Goal: Task Accomplishment & Management: Use online tool/utility

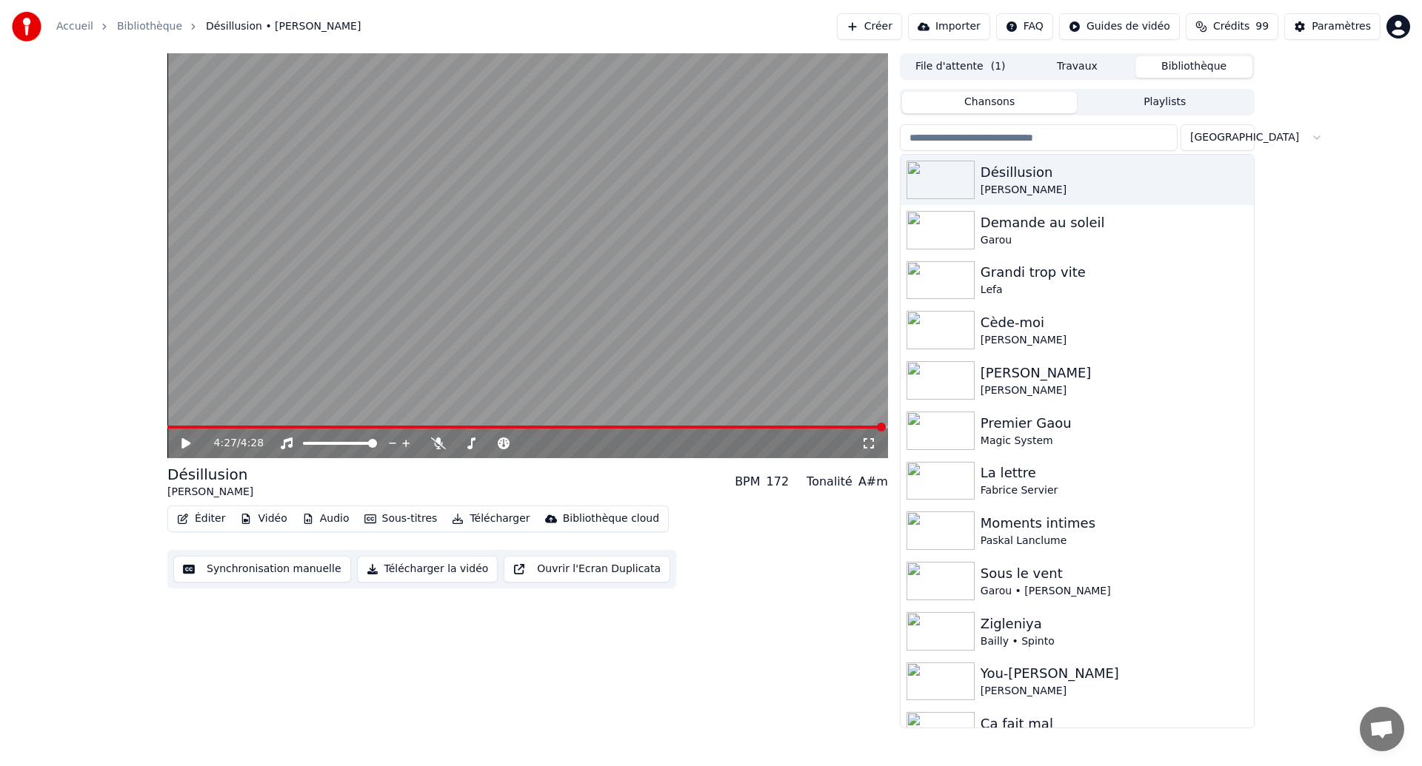
click at [507, 298] on video at bounding box center [527, 255] width 721 height 405
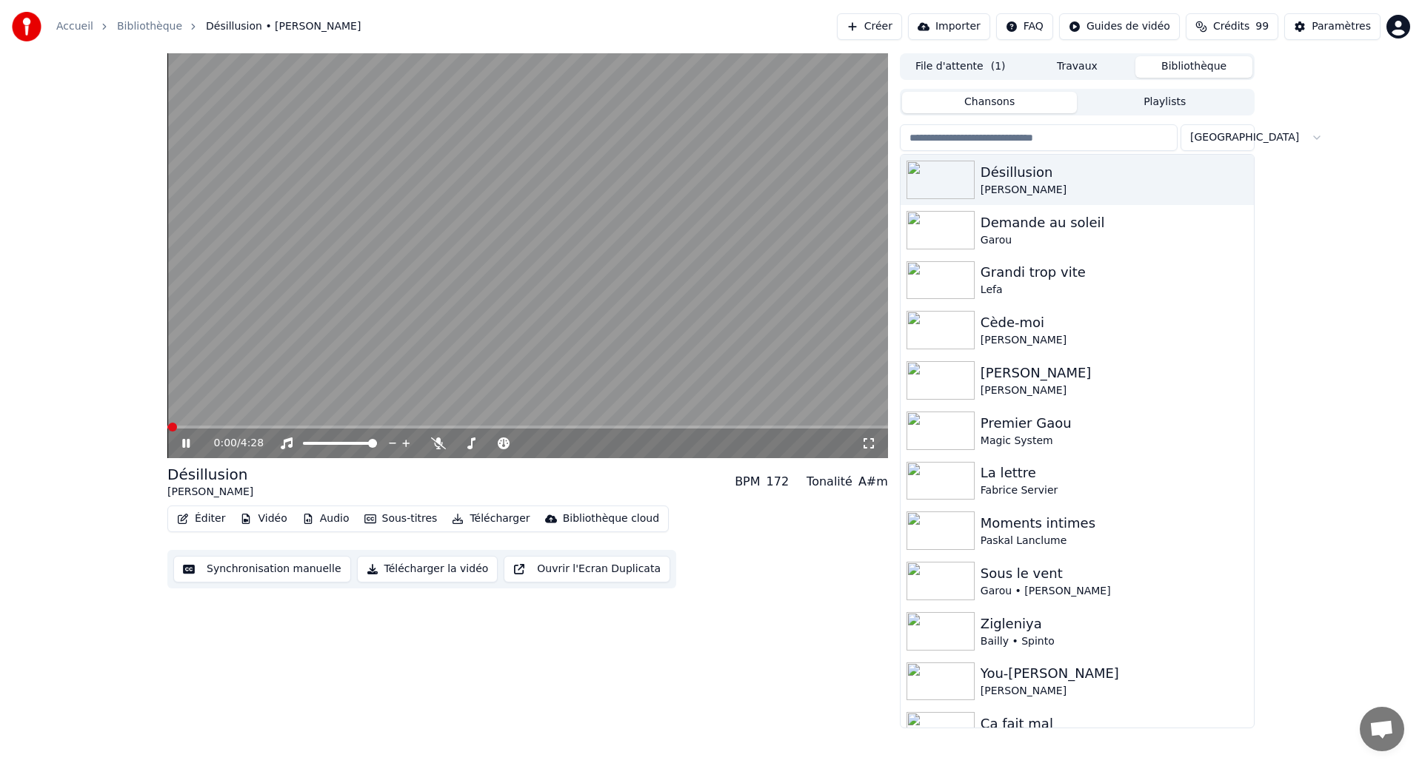
click at [507, 298] on video at bounding box center [527, 255] width 721 height 405
drag, startPoint x: 335, startPoint y: 404, endPoint x: 335, endPoint y: 390, distance: 14.1
click at [335, 395] on video at bounding box center [527, 255] width 721 height 405
click at [256, 581] on button "Synchronisation manuelle" at bounding box center [262, 569] width 178 height 27
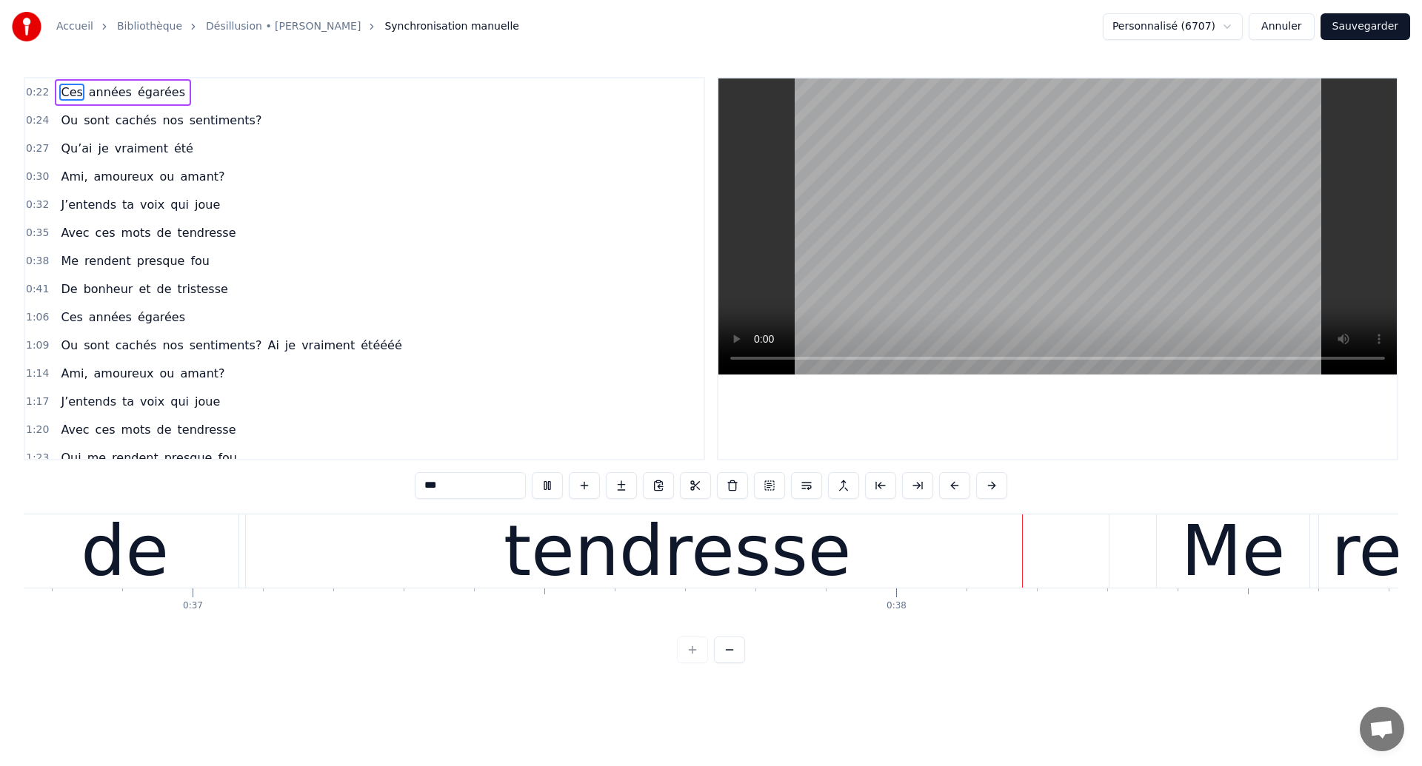
scroll to position [0, 26358]
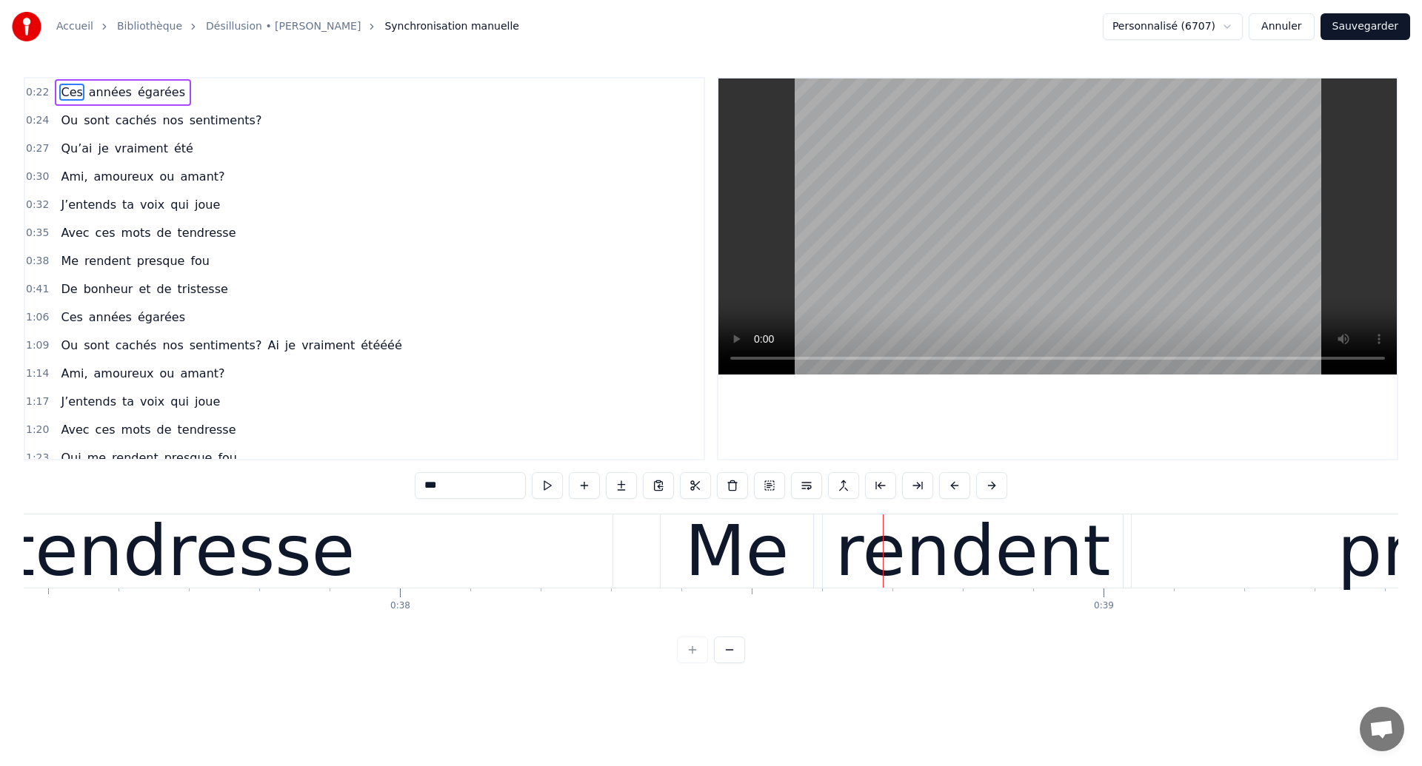
click at [72, 96] on span "Ces" at bounding box center [71, 92] width 24 height 17
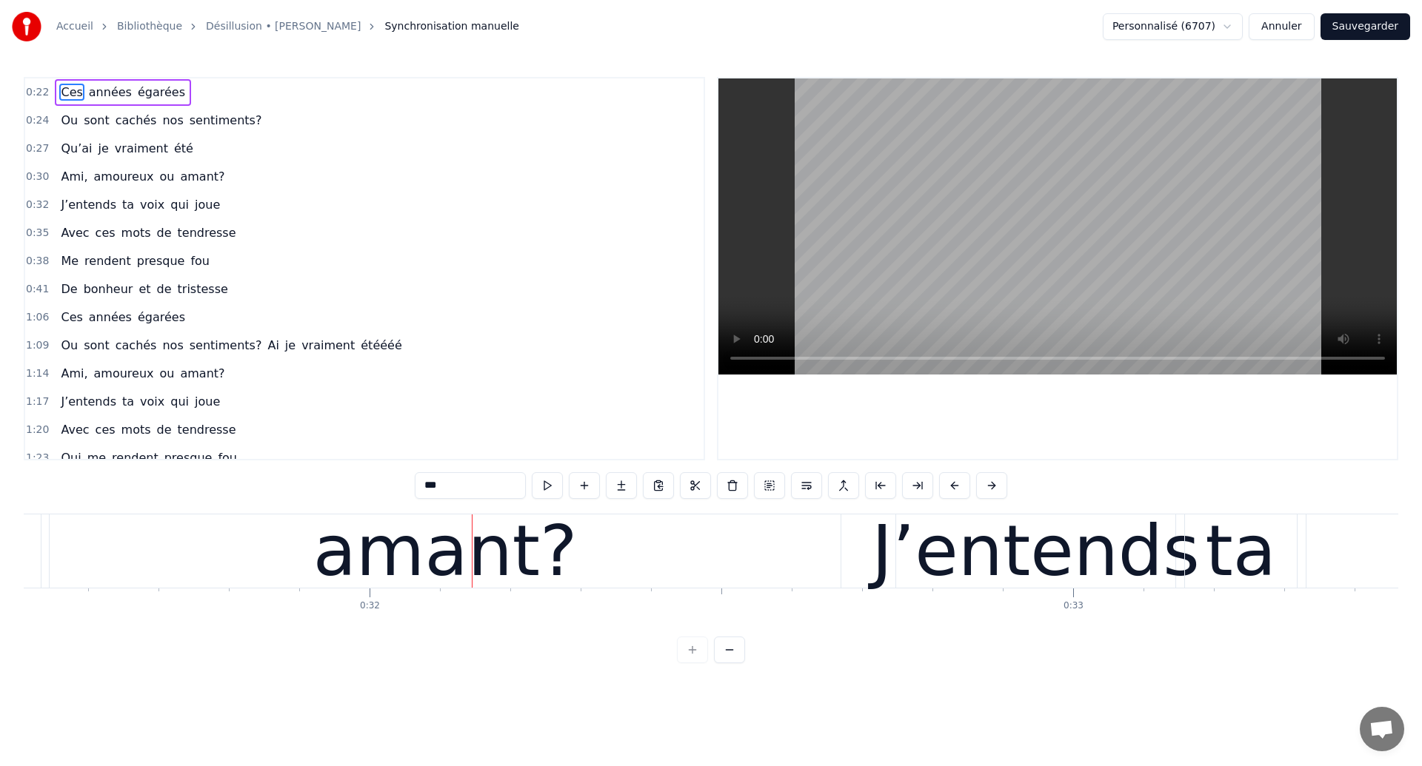
scroll to position [0, 22168]
click at [1296, 15] on button "Annuler" at bounding box center [1281, 26] width 65 height 27
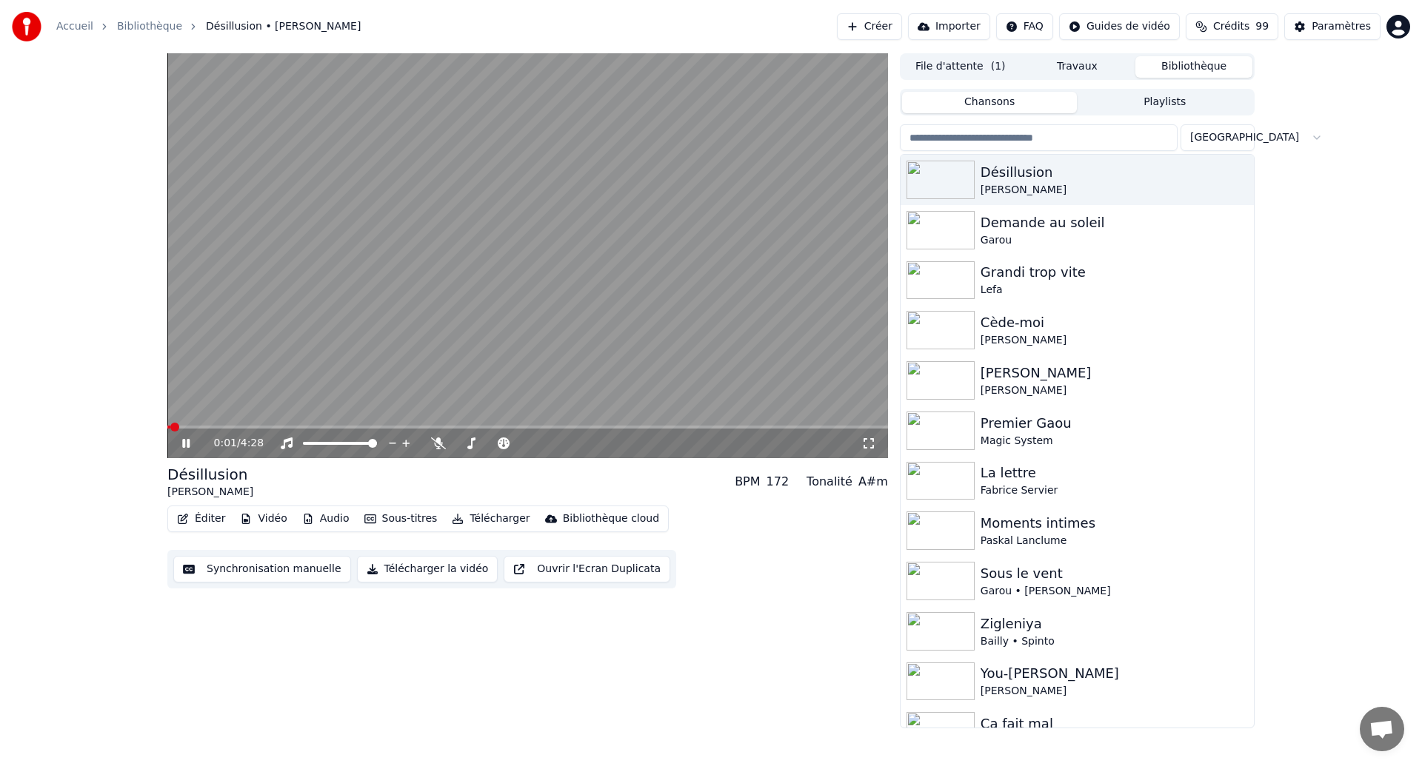
click at [866, 441] on icon at bounding box center [868, 444] width 15 height 12
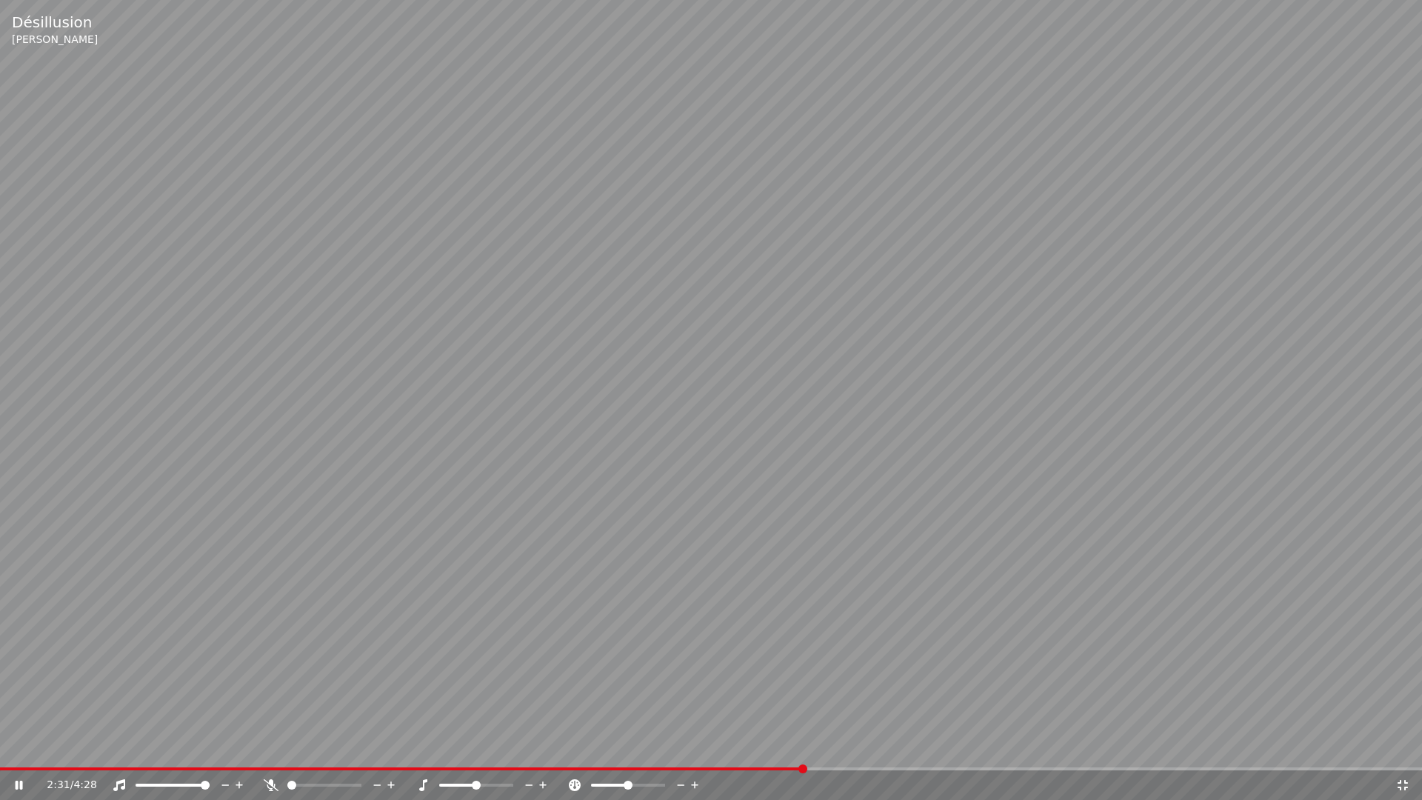
click at [1015, 662] on video at bounding box center [711, 400] width 1422 height 800
click at [1015, 661] on video at bounding box center [711, 400] width 1422 height 800
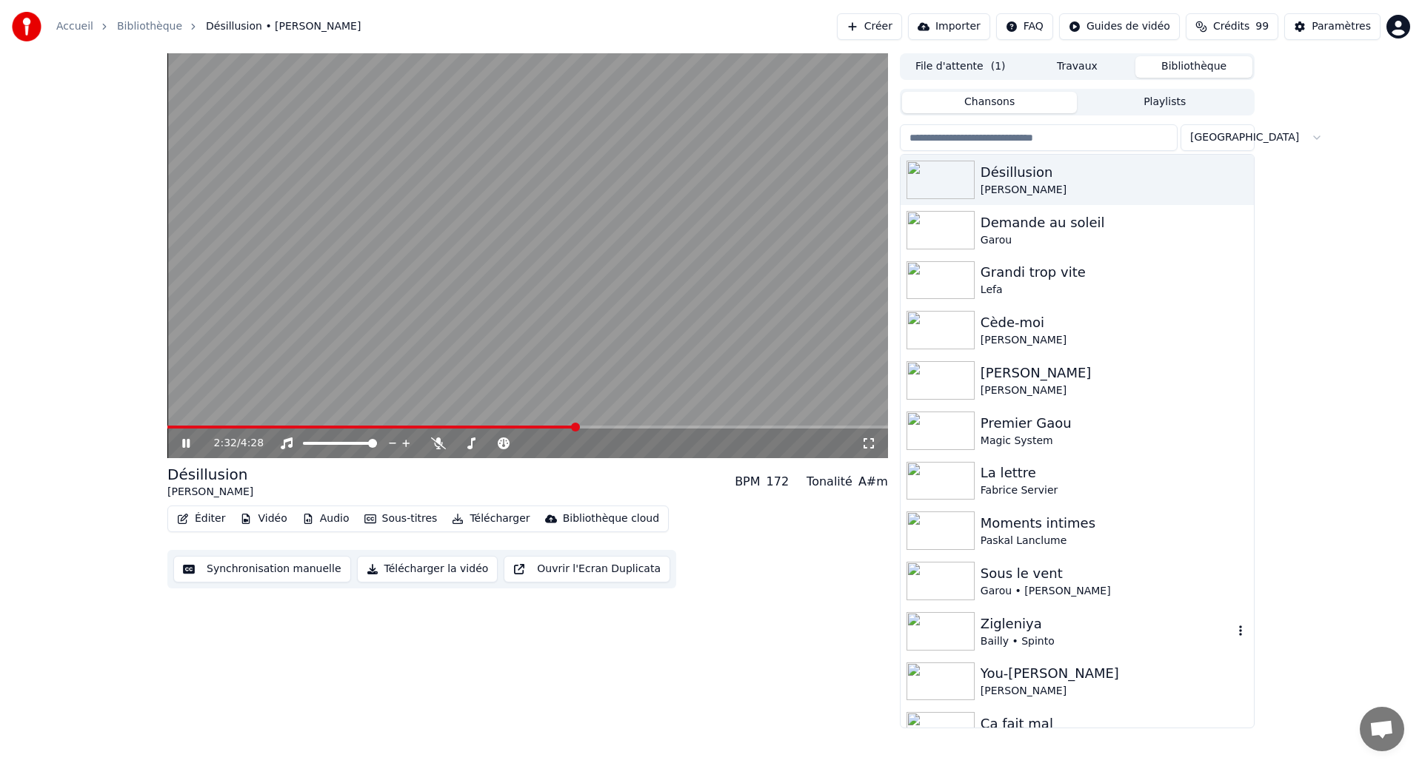
click at [1000, 609] on div "[PERSON_NAME] • Spinto" at bounding box center [1077, 632] width 353 height 50
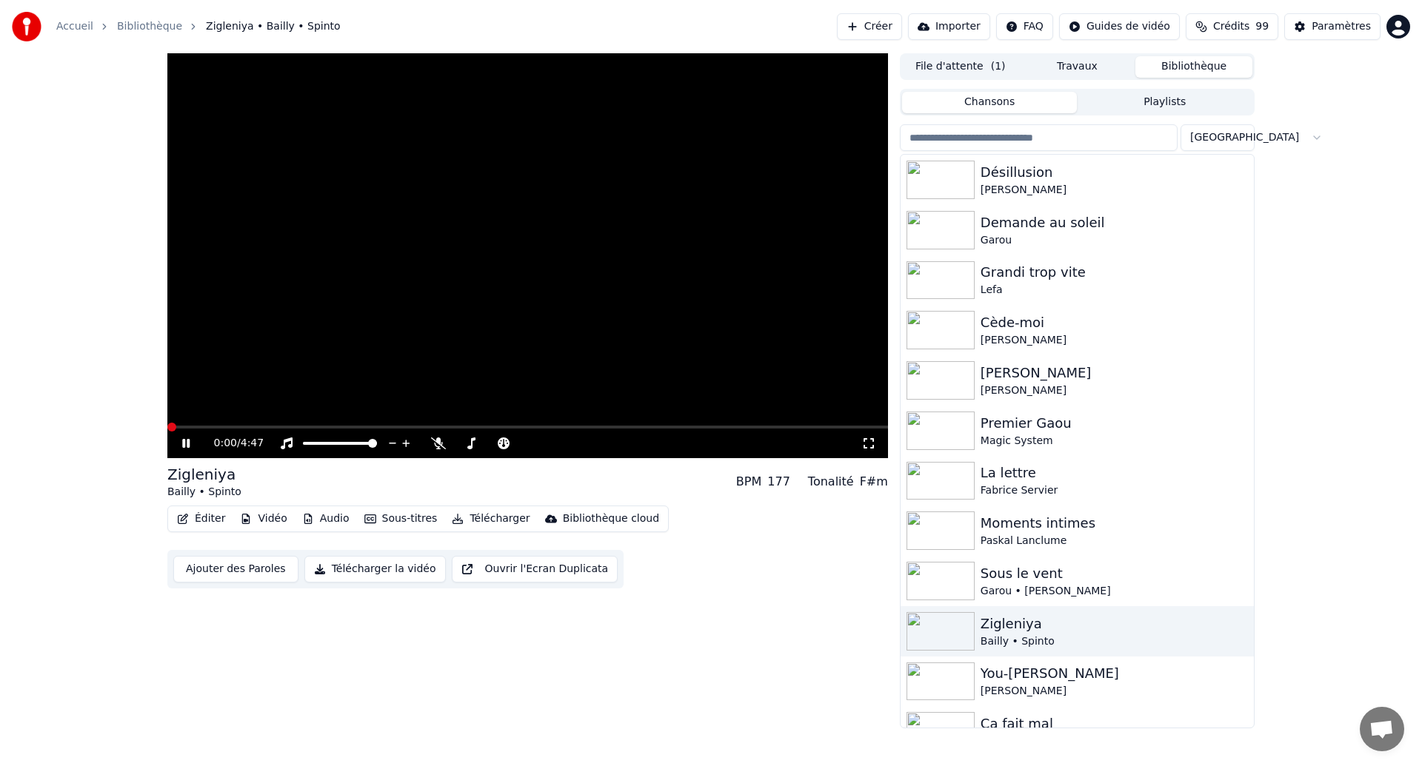
click at [410, 410] on video at bounding box center [527, 255] width 721 height 405
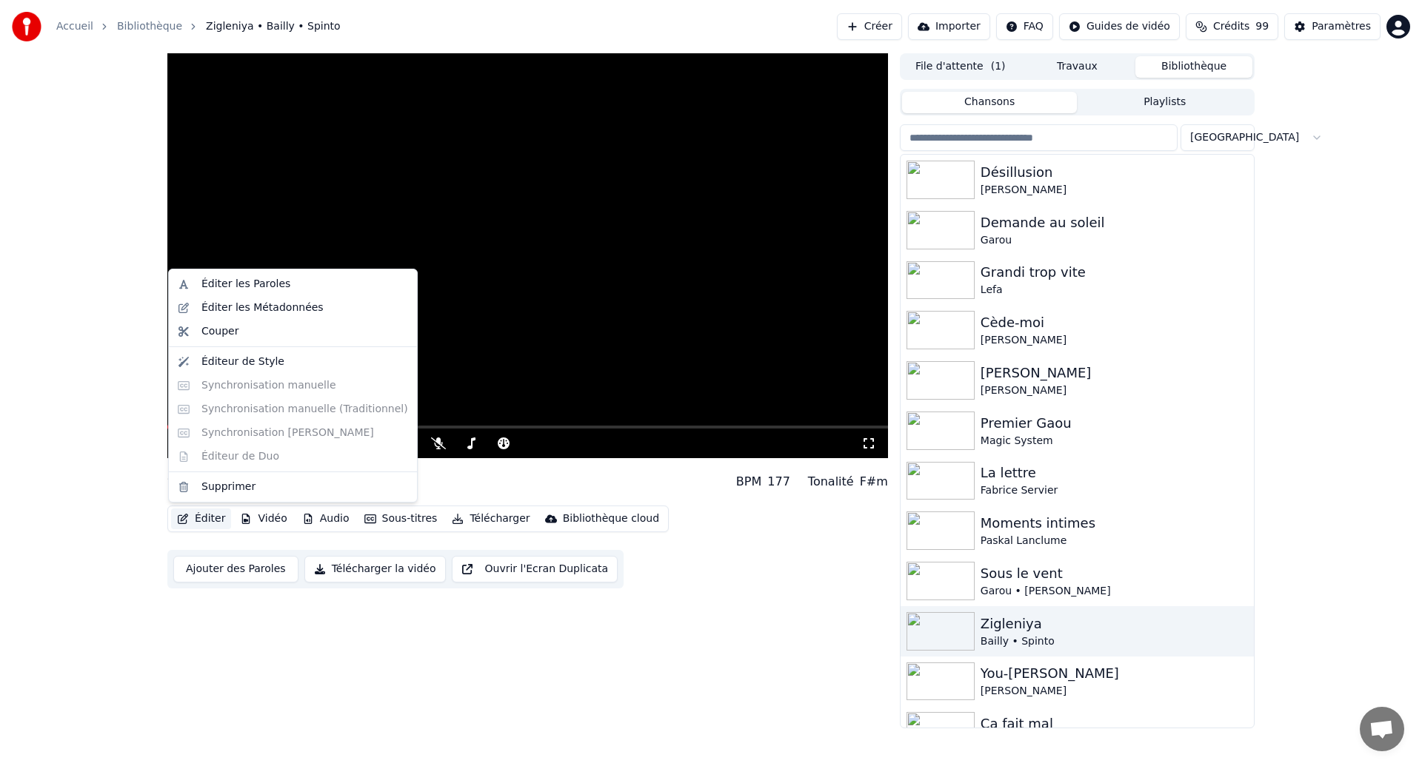
click at [197, 521] on button "Éditer" at bounding box center [201, 519] width 60 height 21
click at [298, 766] on div "Accueil Bibliothèque Zigleniya • Bailly • Spinto Créer Importer FAQ Guides de v…" at bounding box center [711, 383] width 1422 height 766
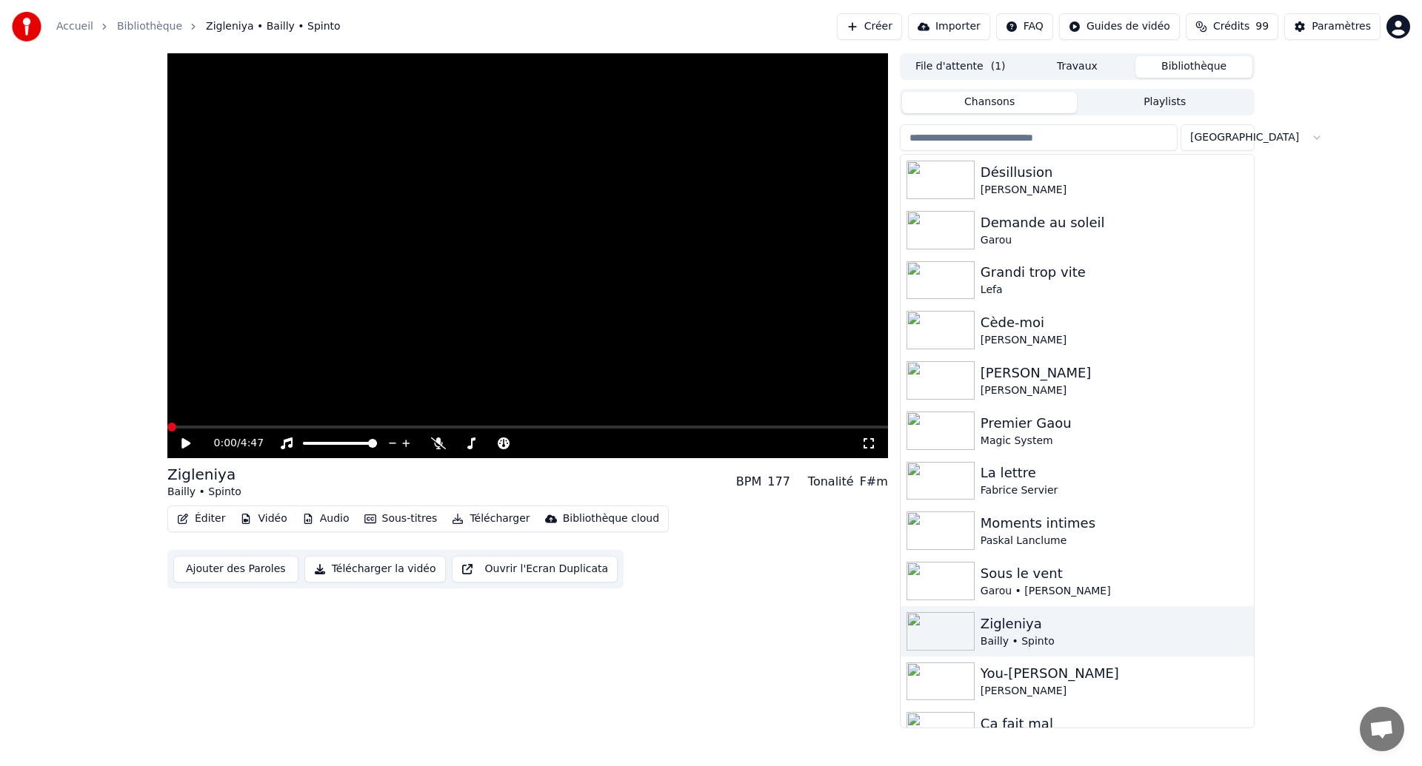
click at [411, 667] on div "0:00 / 4:47 [PERSON_NAME] • Spinto BPM 177 Tonalité F#m Éditer Vidéo Audio Sous…" at bounding box center [527, 390] width 721 height 675
click at [1113, 183] on div "[PERSON_NAME]" at bounding box center [1107, 190] width 253 height 15
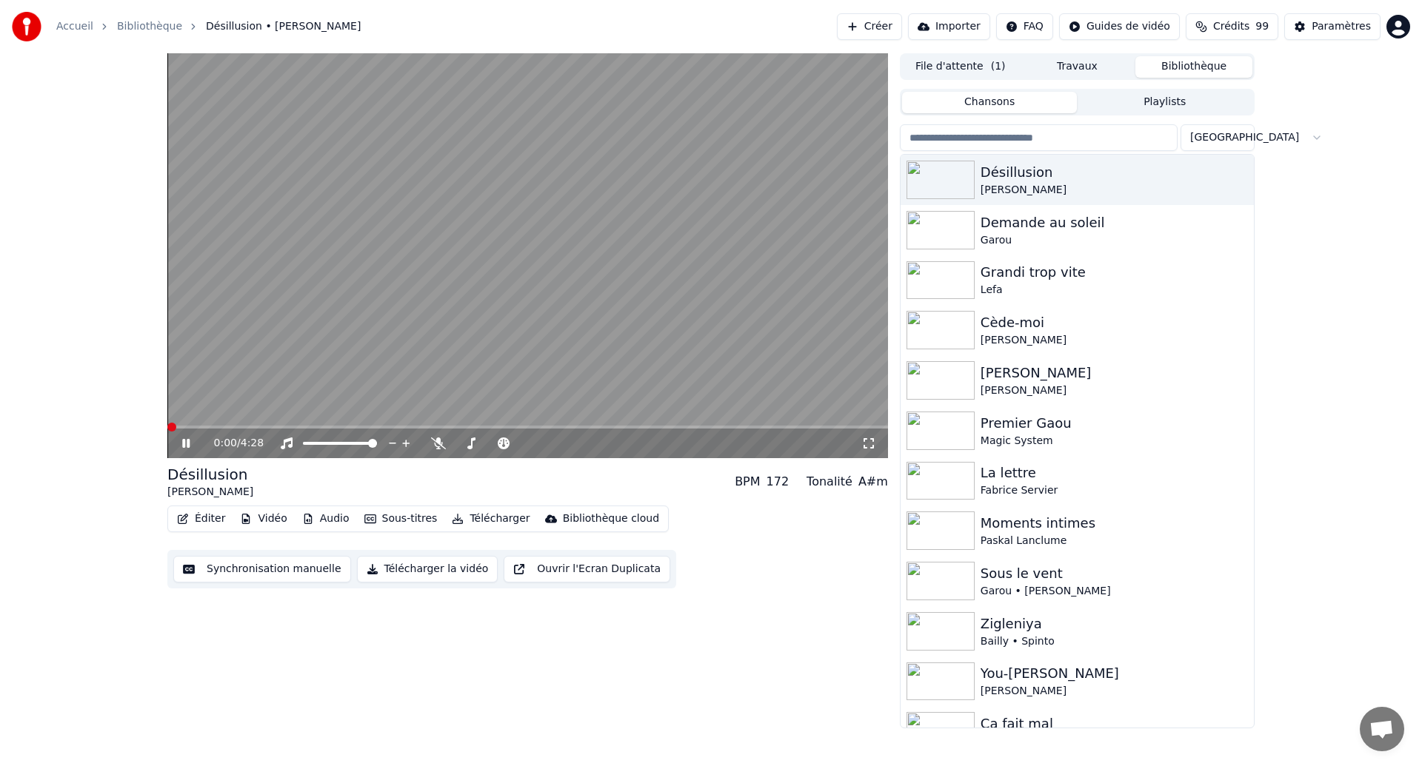
click at [243, 562] on button "Synchronisation manuelle" at bounding box center [262, 569] width 178 height 27
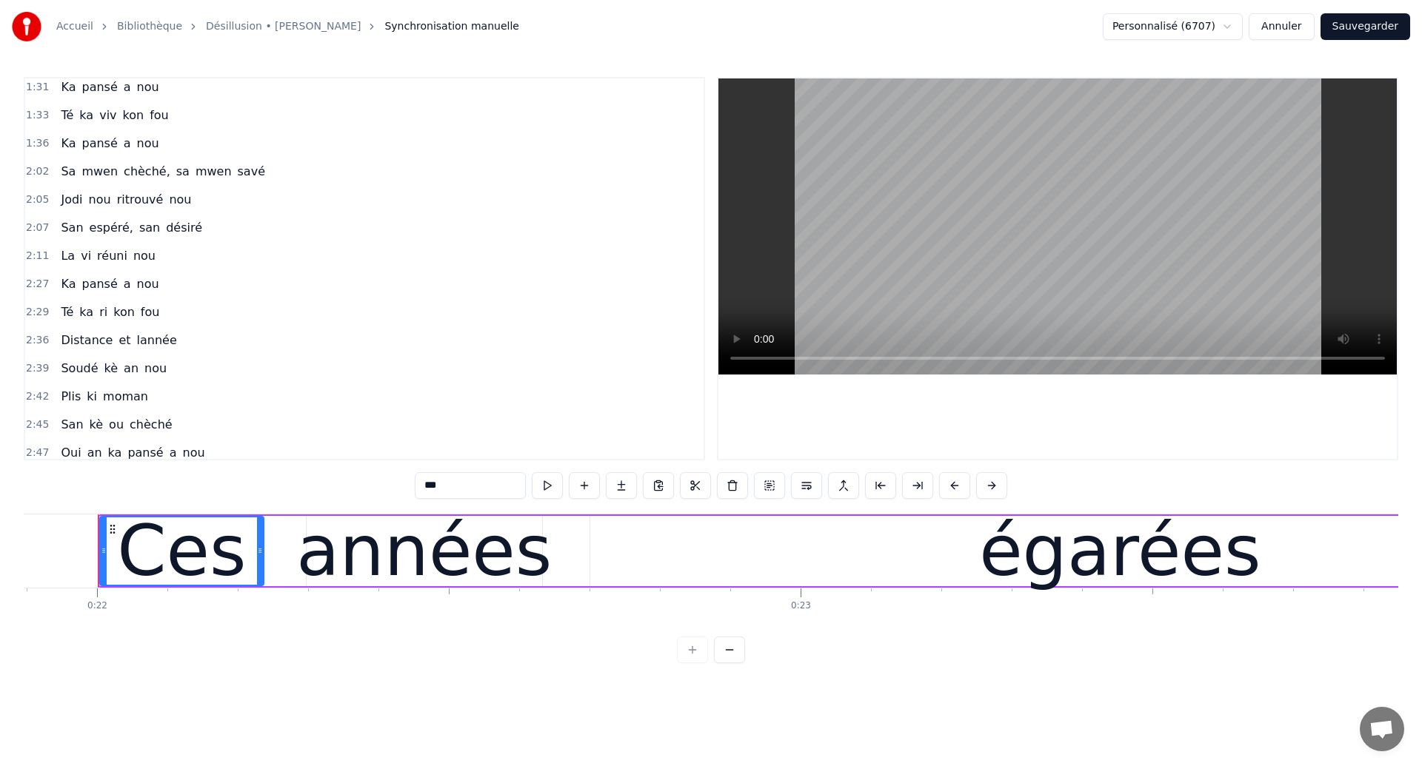
scroll to position [434, 0]
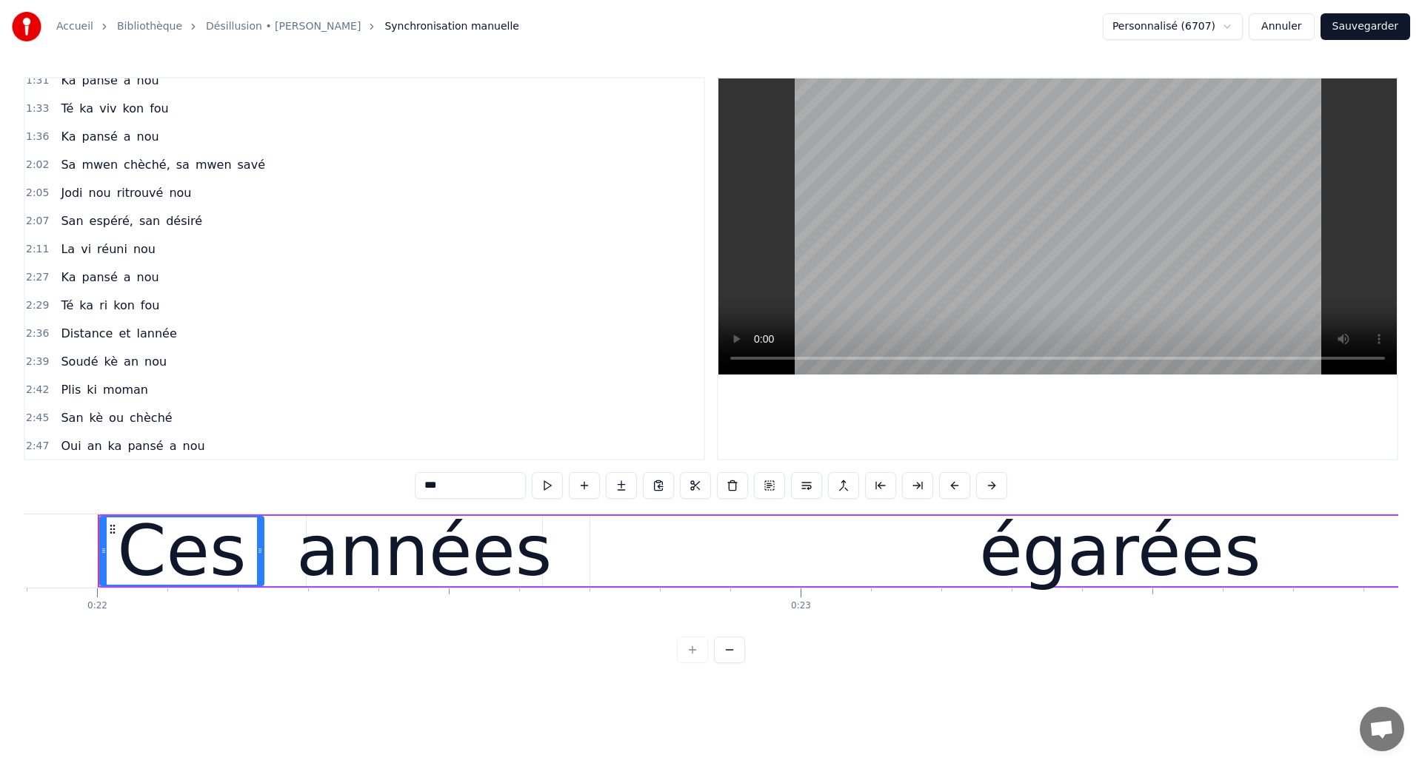
click at [62, 271] on span "Ka" at bounding box center [68, 277] width 18 height 17
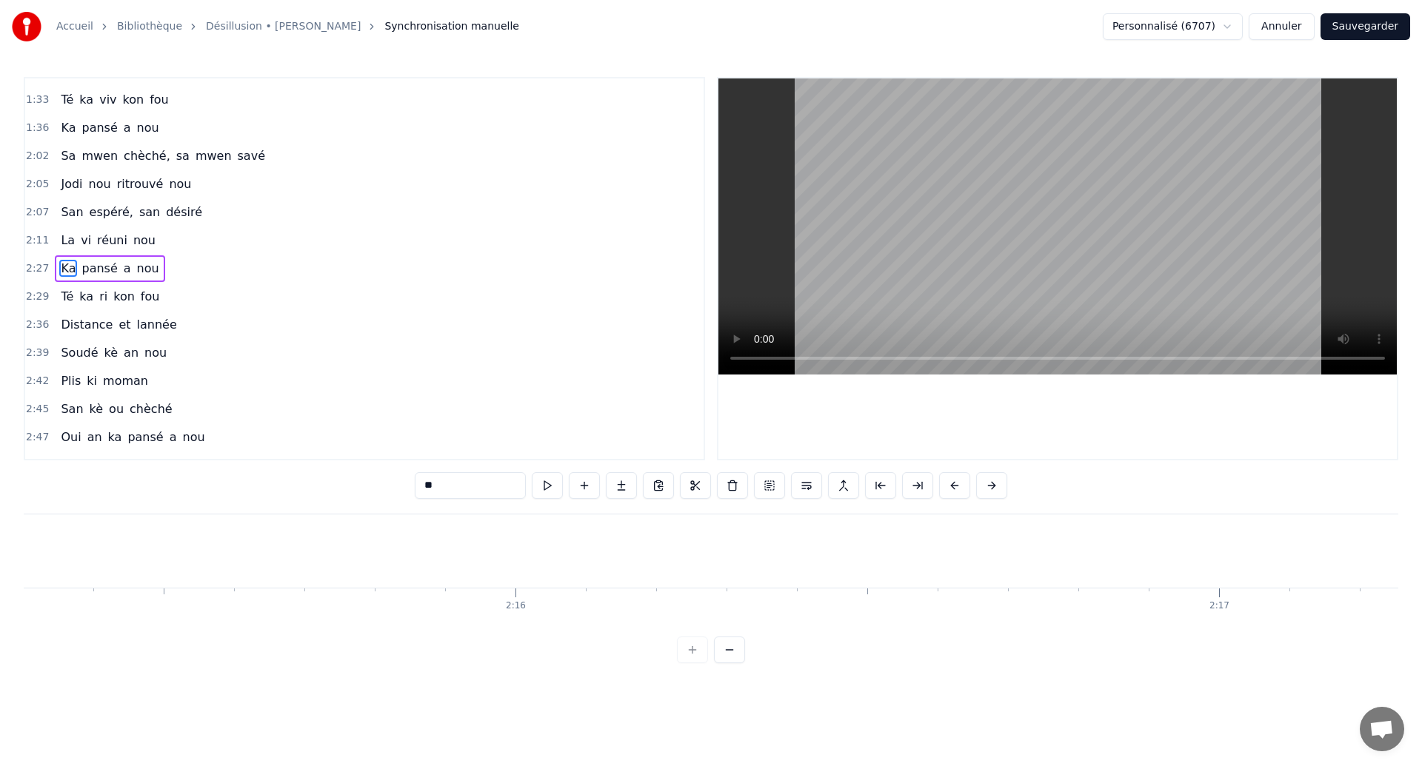
scroll to position [0, 103402]
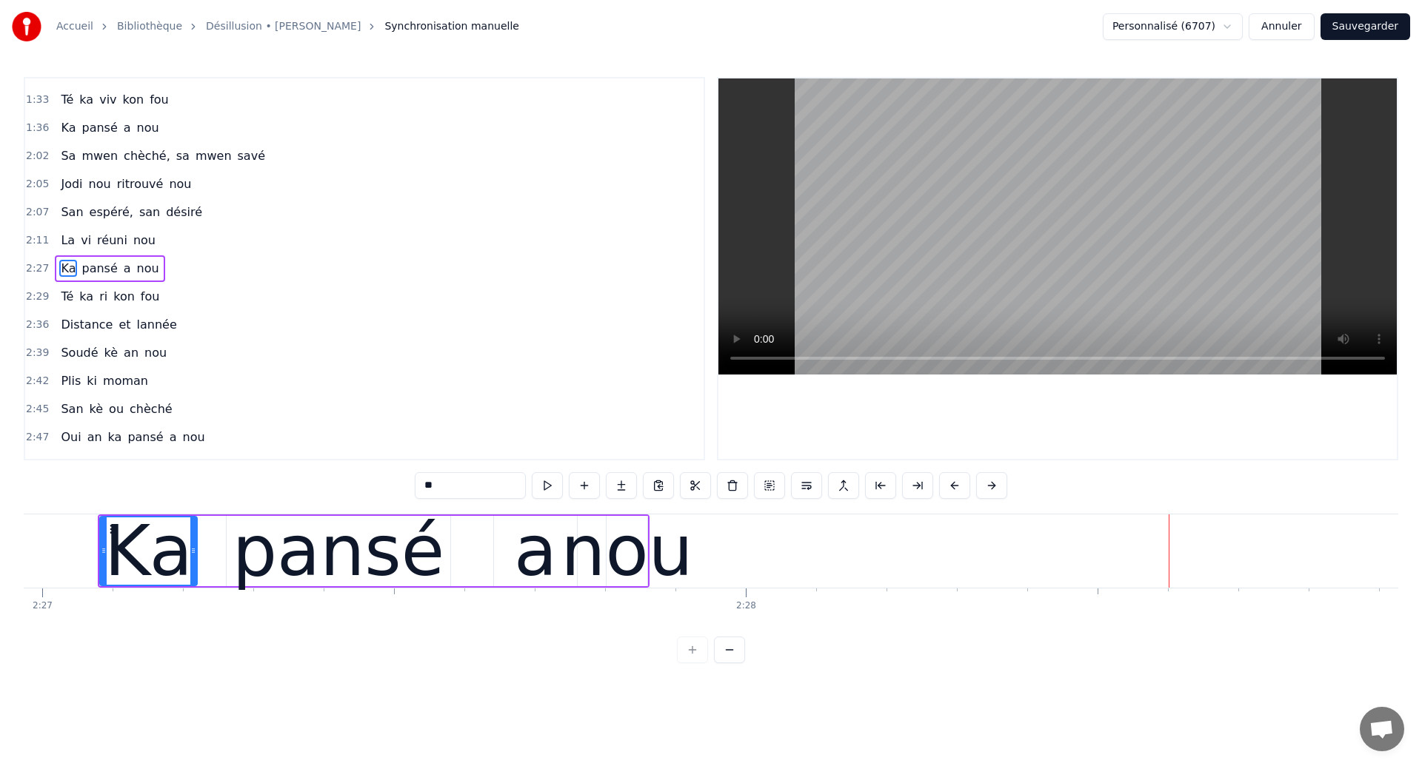
click at [612, 581] on div "nou" at bounding box center [627, 551] width 133 height 106
type input "***"
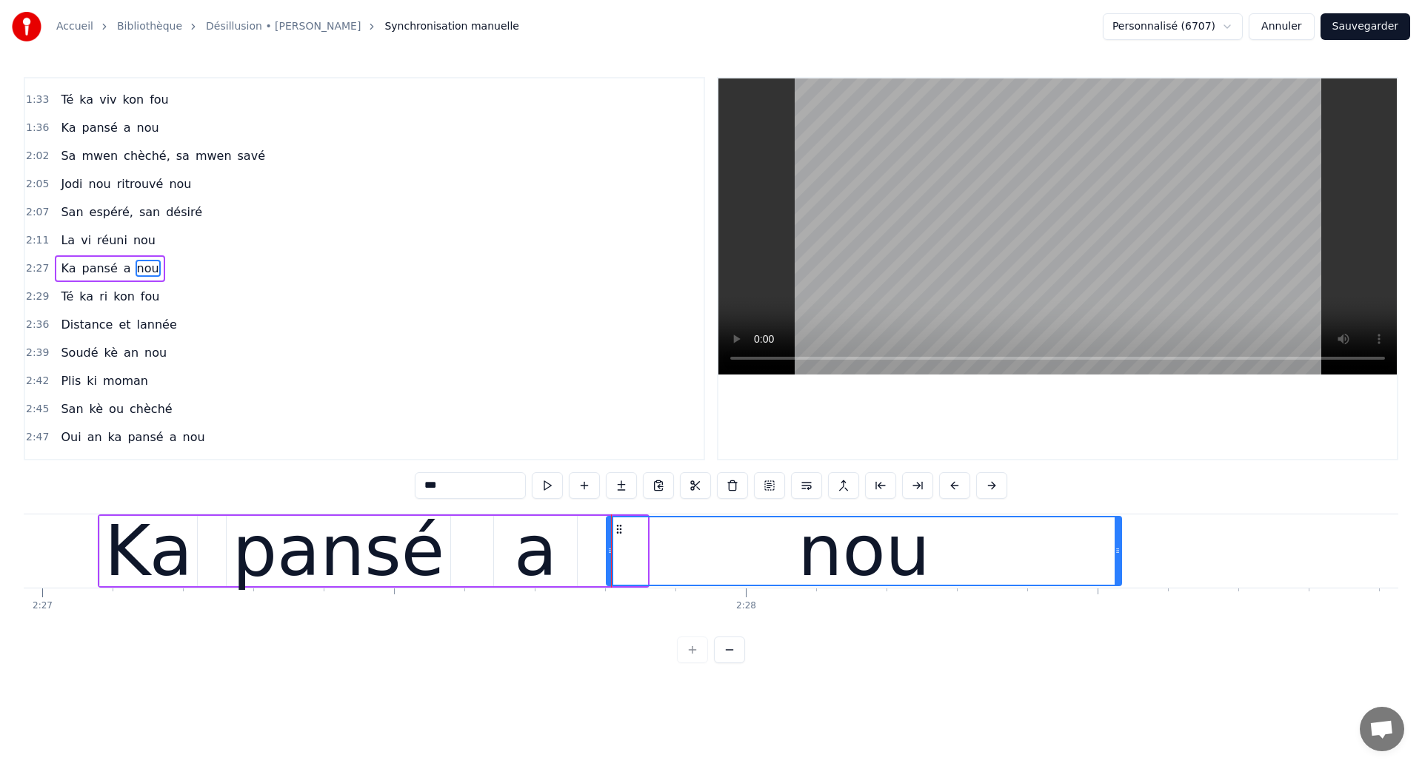
drag, startPoint x: 645, startPoint y: 564, endPoint x: 1211, endPoint y: 766, distance: 600.8
click at [1203, 687] on html "Accueil Bibliothèque Désillusion • [PERSON_NAME] Synchronisation manuelle Perso…" at bounding box center [711, 343] width 1422 height 687
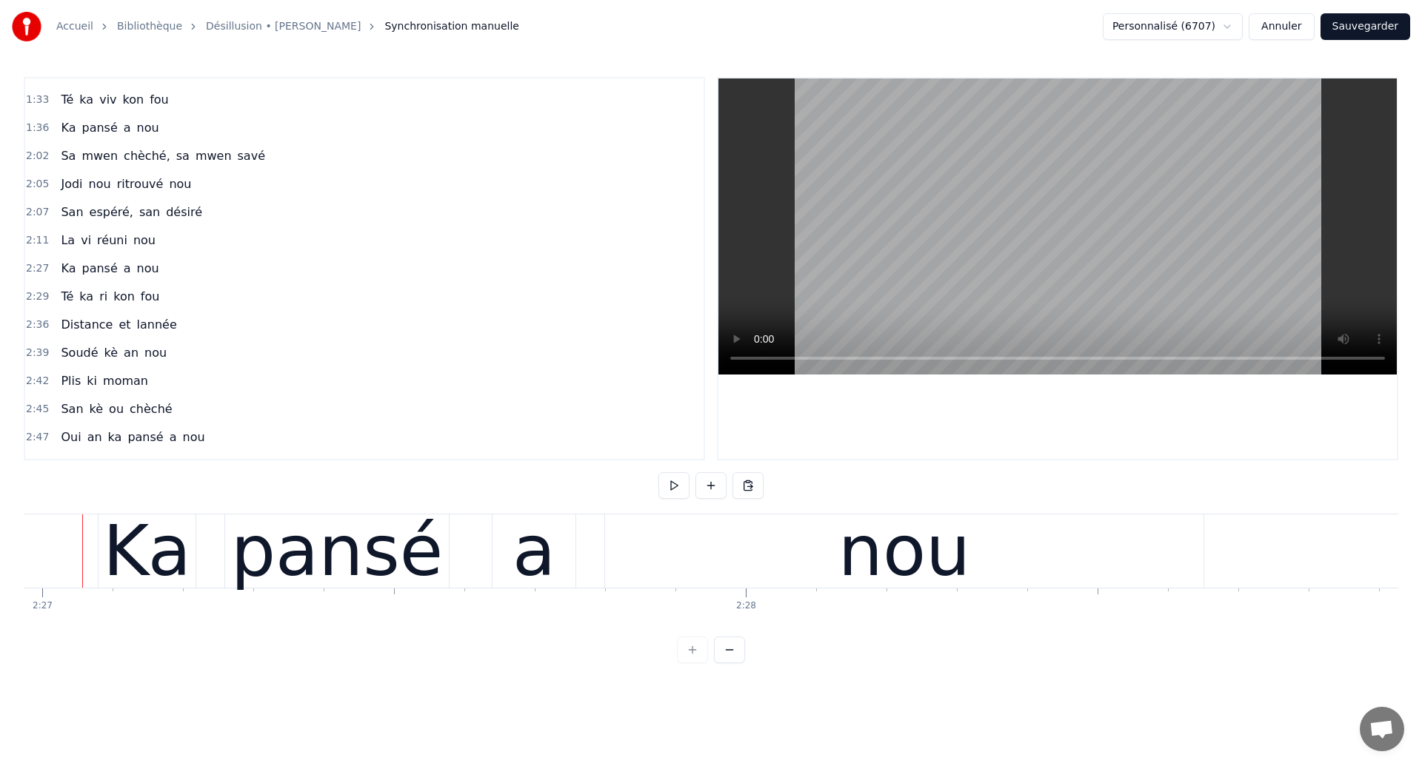
scroll to position [0, 103386]
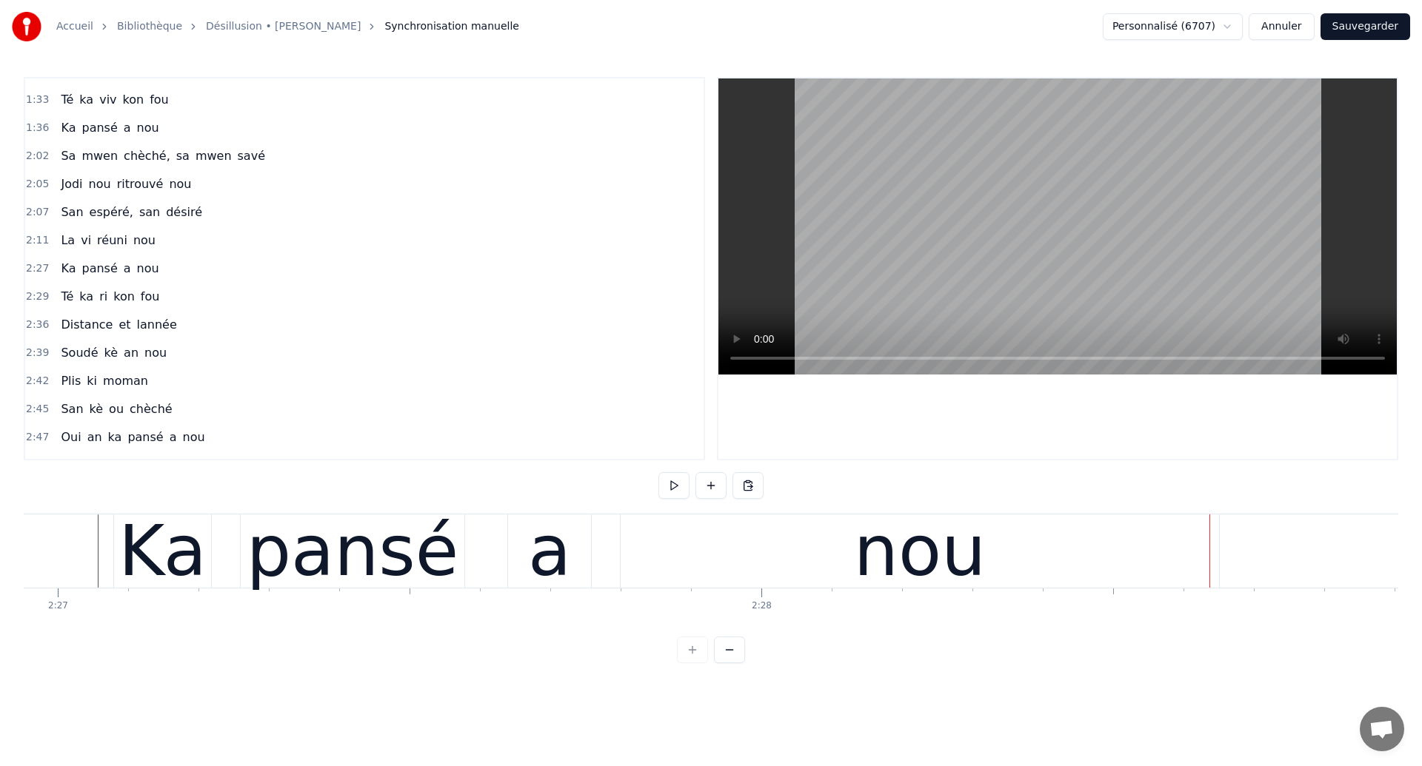
click at [774, 541] on div "nou" at bounding box center [920, 551] width 598 height 73
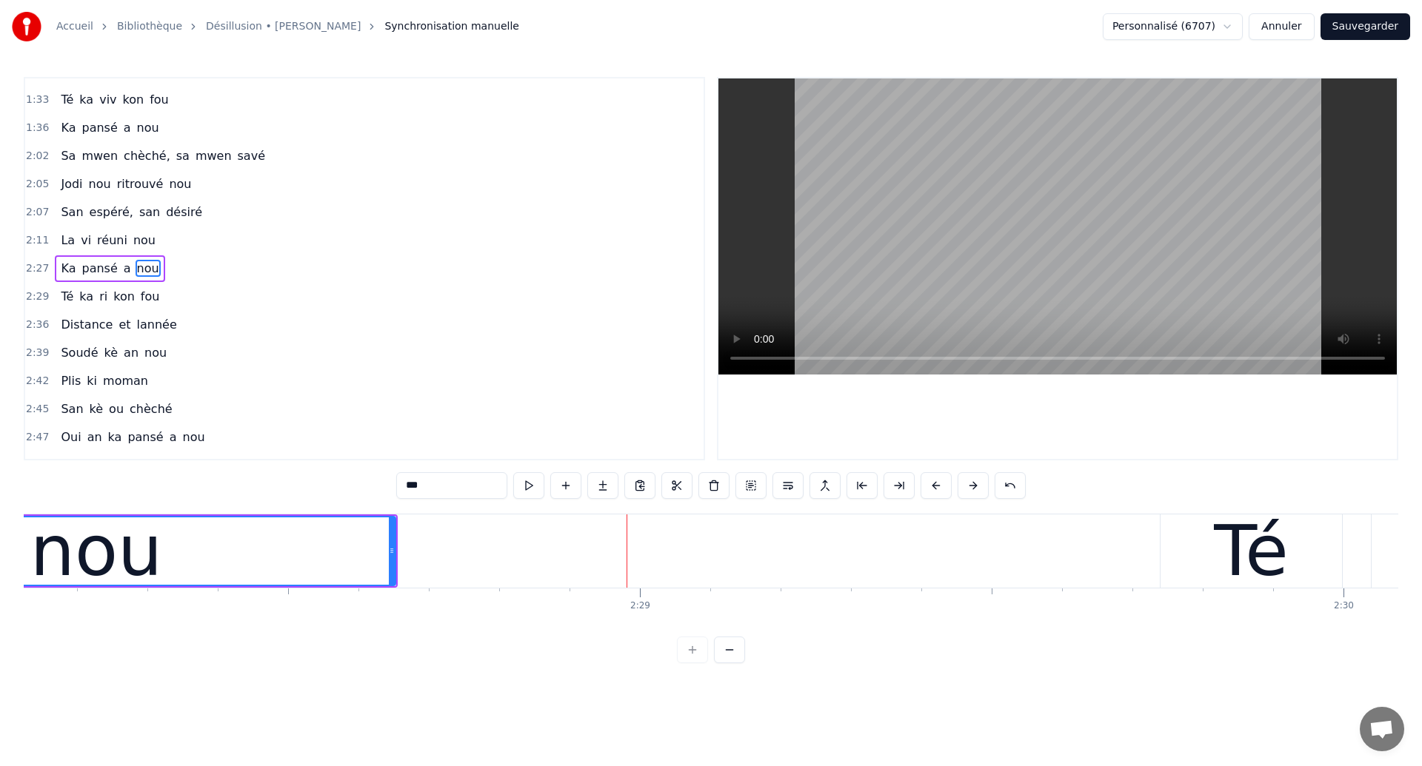
scroll to position [0, 104191]
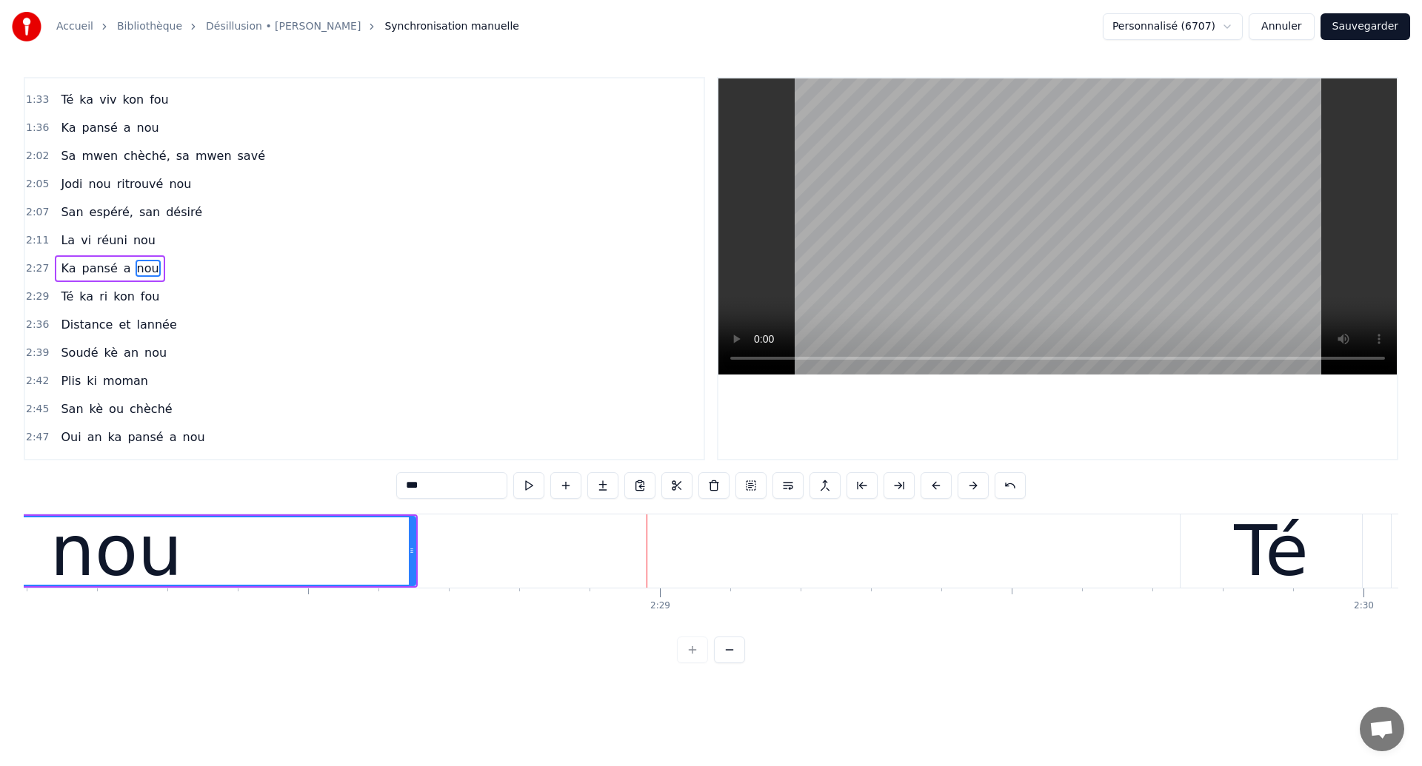
click at [317, 494] on div "0:22 Ces années égarées 0:24 Ou sont cachés nos sentiments? 0:27 Qu’ai je vraim…" at bounding box center [711, 370] width 1374 height 587
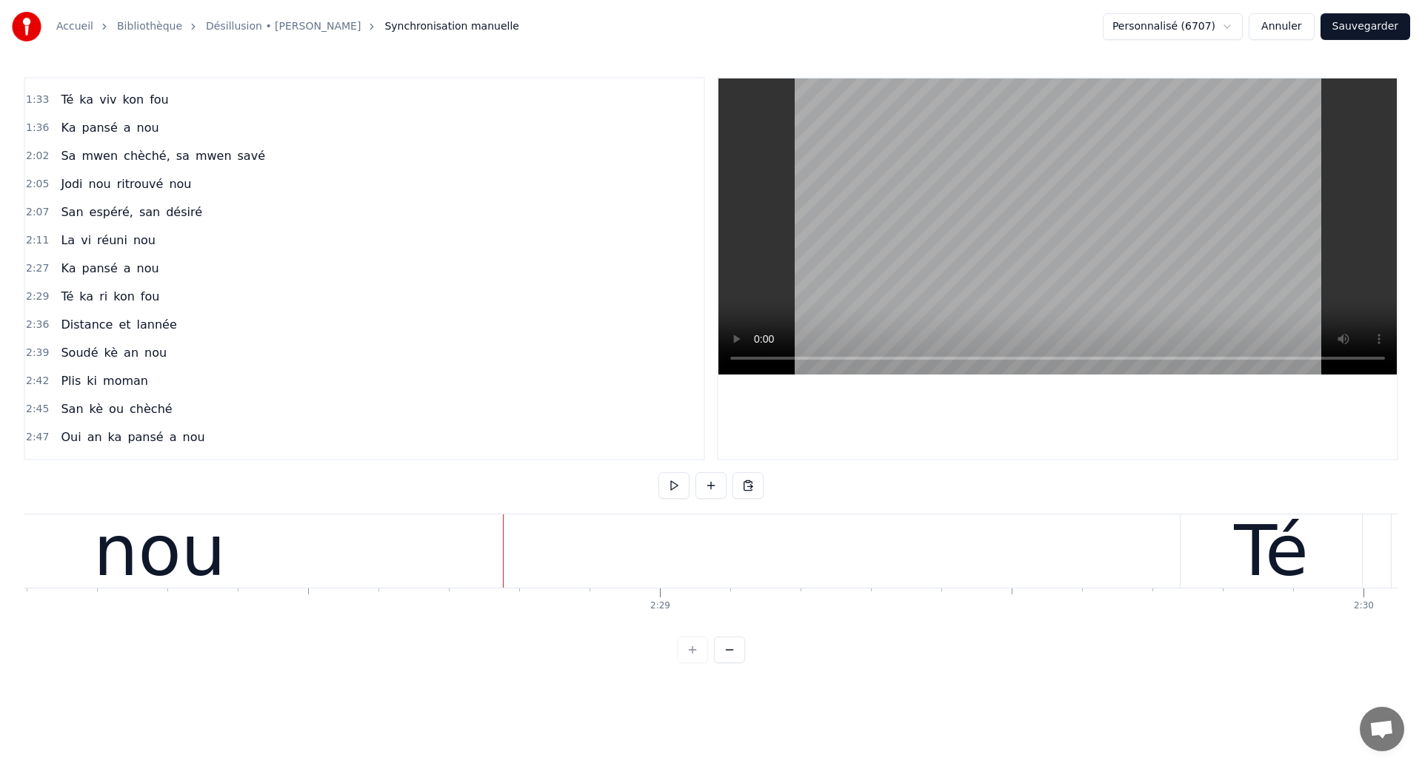
click at [176, 528] on div "nou" at bounding box center [159, 551] width 133 height 106
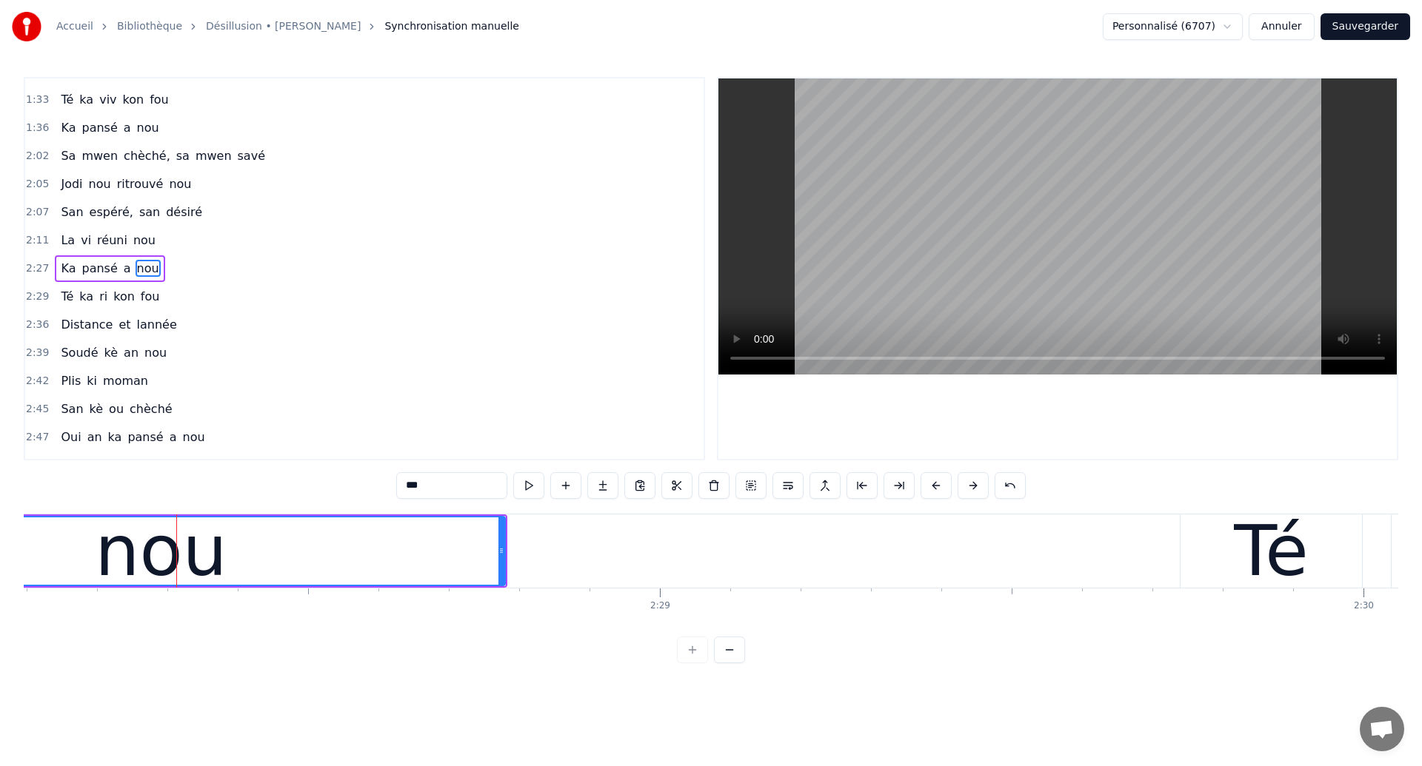
click at [63, 269] on span "Ka" at bounding box center [68, 268] width 18 height 17
type input "**"
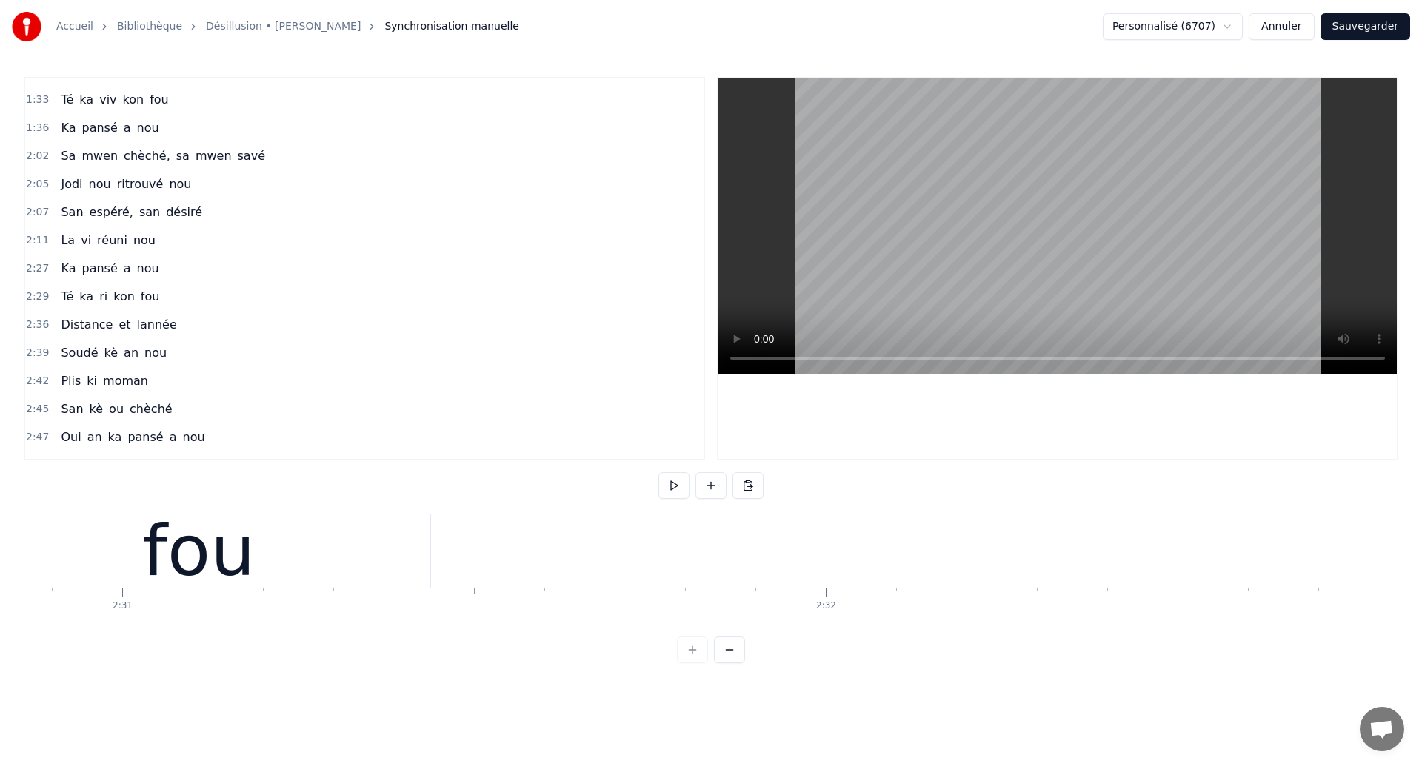
scroll to position [0, 105995]
click at [295, 529] on div "fou" at bounding box center [340, 551] width 113 height 106
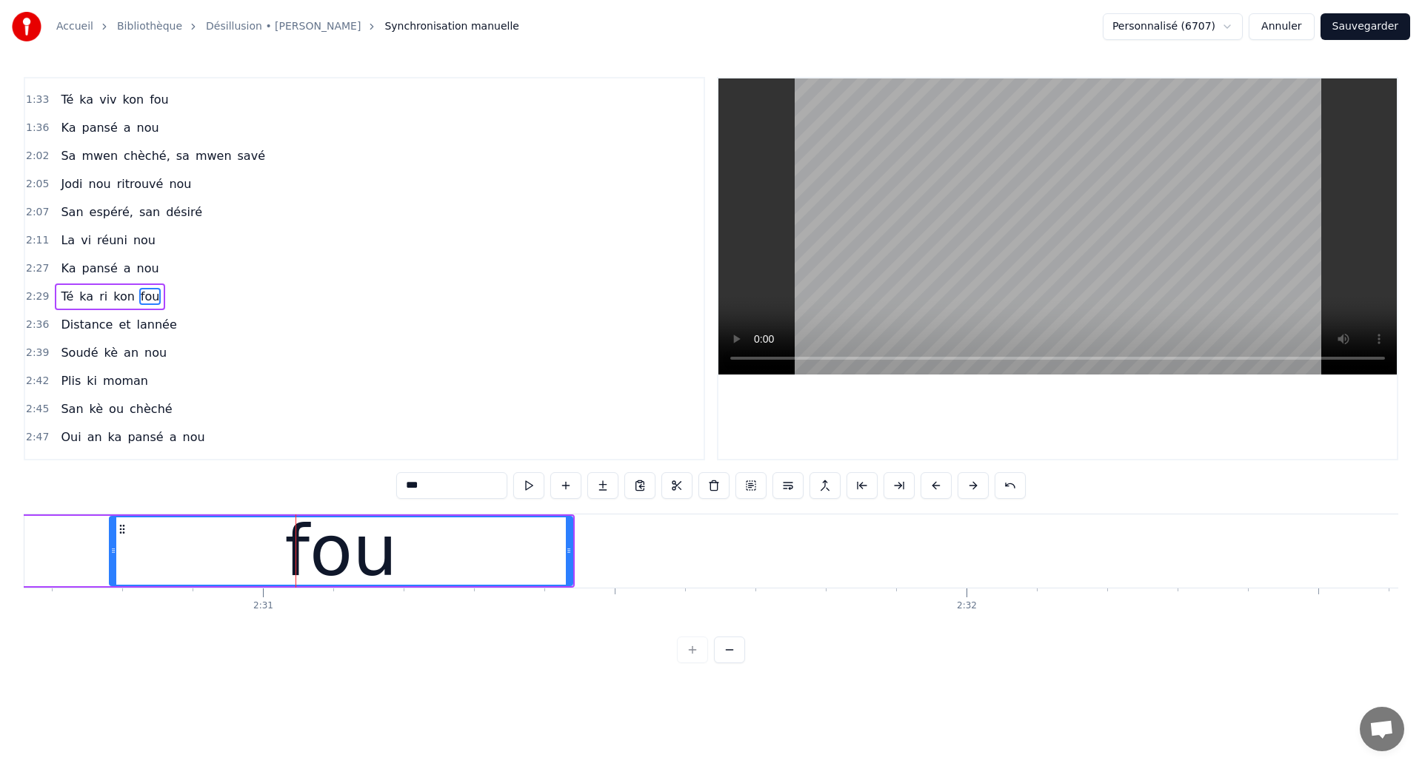
scroll to position [471, 0]
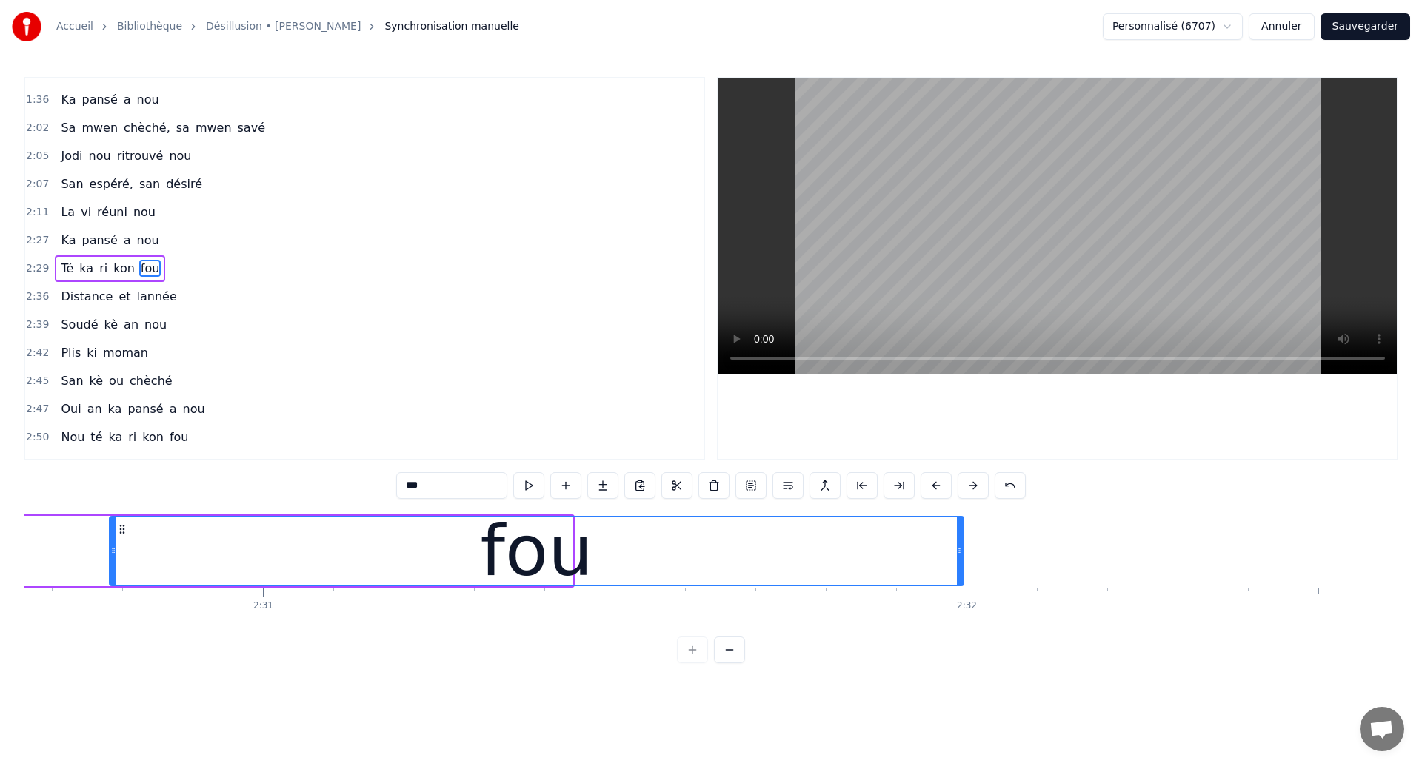
drag, startPoint x: 570, startPoint y: 551, endPoint x: 961, endPoint y: 681, distance: 411.9
click at [961, 681] on html "Accueil Bibliothèque Désillusion • [PERSON_NAME] Synchronisation manuelle Perso…" at bounding box center [711, 343] width 1422 height 687
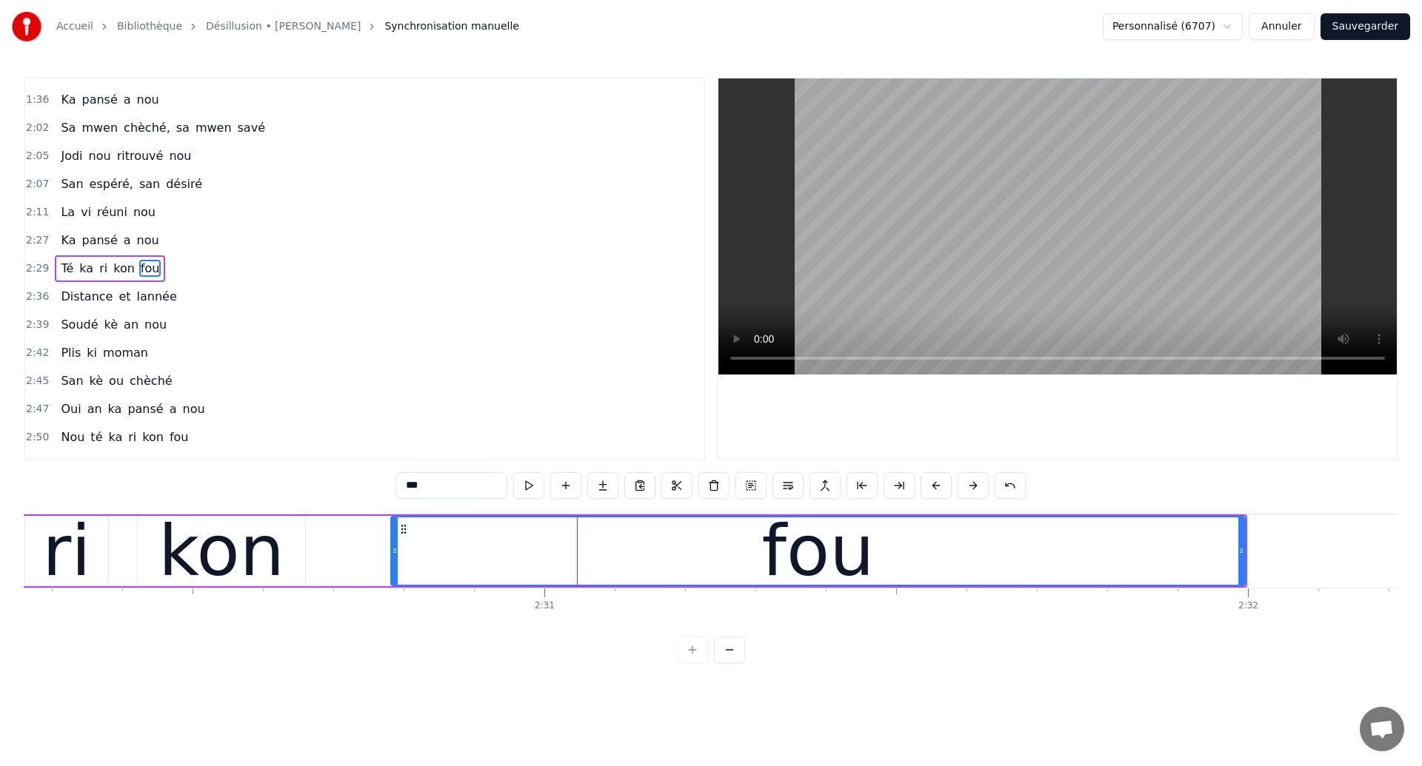
scroll to position [0, 105504]
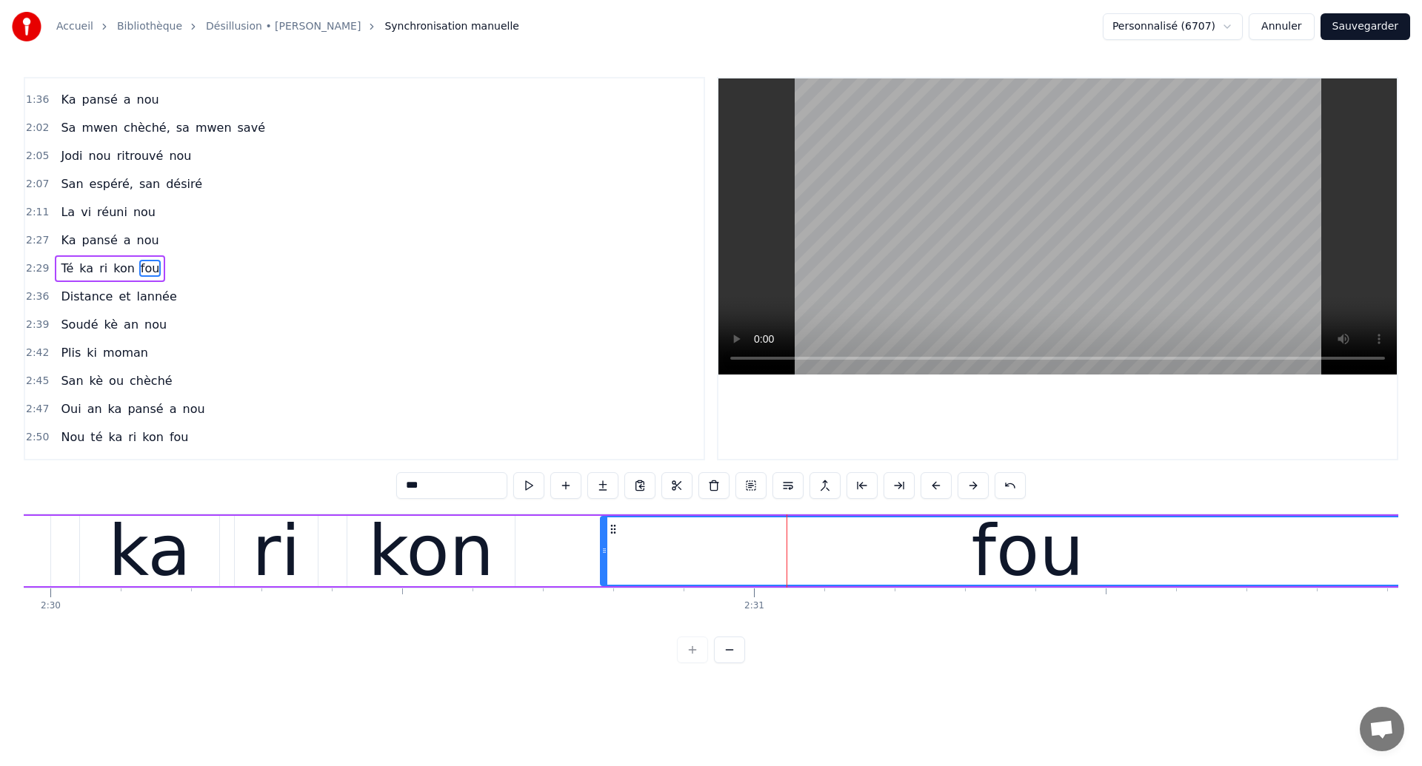
click at [383, 527] on div "kon" at bounding box center [431, 551] width 126 height 106
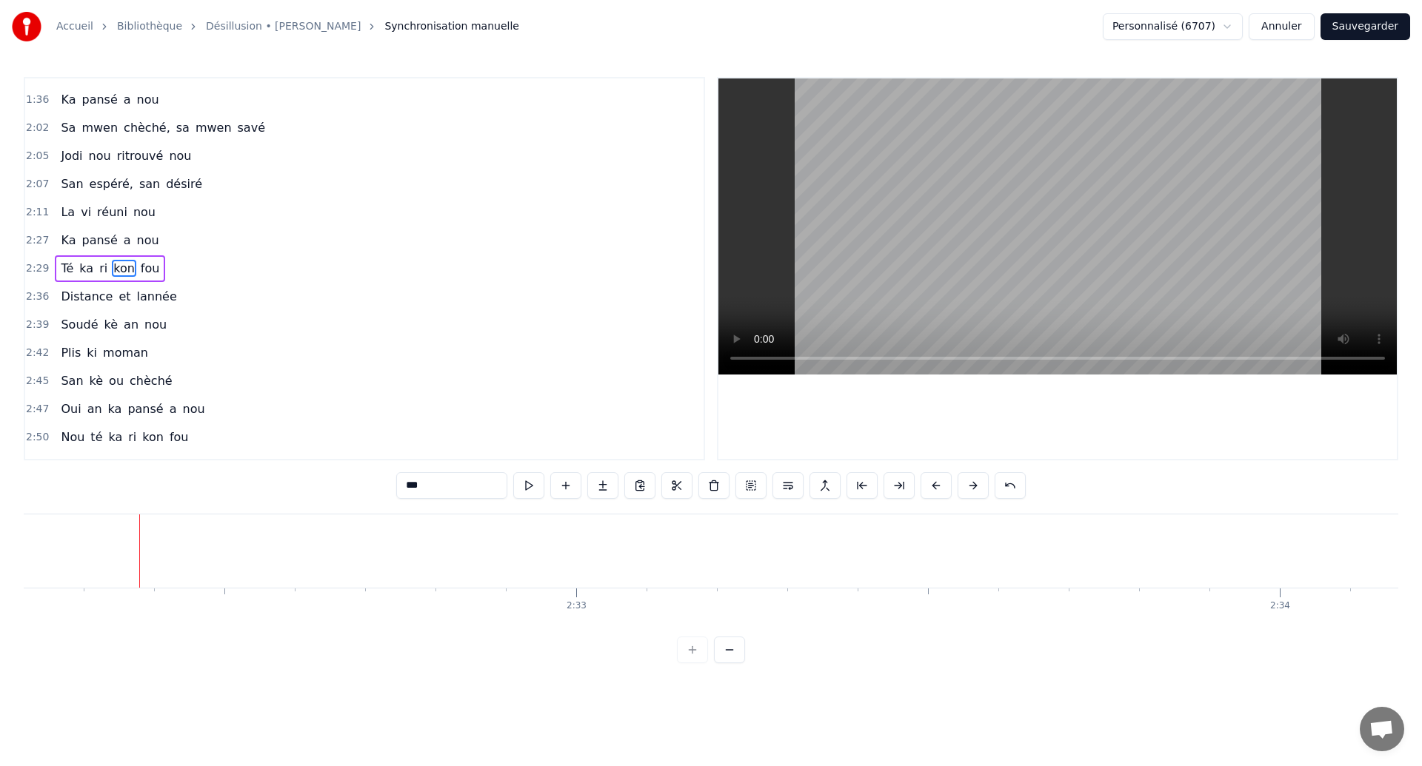
scroll to position [0, 107130]
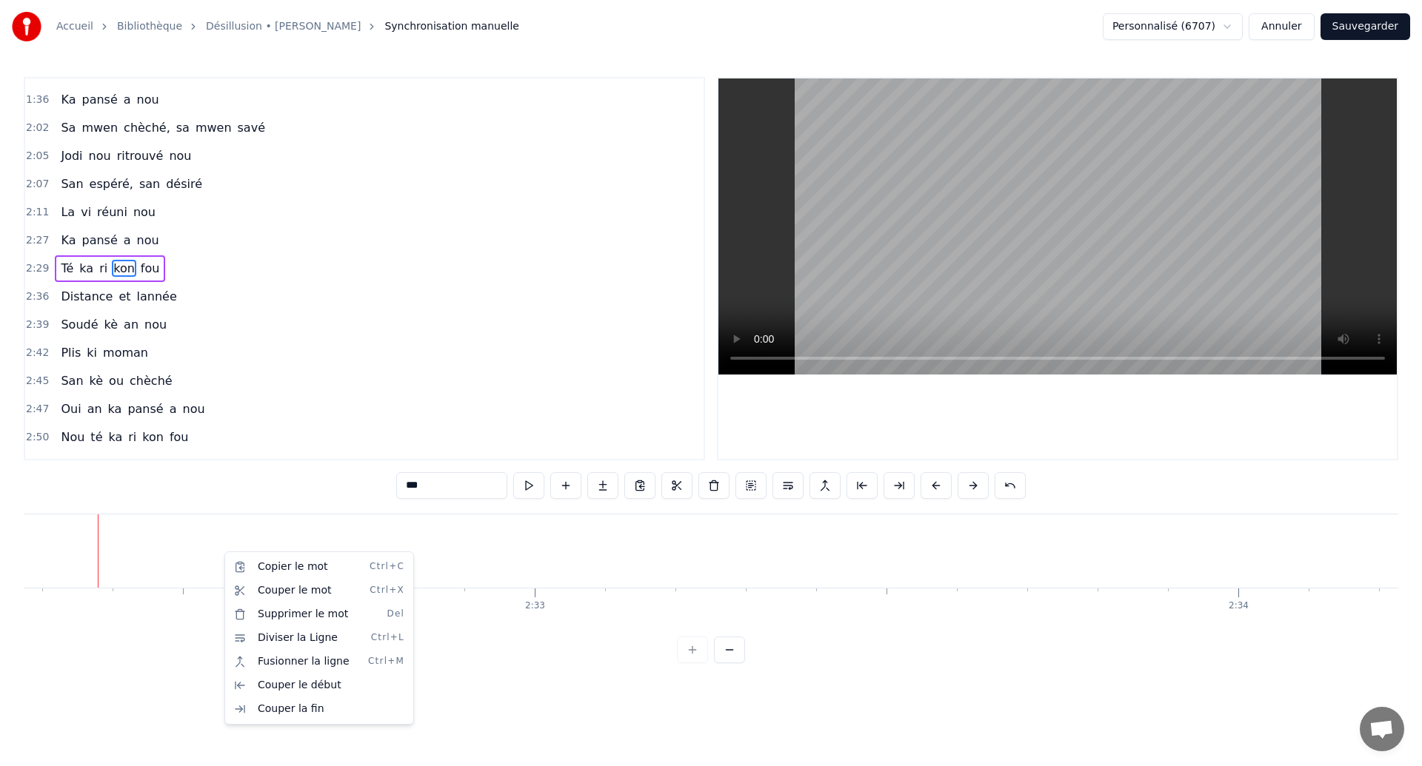
click at [550, 541] on html "Accueil Bibliothèque Désillusion • [PERSON_NAME] Synchronisation manuelle Perso…" at bounding box center [711, 343] width 1422 height 687
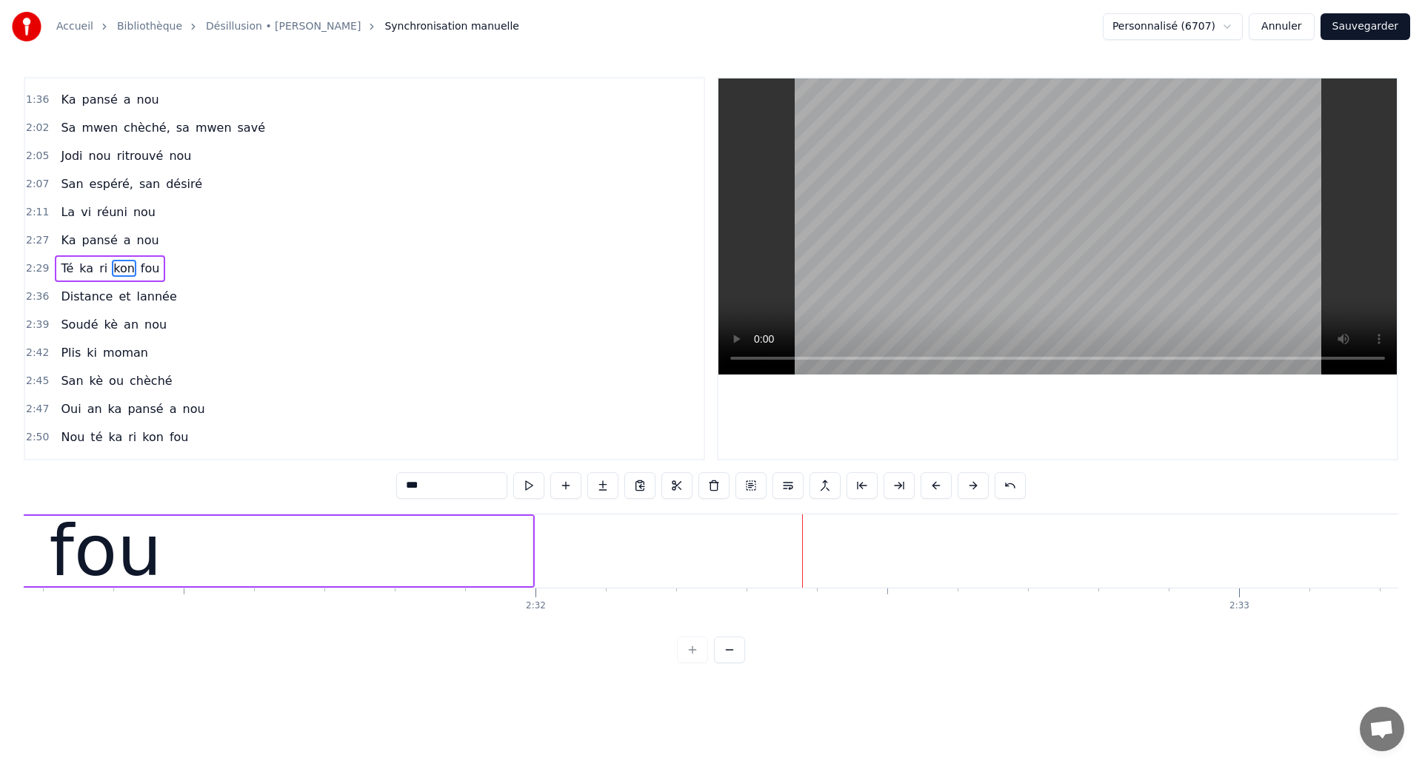
scroll to position [0, 106231]
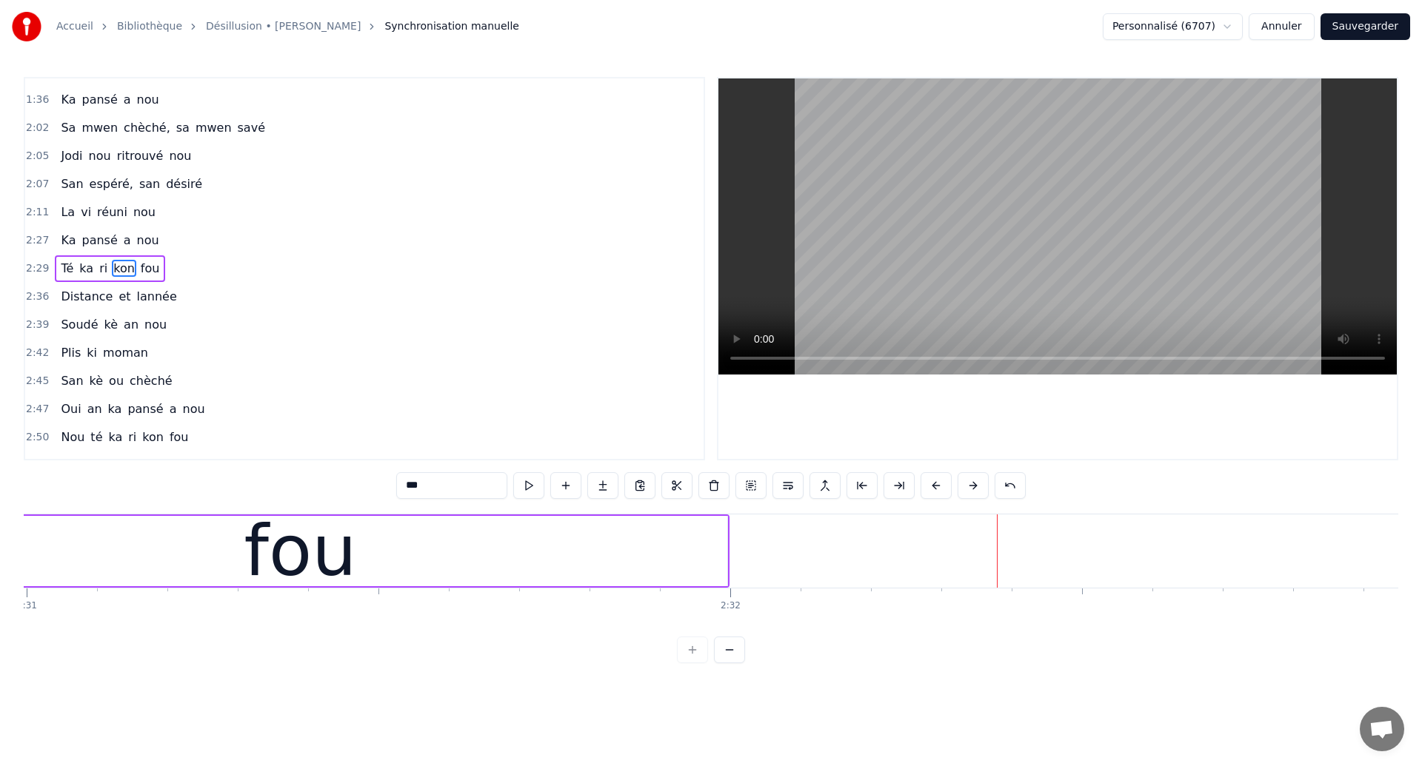
click at [232, 562] on div "fou" at bounding box center [300, 551] width 854 height 70
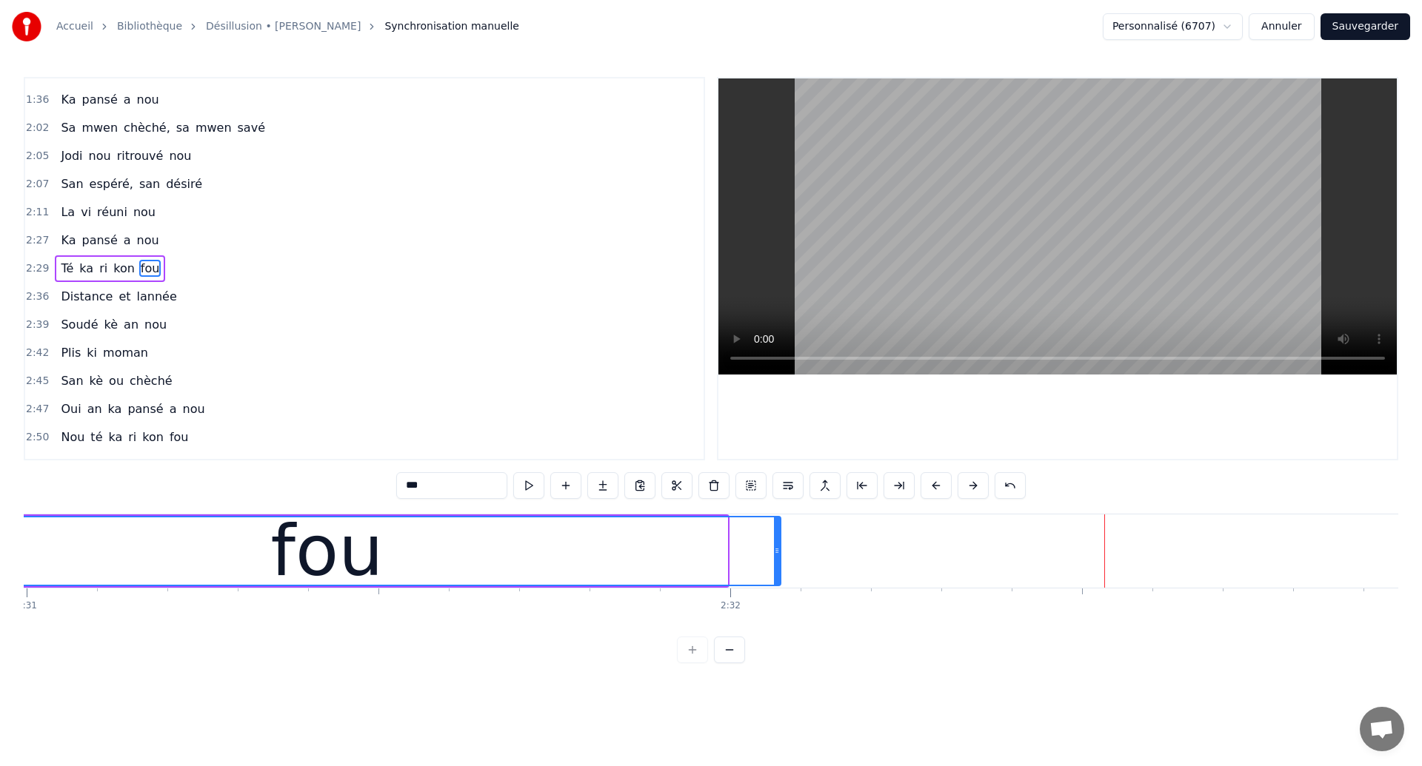
drag, startPoint x: 724, startPoint y: 564, endPoint x: 778, endPoint y: 590, distance: 59.6
click at [778, 590] on div "Ces années égarées Ou sont cachés nos sentiments? Qu’ai je vraiment été Ami, am…" at bounding box center [711, 569] width 1374 height 111
click at [64, 552] on div "fou" at bounding box center [327, 551] width 906 height 67
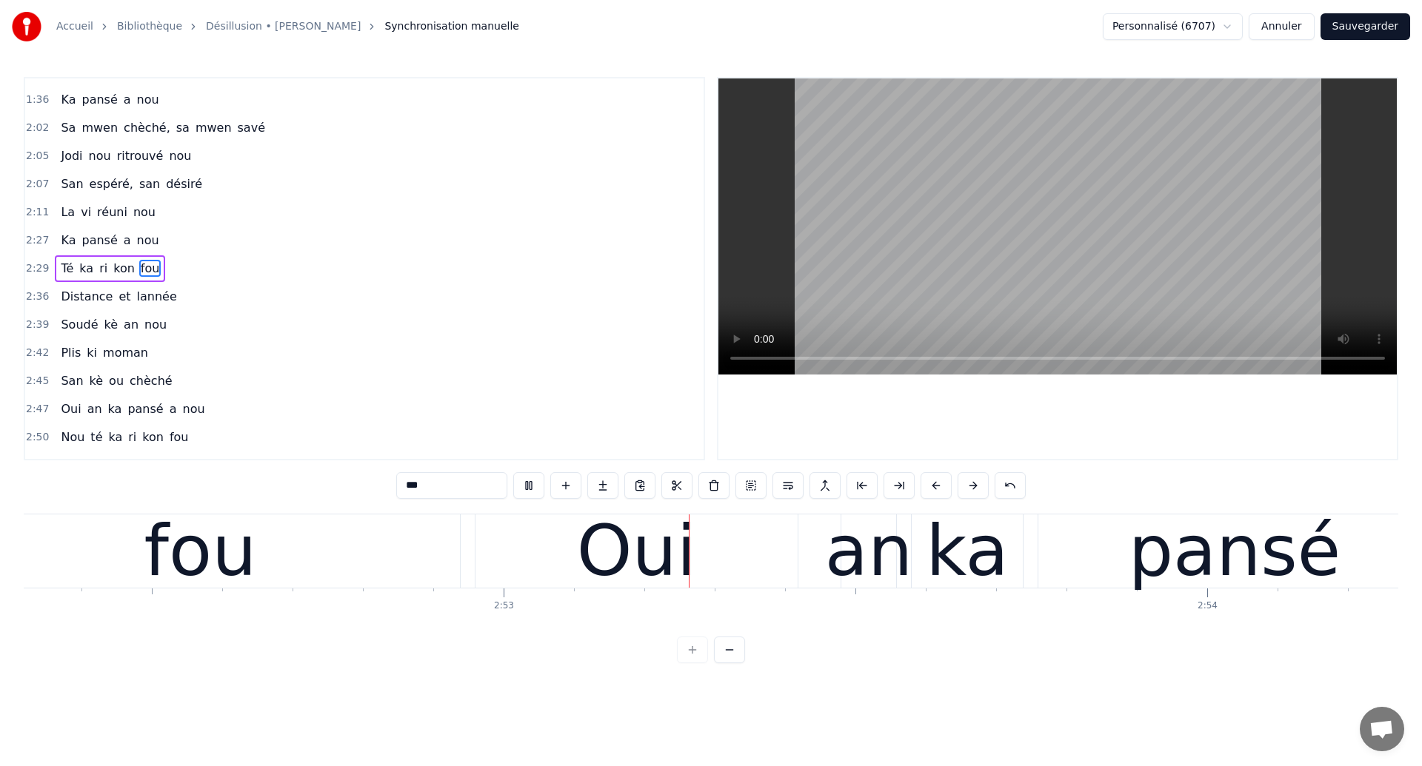
scroll to position [0, 121409]
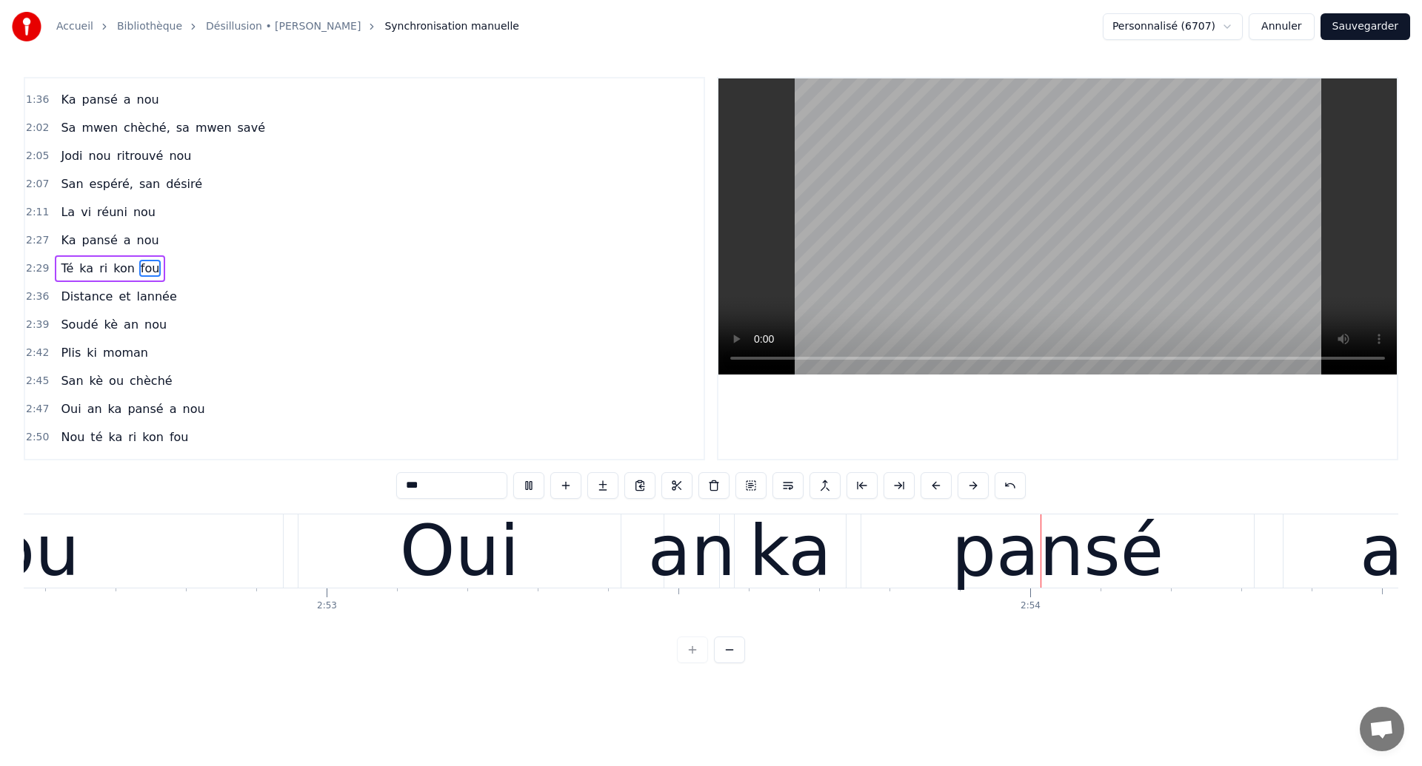
click at [472, 530] on div "Oui" at bounding box center [459, 551] width 119 height 106
type input "***"
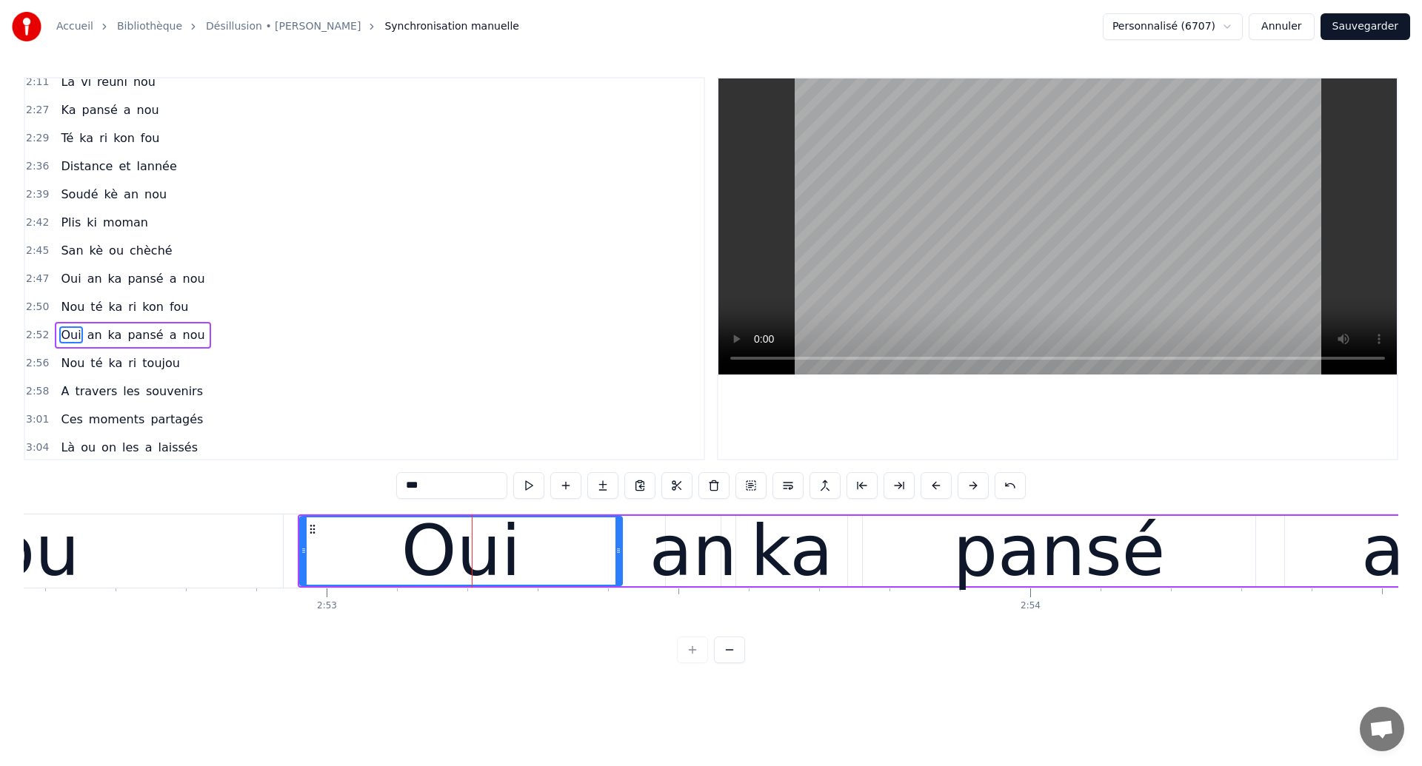
click at [472, 530] on div at bounding box center [472, 551] width 1 height 73
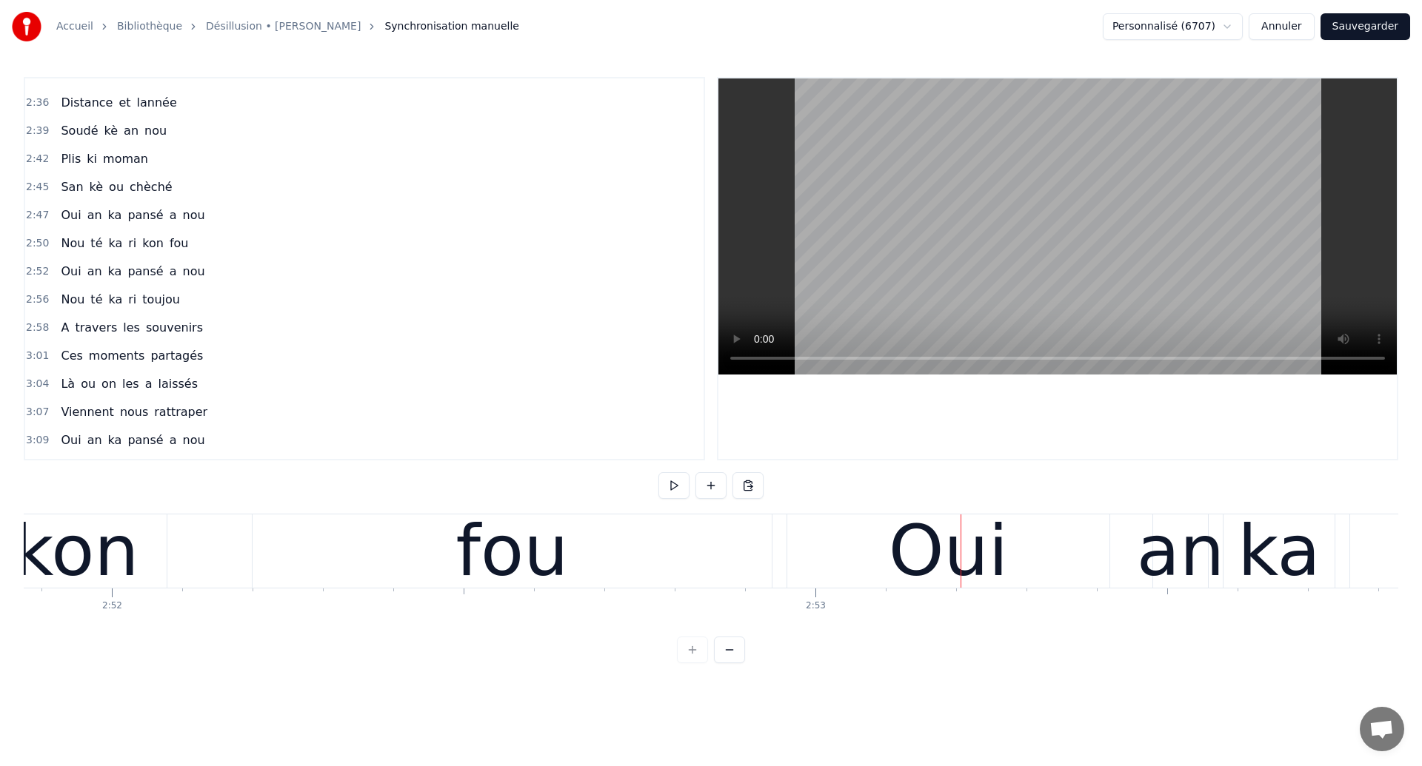
scroll to position [0, 120904]
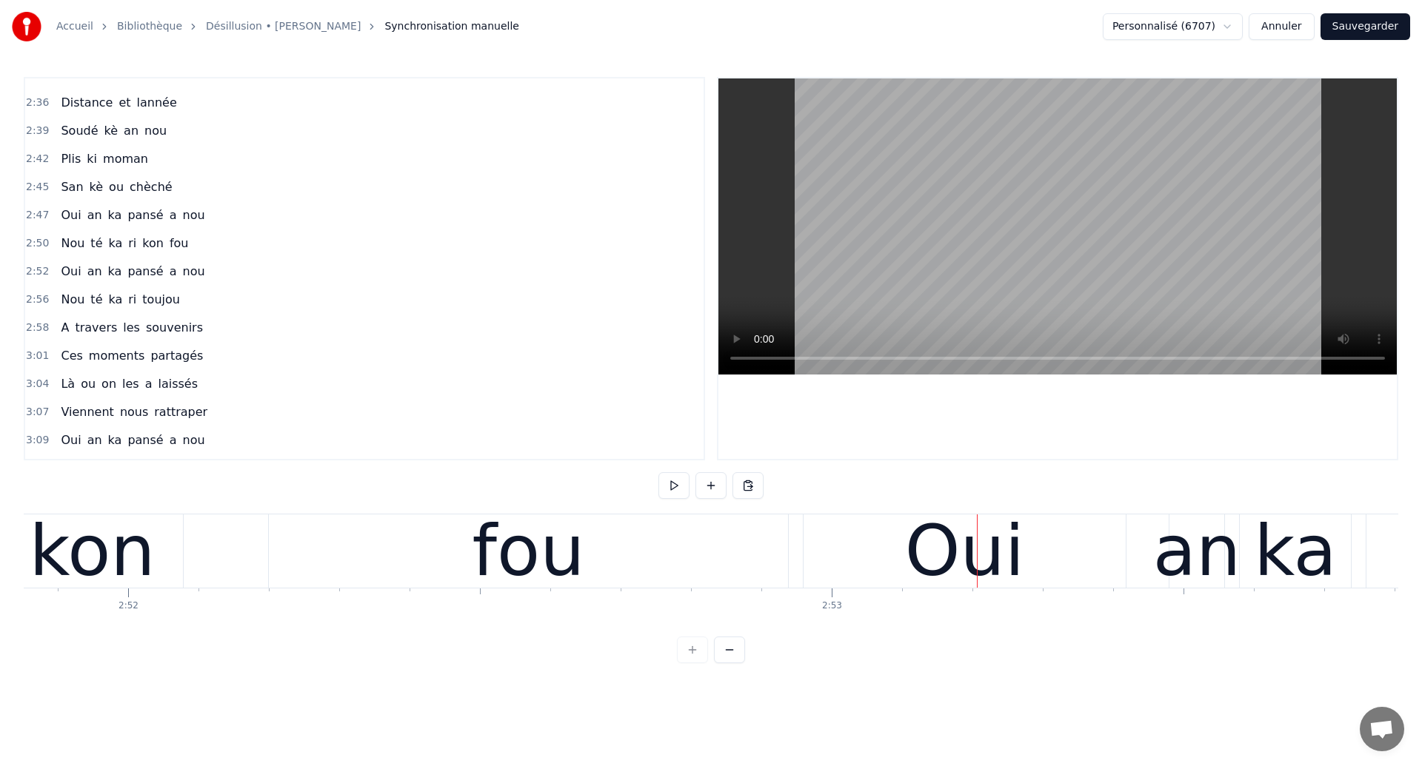
click at [406, 518] on div "fou" at bounding box center [528, 551] width 519 height 73
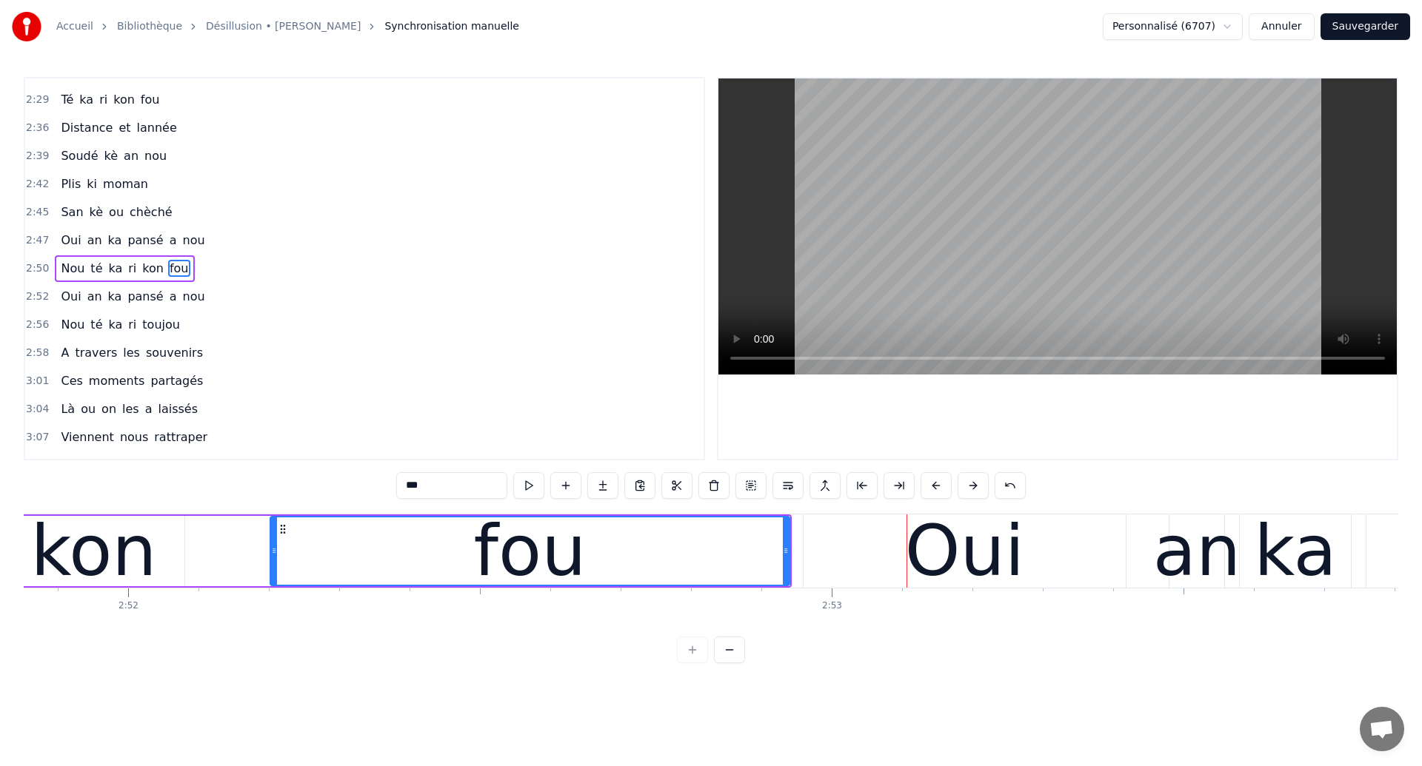
drag, startPoint x: 341, startPoint y: 426, endPoint x: 201, endPoint y: 481, distance: 150.3
click at [337, 426] on div "3:07 Viennent nous rattraper" at bounding box center [364, 438] width 678 height 28
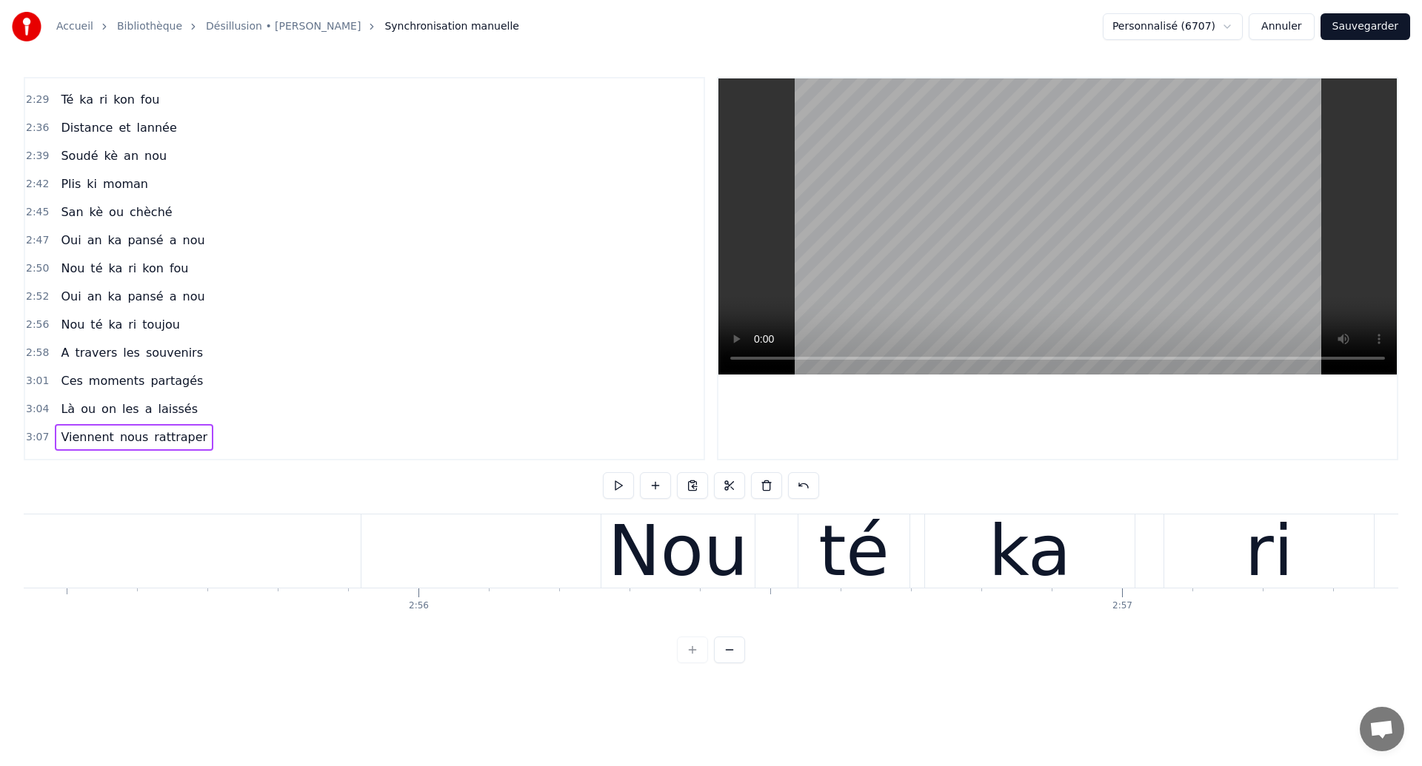
click at [195, 484] on div "0:22 Ces années égarées 0:24 Ou sont cachés nos sentiments? 0:27 Qu’ai je vraim…" at bounding box center [711, 370] width 1374 height 587
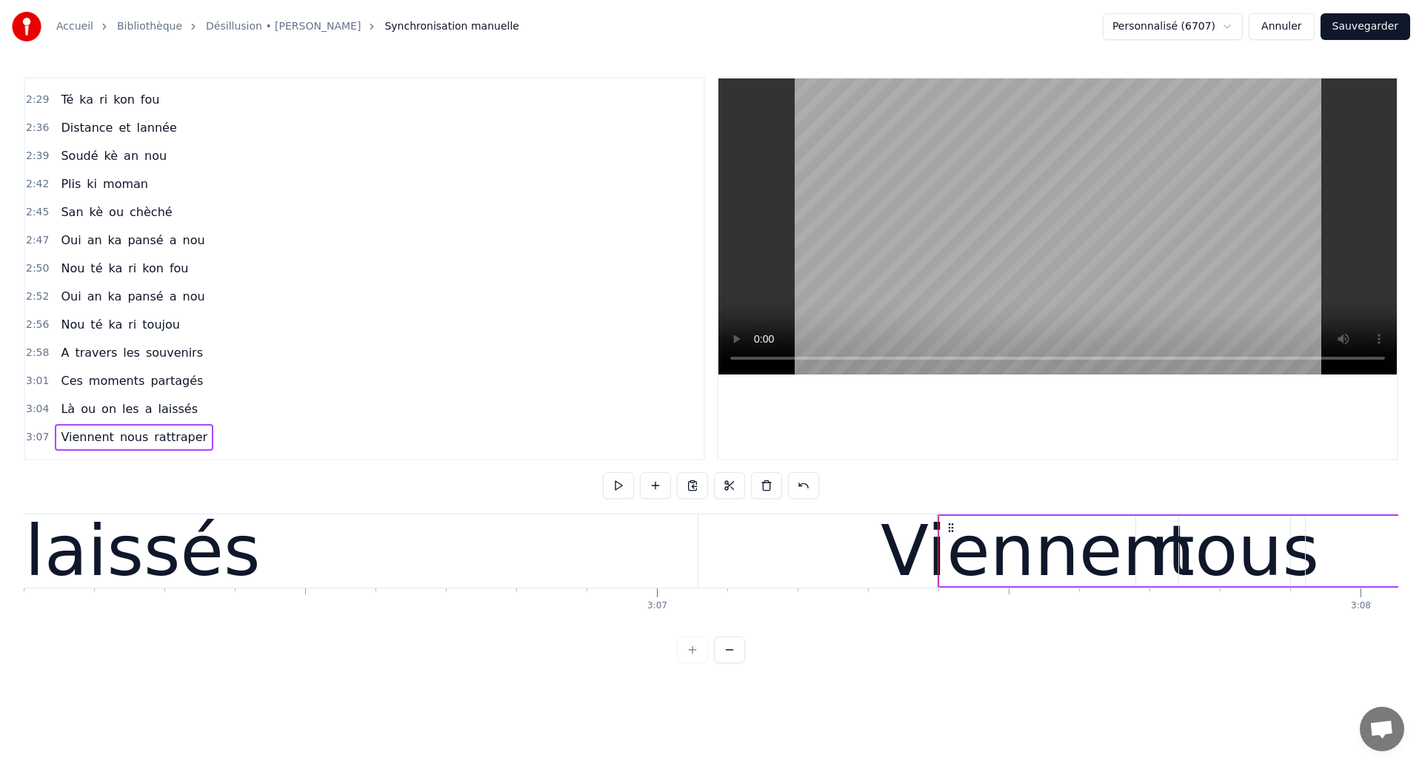
scroll to position [0, 131768]
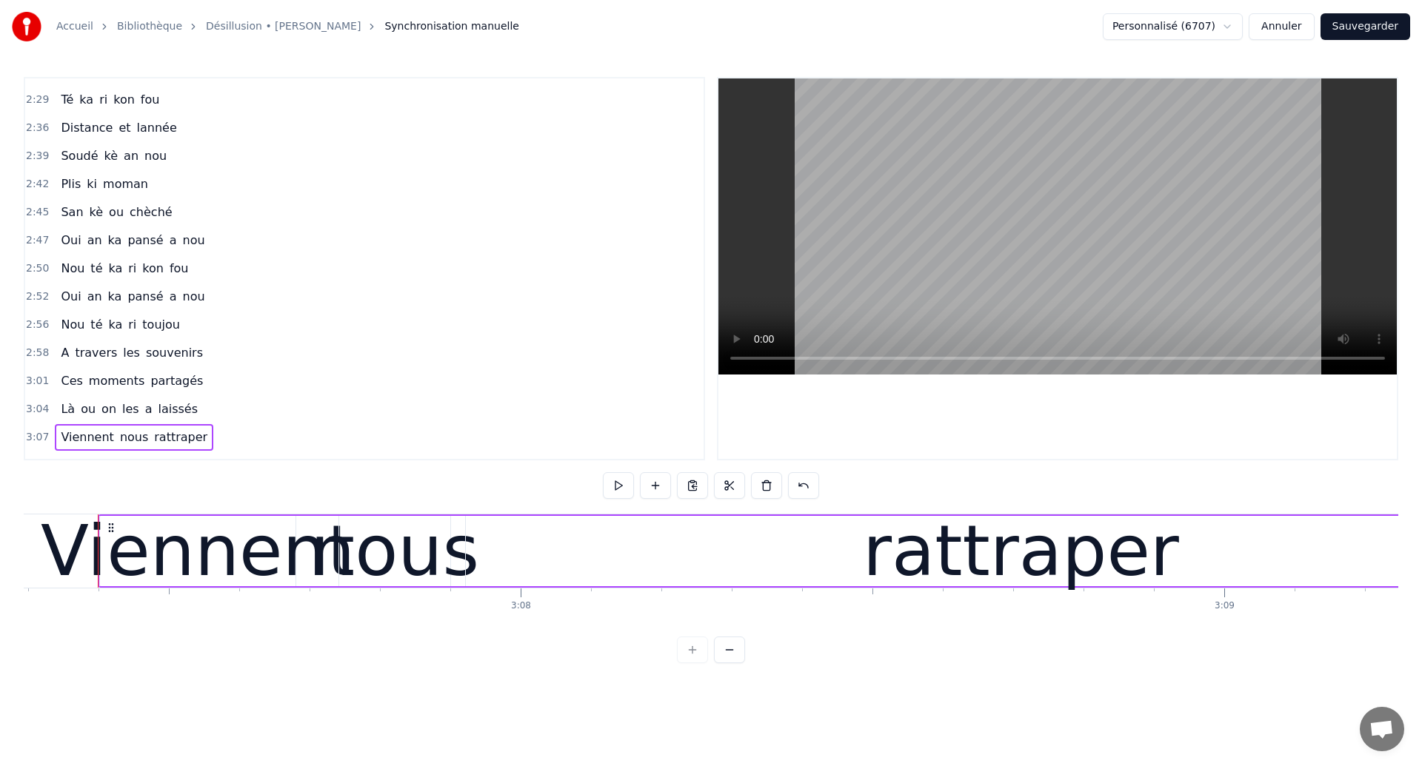
click at [1369, 24] on button "Sauvegarder" at bounding box center [1365, 26] width 90 height 27
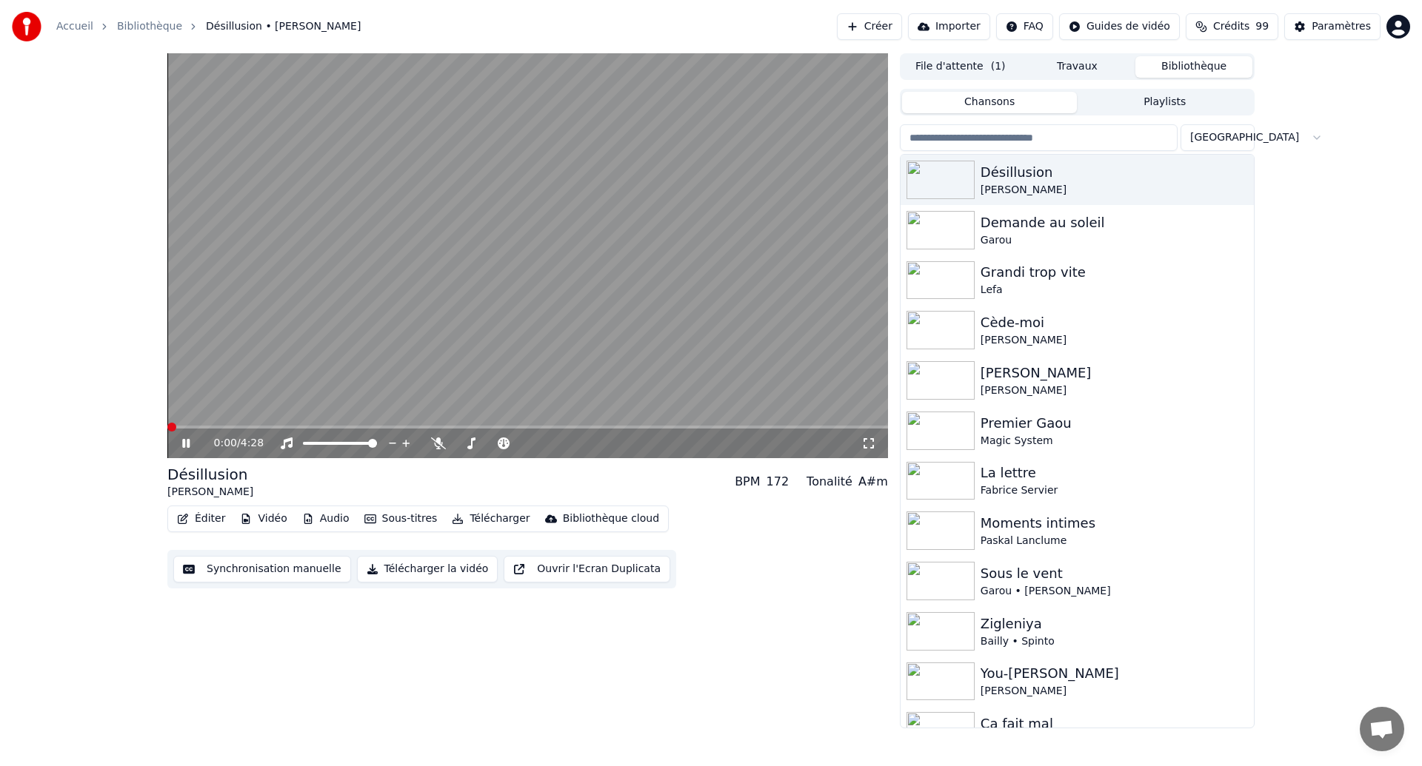
click at [869, 446] on icon at bounding box center [868, 444] width 15 height 12
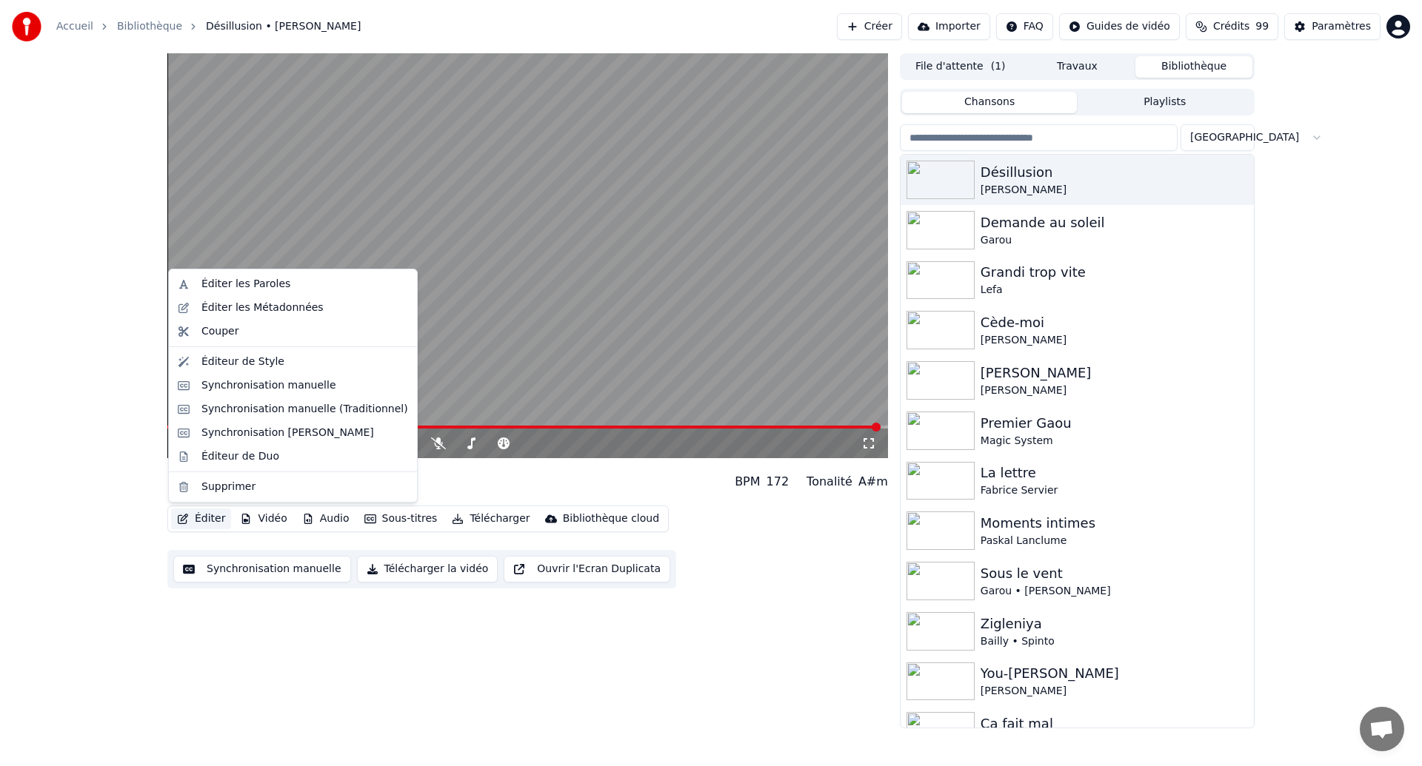
click at [192, 524] on button "Éditer" at bounding box center [201, 519] width 60 height 21
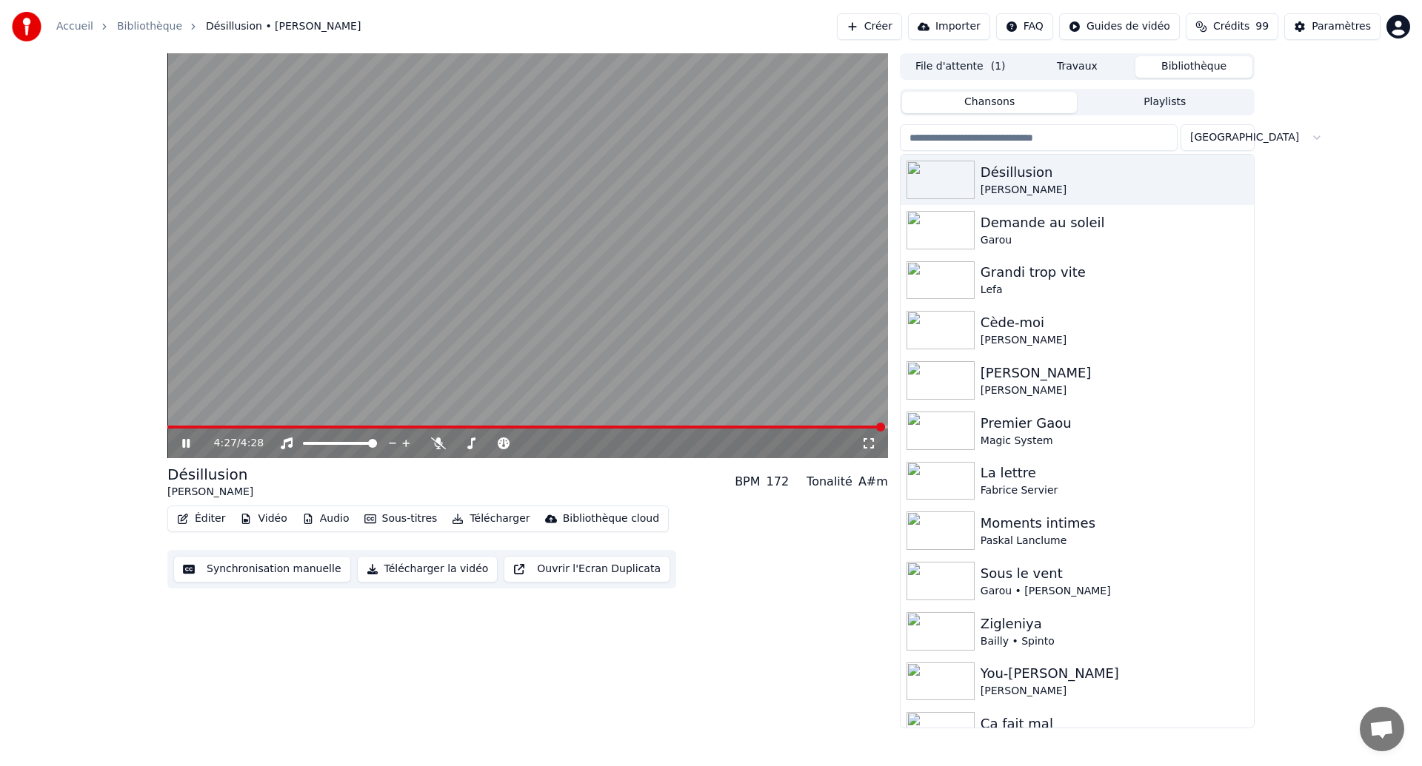
click at [198, 569] on button "Synchronisation manuelle" at bounding box center [262, 569] width 178 height 27
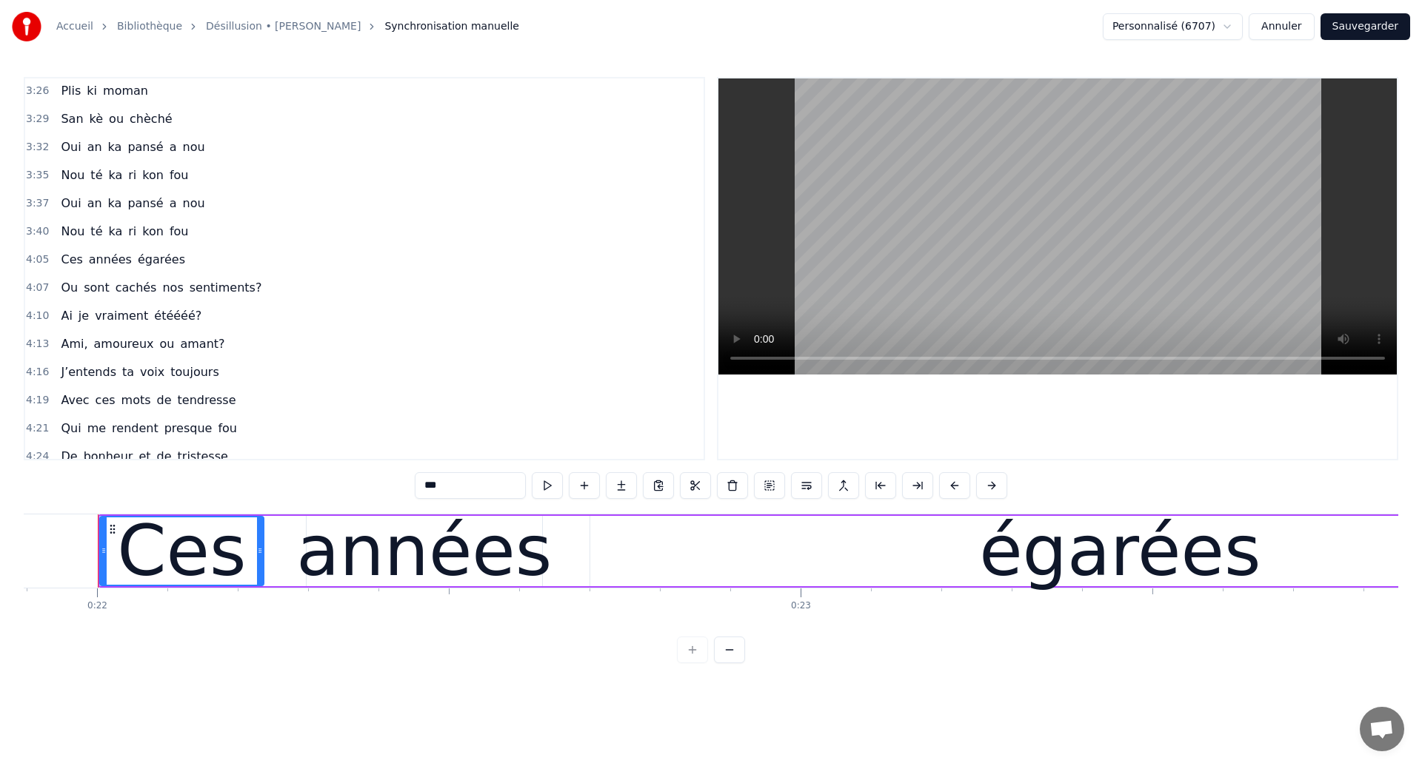
scroll to position [1195, 0]
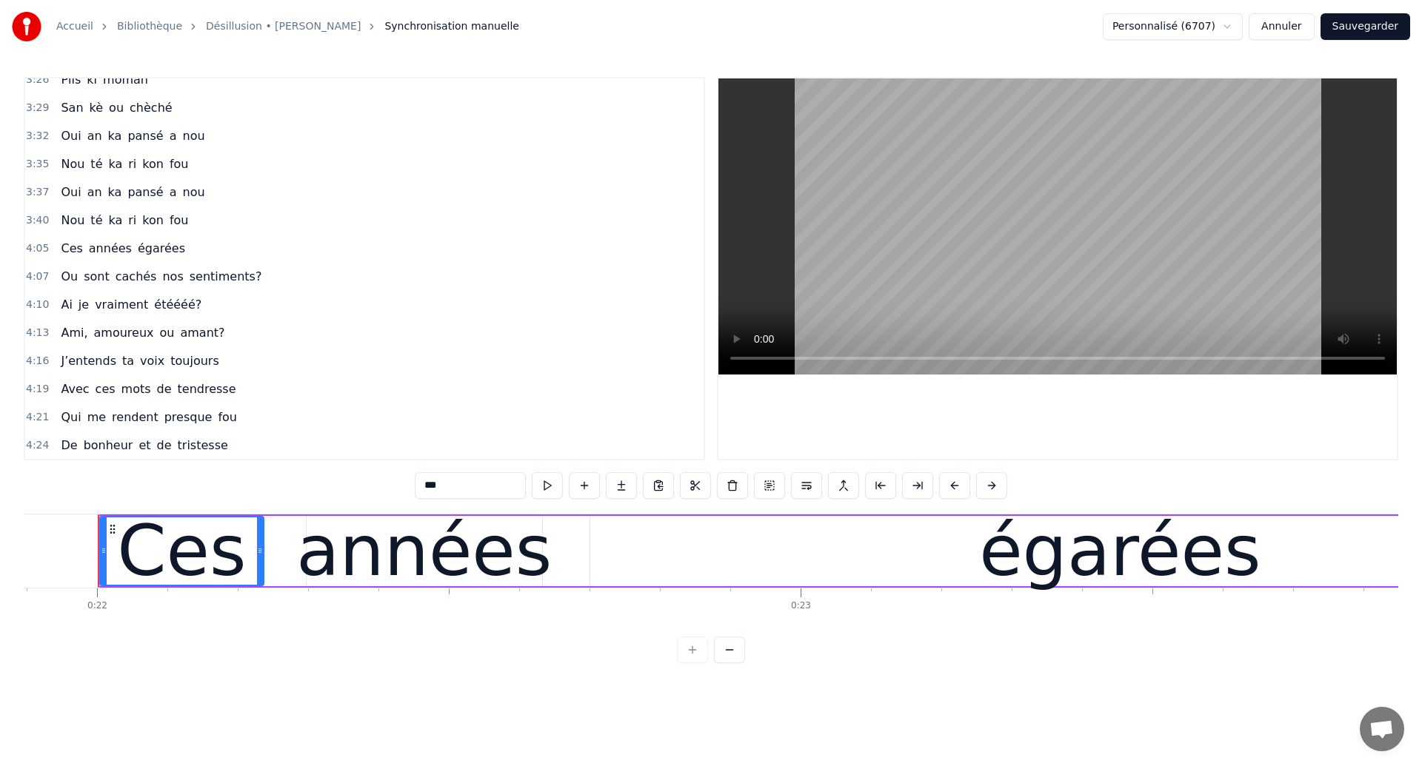
click at [185, 355] on span "toujours" at bounding box center [195, 361] width 52 height 17
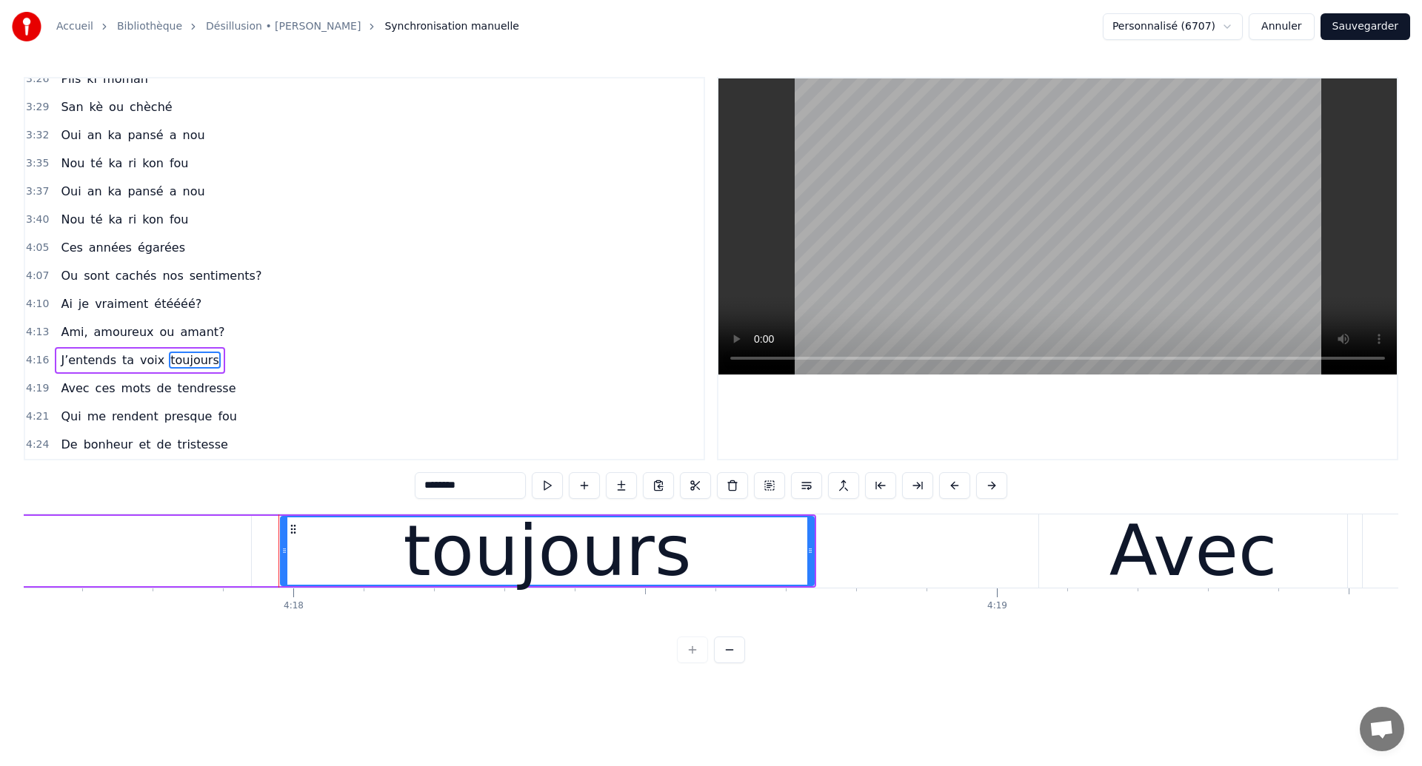
scroll to position [0, 181216]
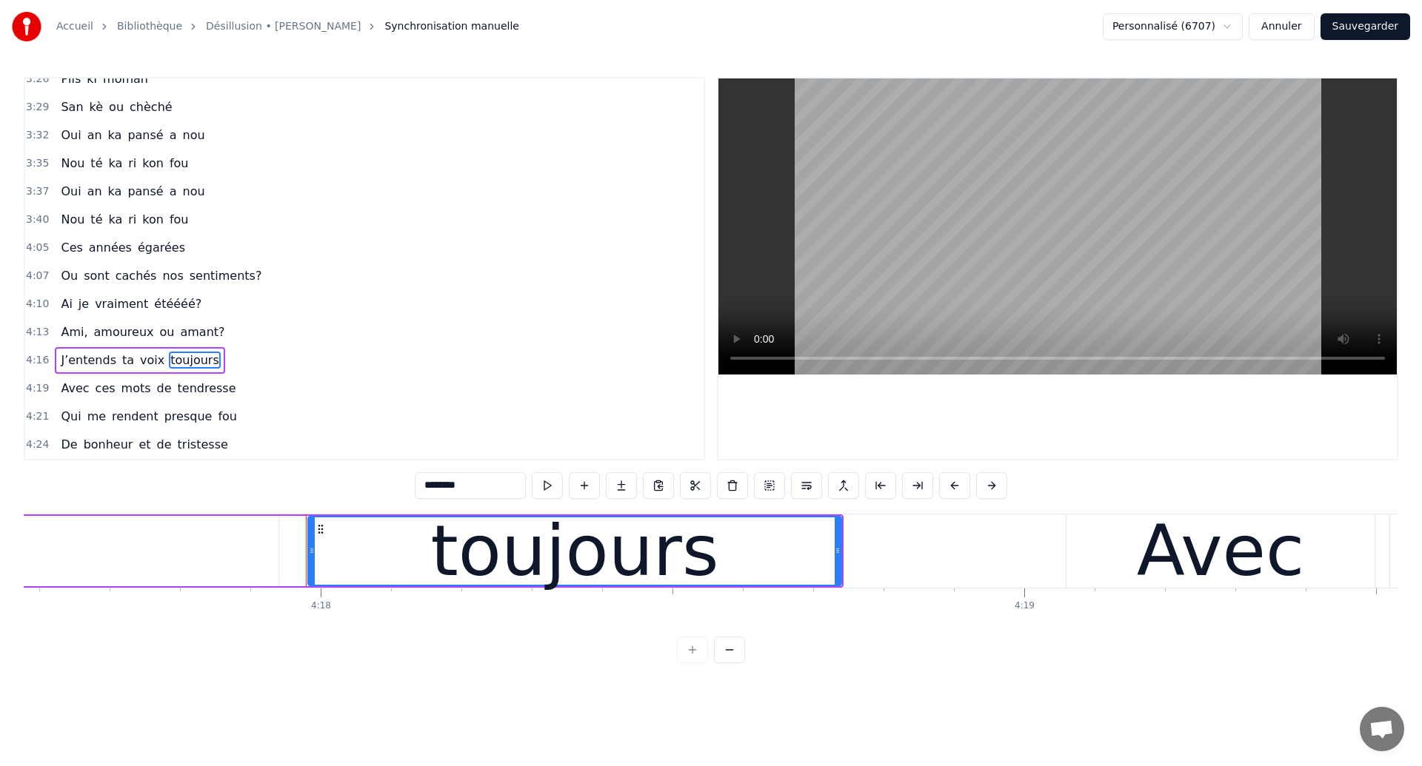
drag, startPoint x: 495, startPoint y: 489, endPoint x: 447, endPoint y: 463, distance: 54.7
click at [447, 463] on div "0:22 Ces années égarées 0:24 Ou sont cachés nos sentiments? 0:27 Qu’ai je vraim…" at bounding box center [711, 370] width 1374 height 587
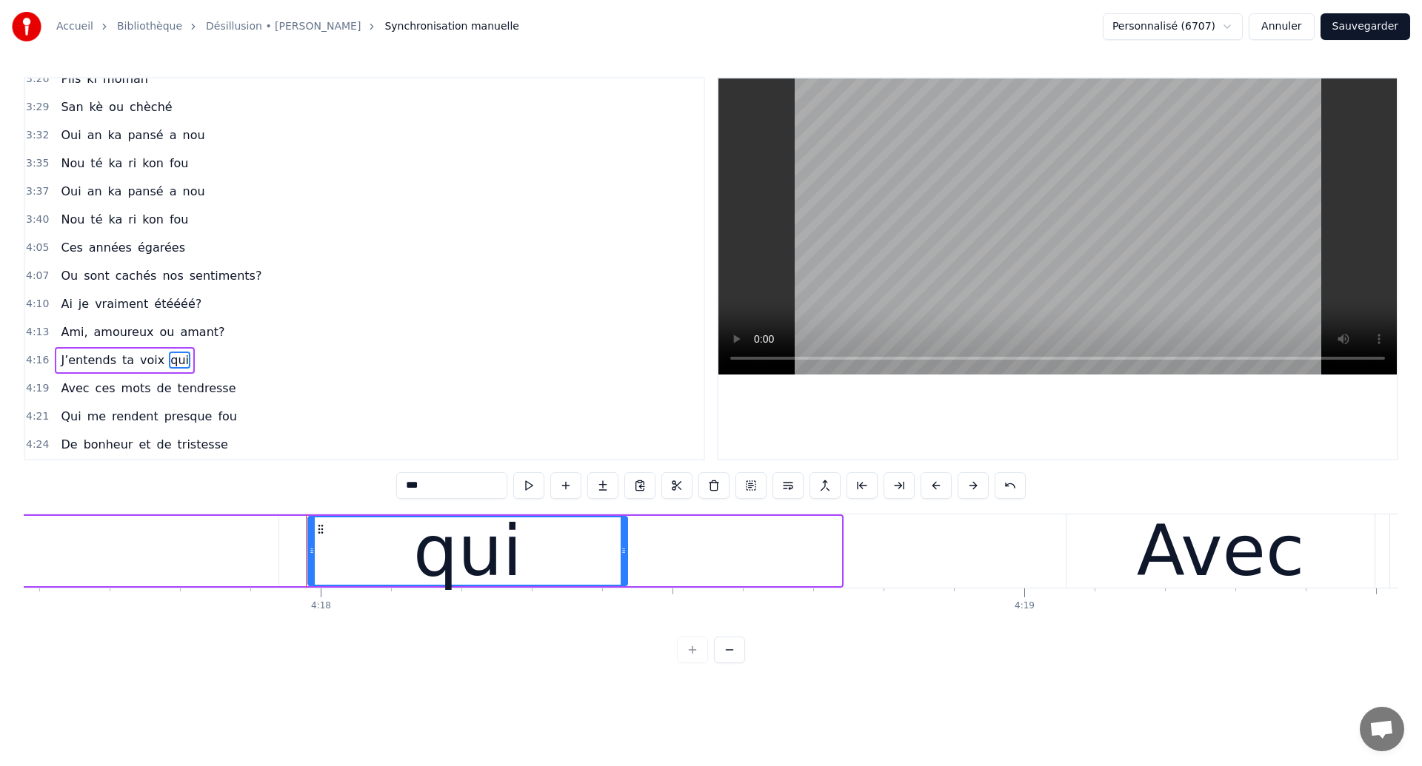
drag, startPoint x: 839, startPoint y: 552, endPoint x: 591, endPoint y: 487, distance: 256.5
click at [591, 487] on div "0:22 Ces années égarées 0:24 Ou sont cachés nos sentiments? 0:27 Qu’ai je vraim…" at bounding box center [711, 370] width 1374 height 587
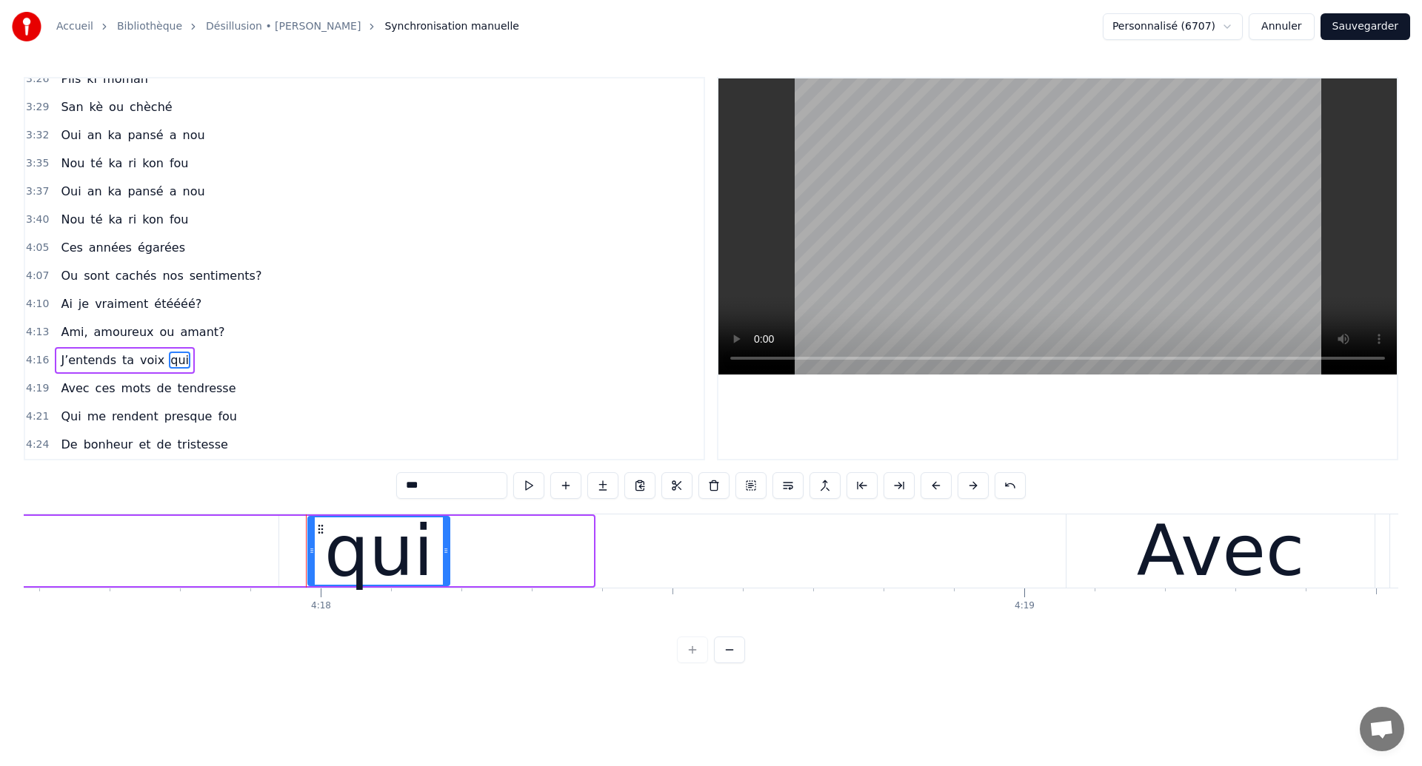
drag, startPoint x: 588, startPoint y: 560, endPoint x: 446, endPoint y: 529, distance: 145.6
click at [446, 529] on div at bounding box center [446, 551] width 6 height 67
type input "***"
click at [568, 478] on button at bounding box center [565, 485] width 31 height 27
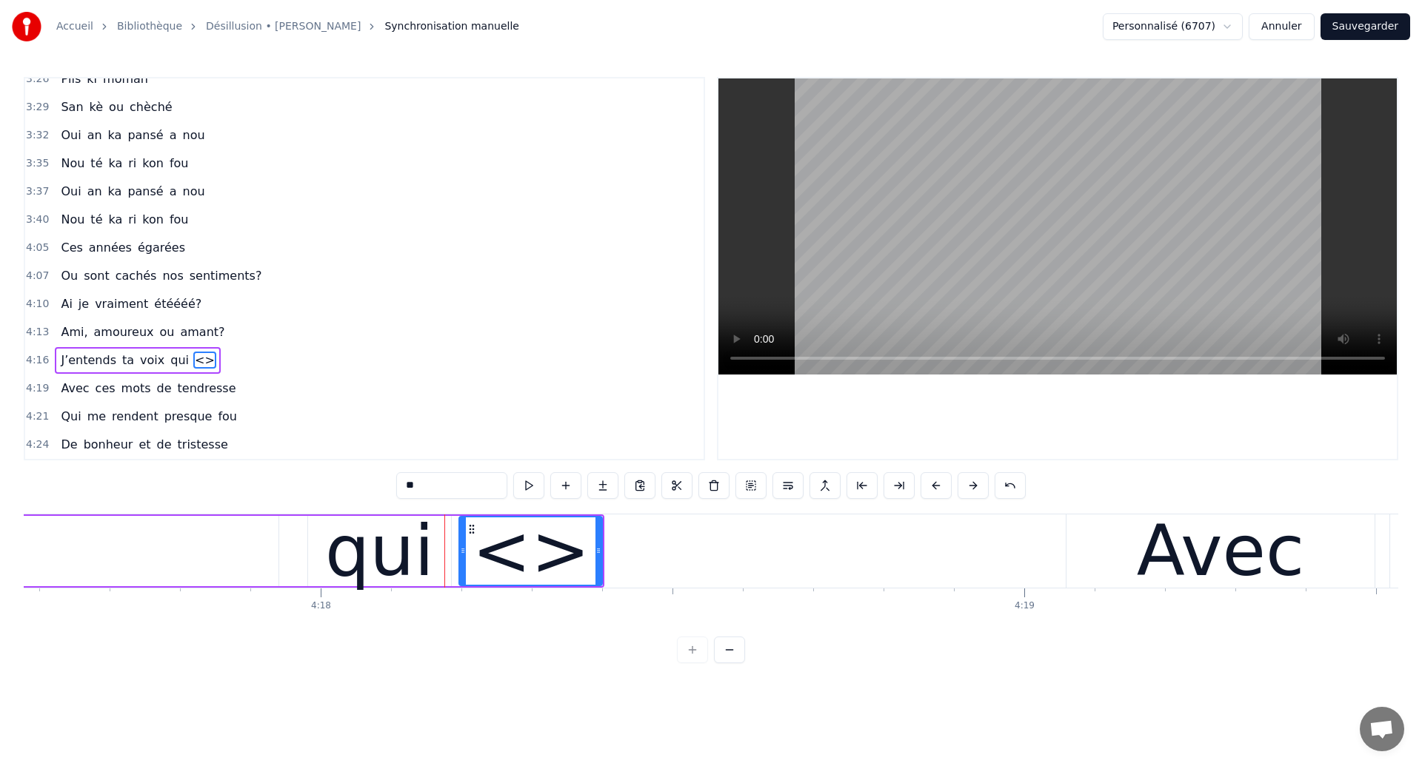
click at [467, 498] on input "**" at bounding box center [451, 485] width 111 height 27
type input "*"
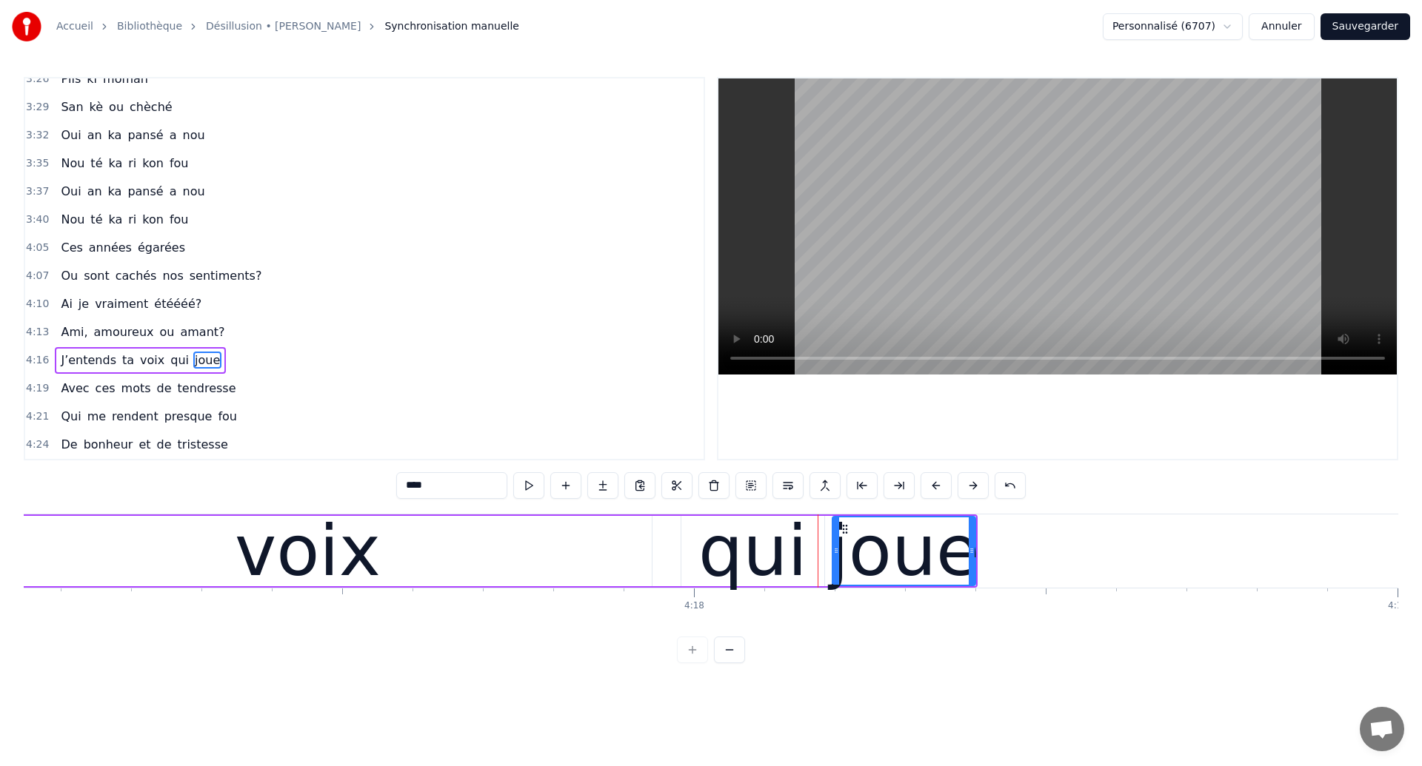
scroll to position [0, 180814]
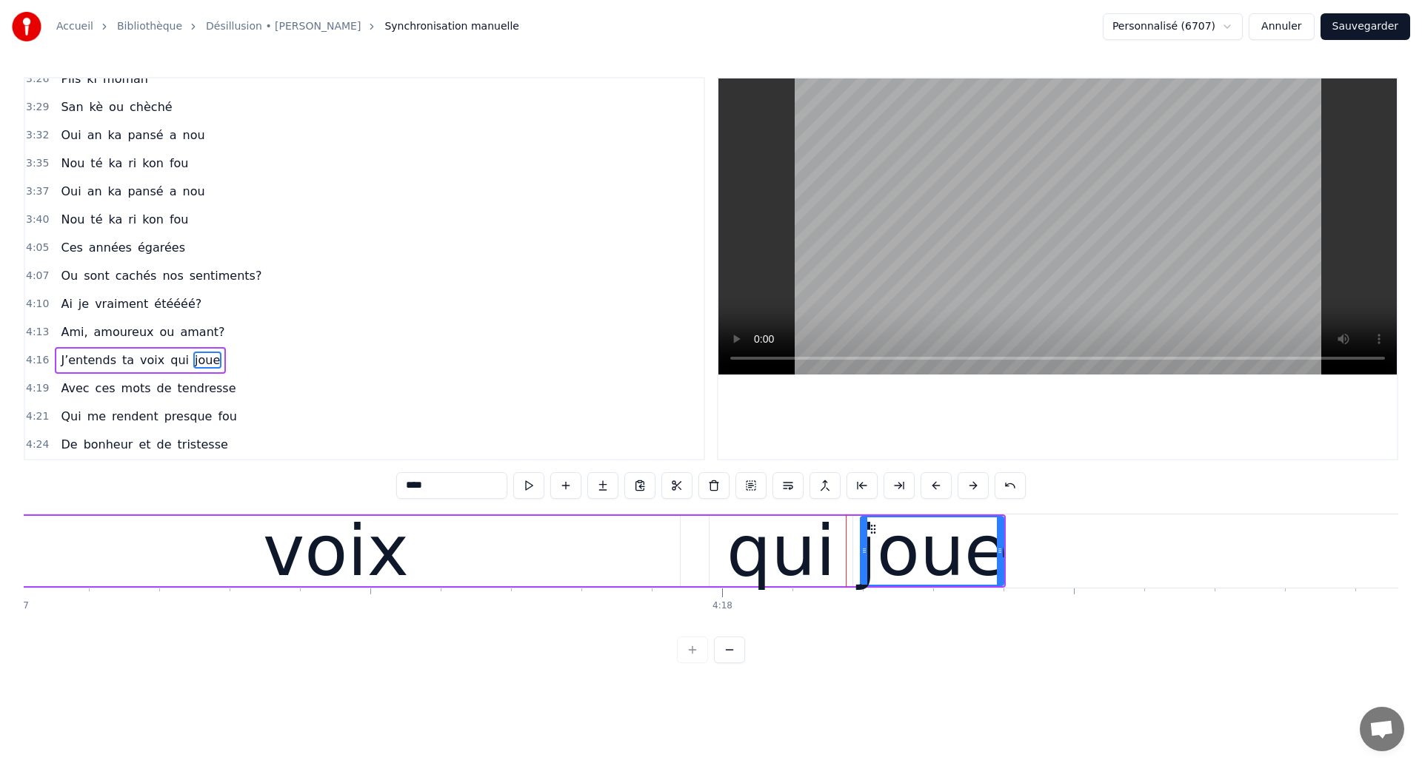
click at [330, 544] on div "voix" at bounding box center [336, 551] width 146 height 106
type input "****"
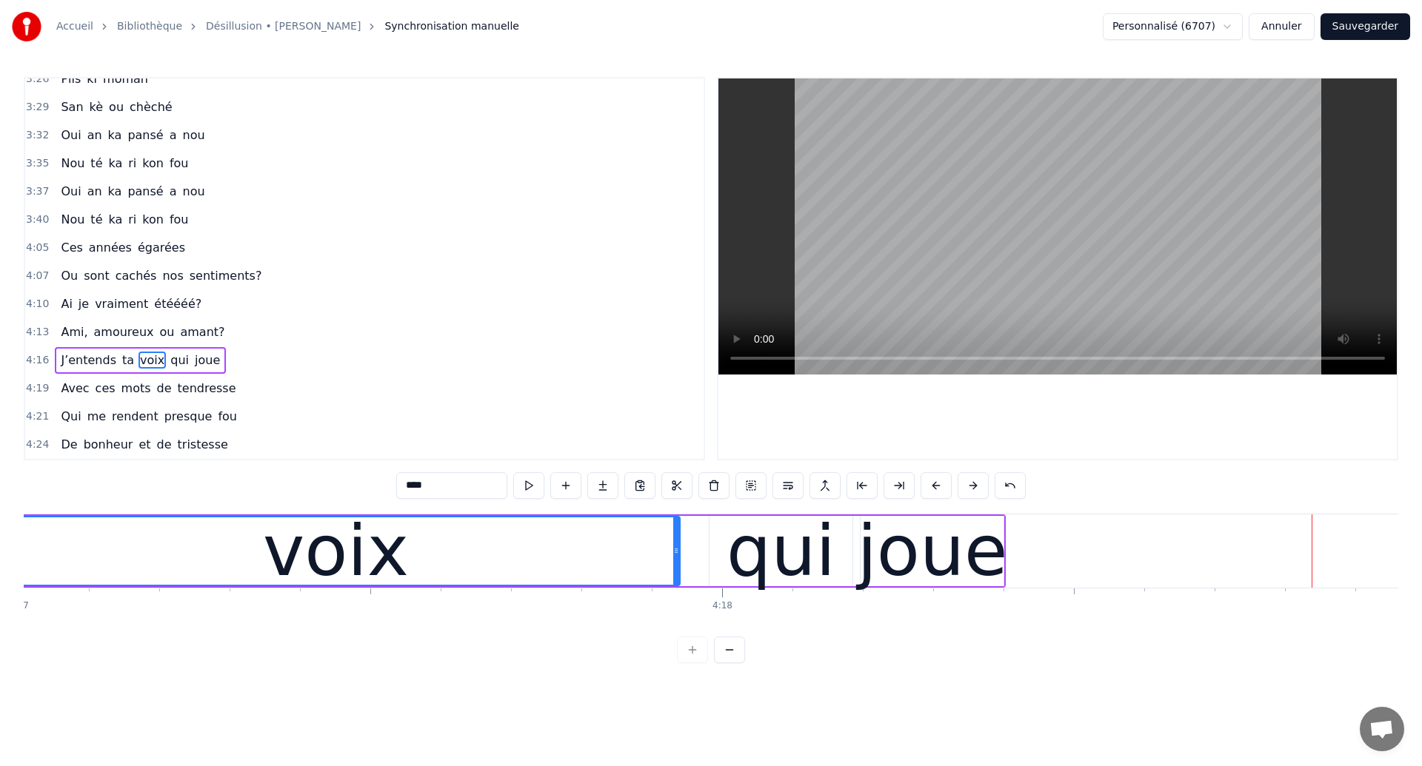
click at [120, 558] on div "voix" at bounding box center [336, 551] width 687 height 67
click at [130, 544] on div "voix" at bounding box center [336, 551] width 687 height 67
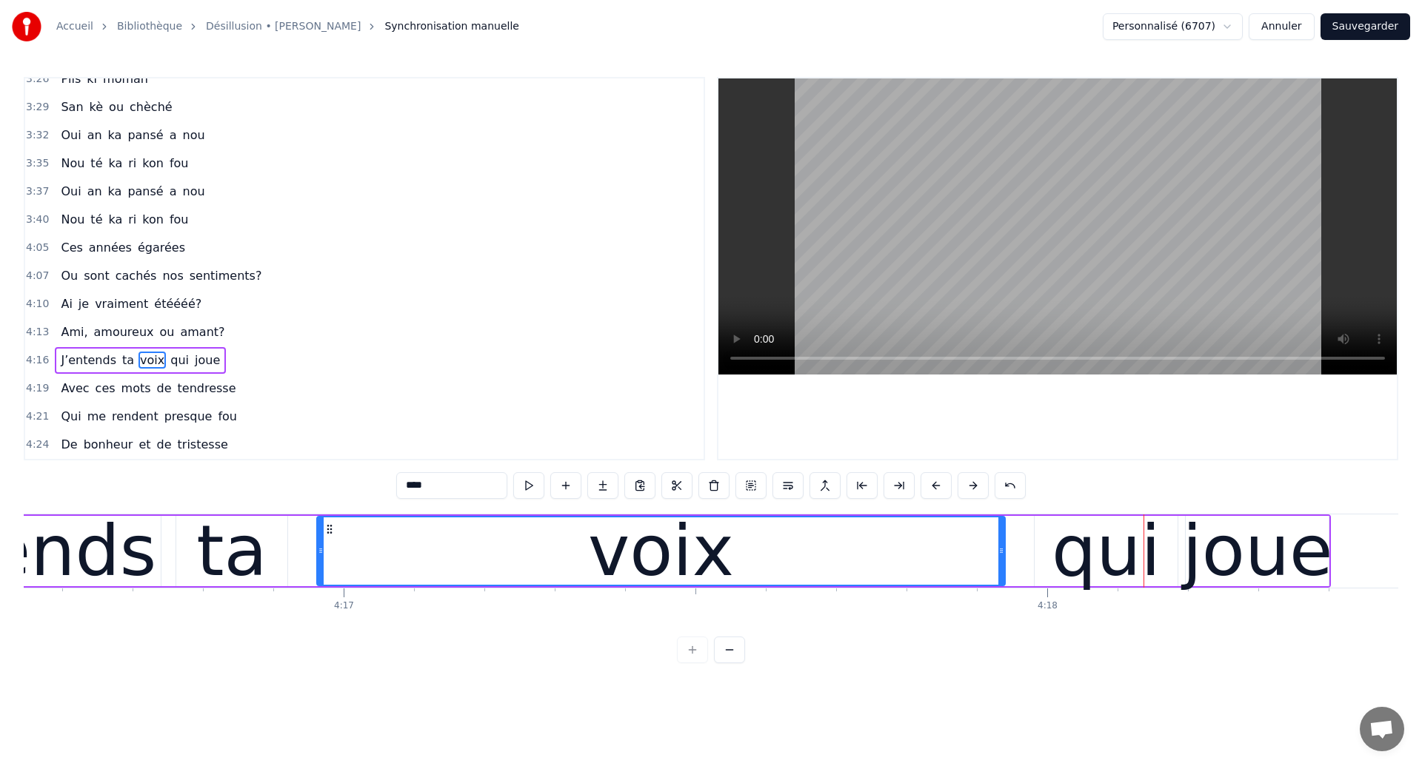
scroll to position [0, 180289]
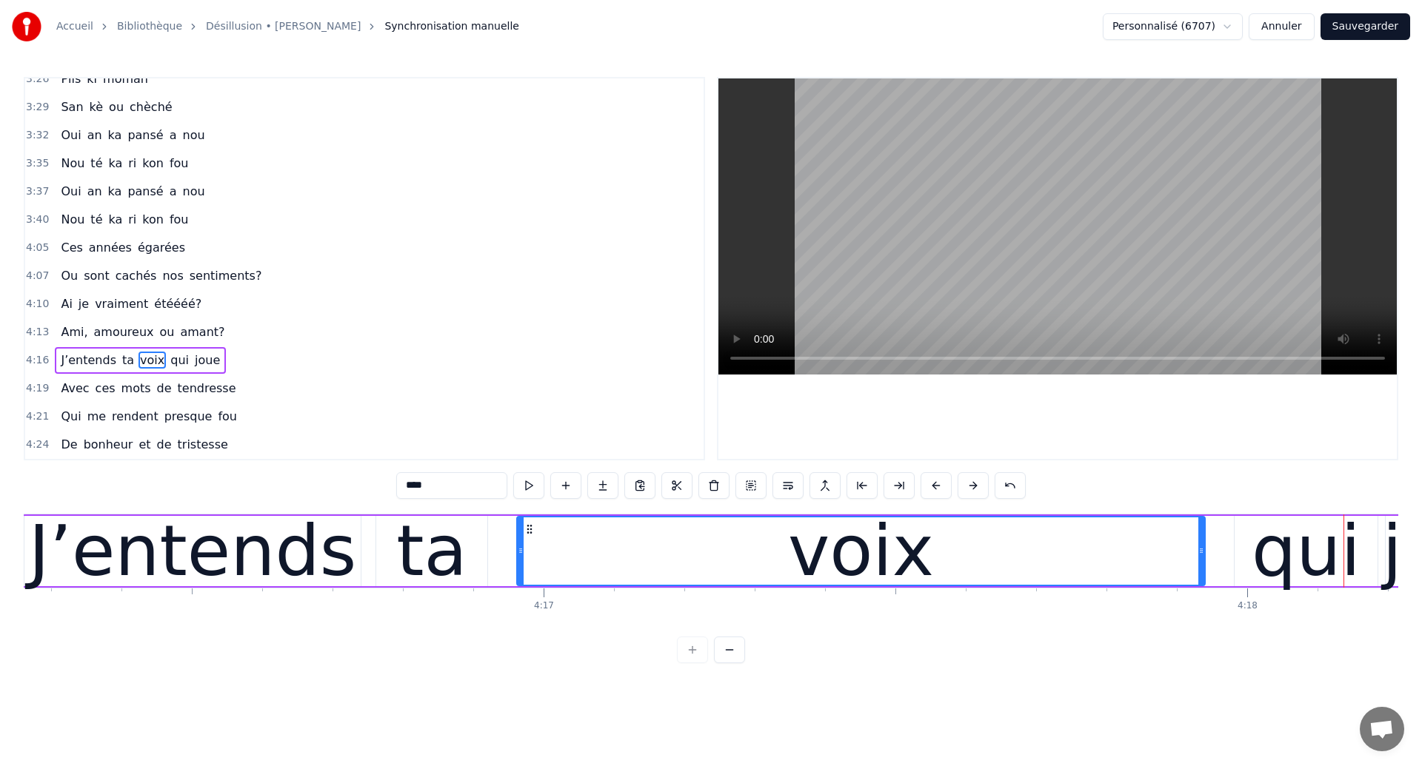
click at [370, 536] on div "J’entends ta voix qui joue" at bounding box center [776, 551] width 1509 height 73
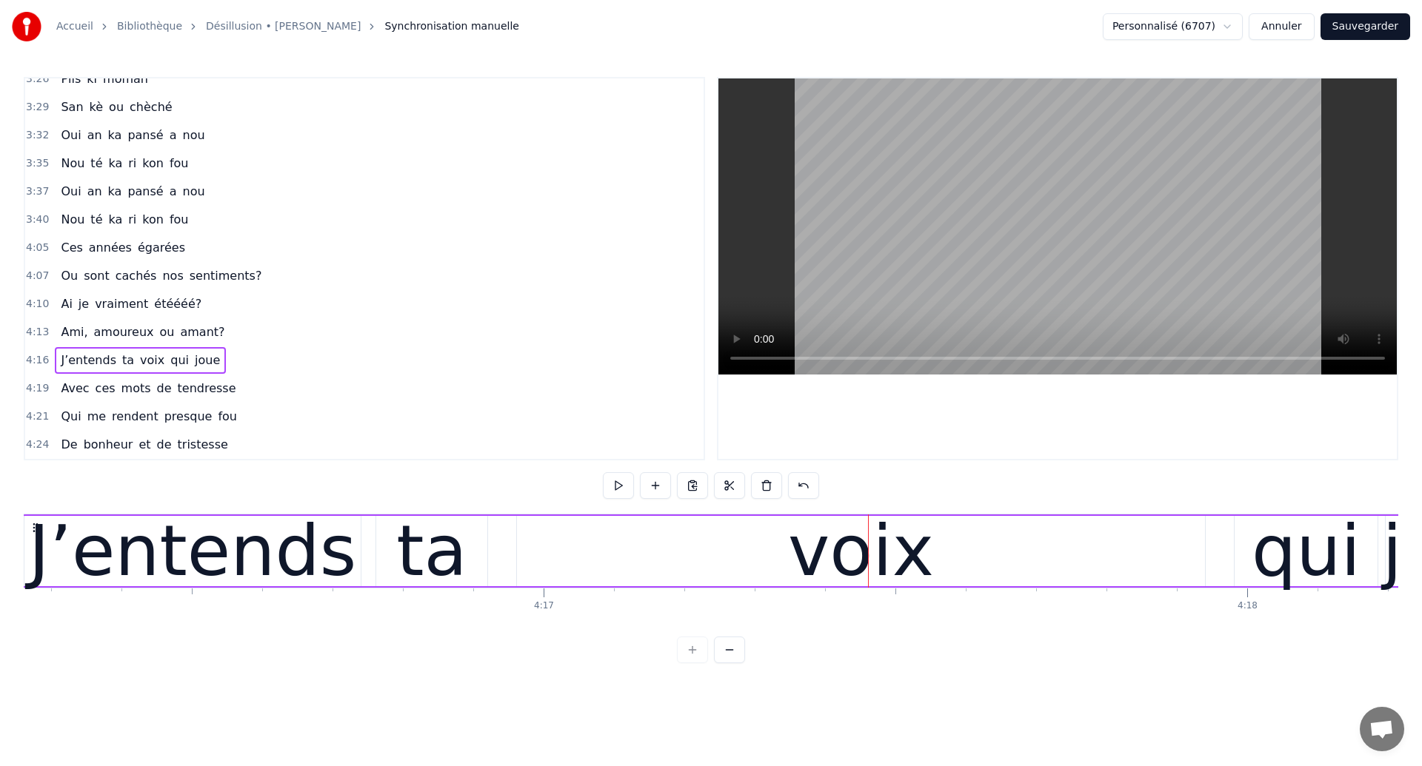
click at [114, 528] on div "J’entends" at bounding box center [193, 551] width 328 height 106
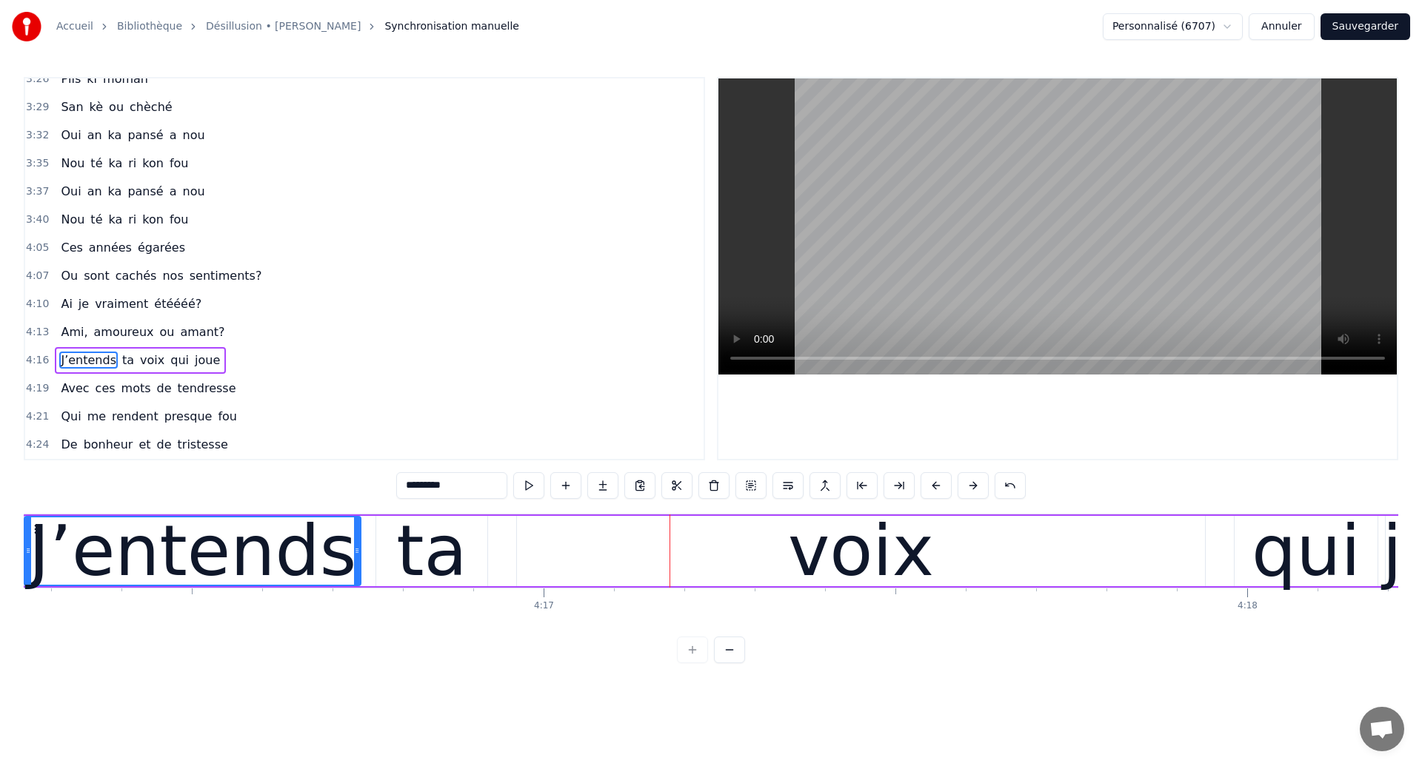
click at [439, 530] on div "ta" at bounding box center [431, 551] width 70 height 106
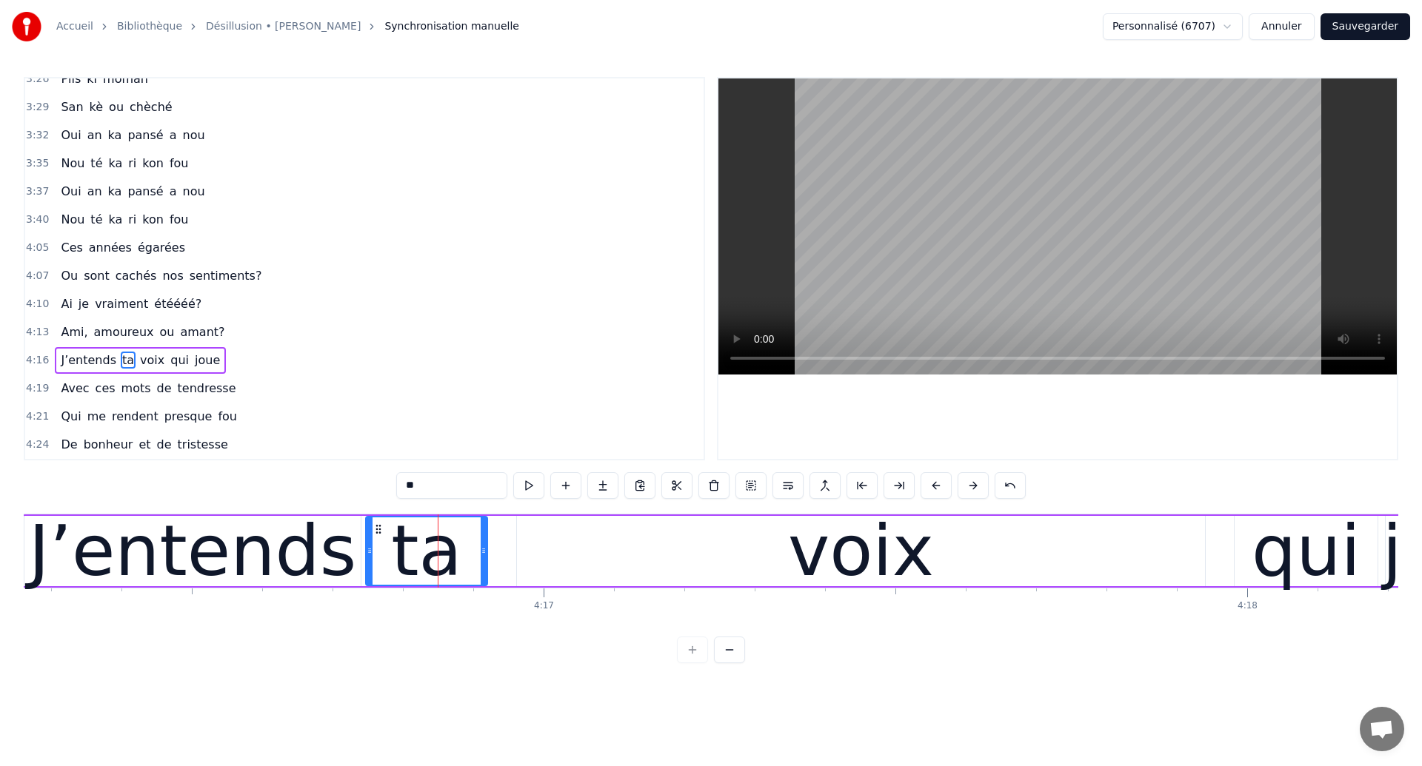
drag, startPoint x: 378, startPoint y: 548, endPoint x: 367, endPoint y: 547, distance: 10.5
click at [367, 547] on icon at bounding box center [370, 551] width 6 height 12
click at [178, 521] on div "J’entends" at bounding box center [193, 551] width 328 height 106
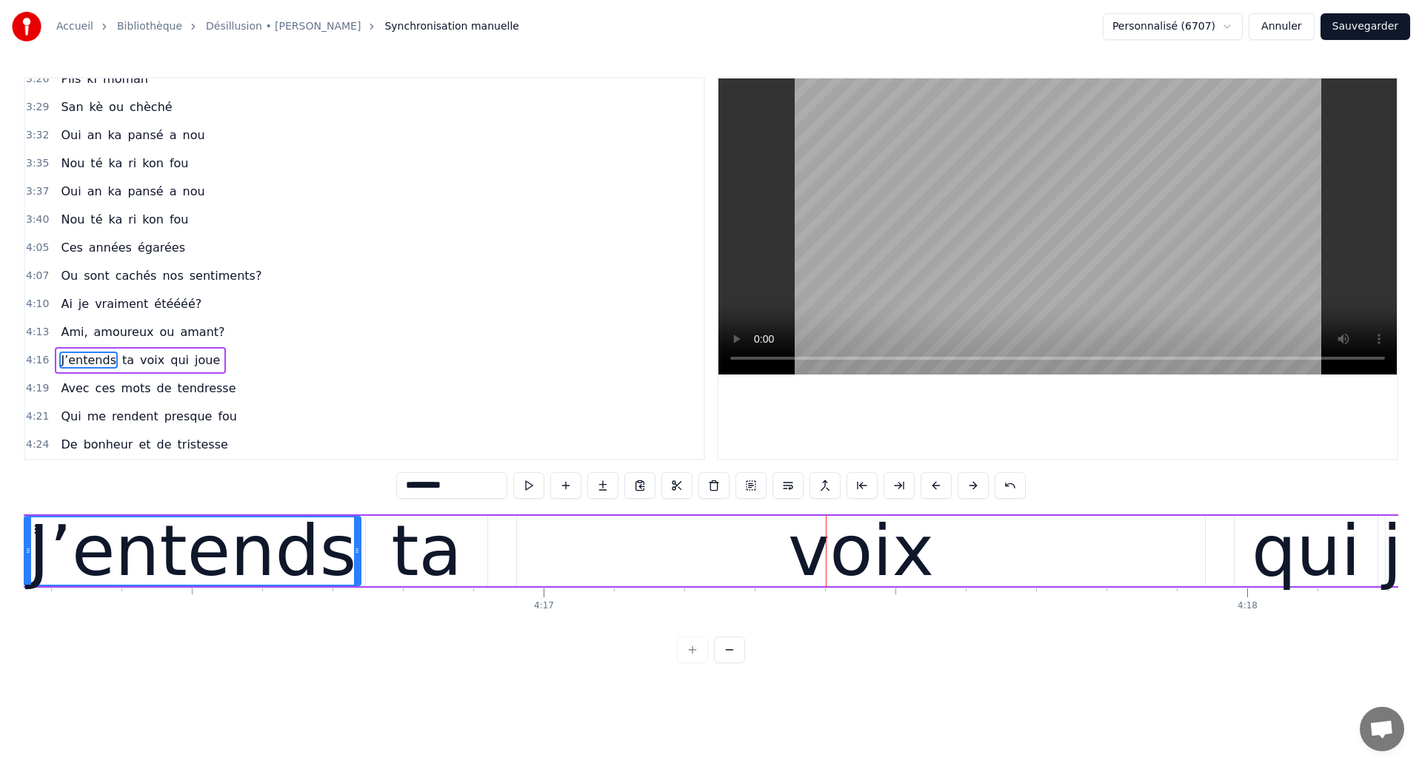
click at [544, 576] on div "voix" at bounding box center [861, 551] width 688 height 70
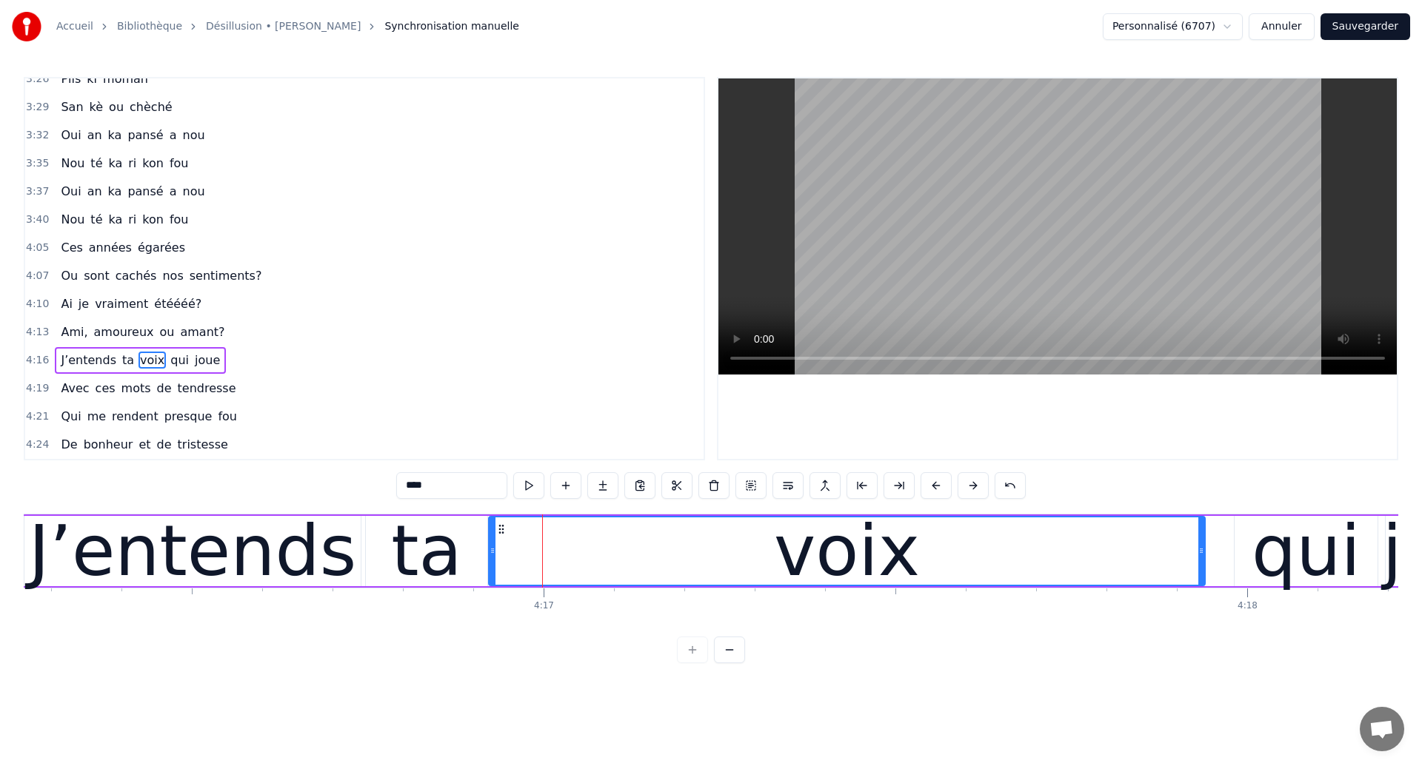
drag, startPoint x: 522, startPoint y: 558, endPoint x: 494, endPoint y: 558, distance: 28.2
click at [494, 558] on div at bounding box center [493, 551] width 6 height 67
click at [186, 549] on div "J’entends" at bounding box center [193, 551] width 328 height 106
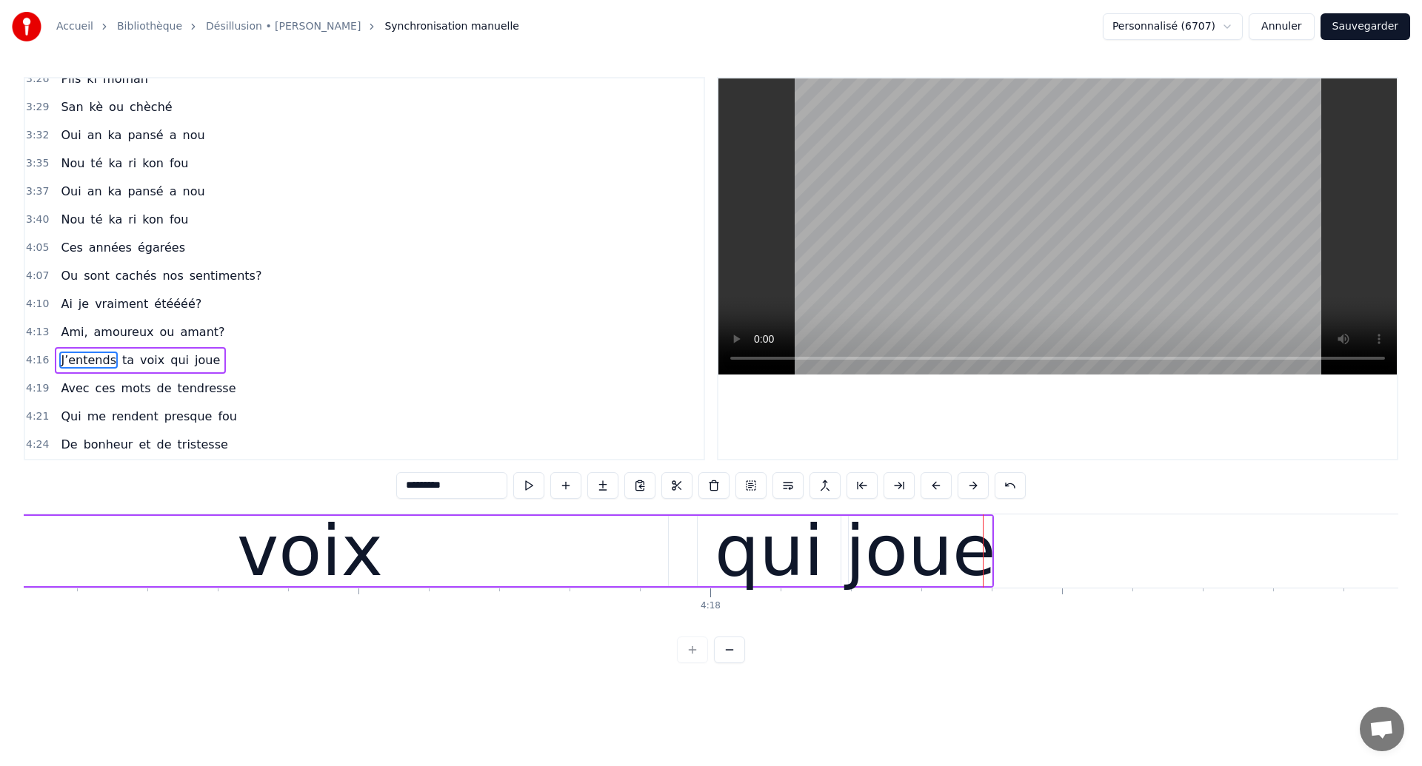
scroll to position [0, 180770]
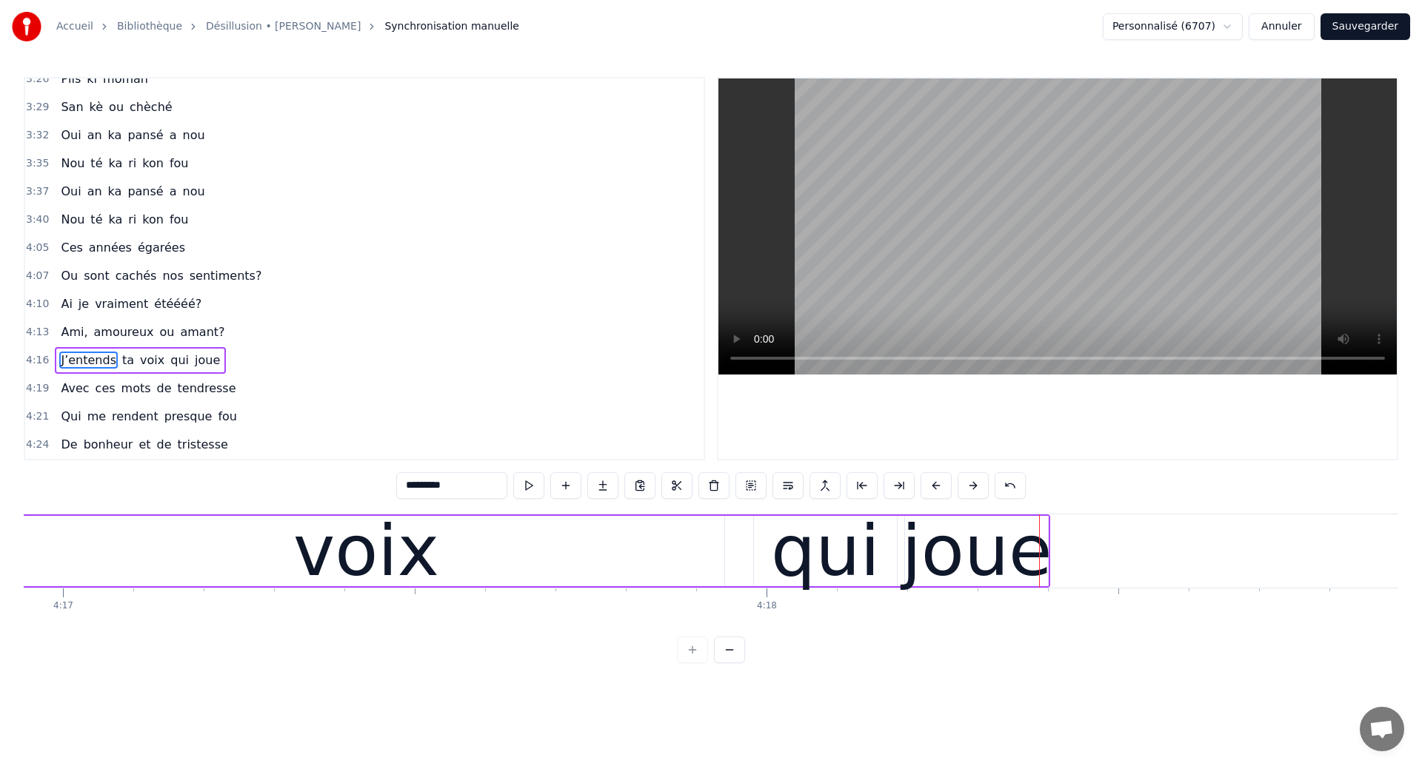
click at [231, 529] on div "voix" at bounding box center [366, 551] width 716 height 70
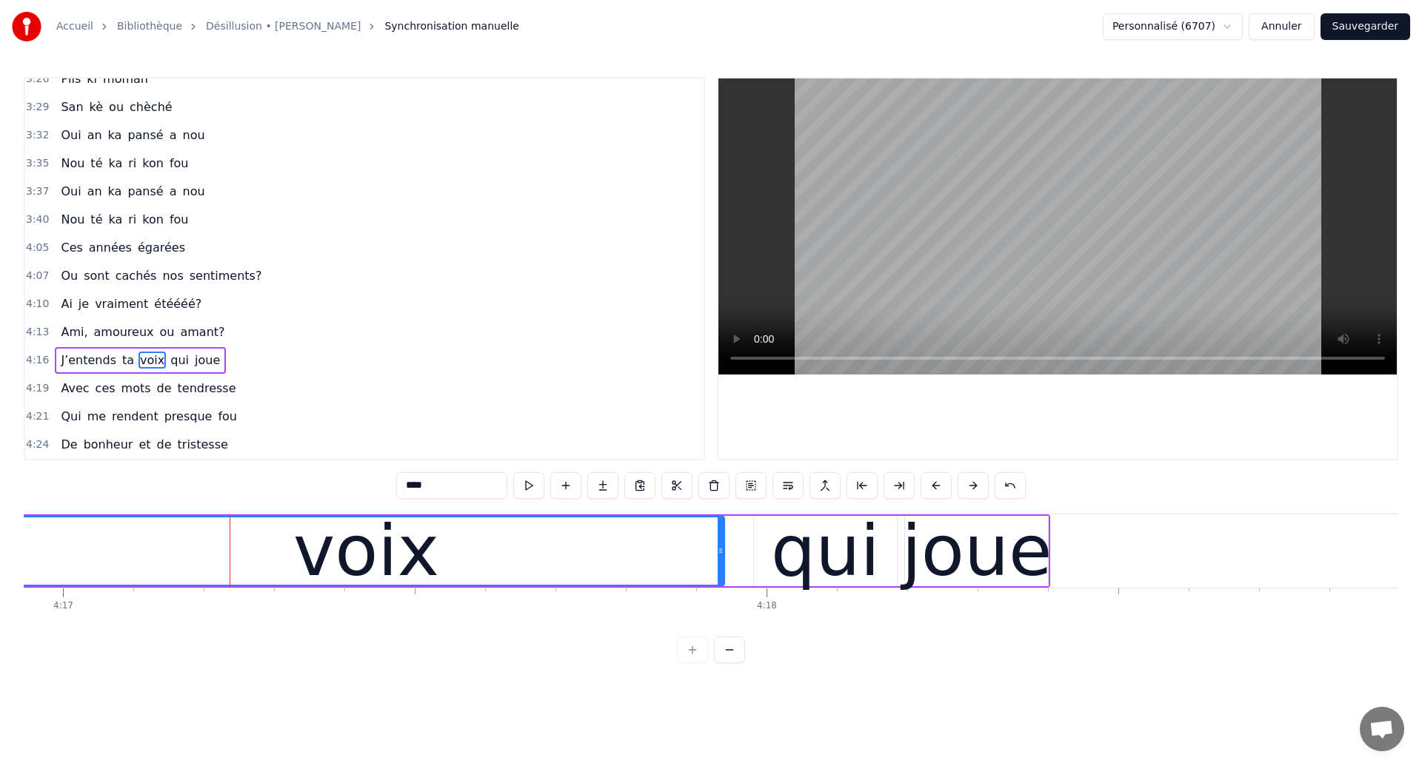
click at [185, 534] on div "voix" at bounding box center [366, 551] width 715 height 67
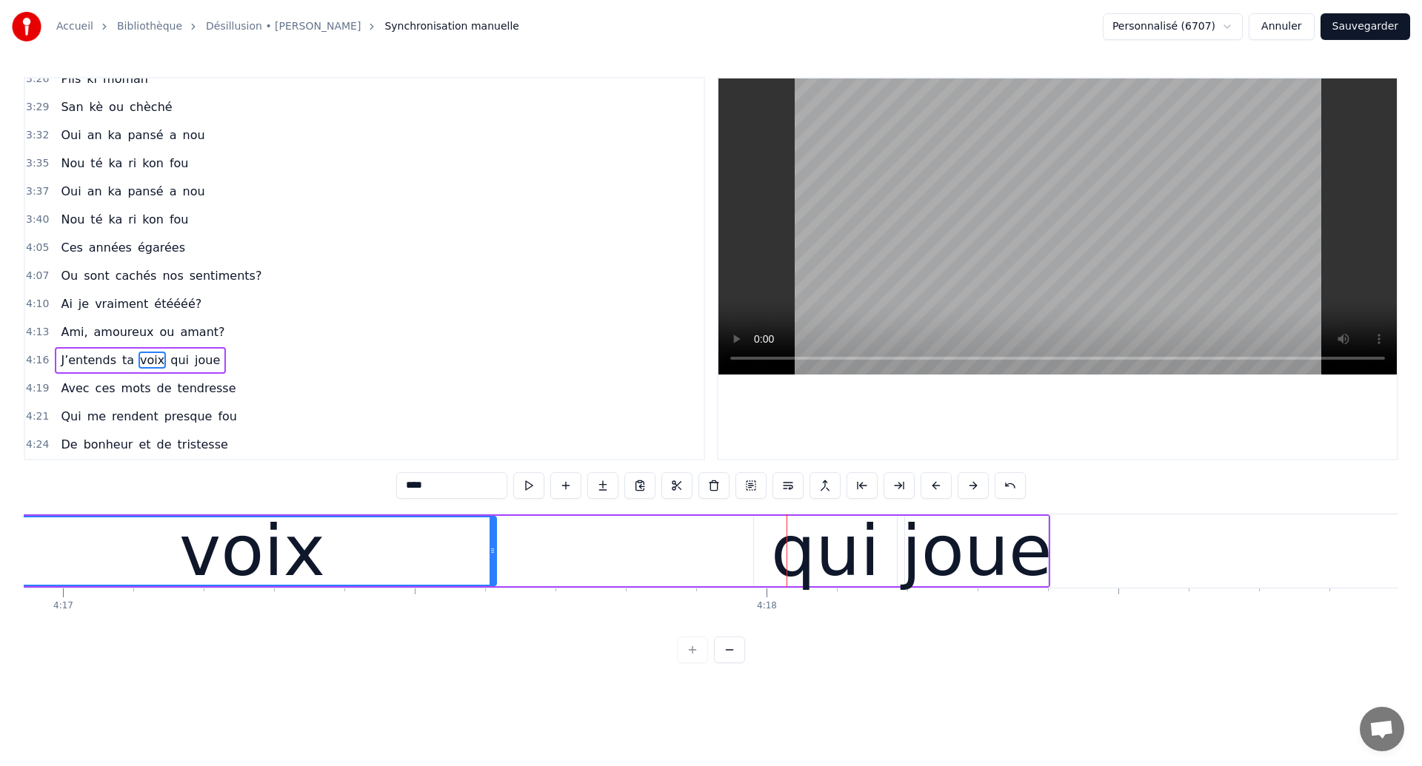
drag, startPoint x: 722, startPoint y: 571, endPoint x: 494, endPoint y: 527, distance: 232.2
click at [494, 527] on div at bounding box center [493, 551] width 6 height 67
drag, startPoint x: 494, startPoint y: 527, endPoint x: 470, endPoint y: 531, distance: 24.7
click at [470, 531] on div at bounding box center [468, 551] width 6 height 67
click at [98, 540] on div "voix" at bounding box center [240, 551] width 462 height 67
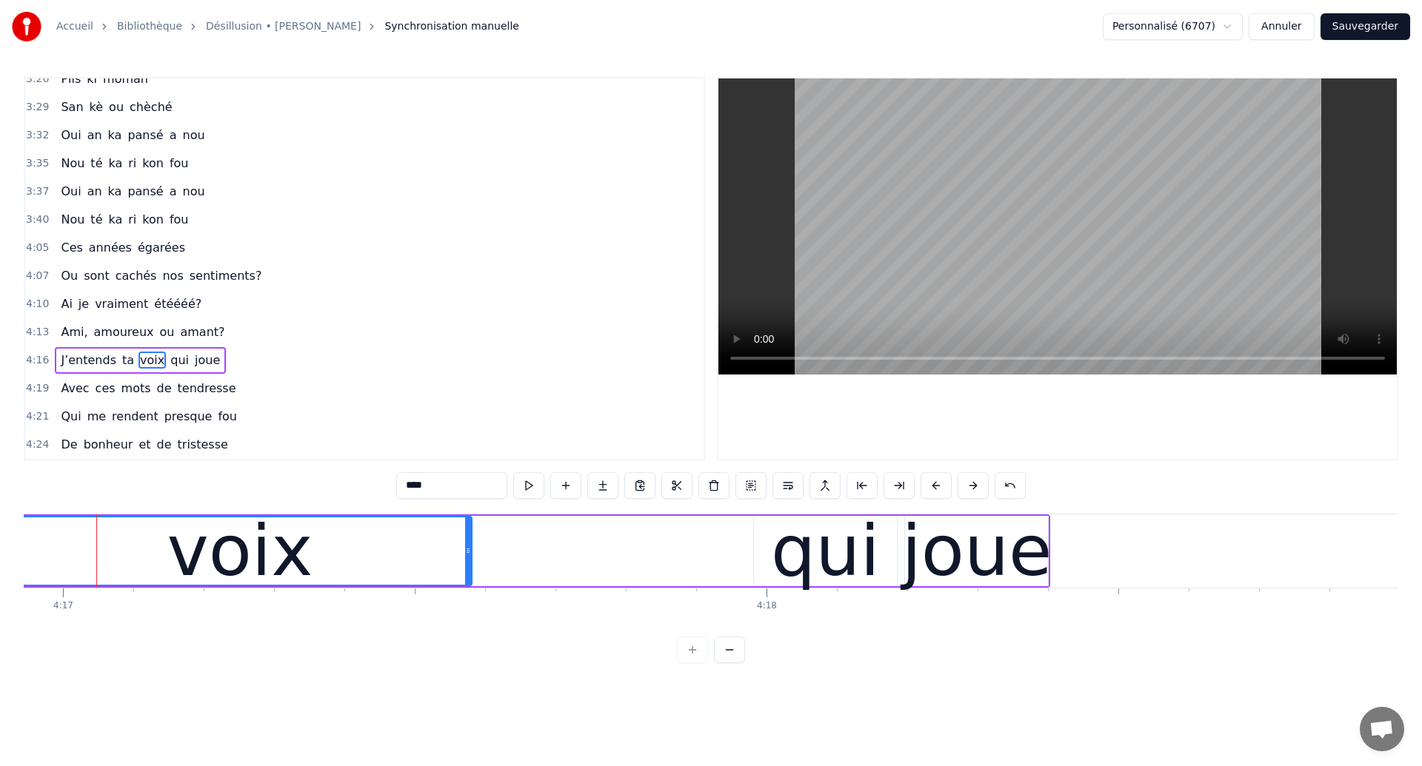
scroll to position [0, 180769]
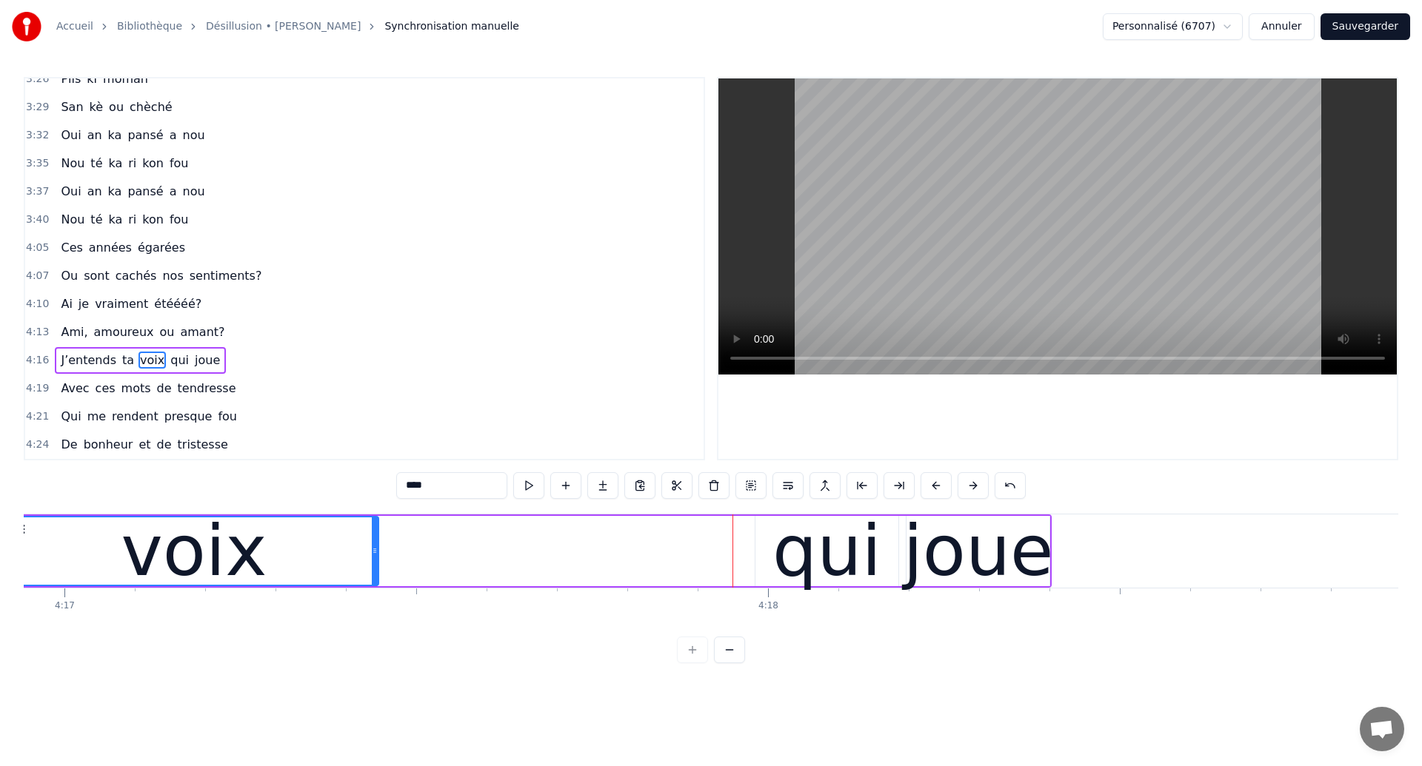
drag, startPoint x: 470, startPoint y: 536, endPoint x: 375, endPoint y: 535, distance: 94.8
click at [375, 535] on div at bounding box center [375, 551] width 6 height 67
click at [168, 530] on div "voix" at bounding box center [194, 551] width 146 height 106
click at [138, 577] on div "voix" at bounding box center [194, 551] width 146 height 106
click at [808, 550] on div "qui" at bounding box center [826, 551] width 109 height 106
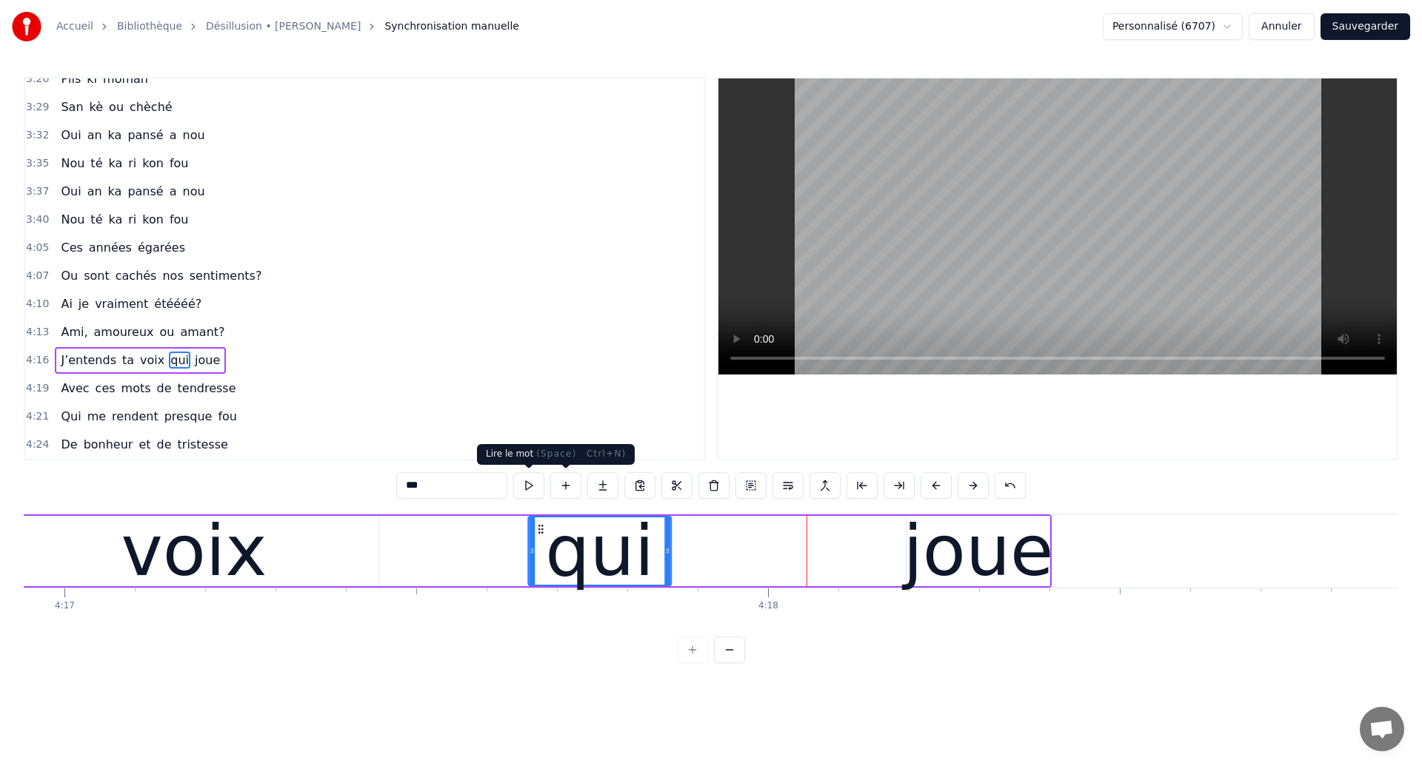
drag, startPoint x: 766, startPoint y: 527, endPoint x: 518, endPoint y: 490, distance: 250.8
click at [518, 490] on div "0:22 Ces années égarées 0:24 Ou sont cachés nos sentiments? 0:27 Qu’ai je vraim…" at bounding box center [711, 370] width 1374 height 587
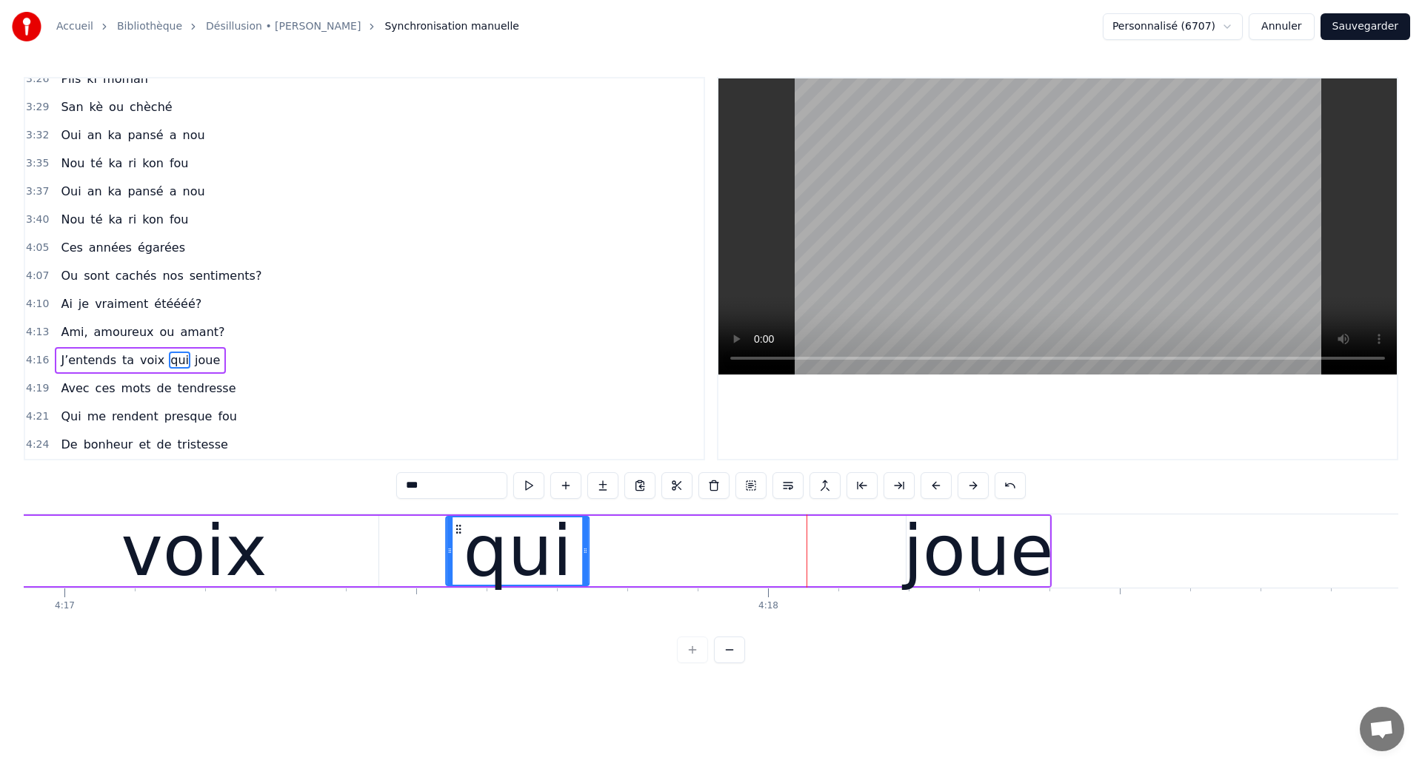
drag, startPoint x: 541, startPoint y: 527, endPoint x: 459, endPoint y: 534, distance: 81.8
click at [459, 534] on icon at bounding box center [458, 530] width 12 height 12
click at [65, 579] on div "voix" at bounding box center [194, 551] width 369 height 70
type input "****"
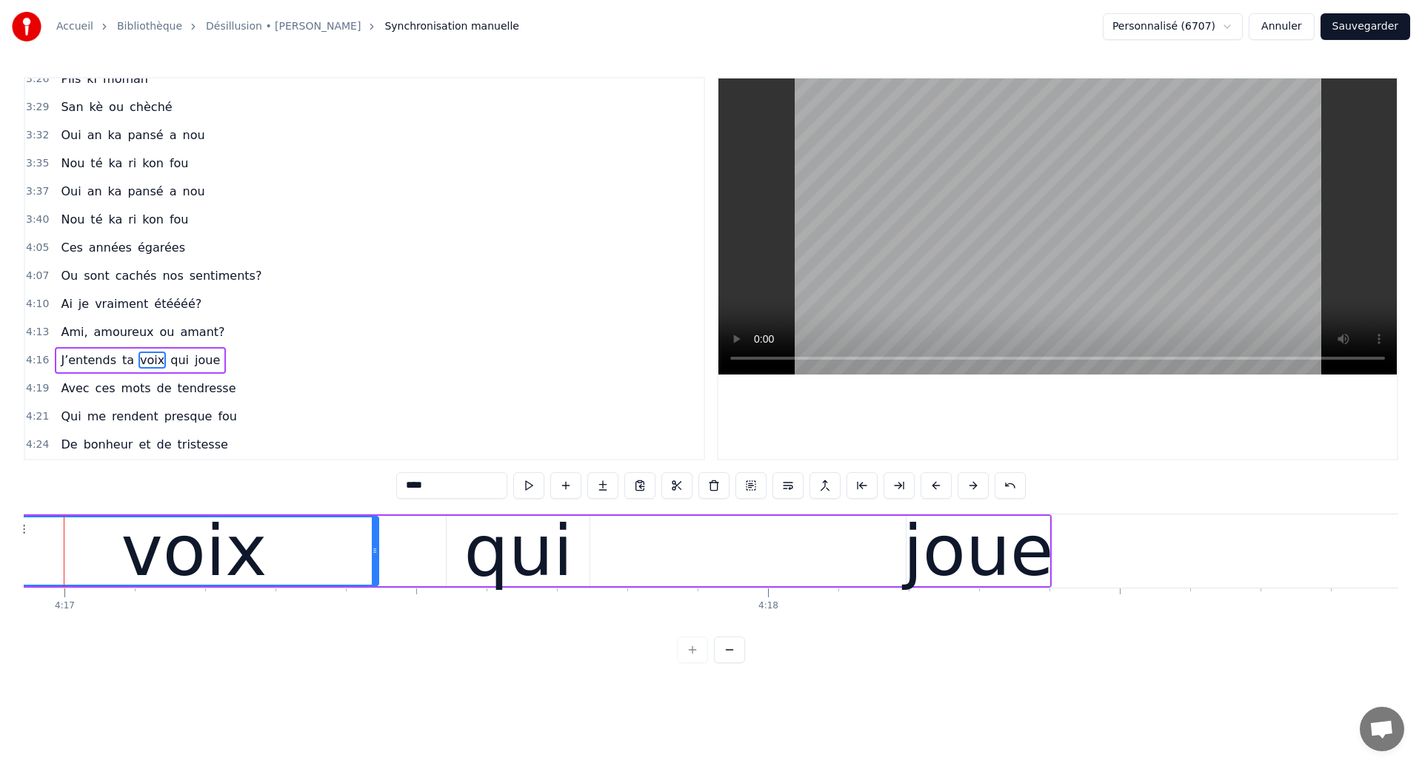
scroll to position [0, 180735]
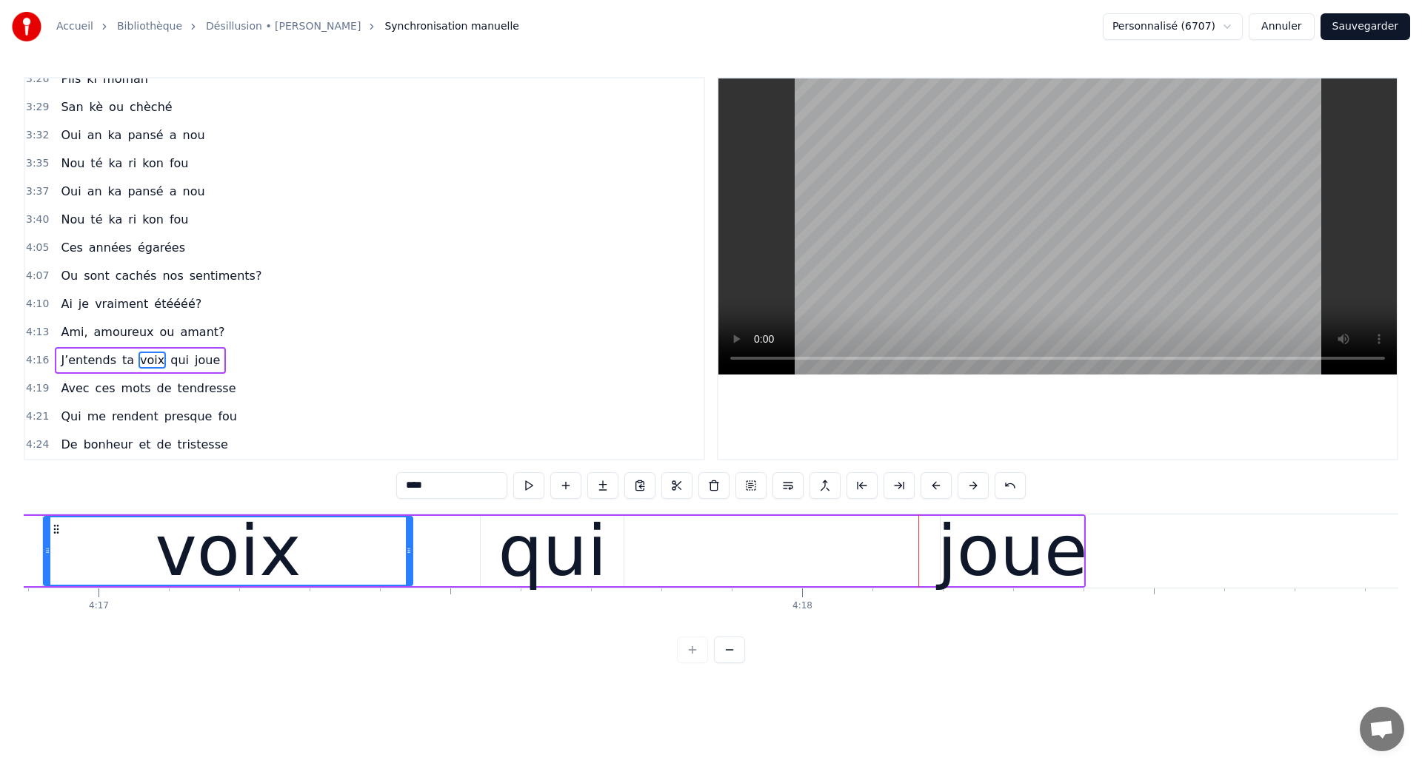
click at [117, 561] on div "voix" at bounding box center [227, 551] width 367 height 67
click at [909, 535] on div "J’entends ta voix qui joue" at bounding box center [331, 551] width 1509 height 73
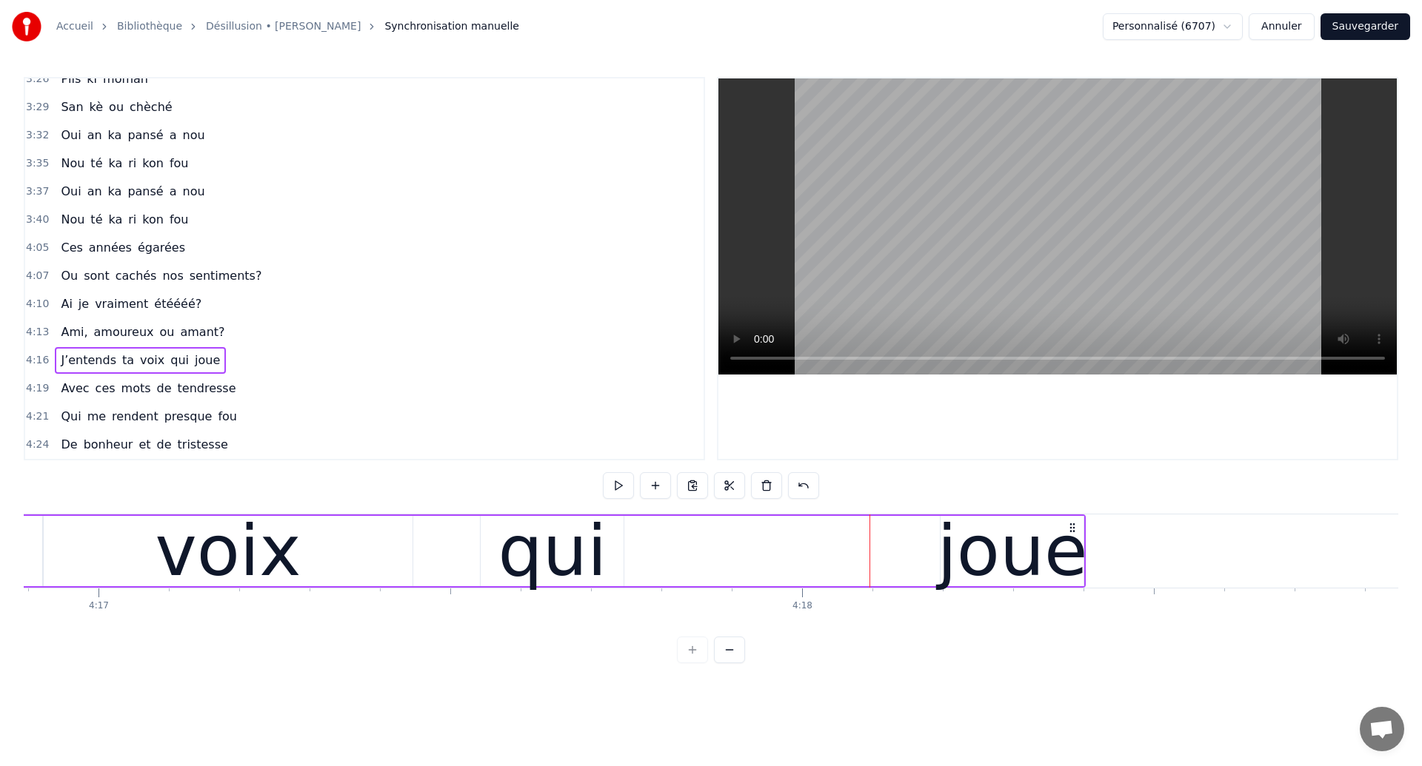
click at [955, 535] on div "joue" at bounding box center [1012, 551] width 150 height 106
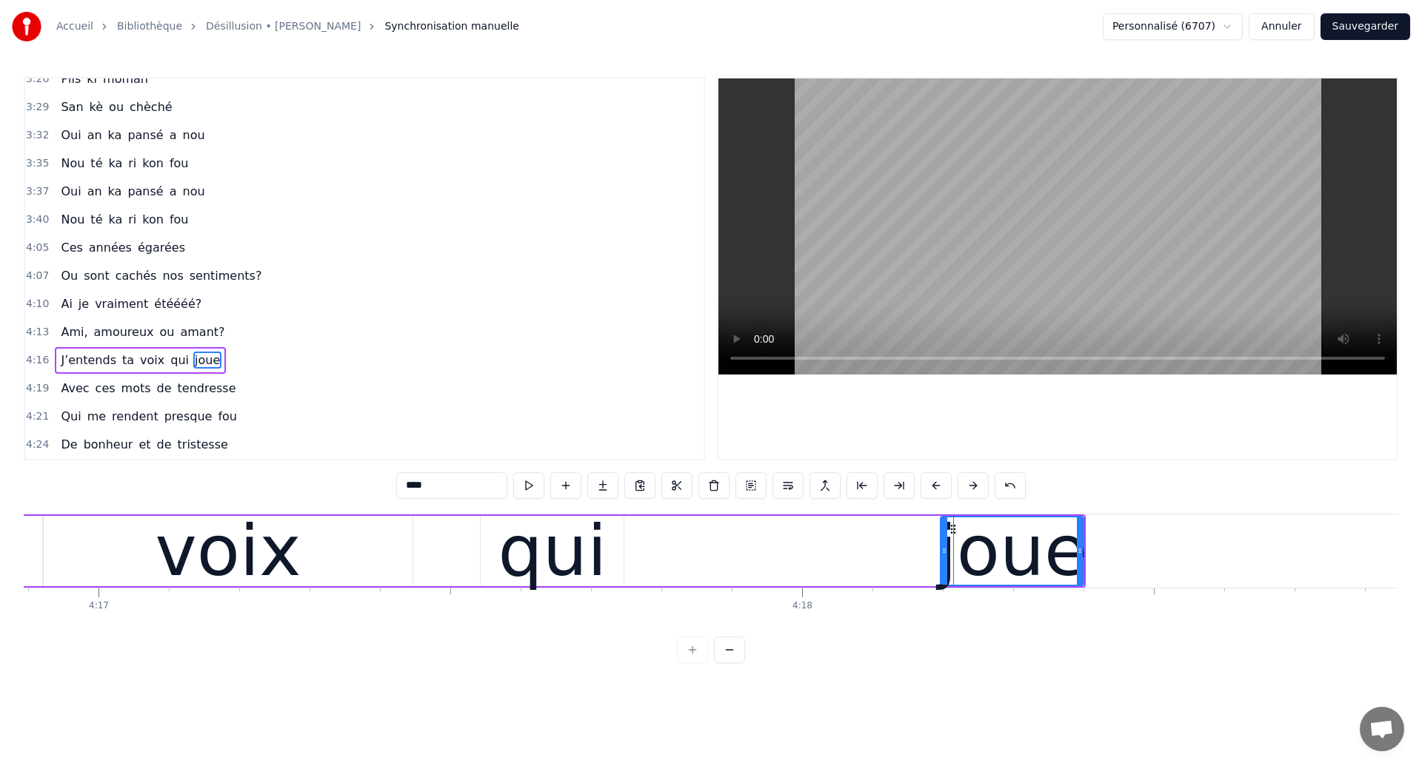
drag, startPoint x: 953, startPoint y: 526, endPoint x: 659, endPoint y: 646, distance: 317.5
click at [659, 646] on div "0:22 Ces années égarées 0:24 Ou sont cachés nos sentiments? 0:27 Qu’ai je vraim…" at bounding box center [711, 370] width 1374 height 587
click at [992, 586] on div "joue" at bounding box center [1012, 551] width 150 height 106
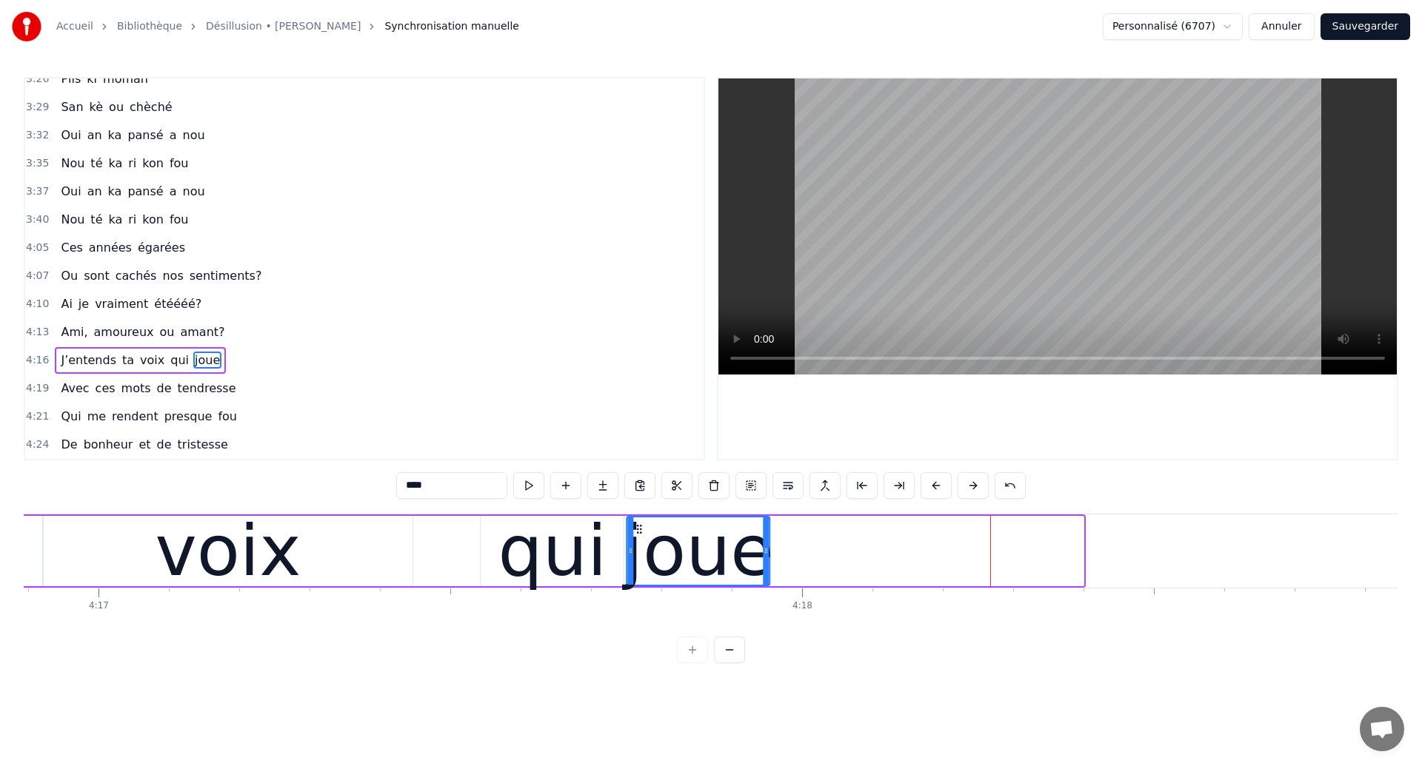
drag, startPoint x: 957, startPoint y: 532, endPoint x: 643, endPoint y: 606, distance: 322.6
click at [643, 606] on div "Ces années égarées Ou sont cachés nos sentiments? Qu’ai je vraiment été Ami, am…" at bounding box center [711, 569] width 1374 height 111
click at [170, 567] on div "voix" at bounding box center [228, 551] width 146 height 106
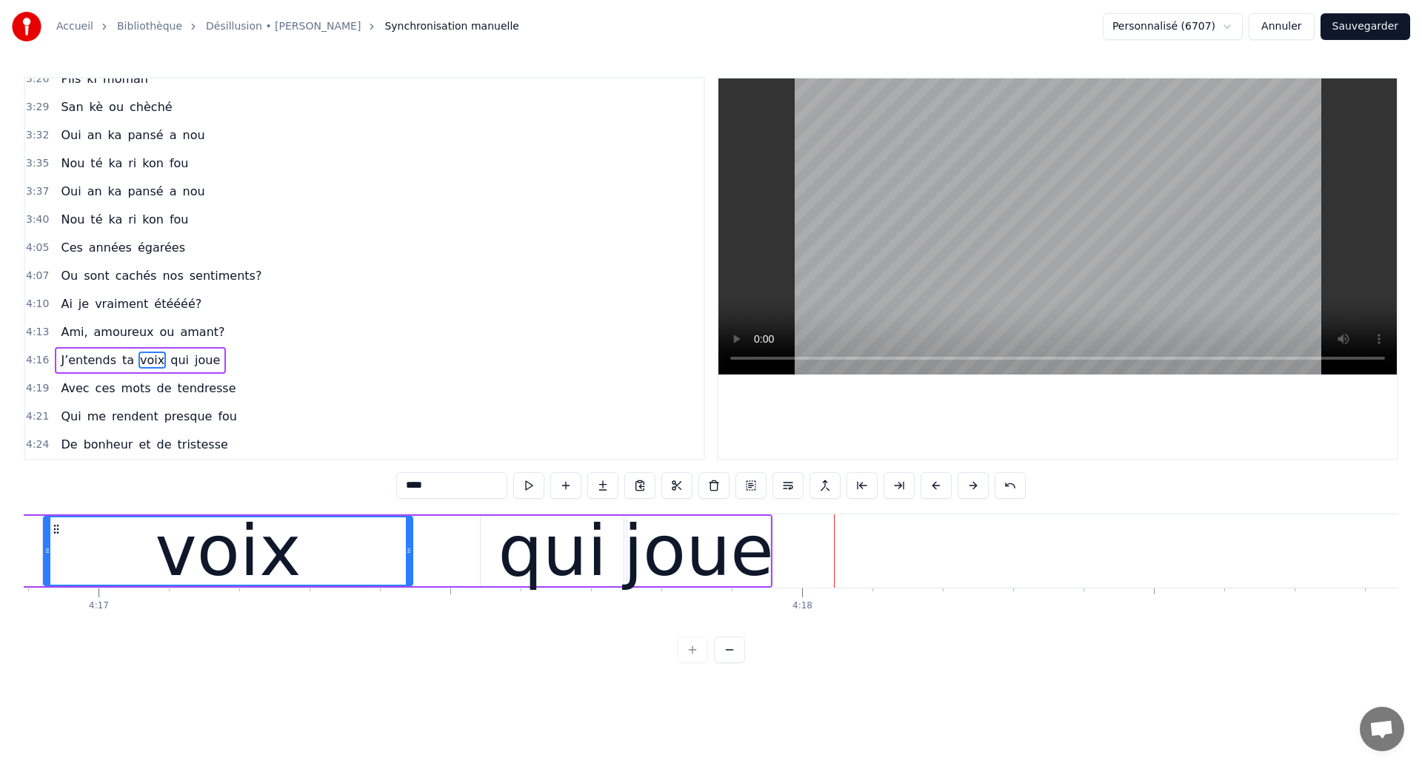
click at [508, 537] on div "qui" at bounding box center [552, 551] width 109 height 106
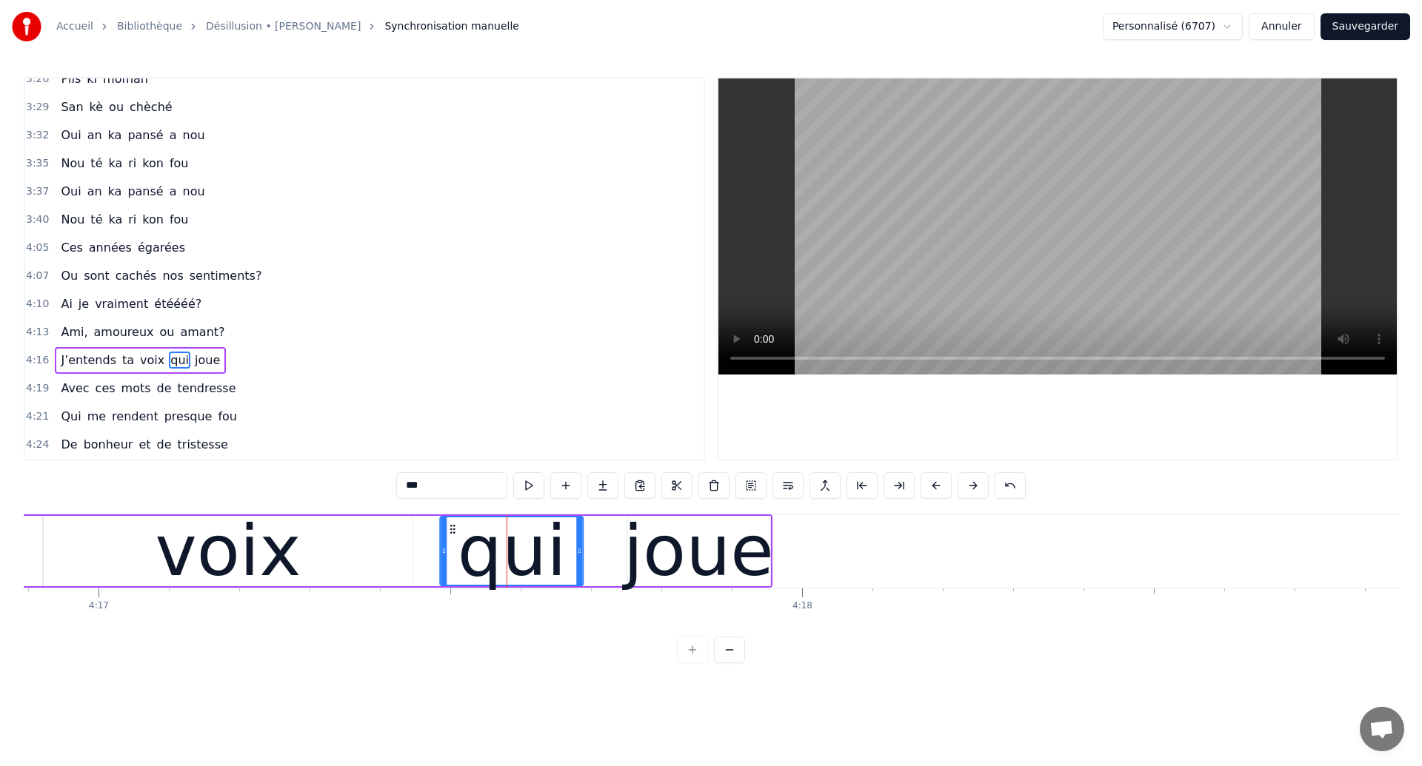
drag, startPoint x: 494, startPoint y: 527, endPoint x: 454, endPoint y: 550, distance: 46.1
click at [454, 550] on div "qui" at bounding box center [511, 551] width 141 height 67
click at [176, 573] on div "voix" at bounding box center [228, 551] width 146 height 106
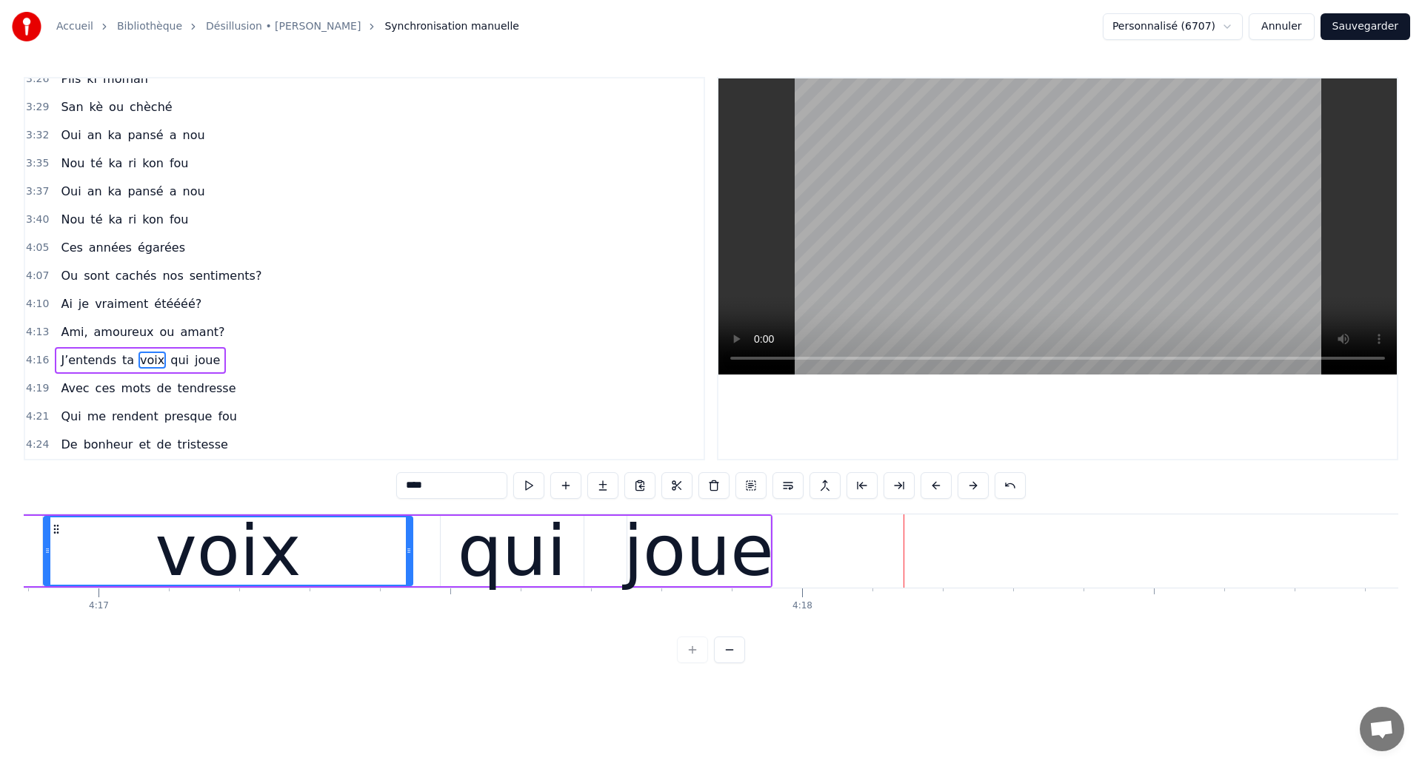
click at [729, 547] on div "joue" at bounding box center [699, 551] width 150 height 106
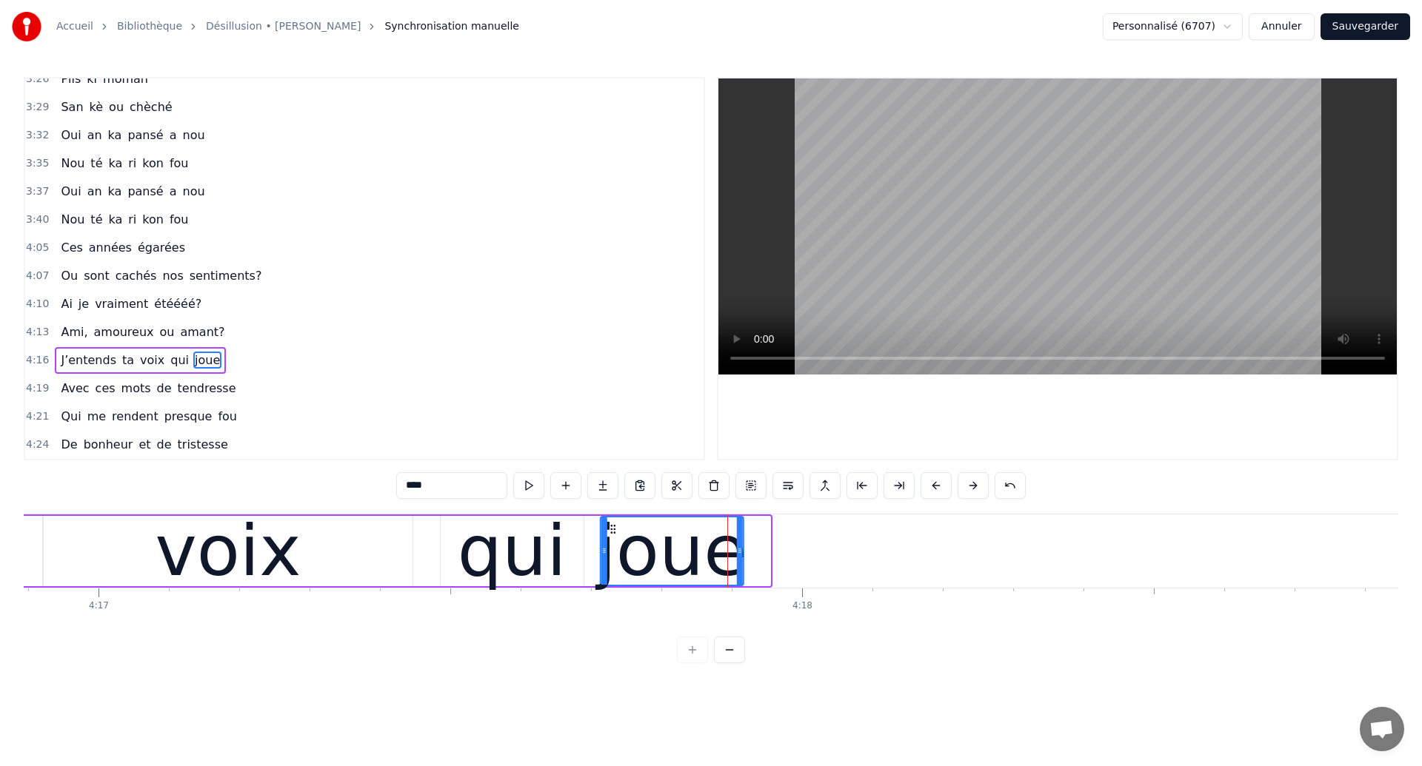
drag, startPoint x: 639, startPoint y: 529, endPoint x: 612, endPoint y: 541, distance: 29.9
click at [612, 541] on div "joue" at bounding box center [671, 551] width 141 height 67
click at [576, 567] on div "qui" at bounding box center [512, 551] width 143 height 70
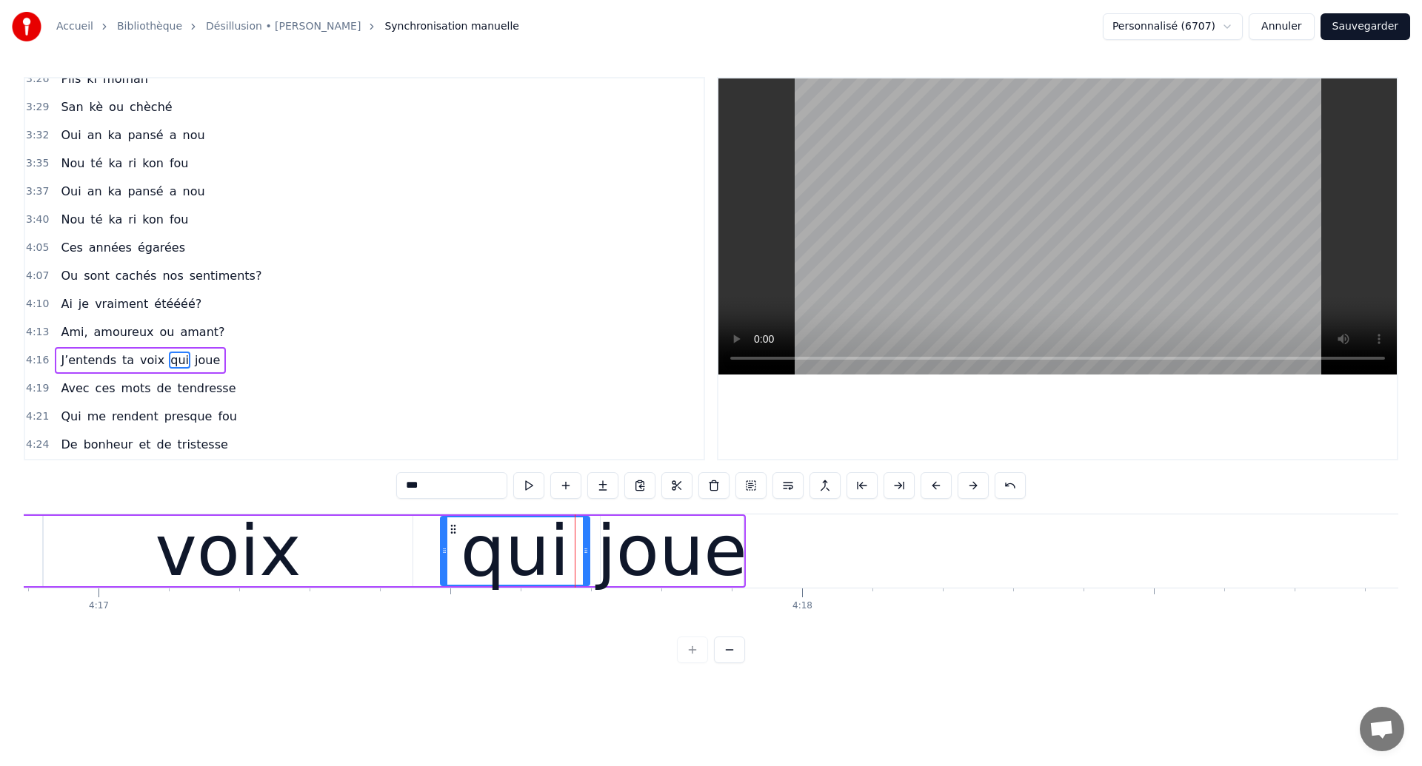
click at [584, 568] on div at bounding box center [586, 551] width 6 height 67
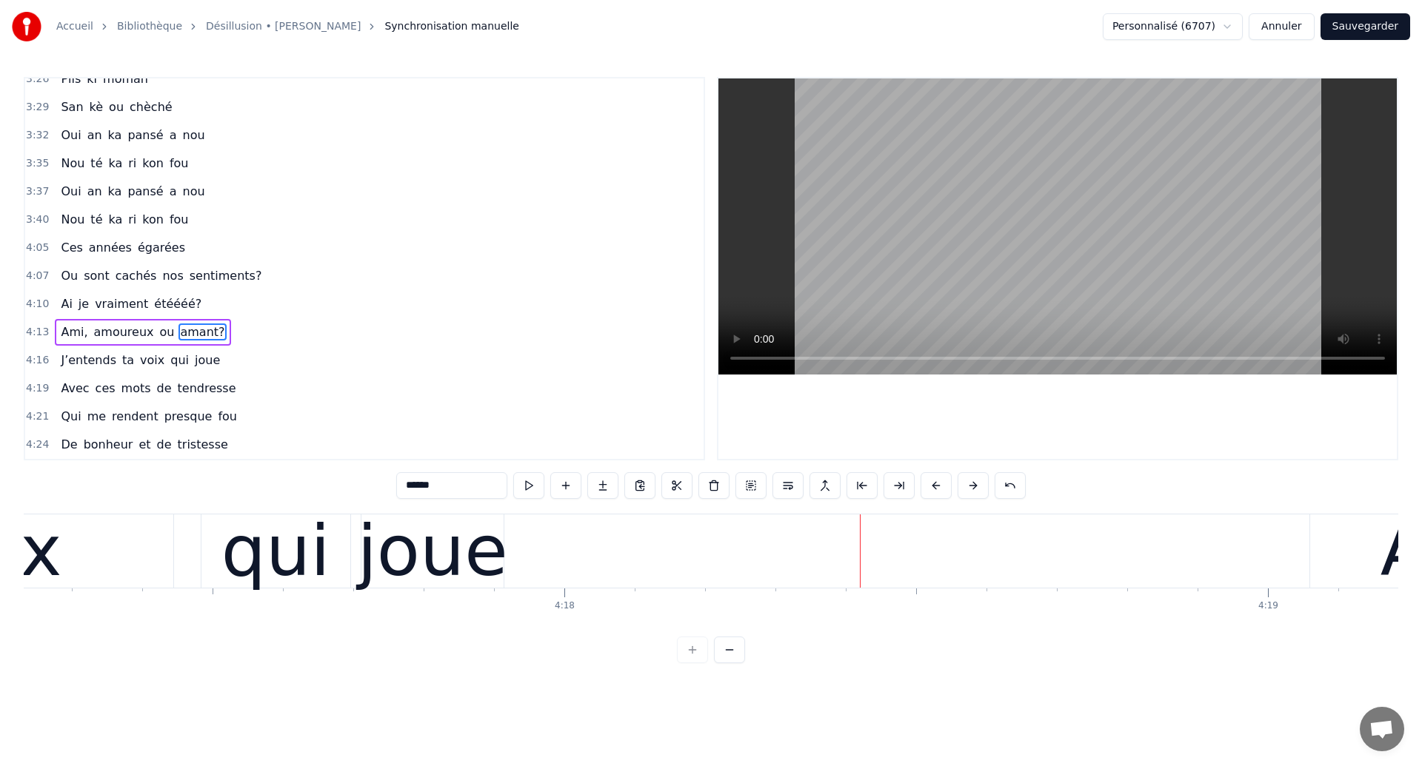
scroll to position [0, 180957]
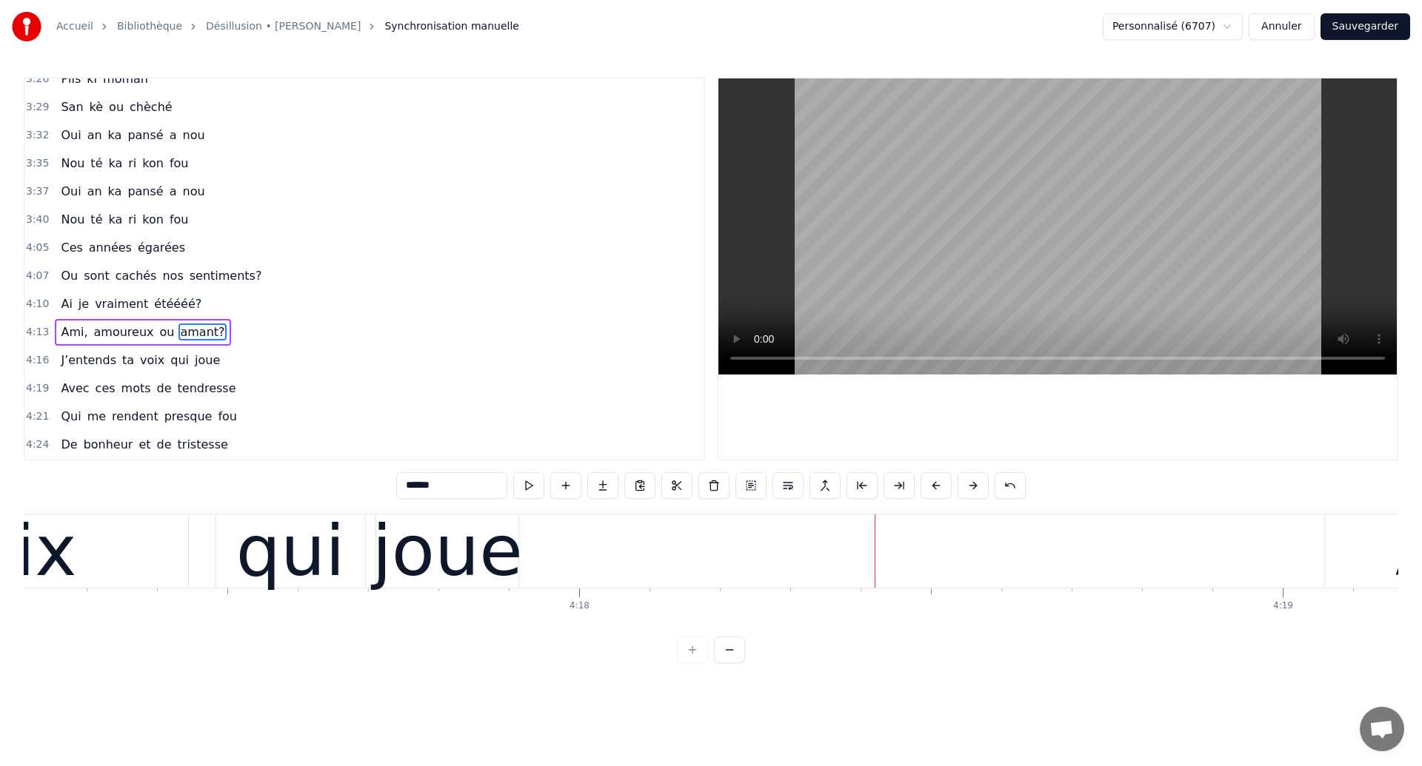
click at [456, 527] on div "joue" at bounding box center [447, 551] width 150 height 106
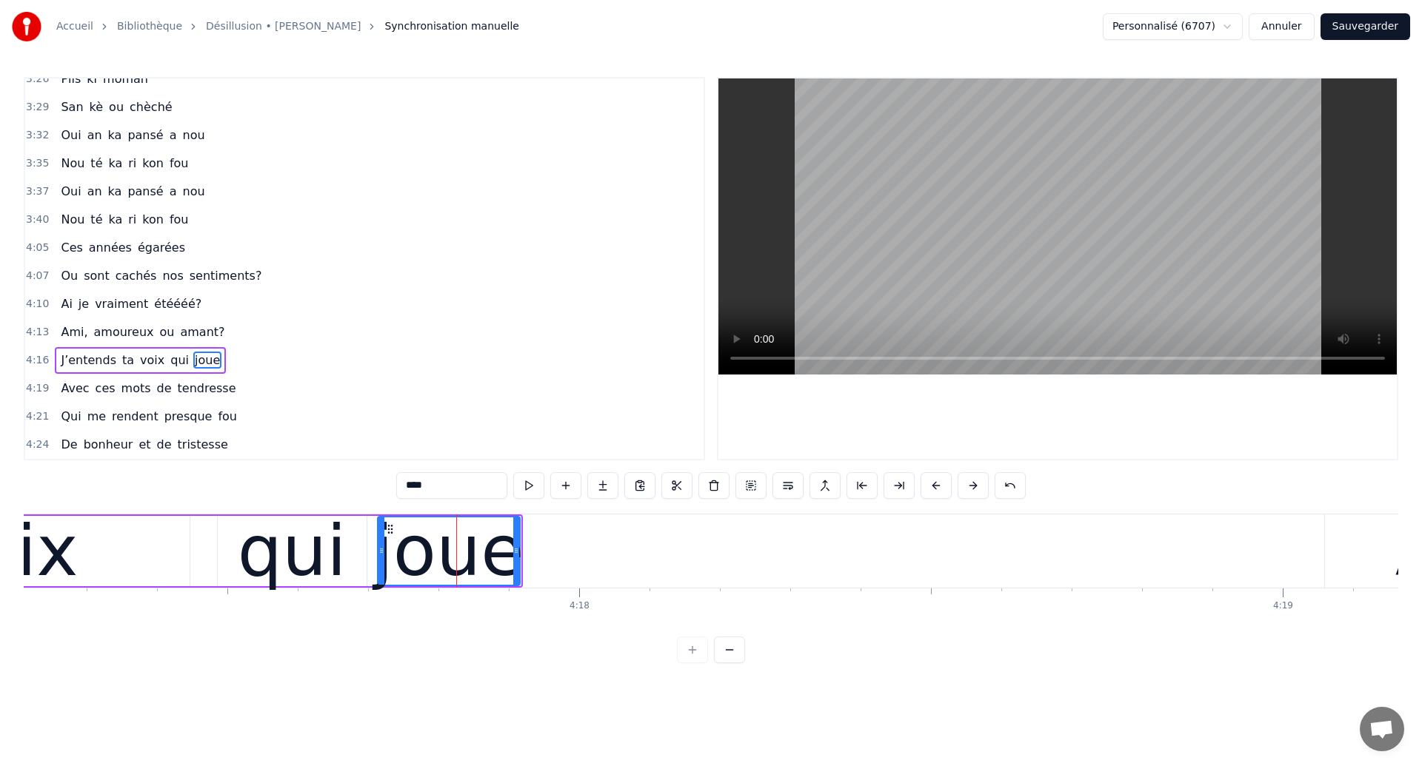
click at [452, 527] on div "joue" at bounding box center [448, 551] width 150 height 106
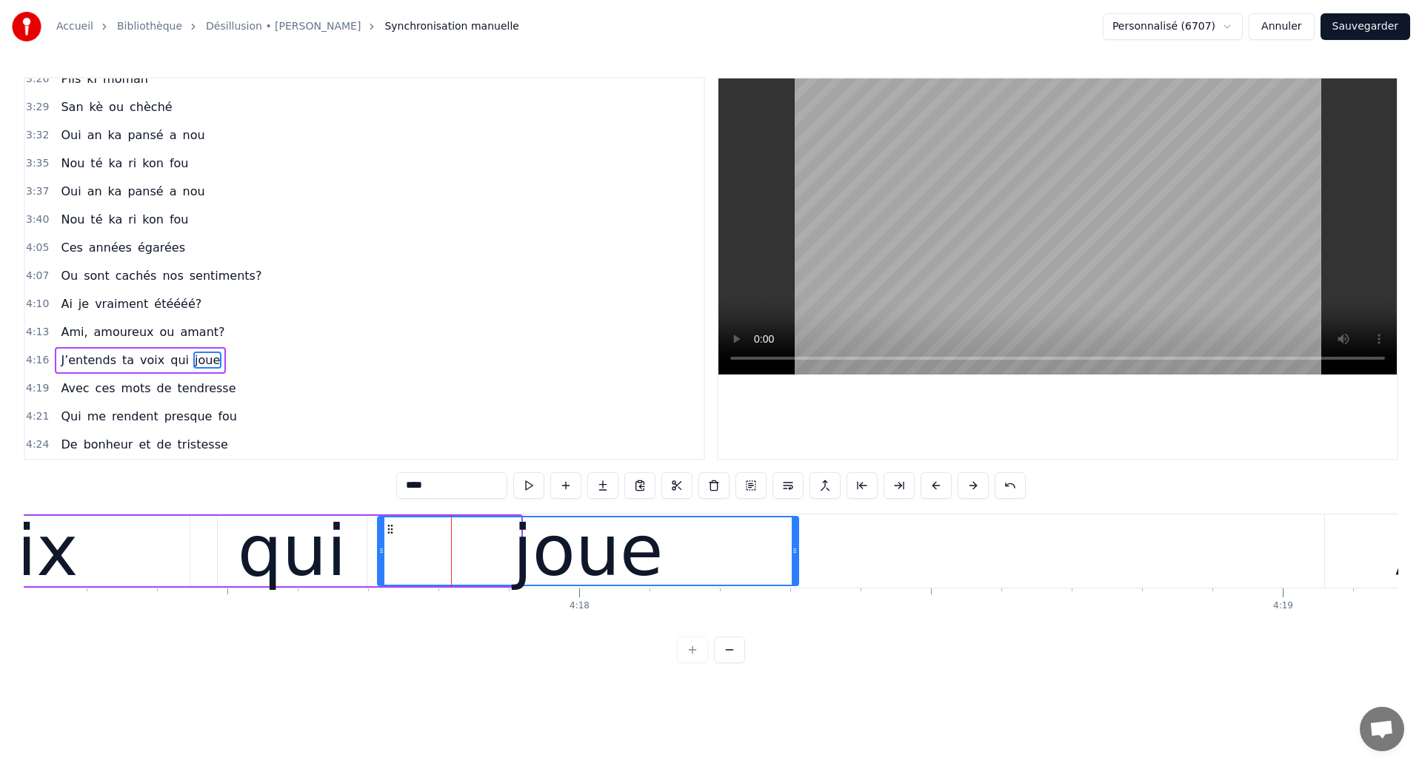
drag, startPoint x: 515, startPoint y: 534, endPoint x: 804, endPoint y: 535, distance: 289.6
click at [798, 535] on div at bounding box center [795, 551] width 6 height 67
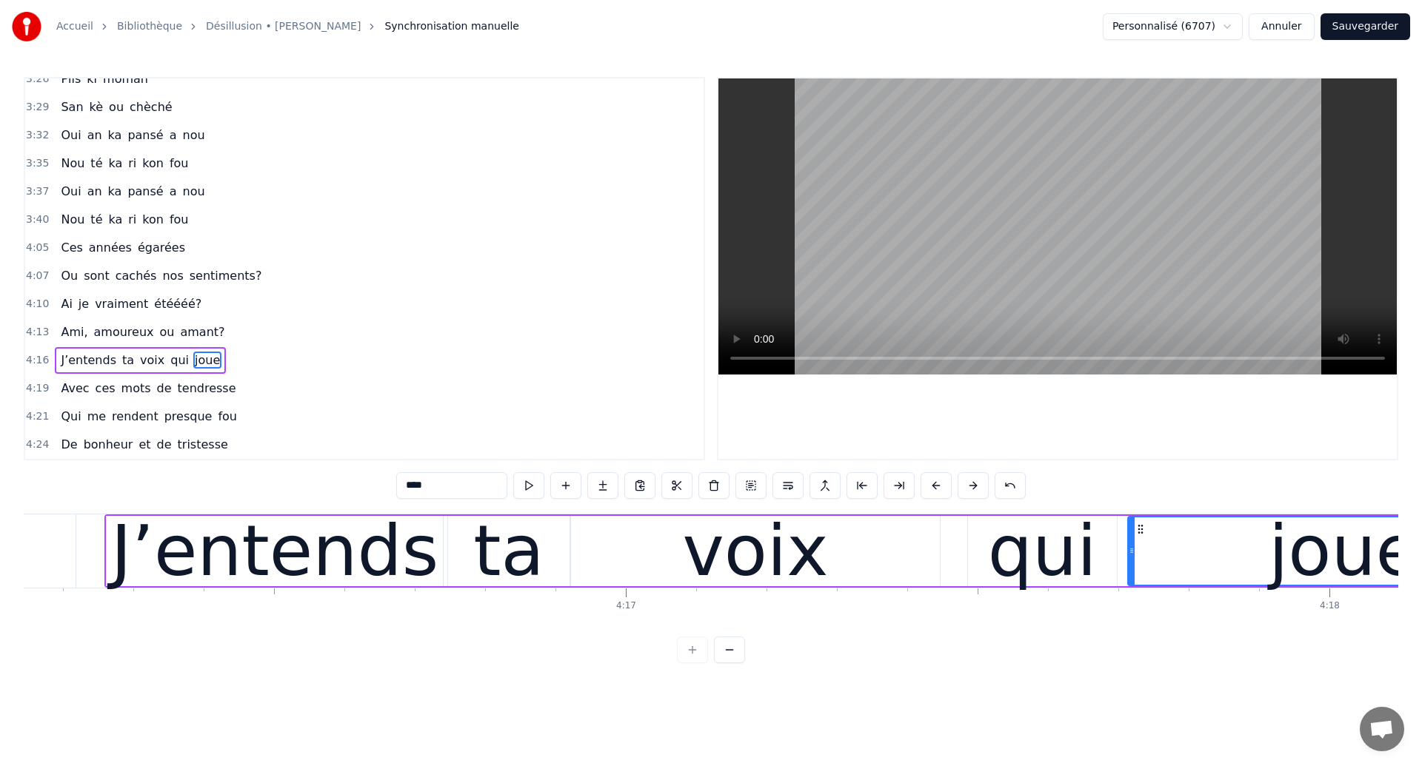
scroll to position [0, 180144]
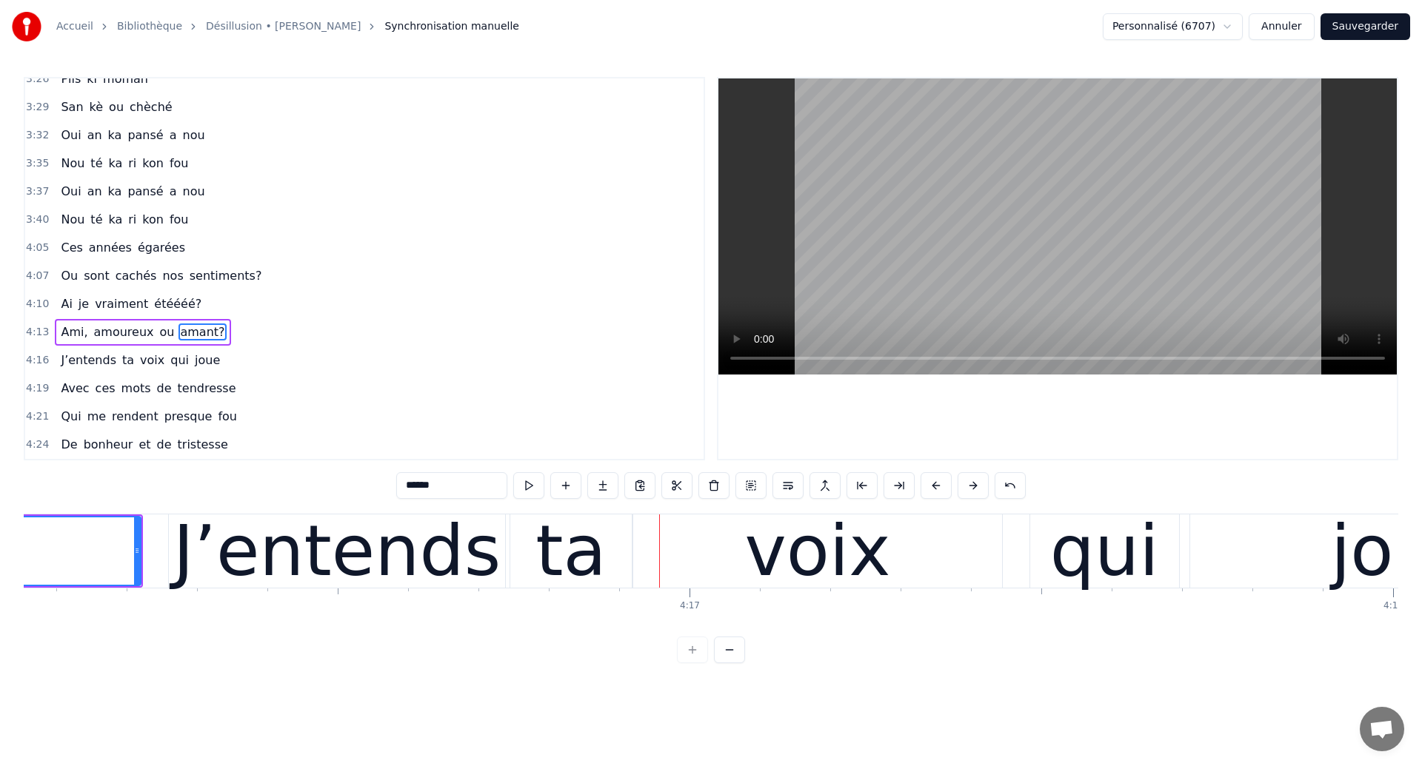
click at [495, 565] on div "J’entends" at bounding box center [337, 551] width 336 height 73
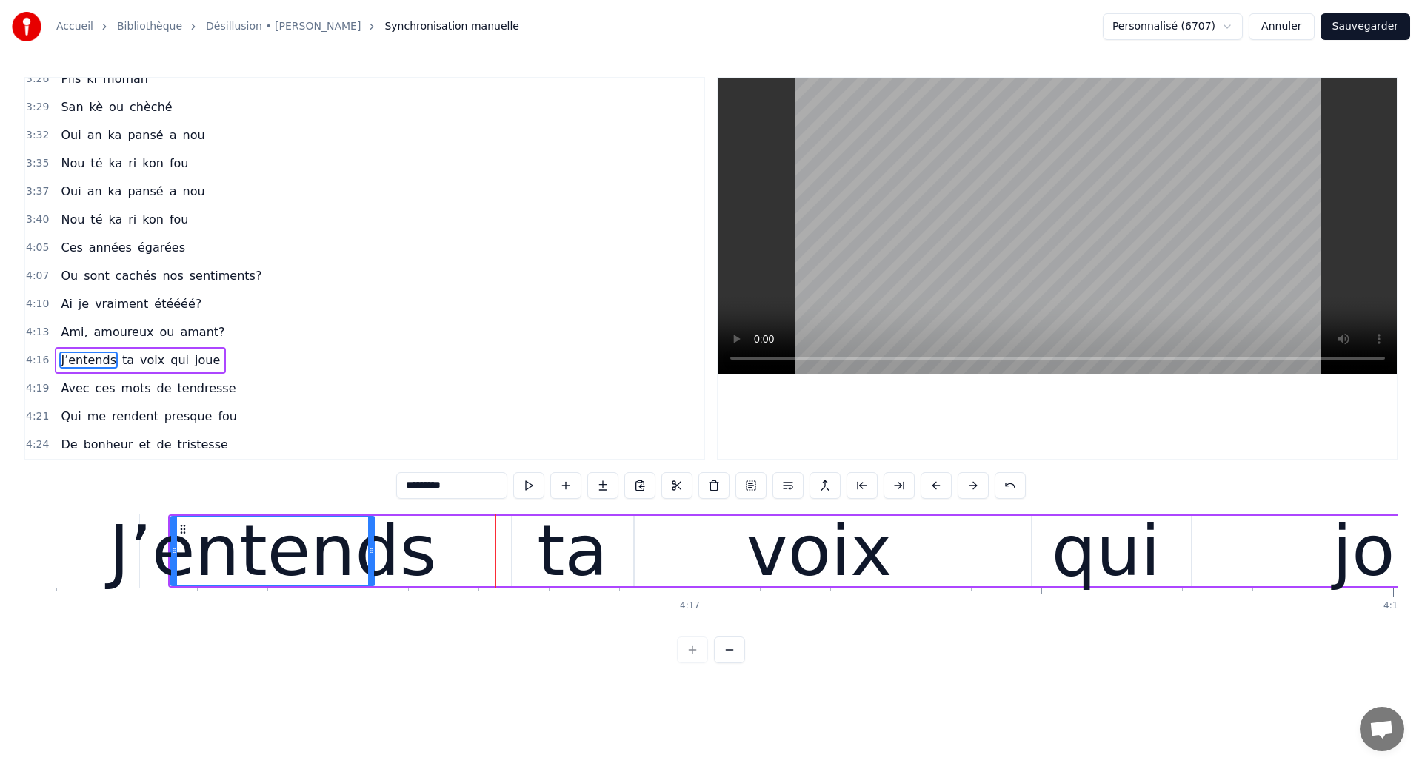
drag, startPoint x: 501, startPoint y: 564, endPoint x: 370, endPoint y: 592, distance: 134.6
click at [370, 585] on div "J’entends" at bounding box center [272, 551] width 203 height 67
click at [10, 554] on div "Accueil Bibliothèque Désillusion • [PERSON_NAME] Synchronisation manuelle Perso…" at bounding box center [711, 332] width 1422 height 664
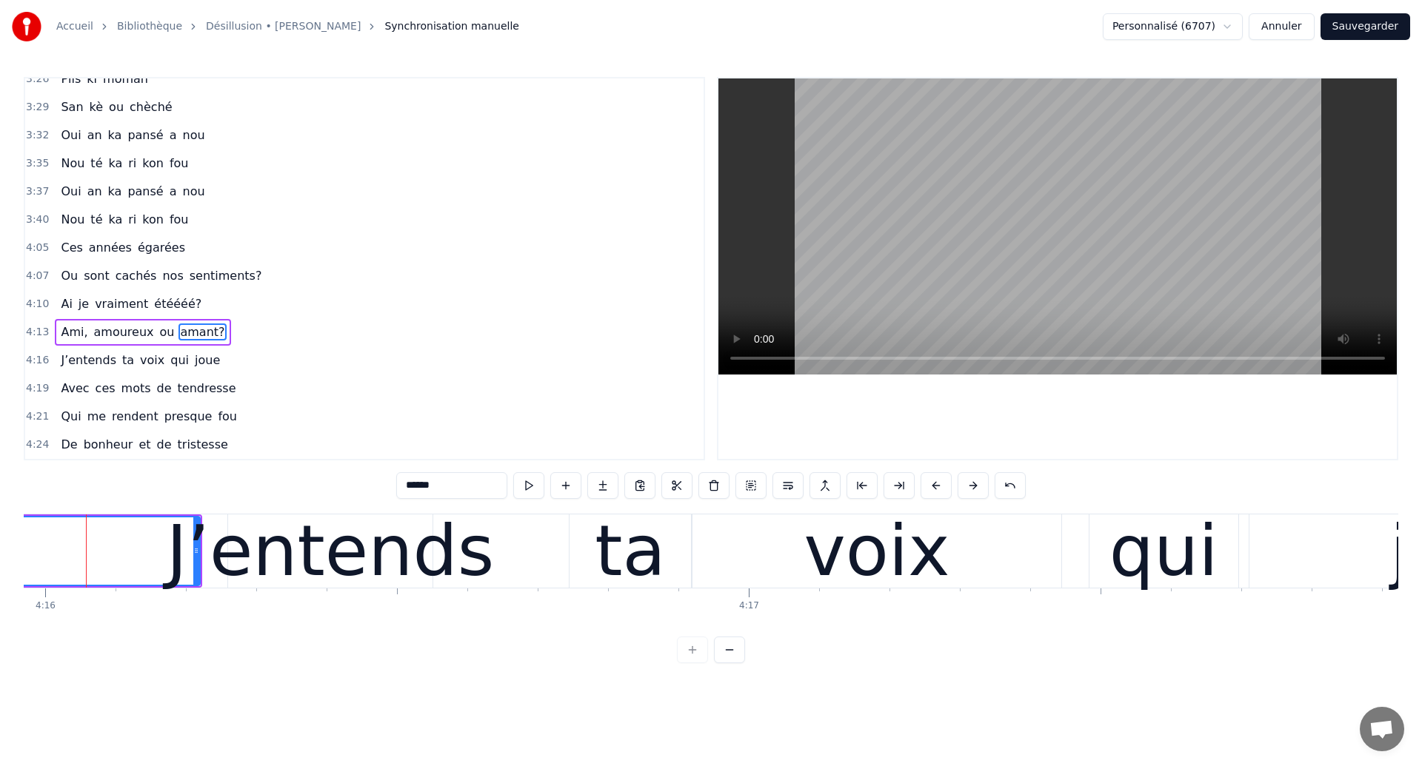
scroll to position [0, 180072]
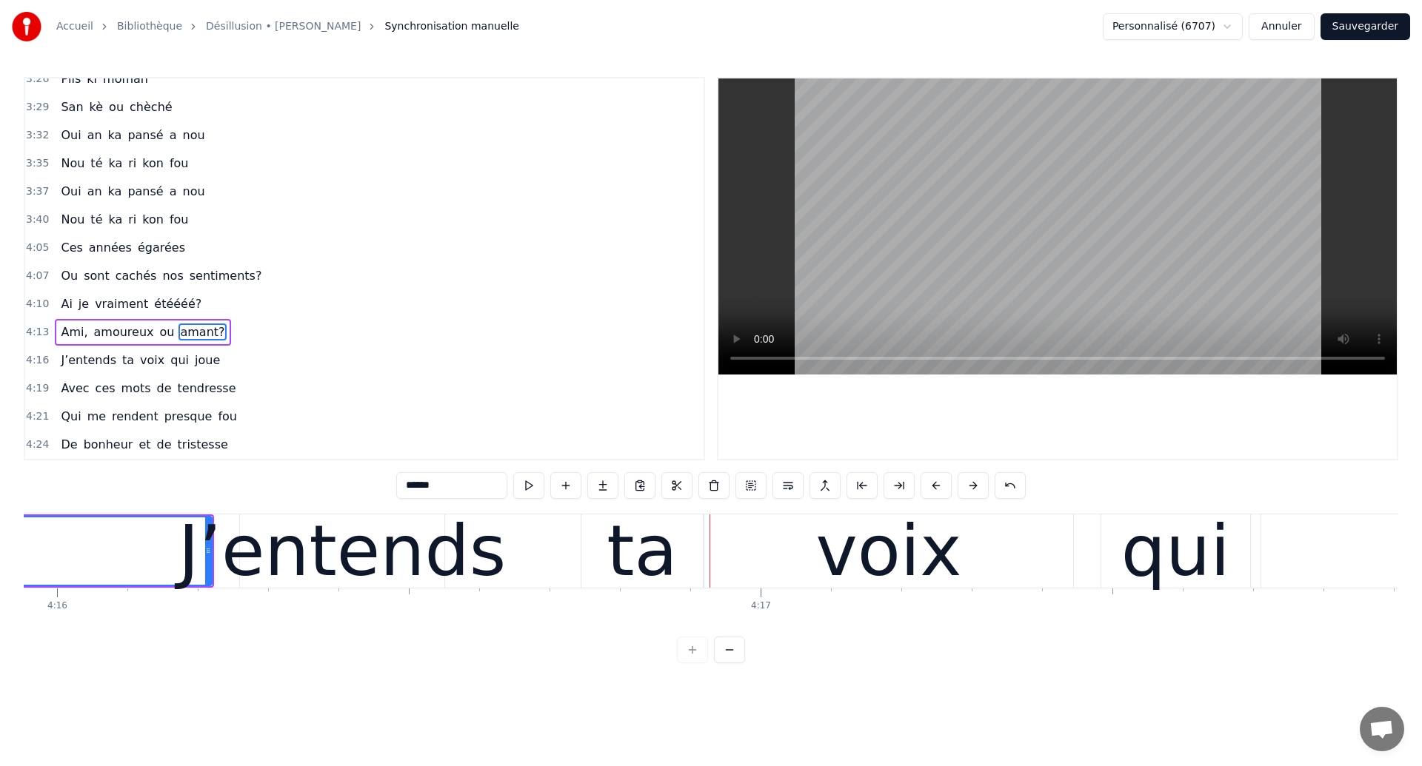
click at [627, 575] on div "ta" at bounding box center [642, 551] width 70 height 106
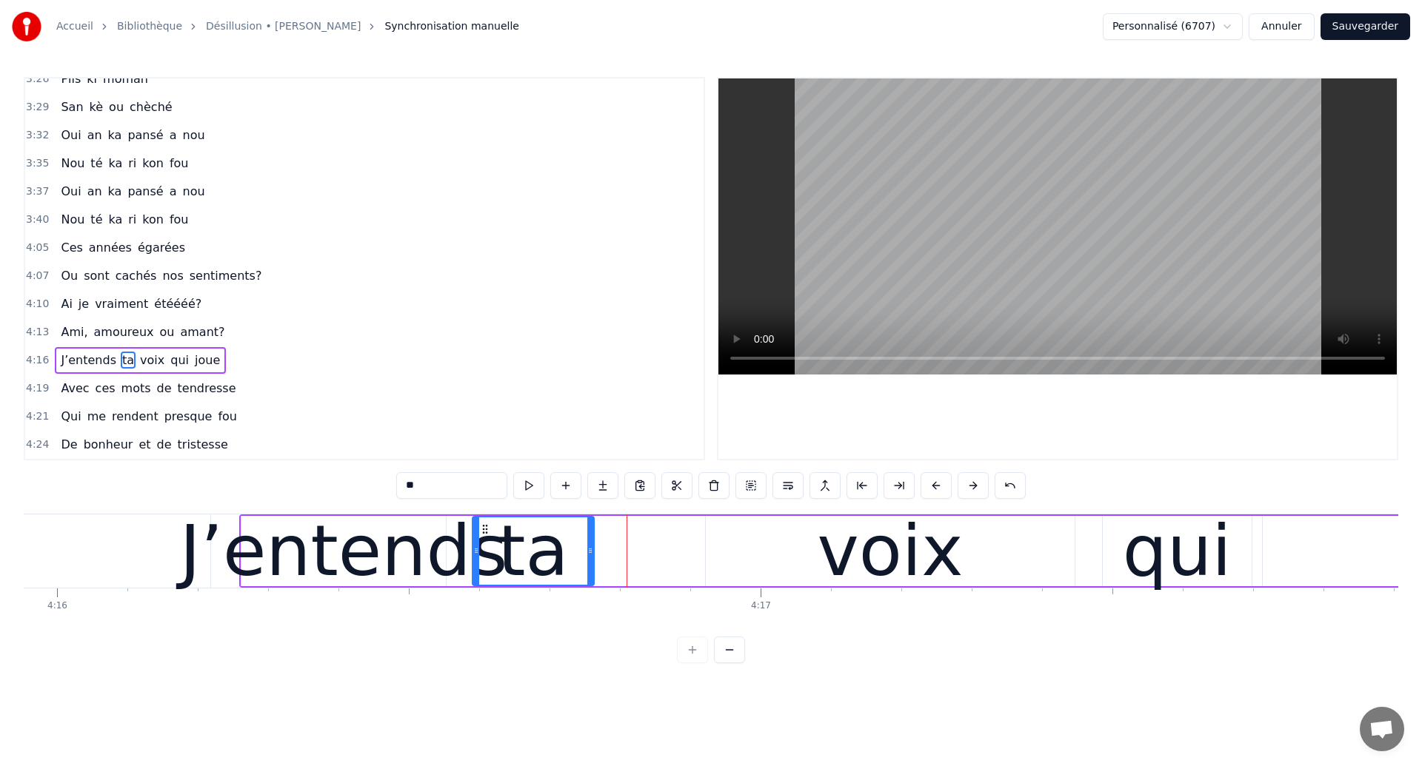
drag, startPoint x: 593, startPoint y: 527, endPoint x: 484, endPoint y: 564, distance: 115.5
click at [484, 564] on div "ta" at bounding box center [533, 551] width 120 height 67
click at [442, 558] on div "J’entends" at bounding box center [344, 551] width 328 height 106
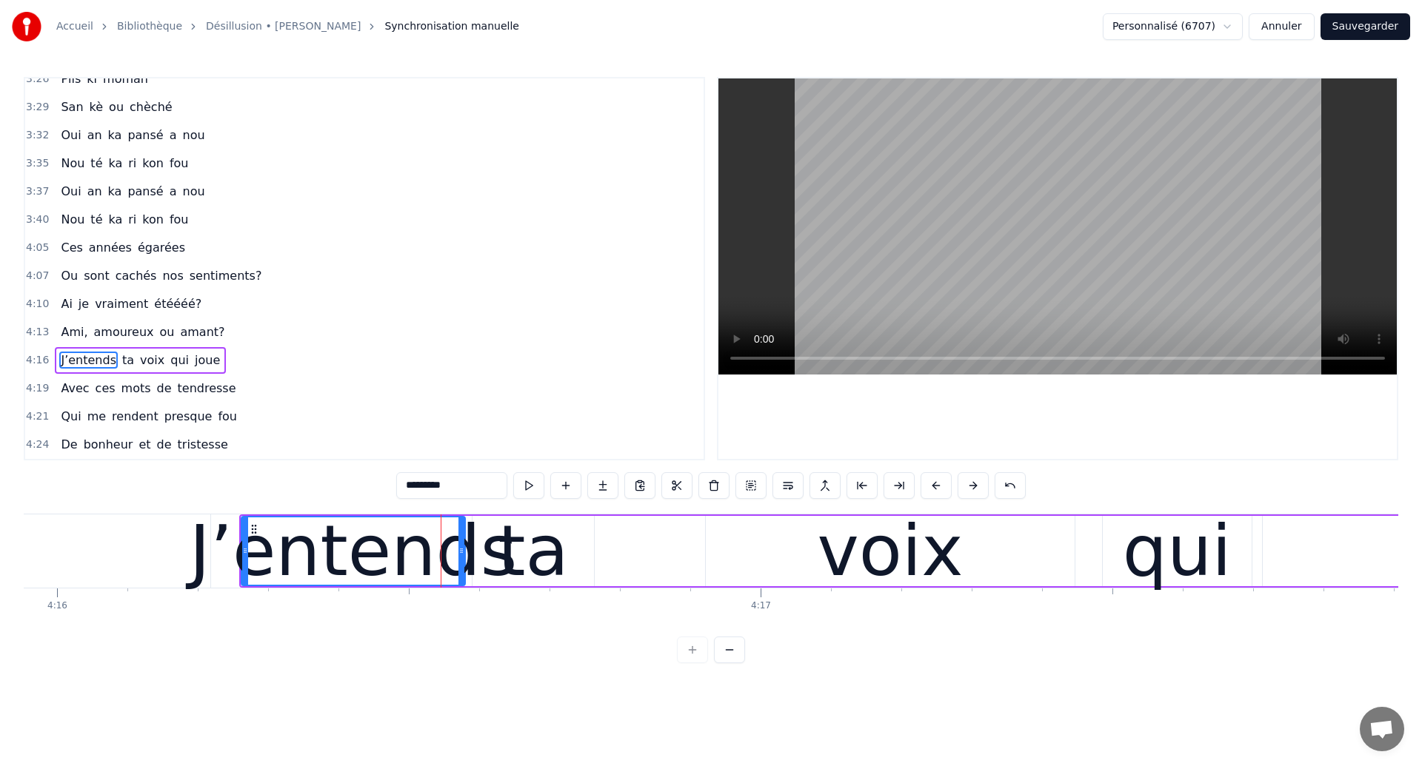
drag, startPoint x: 442, startPoint y: 558, endPoint x: 461, endPoint y: 561, distance: 19.4
click at [461, 561] on div at bounding box center [461, 551] width 6 height 67
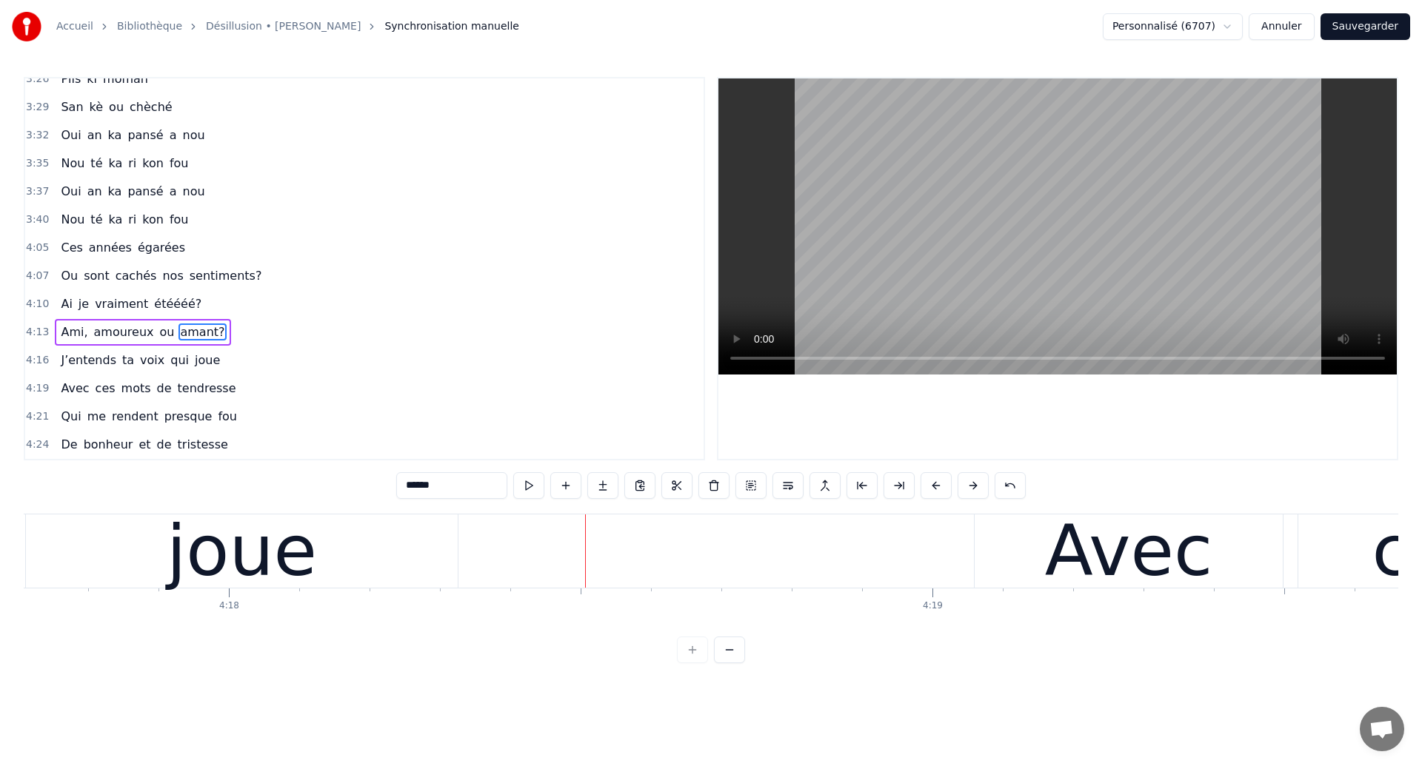
scroll to position [0, 181405]
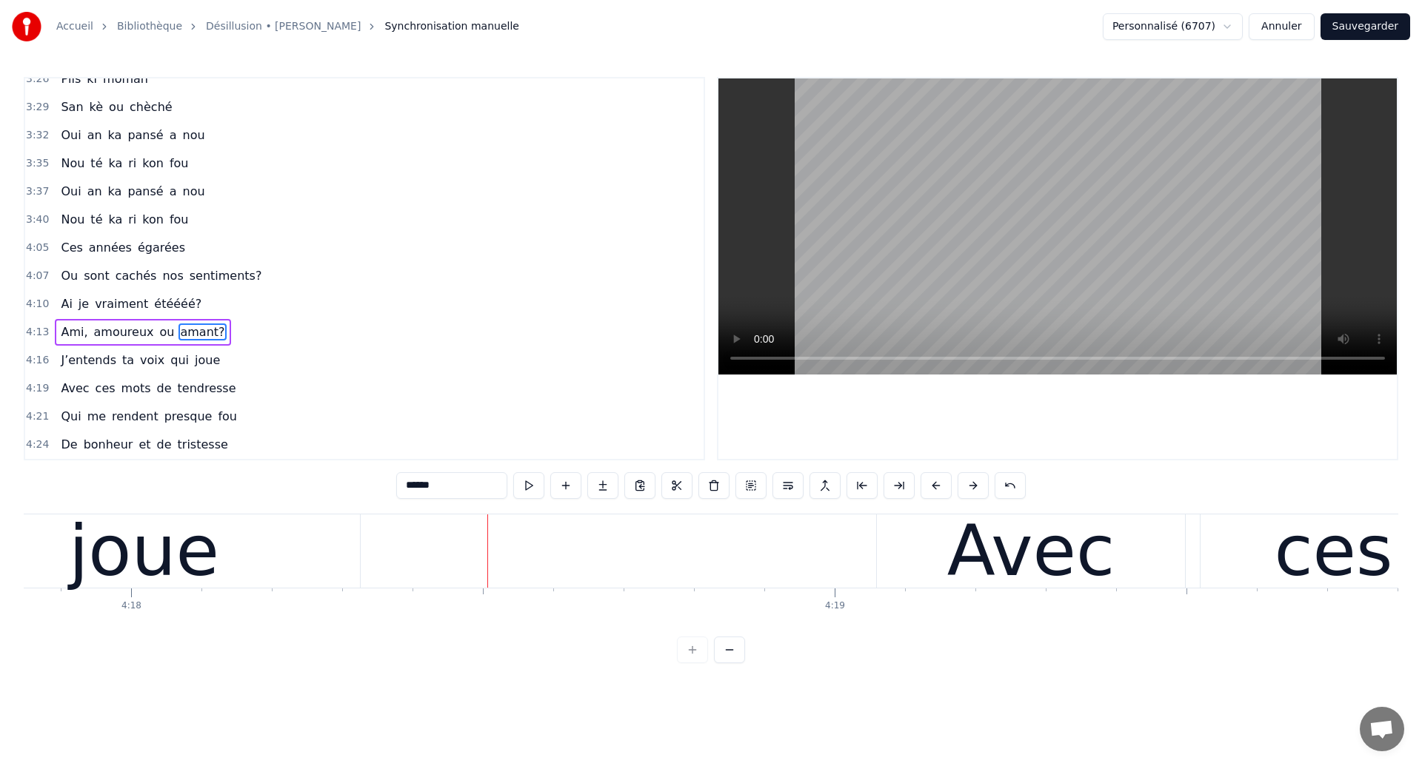
click at [245, 559] on div "joue" at bounding box center [144, 551] width 432 height 73
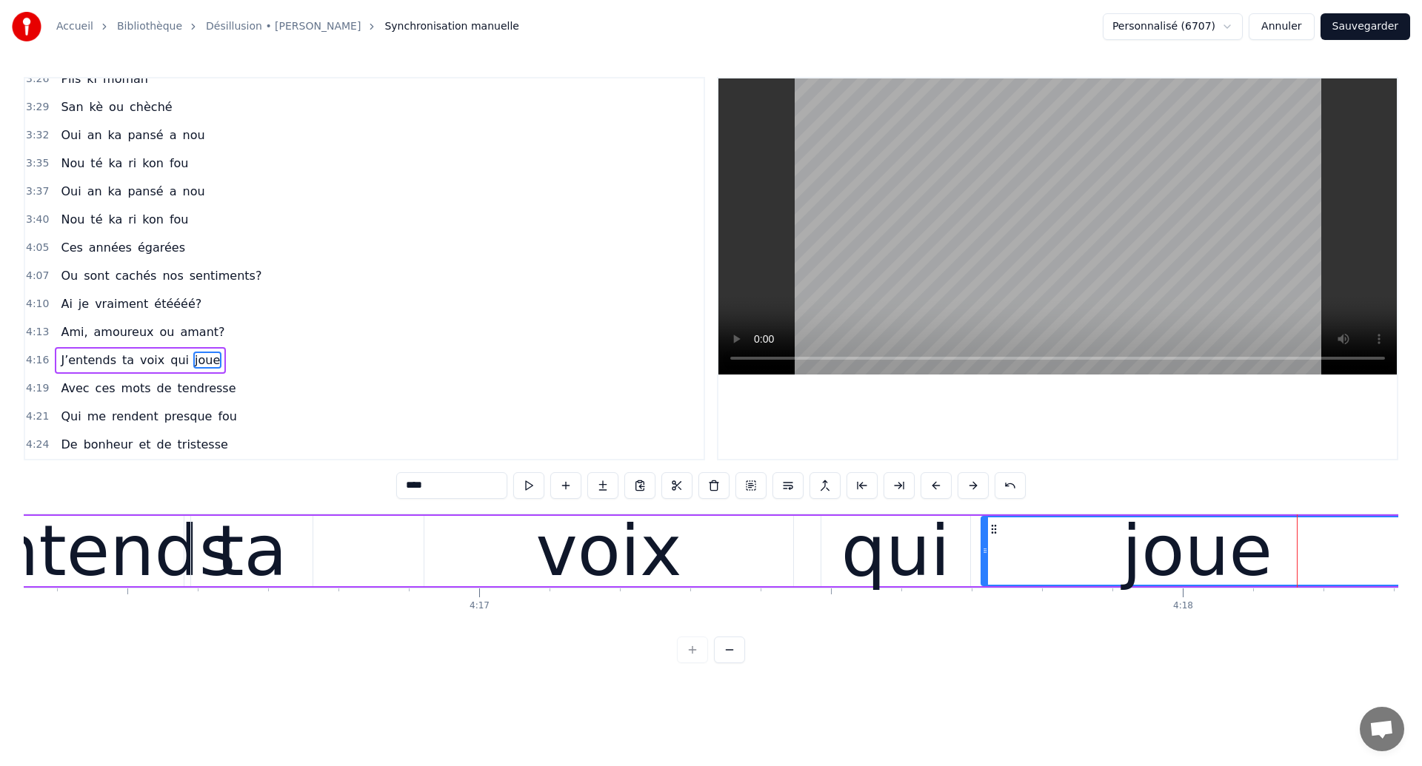
scroll to position [0, 180329]
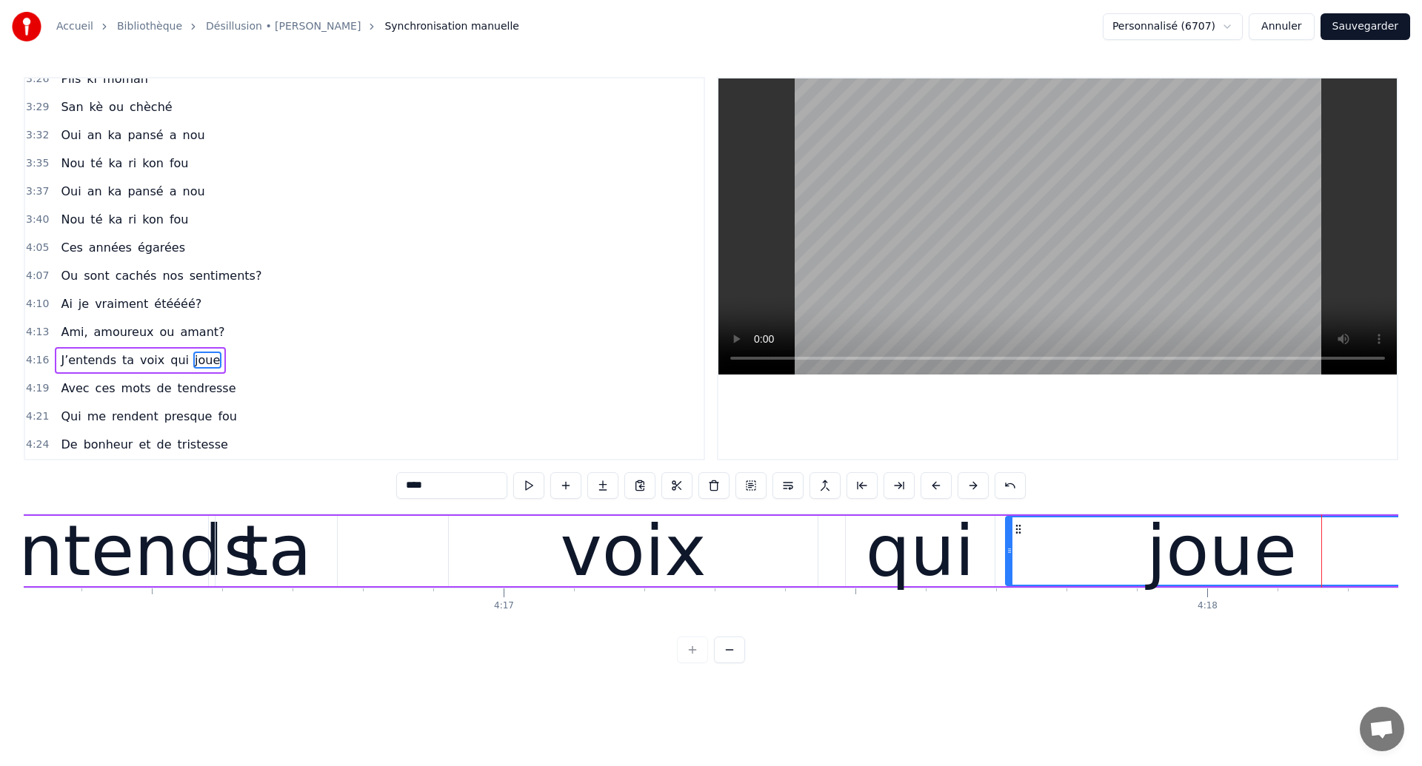
click at [488, 558] on div "voix" at bounding box center [633, 551] width 369 height 70
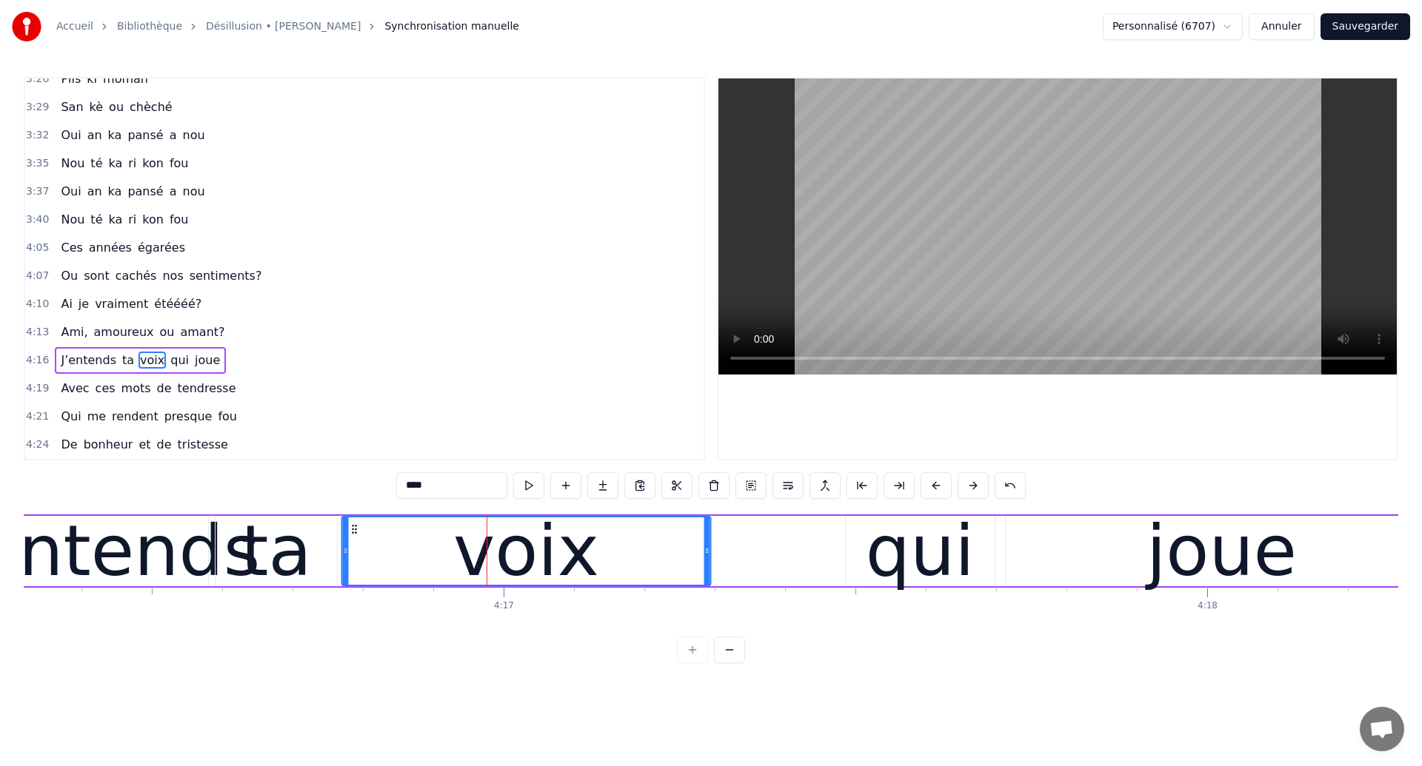
drag, startPoint x: 463, startPoint y: 527, endPoint x: 355, endPoint y: 560, distance: 112.2
click at [355, 560] on div "voix" at bounding box center [526, 551] width 367 height 67
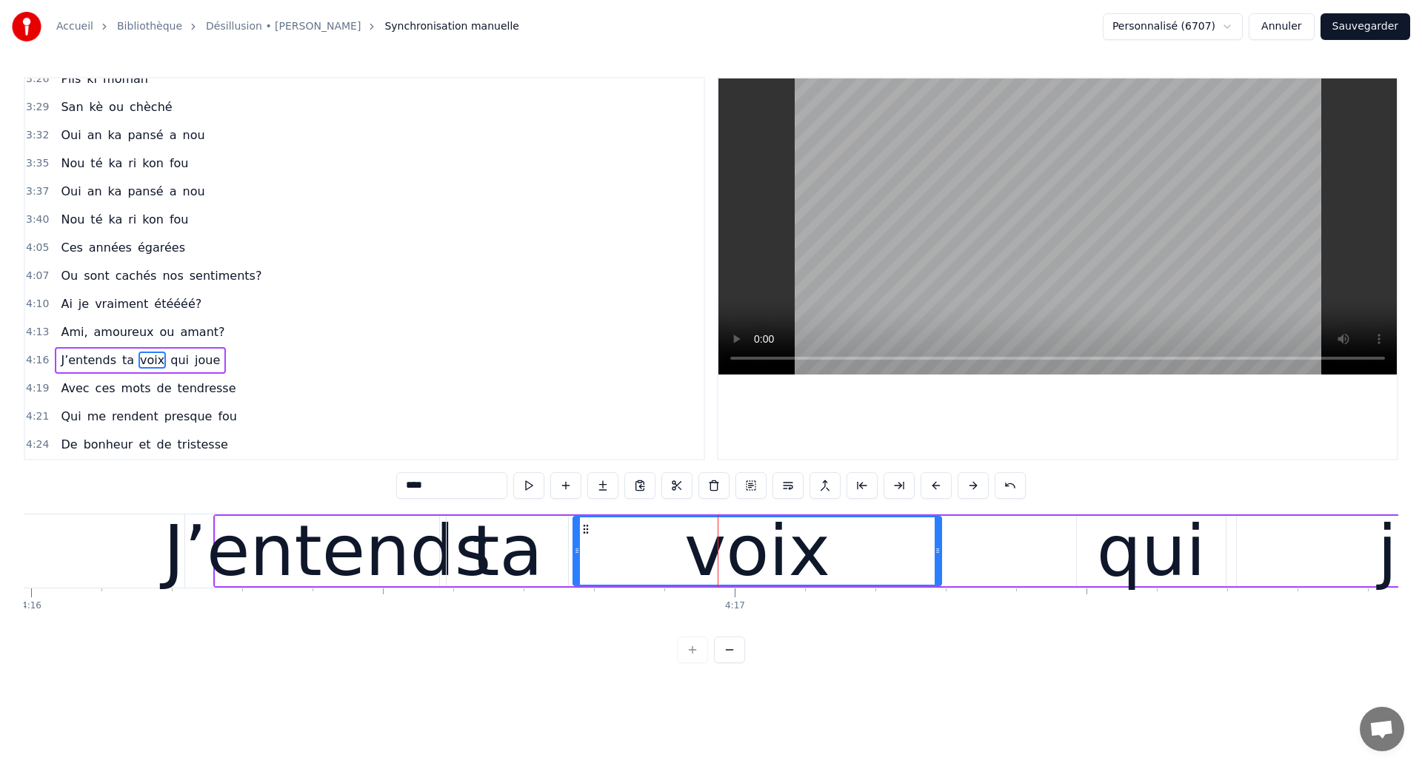
scroll to position [0, 179901]
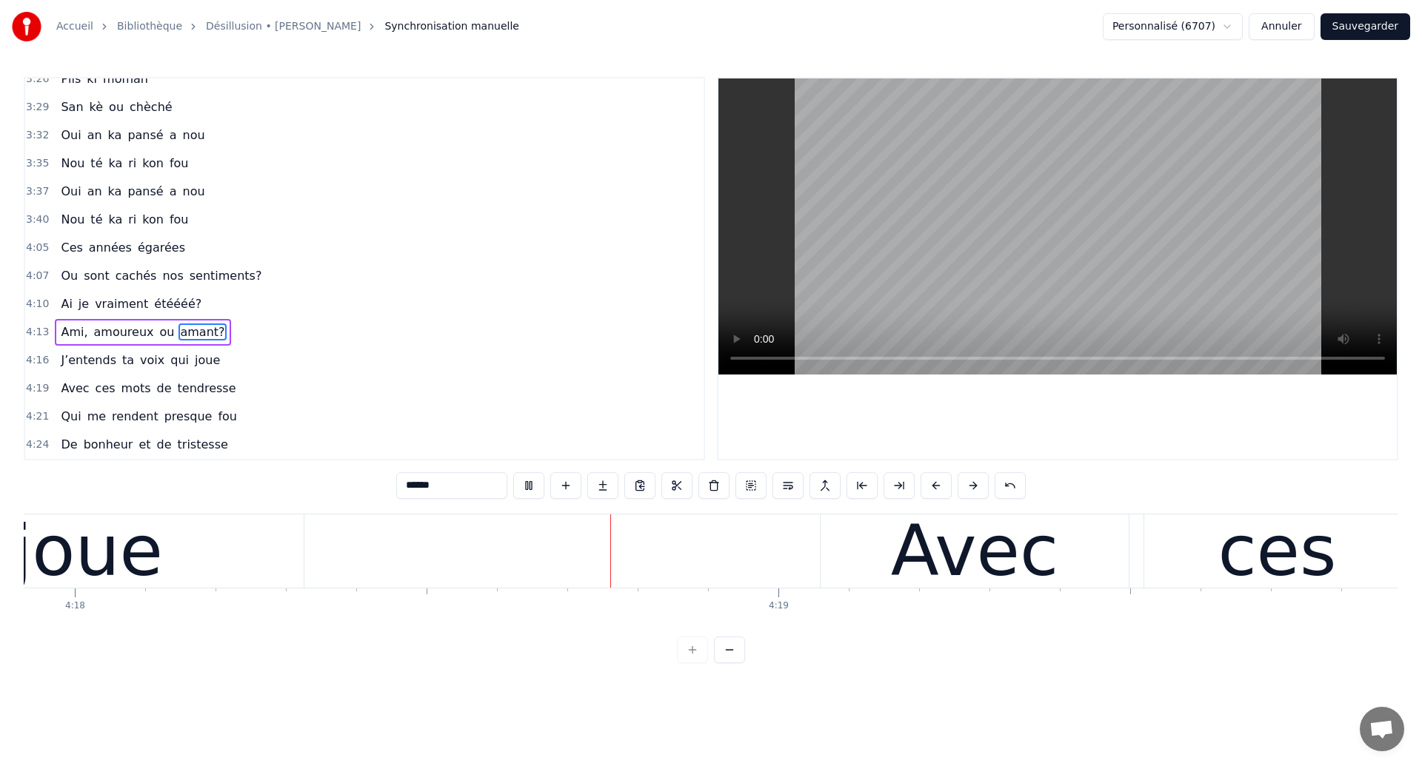
scroll to position [0, 181464]
click at [253, 579] on div "joue" at bounding box center [86, 551] width 432 height 73
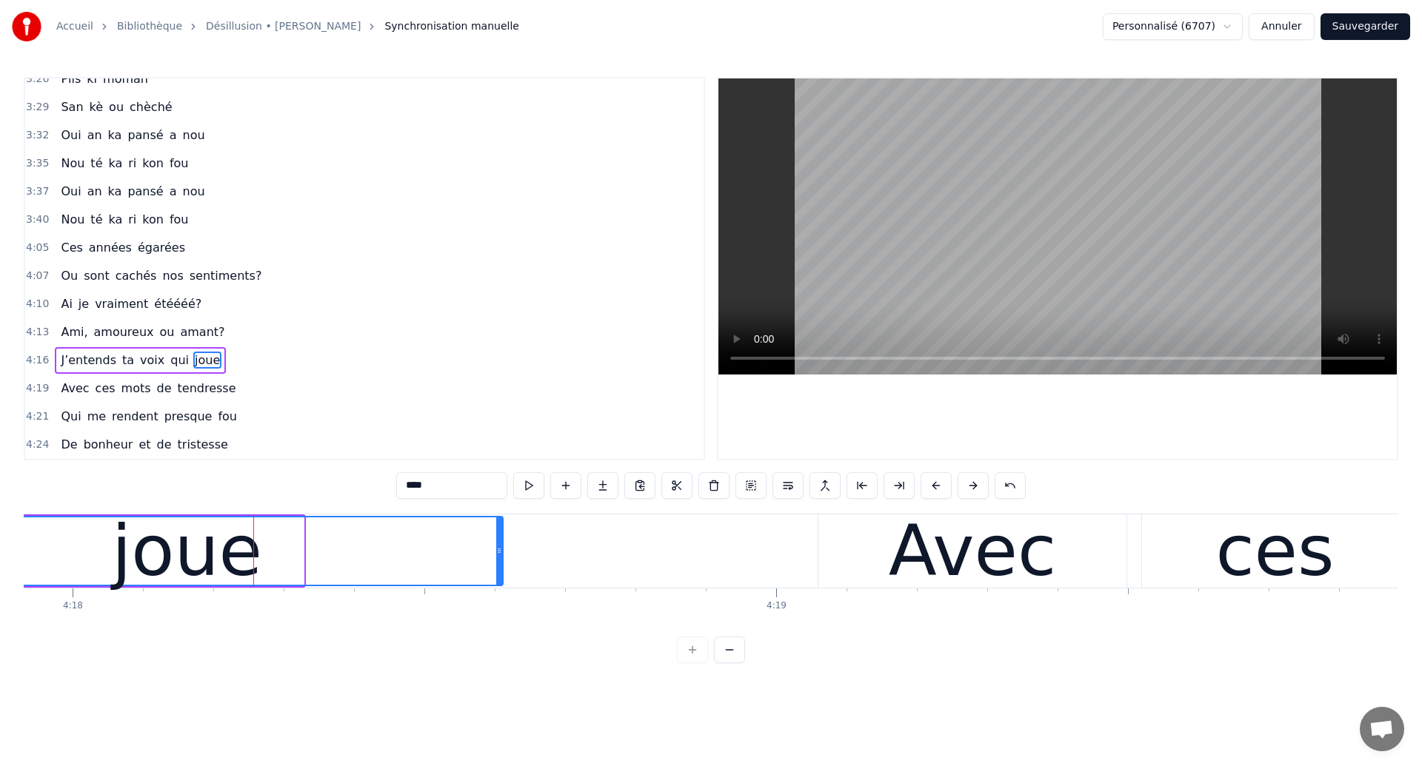
drag, startPoint x: 301, startPoint y: 552, endPoint x: 536, endPoint y: 552, distance: 235.5
click at [502, 552] on icon at bounding box center [499, 551] width 6 height 12
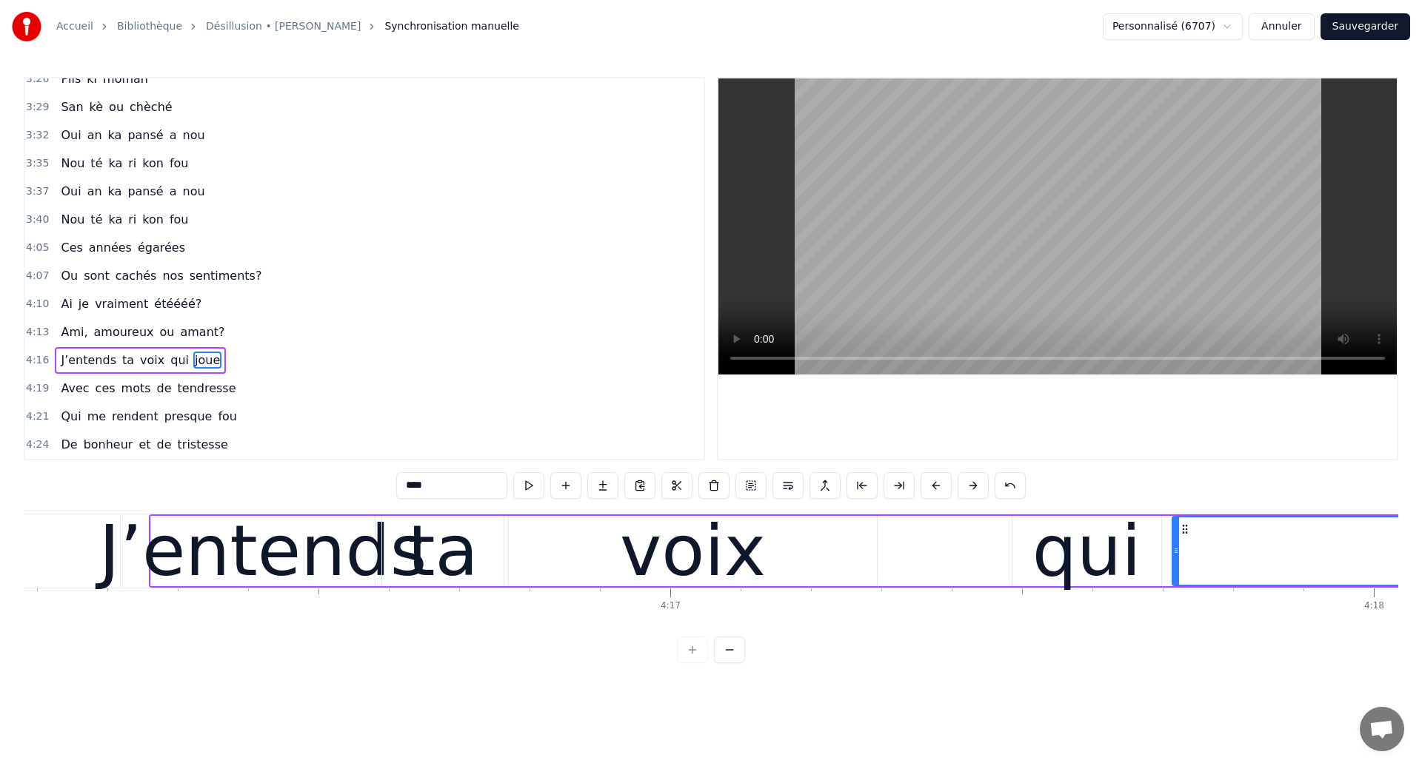
scroll to position [0, 180029]
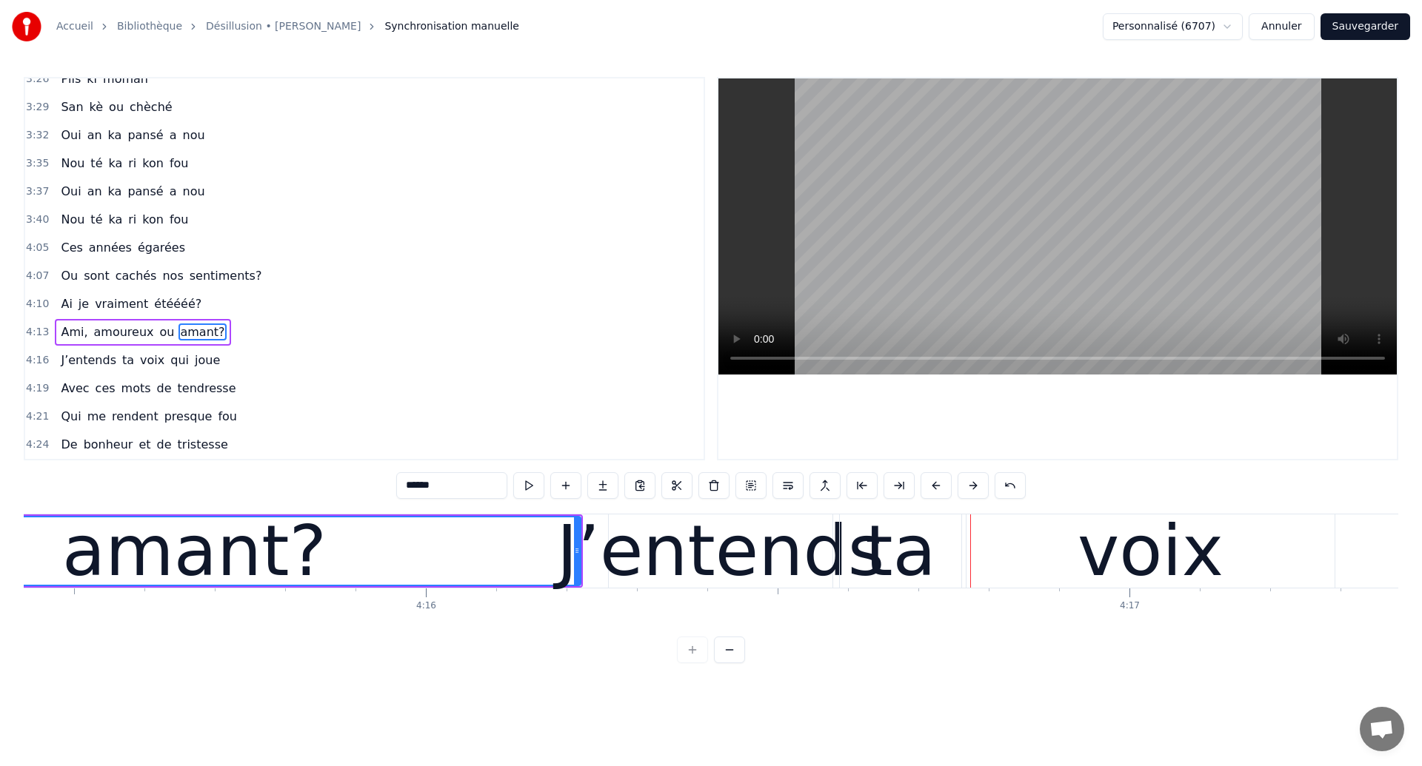
scroll to position [0, 179658]
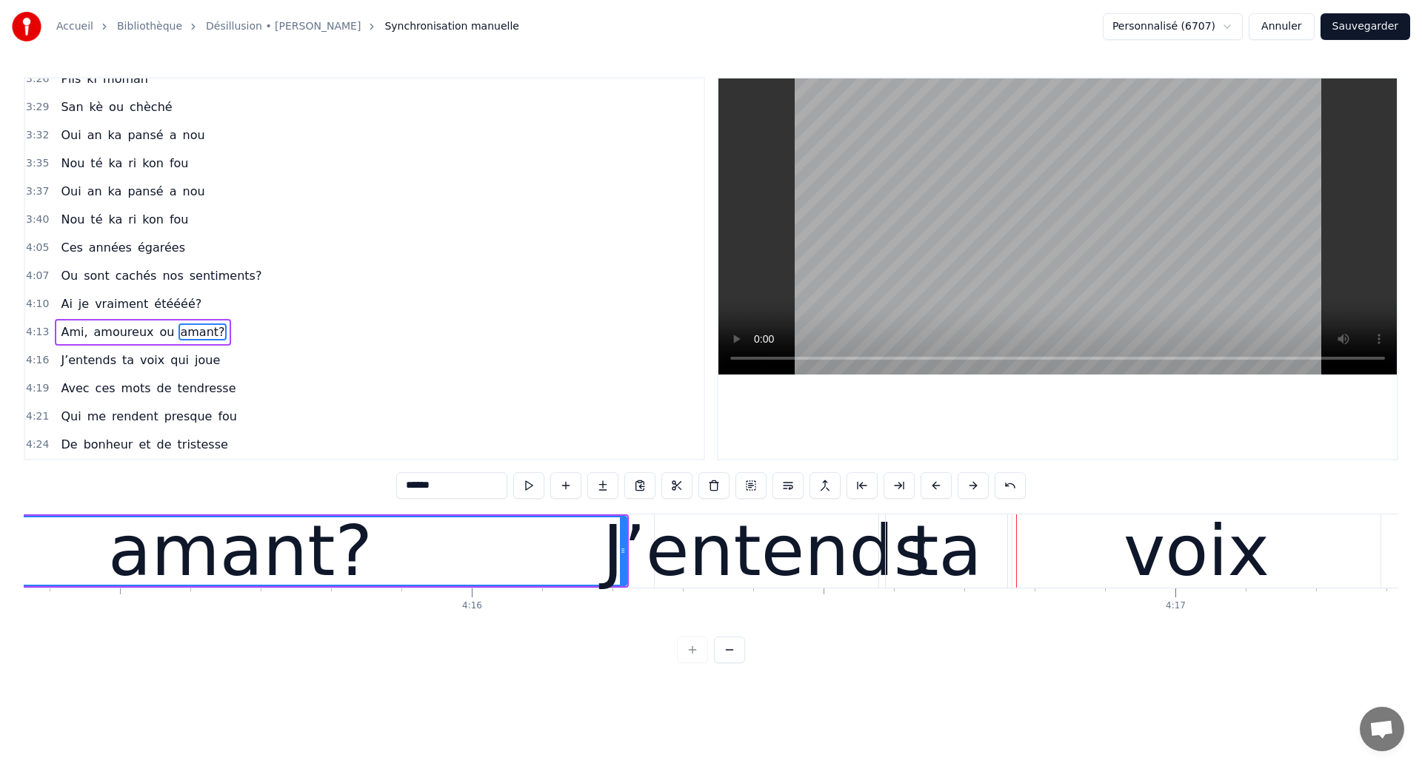
click at [618, 551] on div "amant?" at bounding box center [240, 551] width 771 height 67
drag, startPoint x: 621, startPoint y: 555, endPoint x: 597, endPoint y: 558, distance: 23.9
click at [597, 558] on div at bounding box center [599, 551] width 6 height 67
click at [687, 547] on div "J’entends" at bounding box center [767, 551] width 328 height 106
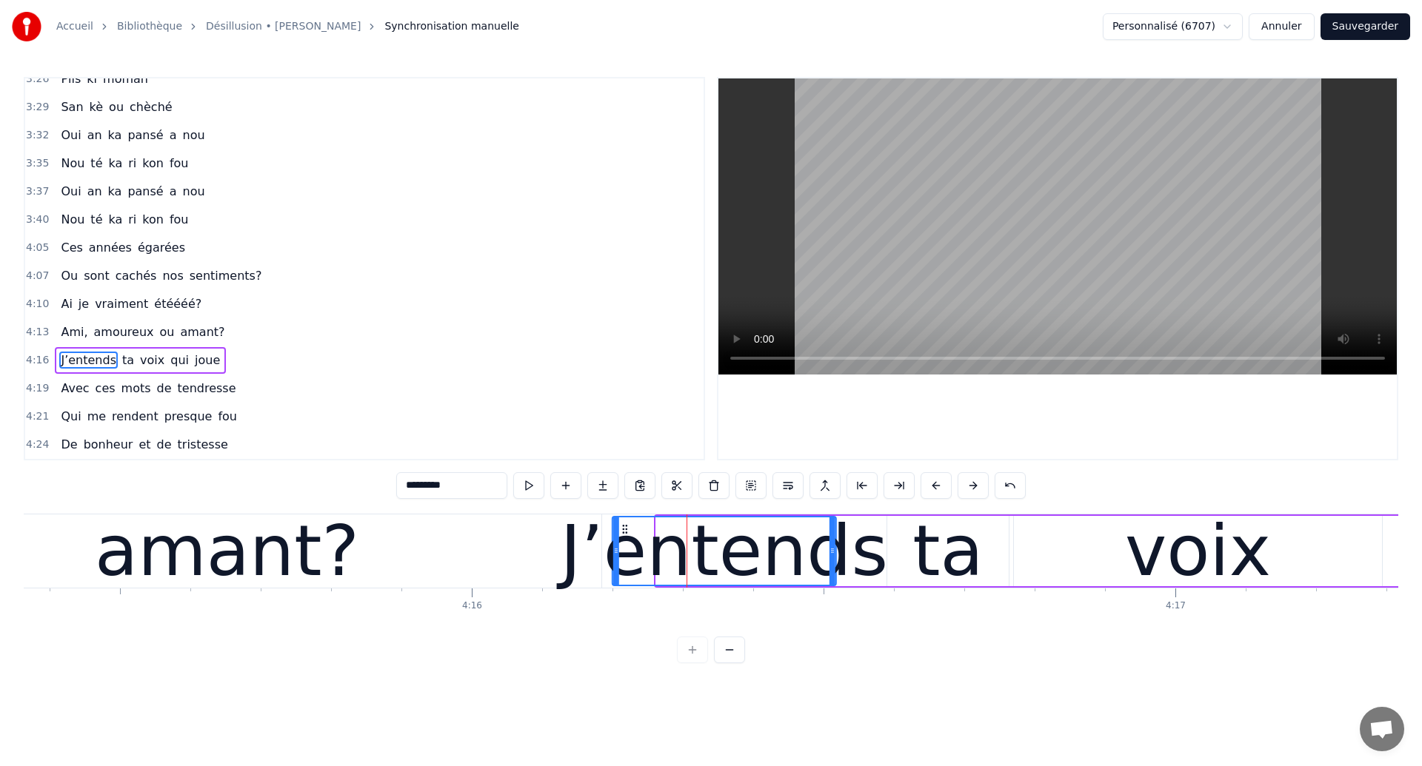
drag, startPoint x: 670, startPoint y: 530, endPoint x: 627, endPoint y: 546, distance: 46.4
click at [627, 546] on div "J’entends" at bounding box center [724, 551] width 222 height 67
click at [314, 548] on div "amant?" at bounding box center [227, 551] width 264 height 106
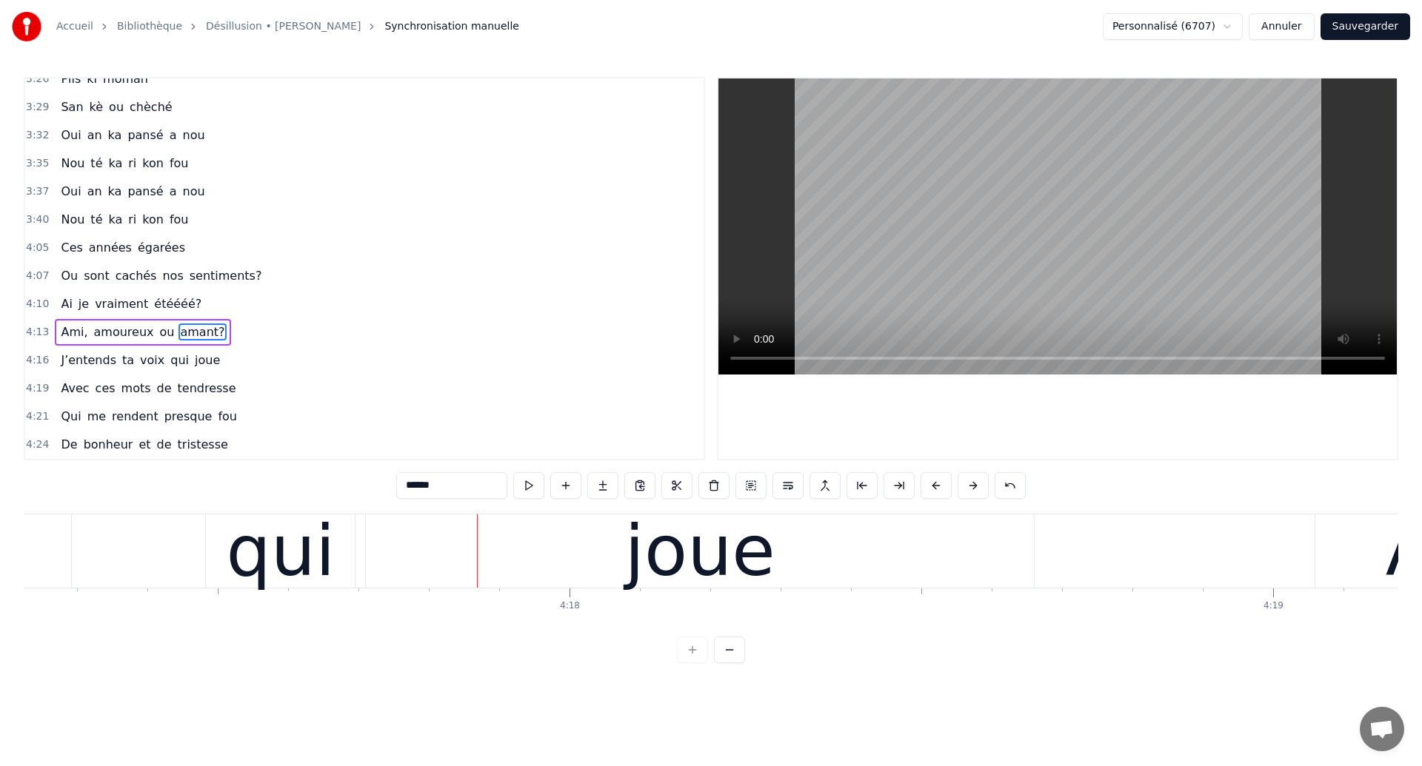
click at [440, 559] on div "joue" at bounding box center [700, 551] width 668 height 73
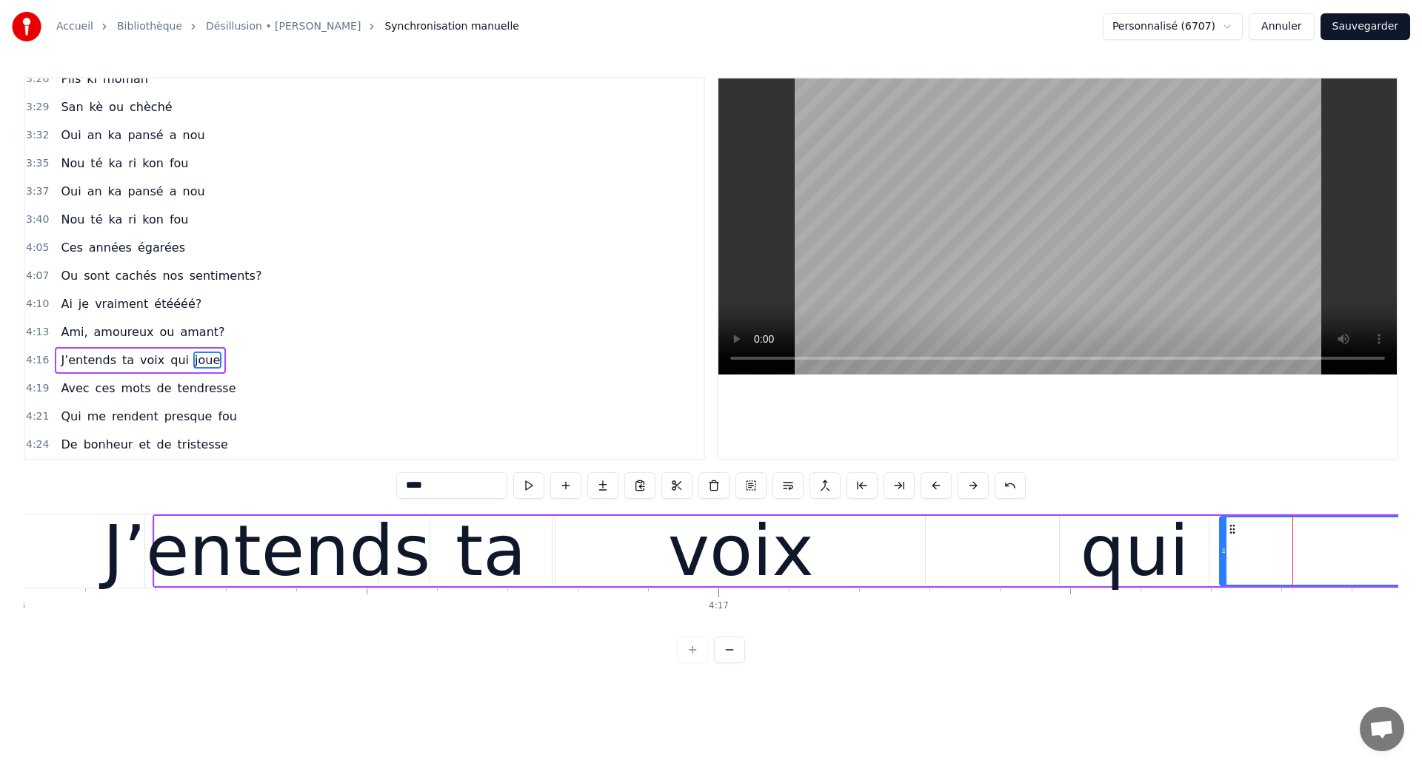
scroll to position [0, 180018]
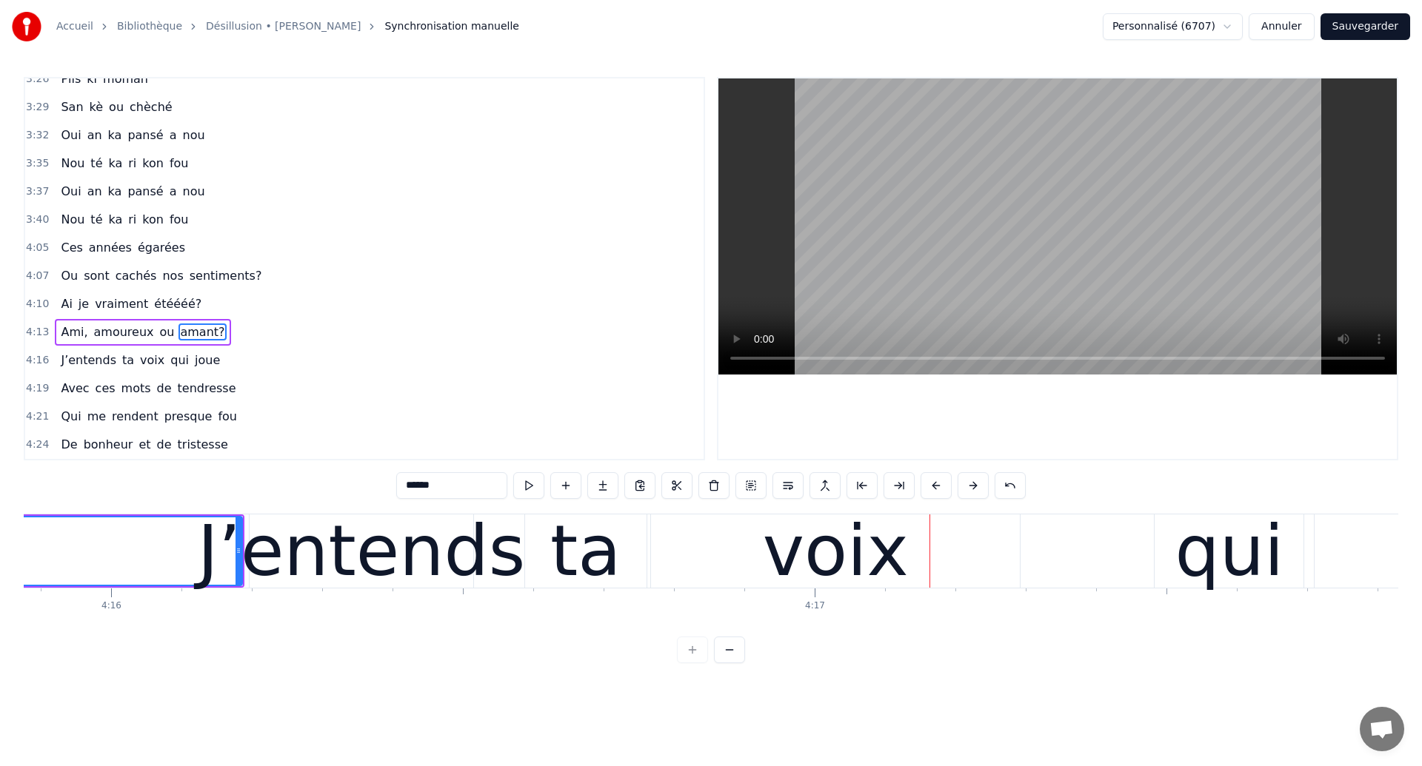
click at [616, 549] on div "ta" at bounding box center [585, 551] width 121 height 73
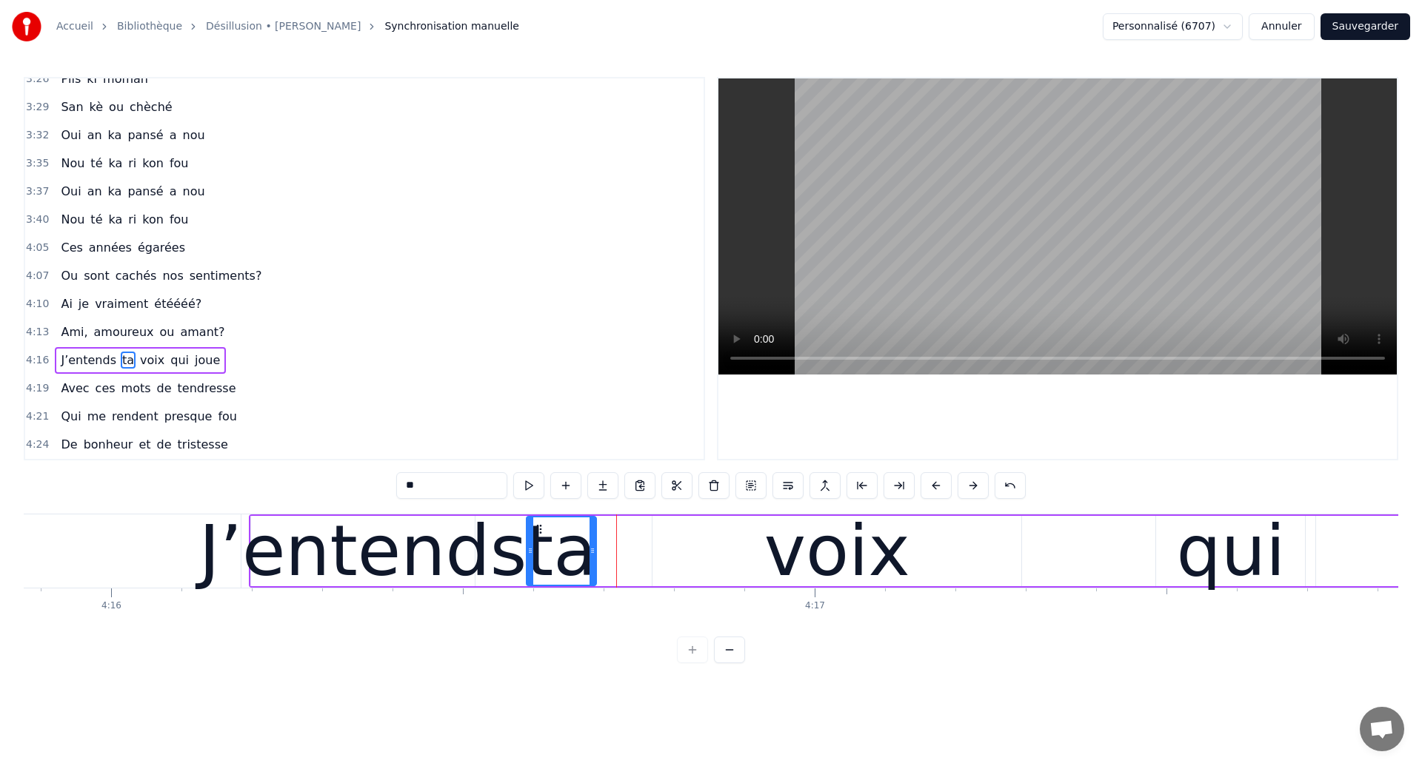
drag, startPoint x: 645, startPoint y: 554, endPoint x: 595, endPoint y: 572, distance: 53.7
click at [594, 572] on div at bounding box center [592, 551] width 6 height 67
click at [708, 551] on div "voix" at bounding box center [836, 551] width 369 height 70
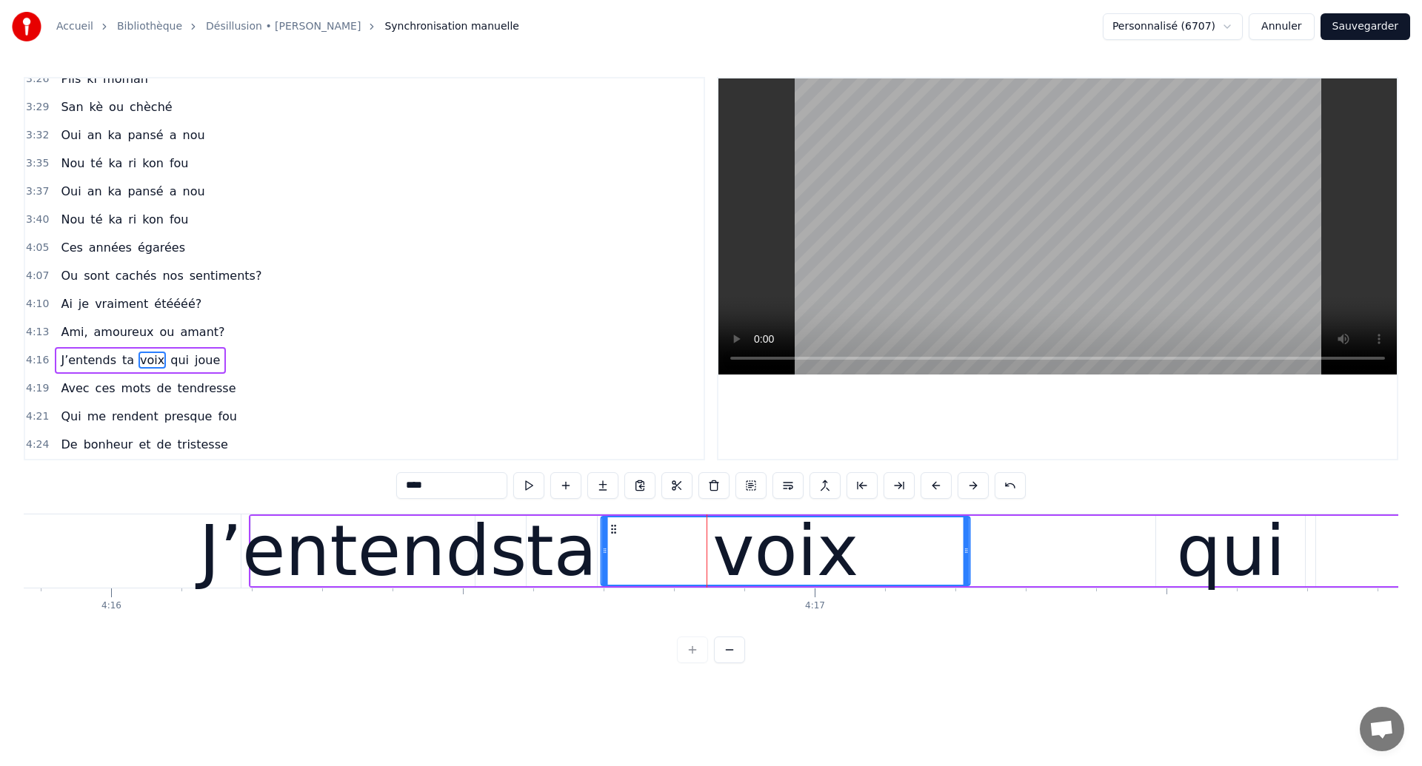
drag, startPoint x: 669, startPoint y: 533, endPoint x: 618, endPoint y: 555, distance: 55.7
click at [618, 555] on div "voix" at bounding box center [785, 551] width 367 height 67
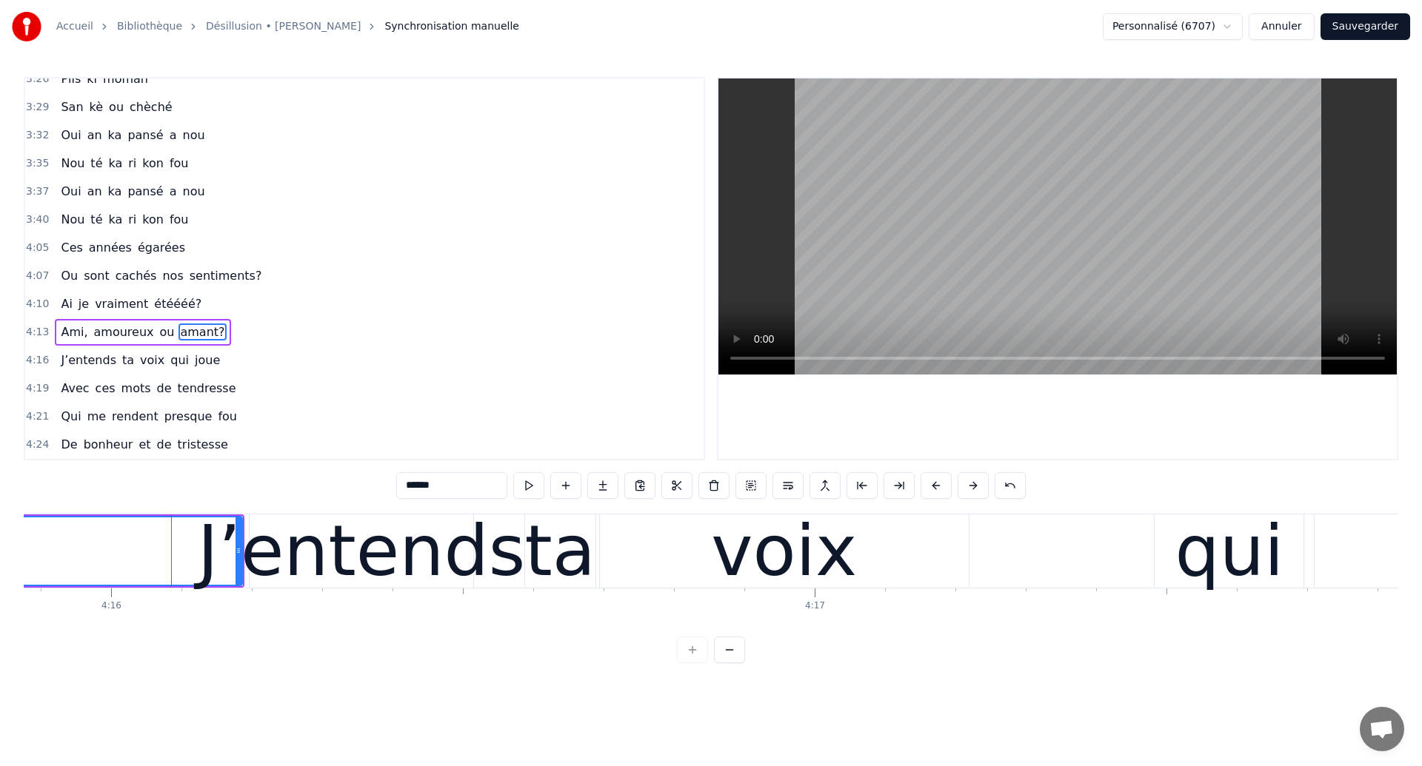
click at [714, 328] on div "0:22 Ces années égarées 0:24 Ou sont cachés nos sentiments? 0:27 Qu’ai je vraim…" at bounding box center [711, 269] width 1374 height 384
click at [824, 562] on div "voix" at bounding box center [784, 551] width 146 height 106
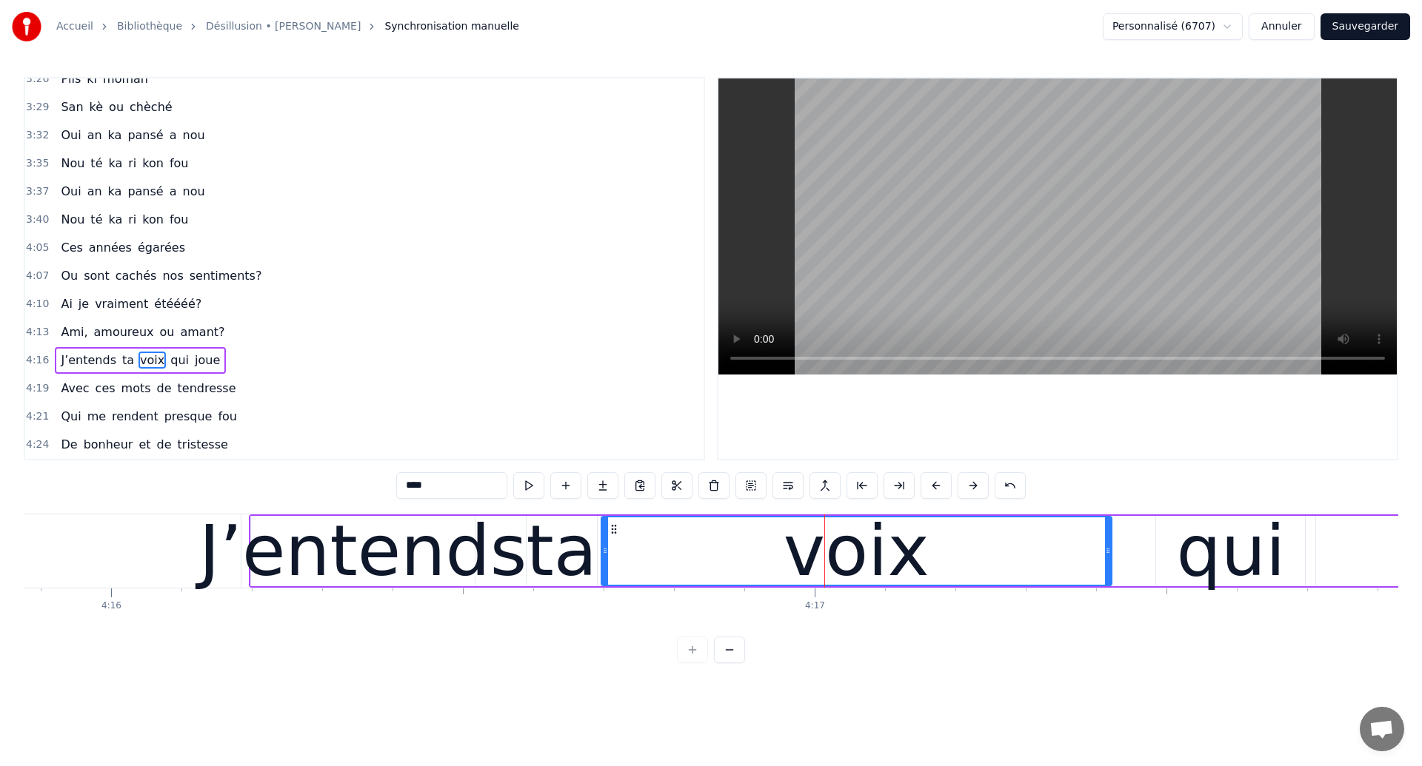
drag, startPoint x: 966, startPoint y: 553, endPoint x: 1107, endPoint y: 549, distance: 141.5
click at [1107, 549] on icon at bounding box center [1108, 551] width 6 height 12
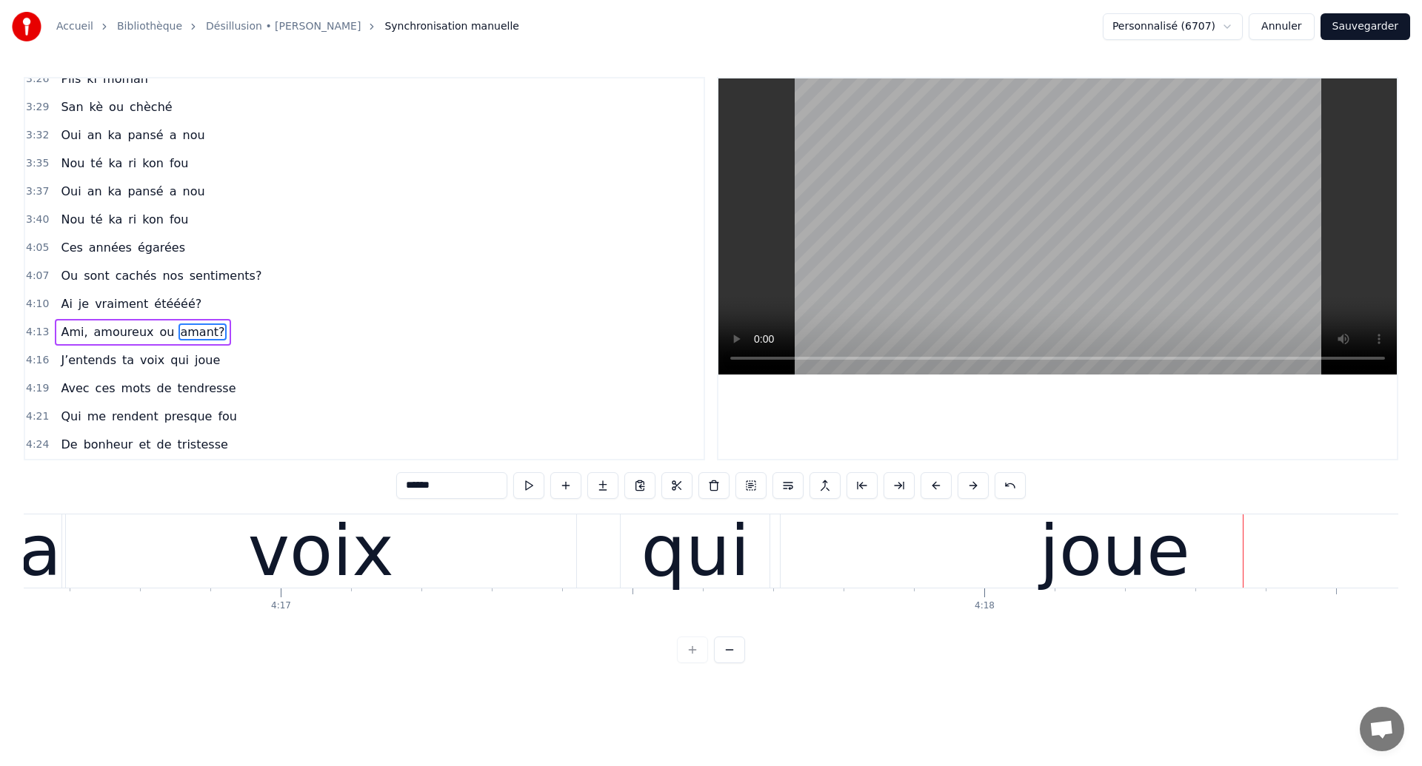
scroll to position [0, 180515]
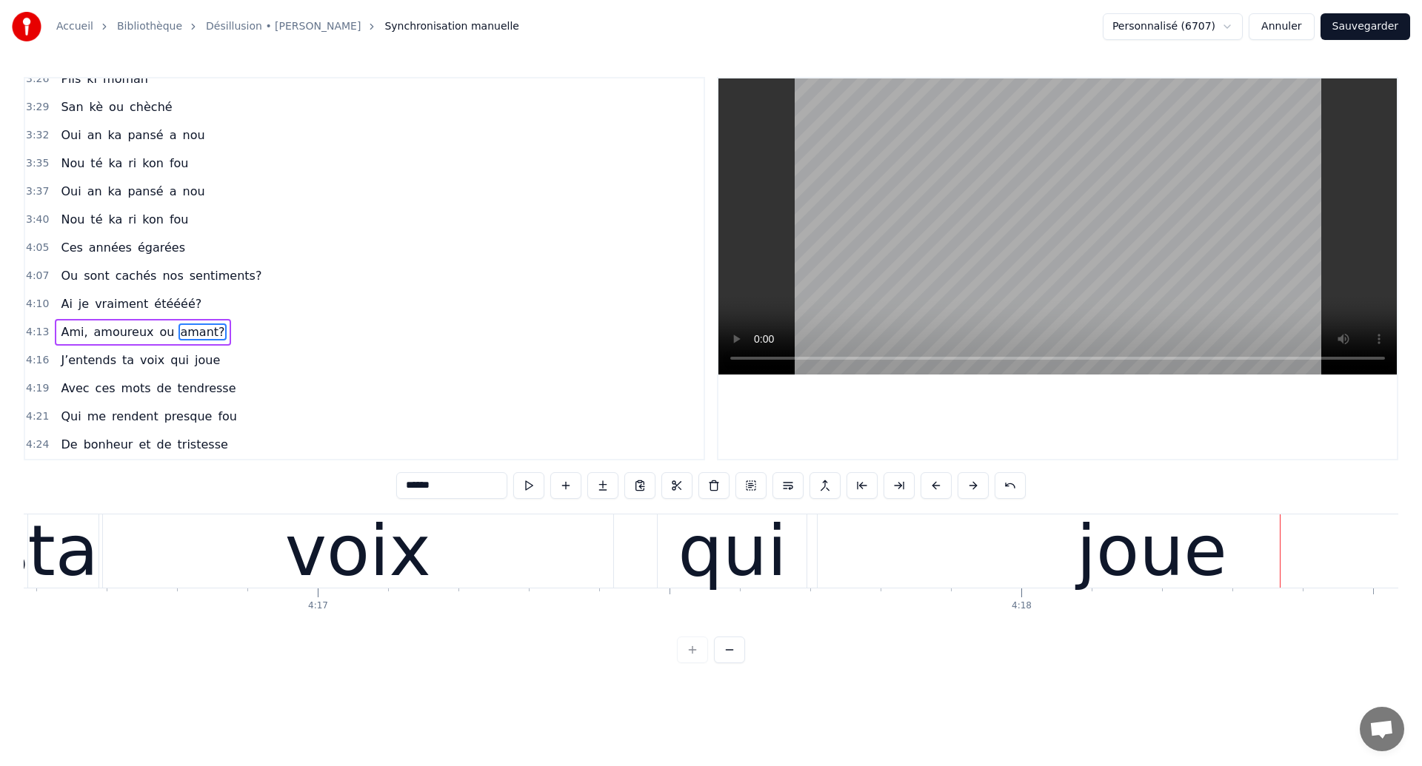
click at [242, 562] on div "voix" at bounding box center [358, 551] width 510 height 73
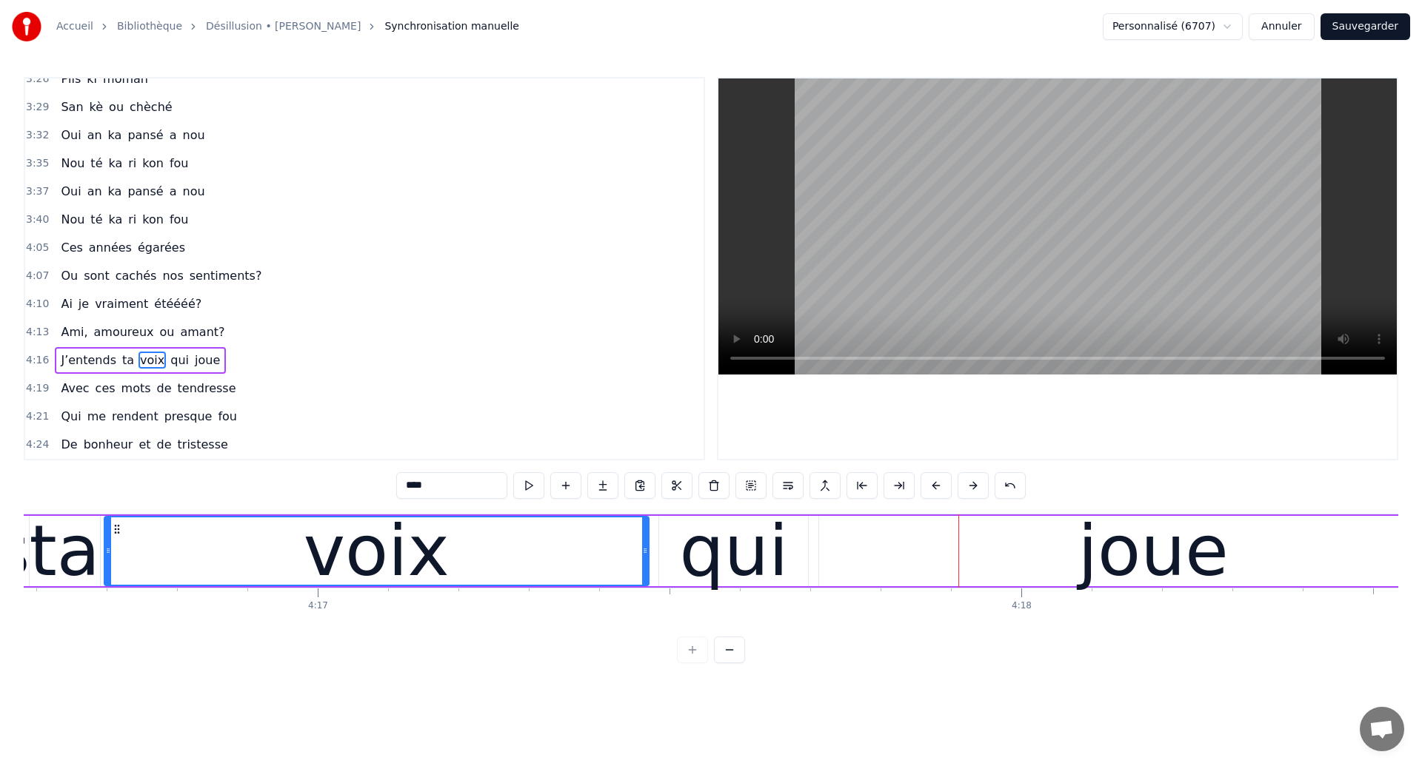
drag, startPoint x: 612, startPoint y: 561, endPoint x: 646, endPoint y: 568, distance: 34.9
click at [646, 568] on div at bounding box center [645, 551] width 6 height 67
click at [174, 562] on div "voix" at bounding box center [376, 551] width 543 height 67
click at [864, 543] on div "joue" at bounding box center [1153, 551] width 668 height 70
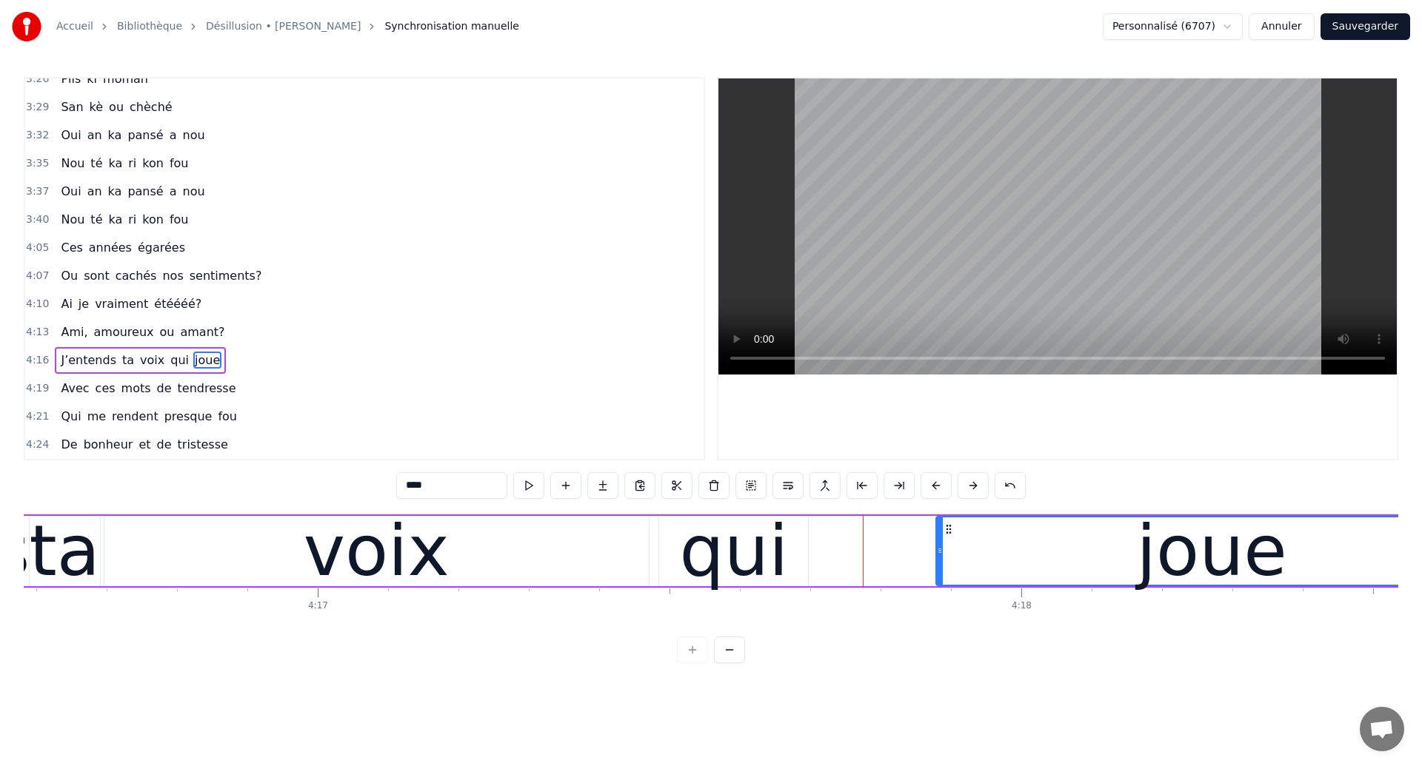
drag, startPoint x: 825, startPoint y: 557, endPoint x: 943, endPoint y: 560, distance: 118.5
click at [943, 560] on div at bounding box center [940, 551] width 6 height 67
click at [724, 572] on div "qui" at bounding box center [733, 551] width 109 height 106
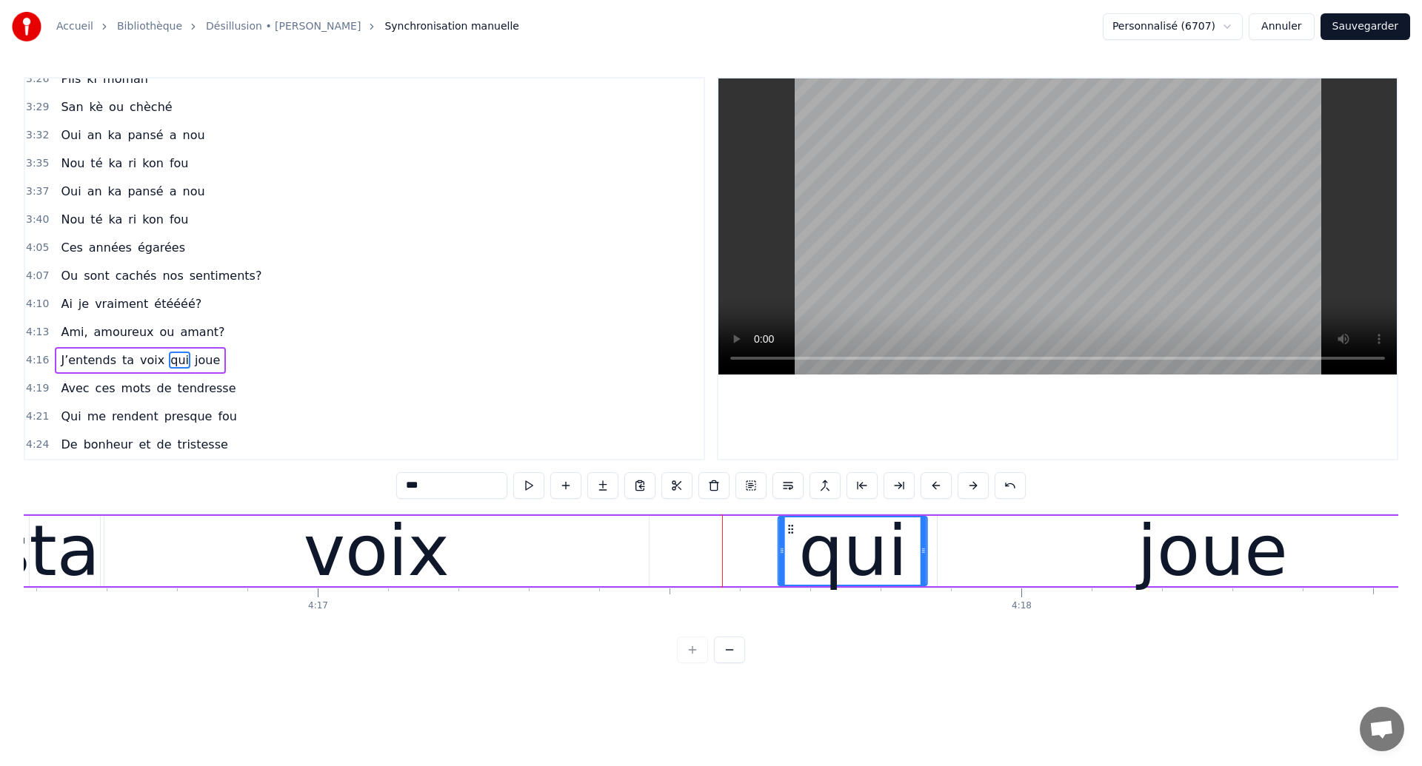
drag, startPoint x: 671, startPoint y: 531, endPoint x: 787, endPoint y: 583, distance: 127.3
click at [787, 583] on div "qui" at bounding box center [852, 551] width 147 height 67
click at [326, 561] on div "voix" at bounding box center [377, 551] width 146 height 106
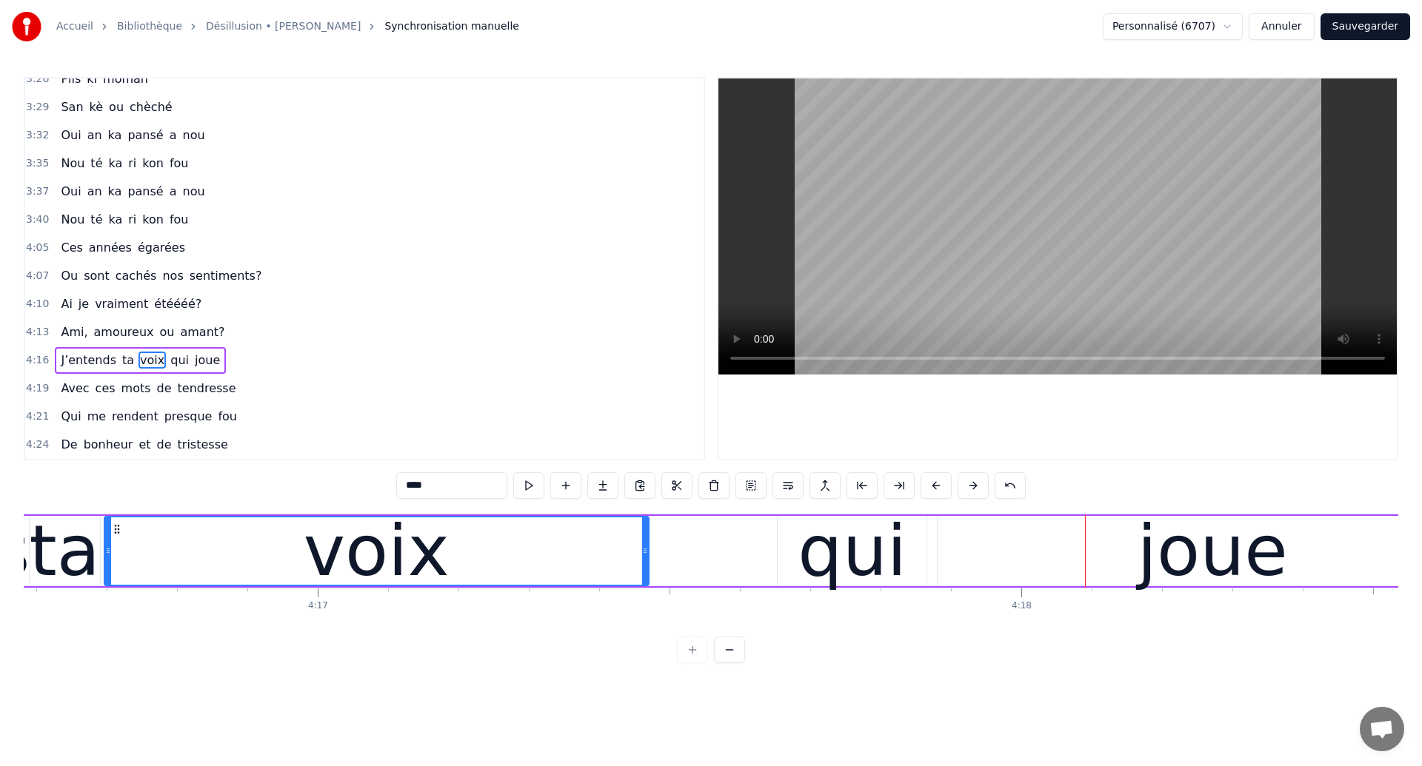
click at [829, 535] on div "qui" at bounding box center [852, 551] width 109 height 106
type input "***"
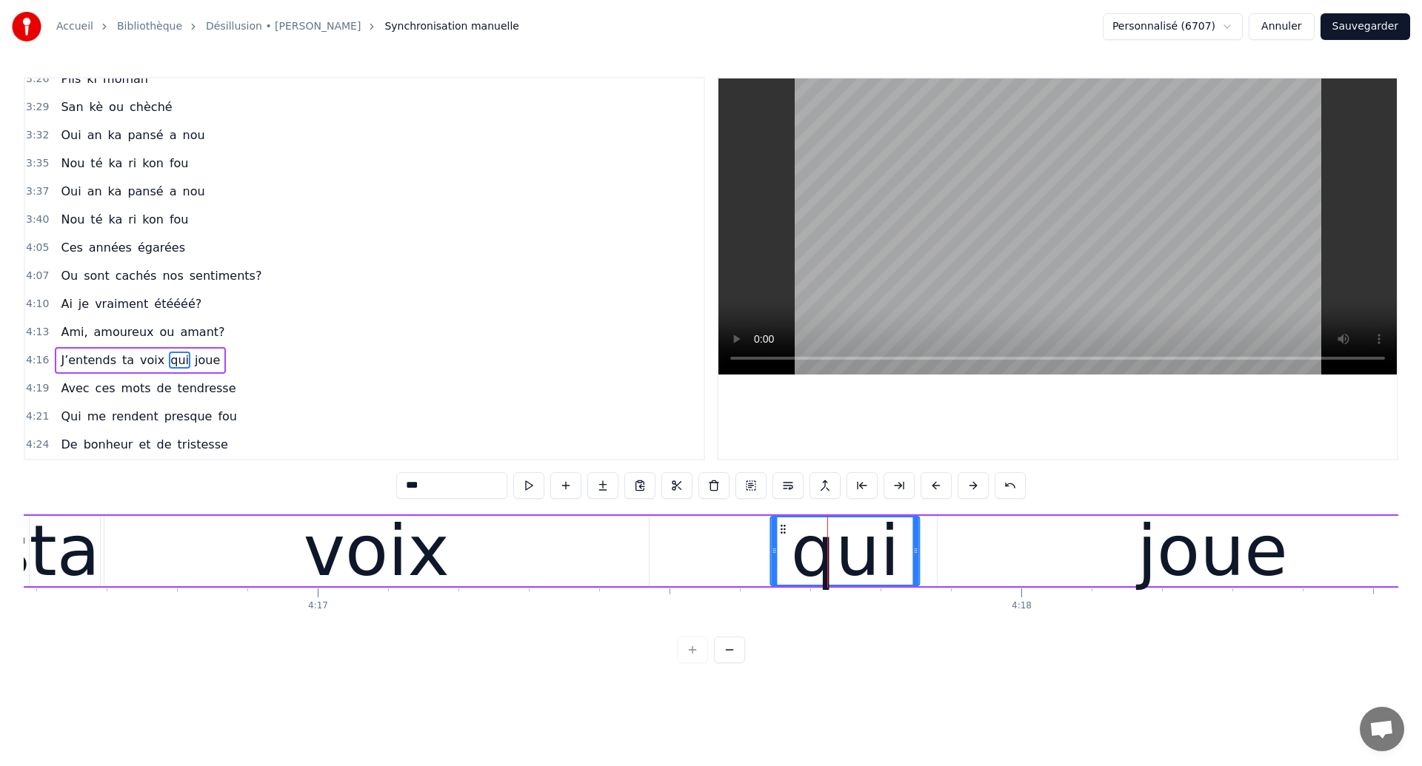
drag, startPoint x: 796, startPoint y: 527, endPoint x: 789, endPoint y: 531, distance: 8.3
click at [789, 531] on icon at bounding box center [784, 530] width 12 height 12
click at [222, 584] on div "J’entends ta voix qui joue" at bounding box center [620, 551] width 1737 height 73
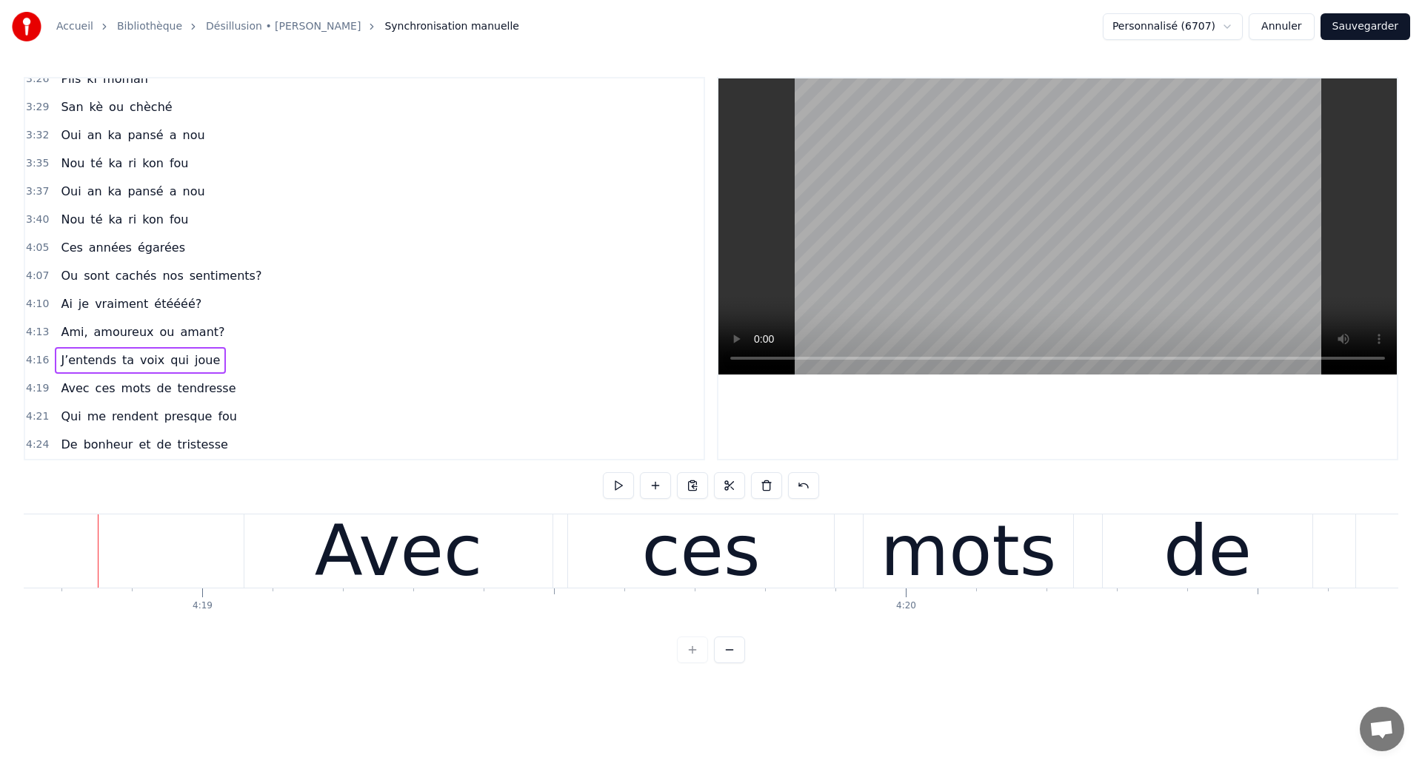
click at [345, 578] on div "Avec" at bounding box center [398, 551] width 167 height 106
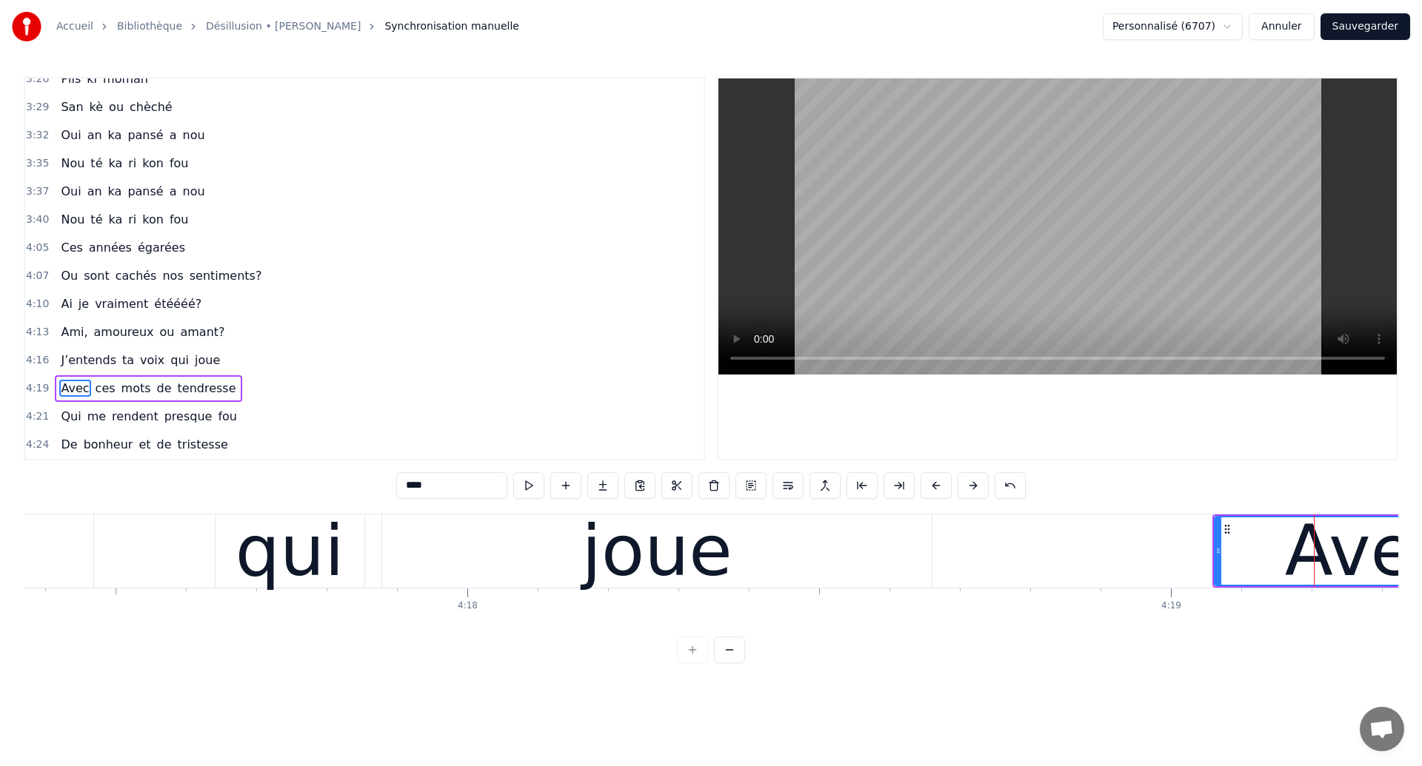
scroll to position [0, 181066]
click at [384, 555] on div "joue" at bounding box center [659, 551] width 551 height 73
type input "****"
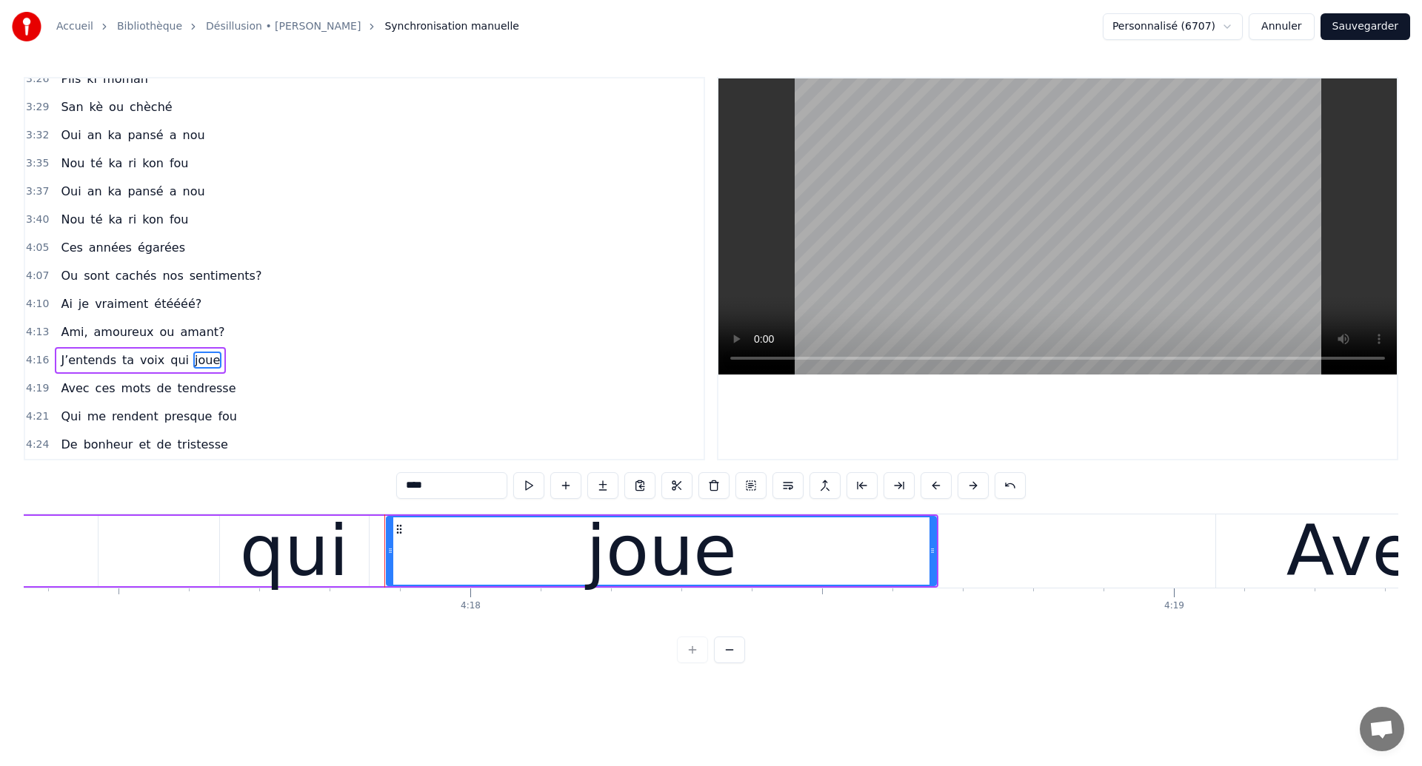
click at [389, 559] on div at bounding box center [390, 551] width 6 height 67
drag, startPoint x: 389, startPoint y: 559, endPoint x: 378, endPoint y: 561, distance: 10.5
click at [378, 561] on div at bounding box center [380, 551] width 6 height 67
click at [108, 558] on div "J’entends ta voix qui joue" at bounding box center [69, 551] width 1737 height 73
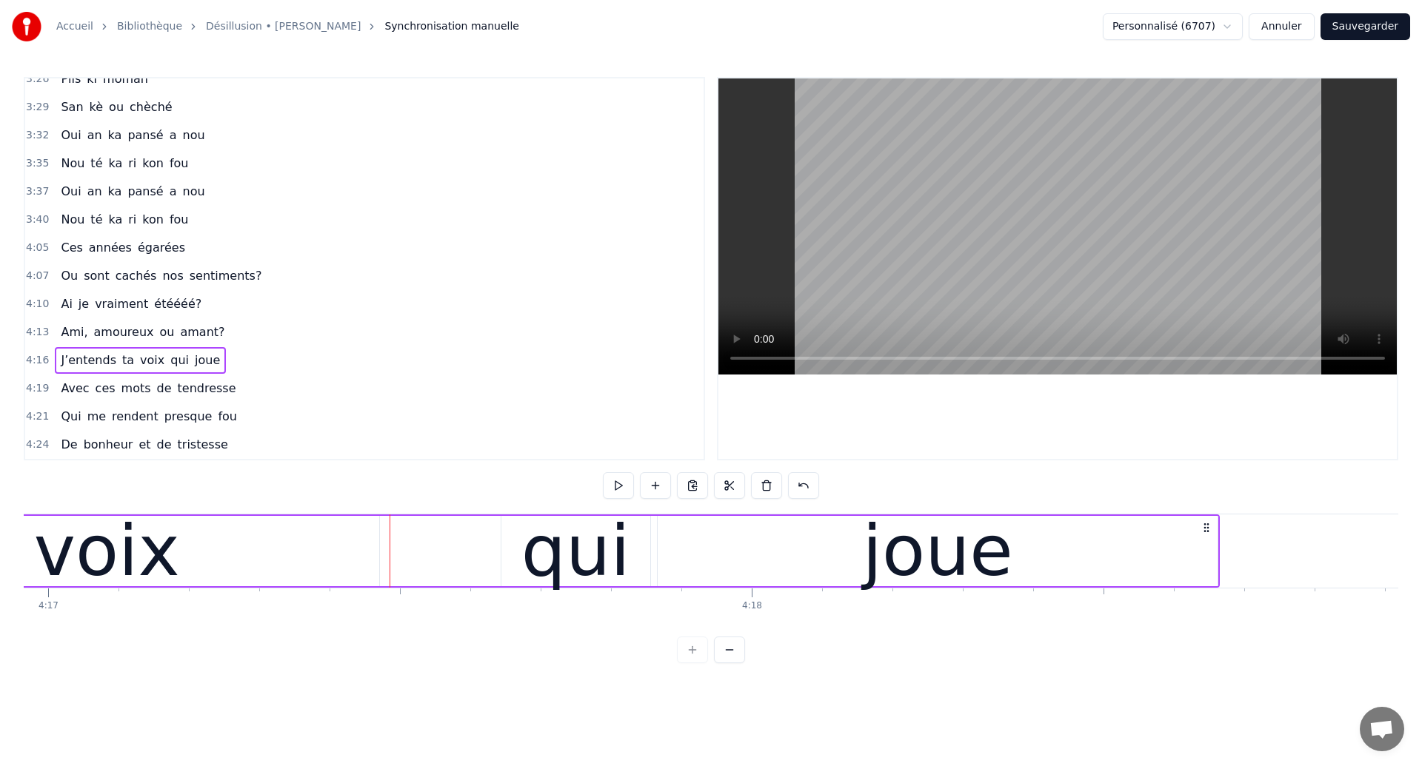
click at [97, 584] on div "voix" at bounding box center [107, 551] width 146 height 106
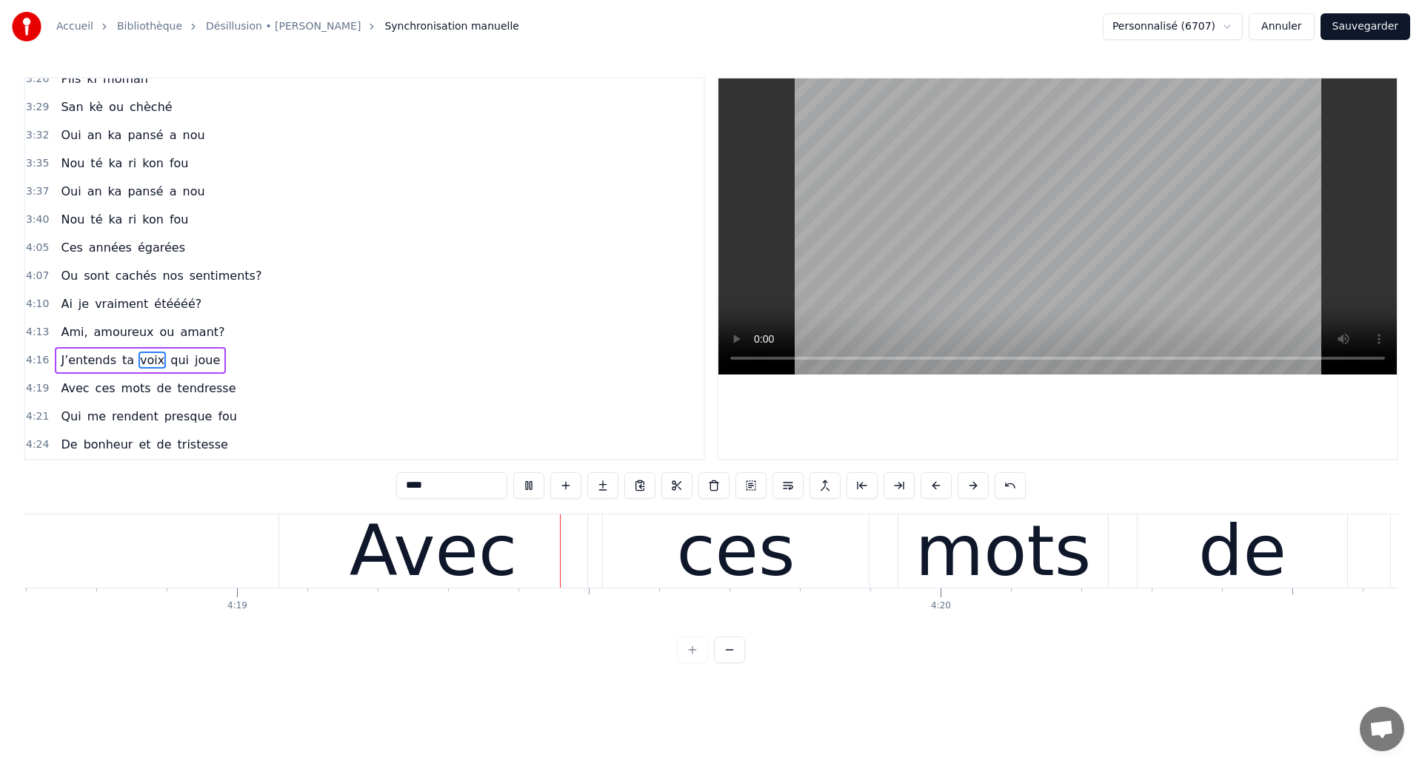
scroll to position [0, 182068]
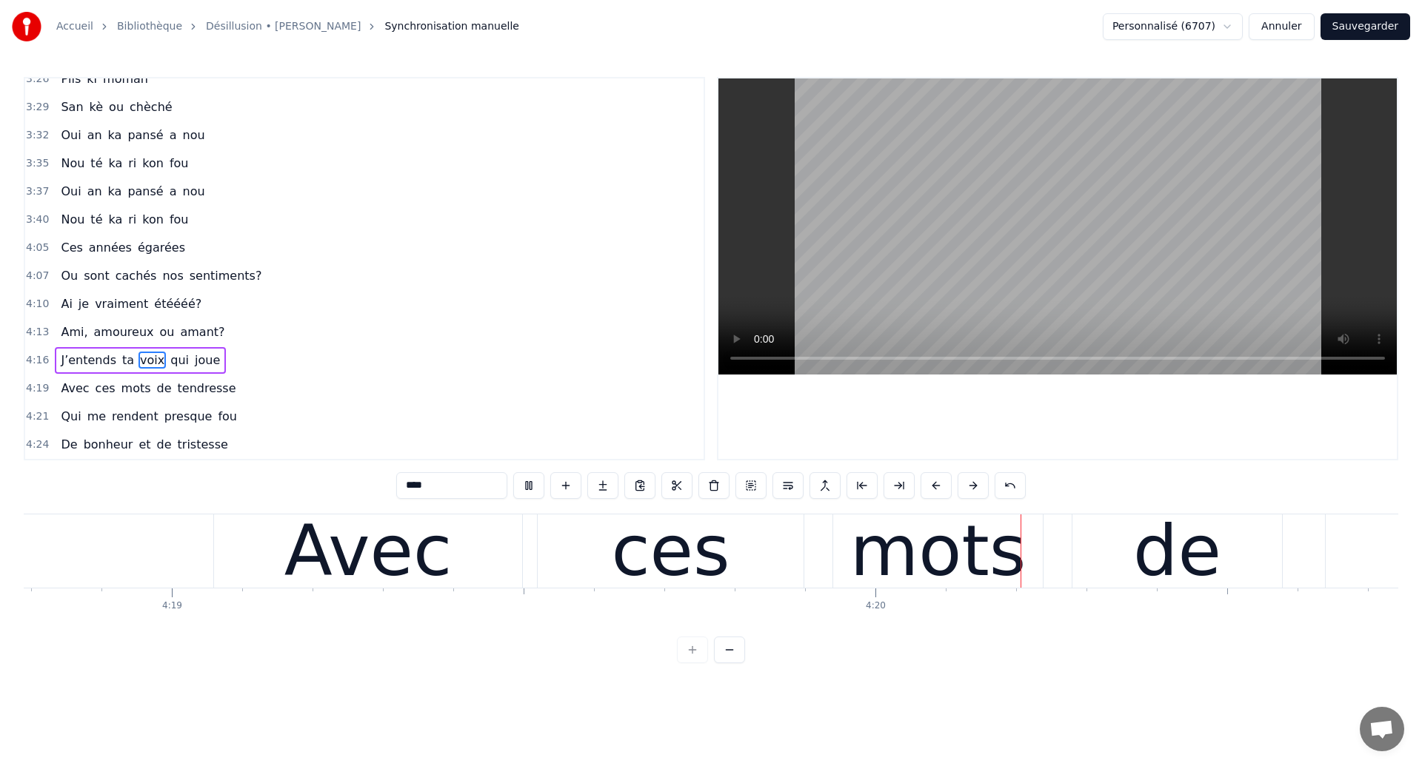
click at [478, 521] on div "Avec" at bounding box center [368, 551] width 308 height 73
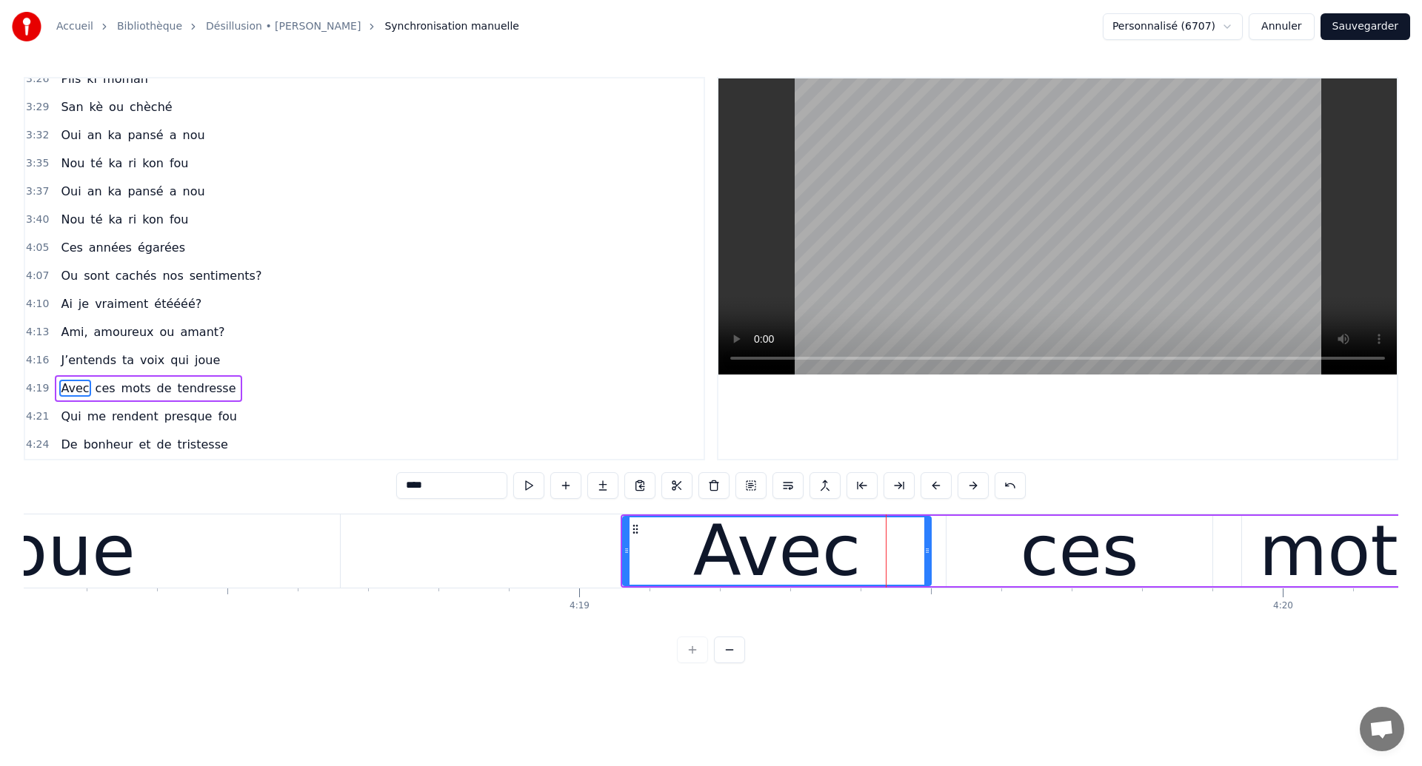
scroll to position [0, 181612]
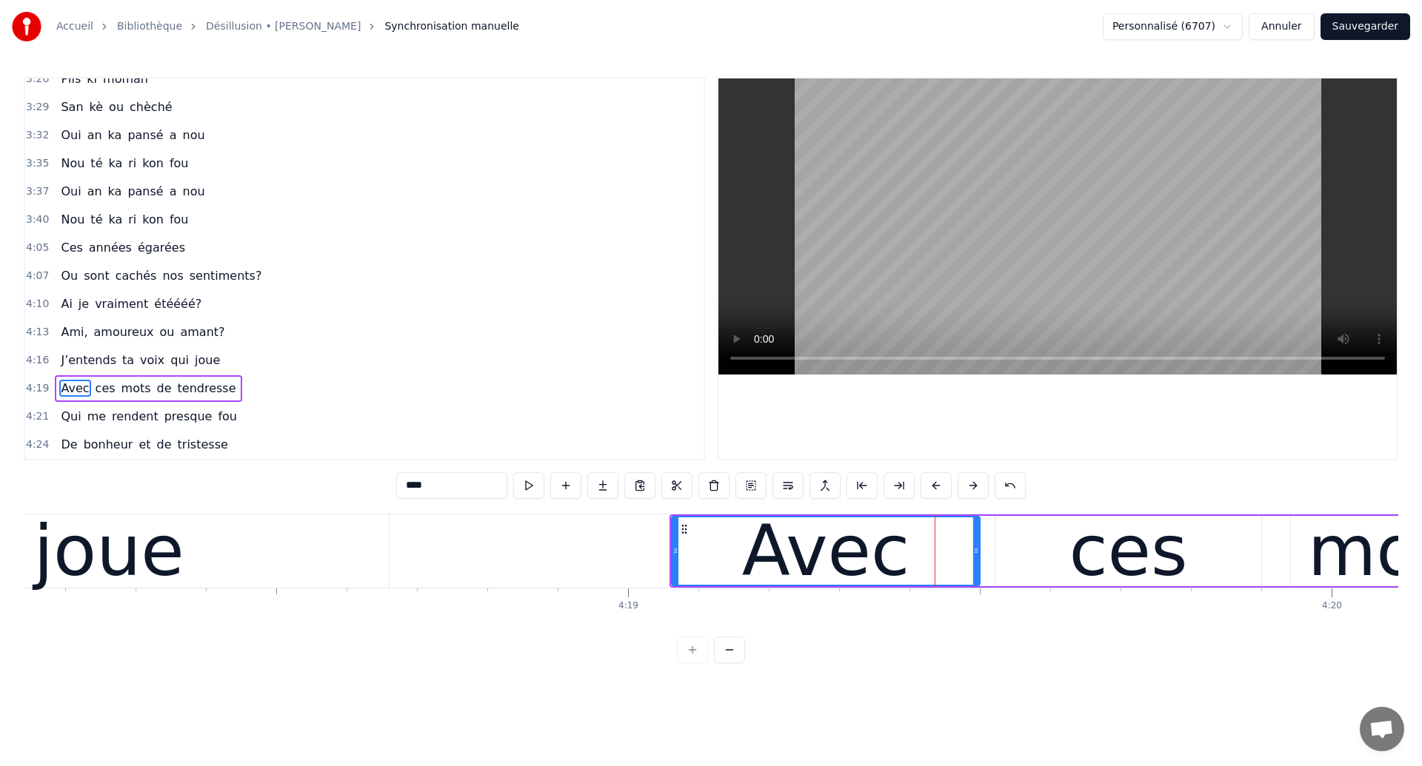
click at [131, 567] on div "joue" at bounding box center [109, 551] width 150 height 106
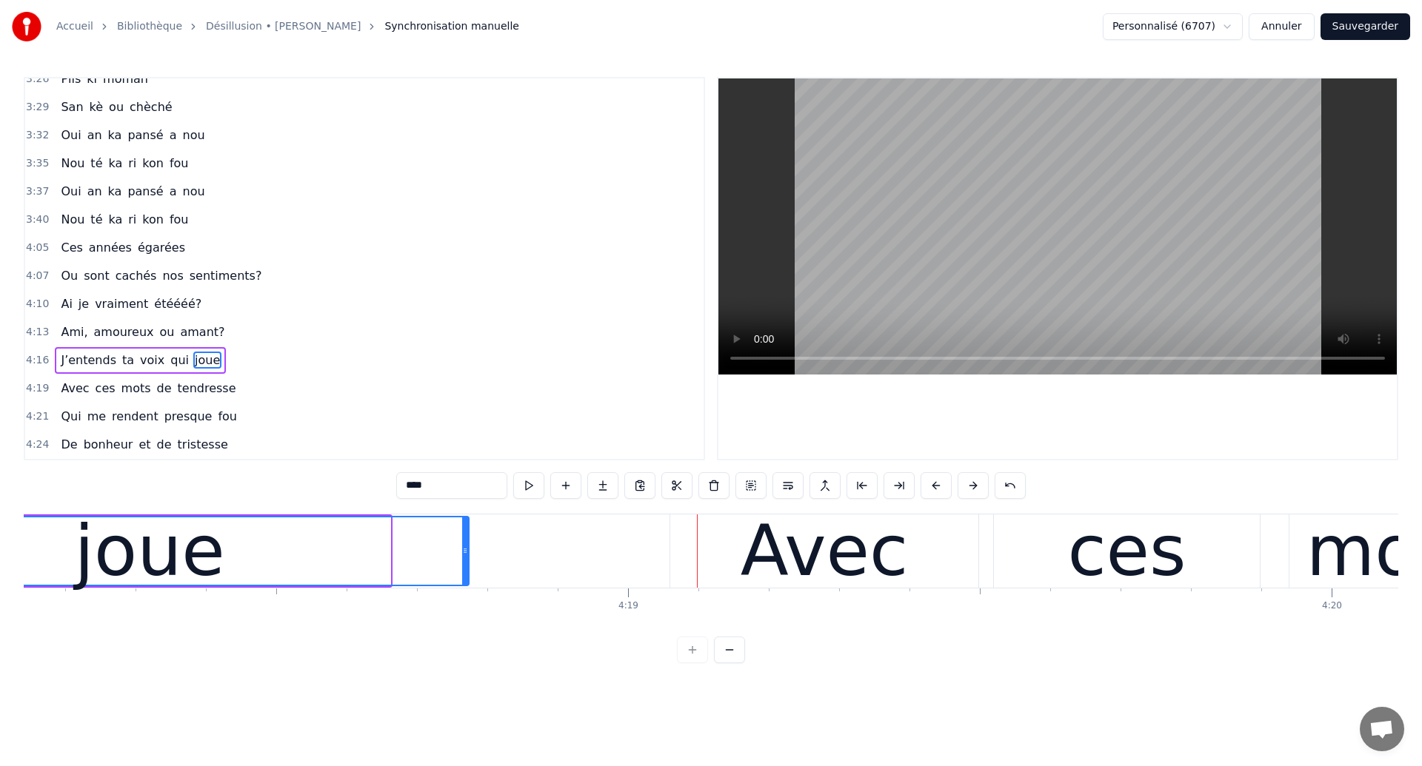
drag, startPoint x: 387, startPoint y: 570, endPoint x: 466, endPoint y: 581, distance: 79.3
click at [466, 581] on div at bounding box center [465, 551] width 6 height 67
click at [84, 558] on div "joue" at bounding box center [149, 551] width 637 height 67
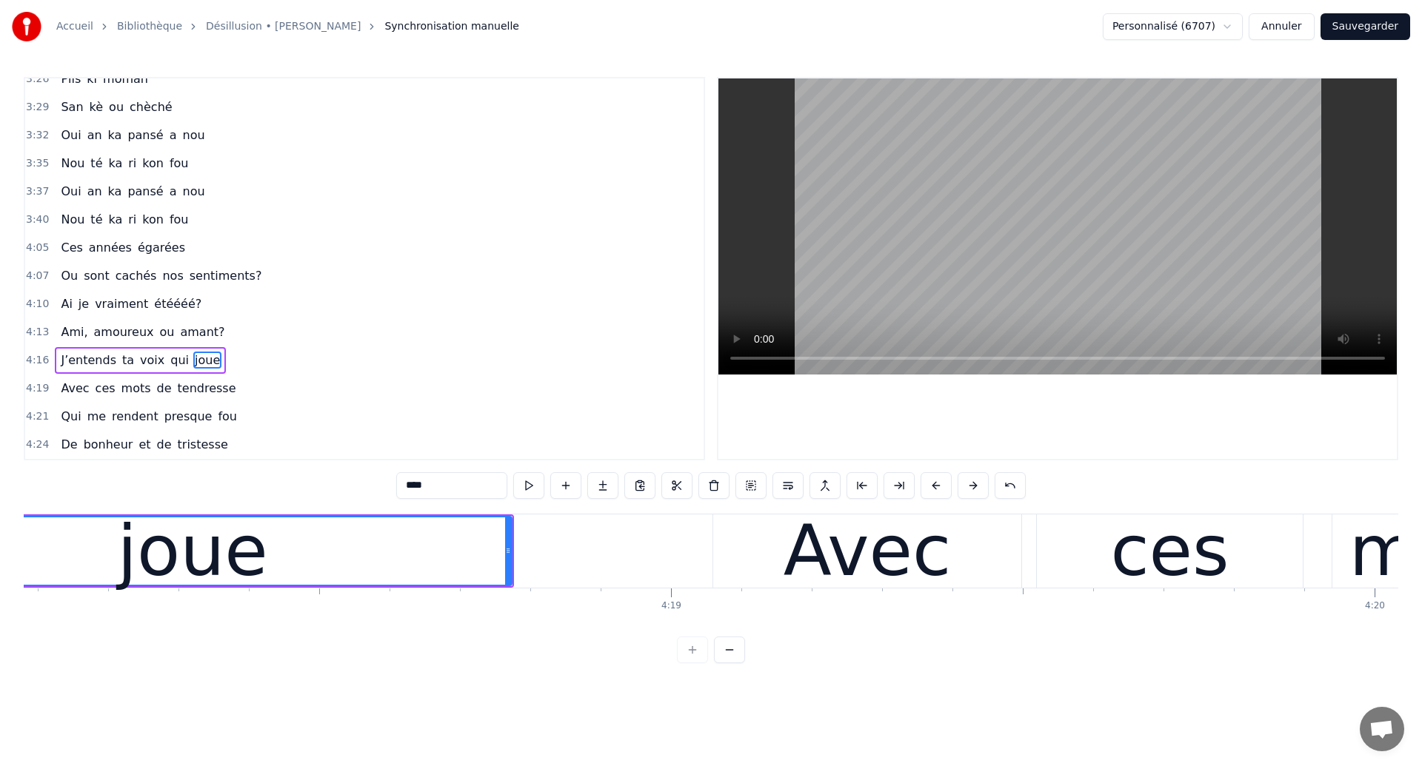
scroll to position [0, 181537]
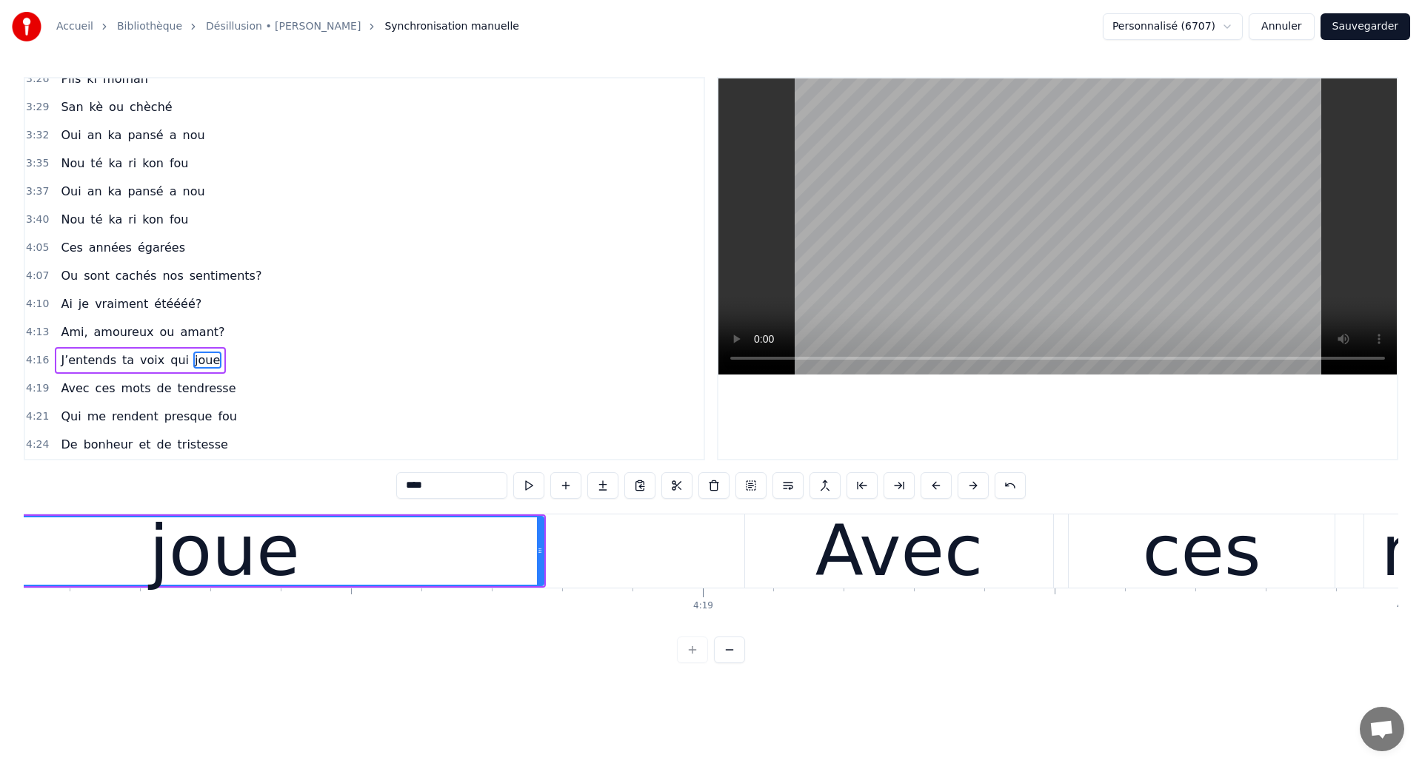
click at [342, 567] on div "joue" at bounding box center [224, 551] width 637 height 67
click at [911, 572] on div "Avec" at bounding box center [898, 551] width 167 height 106
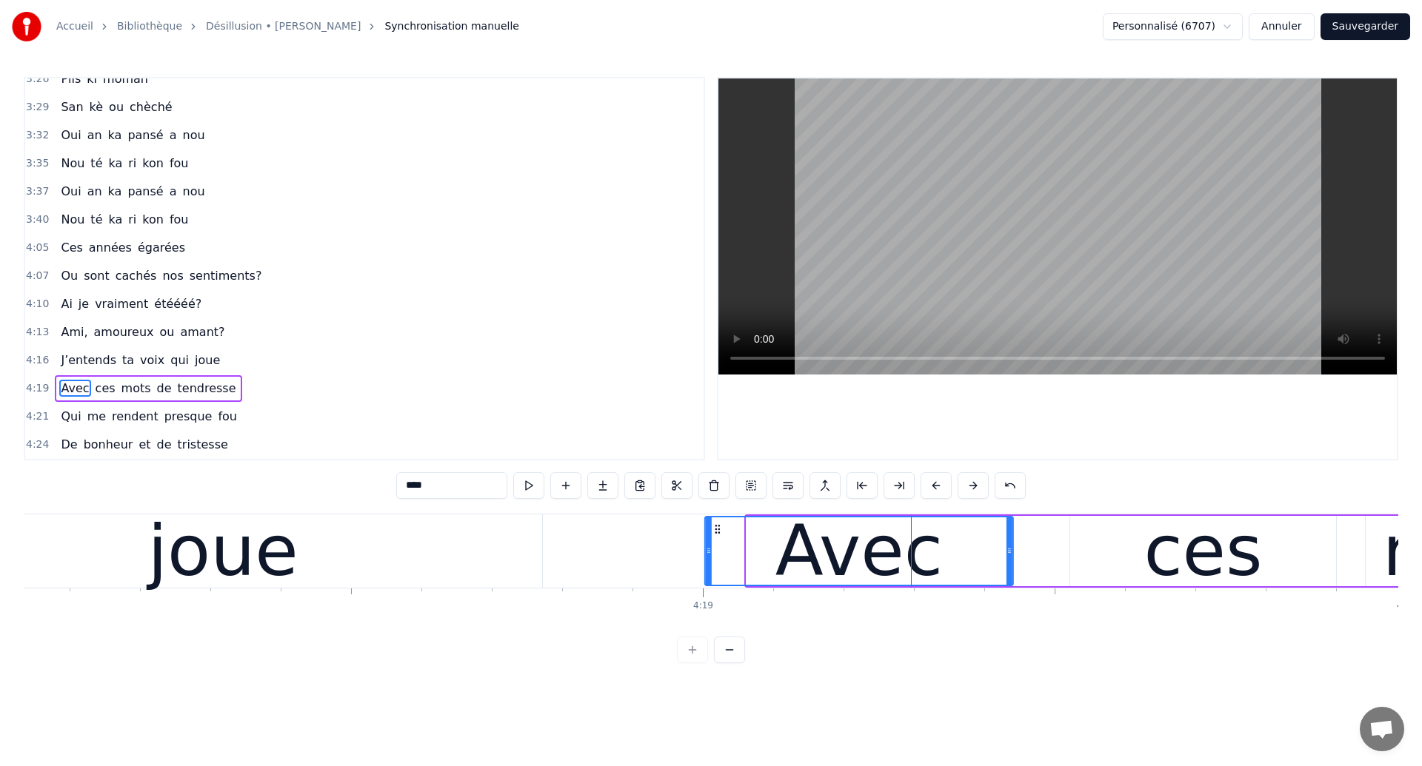
drag, startPoint x: 757, startPoint y: 530, endPoint x: 715, endPoint y: 550, distance: 46.0
click at [715, 550] on div "Avec" at bounding box center [859, 551] width 307 height 67
click at [243, 560] on div "joue" at bounding box center [223, 551] width 150 height 106
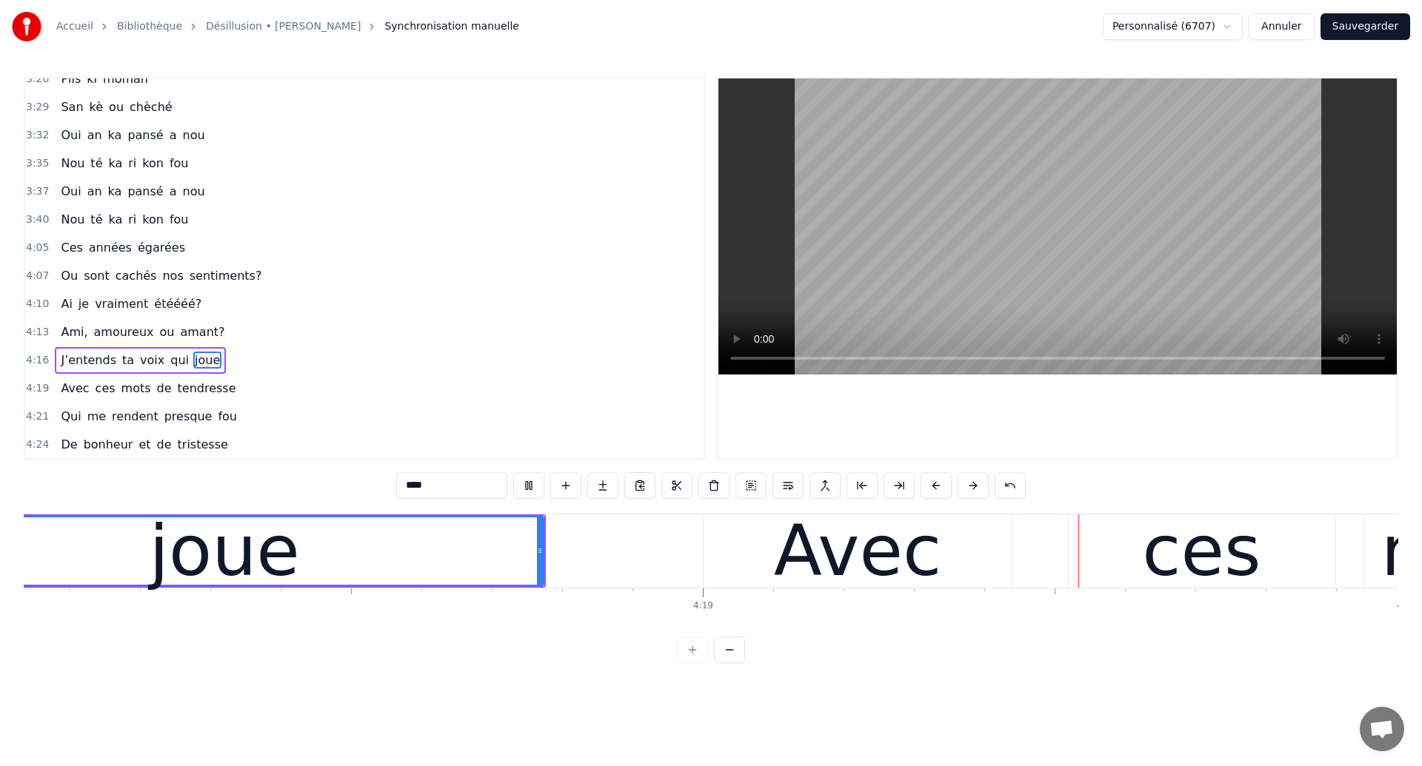
click at [901, 556] on div "Avec" at bounding box center [857, 551] width 167 height 106
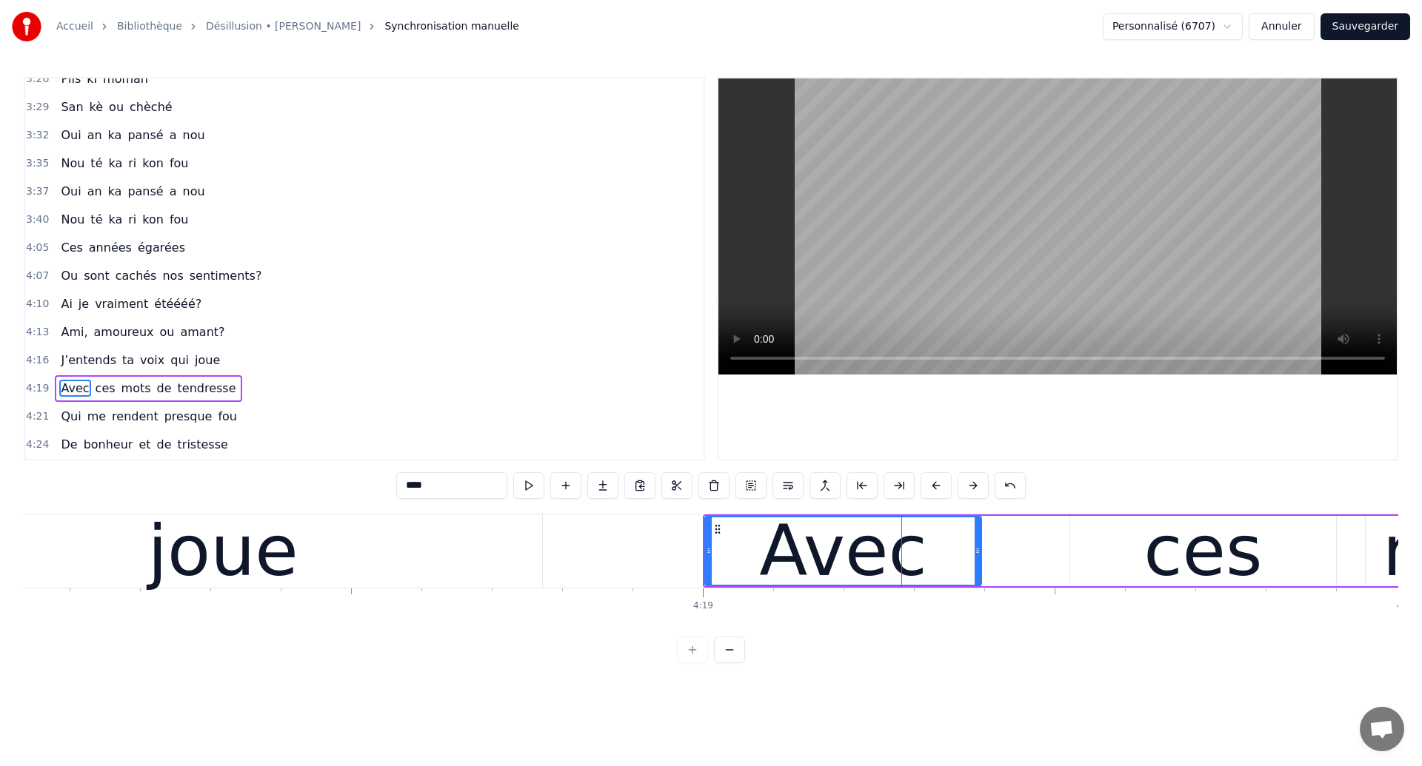
drag, startPoint x: 1010, startPoint y: 568, endPoint x: 977, endPoint y: 584, distance: 37.1
click at [977, 584] on div "Avec" at bounding box center [843, 551] width 278 height 70
click at [1145, 550] on div "ces" at bounding box center [1203, 551] width 266 height 70
type input "***"
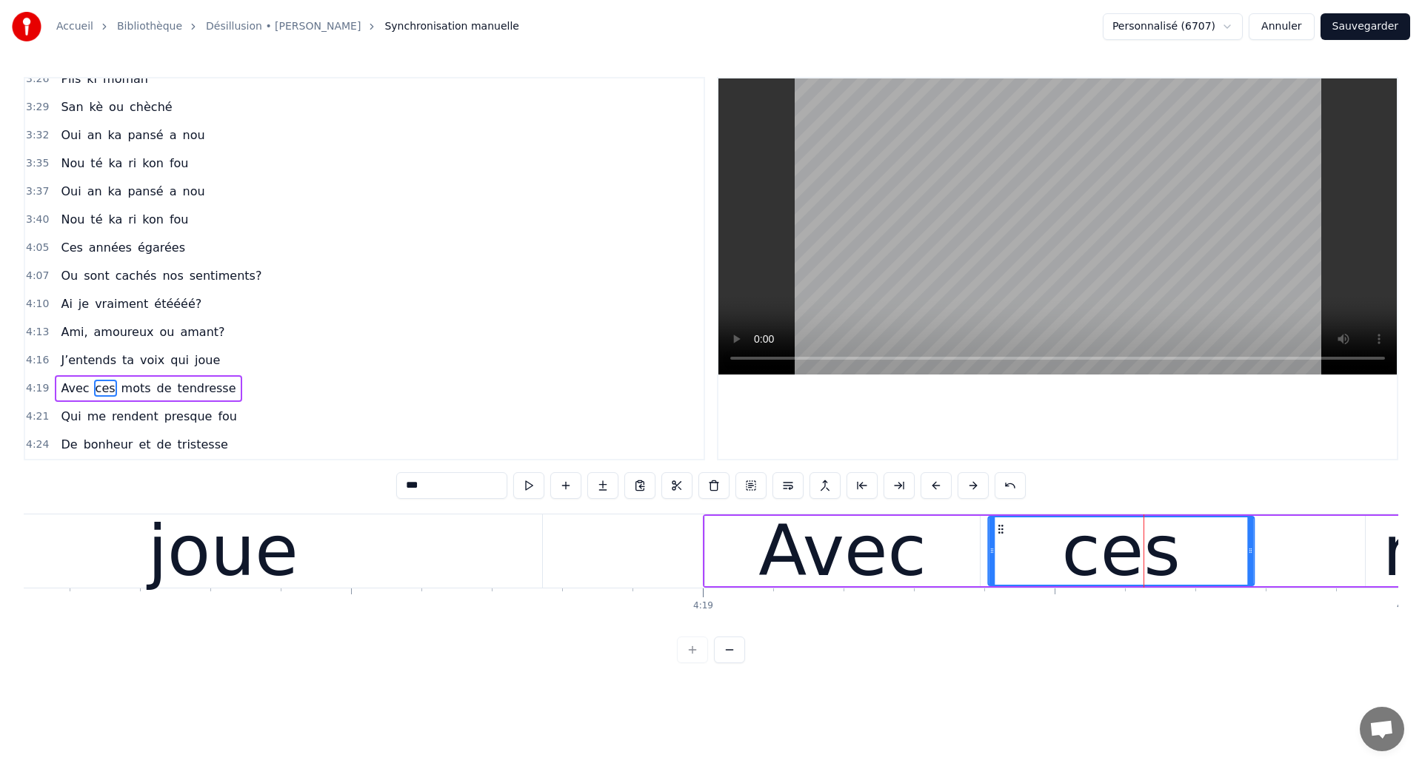
drag, startPoint x: 1083, startPoint y: 527, endPoint x: 1001, endPoint y: 566, distance: 90.1
click at [1001, 566] on div "ces" at bounding box center [1121, 551] width 264 height 67
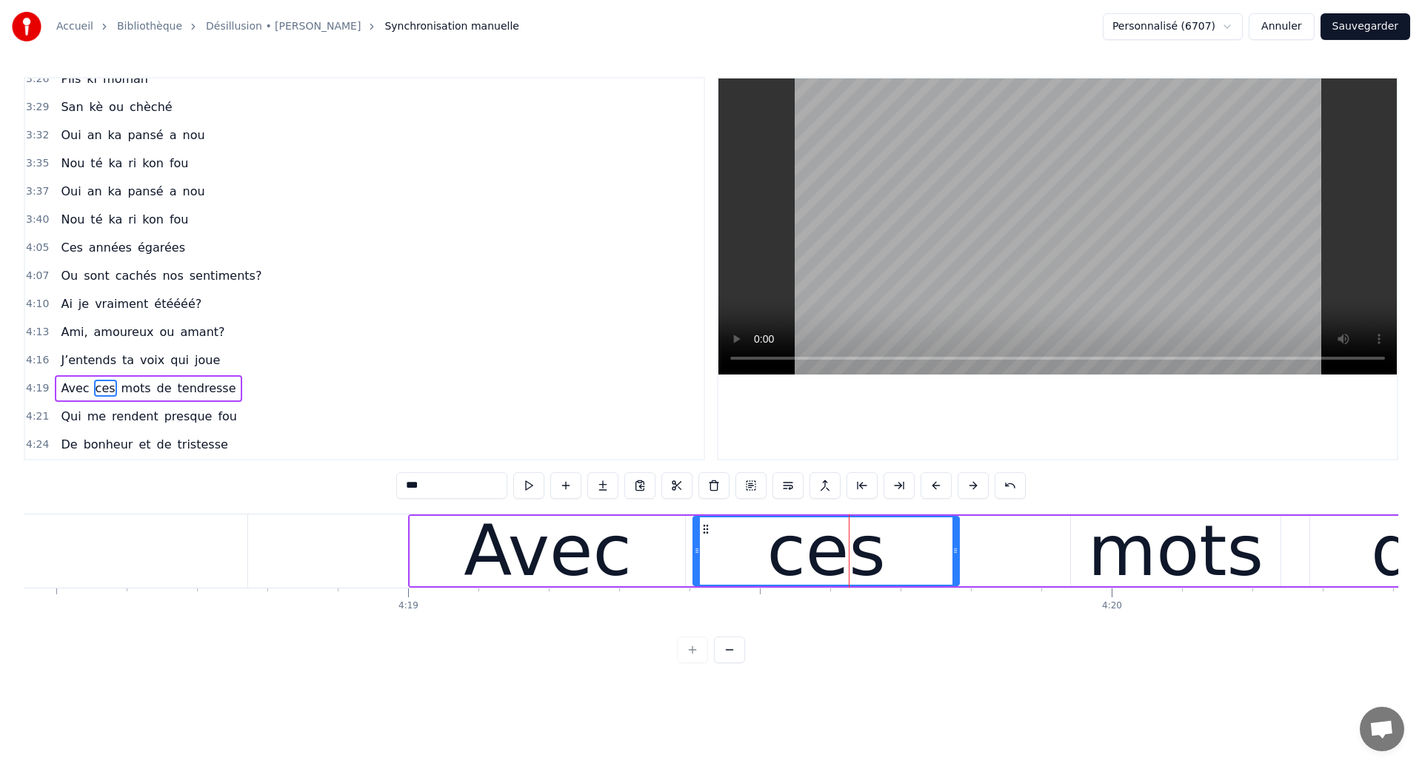
scroll to position [0, 181839]
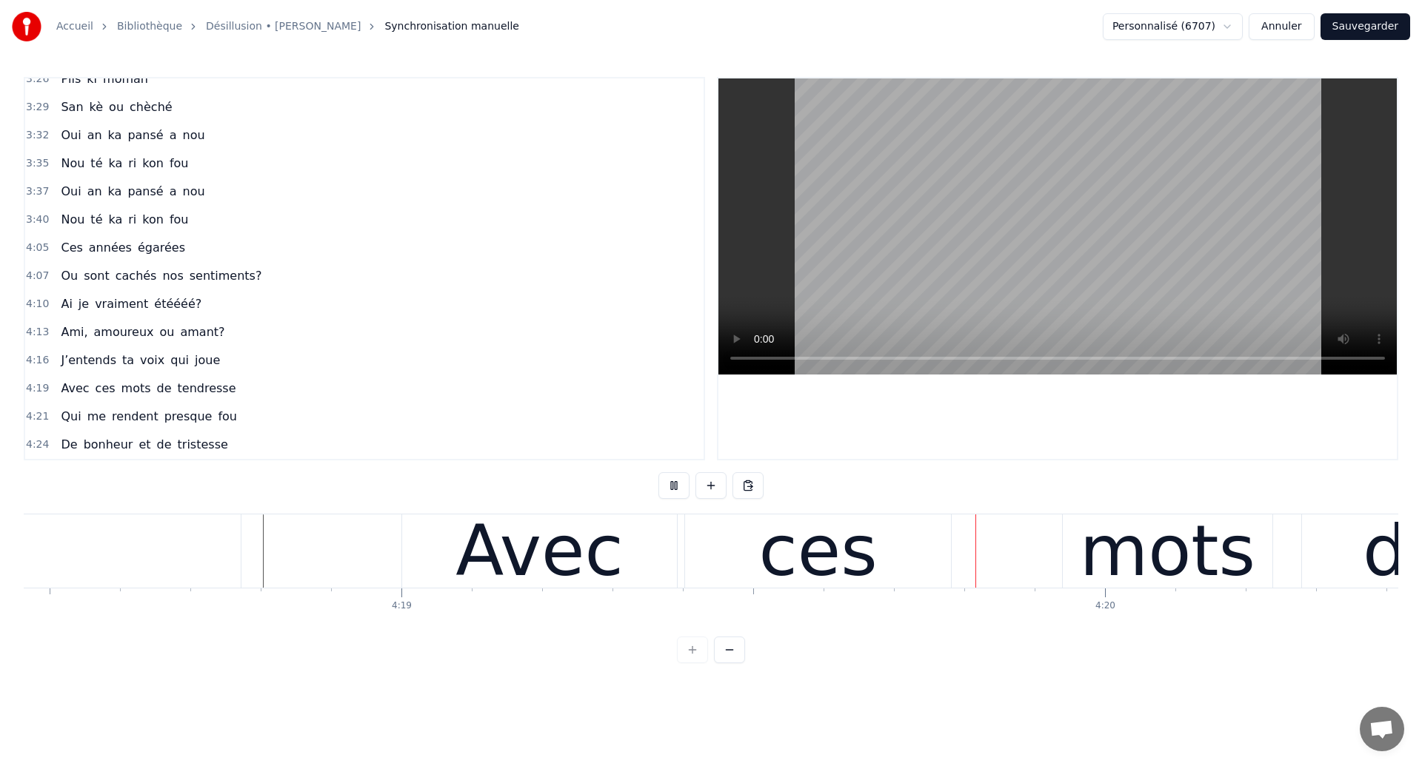
click at [851, 573] on div "ces" at bounding box center [818, 551] width 118 height 106
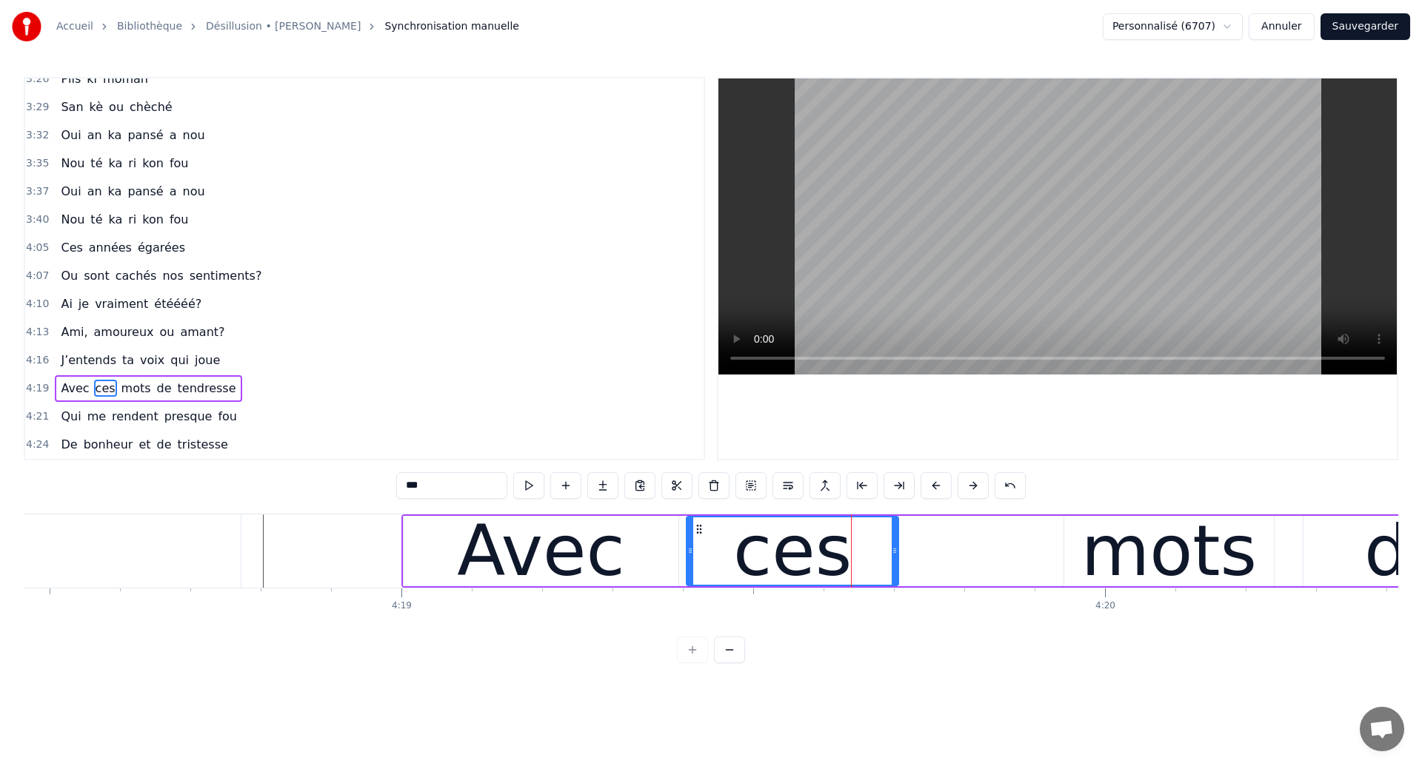
drag, startPoint x: 948, startPoint y: 575, endPoint x: 894, endPoint y: 584, distance: 54.8
click at [894, 584] on div "ces" at bounding box center [792, 551] width 213 height 70
click at [1110, 554] on div "mots" at bounding box center [1169, 551] width 176 height 106
type input "****"
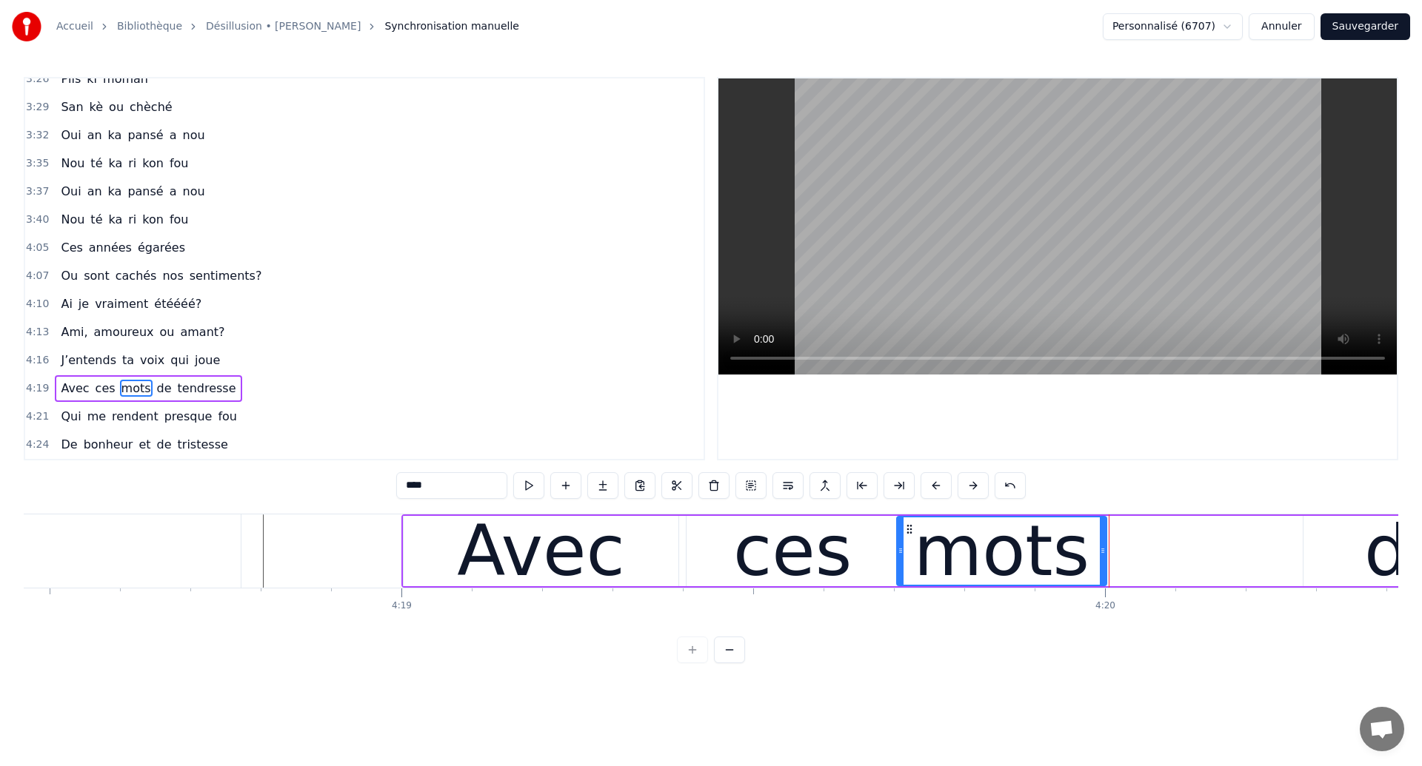
drag, startPoint x: 1072, startPoint y: 529, endPoint x: 905, endPoint y: 598, distance: 181.3
click at [905, 598] on div "Ces années égarées Ou sont cachés nos sentiments? Qu’ai je vraiment été Ami, am…" at bounding box center [711, 569] width 1374 height 111
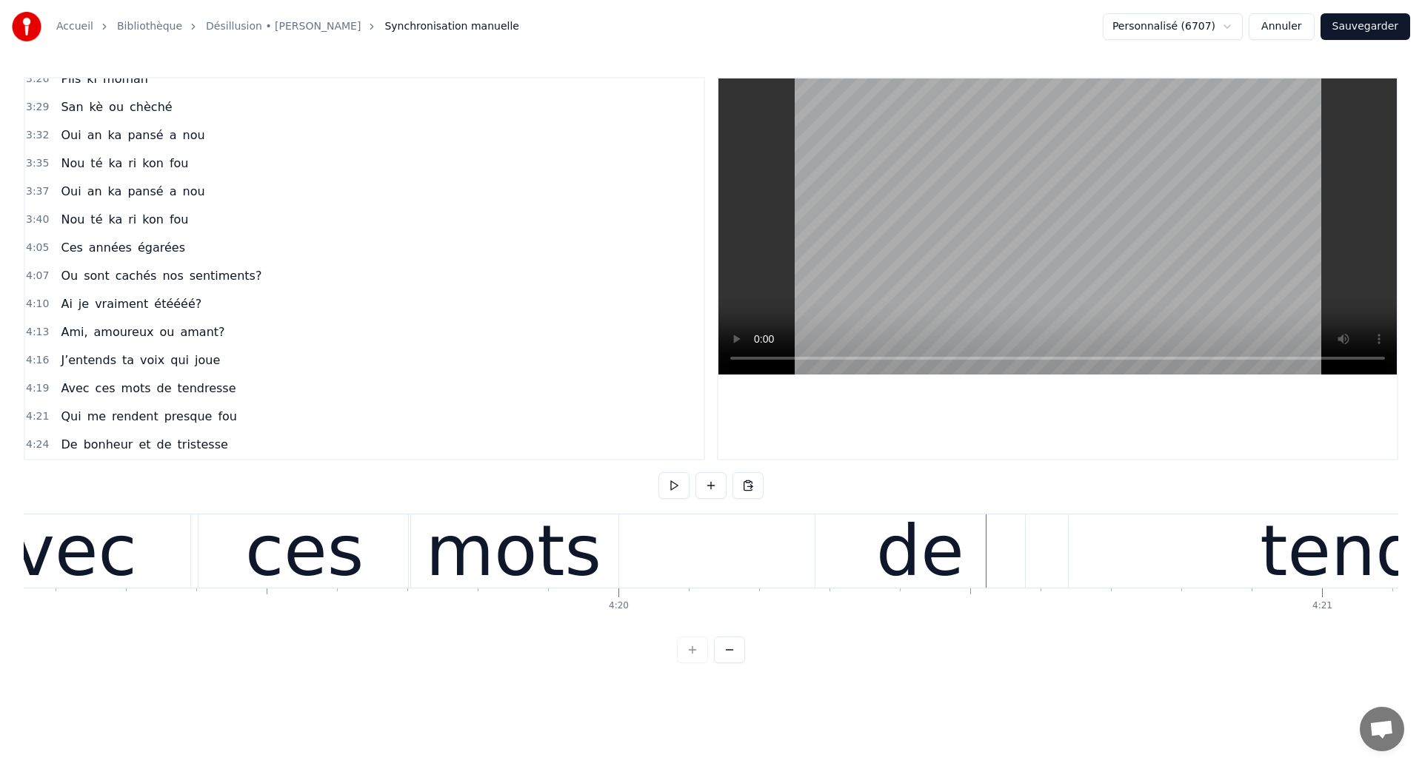
scroll to position [0, 182315]
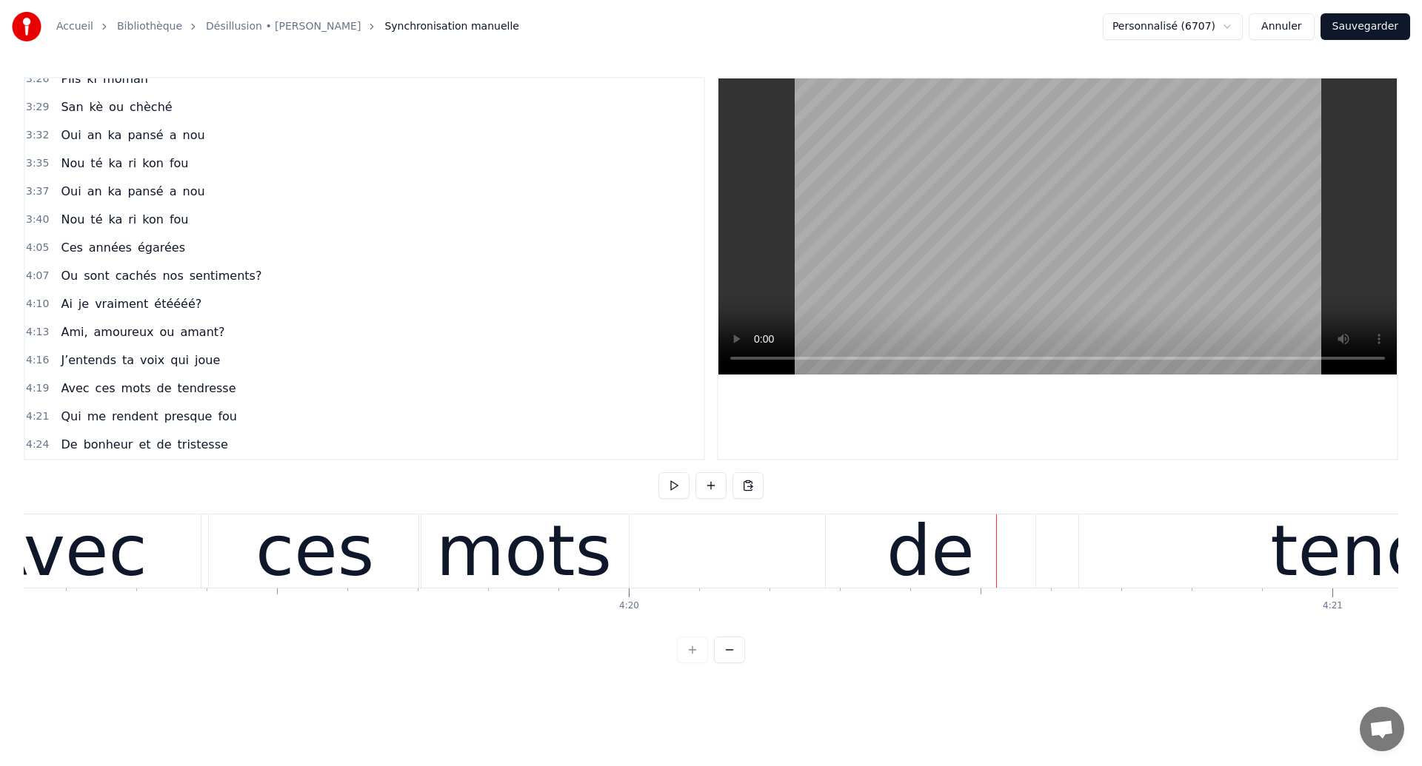
click at [465, 566] on div "mots" at bounding box center [524, 551] width 176 height 106
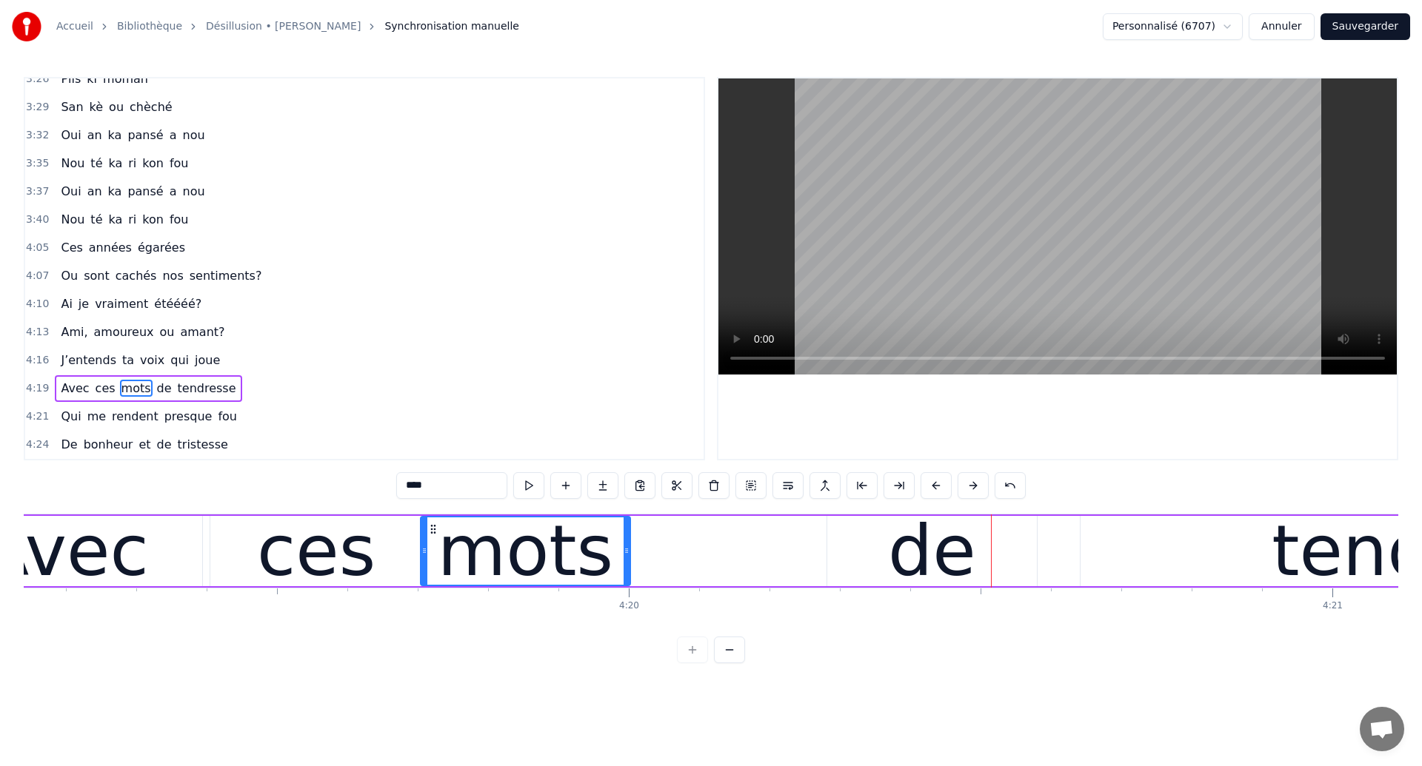
click at [829, 558] on div "de" at bounding box center [932, 551] width 210 height 70
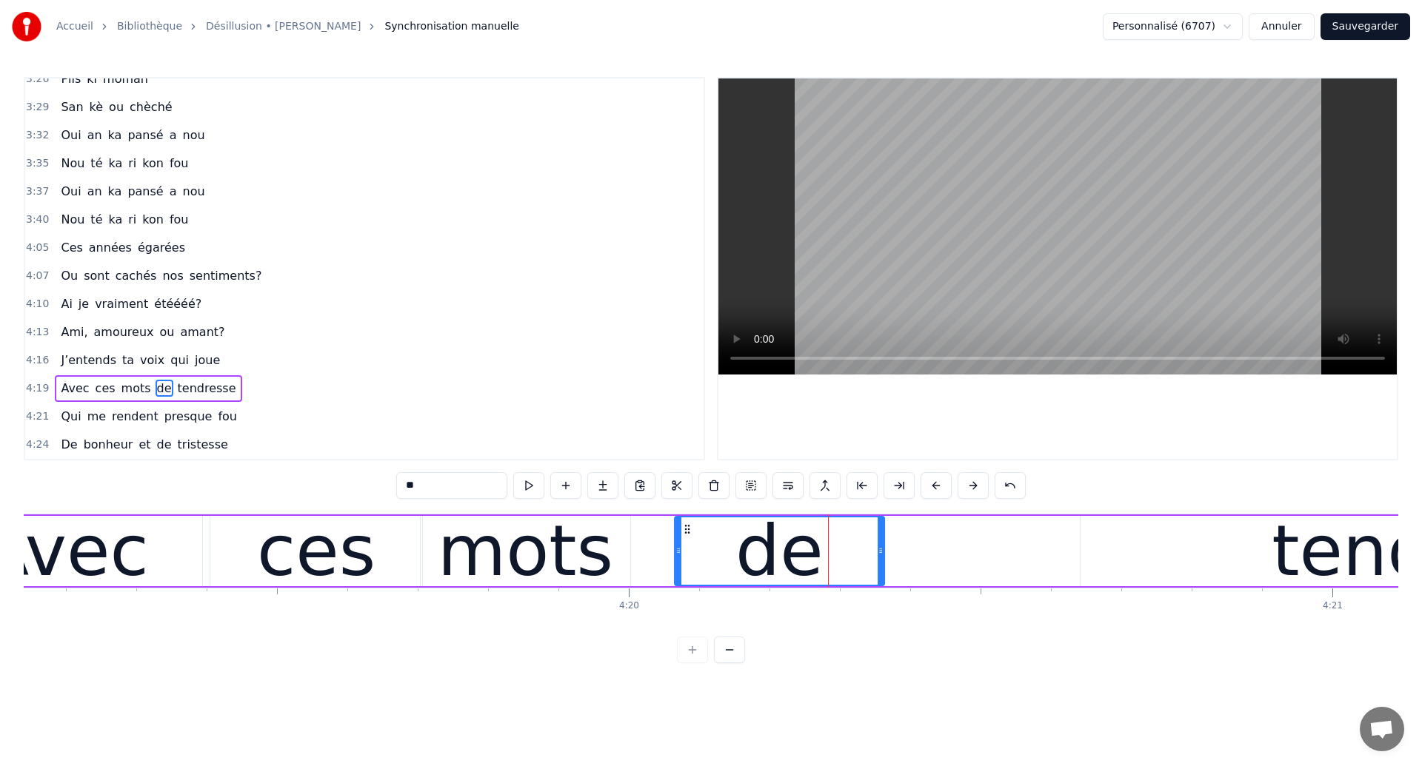
drag, startPoint x: 843, startPoint y: 529, endPoint x: 690, endPoint y: 589, distance: 163.9
click at [690, 589] on div "Ces années égarées Ou sont cachés nos sentiments? Qu’ai je vraiment été Ami, am…" at bounding box center [711, 569] width 1374 height 111
click at [298, 578] on div "ces" at bounding box center [316, 551] width 118 height 106
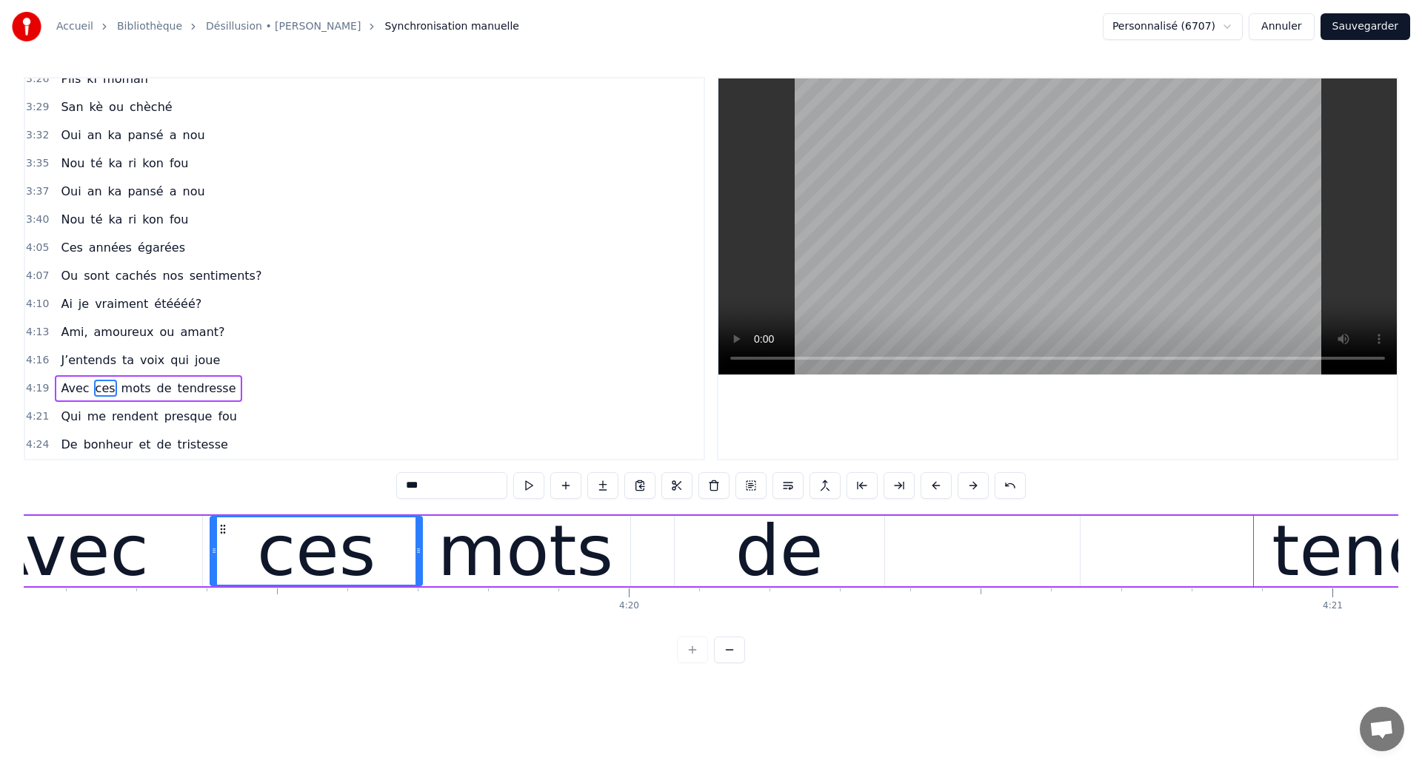
click at [452, 544] on div "mots" at bounding box center [526, 551] width 176 height 106
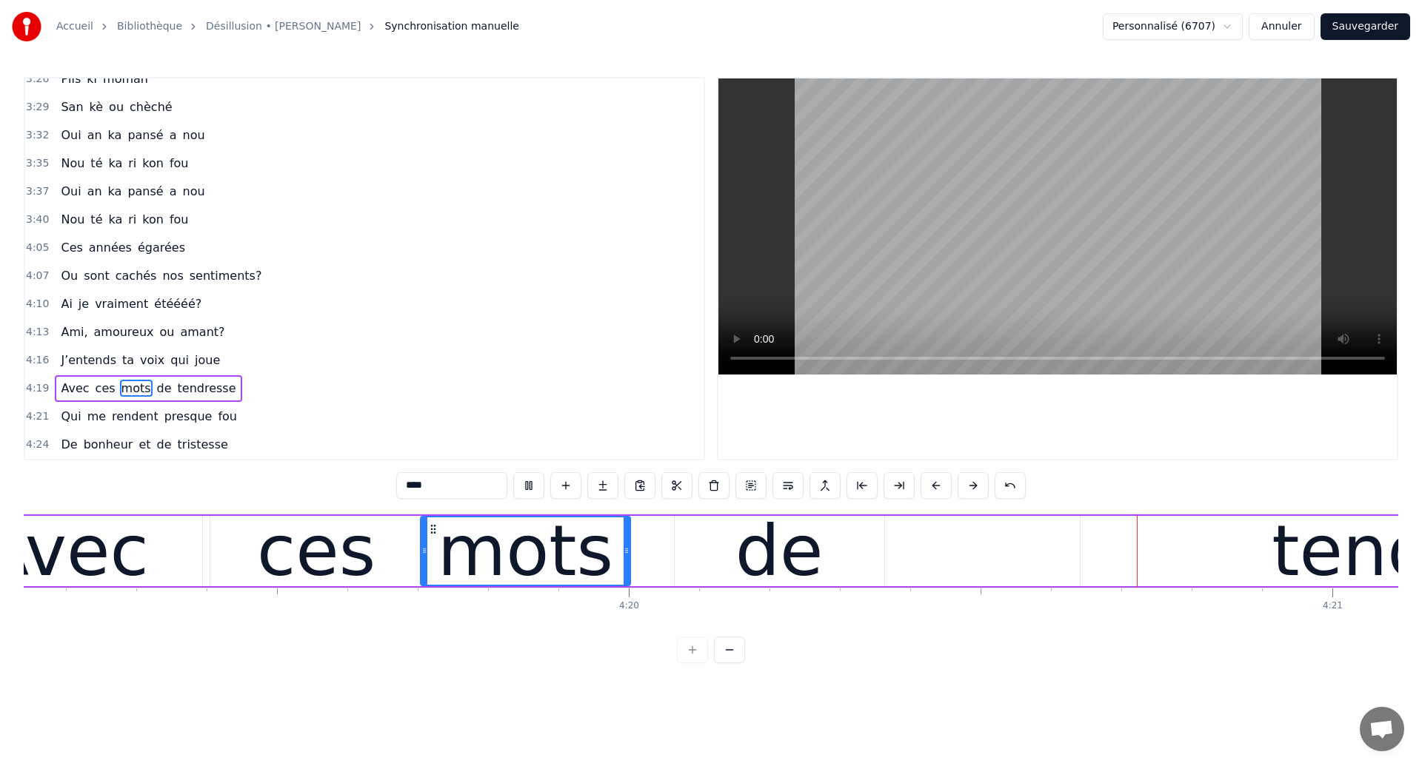
click at [841, 585] on div "de" at bounding box center [779, 551] width 211 height 70
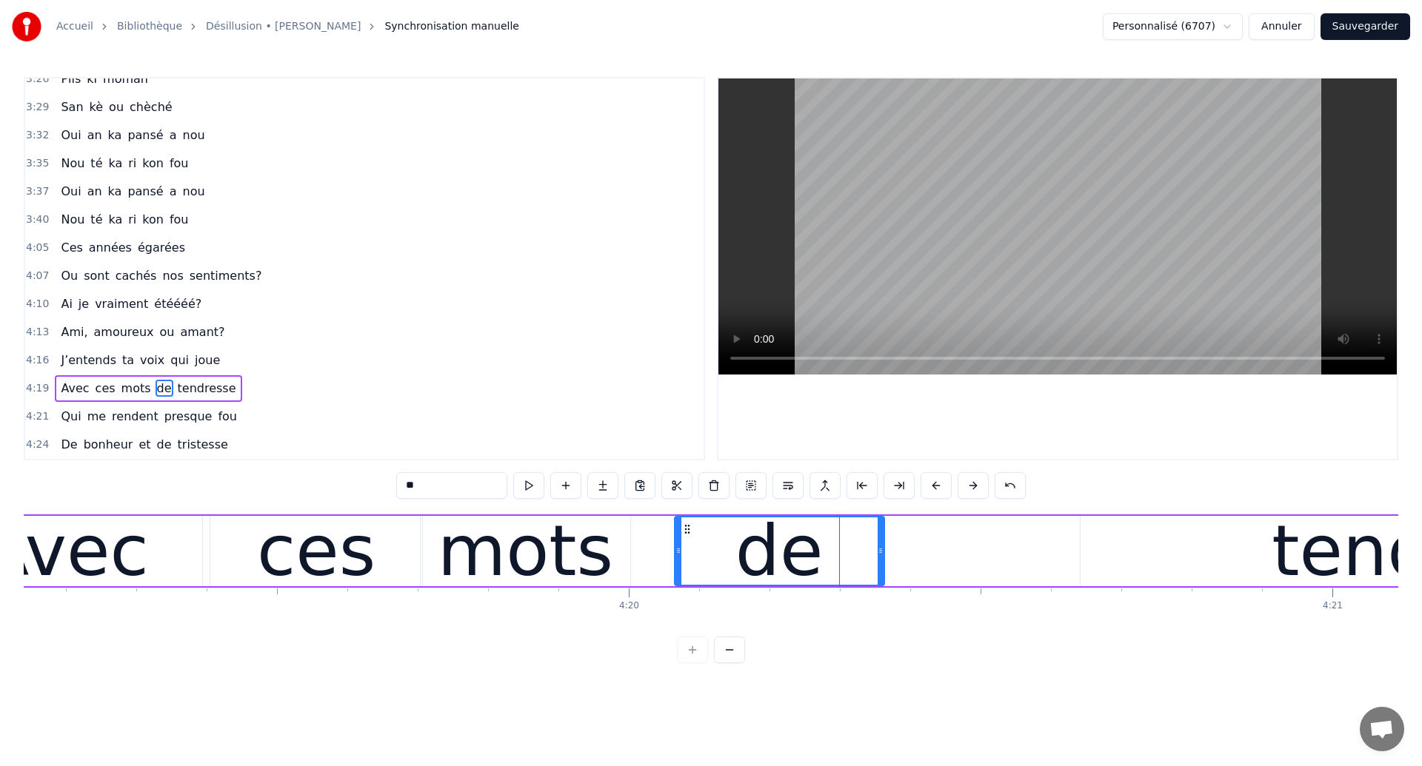
click at [1162, 556] on div "tendresse" at bounding box center [1445, 551] width 730 height 70
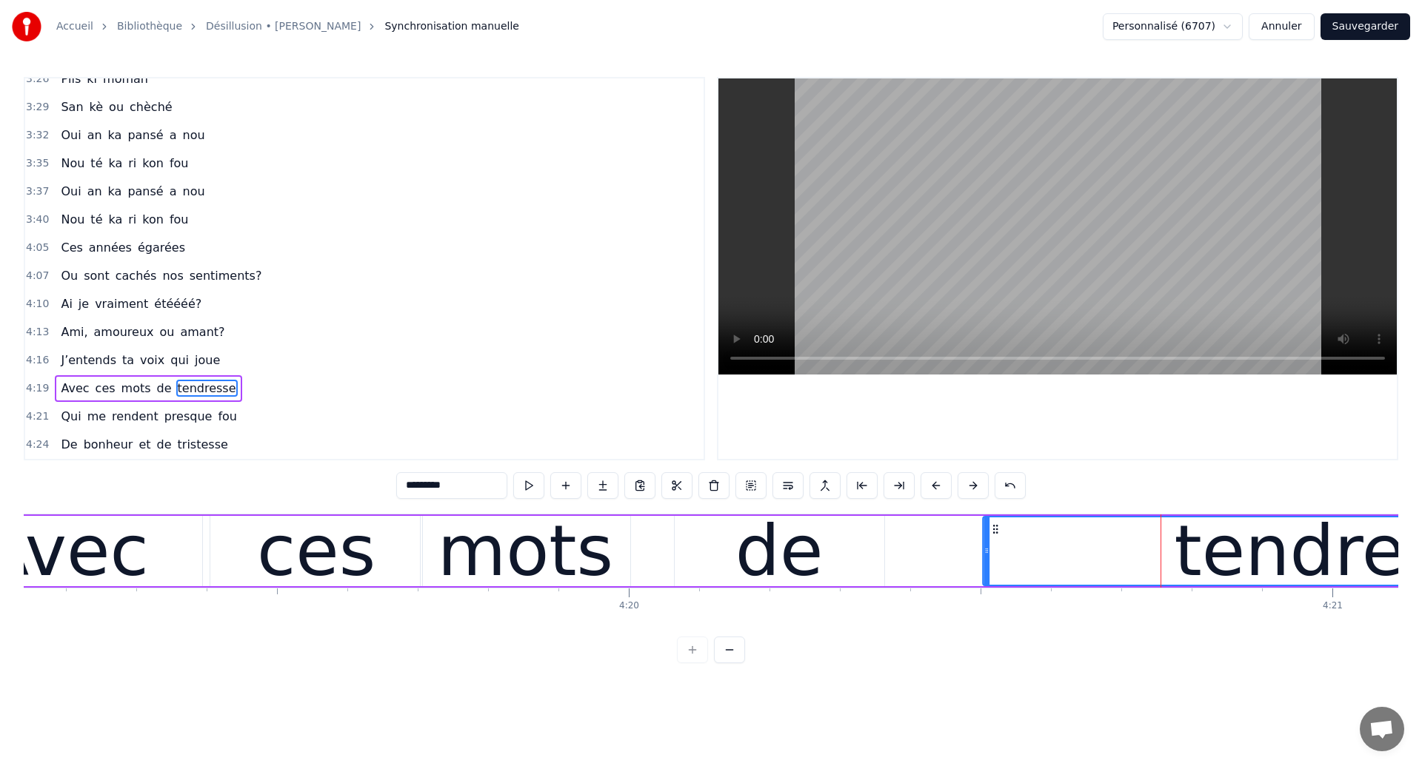
drag, startPoint x: 1093, startPoint y: 528, endPoint x: 995, endPoint y: 579, distance: 111.0
click at [995, 579] on div "tendresse" at bounding box center [1347, 551] width 729 height 67
click at [153, 562] on div "Avec" at bounding box center [64, 551] width 275 height 70
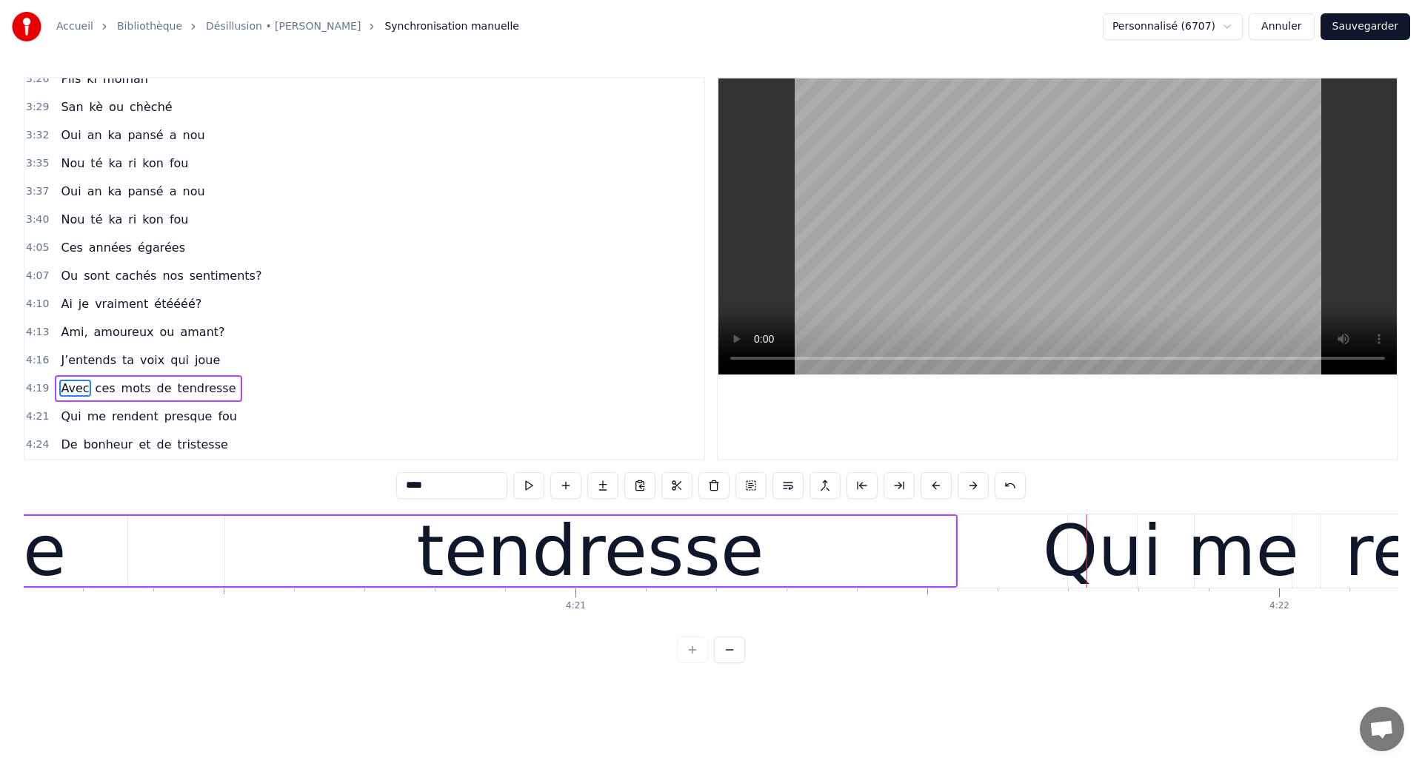
scroll to position [0, 182941]
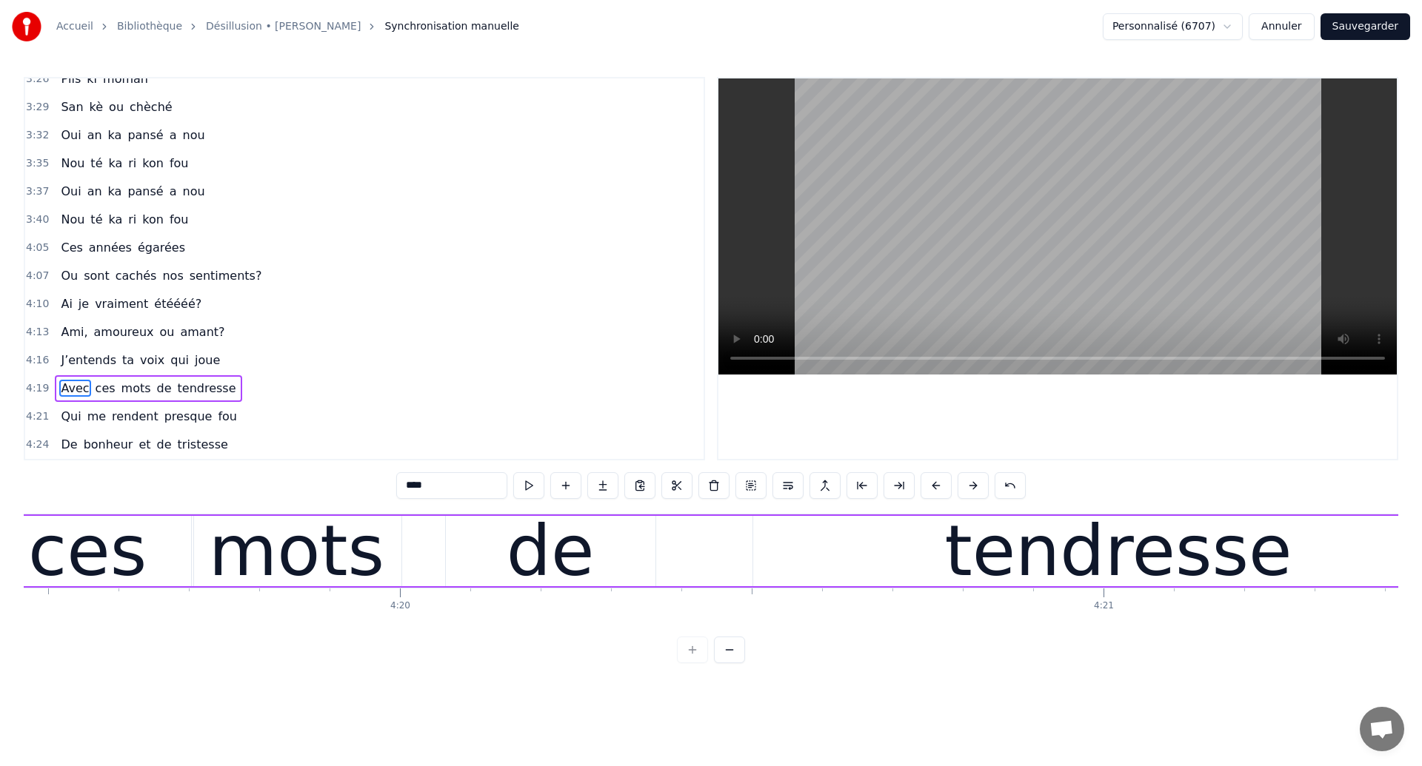
click at [66, 562] on div "ces" at bounding box center [87, 551] width 118 height 106
type input "***"
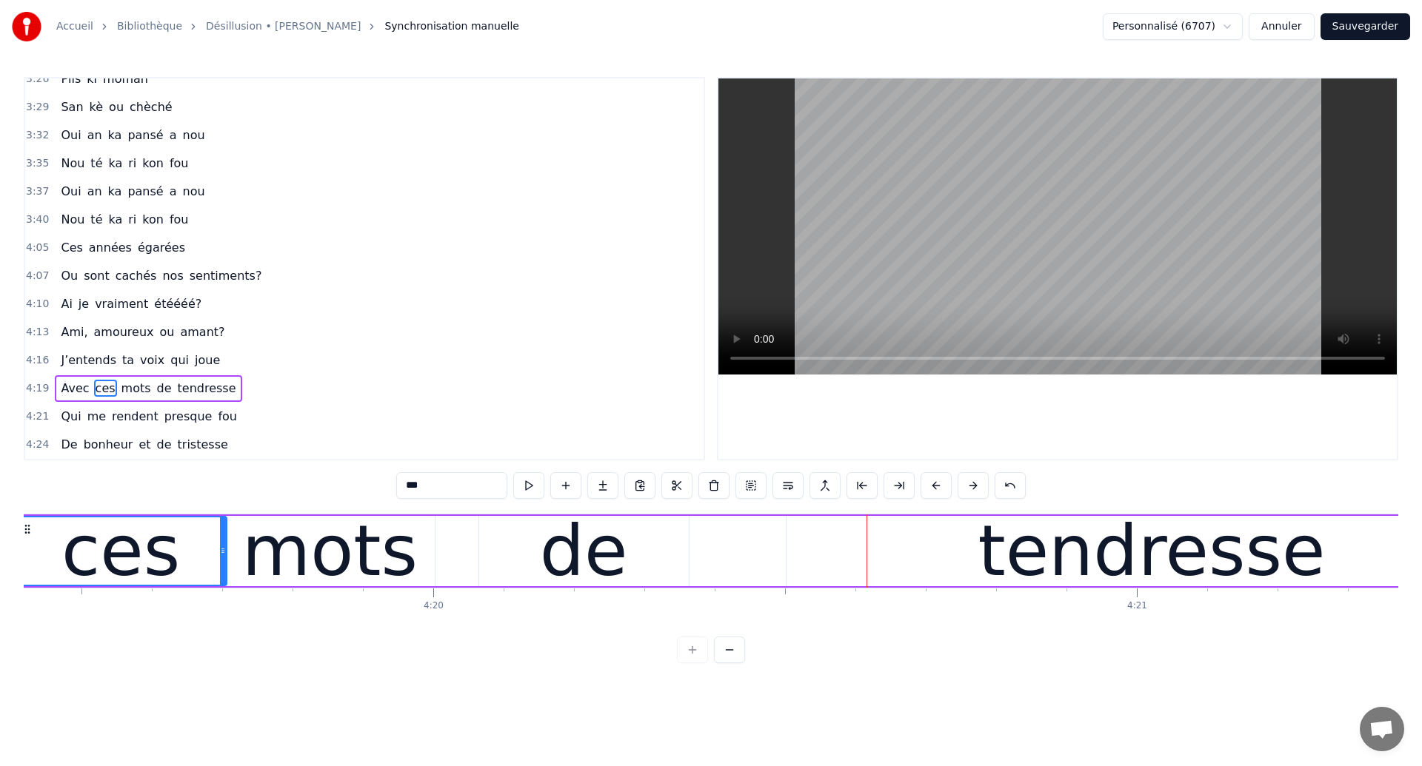
click at [147, 560] on div "ces" at bounding box center [120, 551] width 118 height 106
click at [131, 559] on div "ces" at bounding box center [120, 551] width 118 height 106
click at [437, 558] on div "Avec ces mots de tendresse" at bounding box center [624, 551] width 1789 height 73
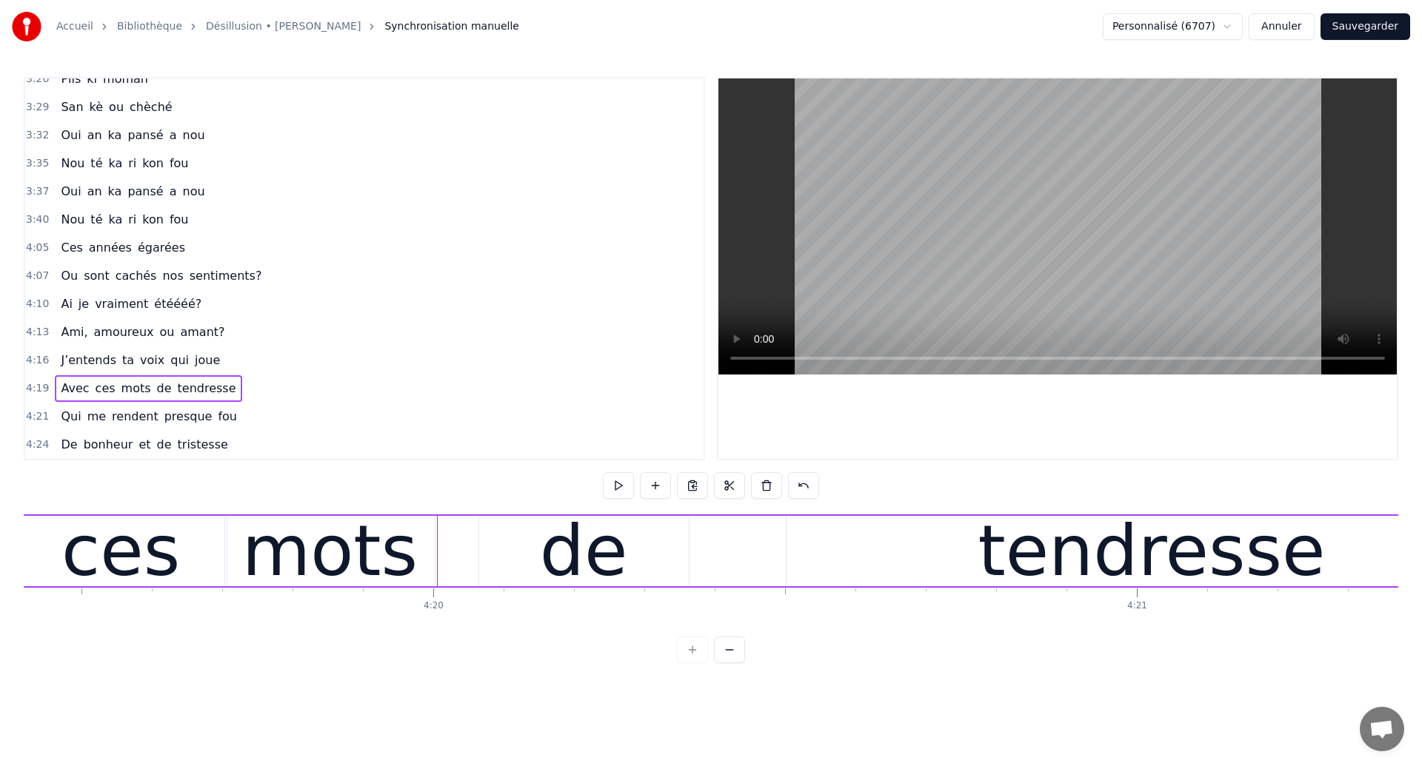
click at [427, 564] on div "mots" at bounding box center [330, 551] width 210 height 70
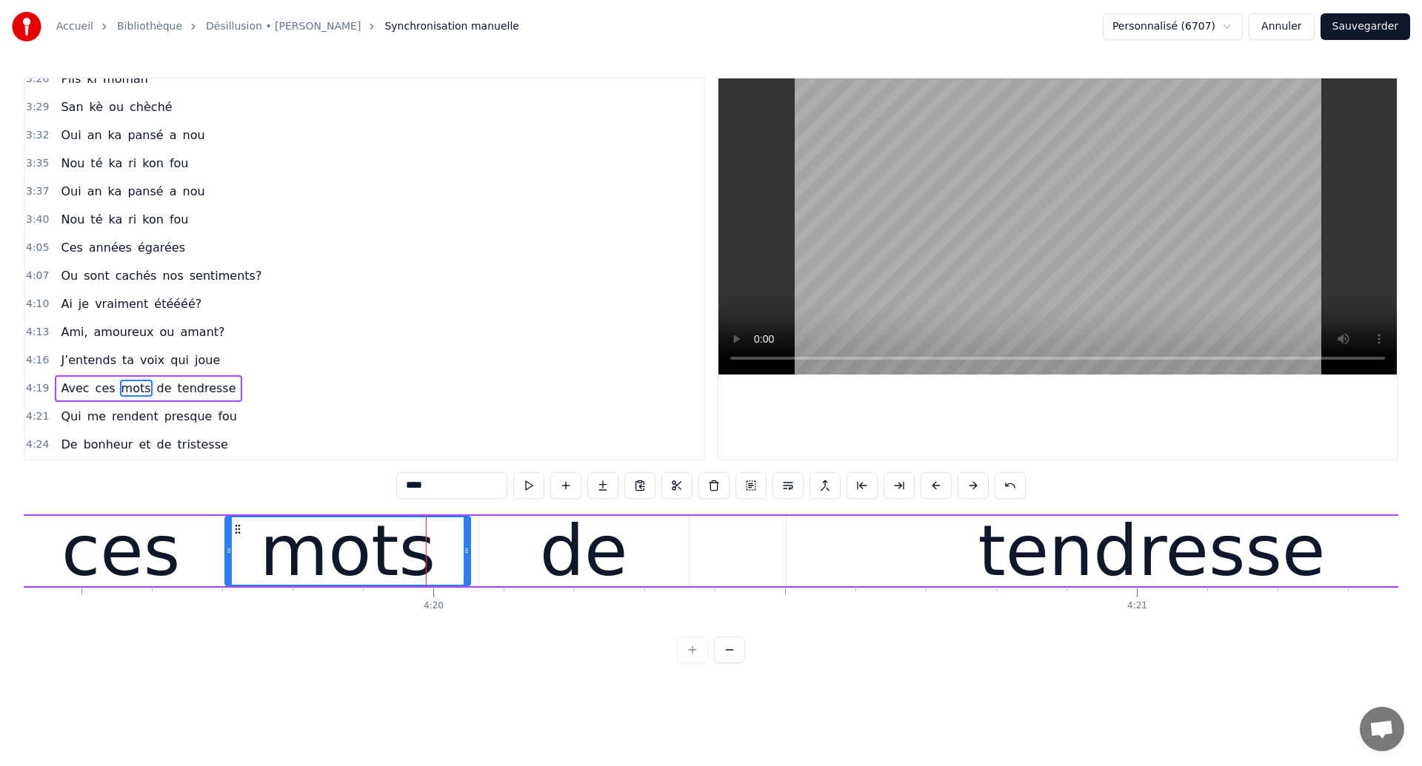
drag, startPoint x: 430, startPoint y: 564, endPoint x: 466, endPoint y: 571, distance: 36.3
click at [466, 571] on div at bounding box center [467, 551] width 6 height 67
click at [133, 578] on div "ces" at bounding box center [120, 551] width 118 height 106
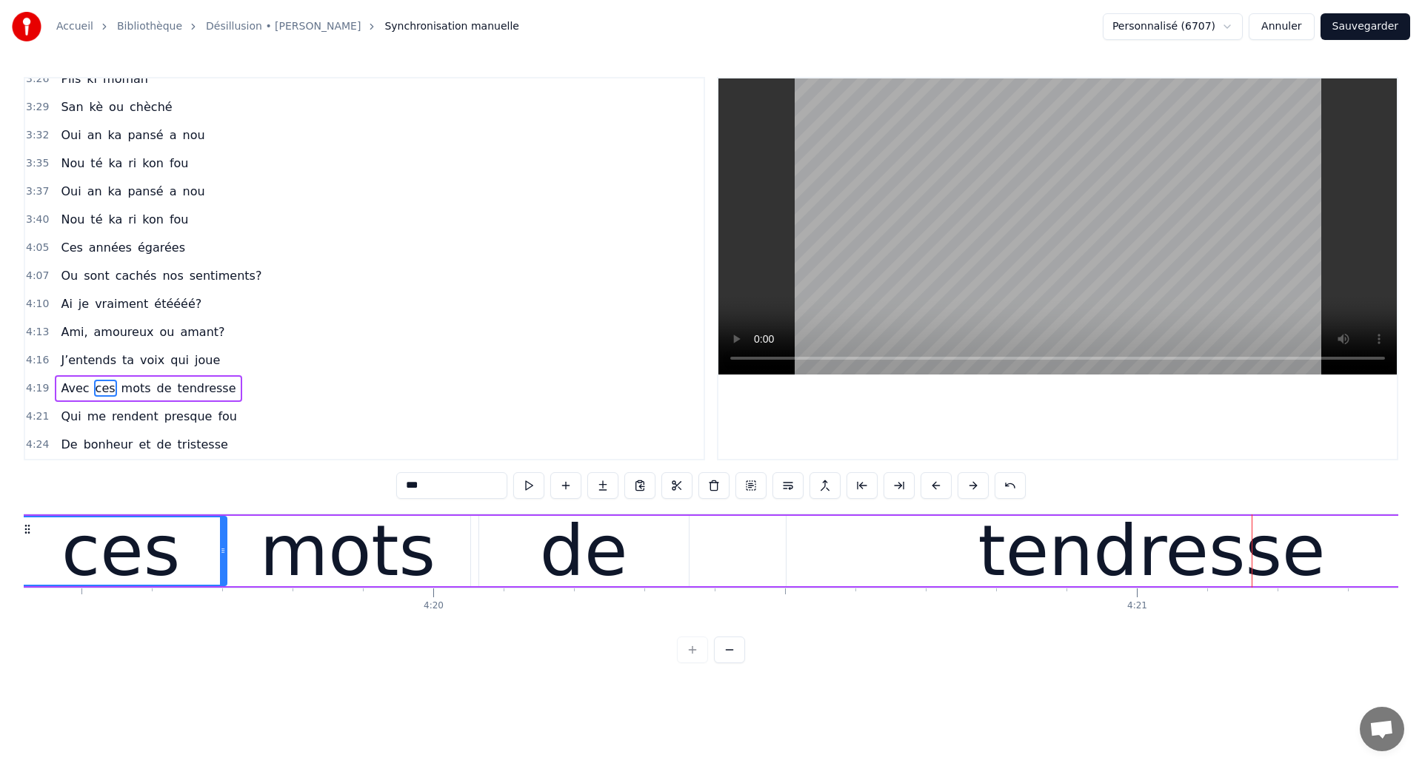
click at [375, 555] on div "mots" at bounding box center [348, 551] width 176 height 106
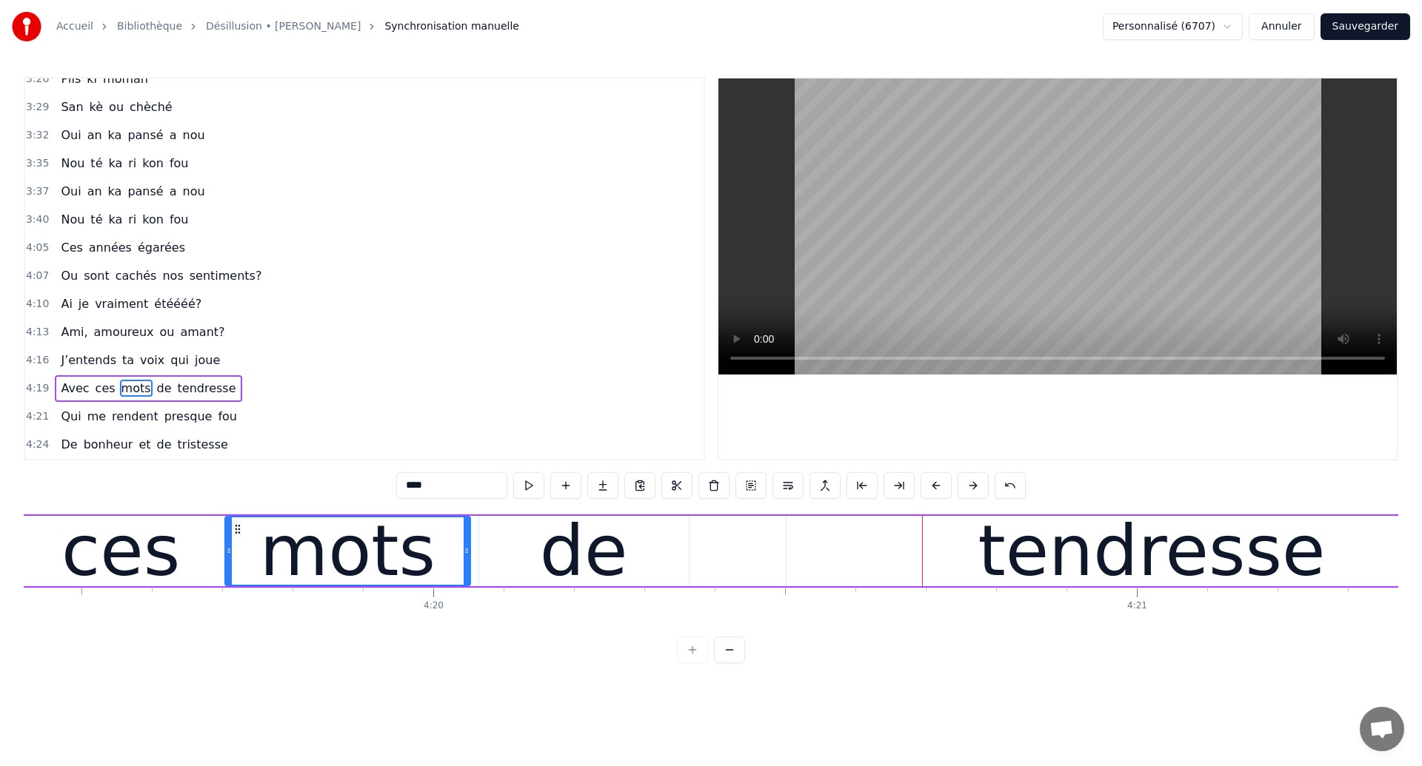
click at [658, 569] on div "de" at bounding box center [584, 551] width 210 height 70
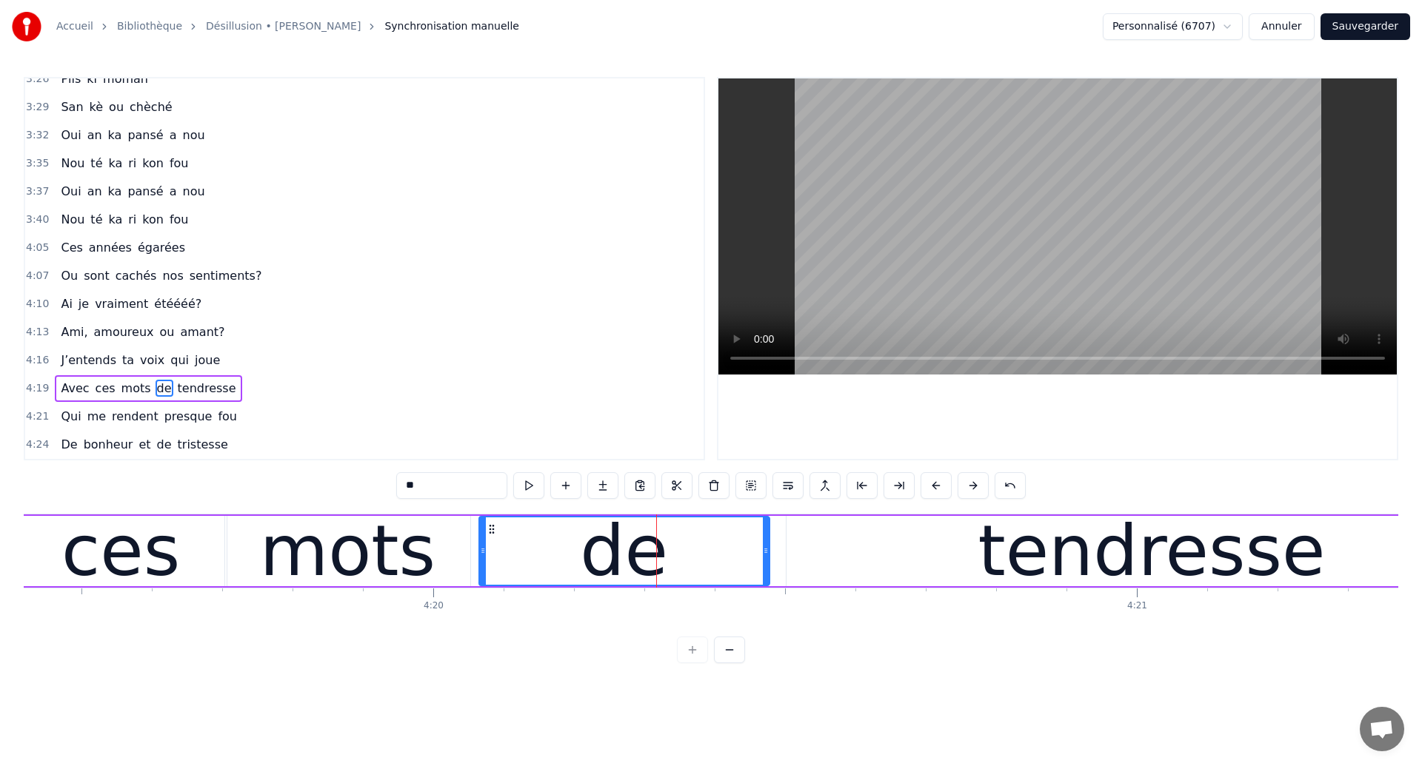
drag, startPoint x: 686, startPoint y: 561, endPoint x: 766, endPoint y: 571, distance: 81.4
click at [766, 571] on div at bounding box center [766, 551] width 6 height 67
click at [169, 555] on div "ces" at bounding box center [120, 551] width 118 height 106
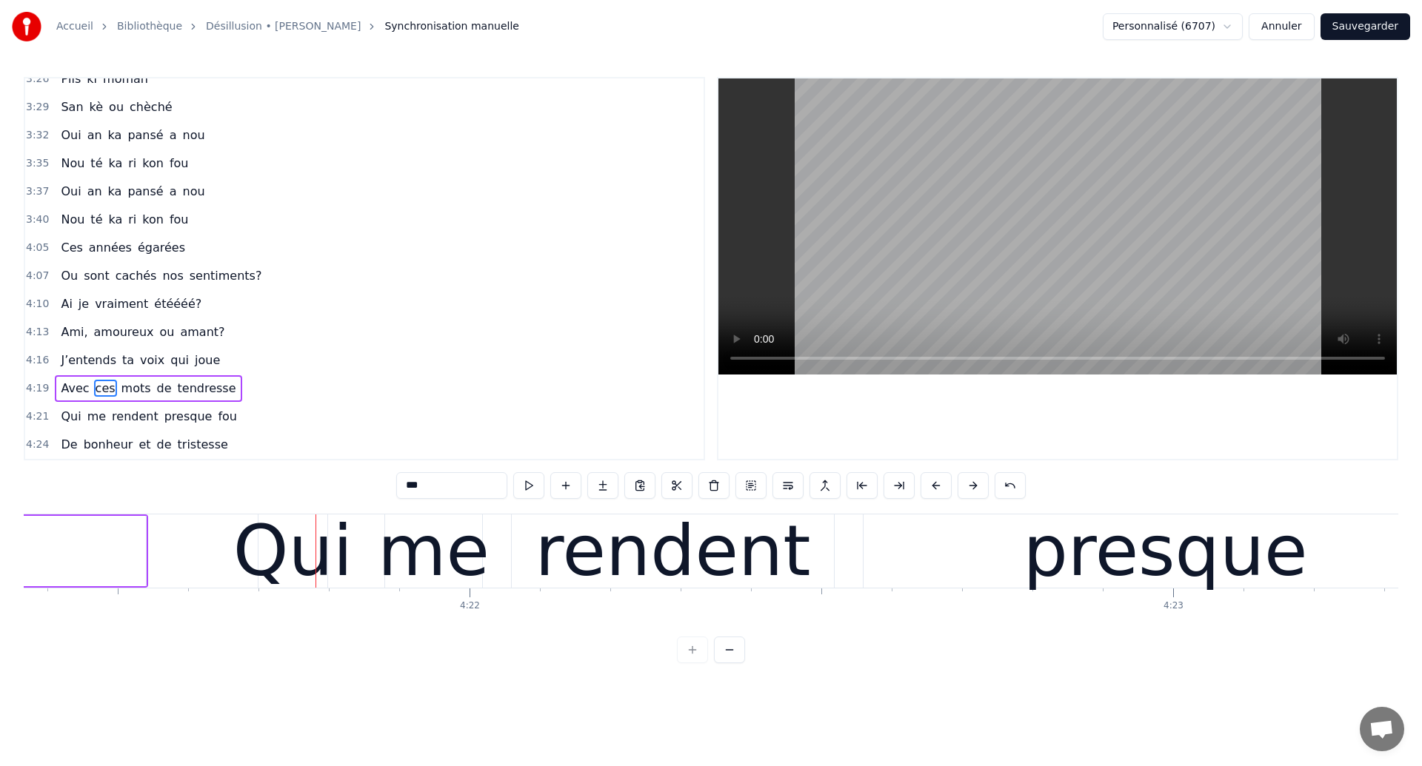
click at [437, 548] on div "me" at bounding box center [434, 551] width 112 height 106
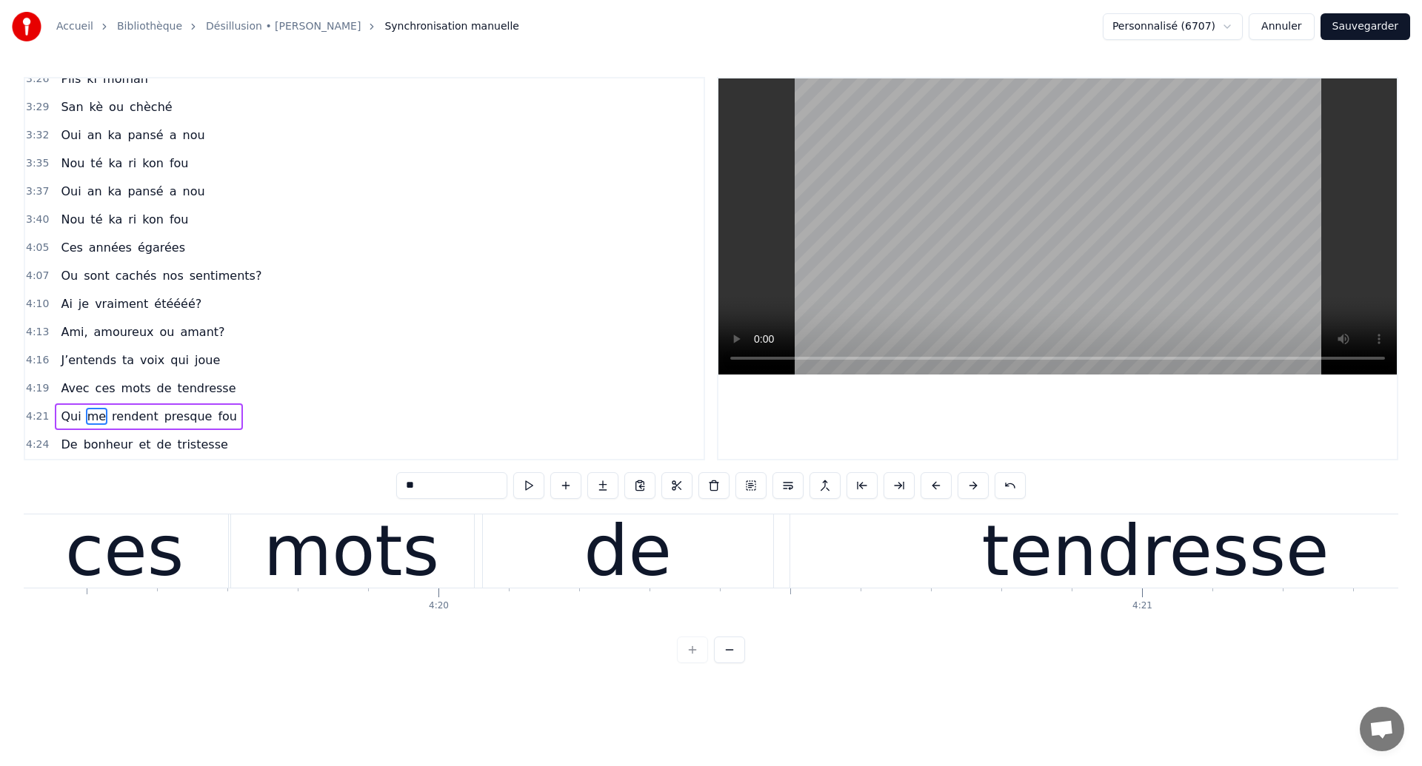
scroll to position [0, 182504]
click at [414, 569] on div "mots" at bounding box center [352, 551] width 176 height 106
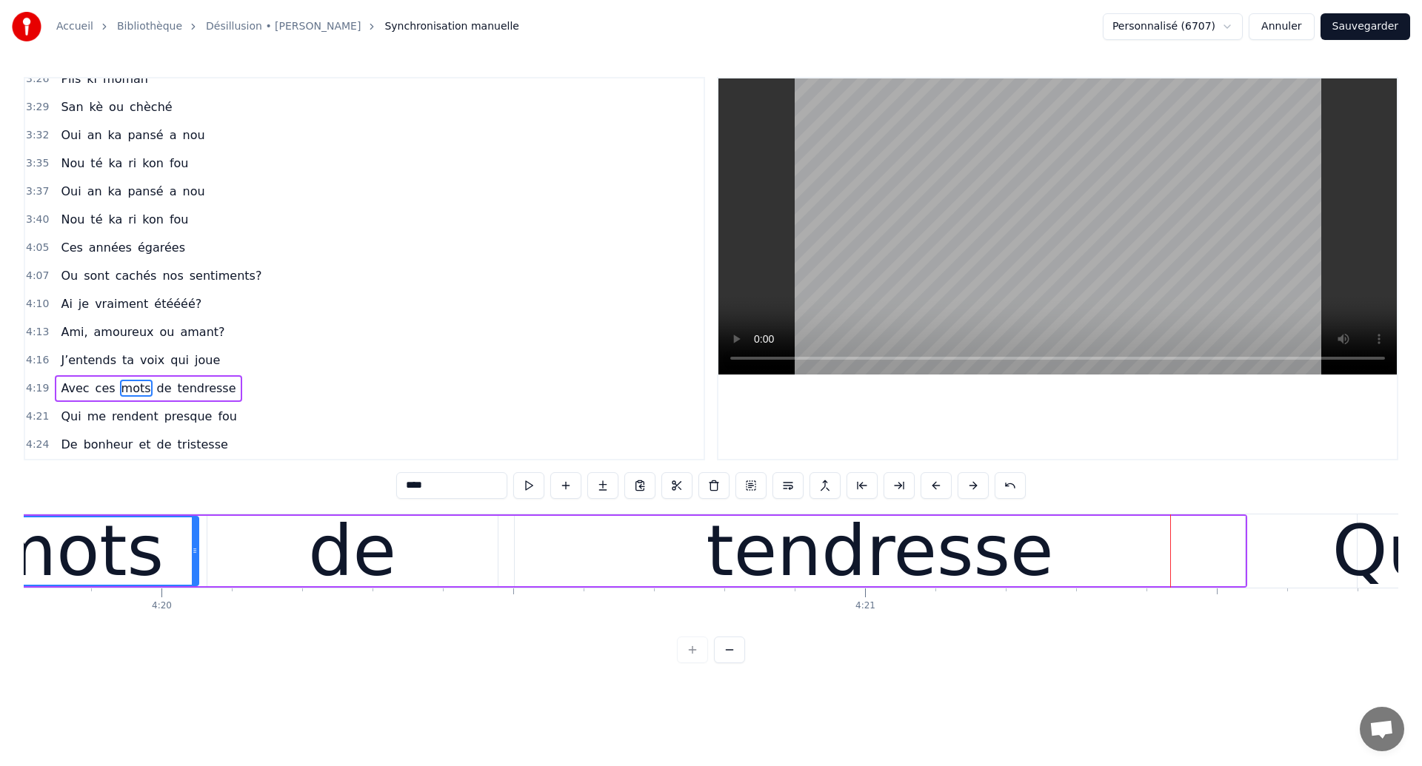
scroll to position [0, 182684]
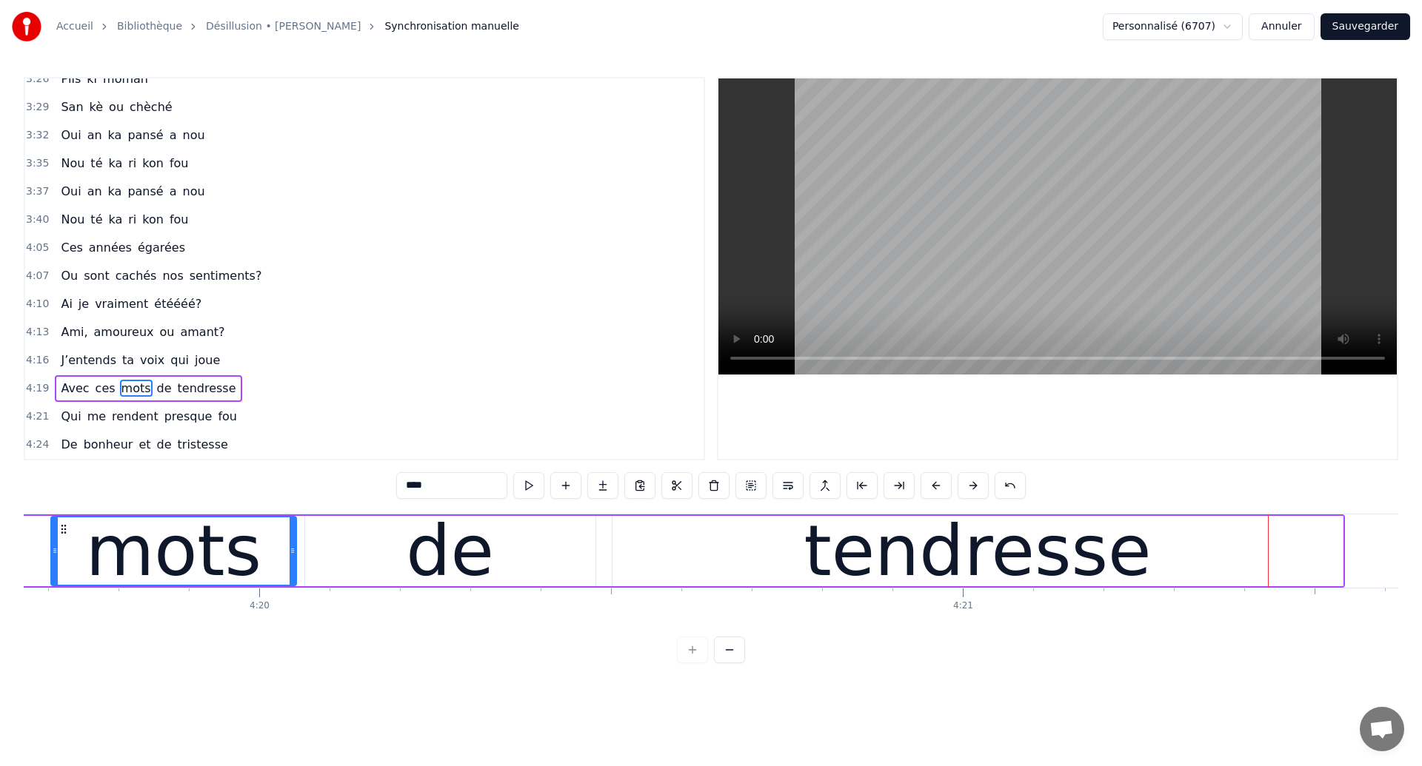
click at [199, 561] on div "mots" at bounding box center [174, 551] width 176 height 106
click at [589, 546] on div "de" at bounding box center [450, 551] width 290 height 70
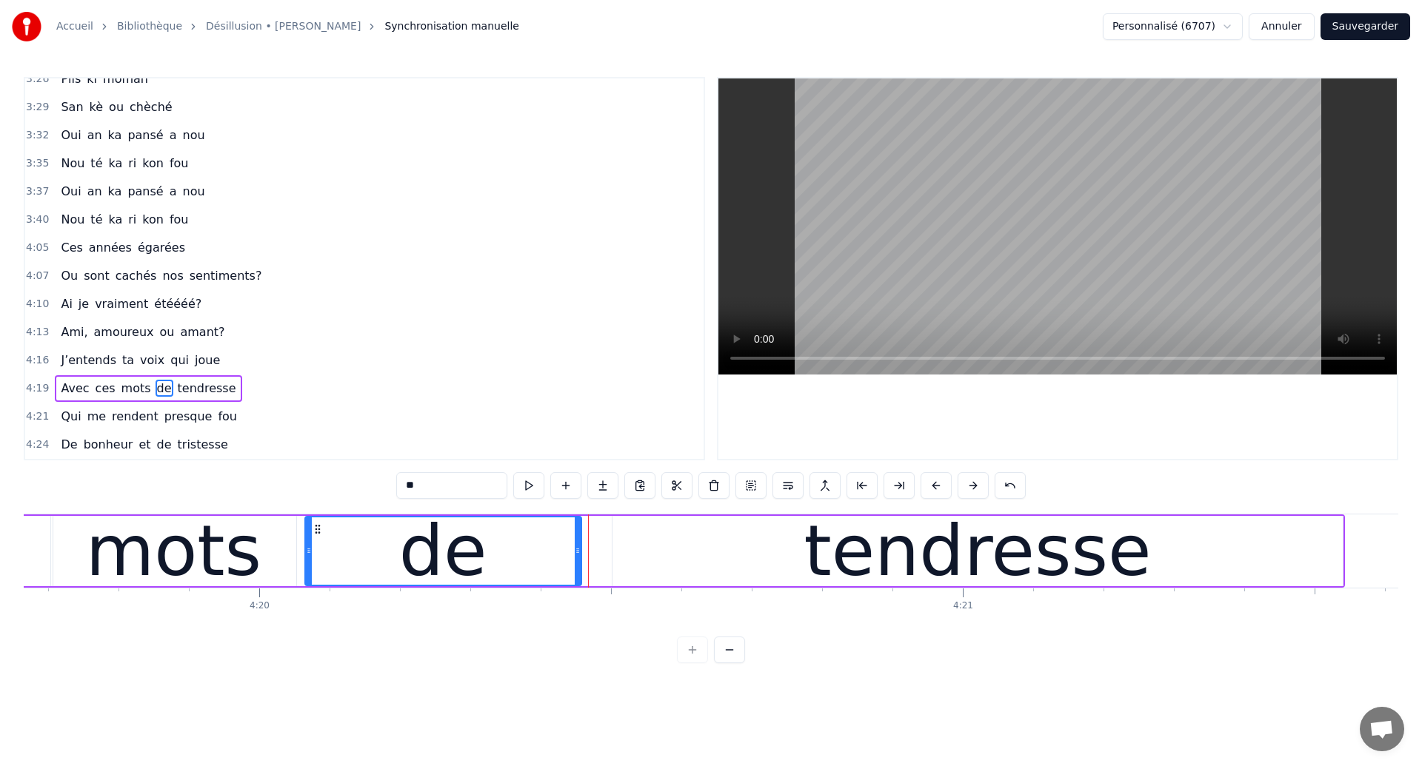
drag, startPoint x: 592, startPoint y: 555, endPoint x: 579, endPoint y: 558, distance: 13.8
click at [579, 558] on div at bounding box center [578, 551] width 6 height 67
click at [646, 558] on div "tendresse" at bounding box center [977, 551] width 730 height 70
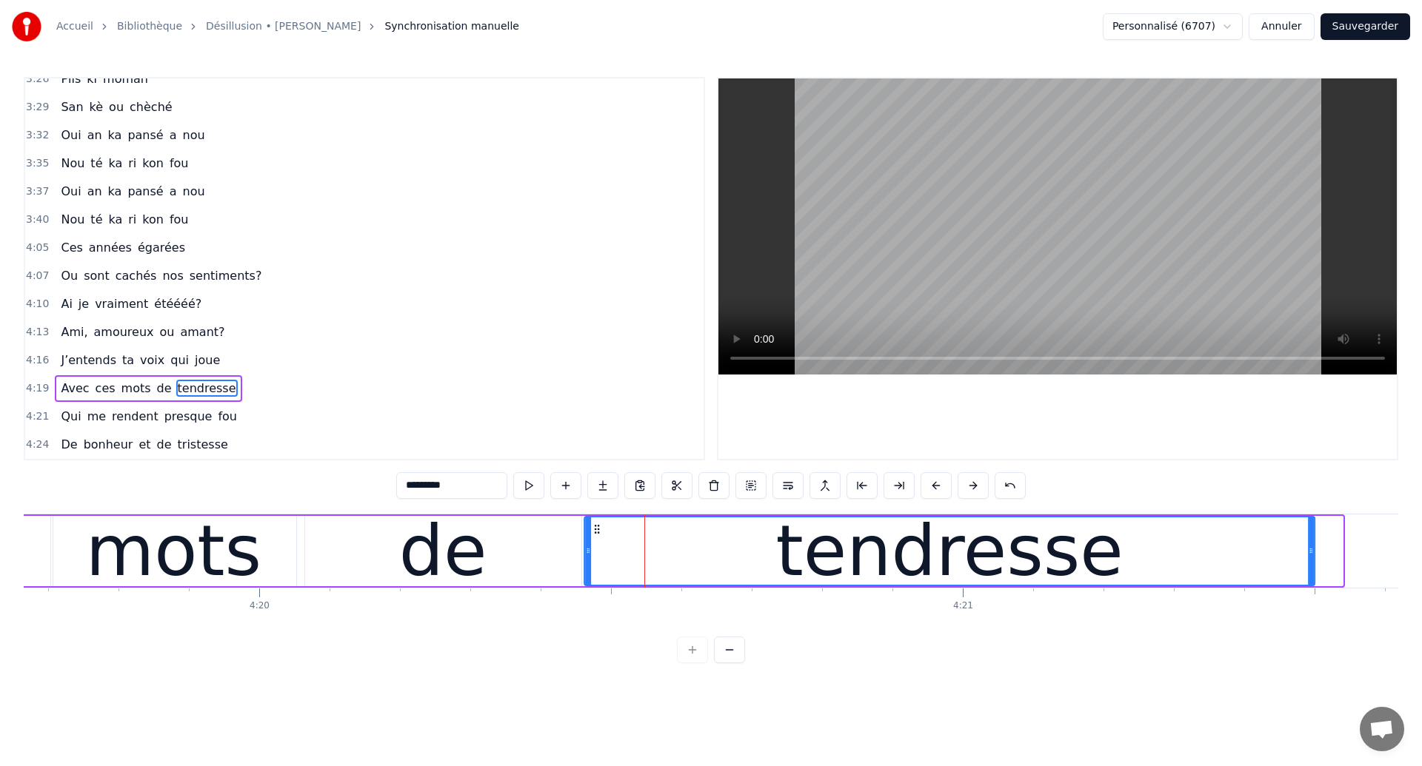
drag, startPoint x: 626, startPoint y: 525, endPoint x: 598, endPoint y: 546, distance: 35.0
click at [598, 546] on div "tendresse" at bounding box center [949, 551] width 729 height 67
click at [509, 531] on div "de" at bounding box center [443, 551] width 276 height 70
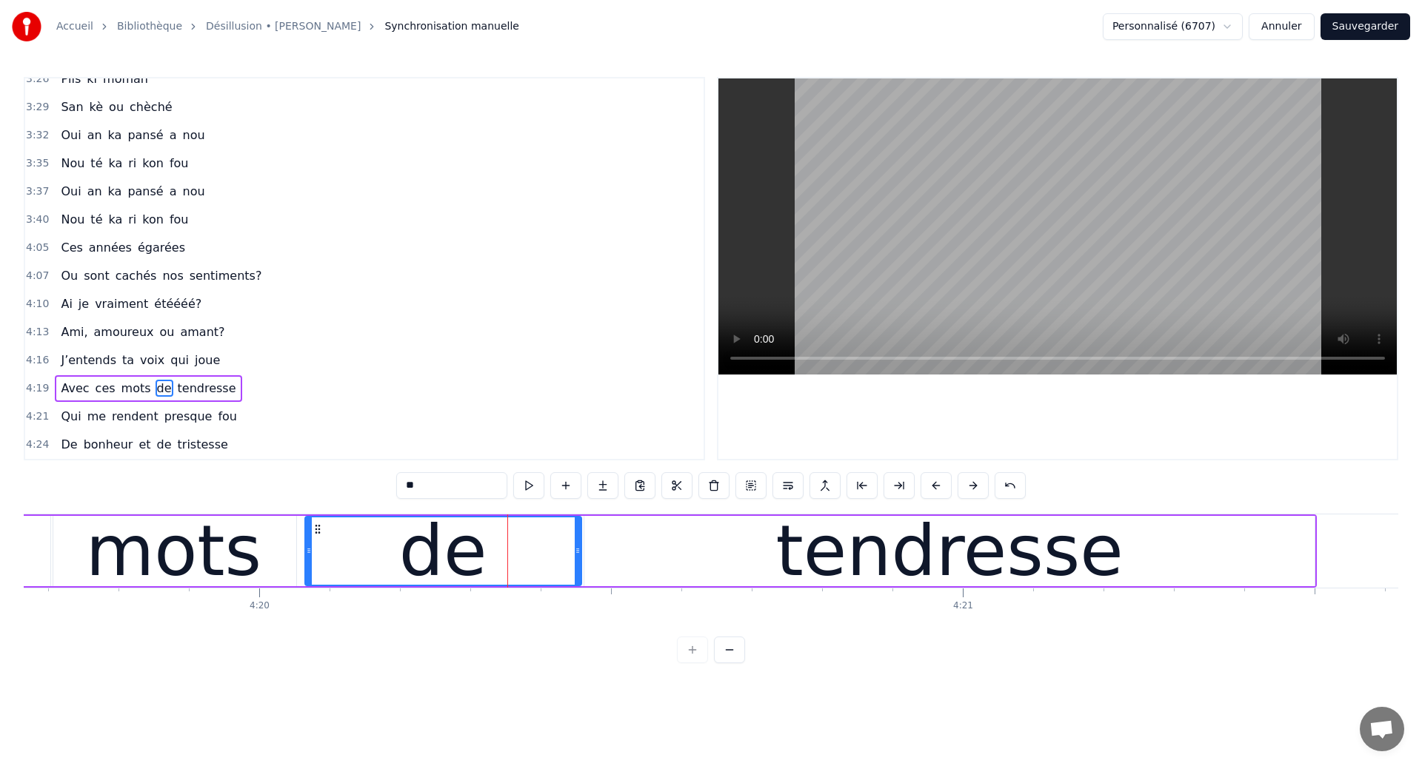
click at [104, 550] on div "mots" at bounding box center [174, 551] width 176 height 106
type input "****"
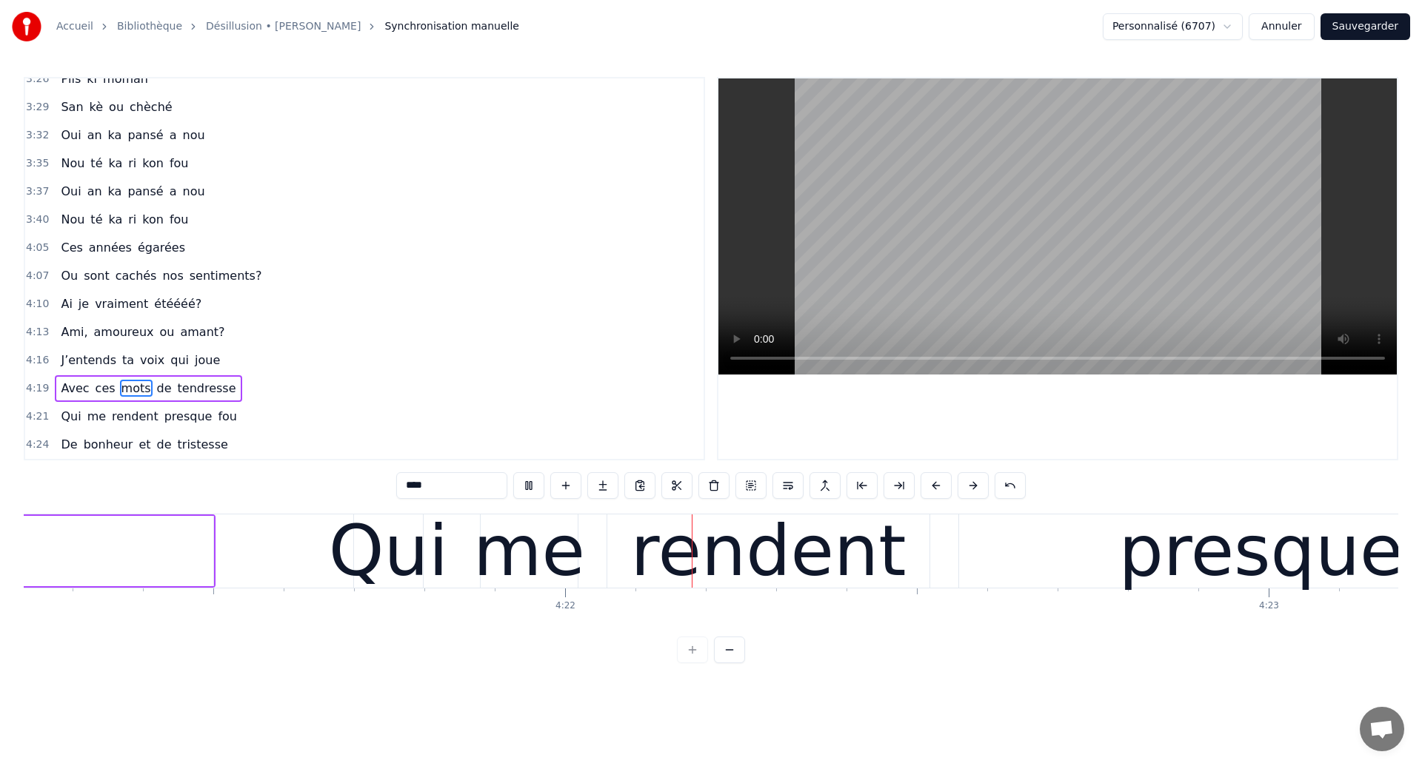
scroll to position [0, 183946]
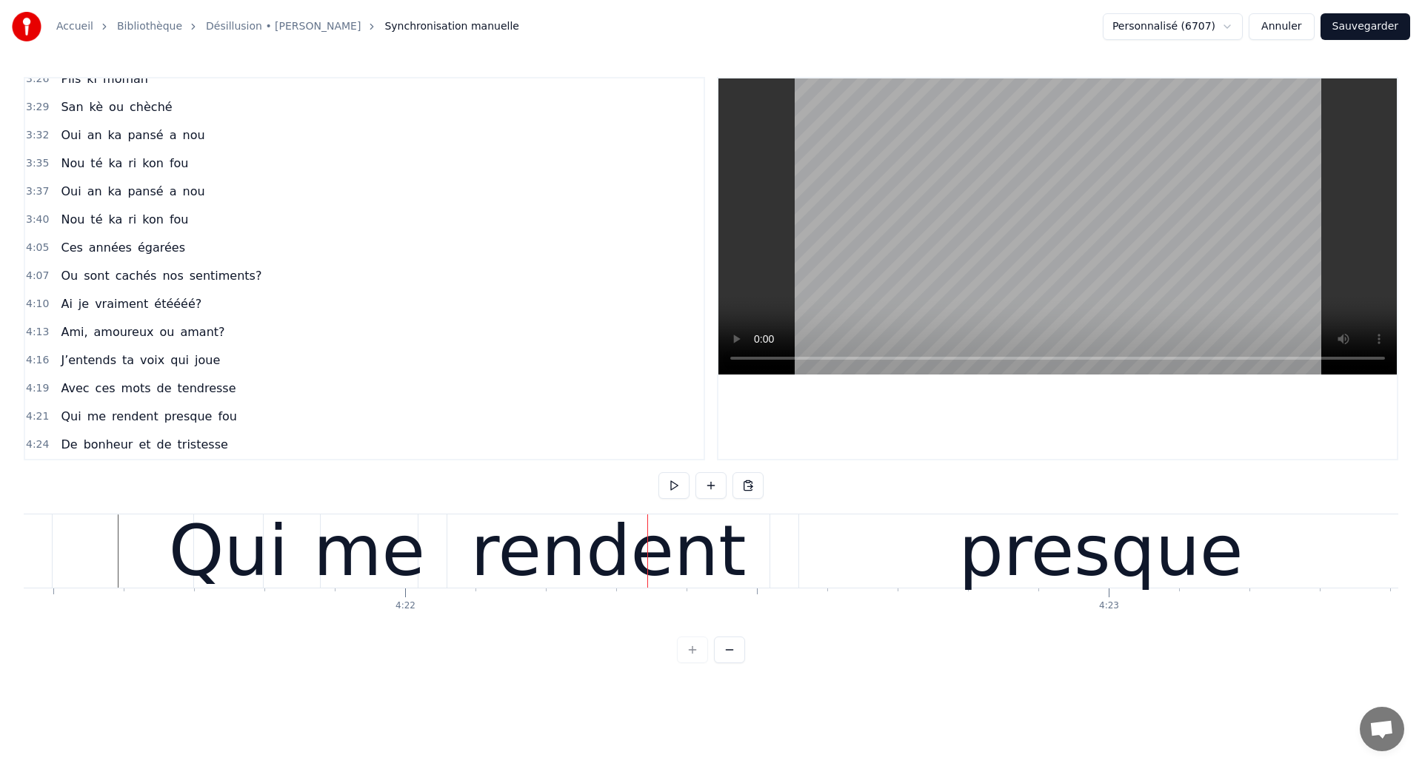
click at [250, 568] on div "Qui" at bounding box center [228, 551] width 119 height 106
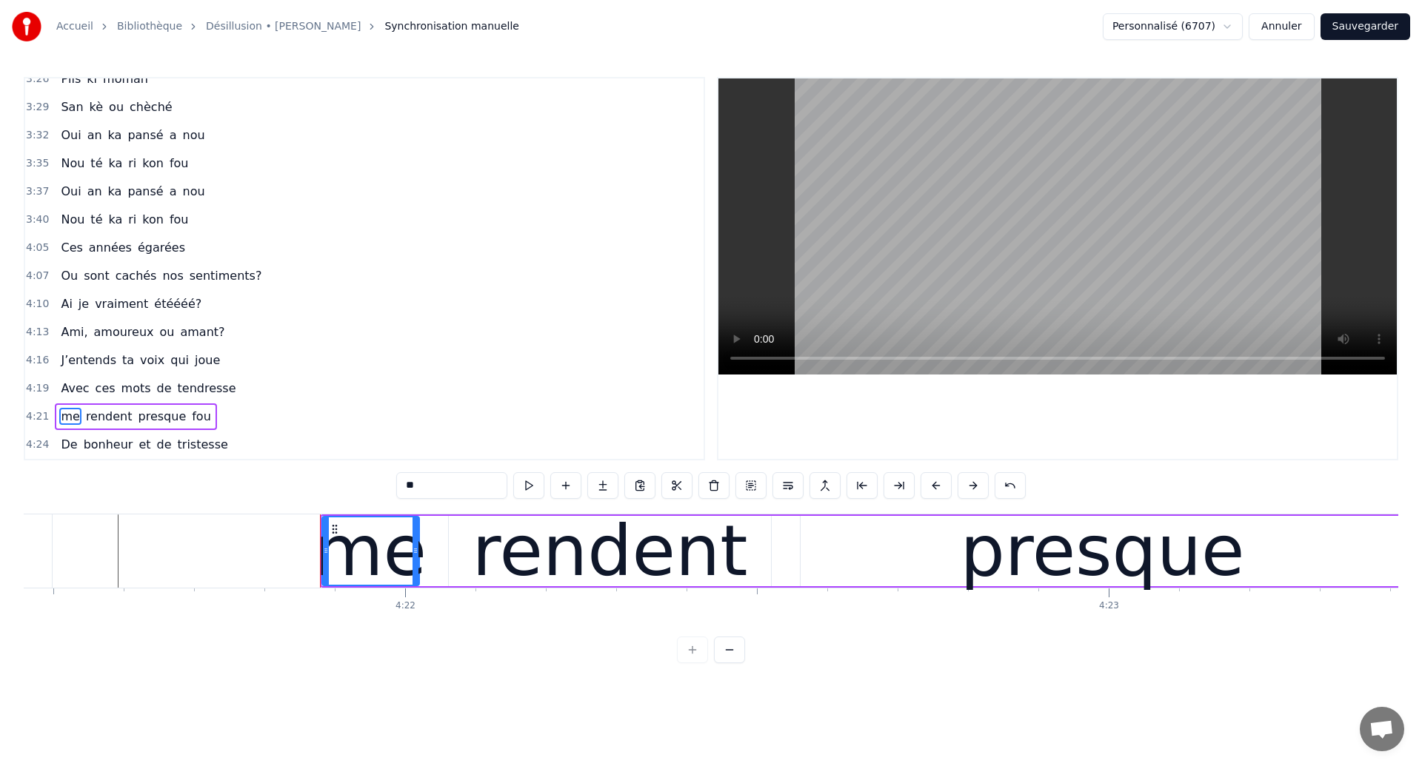
drag, startPoint x: 414, startPoint y: 486, endPoint x: 407, endPoint y: 485, distance: 7.4
click at [407, 485] on input "**" at bounding box center [451, 485] width 111 height 27
type input "**"
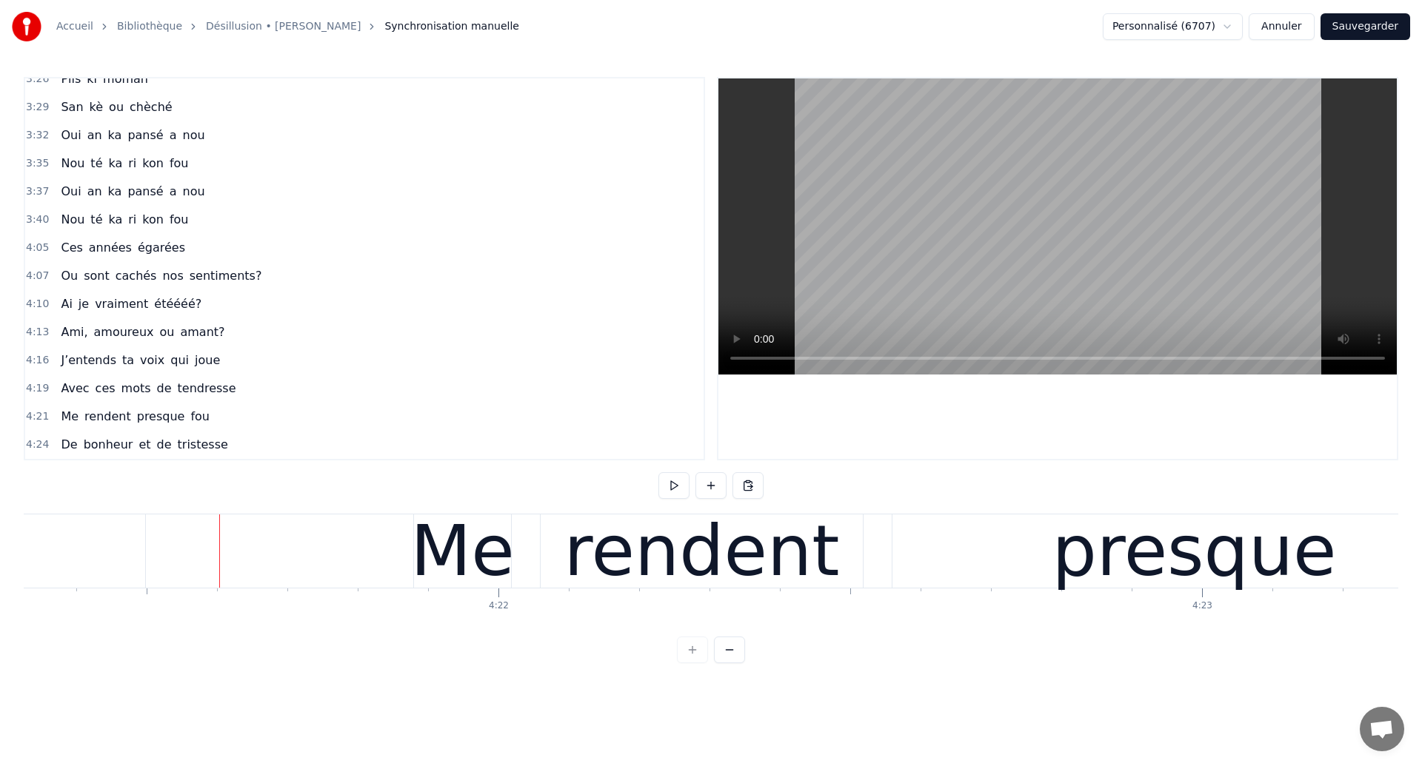
scroll to position [0, 183805]
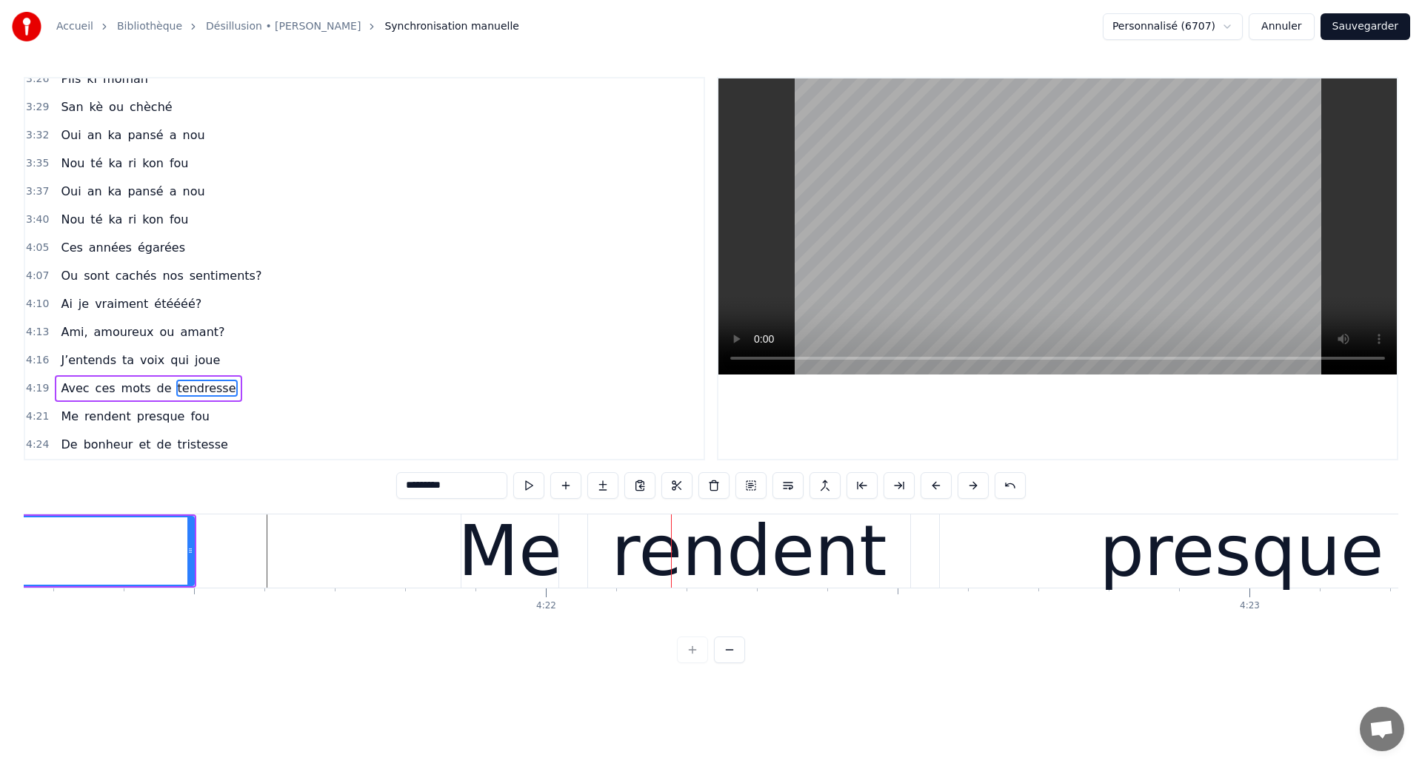
click at [578, 569] on div "Me rendent presque fou" at bounding box center [1370, 551] width 1818 height 73
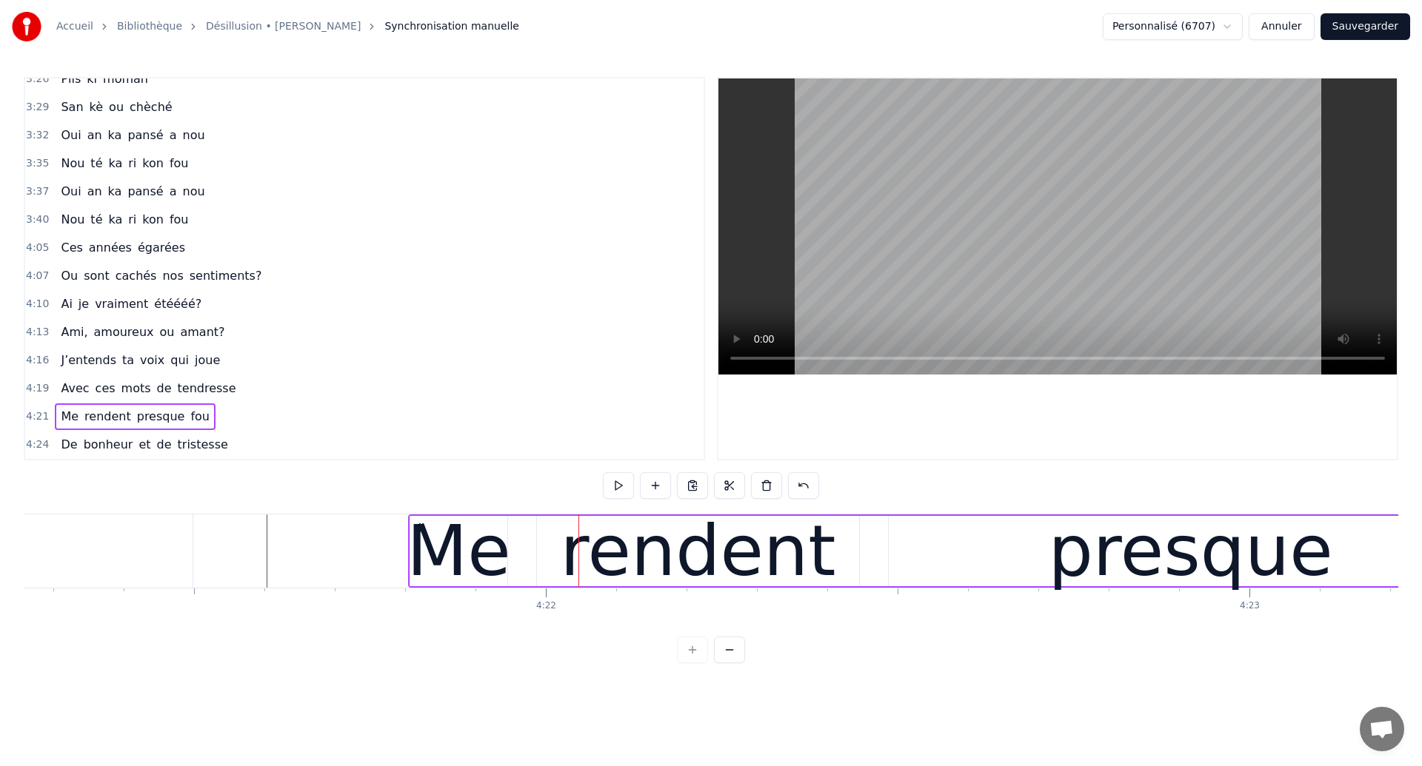
drag, startPoint x: 475, startPoint y: 524, endPoint x: 422, endPoint y: 538, distance: 54.4
click at [422, 538] on div "Me rendent presque fou" at bounding box center [1317, 551] width 1818 height 73
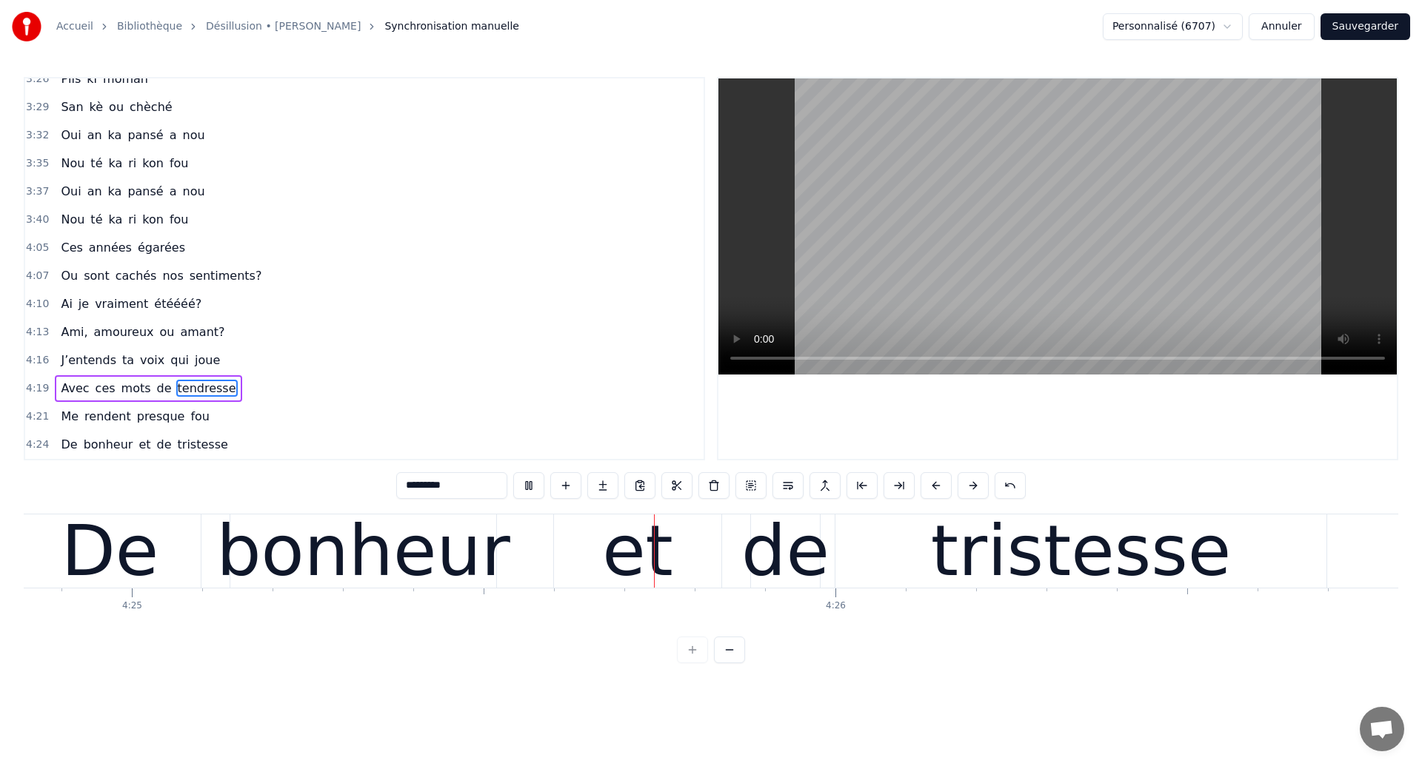
scroll to position [0, 186453]
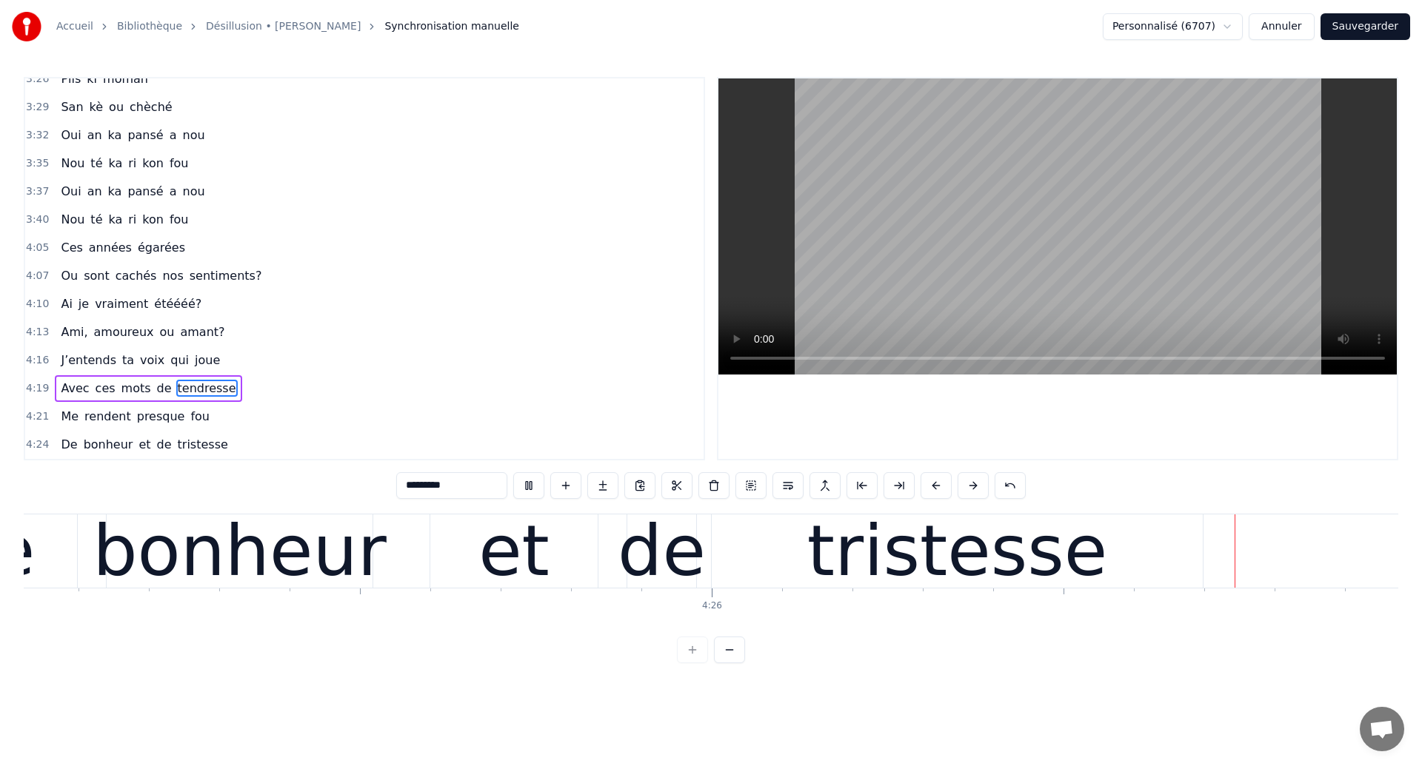
click at [634, 555] on div "de" at bounding box center [662, 551] width 88 height 106
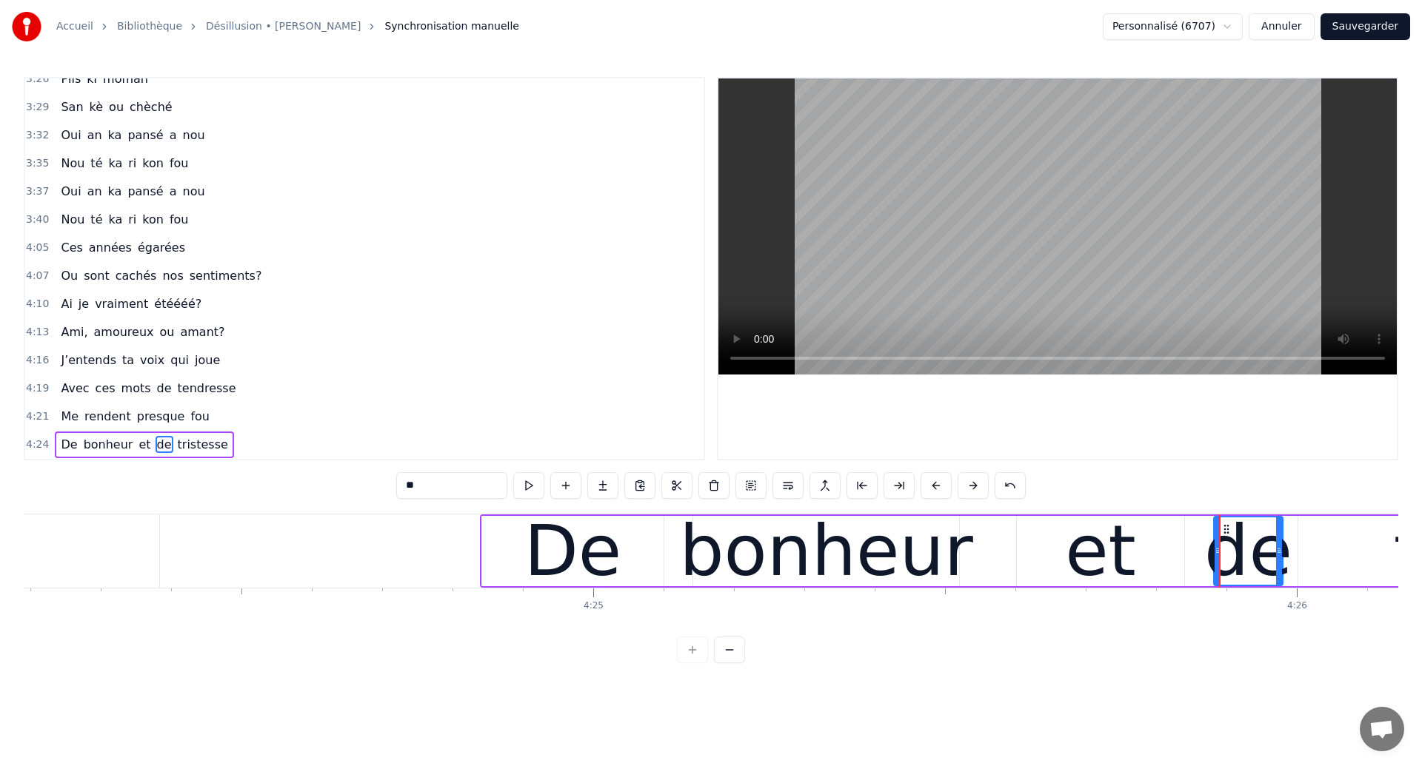
scroll to position [0, 185860]
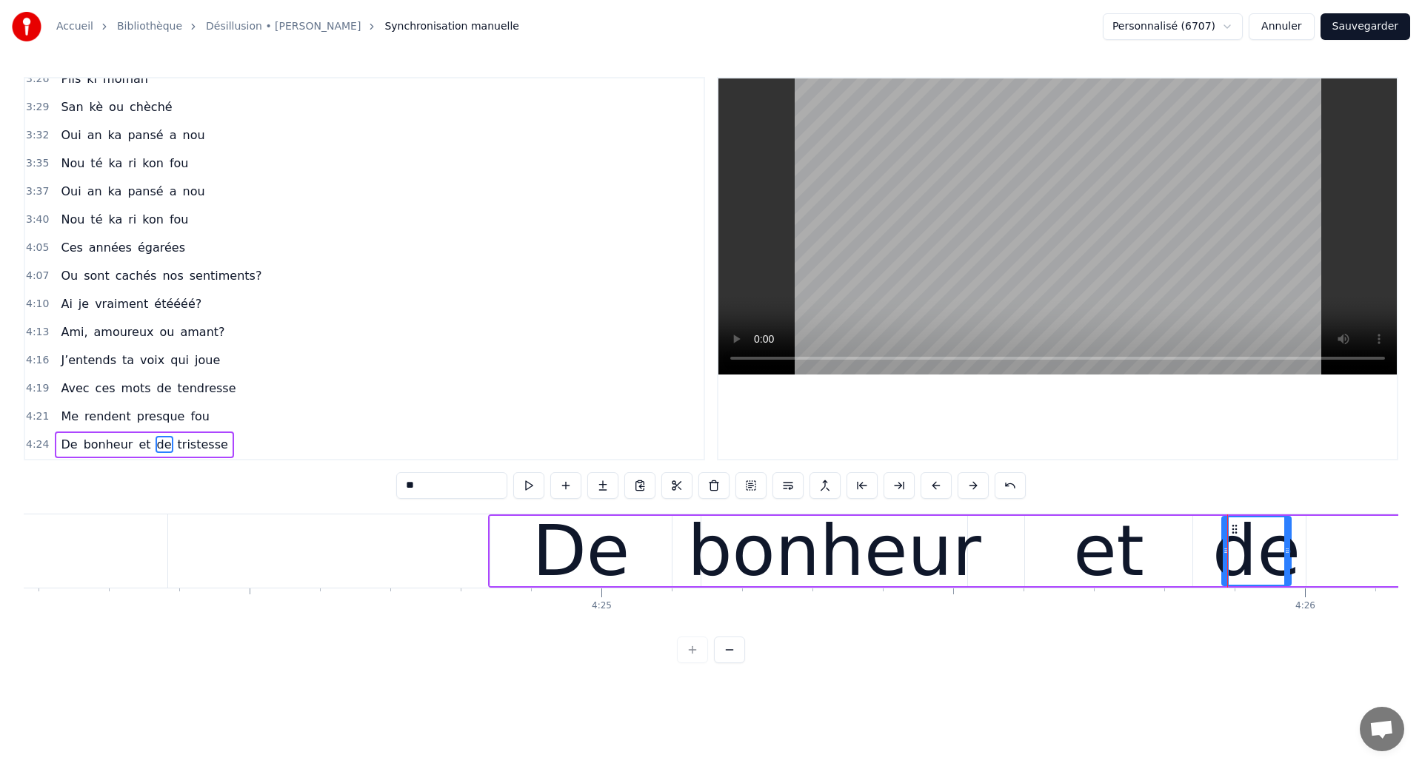
type input "***"
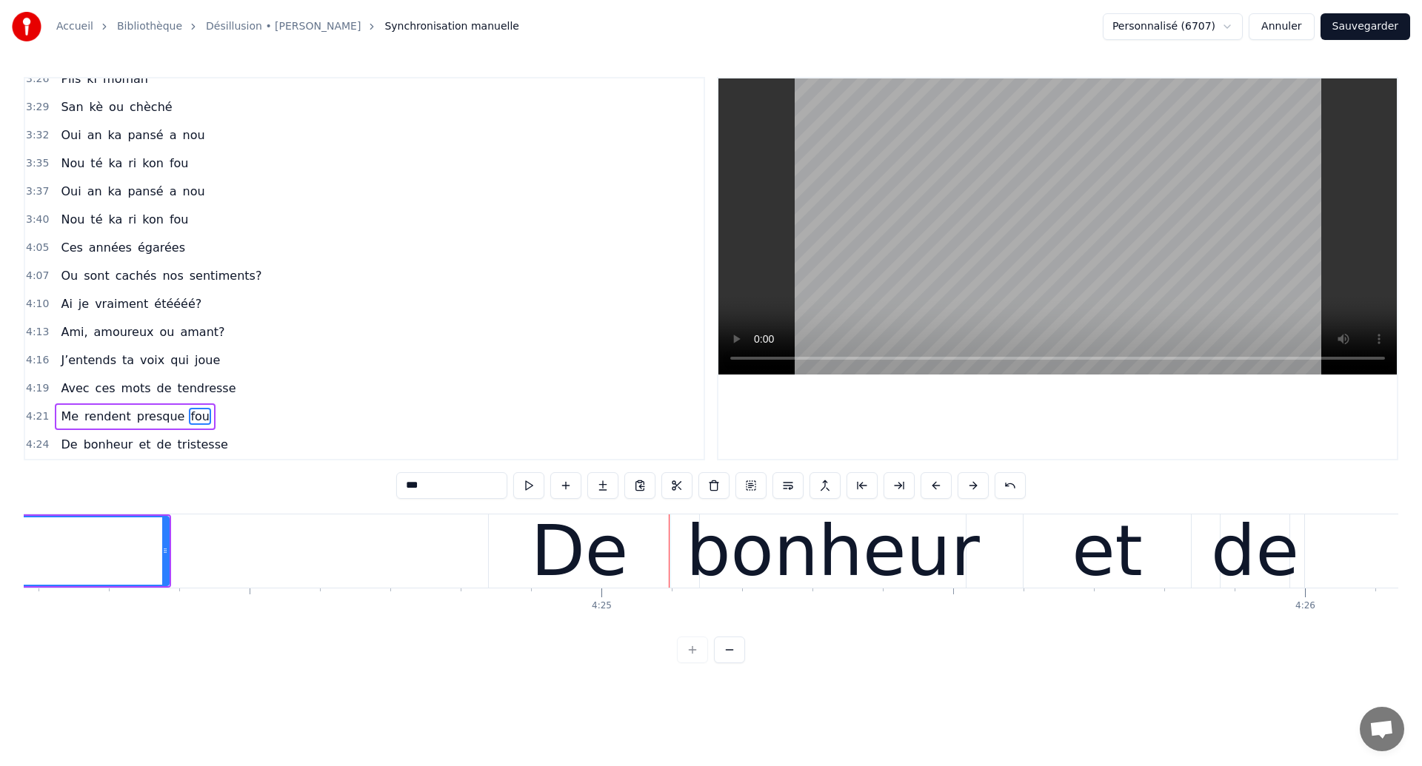
click at [680, 578] on div "De bonheur et de tristesse" at bounding box center [1144, 551] width 1312 height 73
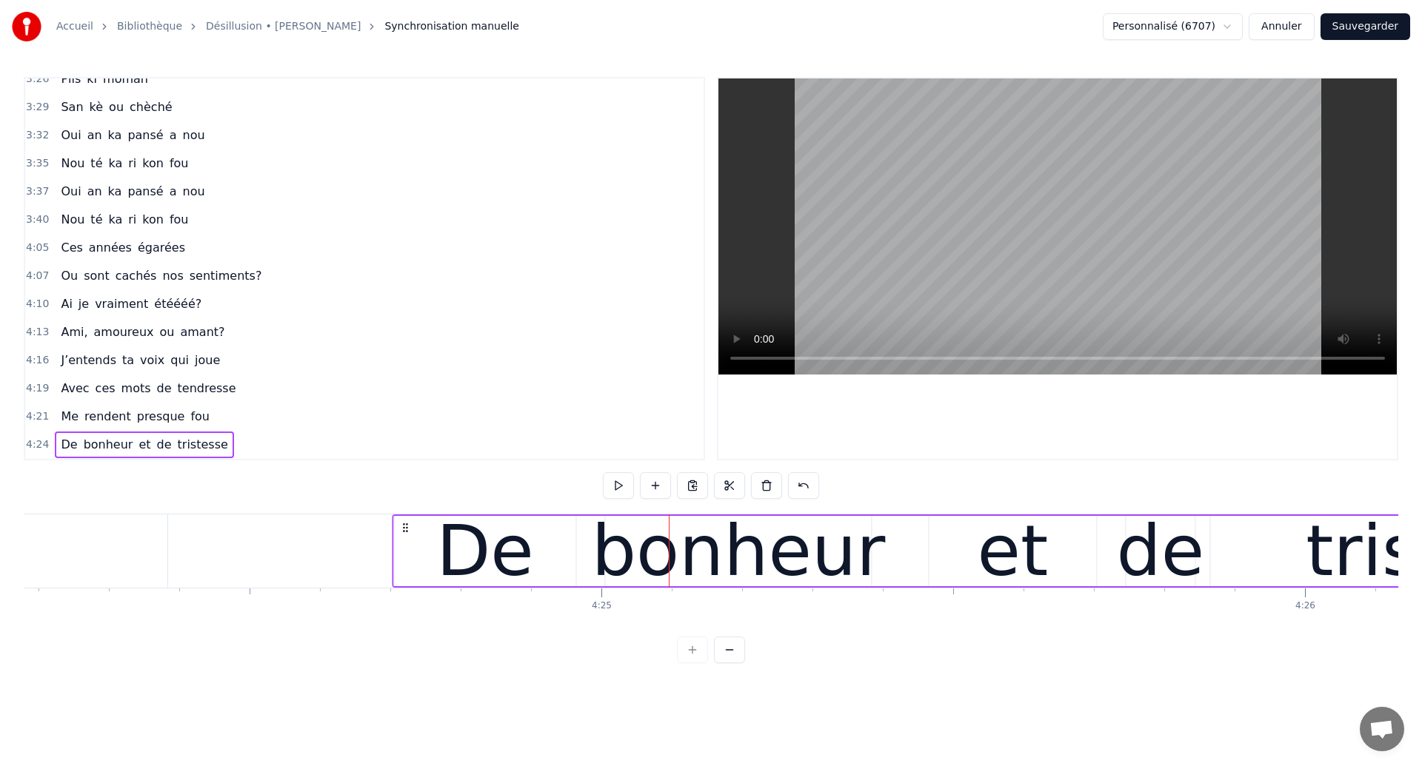
drag, startPoint x: 503, startPoint y: 529, endPoint x: 407, endPoint y: 567, distance: 103.7
click at [407, 567] on div "De bonheur et de tristesse" at bounding box center [1048, 551] width 1312 height 73
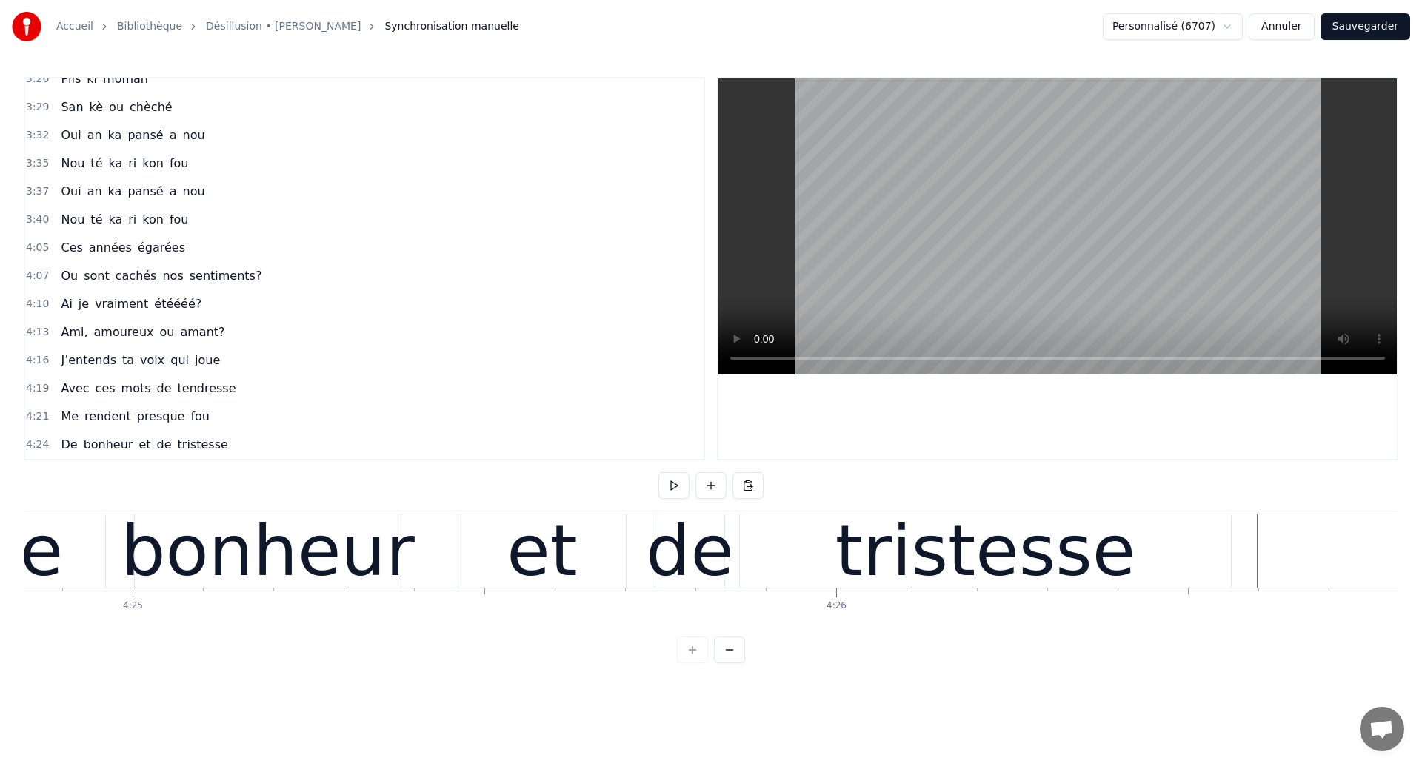
scroll to position [0, 186114]
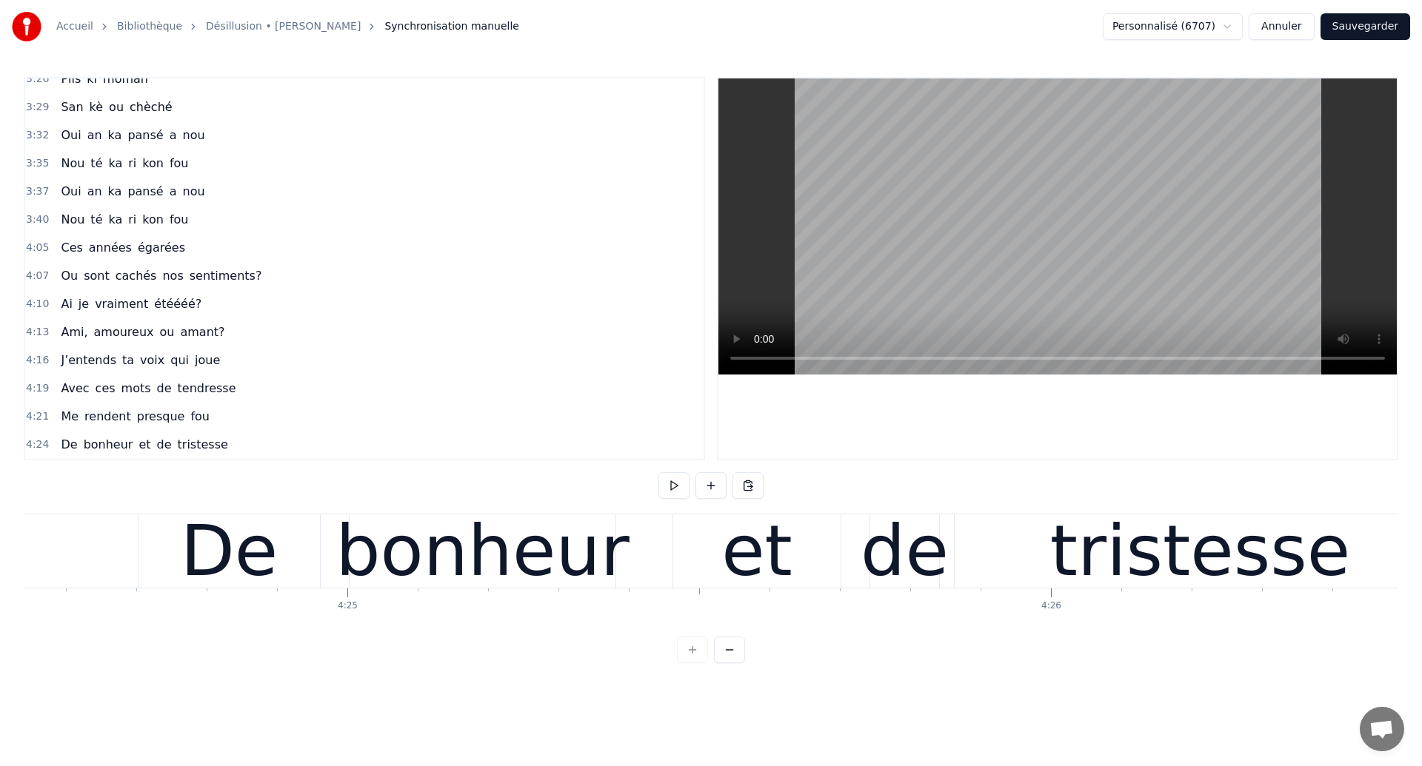
click at [404, 563] on div "bonheur" at bounding box center [482, 551] width 294 height 106
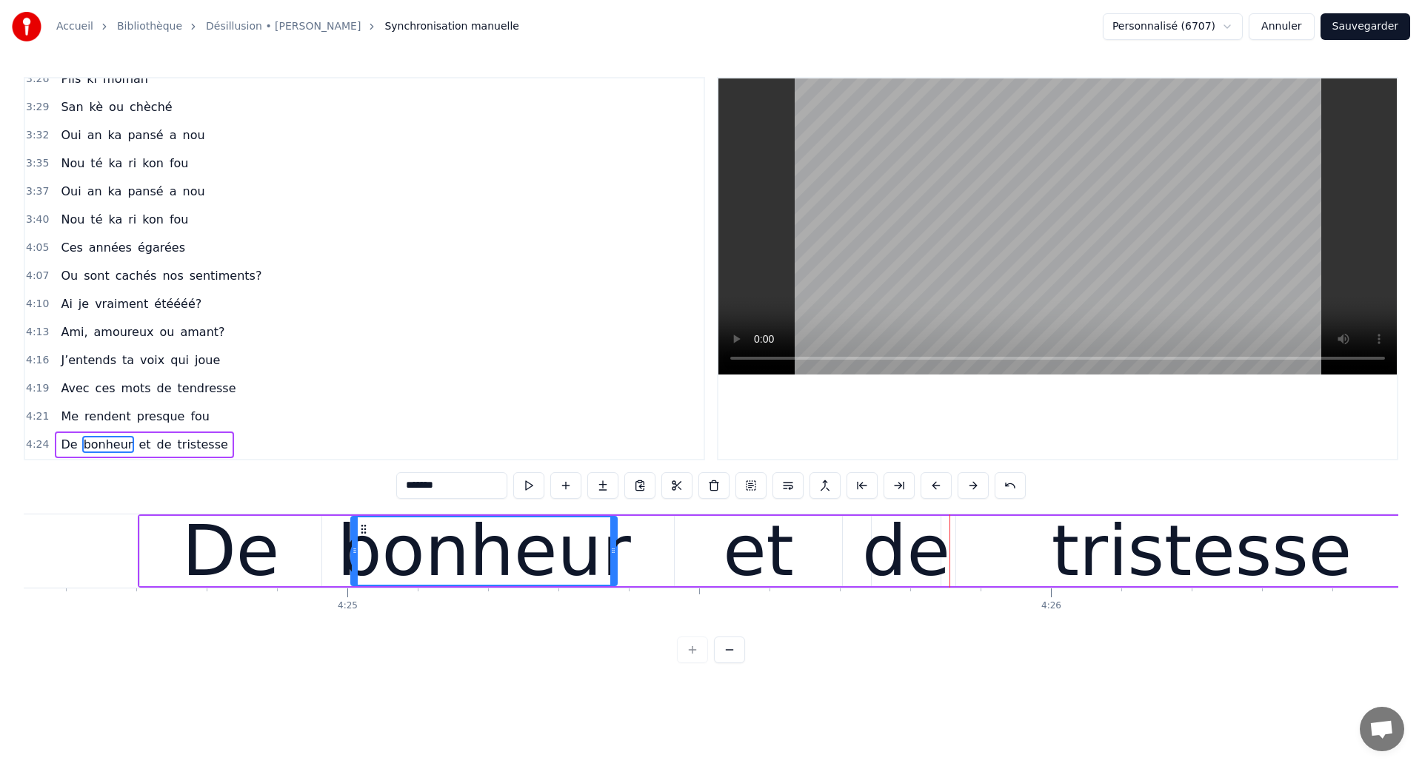
click at [364, 546] on div "bonheur" at bounding box center [484, 551] width 294 height 106
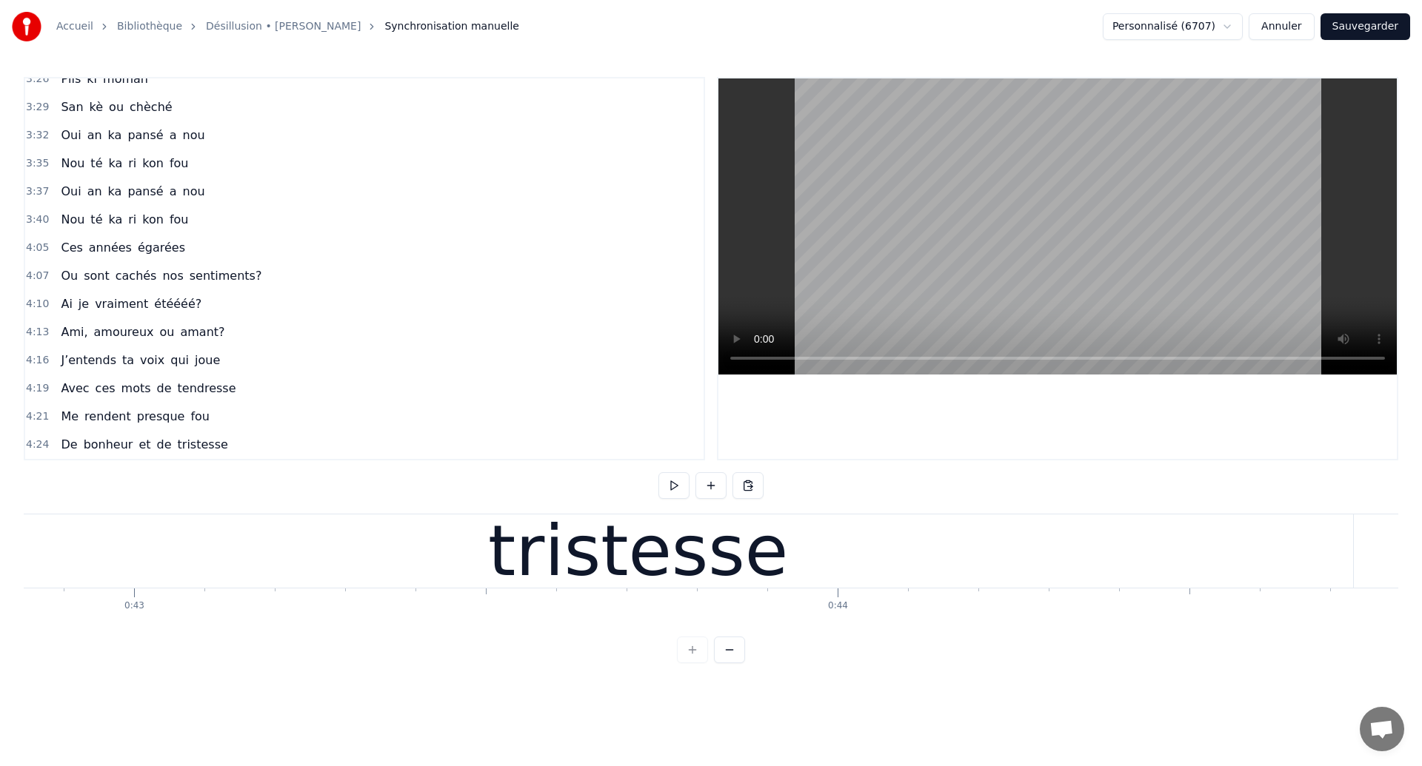
scroll to position [0, 242]
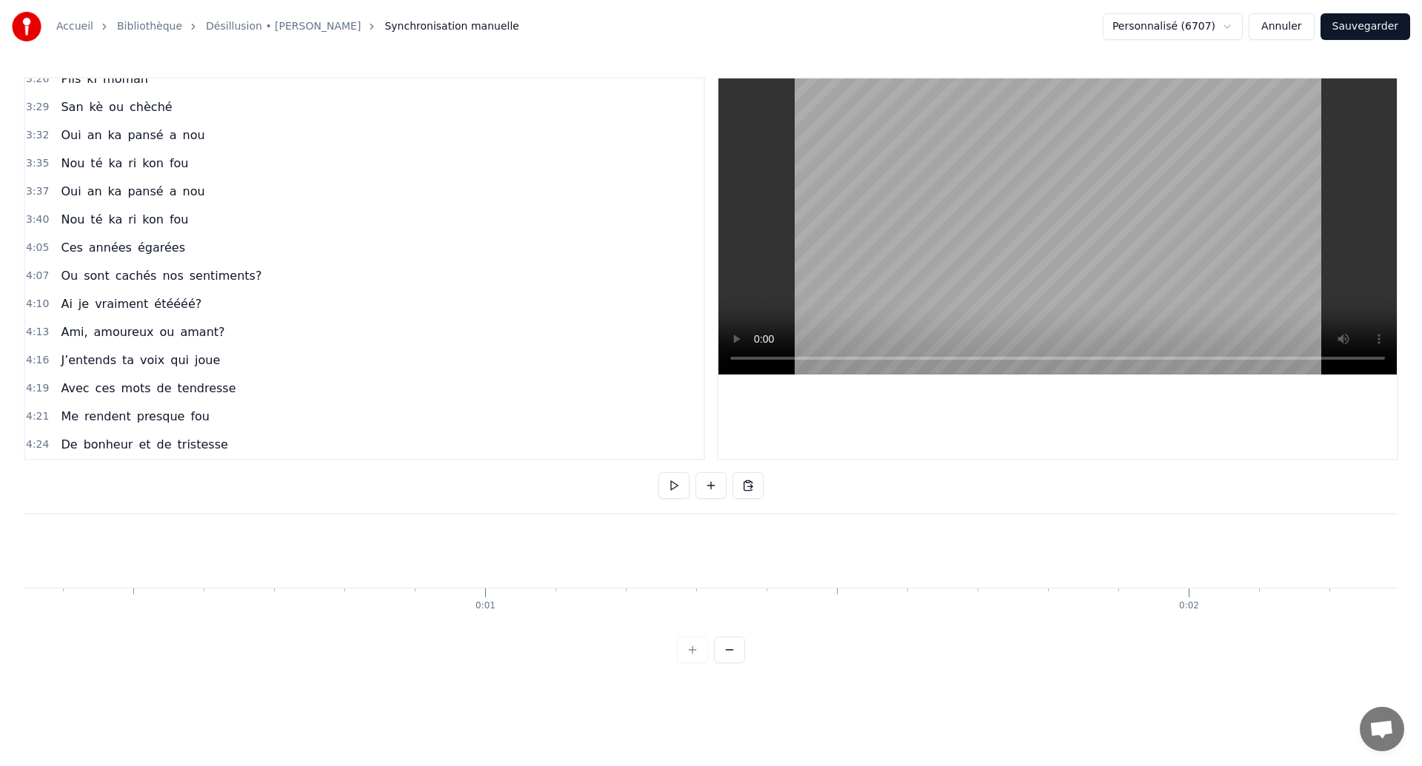
click at [125, 449] on span "bonheur" at bounding box center [108, 444] width 53 height 17
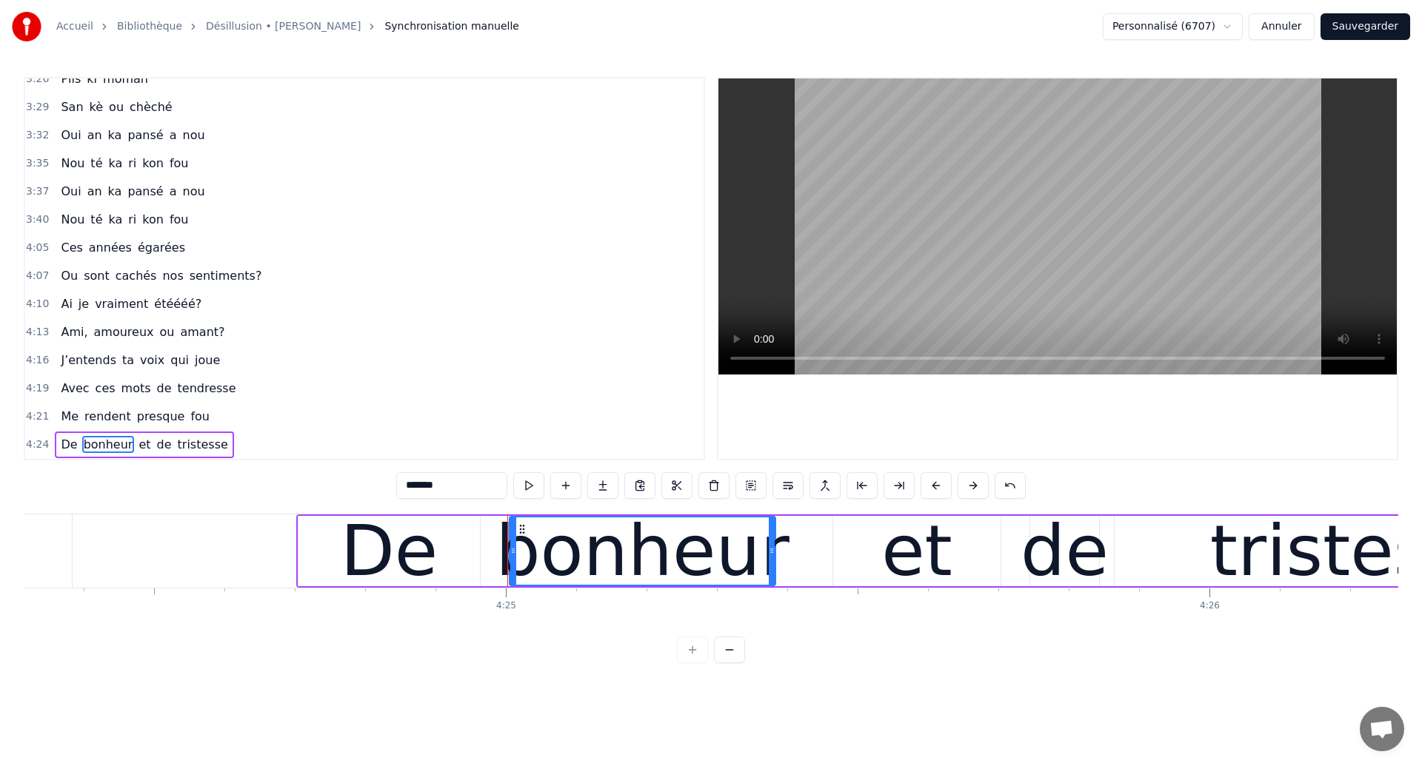
scroll to position [0, 185944]
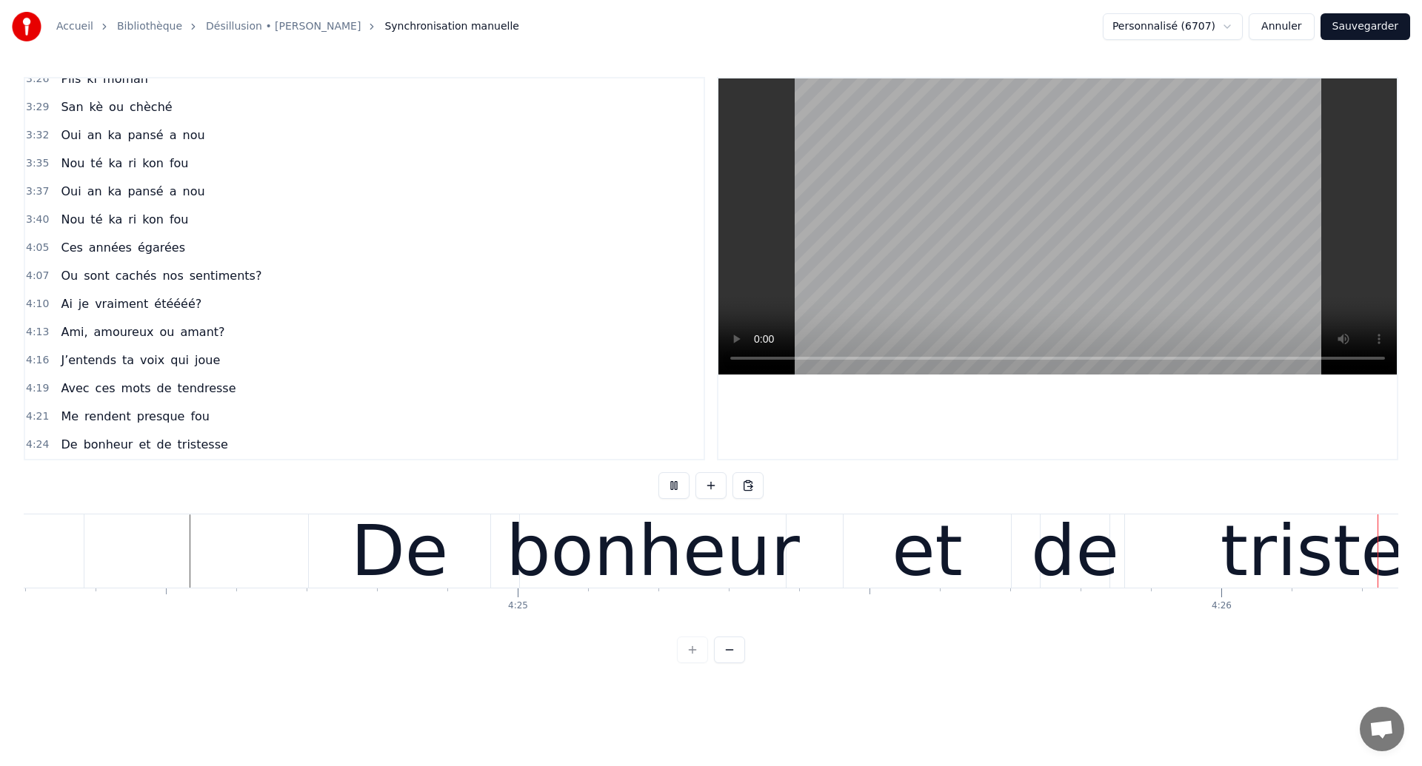
click at [575, 550] on div "bonheur" at bounding box center [653, 551] width 294 height 106
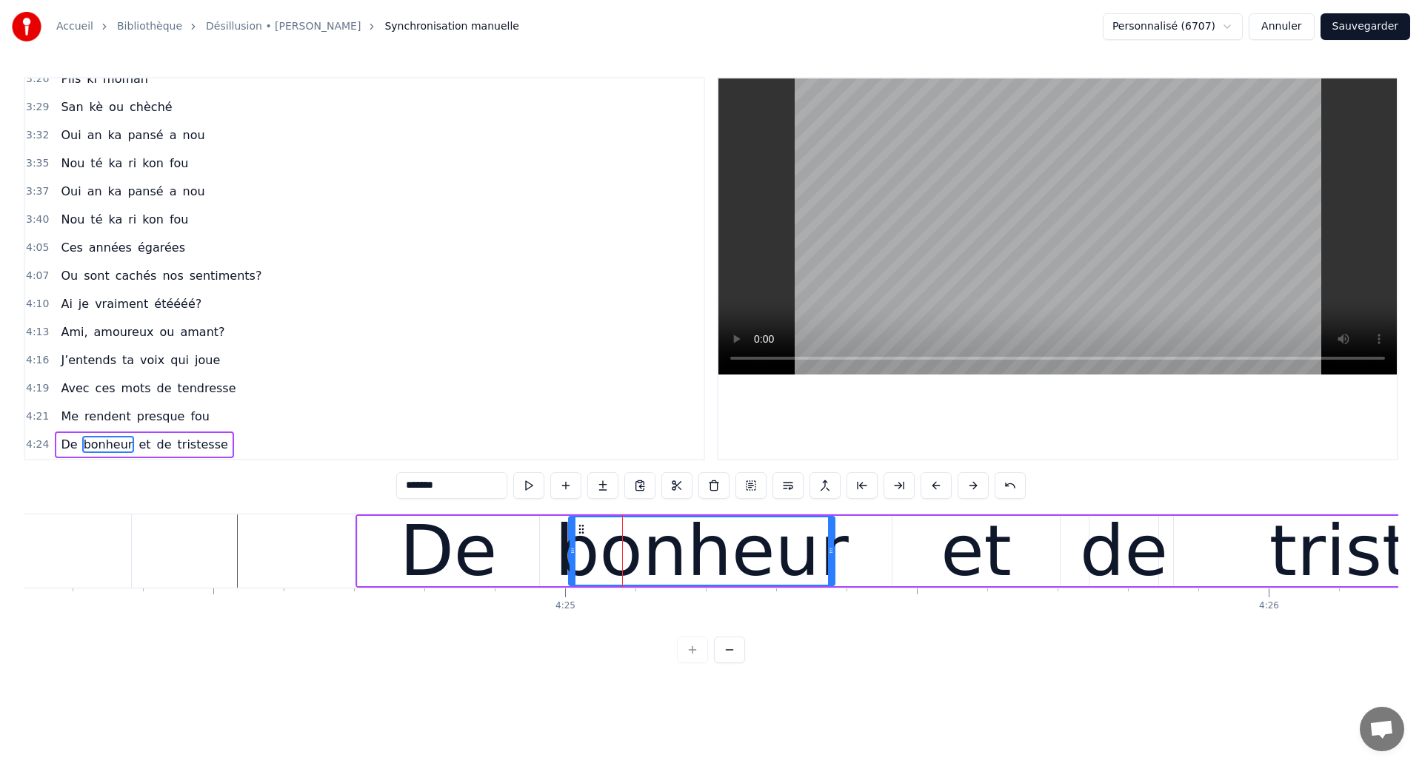
scroll to position [0, 185867]
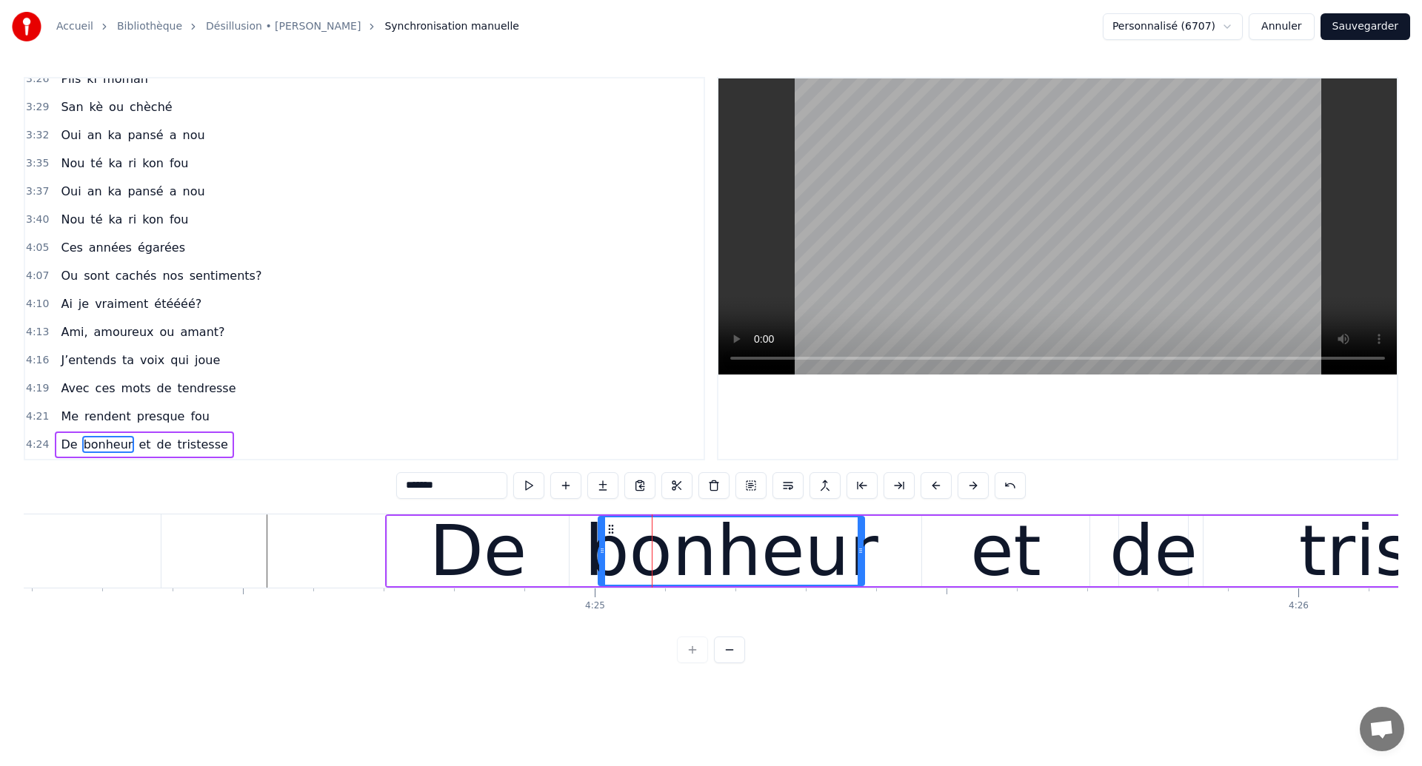
type input "***"
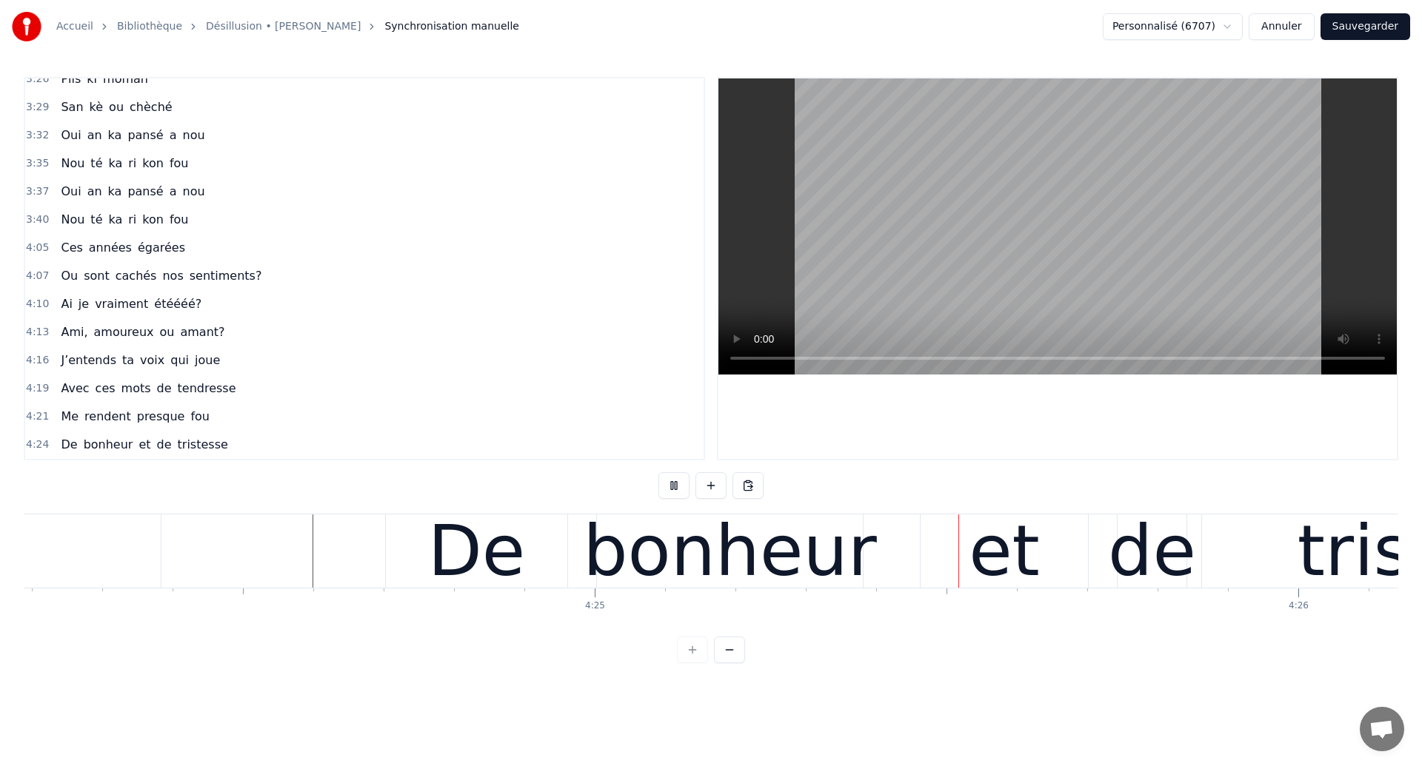
click at [794, 544] on div "bonheur" at bounding box center [730, 551] width 294 height 106
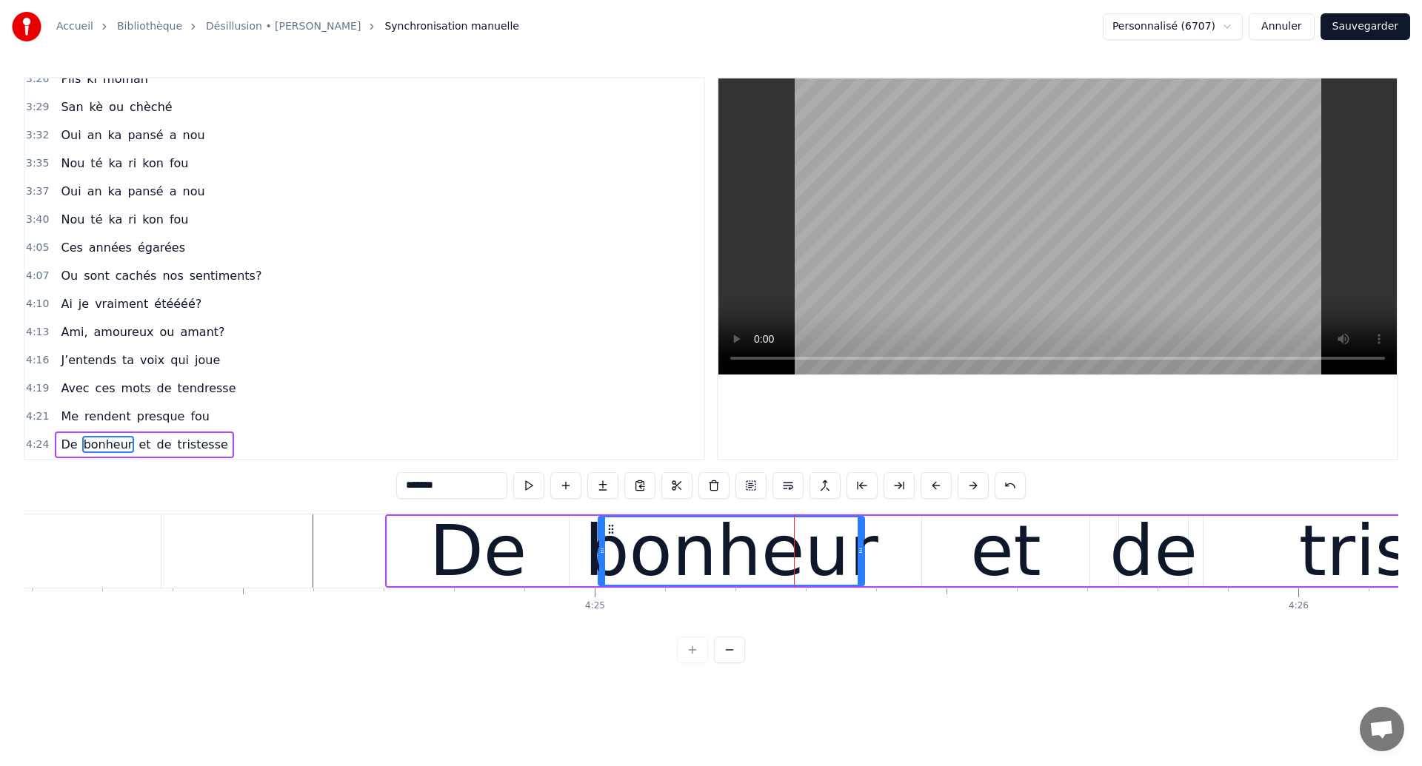
click at [966, 556] on div "et" at bounding box center [1005, 551] width 167 height 70
type input "**"
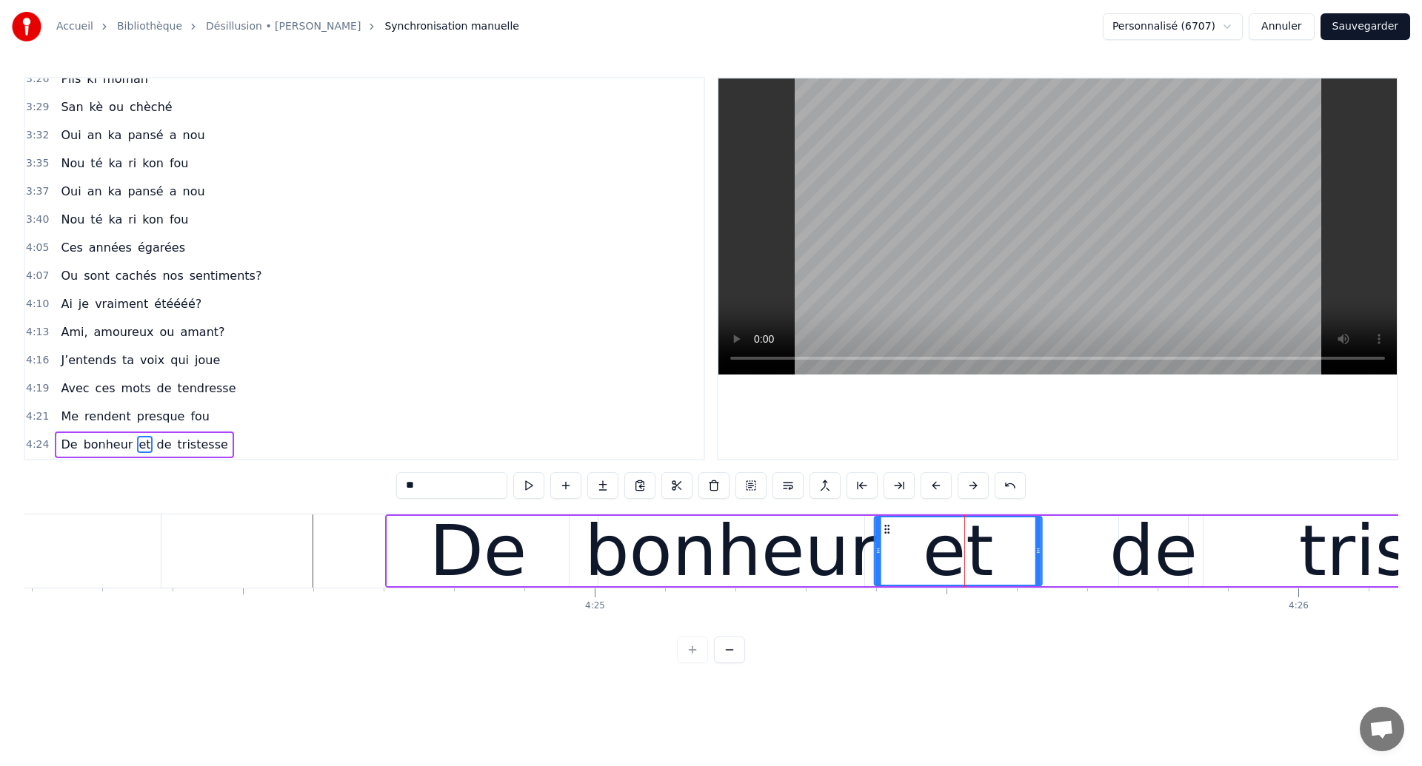
drag, startPoint x: 932, startPoint y: 527, endPoint x: 884, endPoint y: 546, distance: 50.9
click at [884, 546] on div "et" at bounding box center [958, 551] width 166 height 67
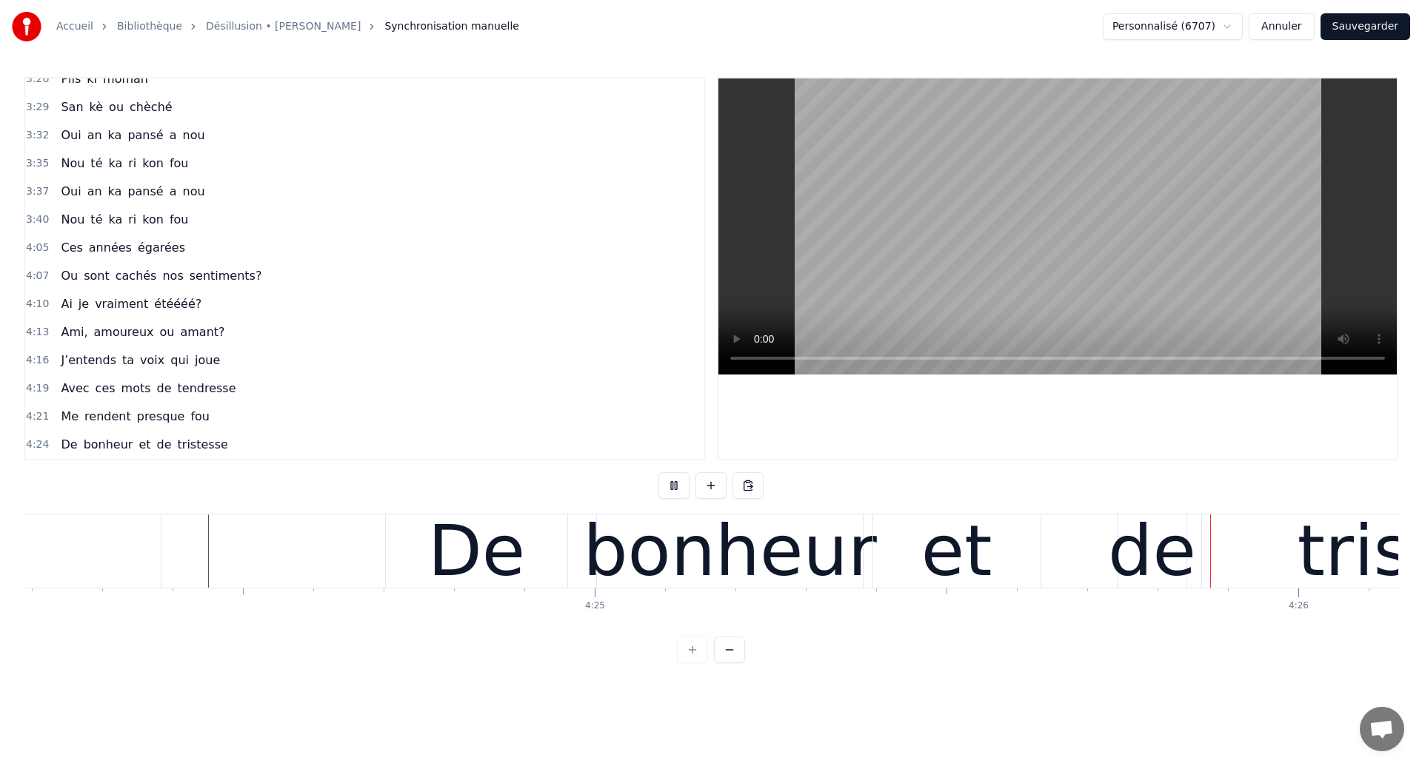
click at [949, 569] on div "et" at bounding box center [956, 551] width 71 height 106
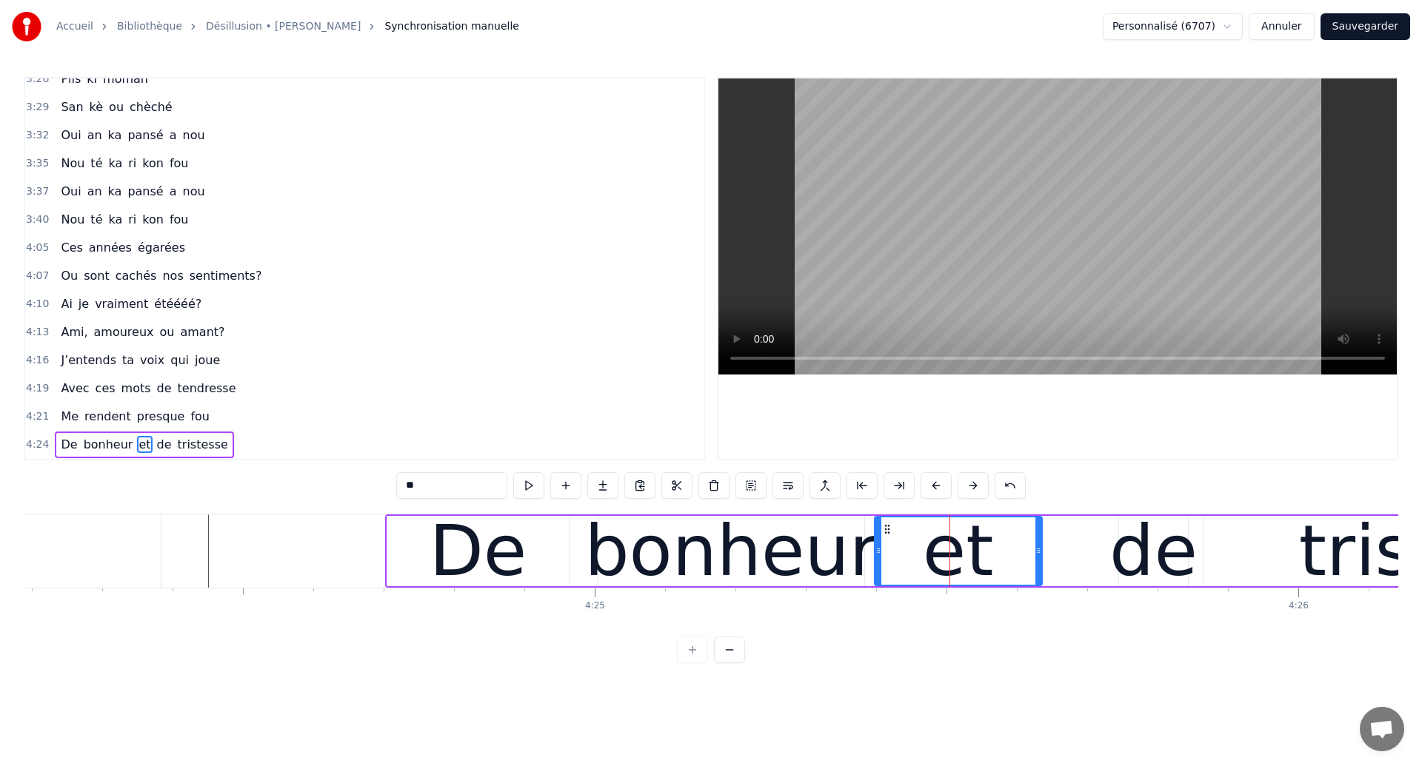
click at [1205, 560] on div "tristesse" at bounding box center [1448, 551] width 491 height 70
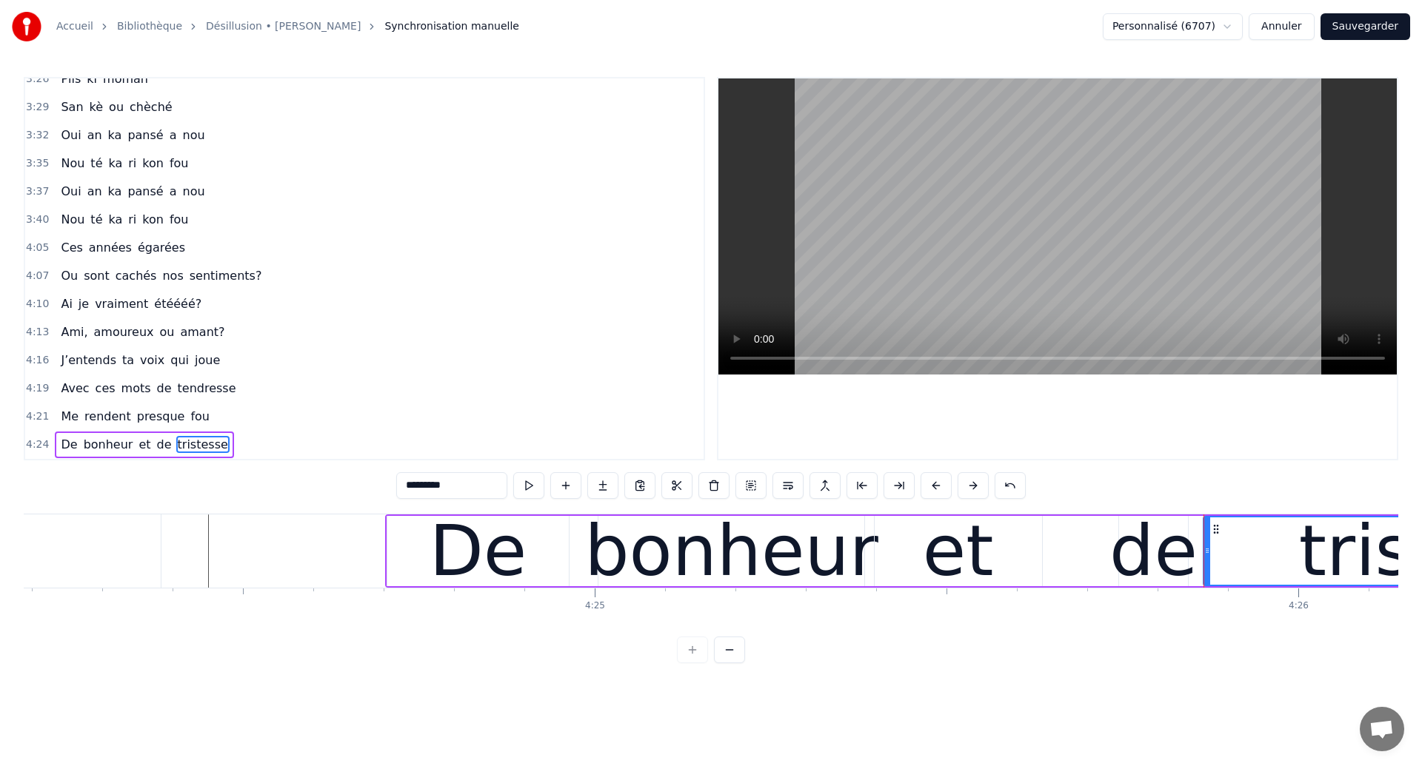
click at [1158, 566] on div "de" at bounding box center [1153, 551] width 88 height 106
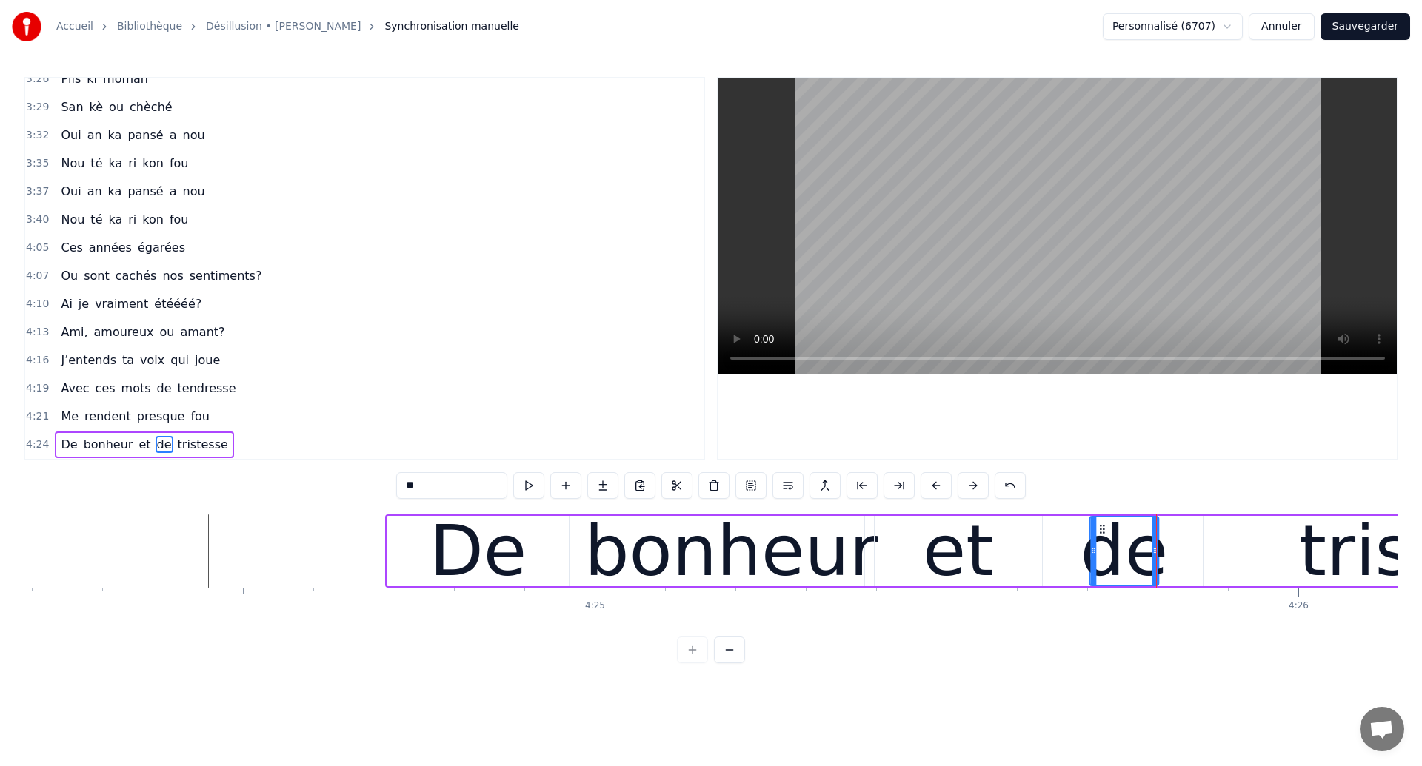
drag, startPoint x: 1130, startPoint y: 530, endPoint x: 1100, endPoint y: 548, distance: 34.9
click at [1100, 548] on div "de" at bounding box center [1123, 551] width 67 height 67
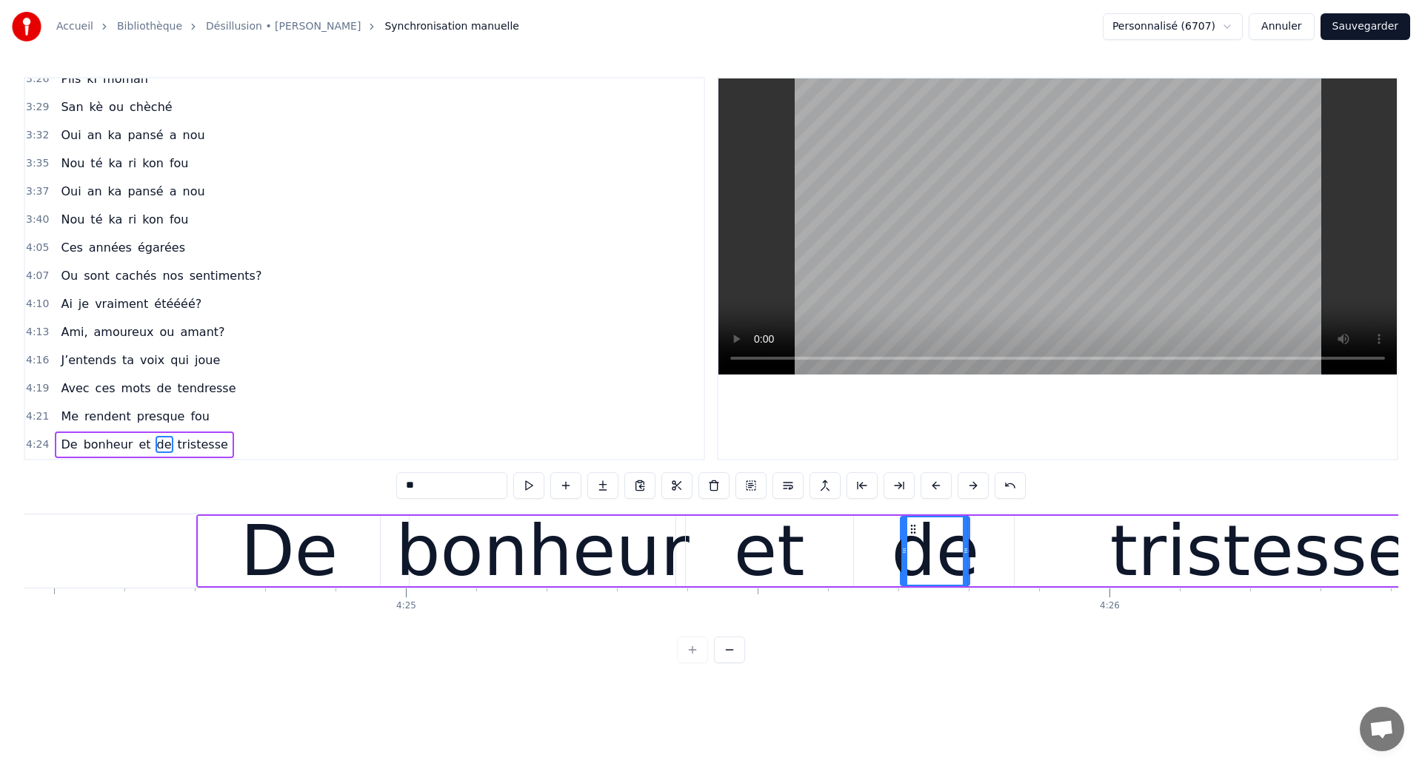
scroll to position [0, 186165]
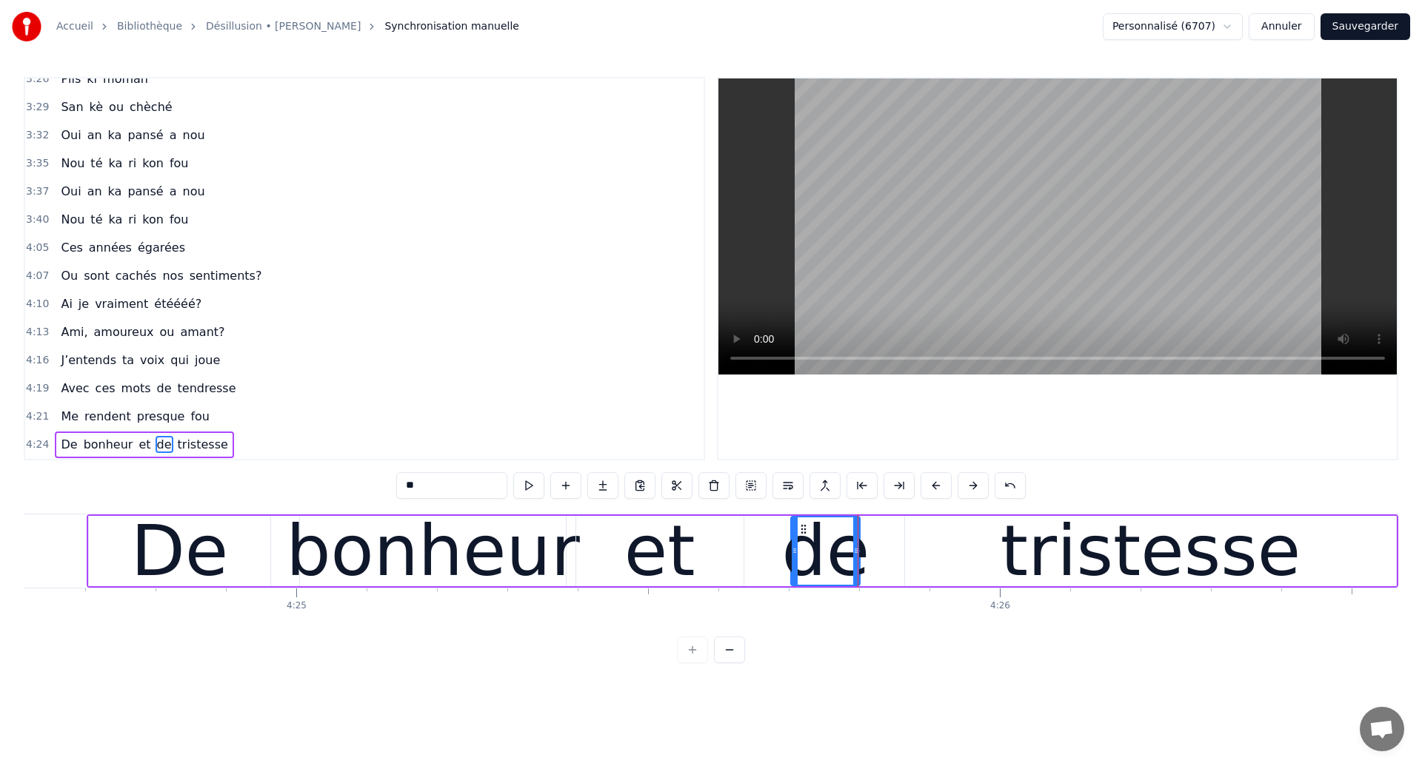
click at [495, 578] on div "bonheur" at bounding box center [433, 551] width 294 height 106
type input "*******"
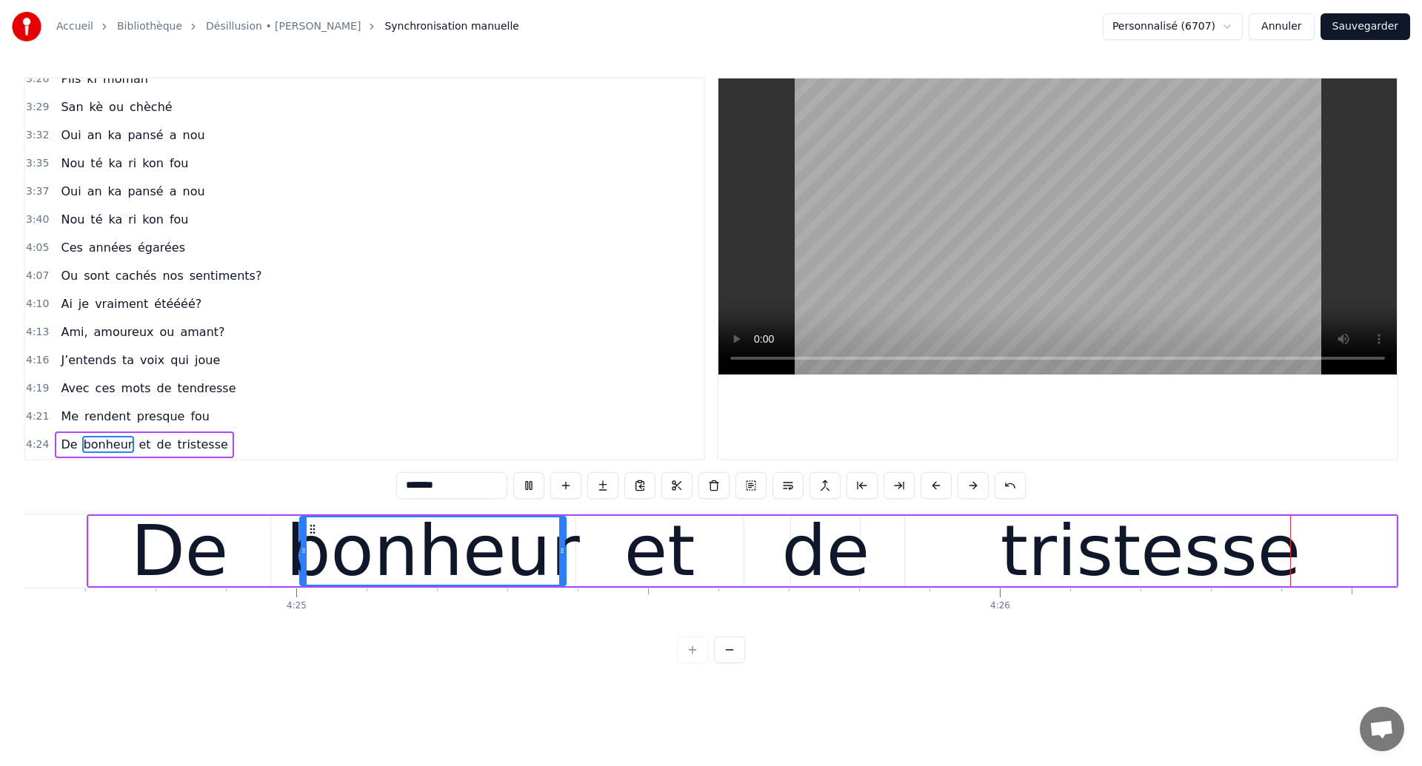
click at [868, 572] on div "De bonheur et de tristesse" at bounding box center [743, 551] width 1312 height 73
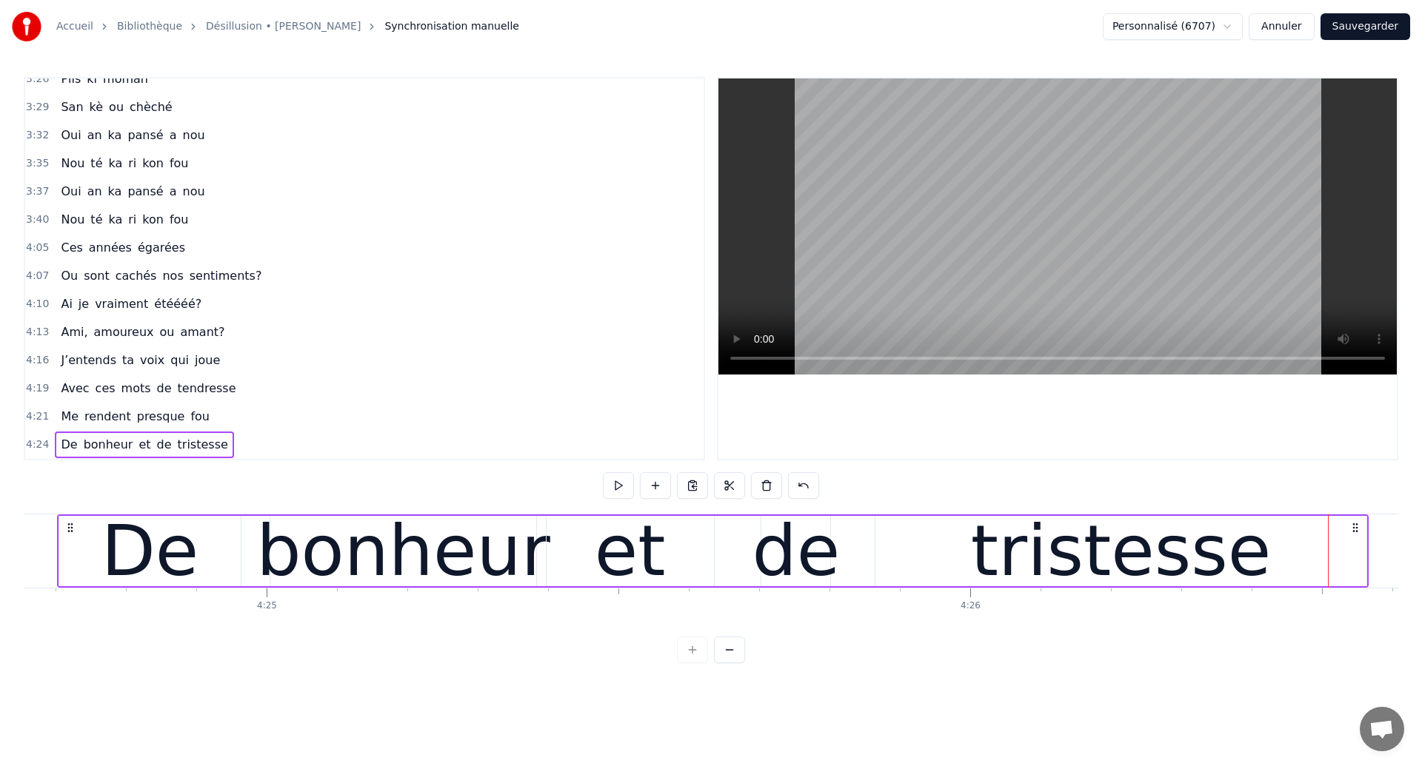
scroll to position [0, 186161]
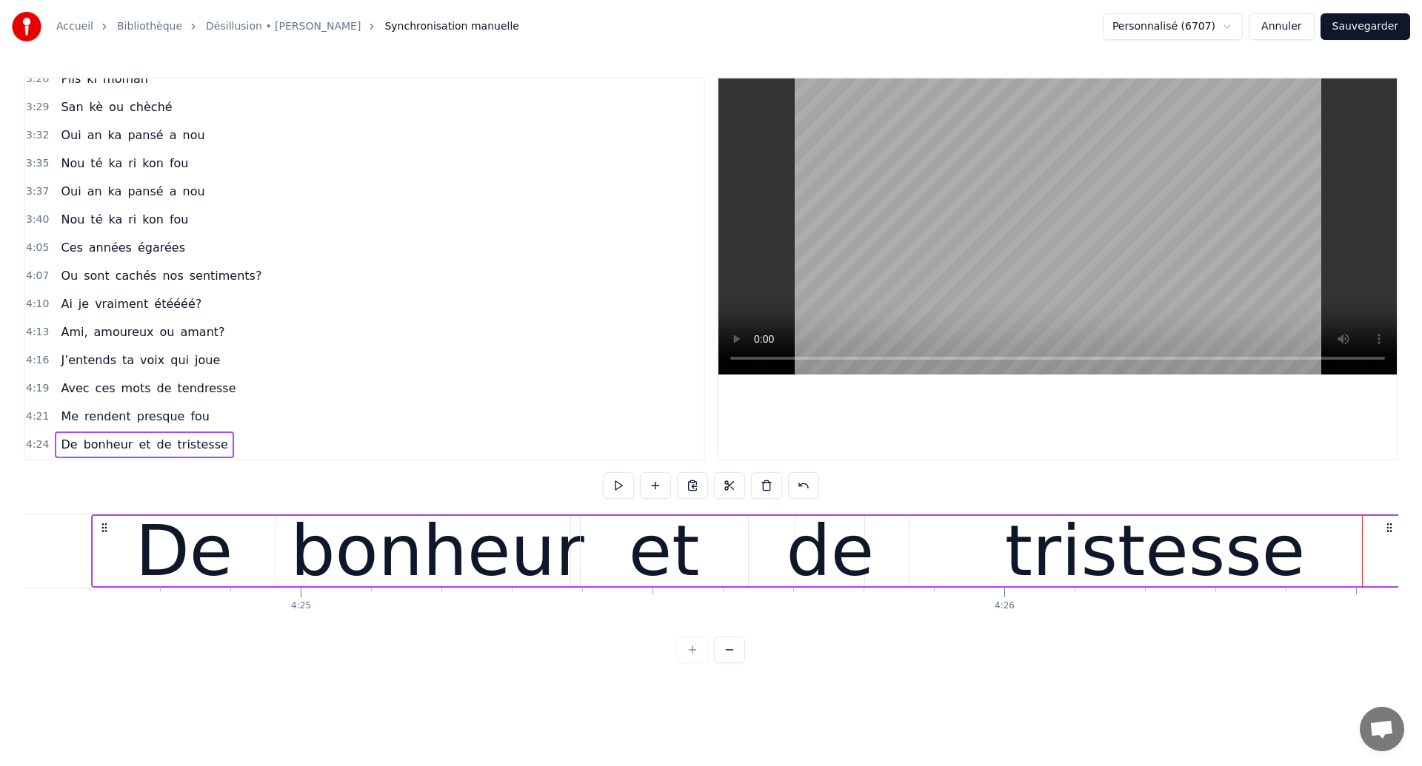
click at [370, 564] on div "bonheur" at bounding box center [437, 551] width 294 height 106
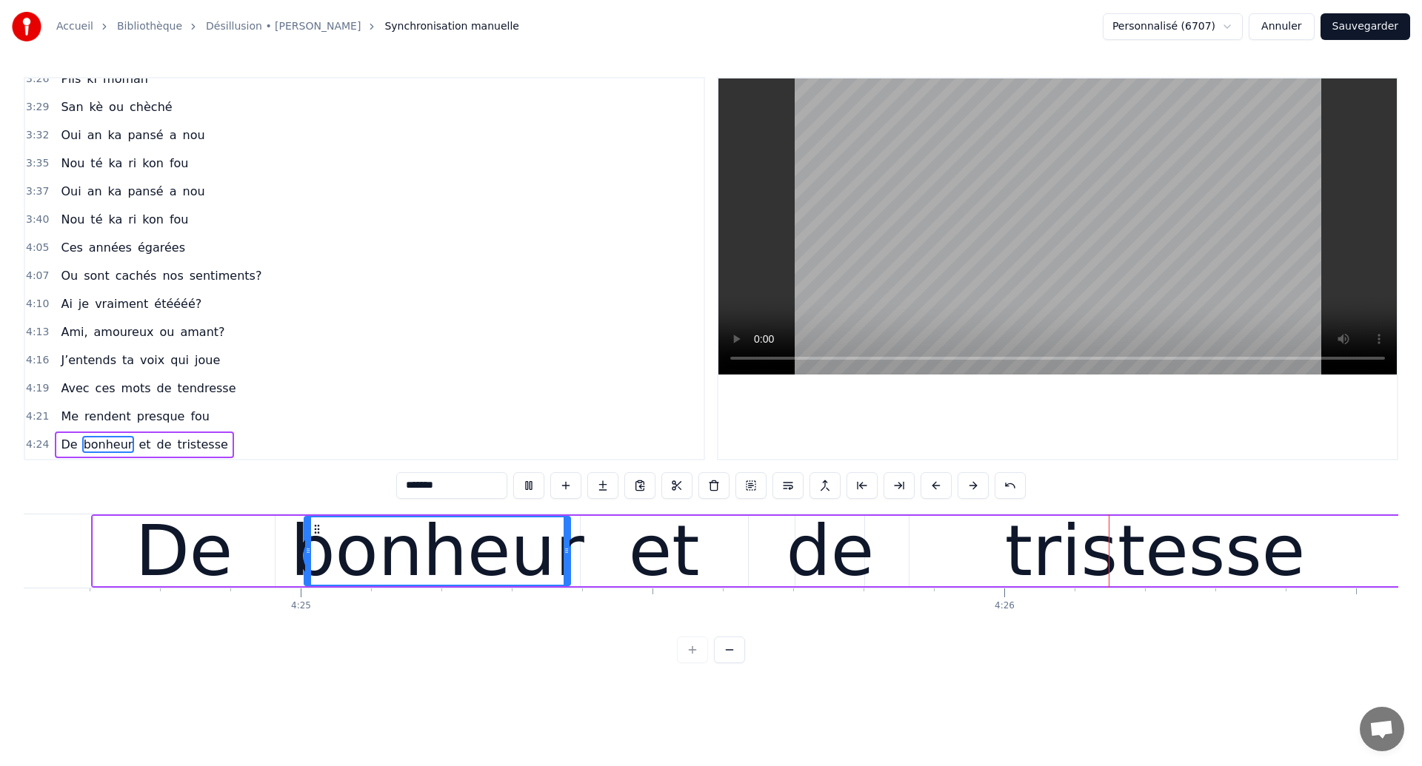
click at [810, 550] on div "de" at bounding box center [830, 551] width 88 height 106
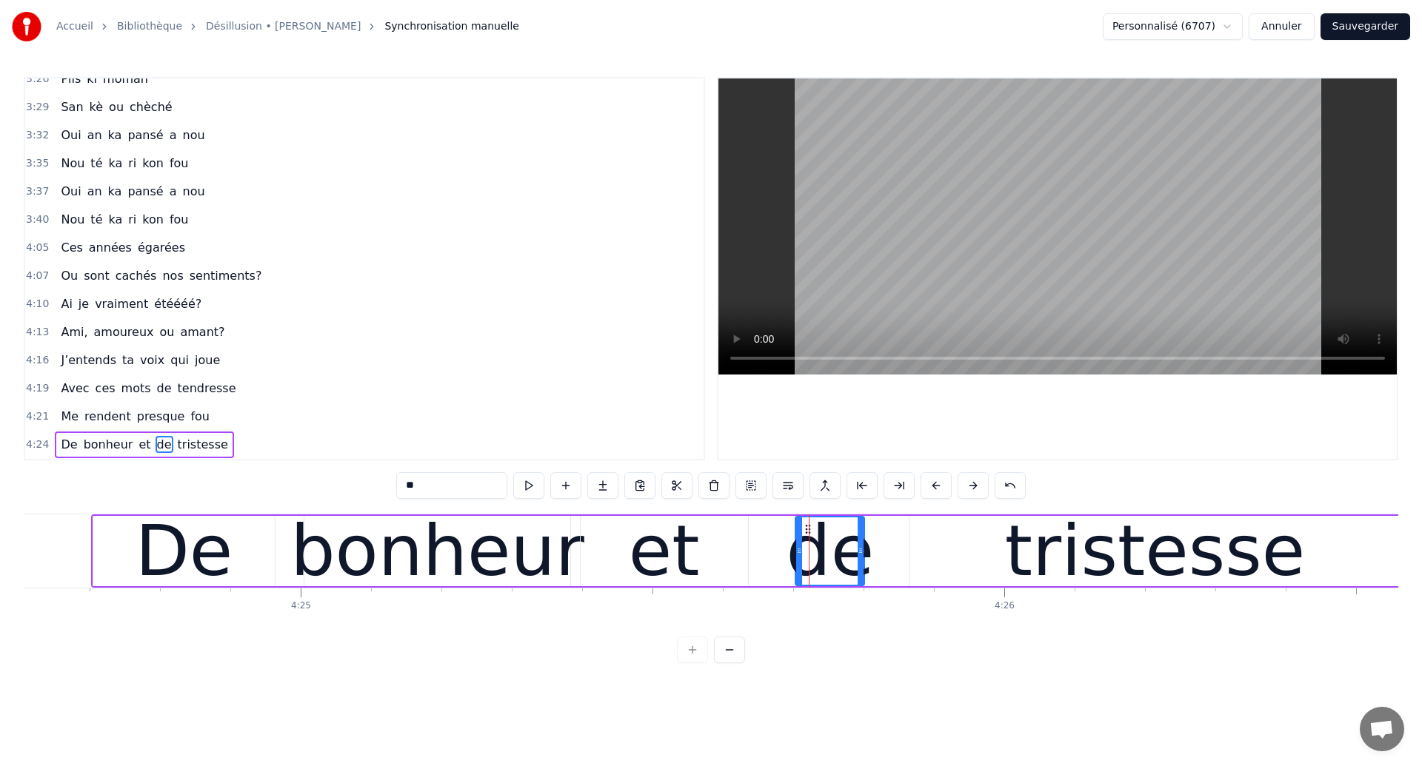
click at [471, 567] on div "bonheur" at bounding box center [437, 551] width 294 height 106
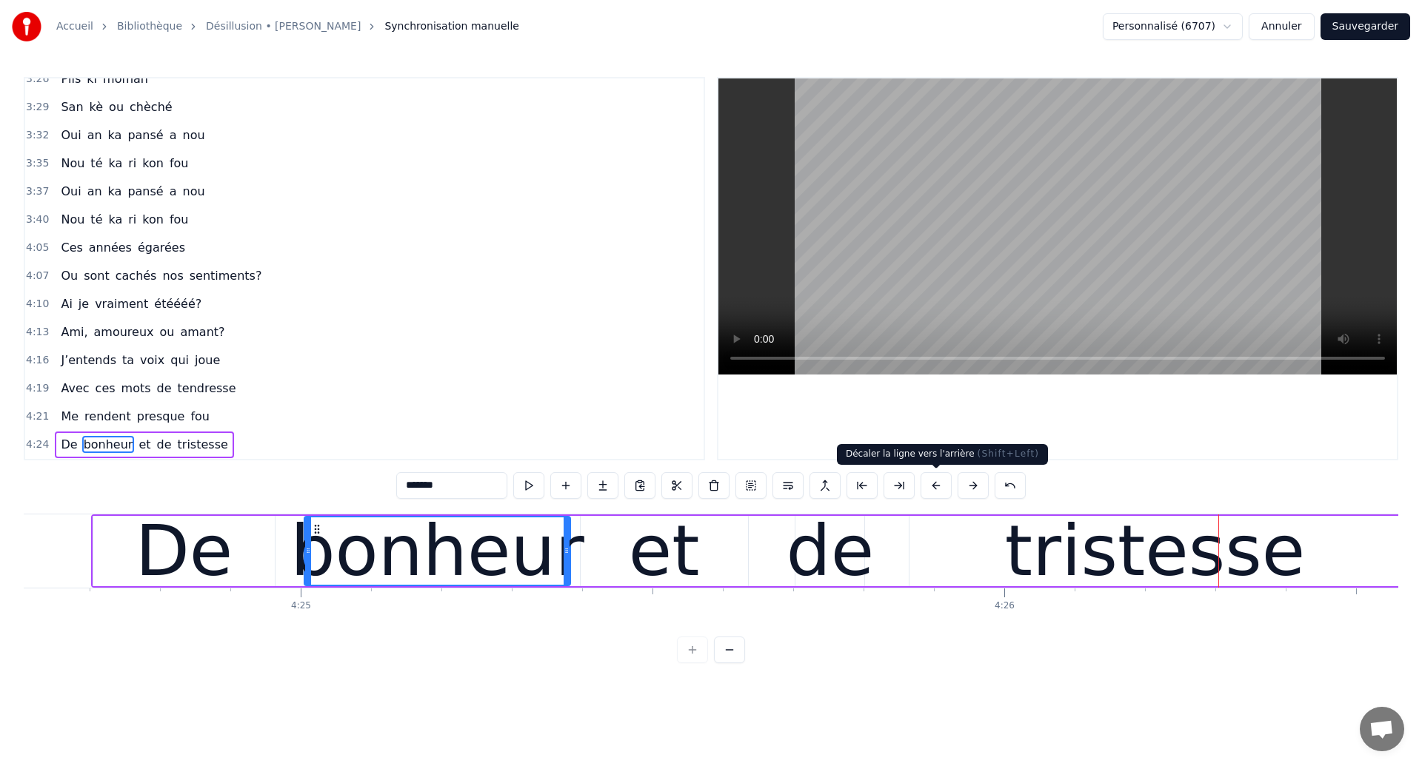
click at [978, 544] on div "tristesse" at bounding box center [1154, 551] width 491 height 70
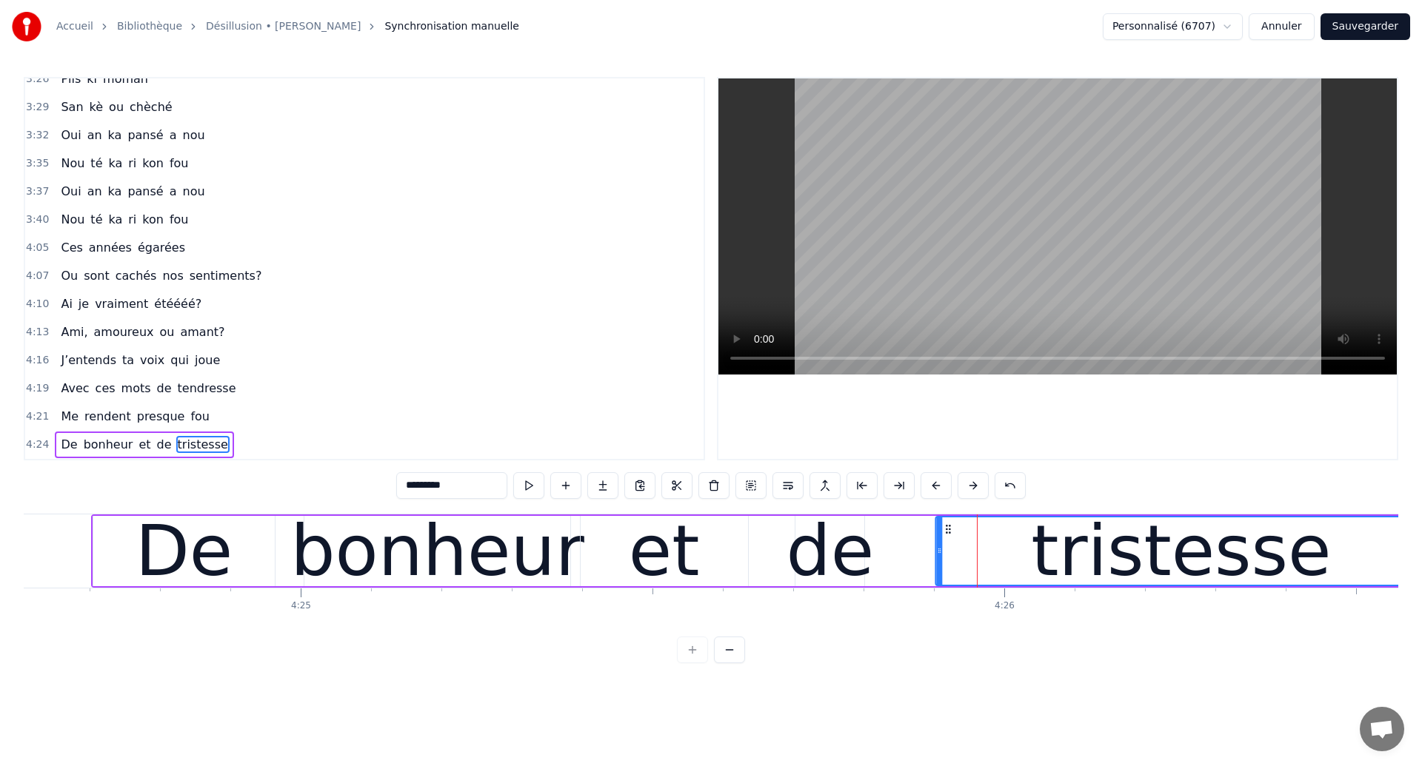
drag, startPoint x: 921, startPoint y: 528, endPoint x: 947, endPoint y: 532, distance: 26.3
click at [947, 532] on icon at bounding box center [948, 530] width 12 height 12
click at [842, 558] on div "de" at bounding box center [830, 551] width 88 height 106
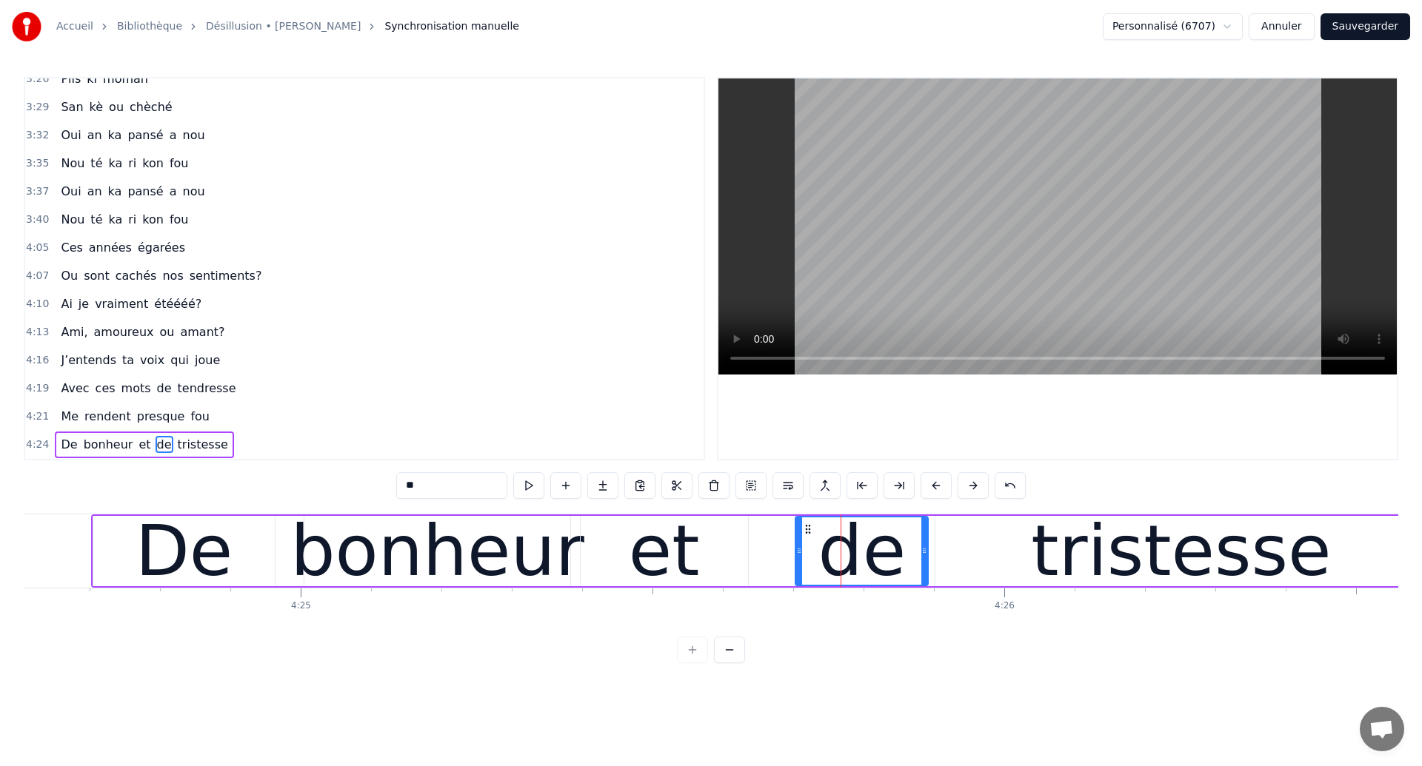
drag, startPoint x: 861, startPoint y: 556, endPoint x: 925, endPoint y: 566, distance: 65.1
click at [925, 566] on div at bounding box center [924, 551] width 6 height 67
click at [715, 532] on div "et" at bounding box center [664, 551] width 167 height 70
type input "**"
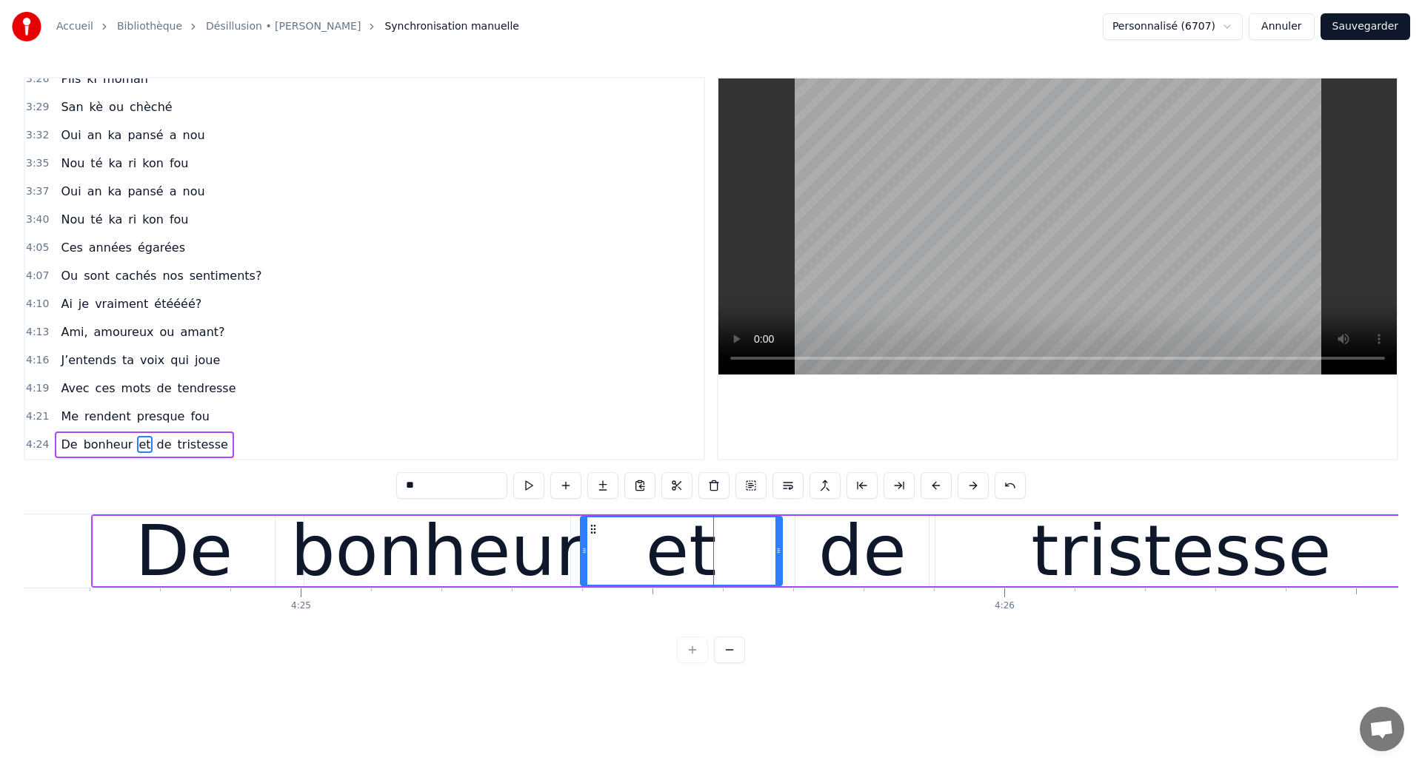
drag, startPoint x: 743, startPoint y: 552, endPoint x: 777, endPoint y: 560, distance: 35.0
click at [777, 560] on div at bounding box center [778, 551] width 6 height 67
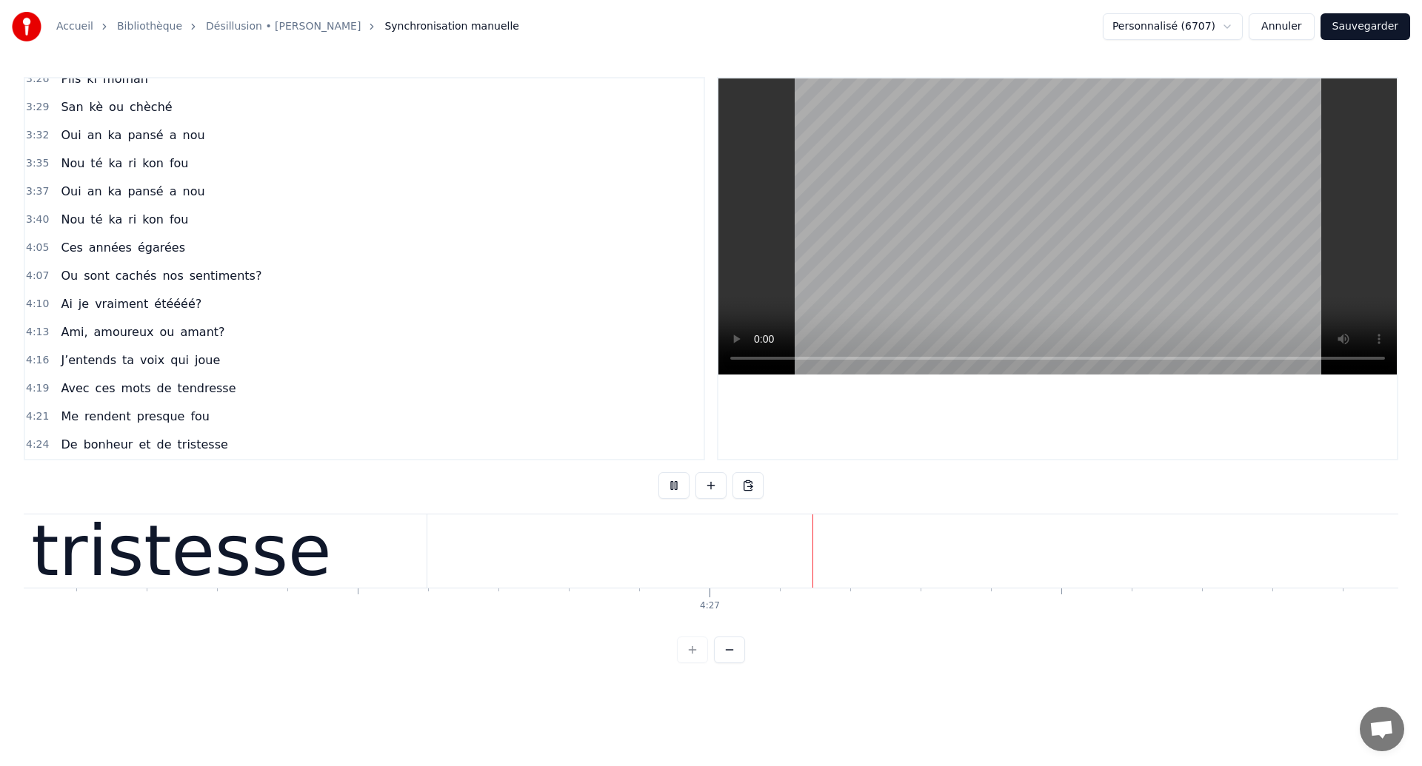
scroll to position [0, 187174]
click at [391, 572] on div "tristesse" at bounding box center [166, 551] width 491 height 73
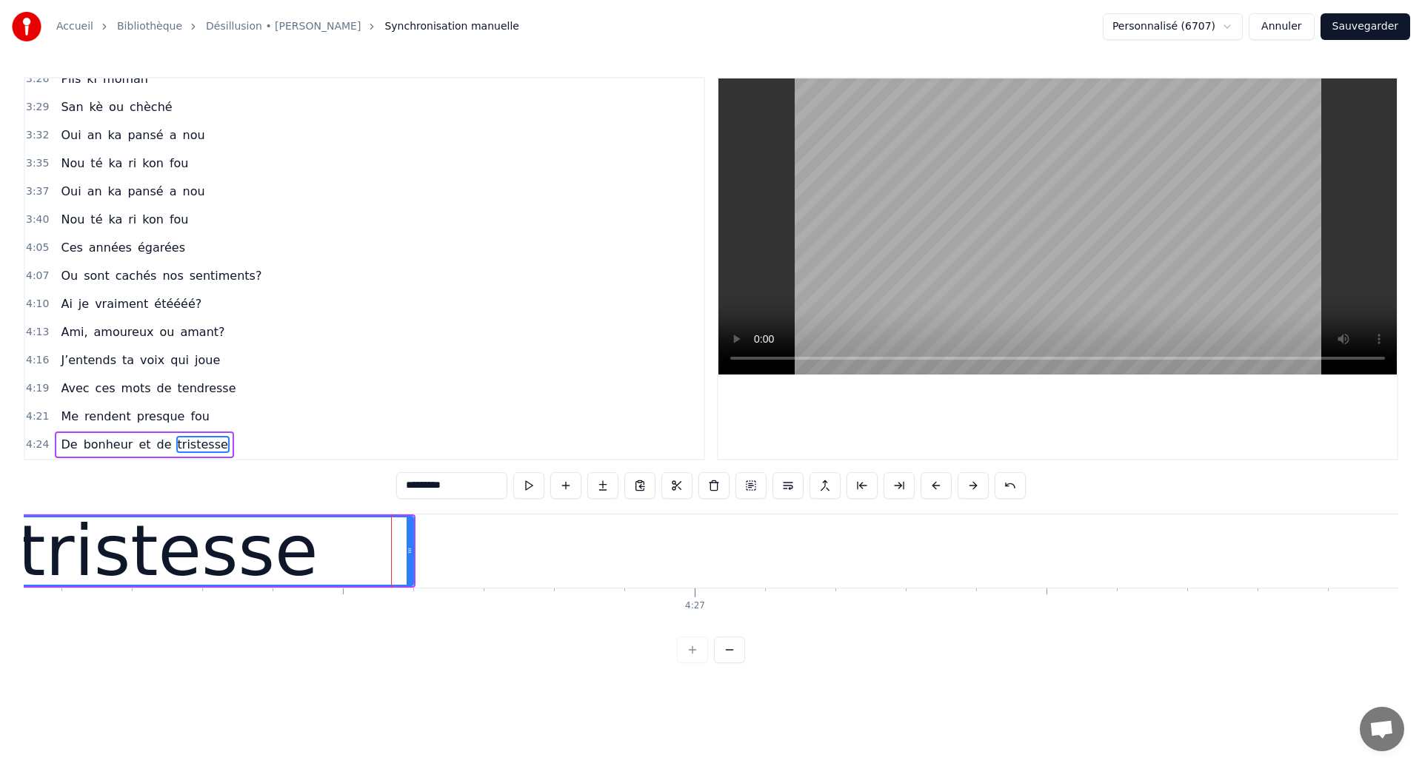
click at [413, 557] on div "tristesse" at bounding box center [167, 551] width 492 height 70
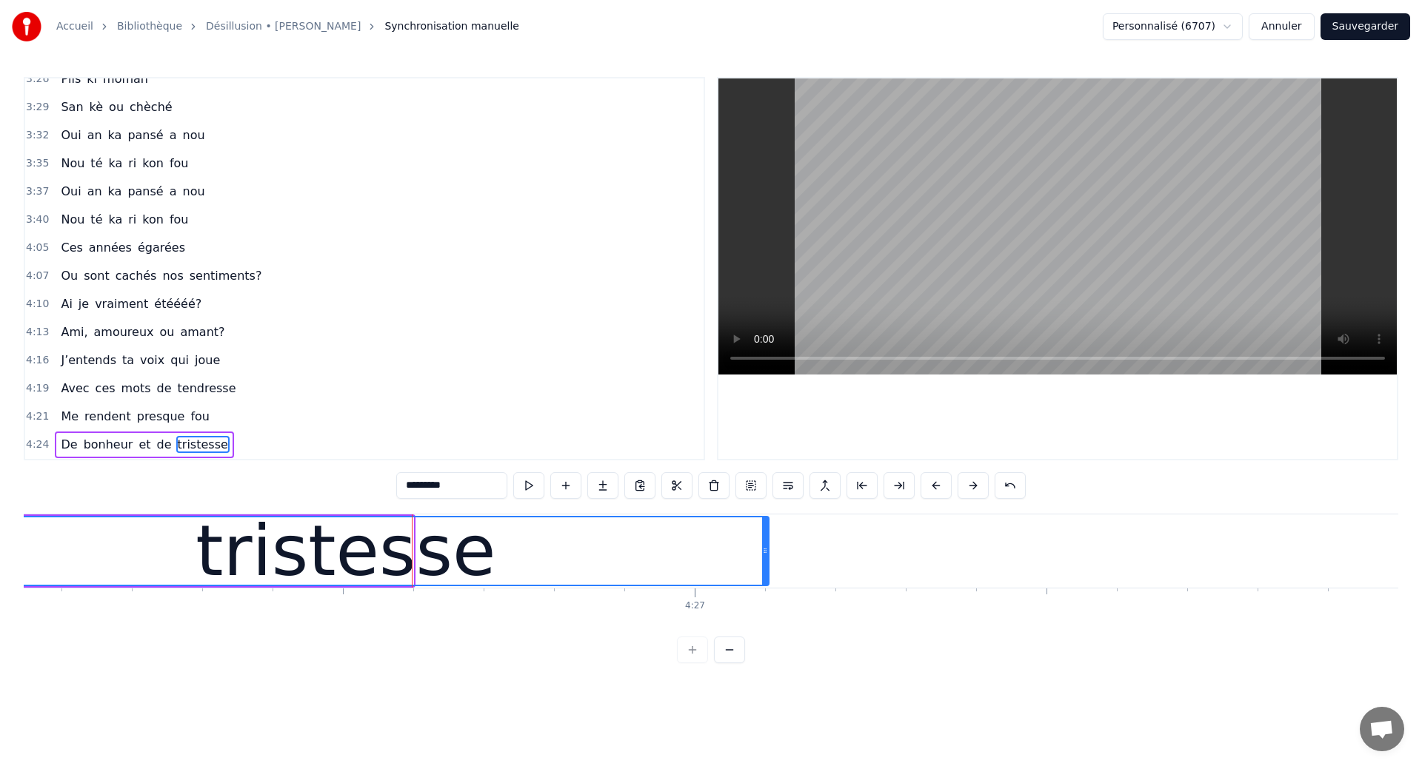
drag, startPoint x: 409, startPoint y: 555, endPoint x: 764, endPoint y: 538, distance: 355.2
click at [764, 538] on div at bounding box center [765, 551] width 6 height 67
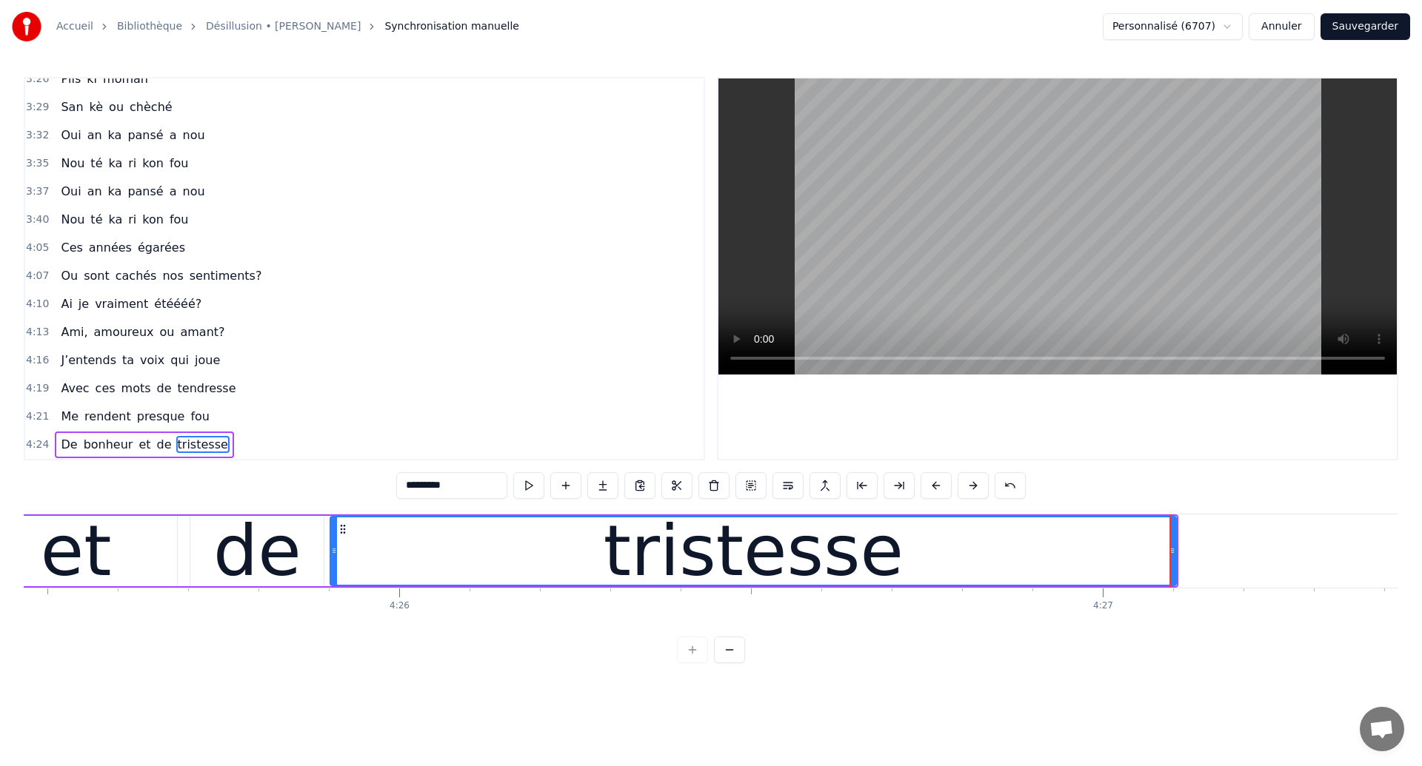
scroll to position [0, 186707]
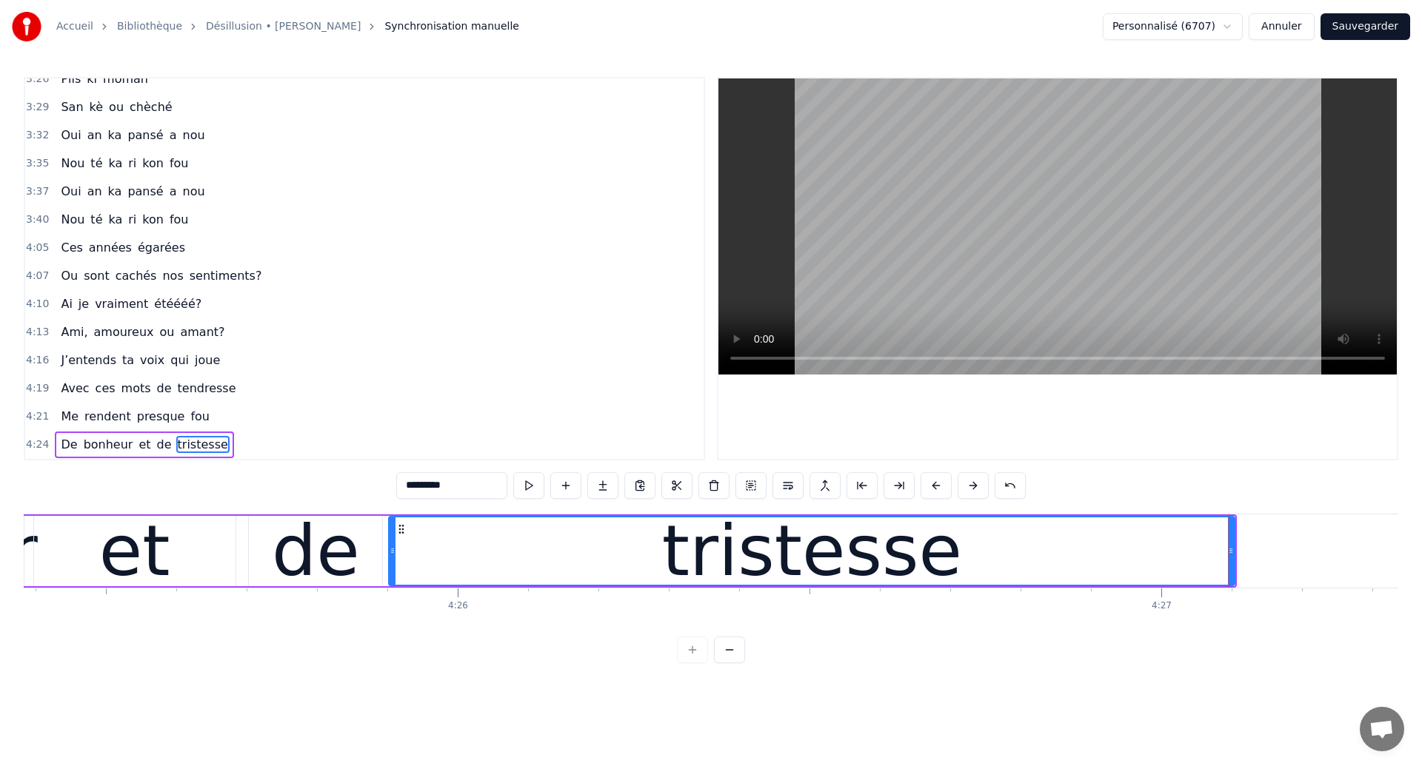
click at [340, 560] on div "de" at bounding box center [316, 551] width 88 height 106
type input "**"
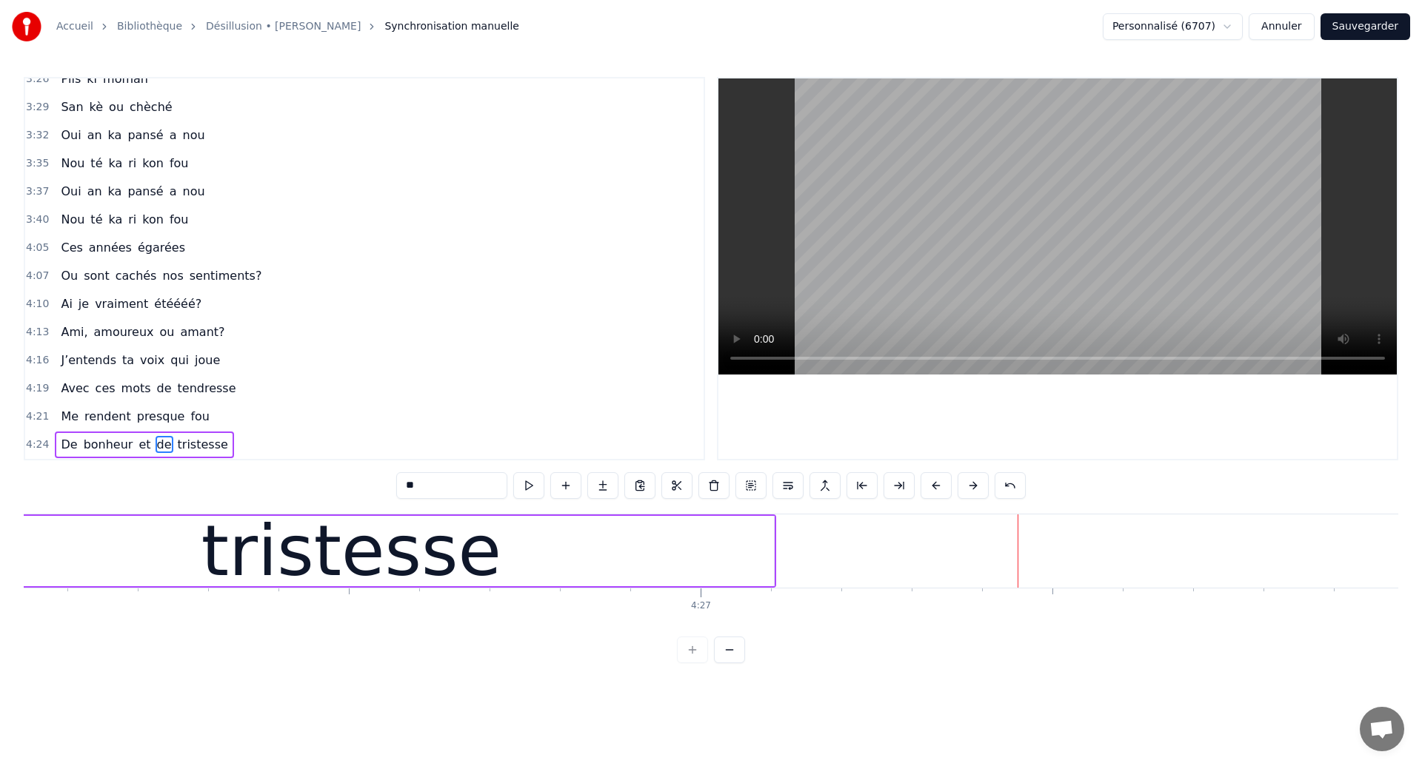
scroll to position [0, 187174]
click at [1353, 19] on button "Sauvegarder" at bounding box center [1365, 26] width 90 height 27
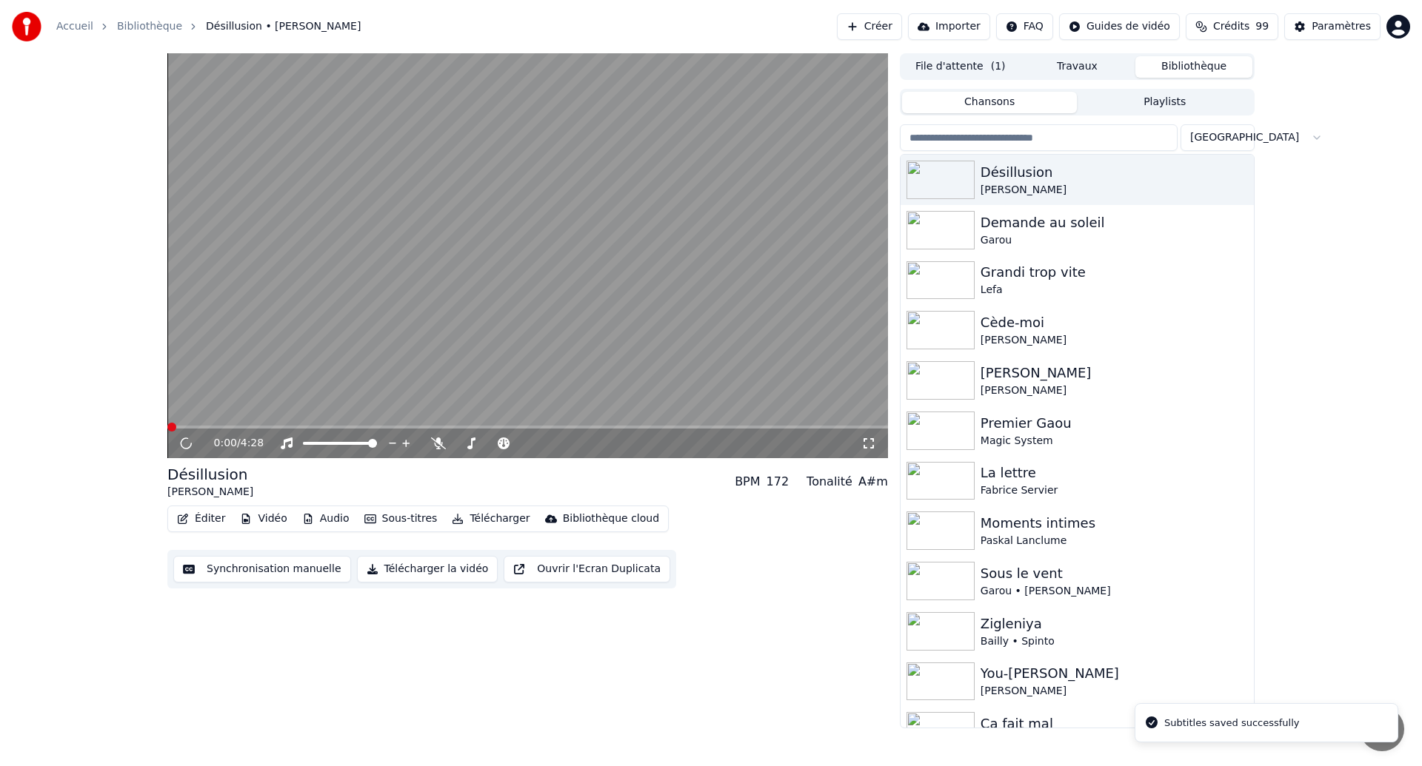
click at [870, 439] on icon at bounding box center [869, 443] width 10 height 10
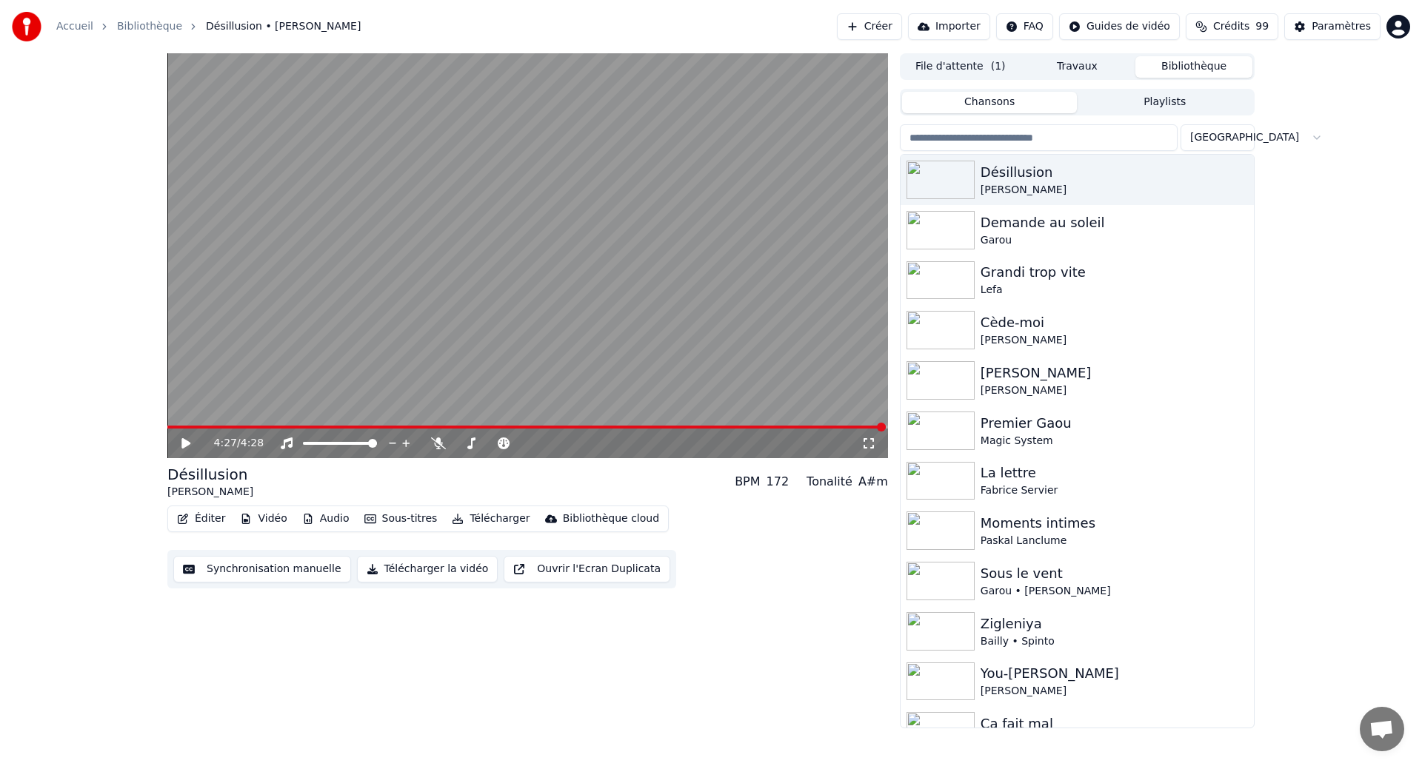
click at [277, 576] on button "Synchronisation manuelle" at bounding box center [262, 569] width 178 height 27
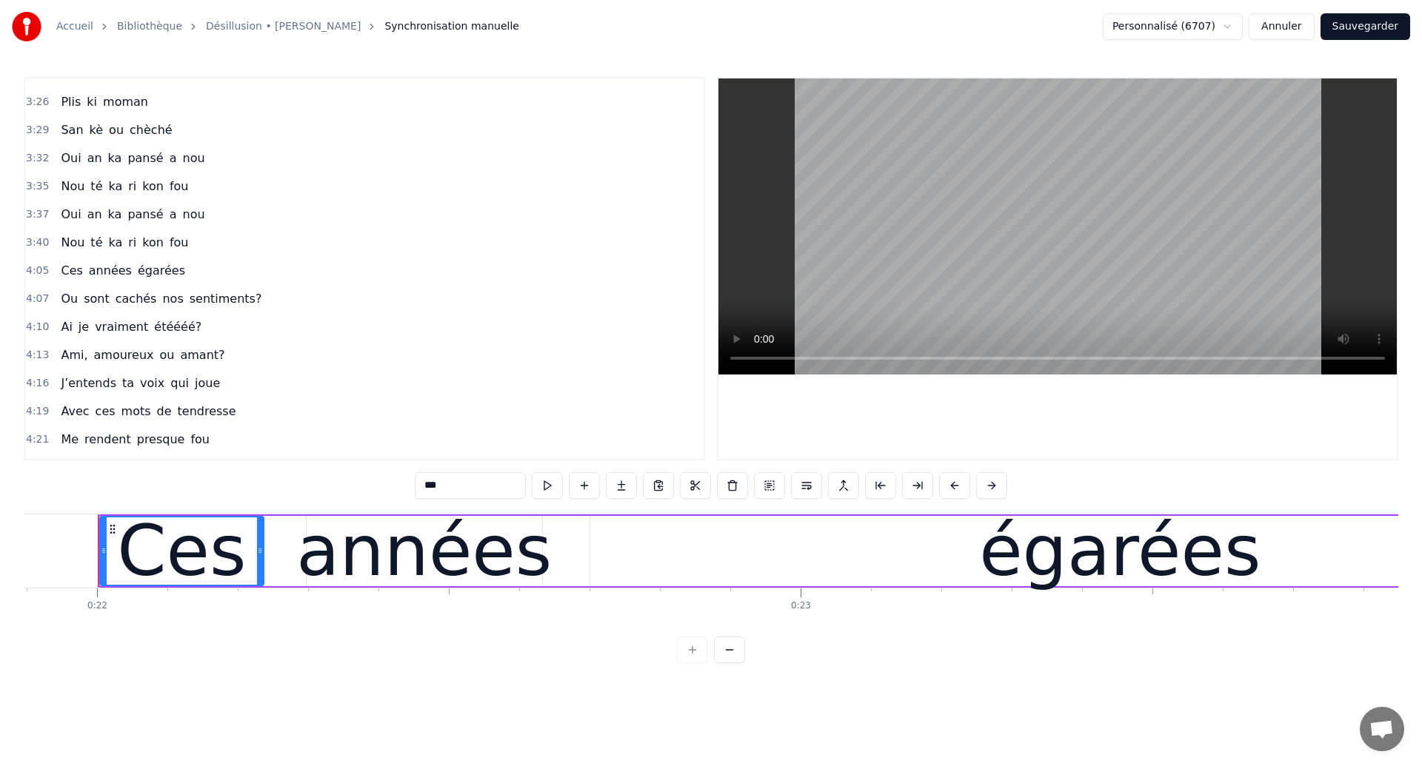
scroll to position [1195, 0]
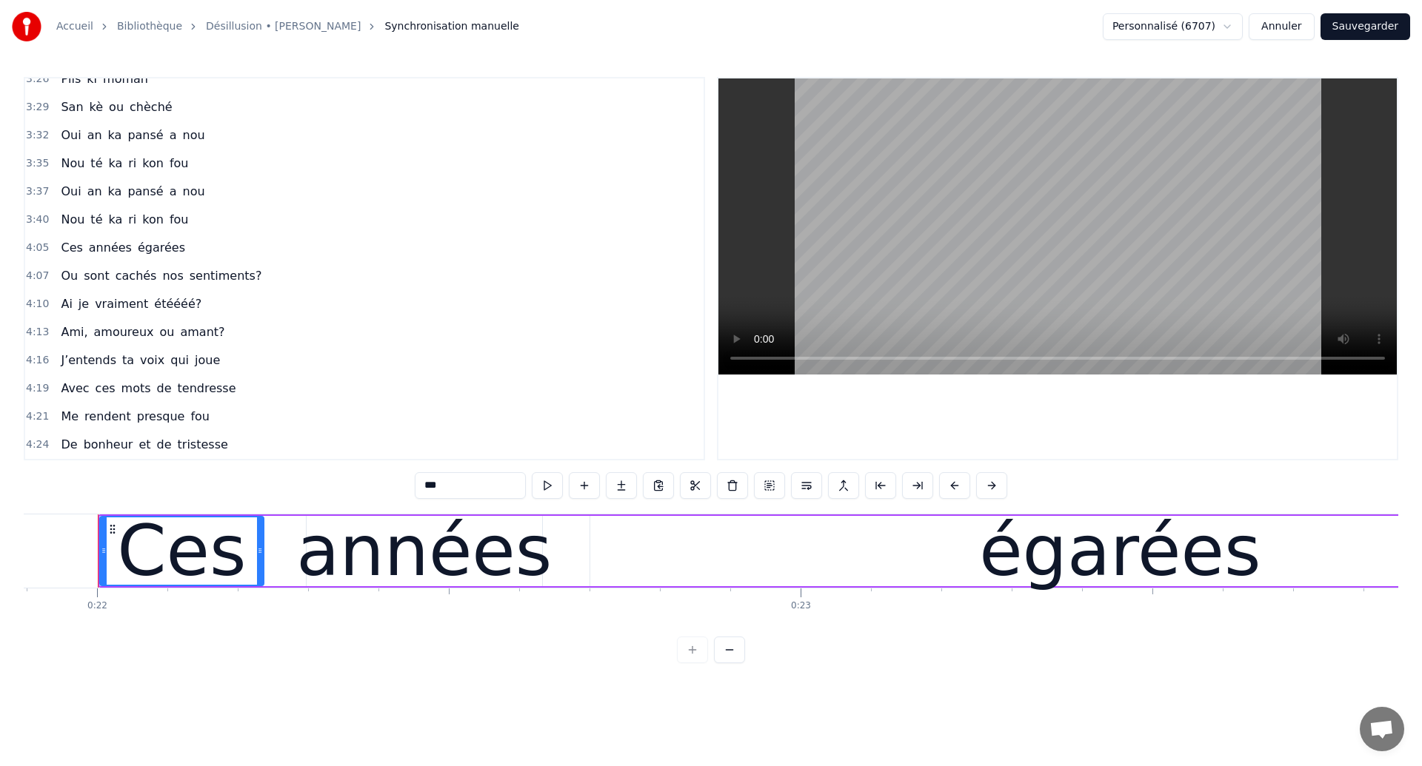
click at [64, 355] on span "J’entends" at bounding box center [88, 360] width 59 height 17
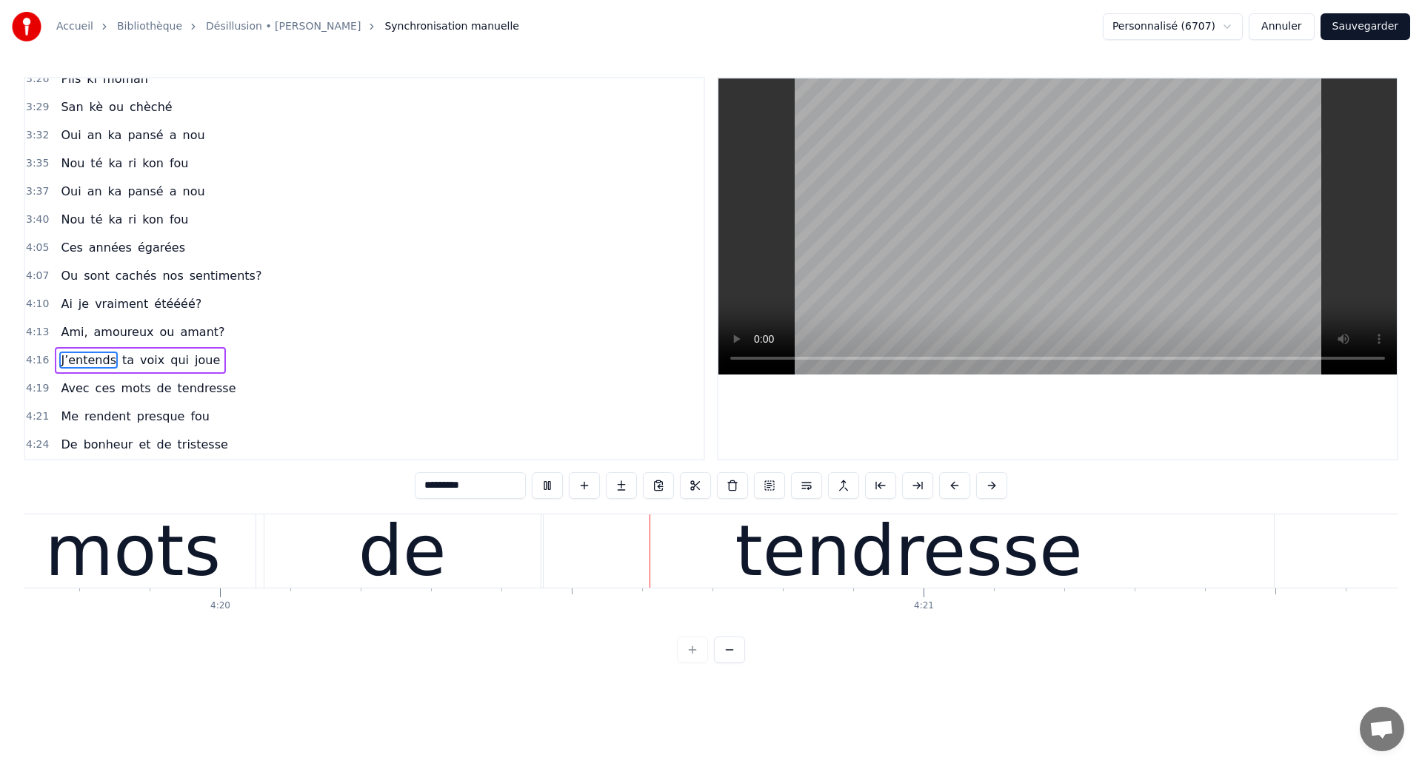
scroll to position [0, 182730]
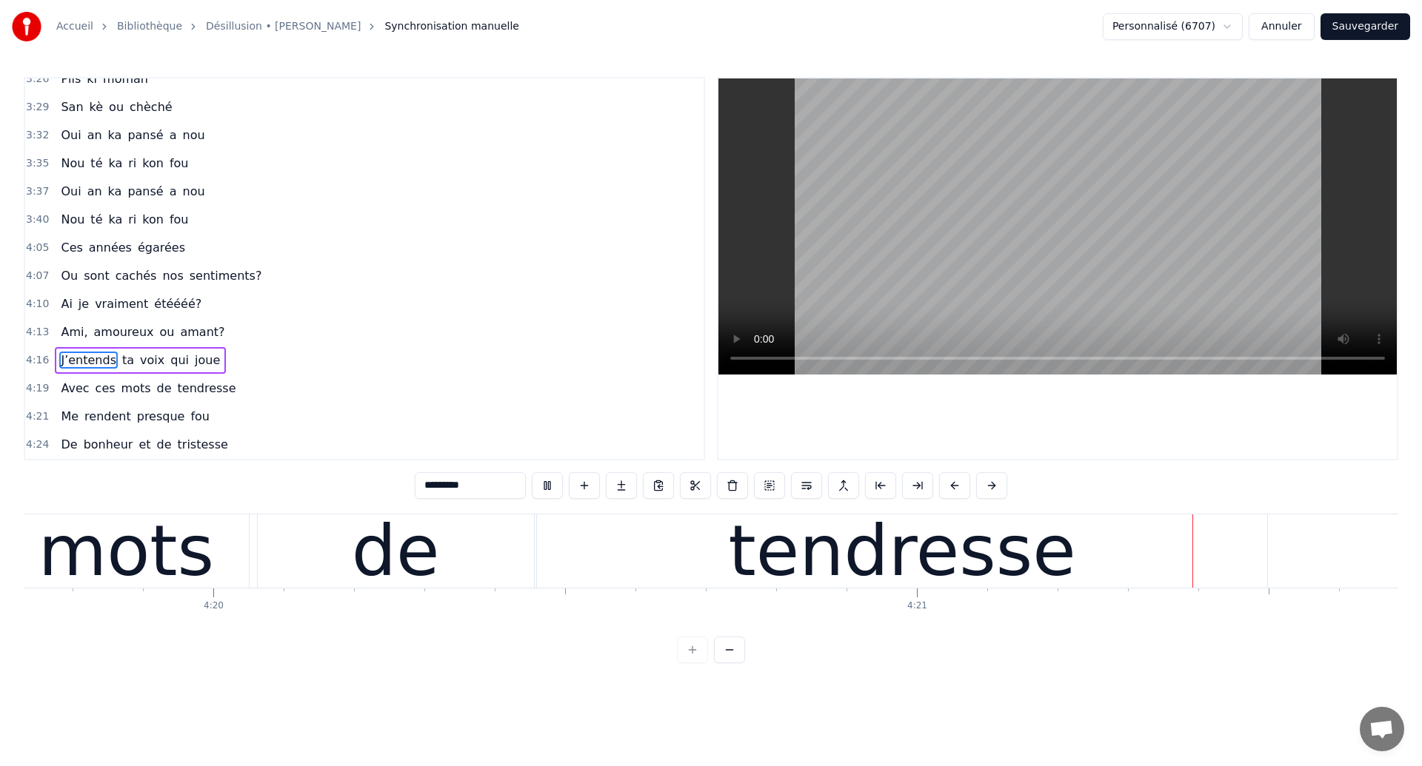
click at [375, 598] on div "de" at bounding box center [396, 551] width 88 height 106
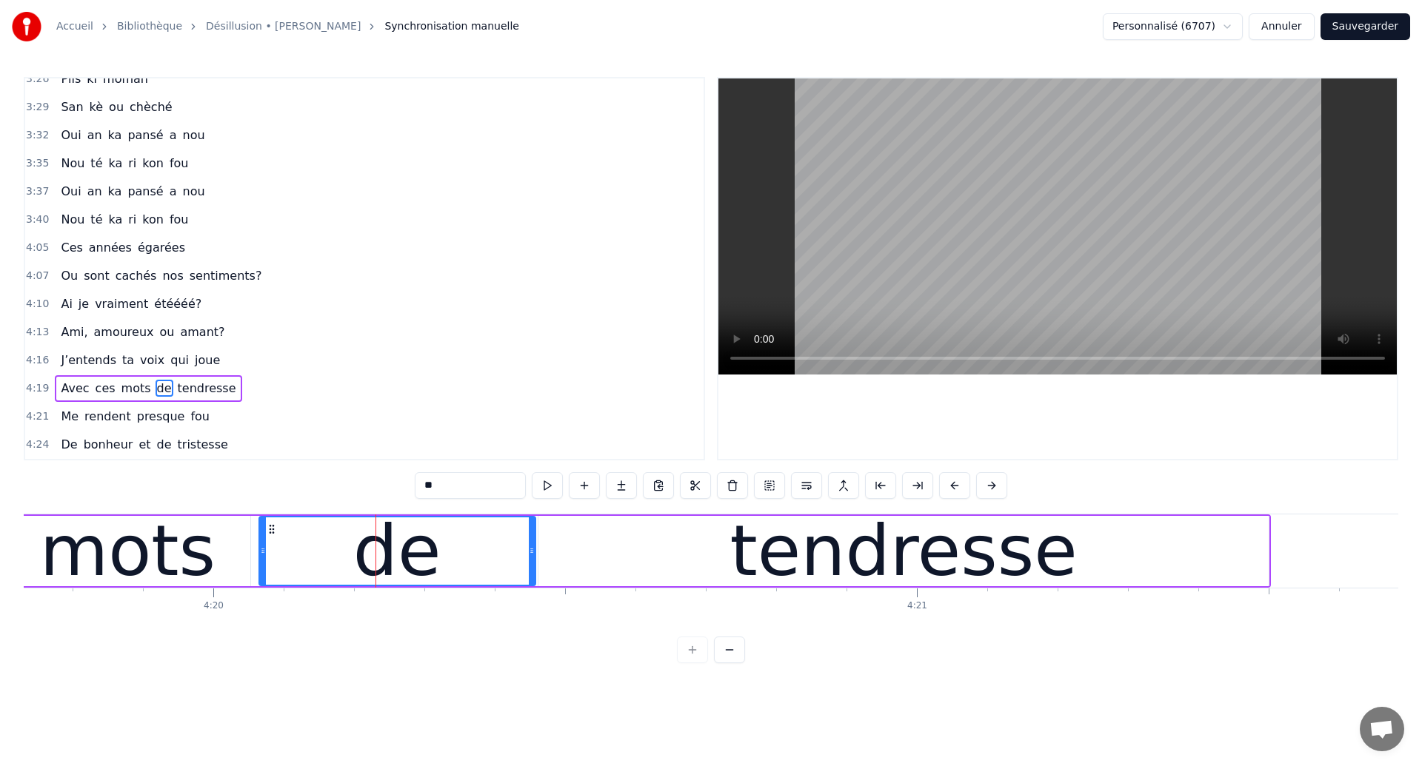
click at [59, 361] on span "J’entends" at bounding box center [88, 360] width 59 height 17
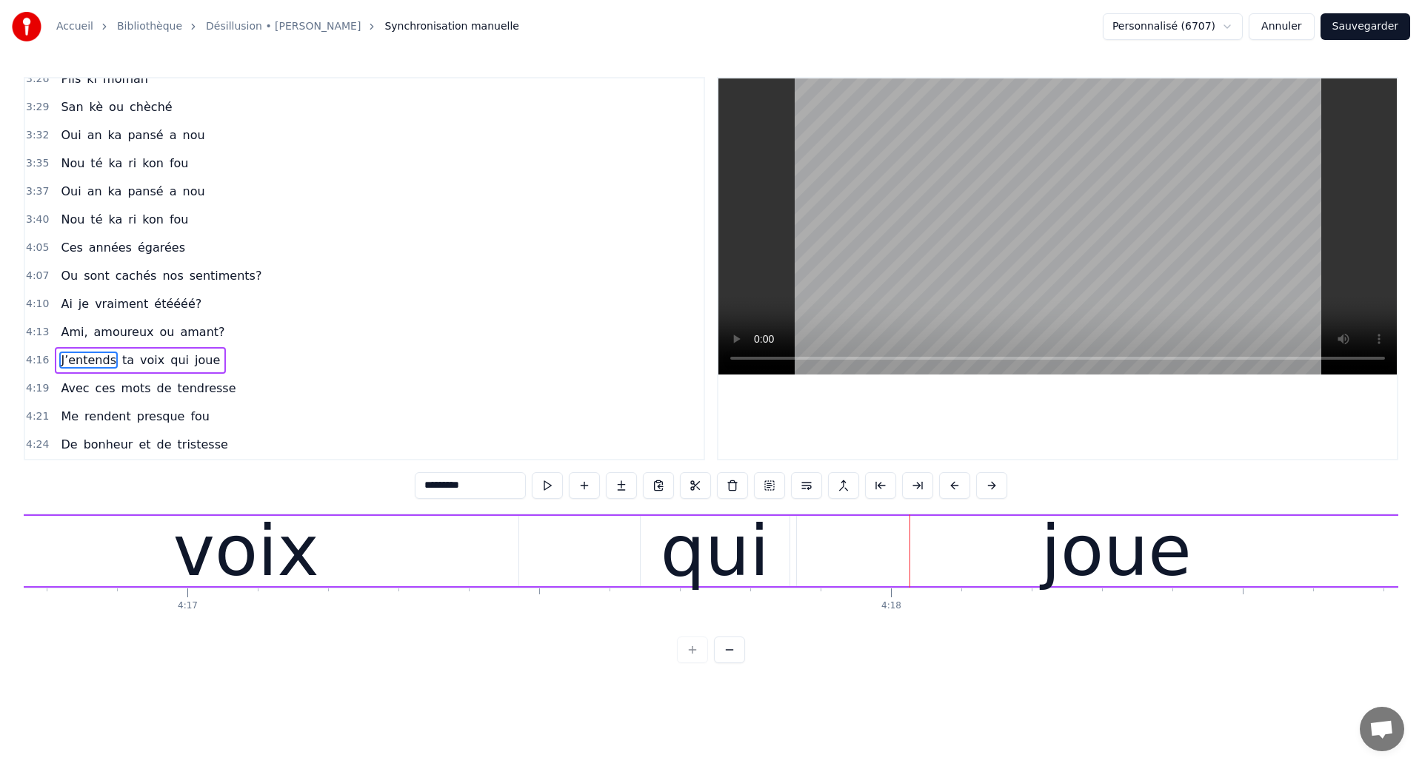
scroll to position [0, 180536]
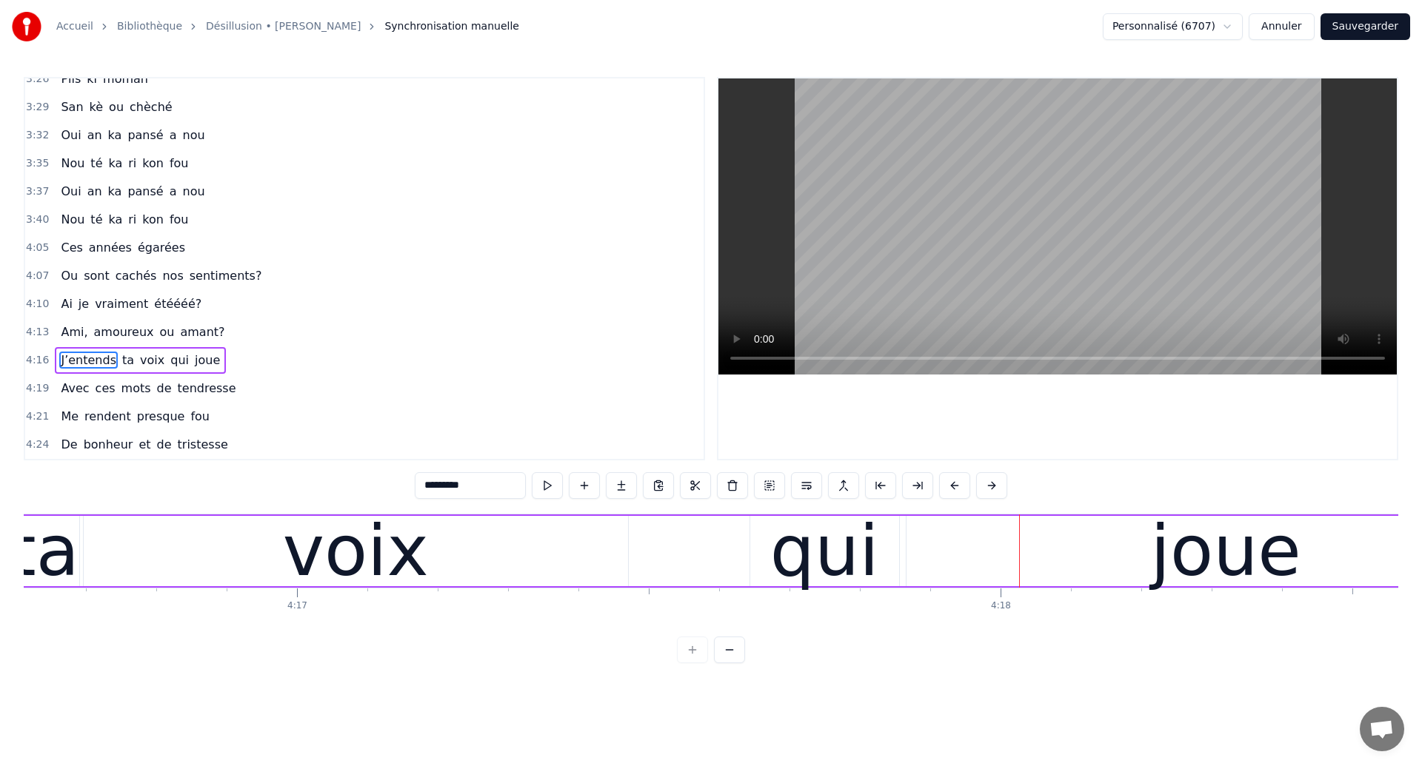
click at [153, 558] on div "voix" at bounding box center [356, 551] width 544 height 70
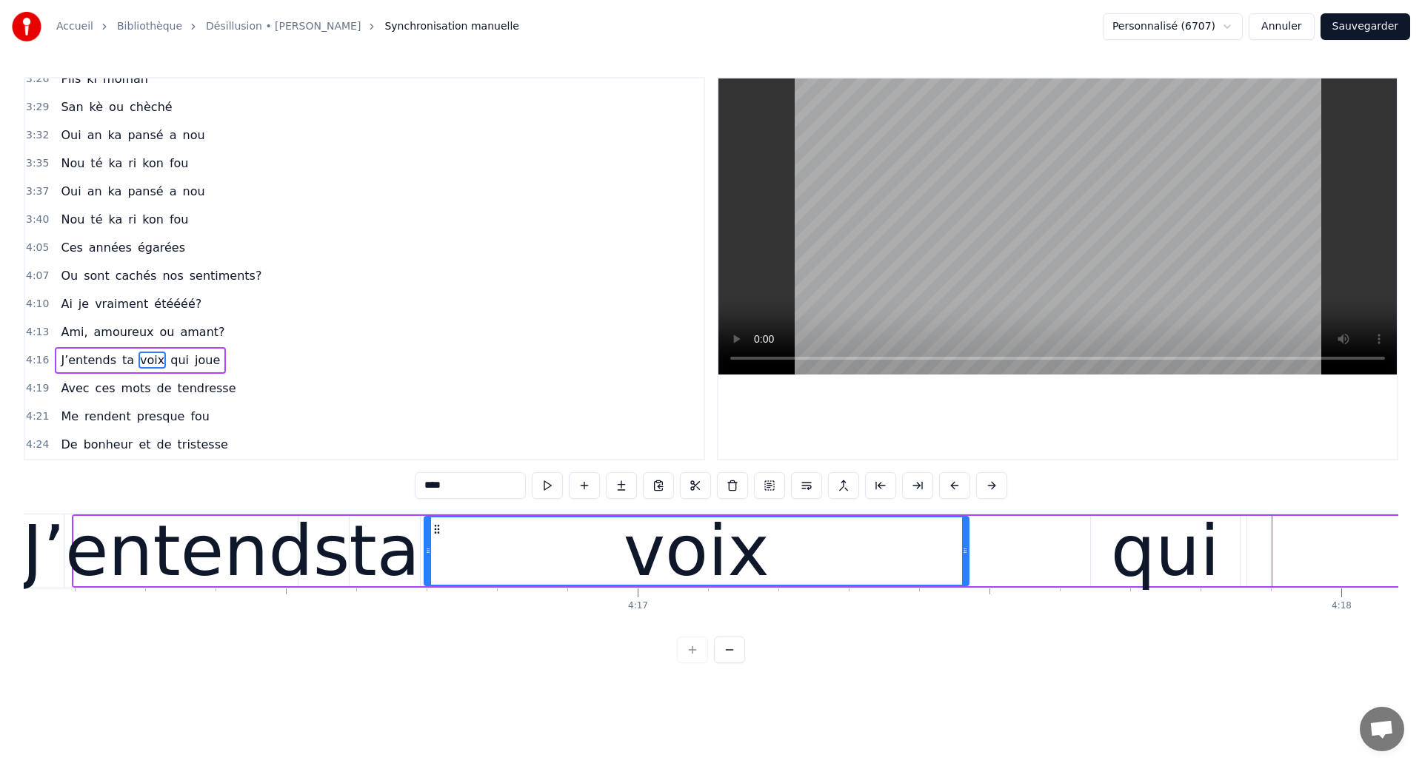
scroll to position [0, 180188]
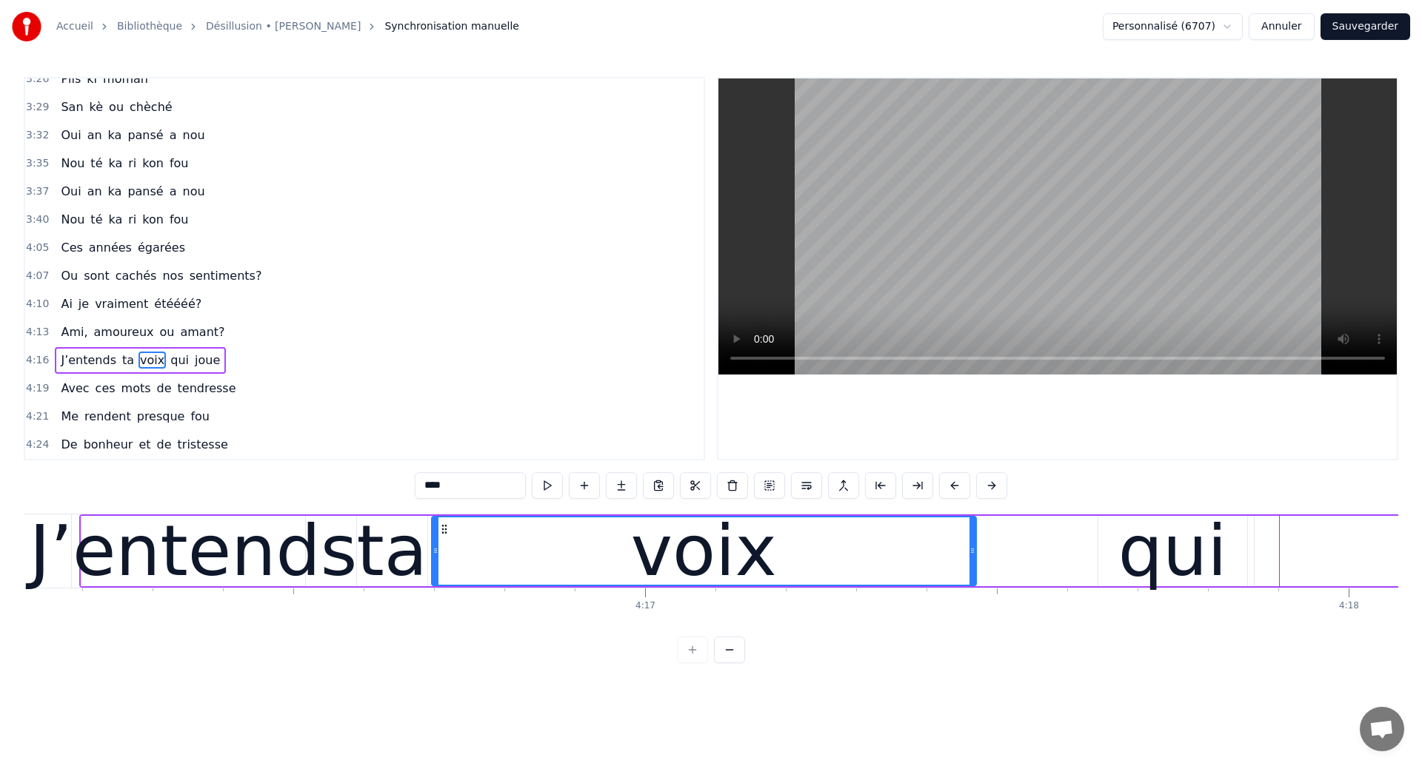
click at [148, 567] on div "J’entends" at bounding box center [194, 551] width 328 height 106
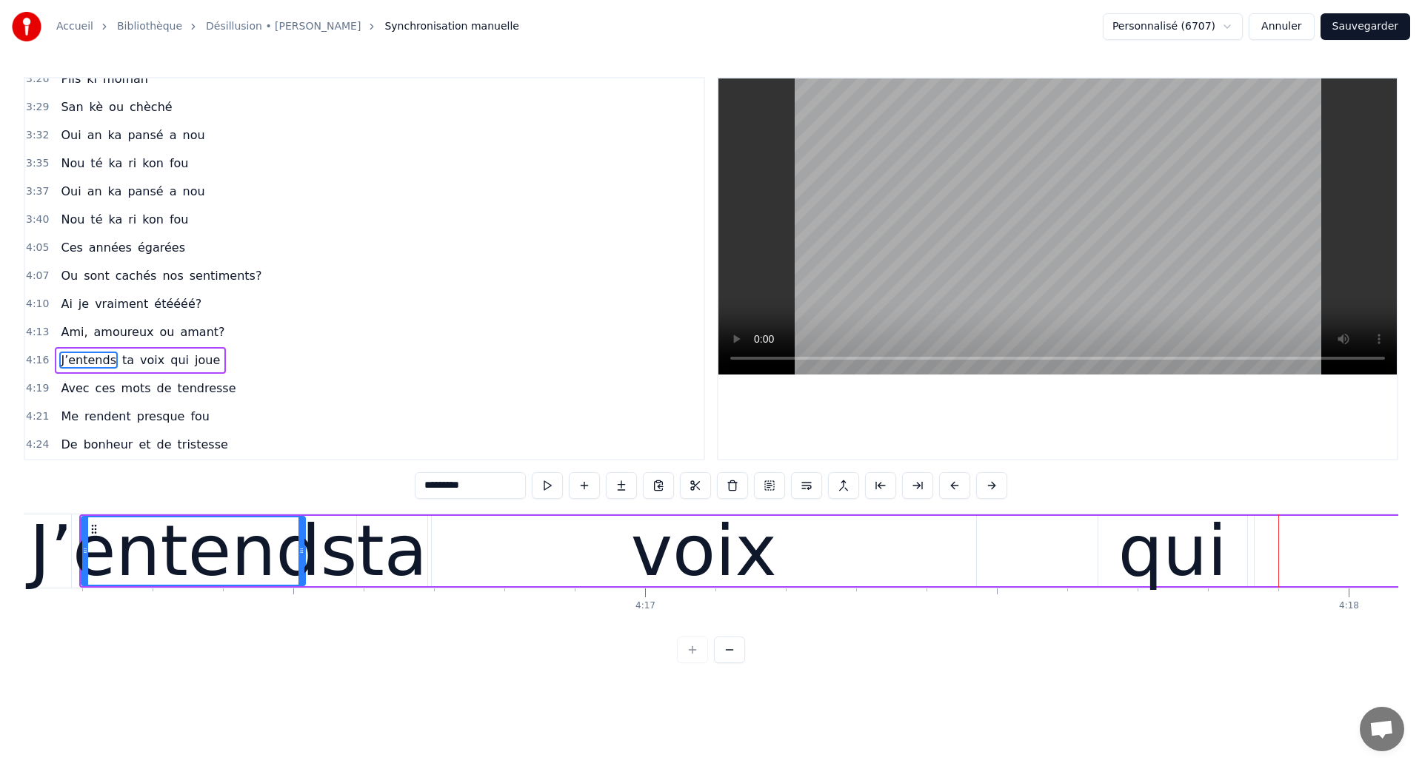
click at [1159, 530] on div "qui" at bounding box center [1172, 551] width 109 height 106
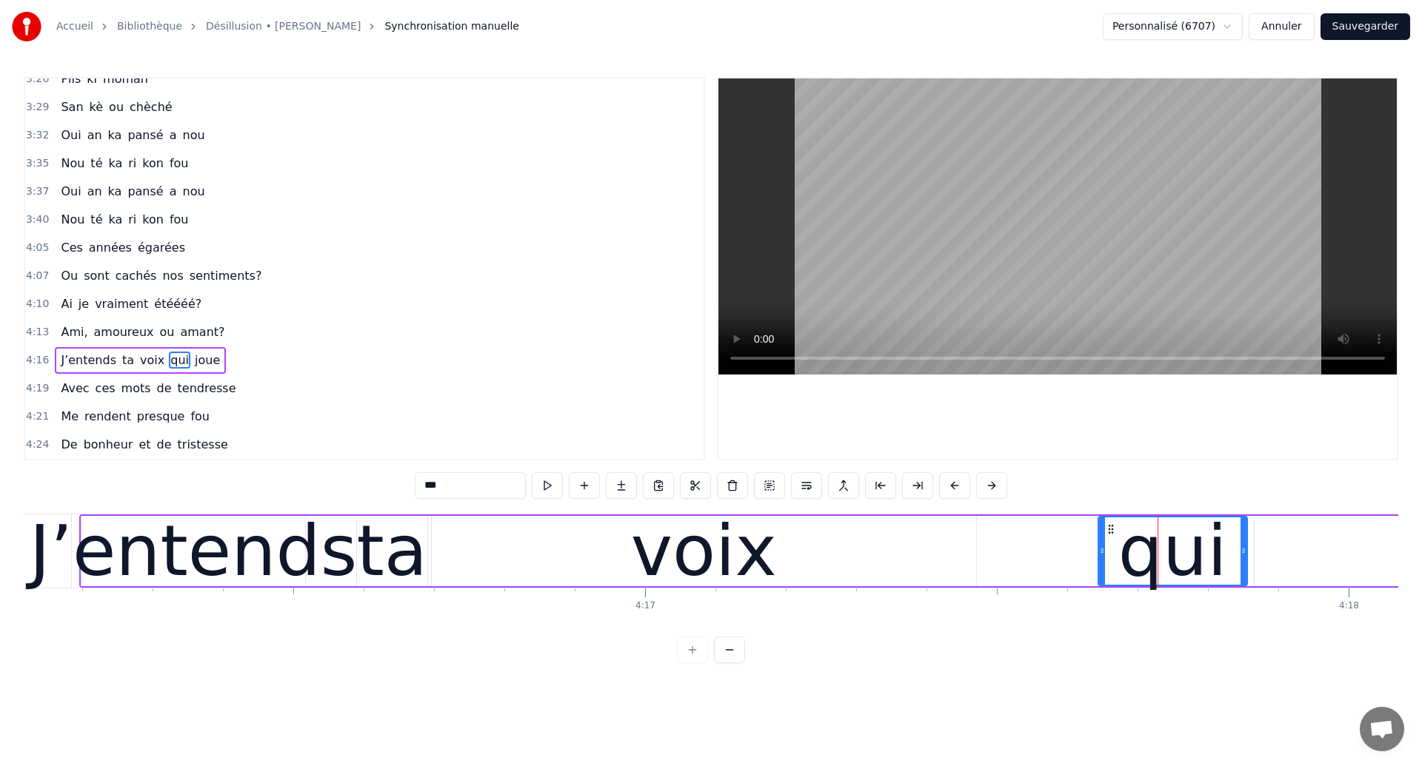
click at [1109, 527] on icon at bounding box center [1111, 530] width 12 height 12
click at [504, 584] on div "voix" at bounding box center [704, 551] width 546 height 70
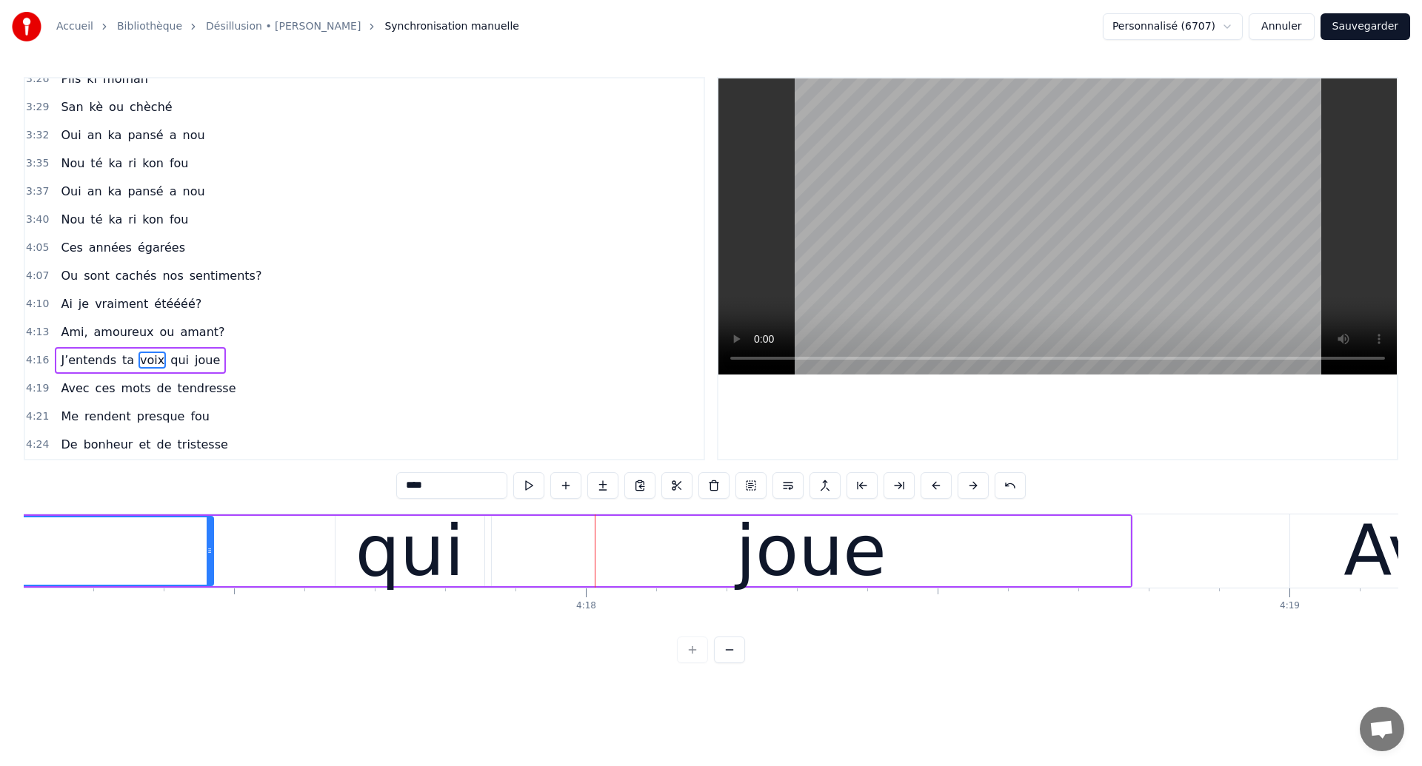
scroll to position [0, 180894]
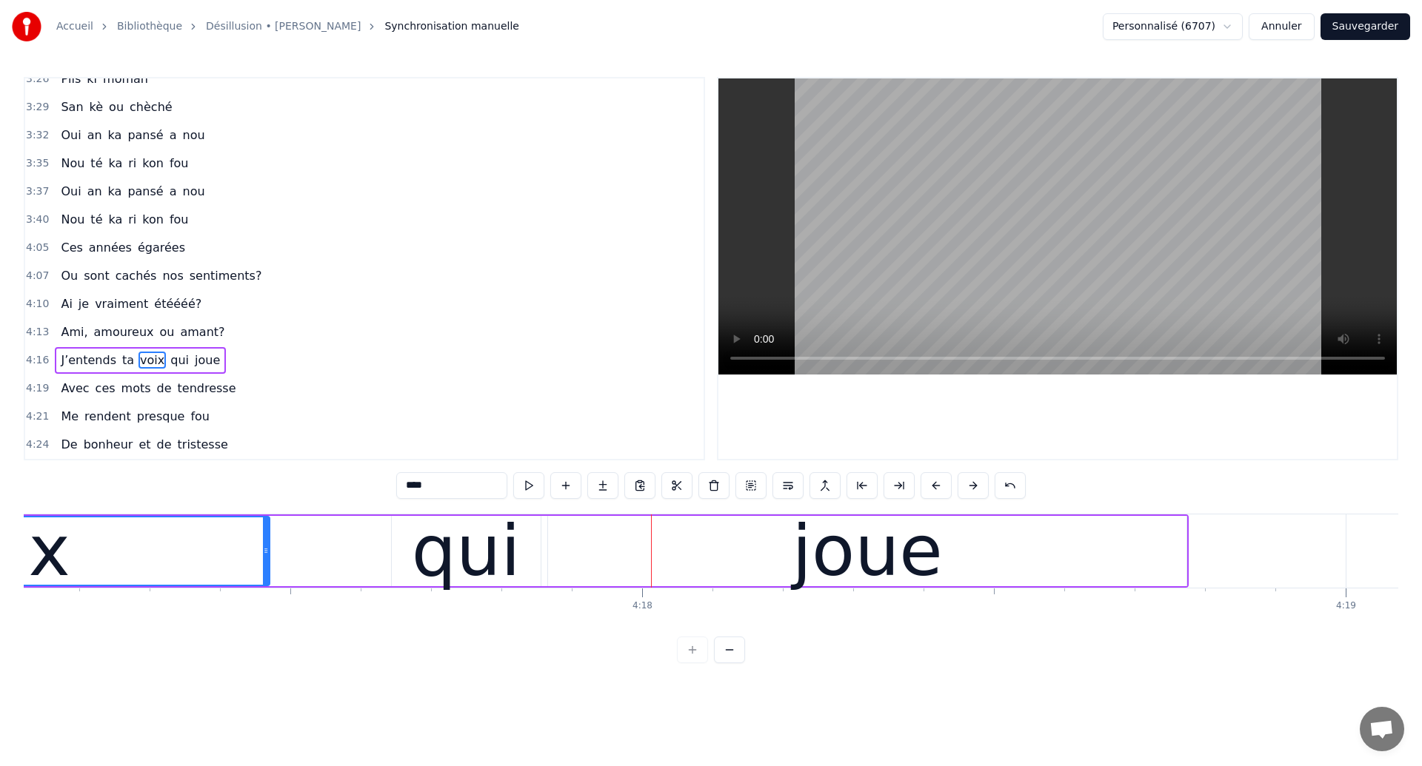
click at [424, 527] on div "qui" at bounding box center [466, 551] width 109 height 106
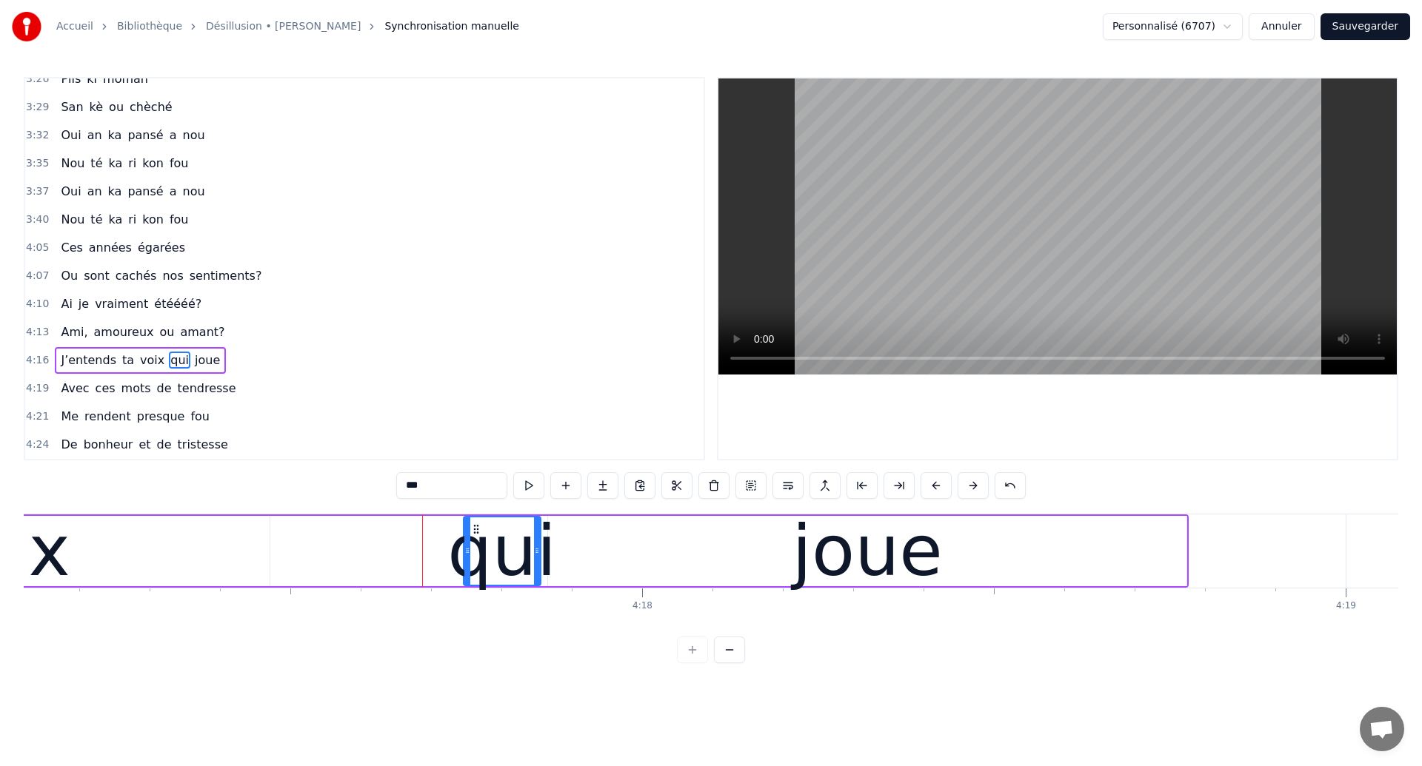
drag, startPoint x: 395, startPoint y: 556, endPoint x: 469, endPoint y: 583, distance: 78.0
click at [469, 583] on div at bounding box center [467, 551] width 6 height 67
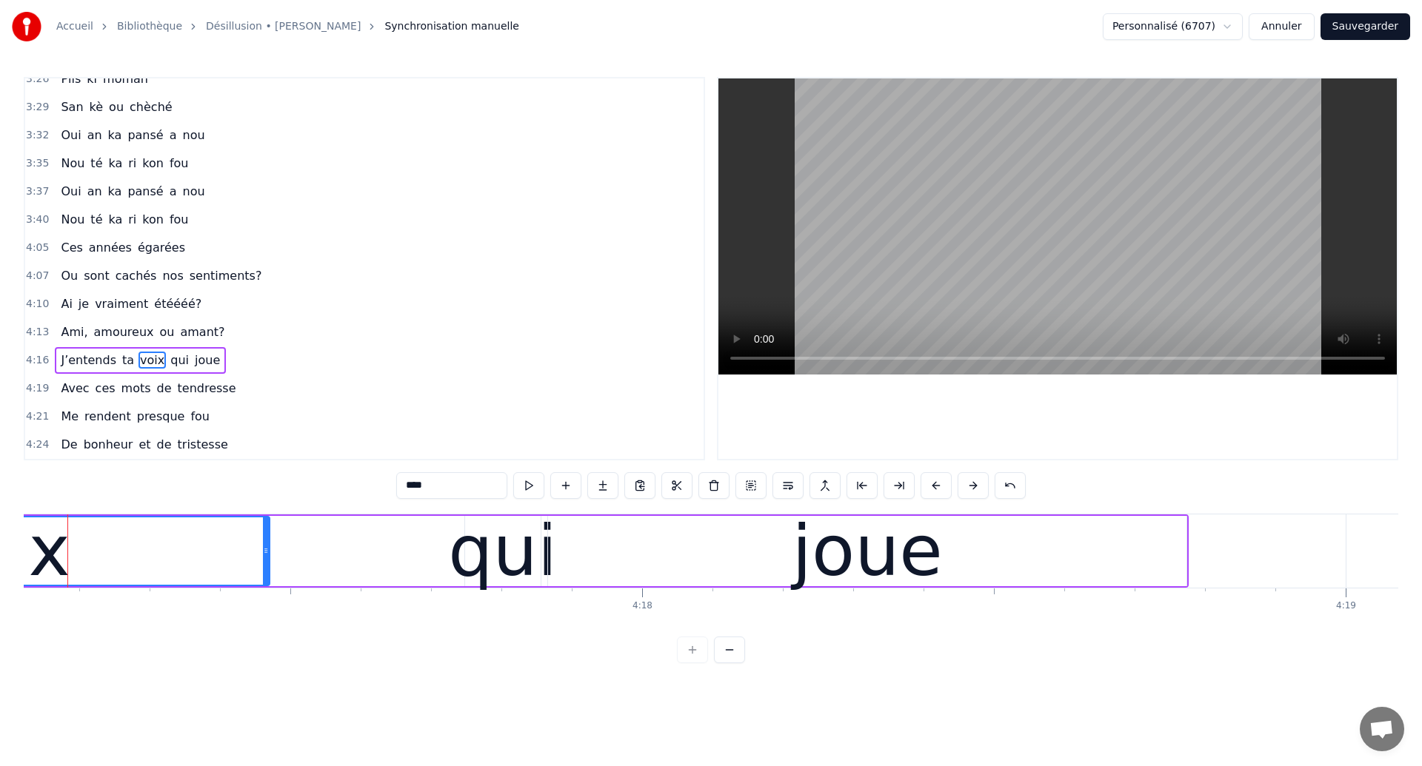
scroll to position [0, 180864]
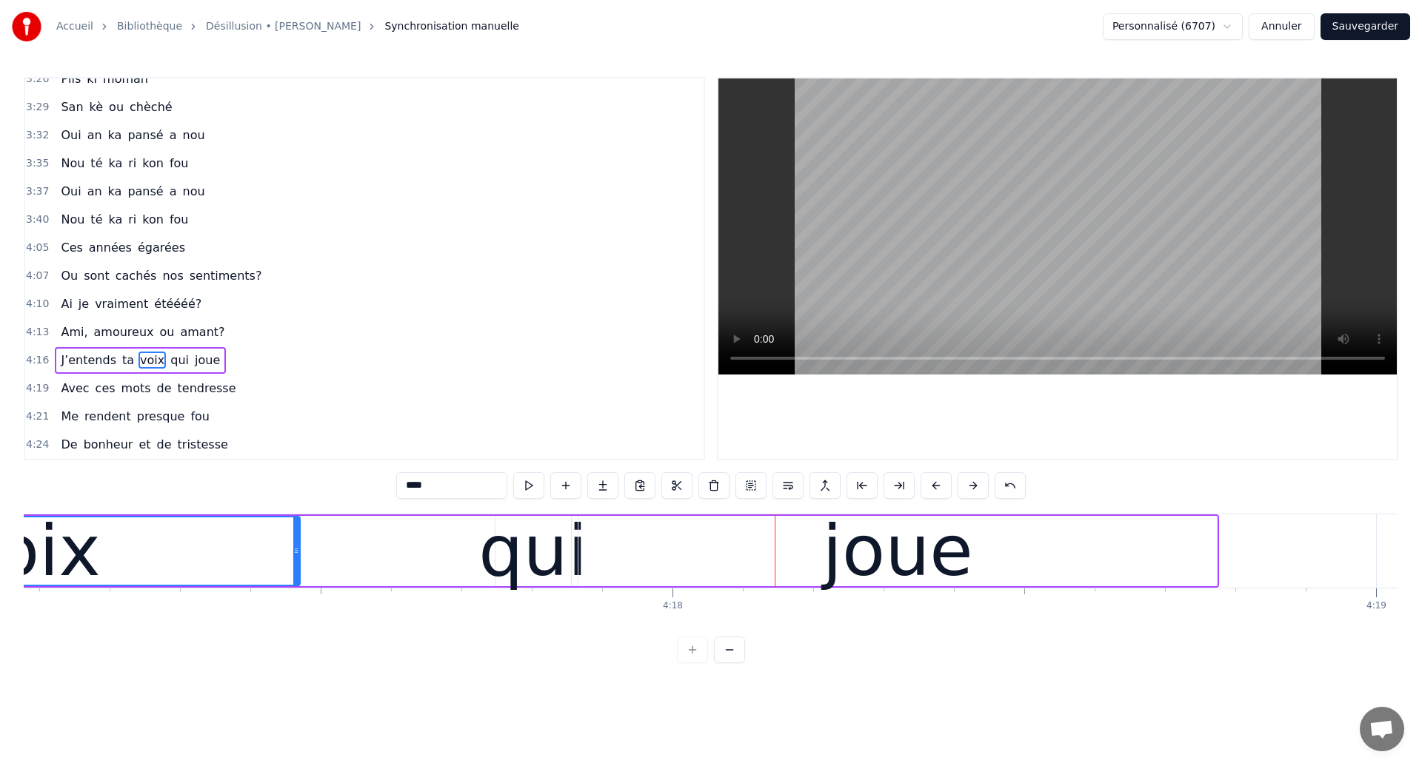
click at [620, 578] on div "joue" at bounding box center [897, 551] width 638 height 70
type input "****"
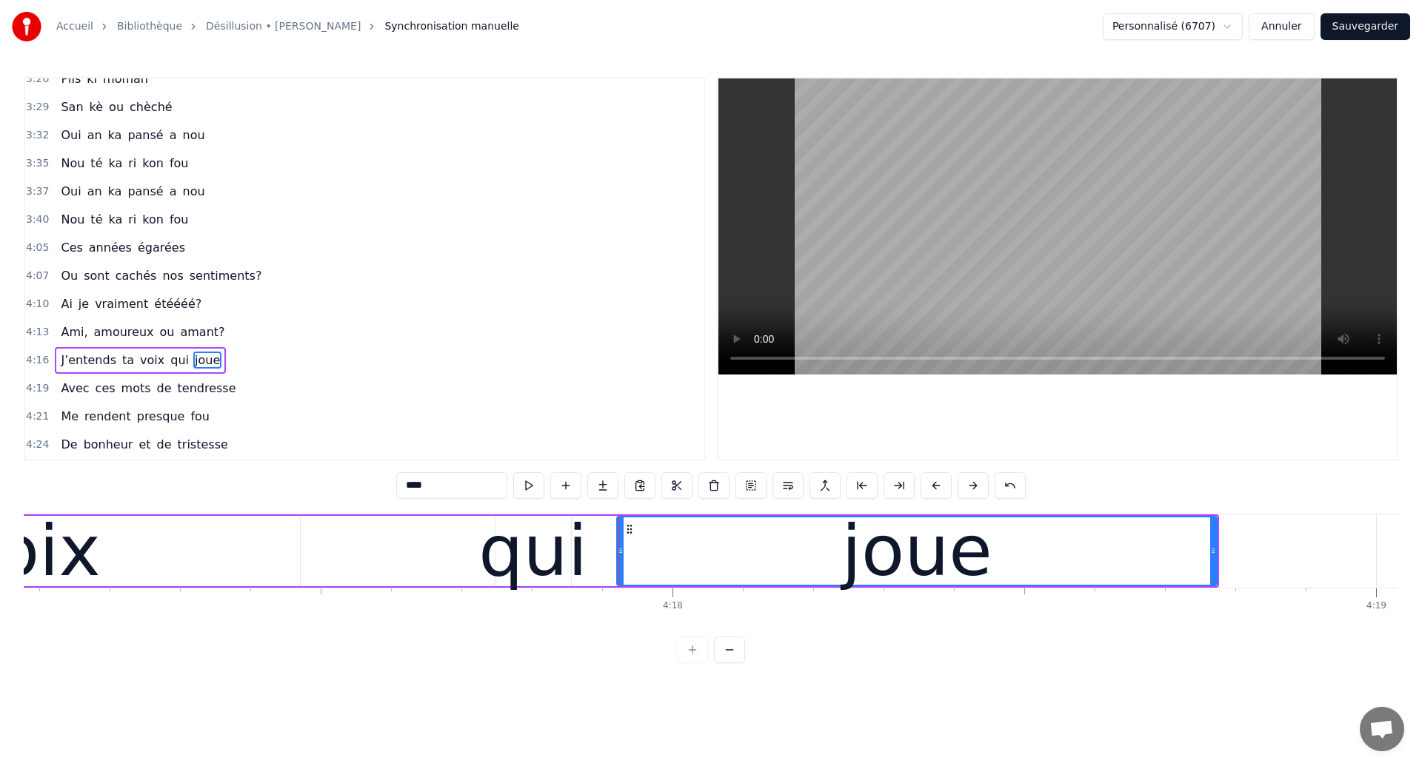
drag, startPoint x: 579, startPoint y: 569, endPoint x: 618, endPoint y: 587, distance: 43.1
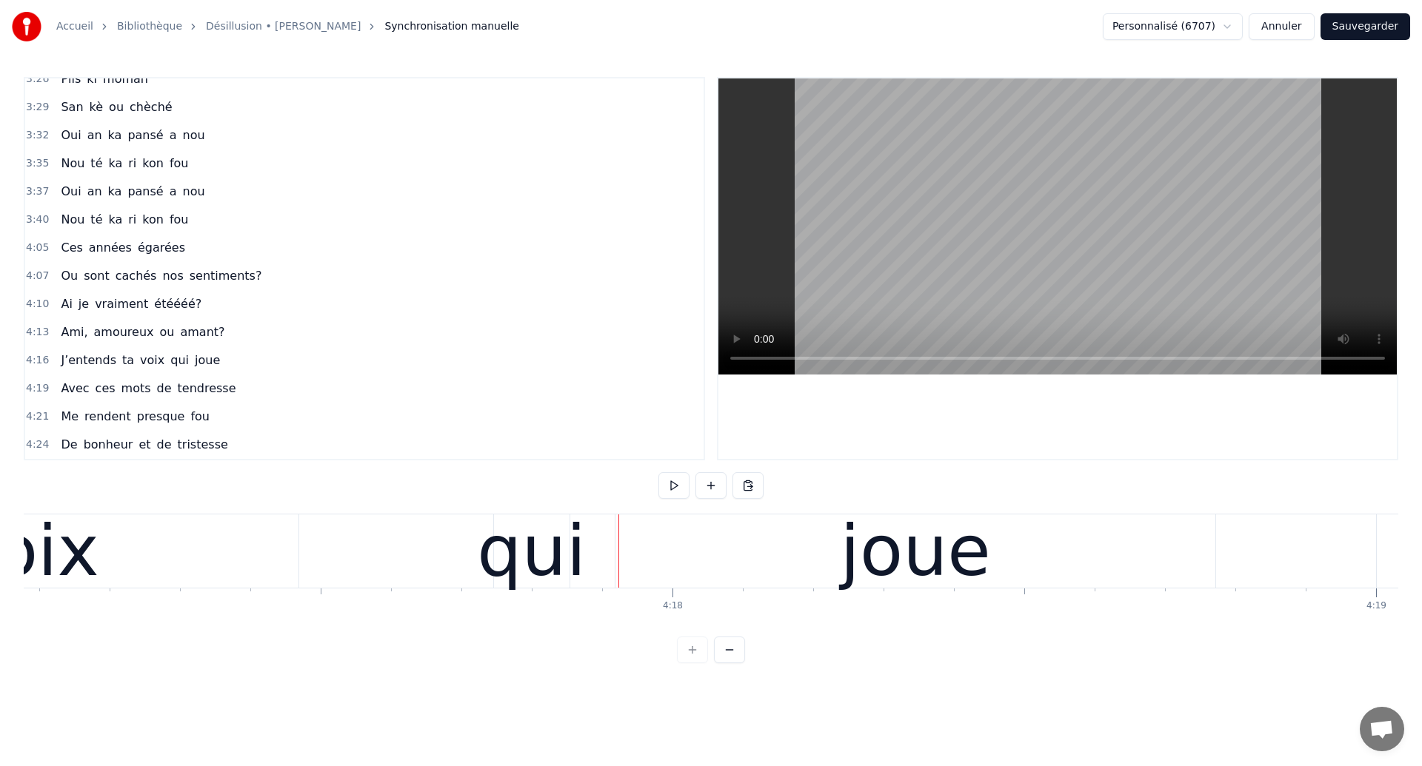
click at [552, 577] on div "qui" at bounding box center [531, 551] width 109 height 106
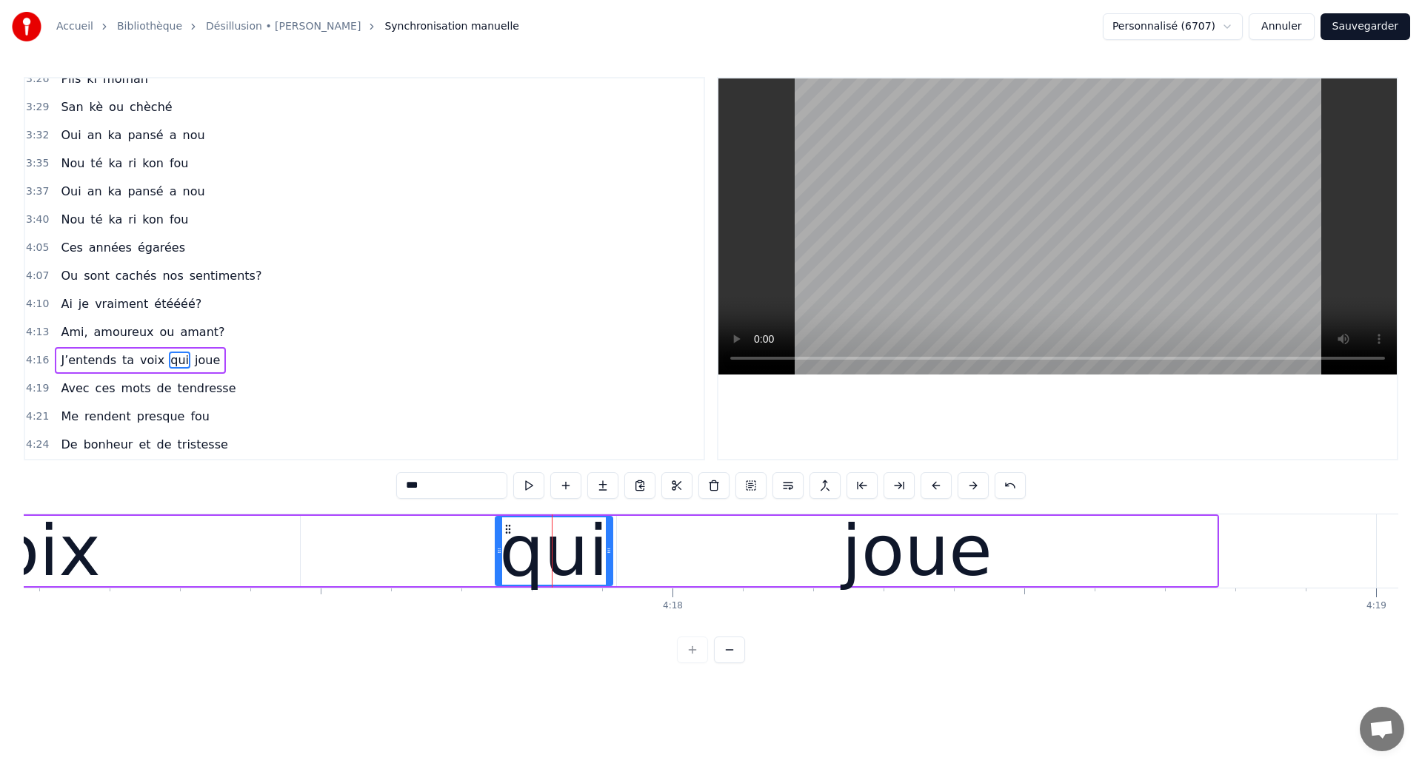
drag, startPoint x: 567, startPoint y: 568, endPoint x: 608, endPoint y: 567, distance: 41.5
click at [608, 567] on div at bounding box center [609, 551] width 6 height 67
click at [114, 585] on div "voix" at bounding box center [28, 551] width 546 height 70
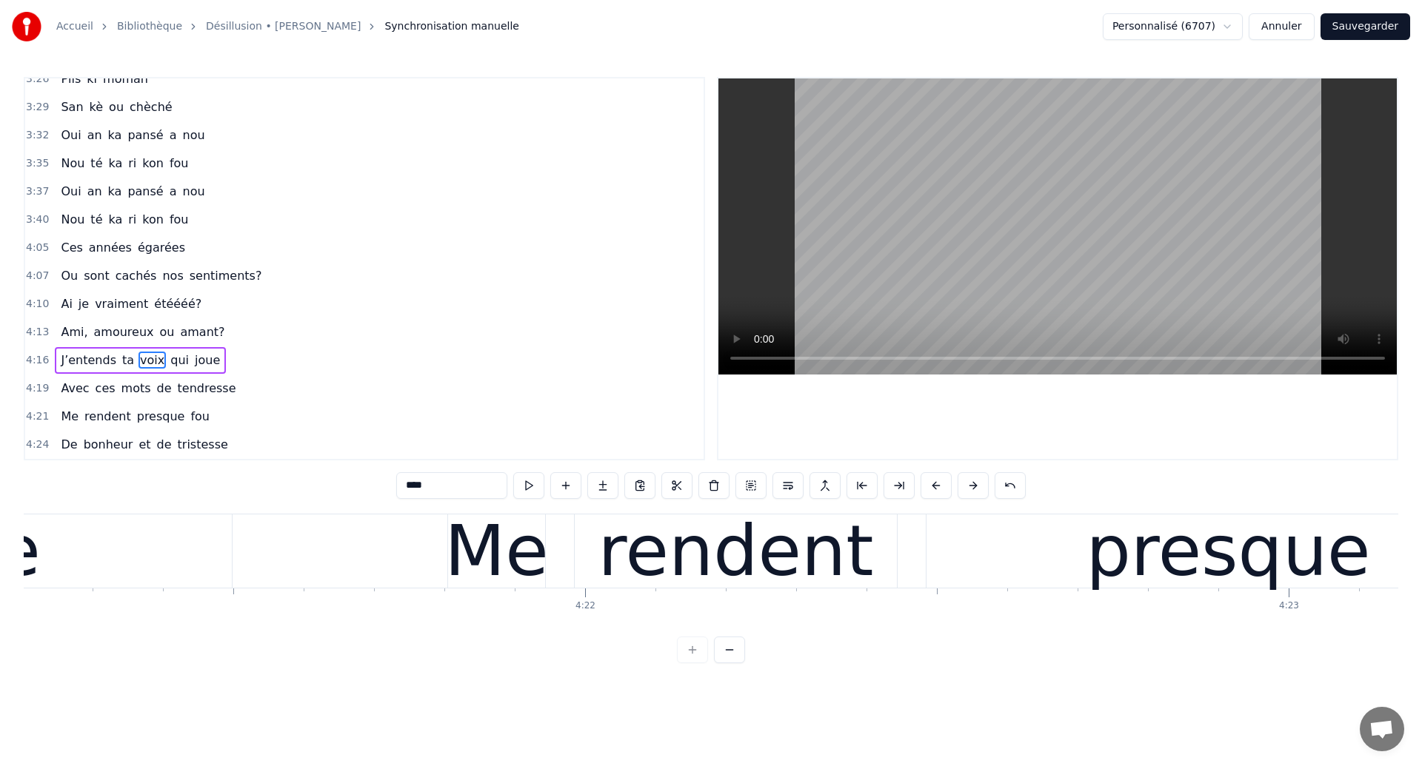
scroll to position [0, 183732]
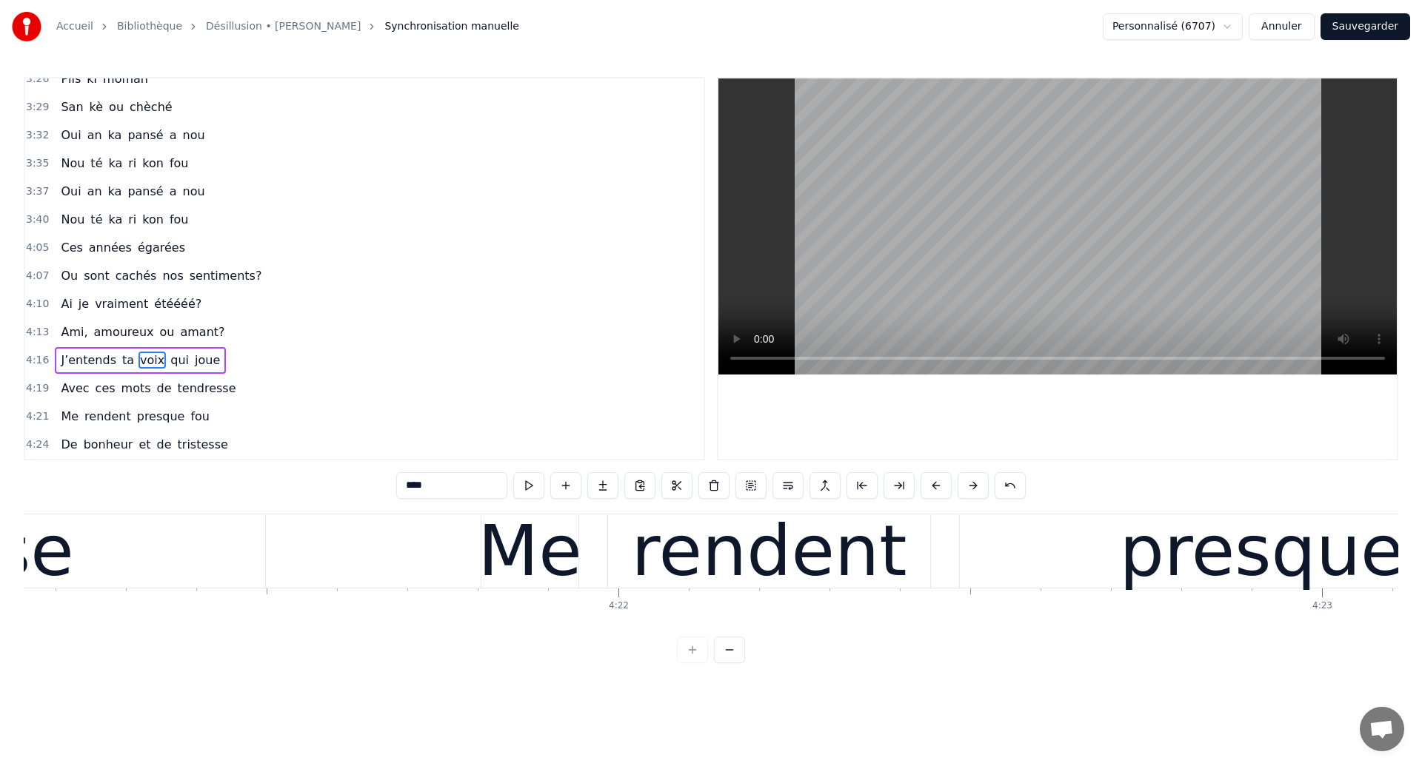
type input "*********"
click at [855, 539] on div "rendent" at bounding box center [769, 551] width 275 height 106
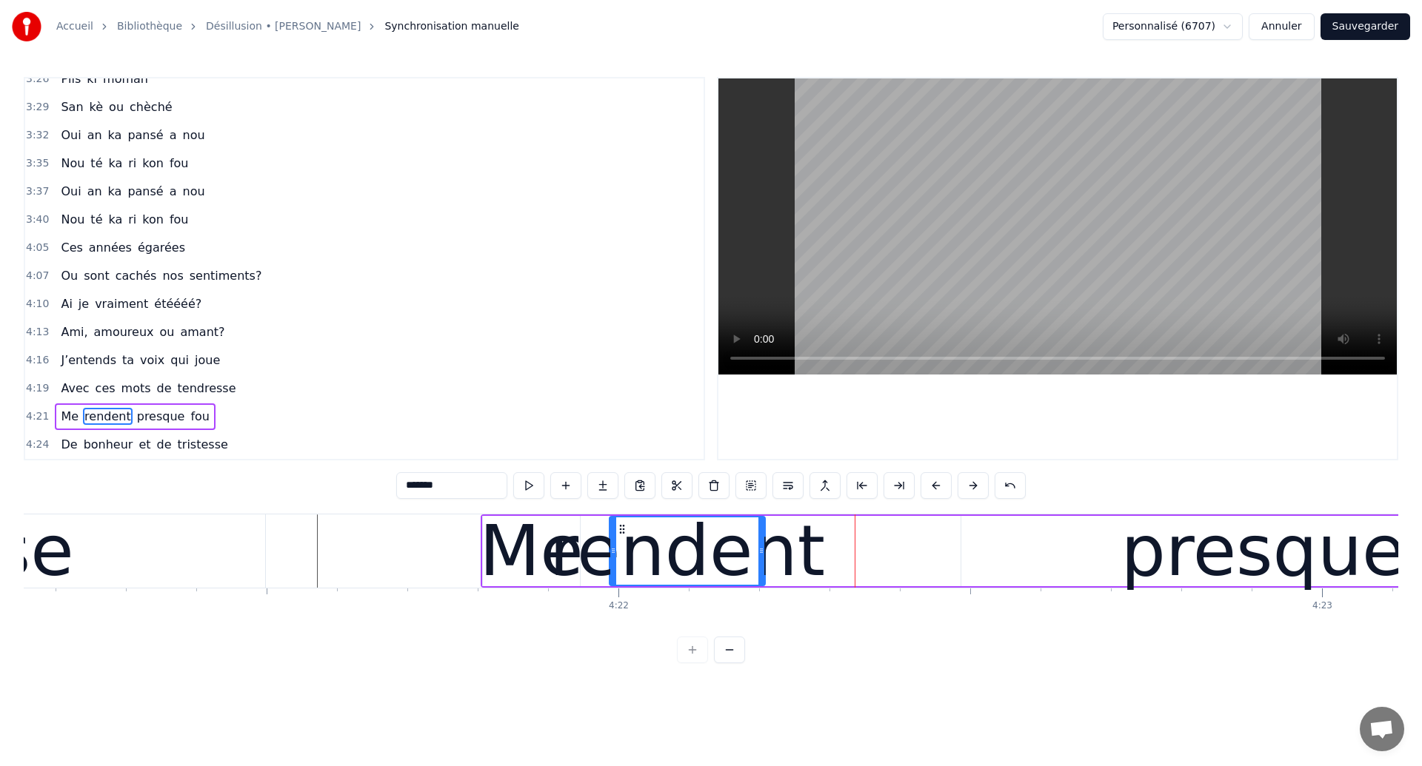
drag, startPoint x: 926, startPoint y: 561, endPoint x: 761, endPoint y: 618, distance: 175.4
click at [760, 618] on div "Ces années égarées Ou sont cachés nos sentiments? Qu’ai je vraiment été Ami, am…" at bounding box center [711, 569] width 1374 height 111
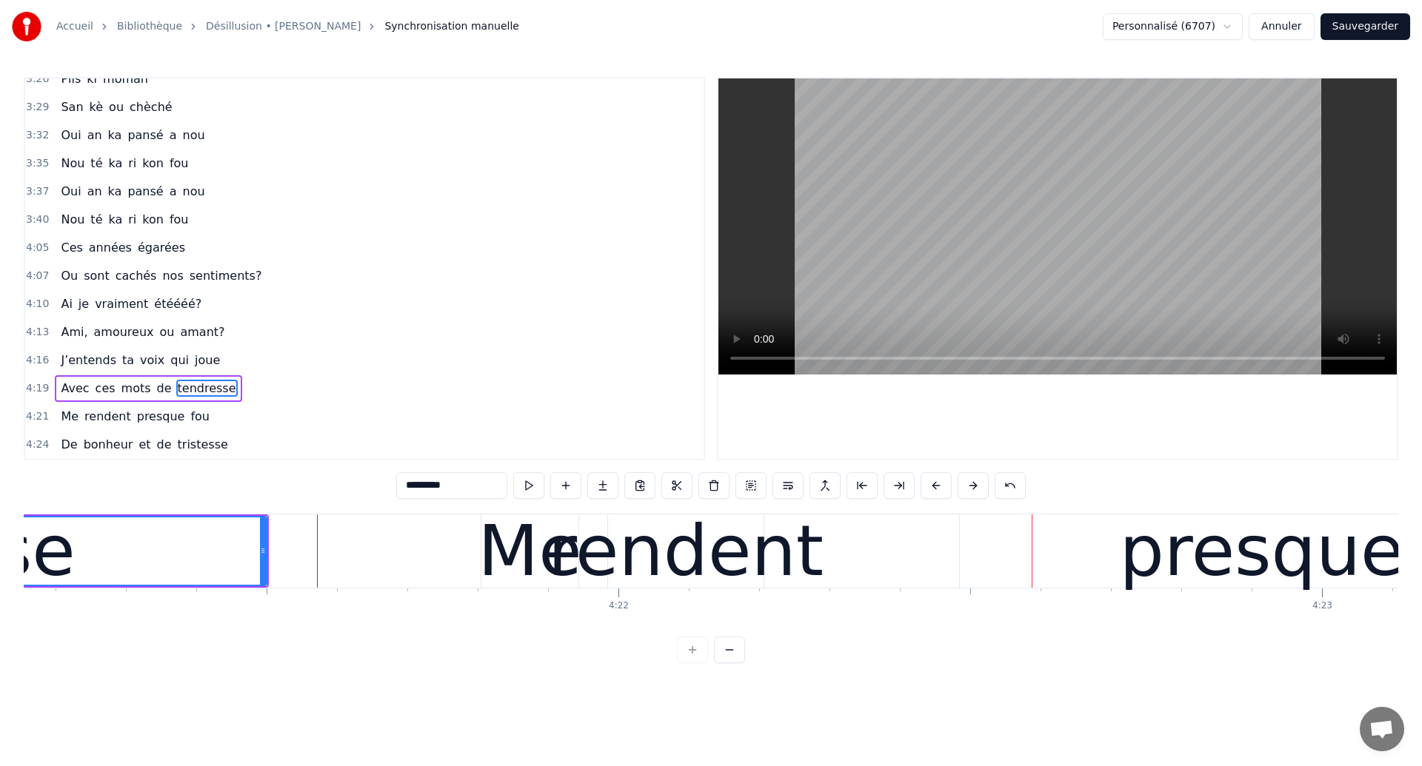
click at [769, 550] on div "rendent" at bounding box center [685, 551] width 275 height 106
type input "*******"
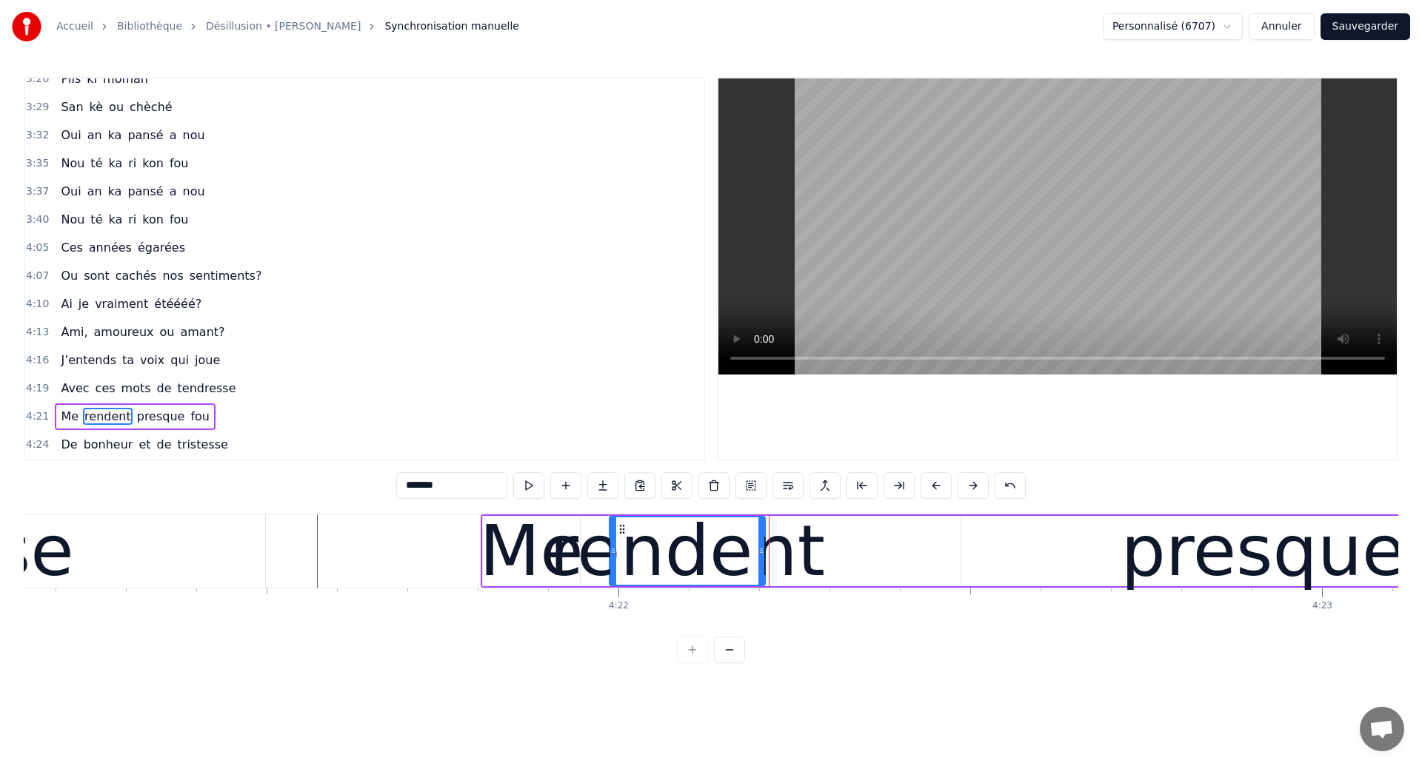
click at [751, 565] on div "rendent" at bounding box center [687, 551] width 275 height 106
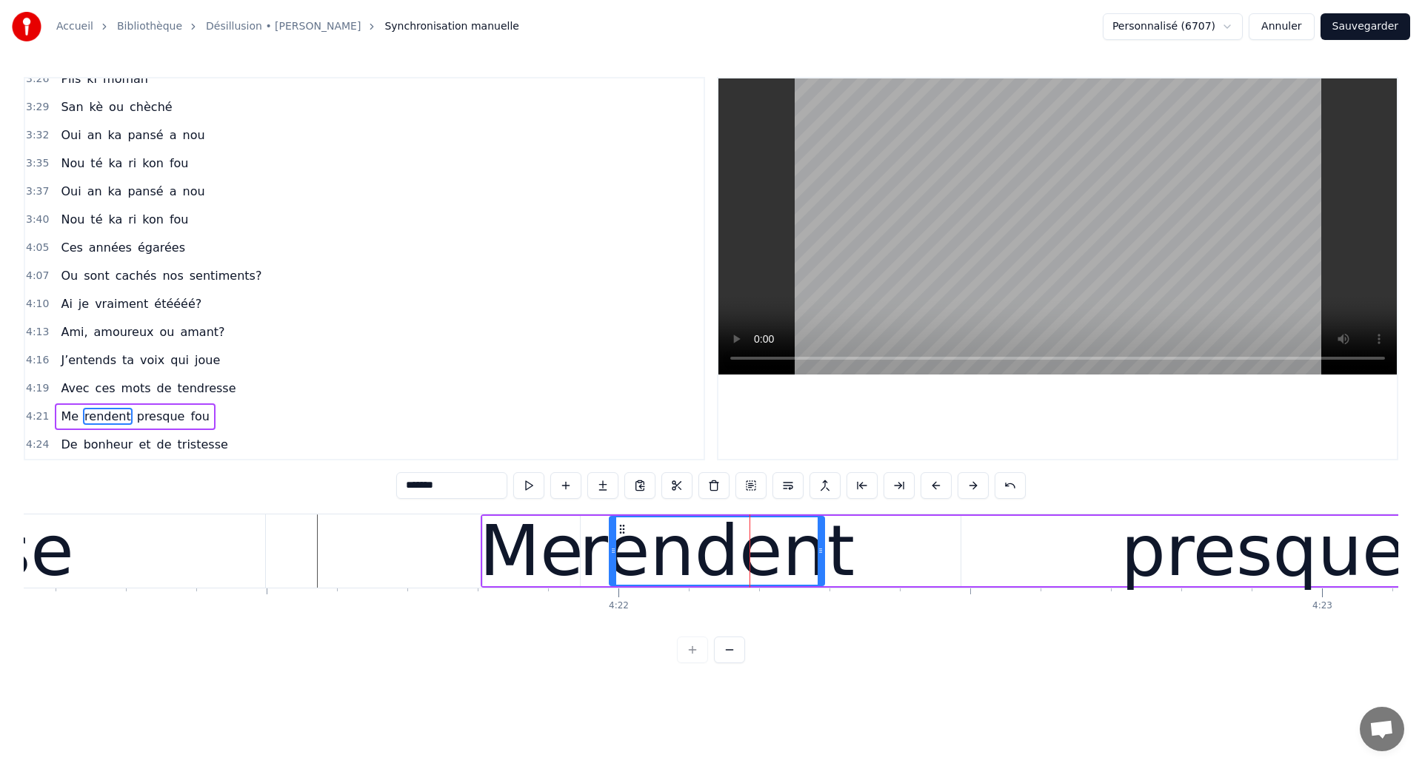
drag, startPoint x: 763, startPoint y: 565, endPoint x: 822, endPoint y: 564, distance: 59.2
click at [822, 564] on div at bounding box center [821, 551] width 6 height 67
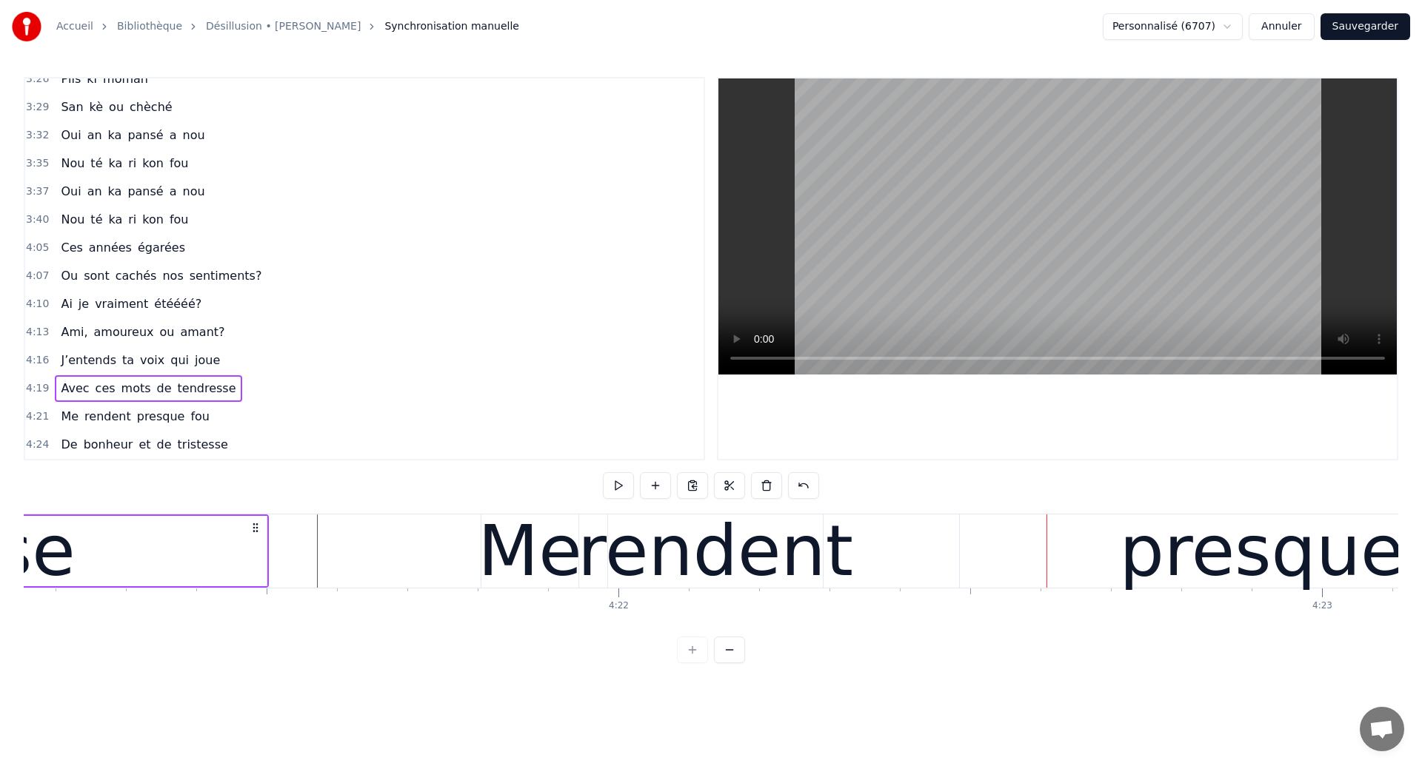
click at [1149, 563] on div "presque" at bounding box center [1261, 551] width 284 height 106
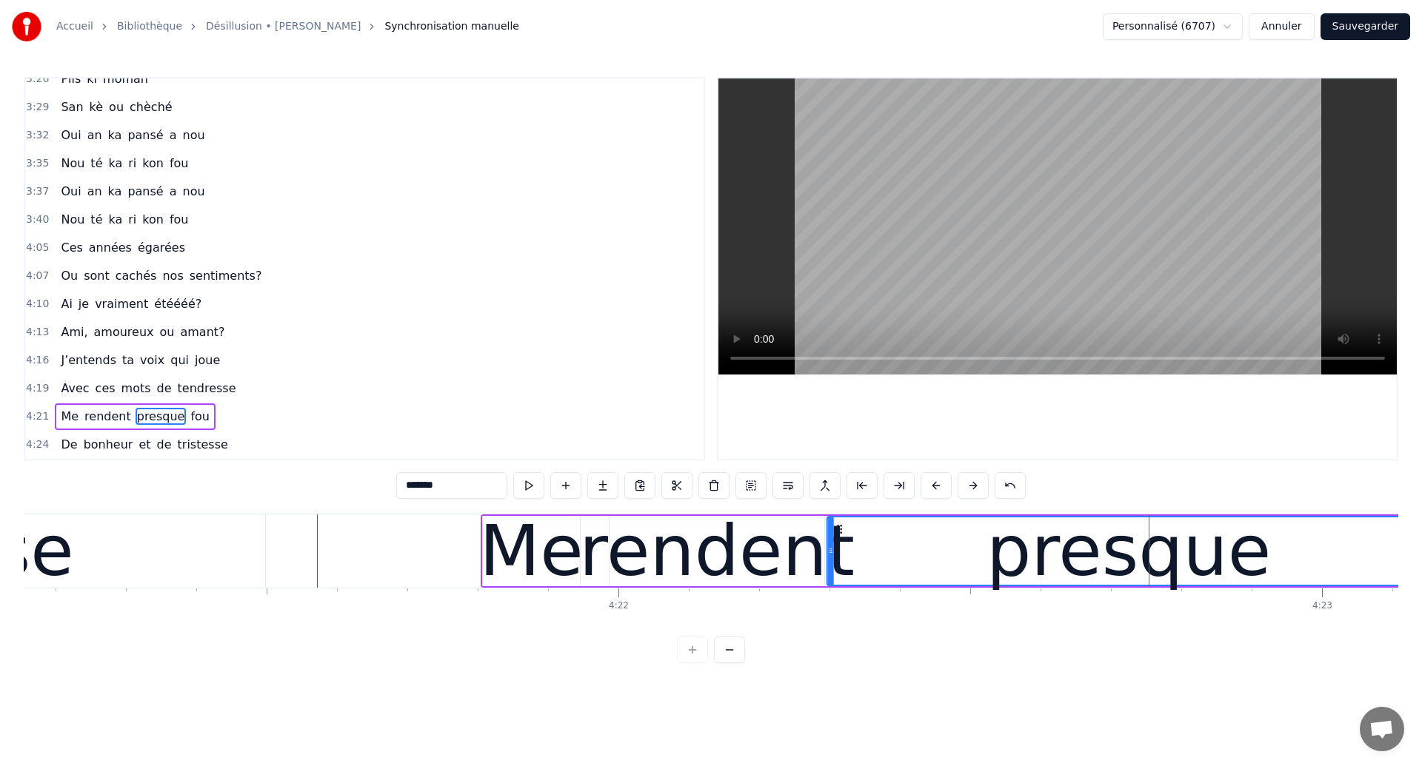
drag, startPoint x: 974, startPoint y: 524, endPoint x: 840, endPoint y: 589, distance: 149.0
click at [840, 589] on div "Ces années égarées Ou sont cachés nos sentiments? Qu’ai je vraiment été Ami, am…" at bounding box center [711, 569] width 1374 height 111
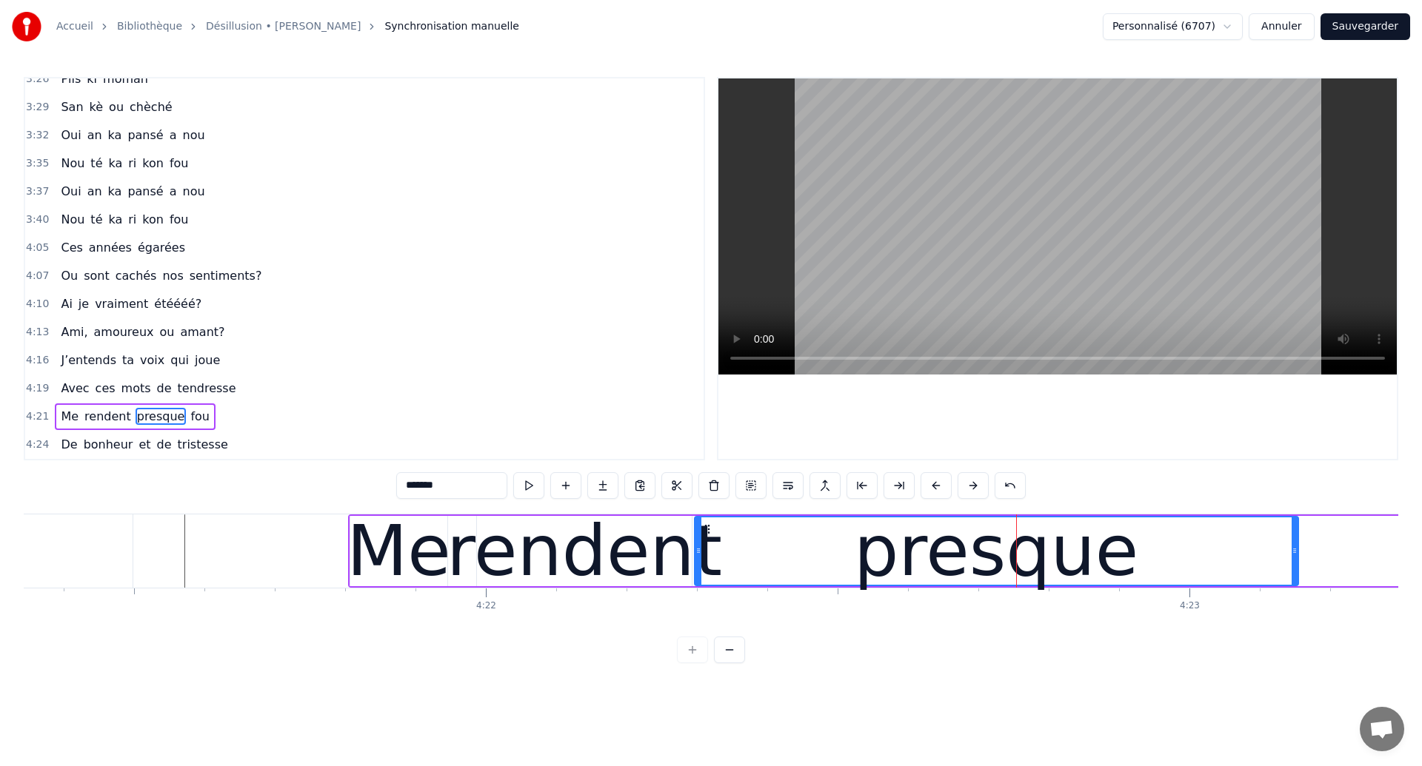
scroll to position [0, 183883]
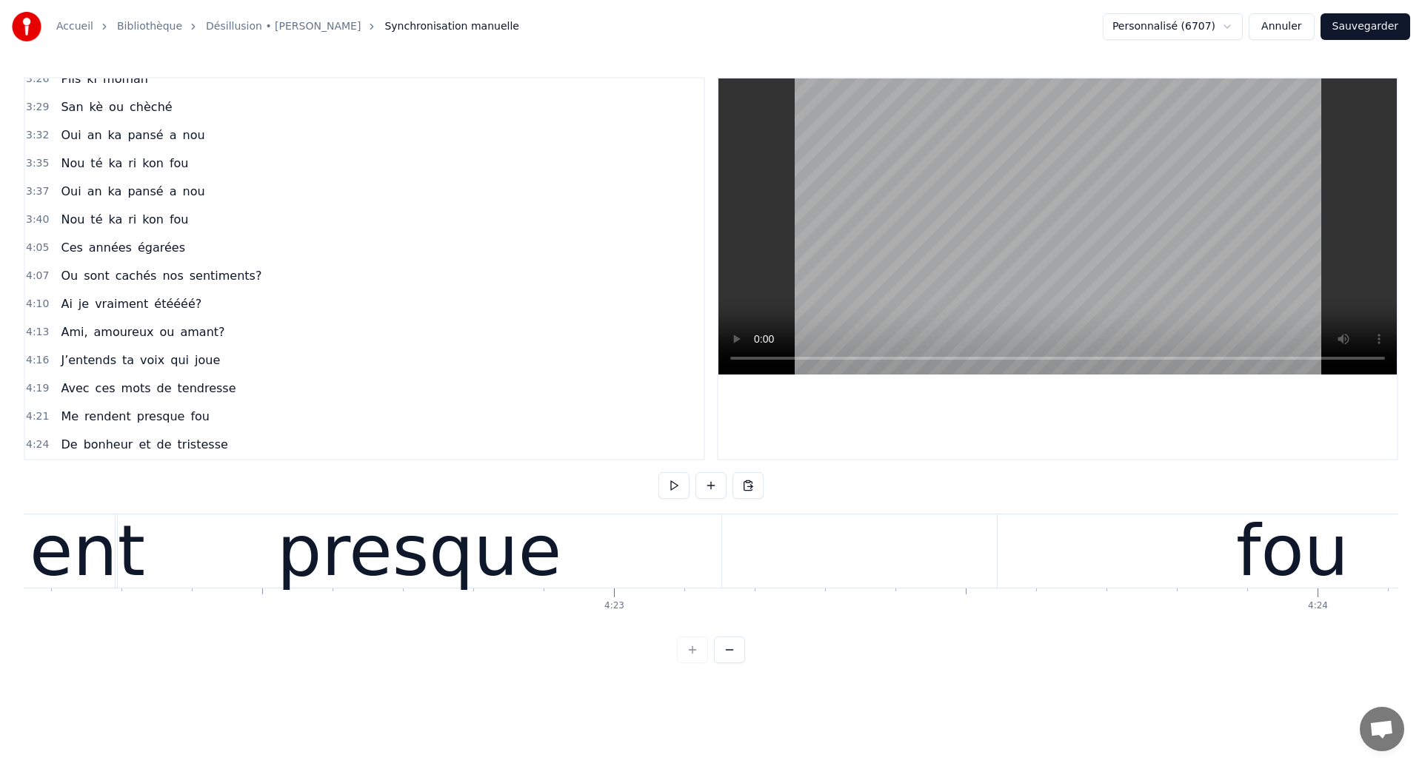
scroll to position [0, 184421]
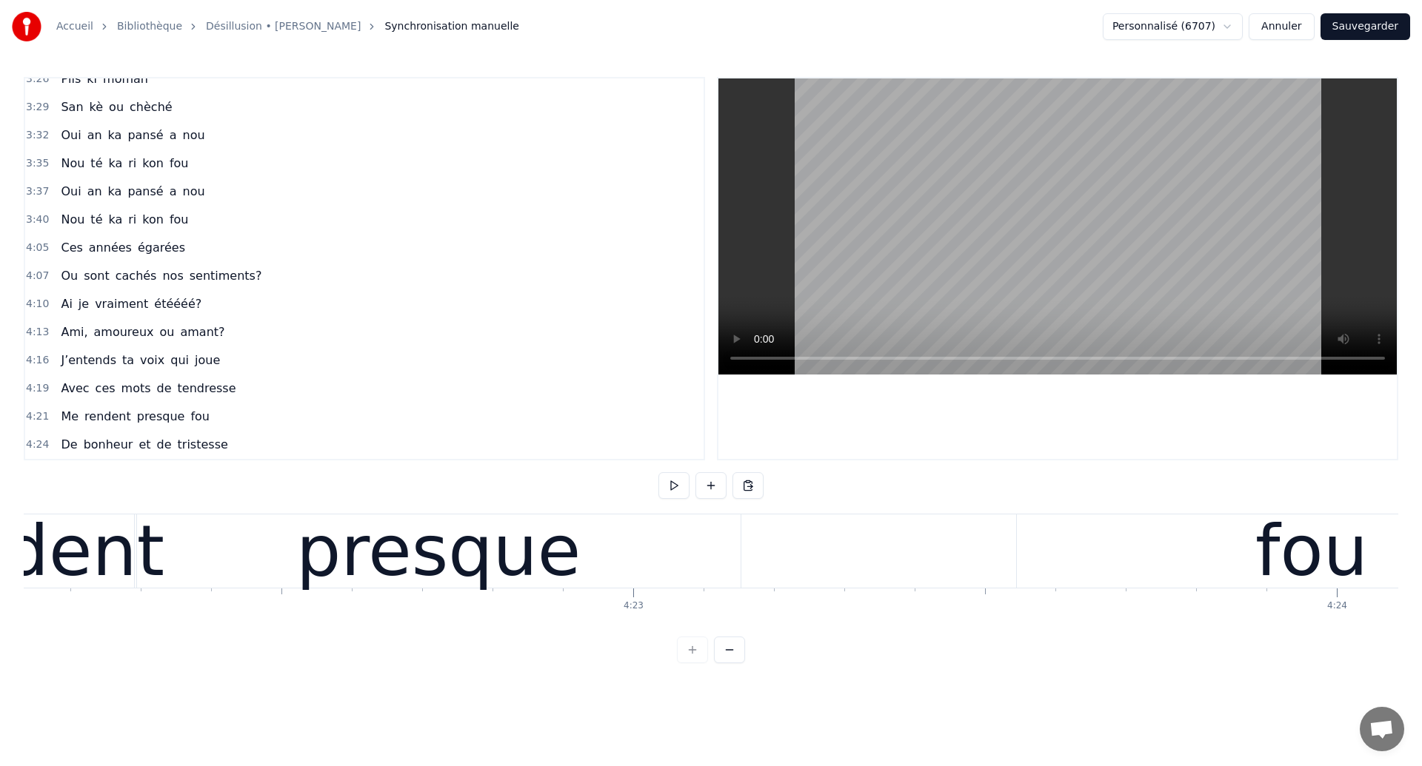
click at [243, 575] on div "presque" at bounding box center [439, 551] width 604 height 73
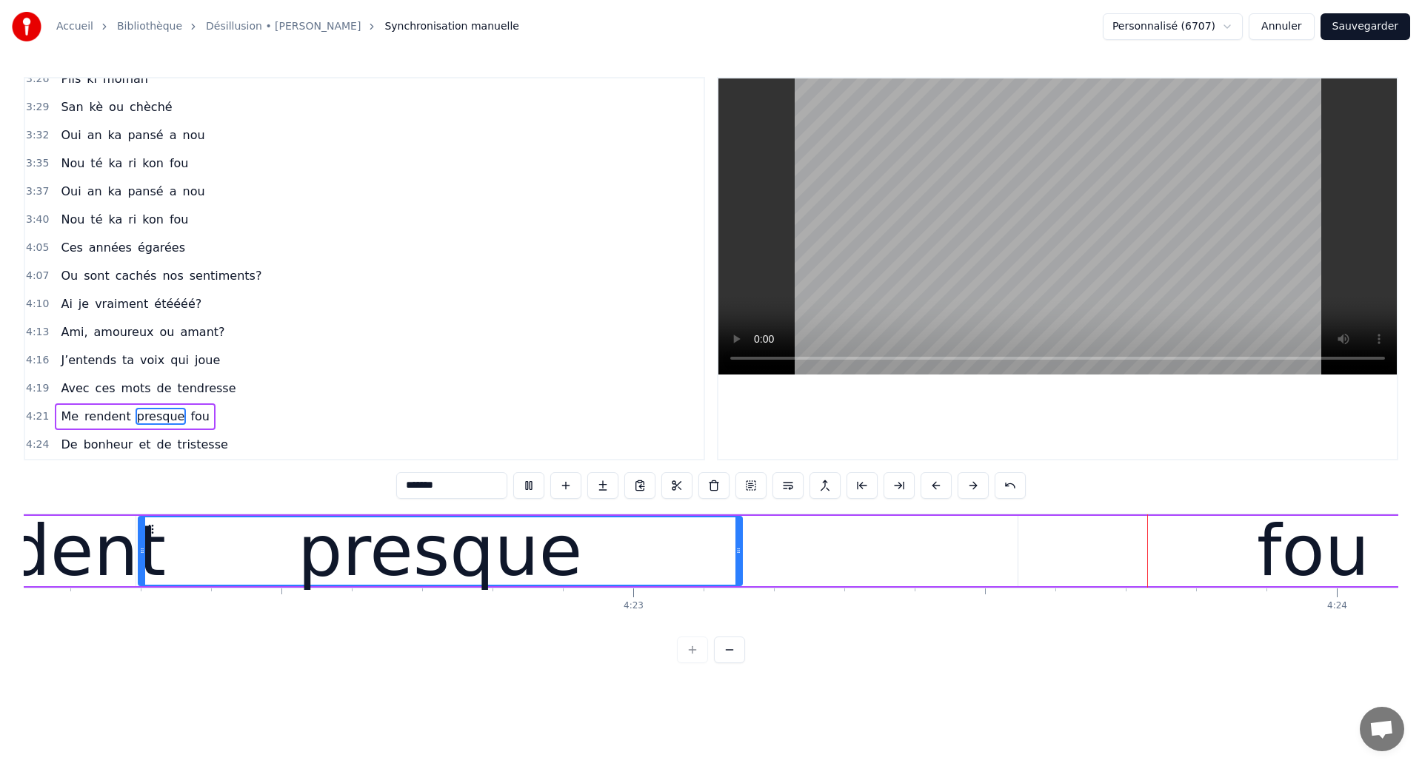
click at [786, 541] on div "Me rendent presque fou" at bounding box center [701, 551] width 1818 height 73
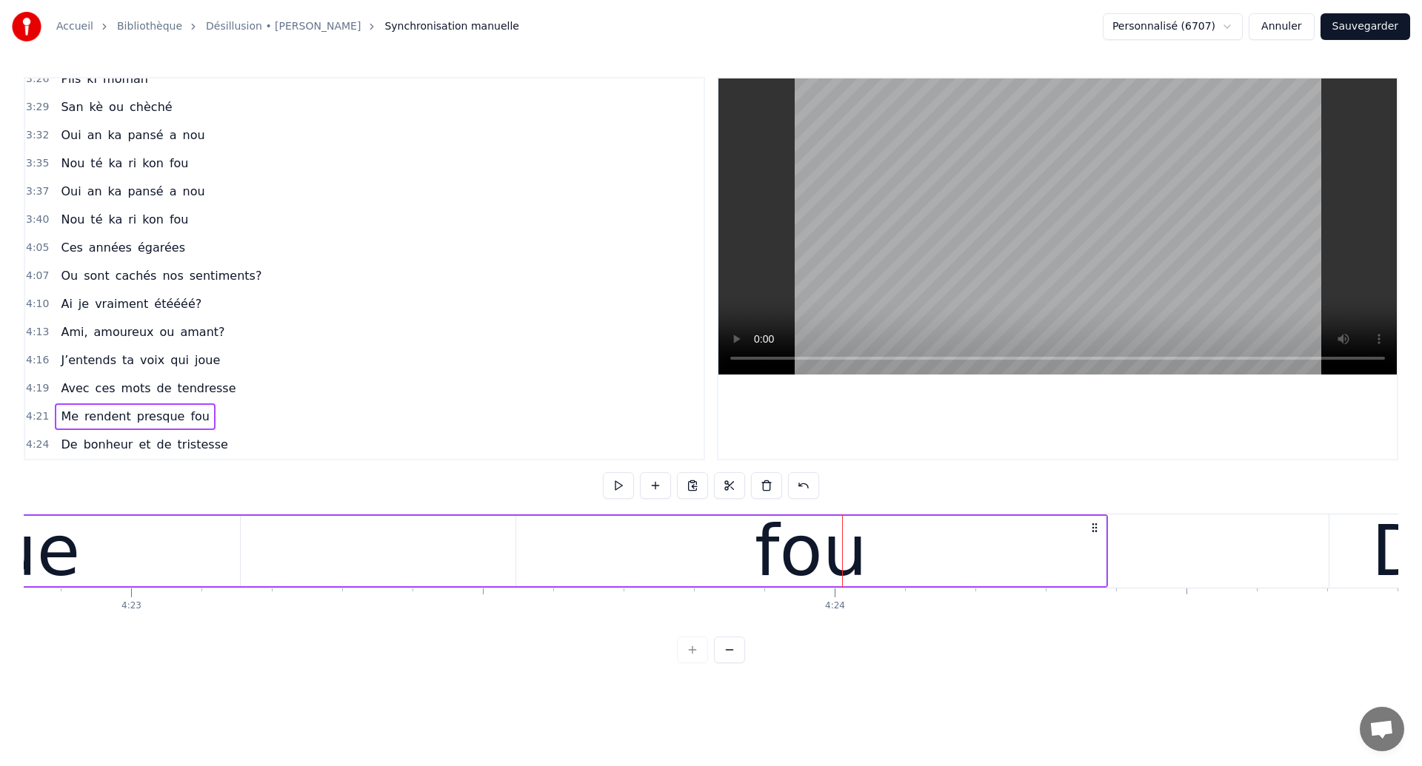
scroll to position [0, 184766]
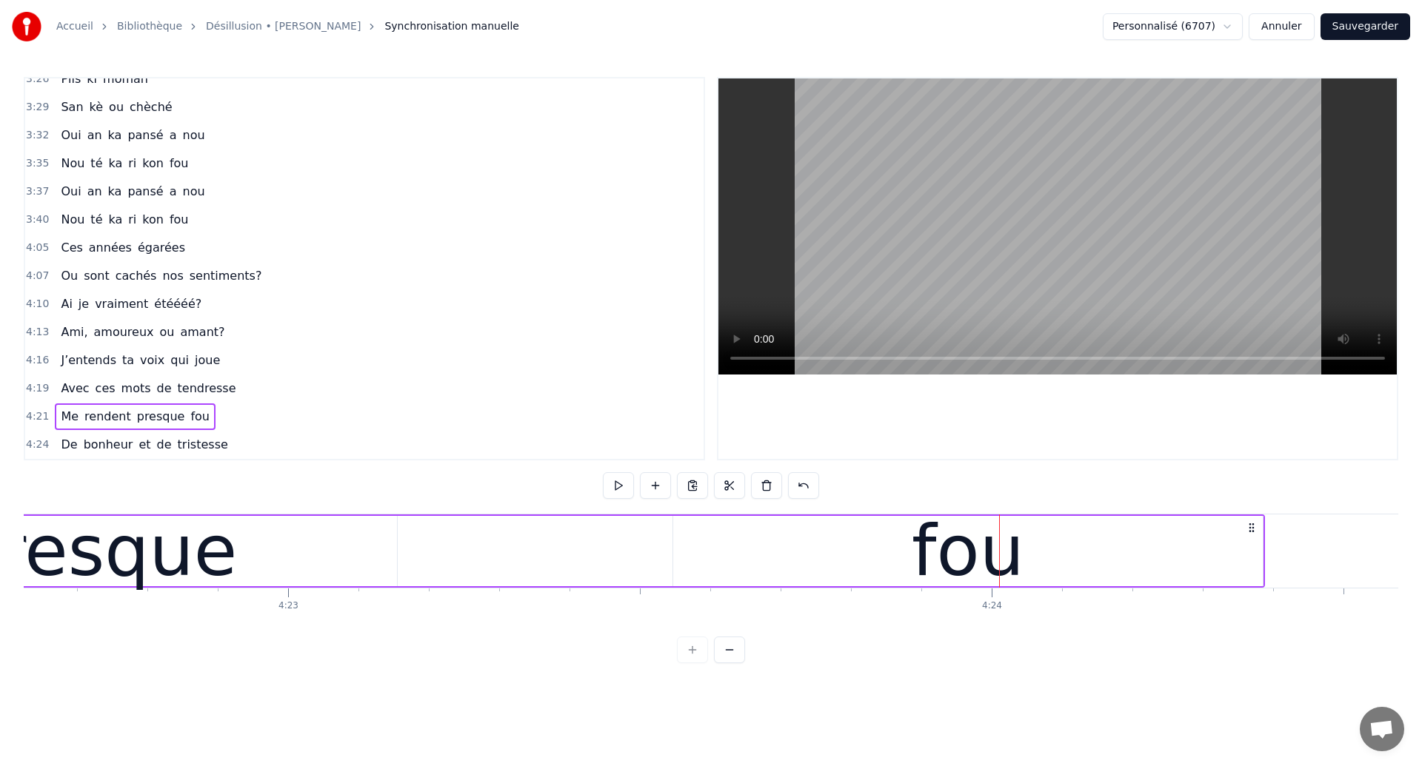
click at [121, 578] on div "presque" at bounding box center [95, 551] width 284 height 106
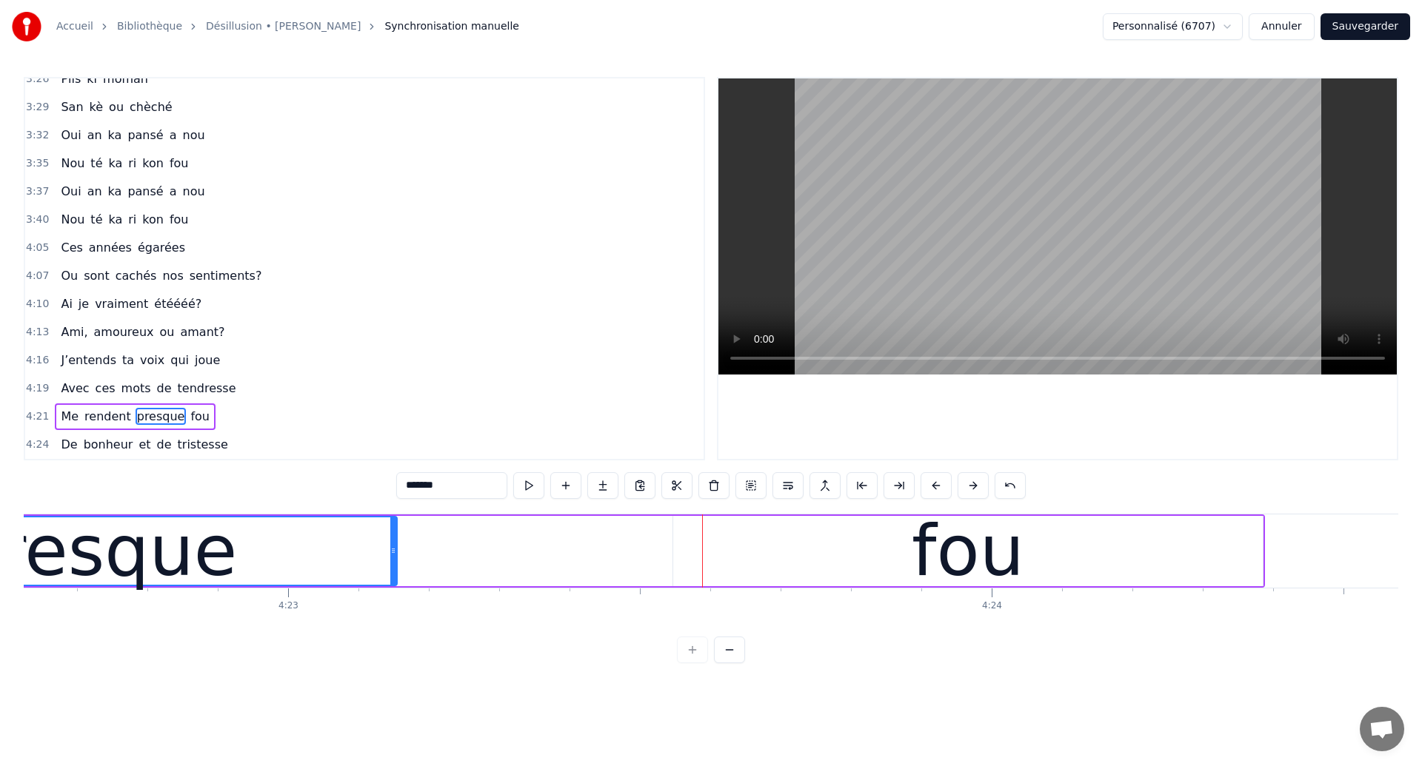
click at [67, 555] on div "presque" at bounding box center [95, 551] width 284 height 106
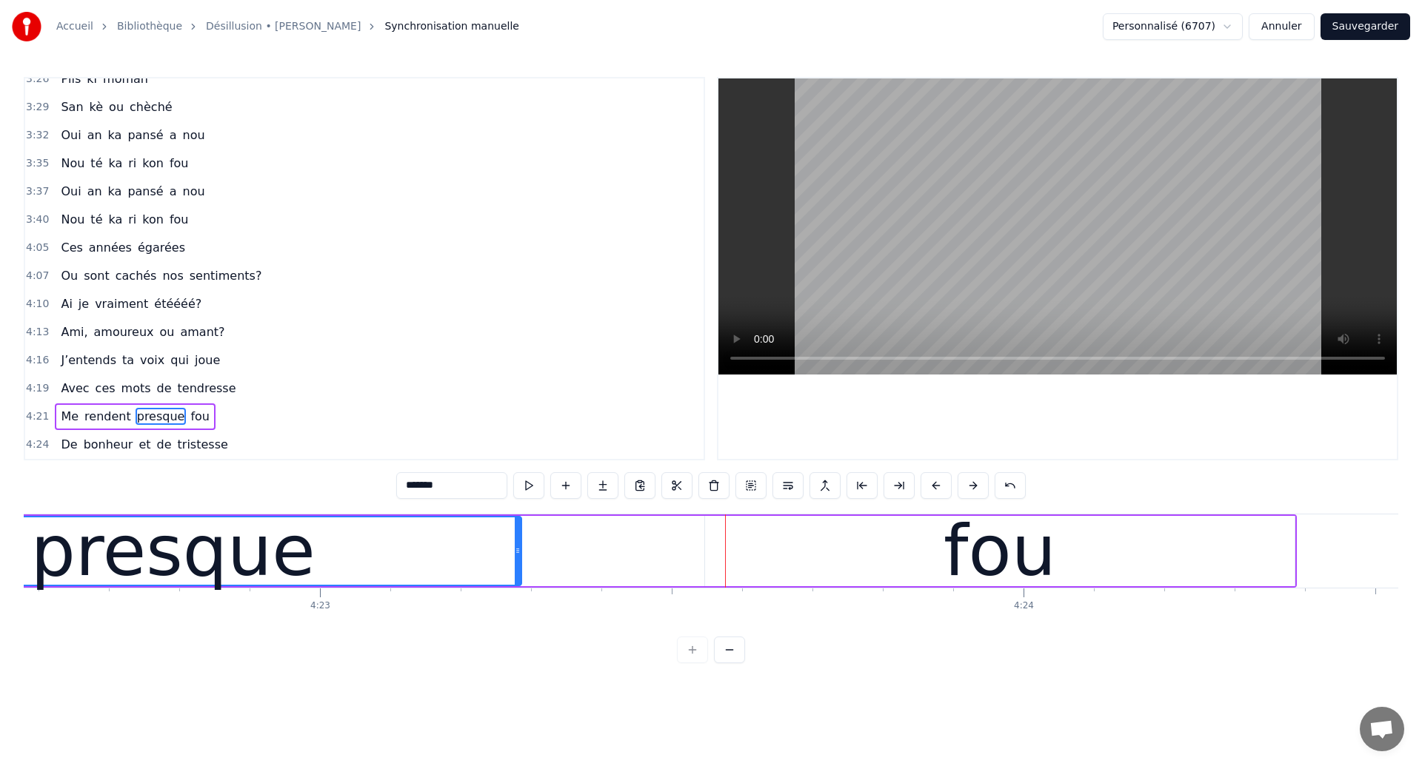
drag, startPoint x: 424, startPoint y: 573, endPoint x: 517, endPoint y: 575, distance: 92.6
click at [517, 575] on div at bounding box center [518, 551] width 6 height 67
click at [69, 410] on span "Me" at bounding box center [69, 416] width 21 height 17
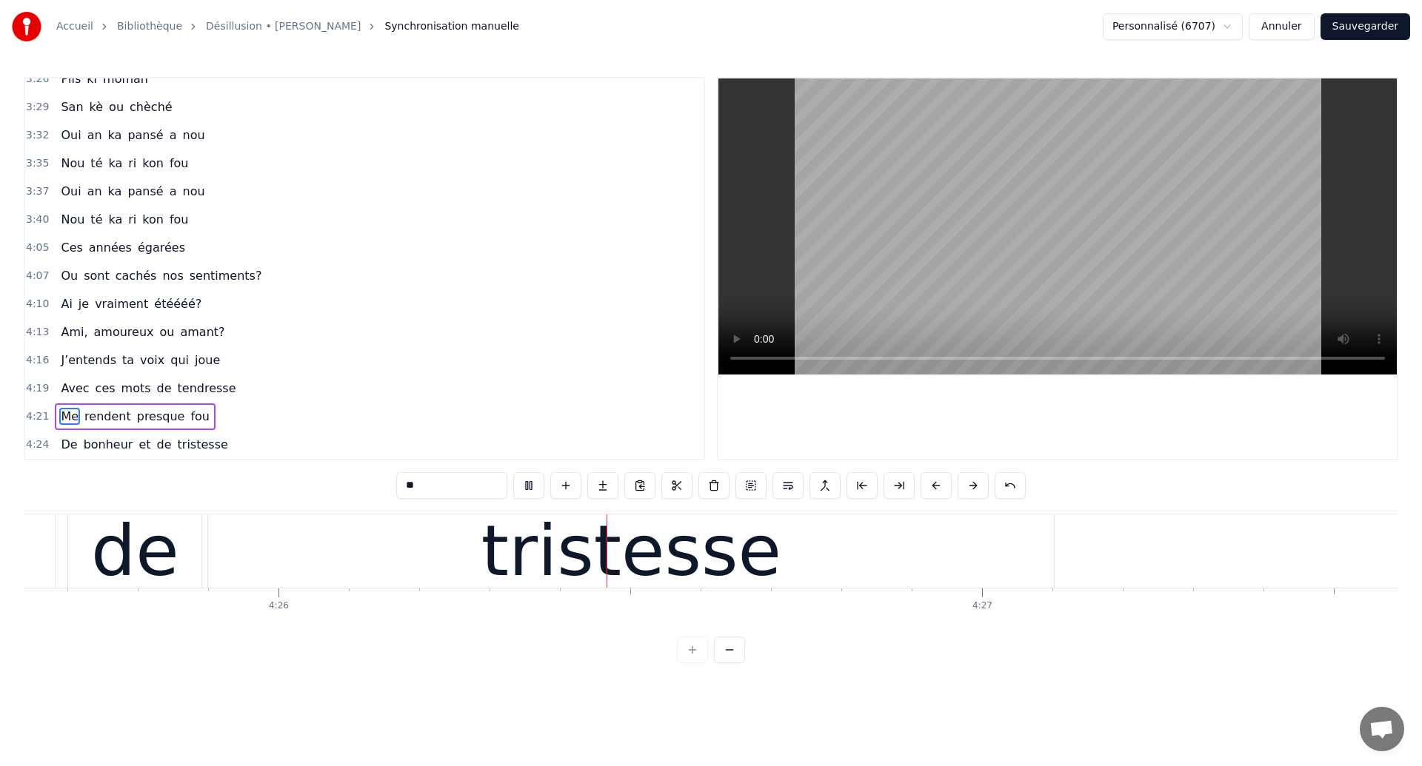
scroll to position [0, 186915]
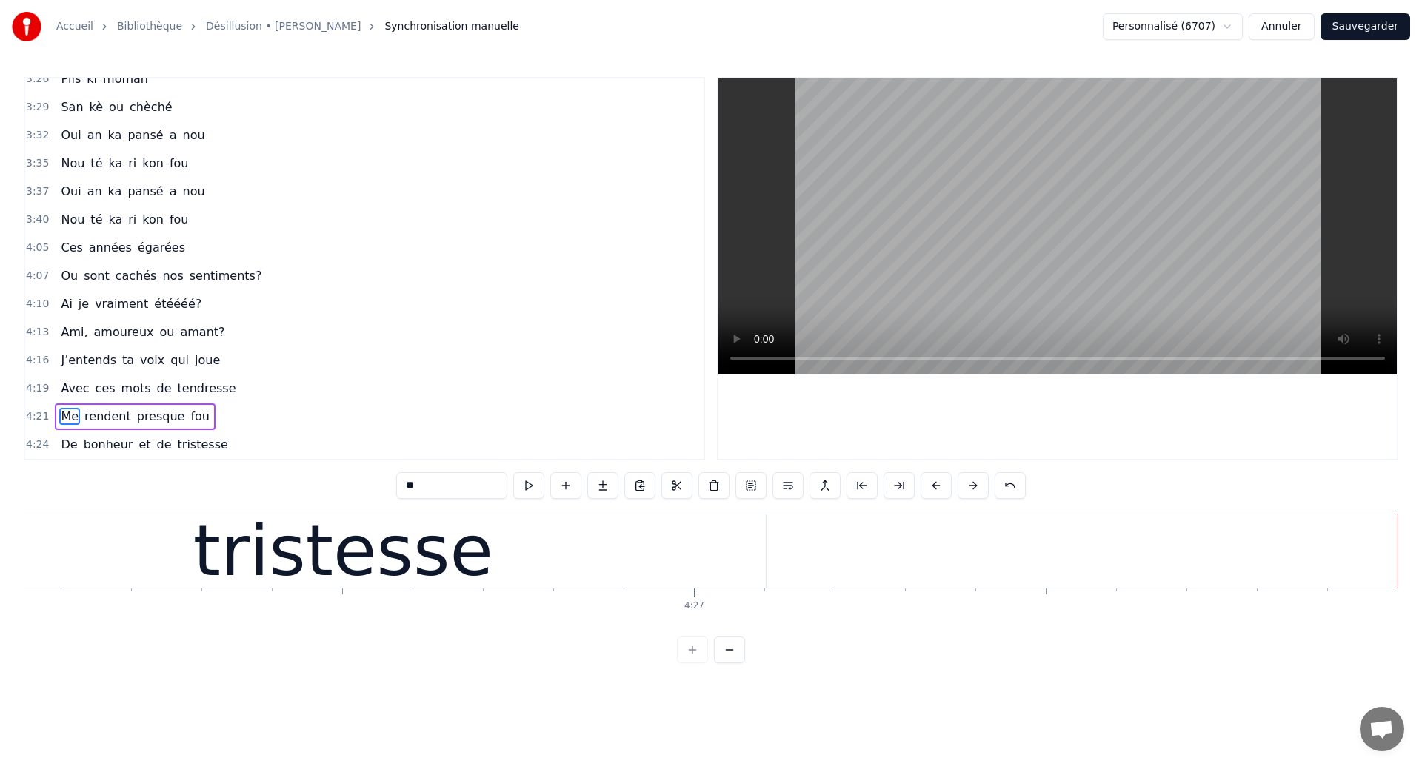
click at [712, 555] on div "tristesse" at bounding box center [343, 551] width 846 height 73
type input "*********"
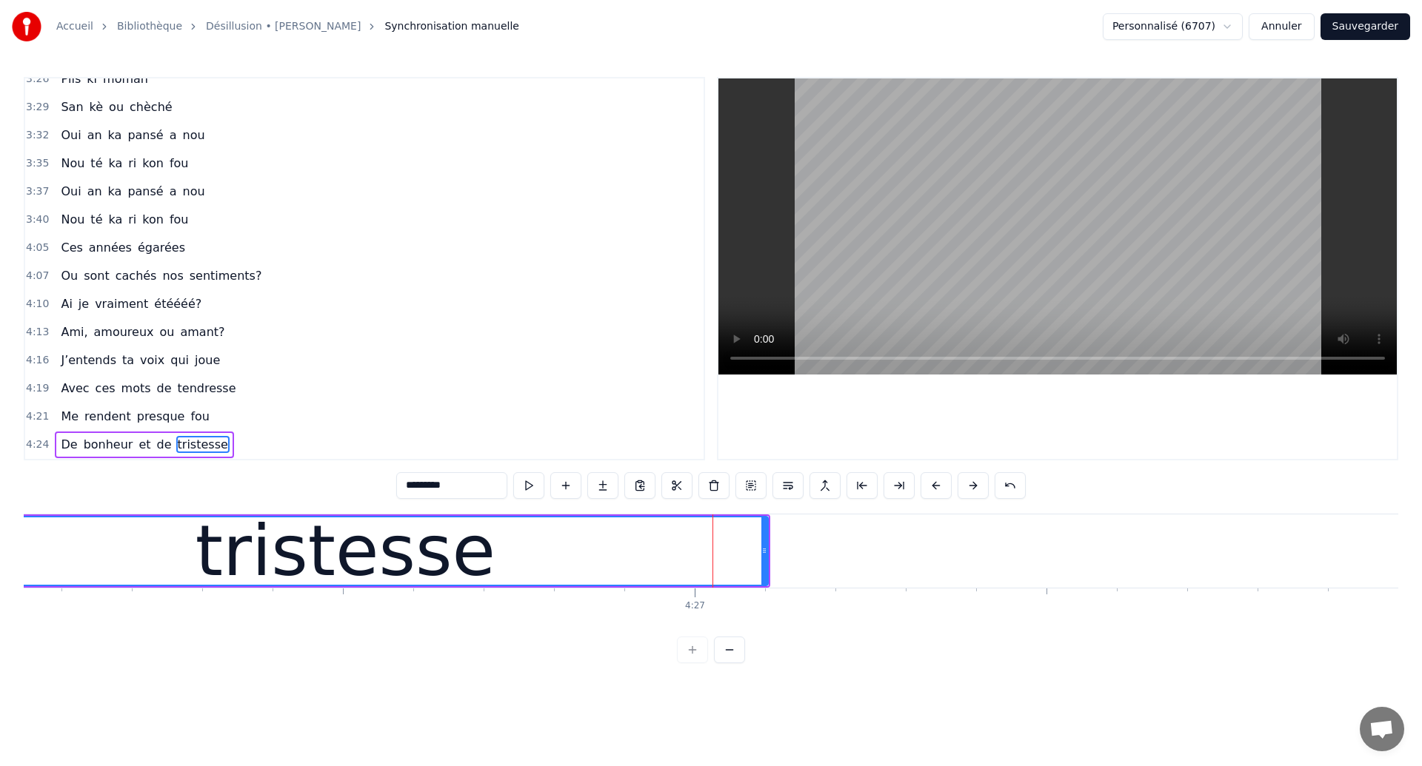
click at [1379, 21] on button "Sauvegarder" at bounding box center [1365, 26] width 90 height 27
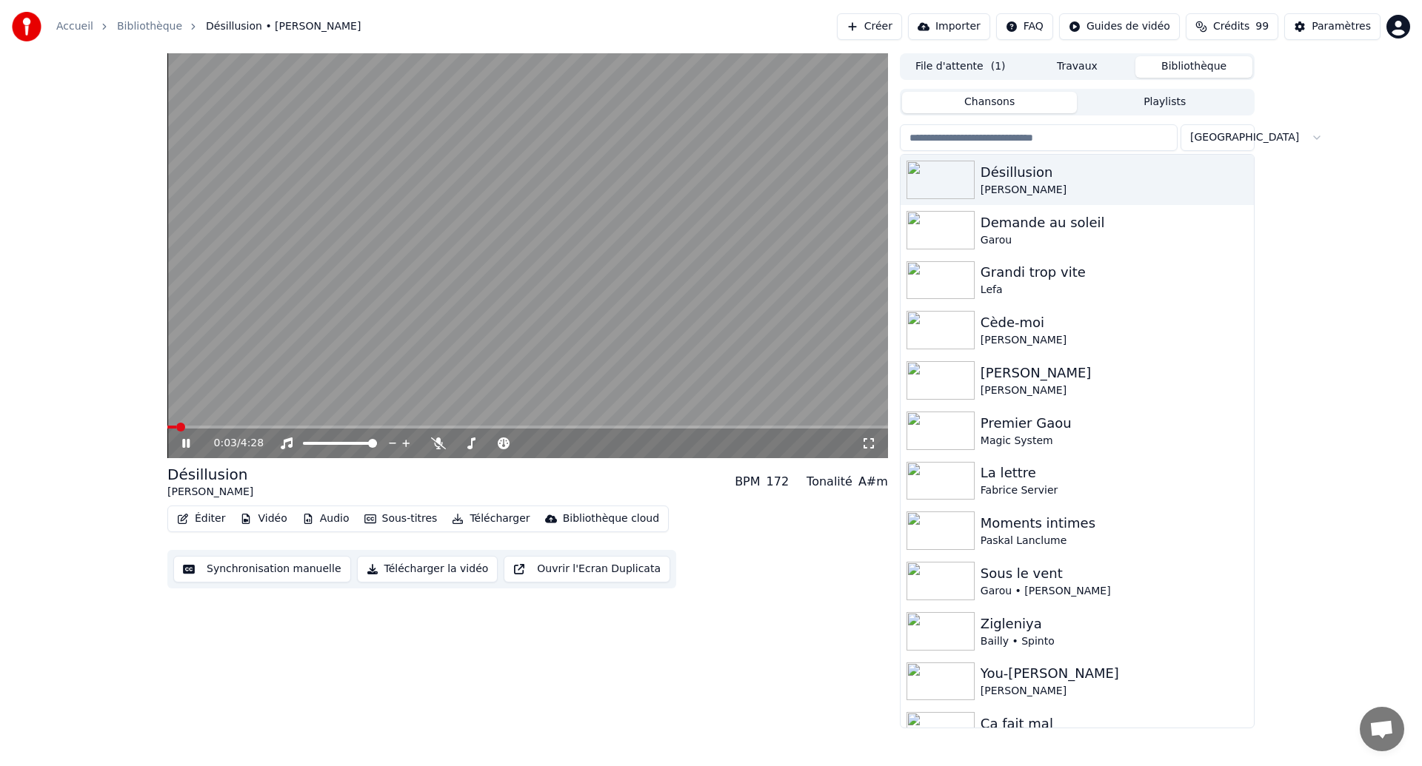
click at [872, 445] on icon at bounding box center [868, 444] width 15 height 12
click at [187, 441] on icon at bounding box center [185, 443] width 7 height 9
click at [315, 572] on button "Synchronisation manuelle" at bounding box center [262, 569] width 178 height 27
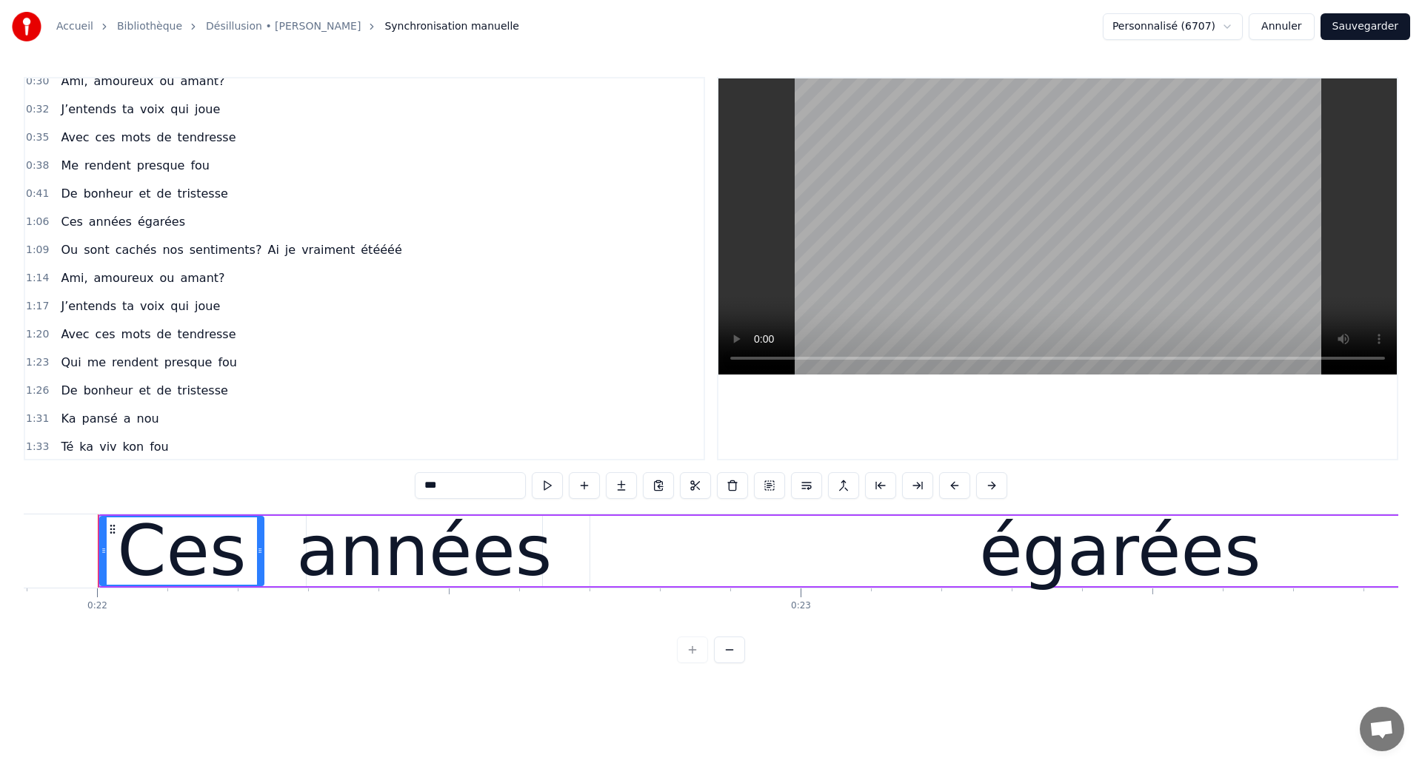
scroll to position [93, 0]
click at [64, 228] on span "Ces" at bounding box center [71, 224] width 24 height 17
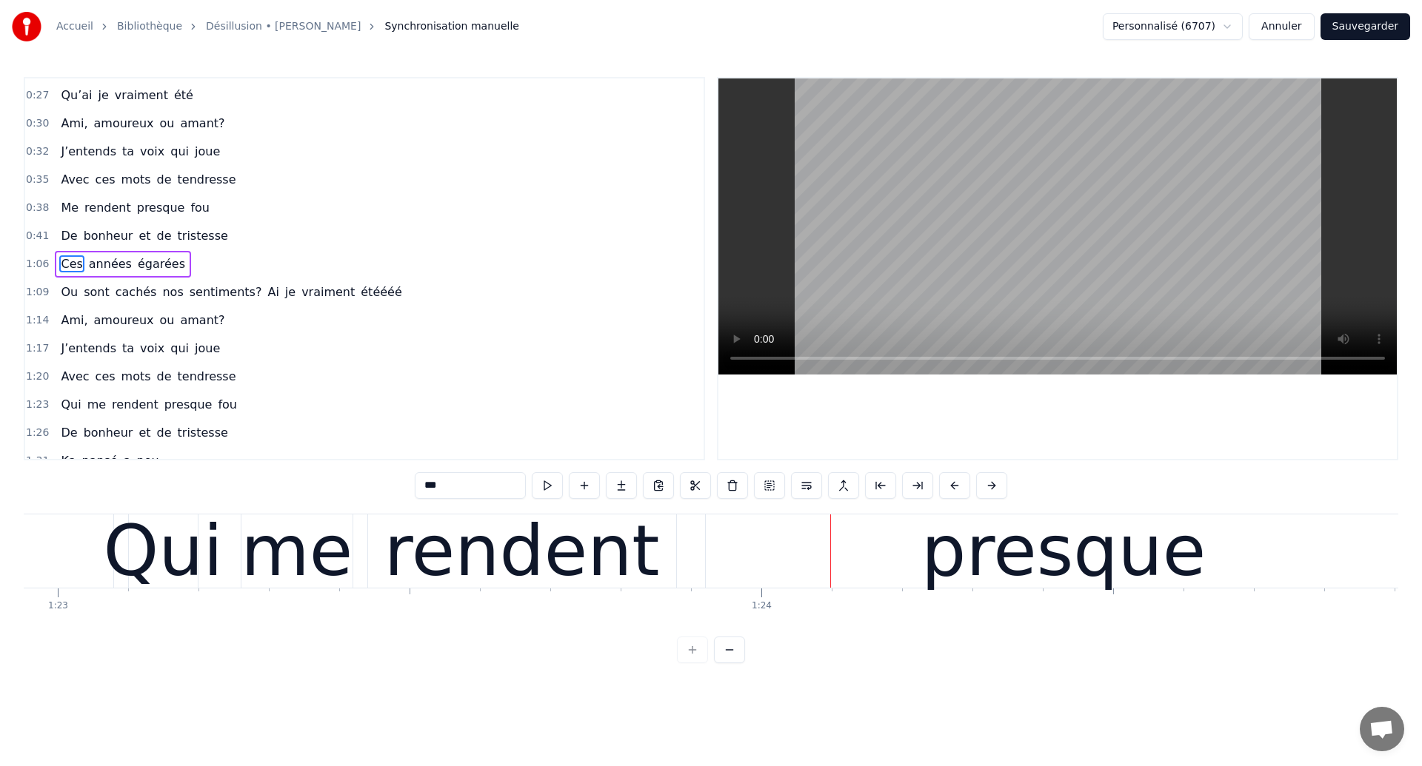
scroll to position [0, 58340]
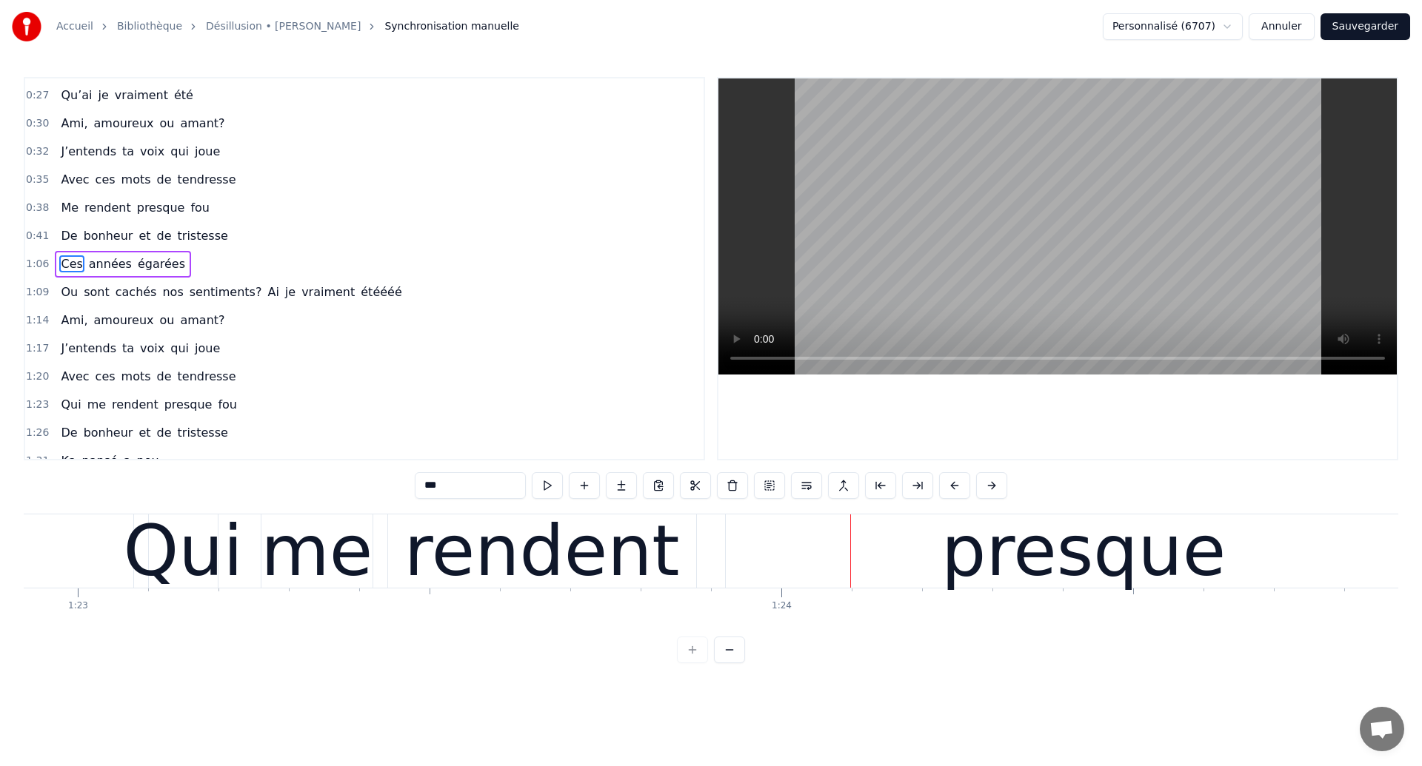
click at [205, 589] on div "Qui" at bounding box center [183, 551] width 119 height 106
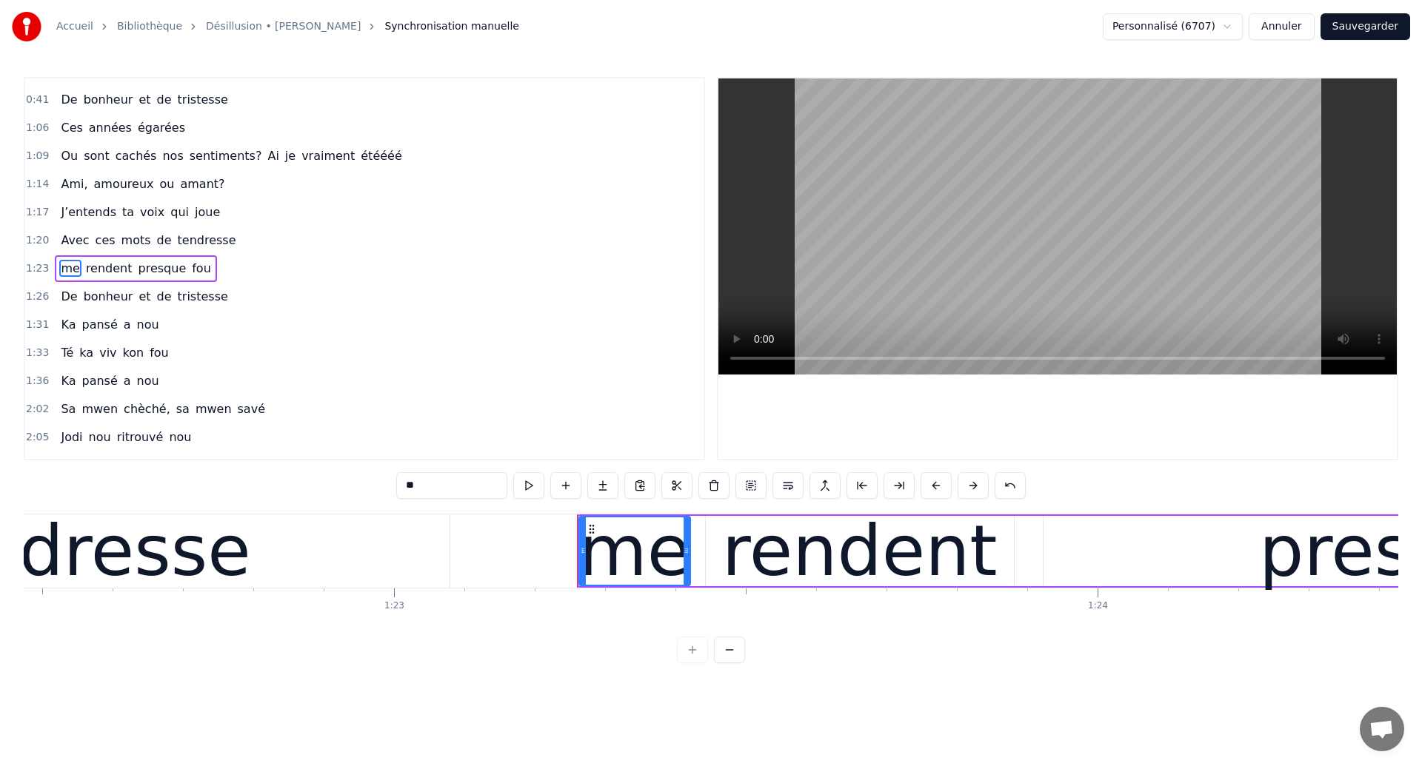
scroll to position [0, 58015]
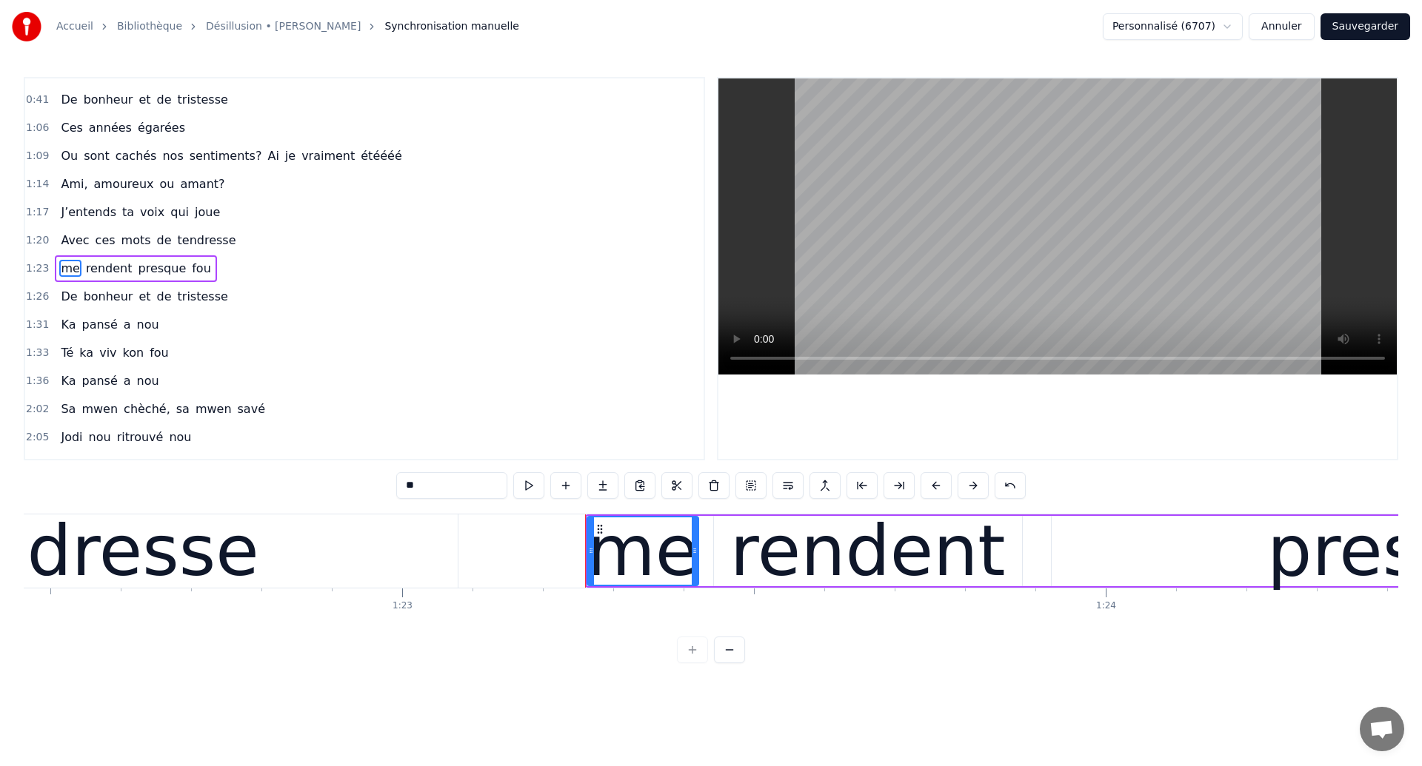
click at [164, 557] on div "tendresse" at bounding box center [85, 551] width 347 height 106
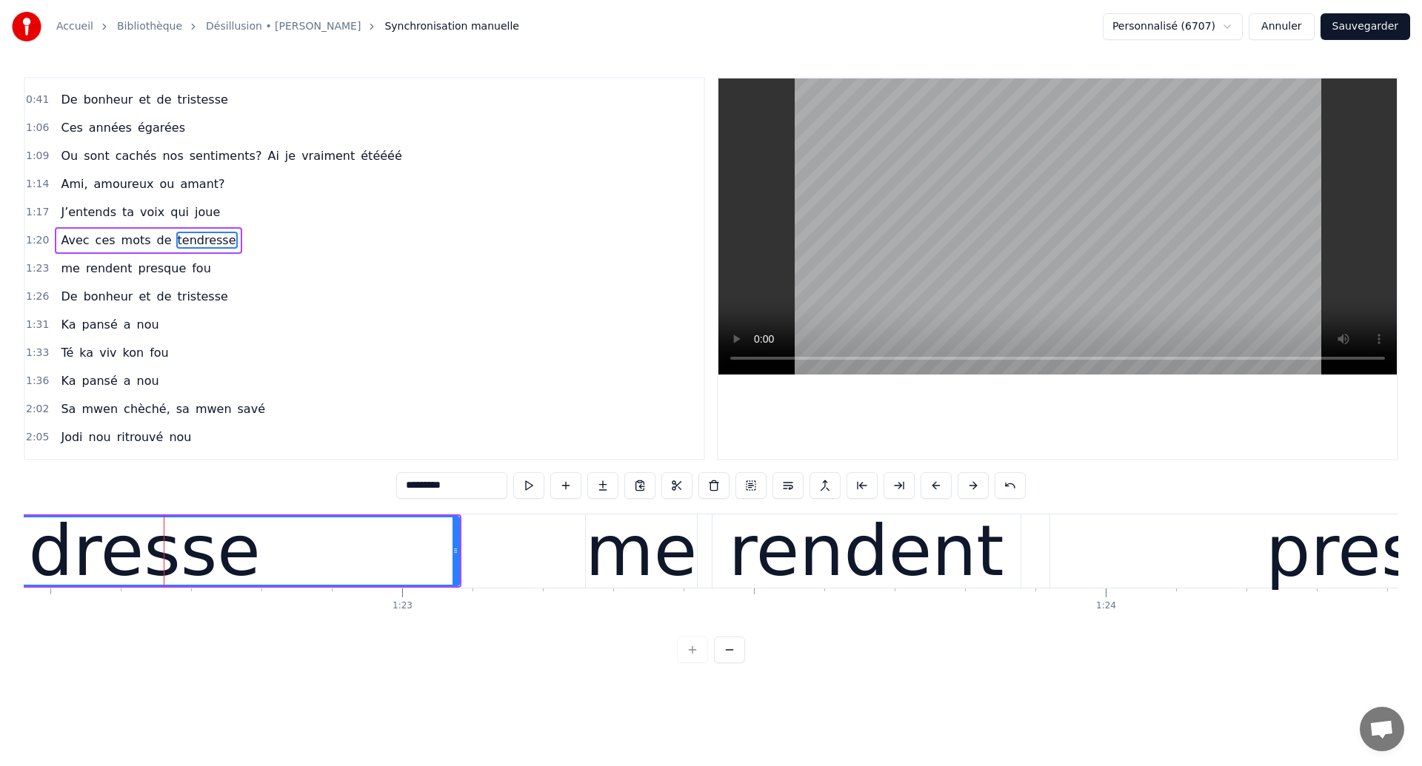
scroll to position [161, 0]
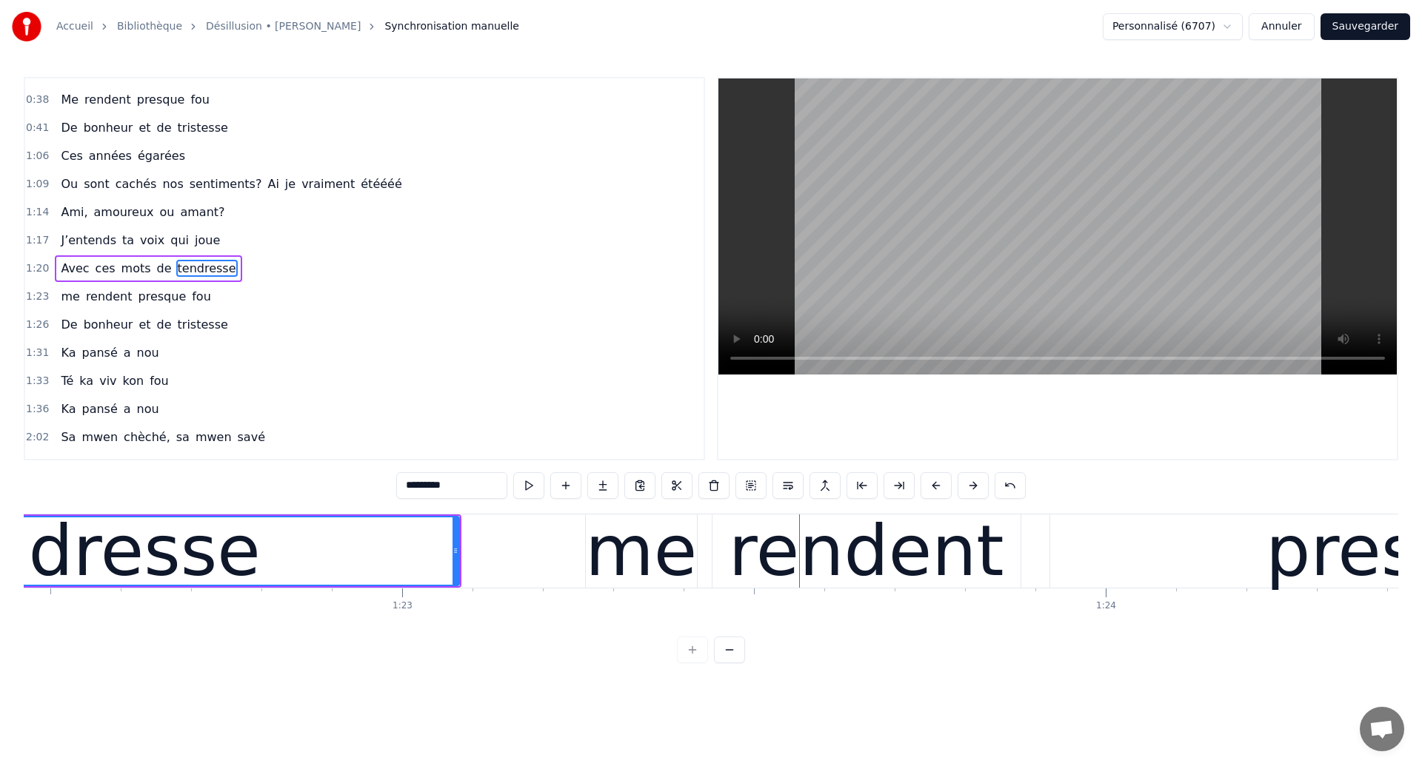
click at [152, 583] on div "tendresse" at bounding box center [86, 551] width 347 height 106
click at [609, 543] on div "me" at bounding box center [641, 551] width 112 height 106
type input "**"
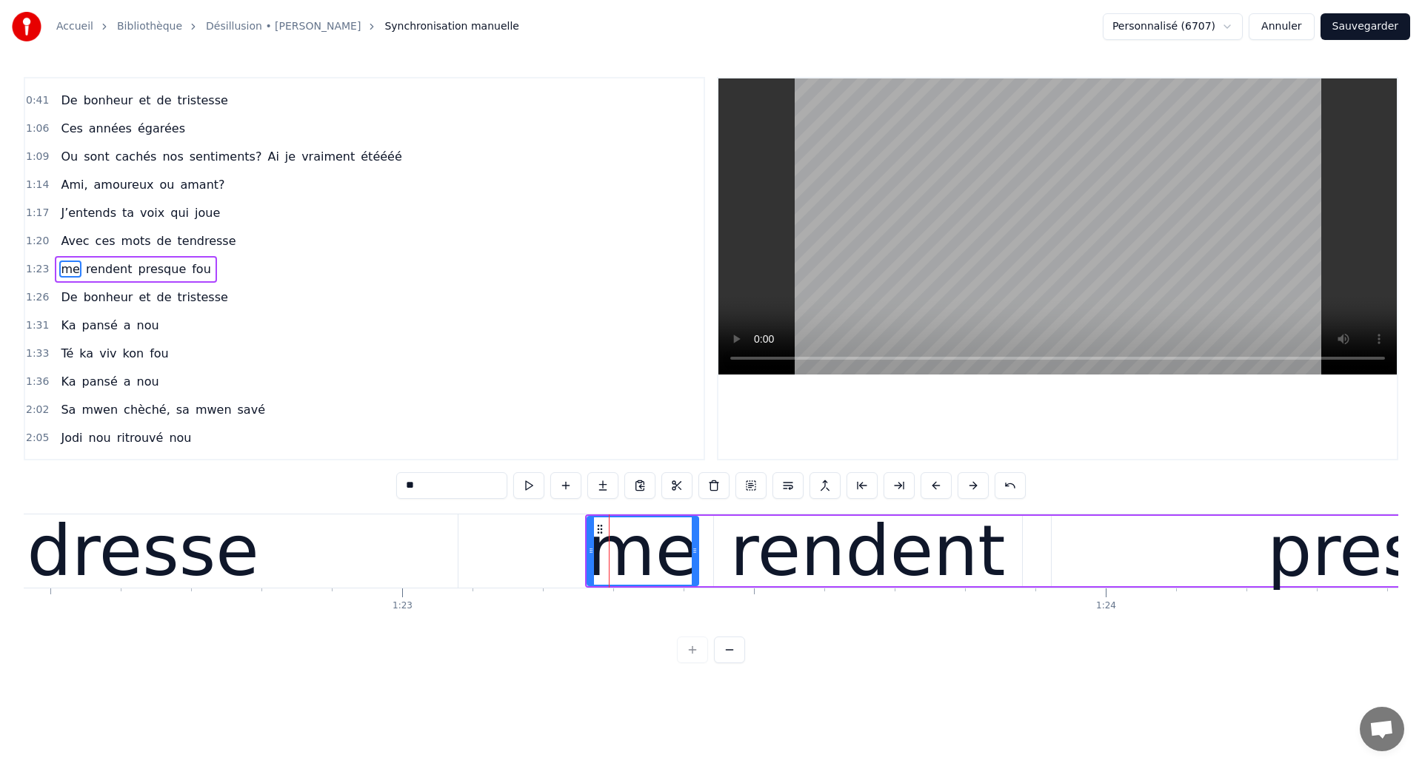
scroll to position [190, 0]
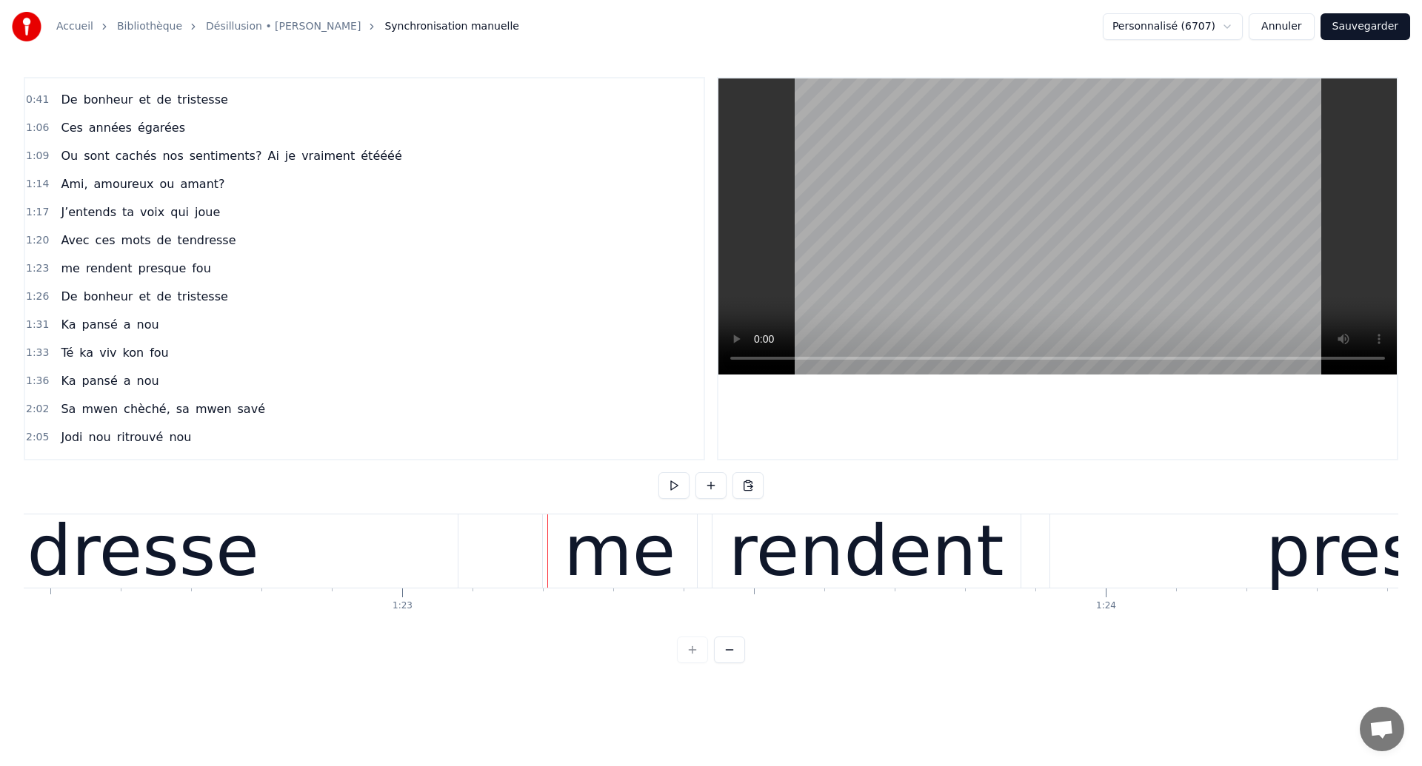
click at [832, 565] on div "rendent" at bounding box center [866, 551] width 275 height 106
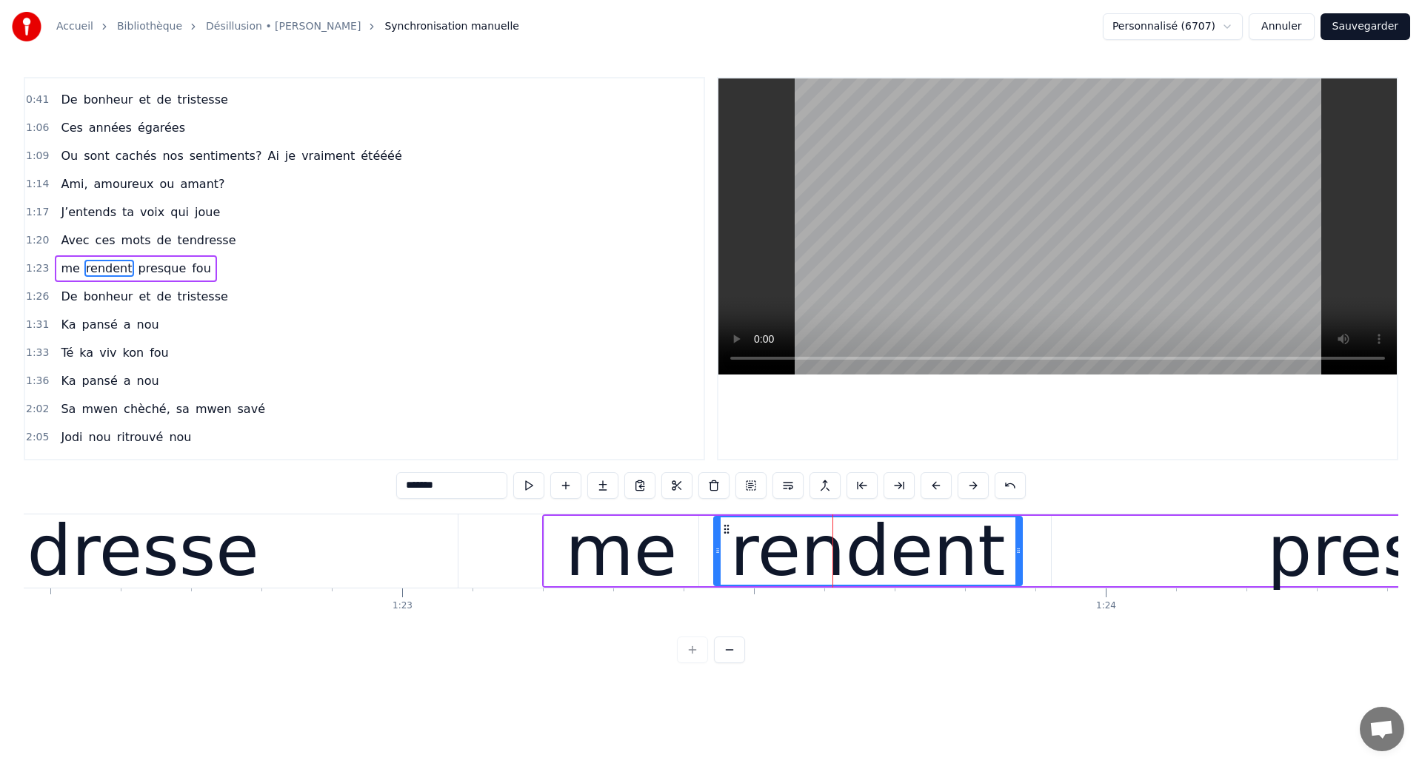
click at [465, 475] on input "*******" at bounding box center [451, 485] width 111 height 27
click at [468, 481] on input "*******" at bounding box center [451, 485] width 111 height 27
click at [365, 549] on div "tendresse" at bounding box center [85, 551] width 744 height 73
type input "*********"
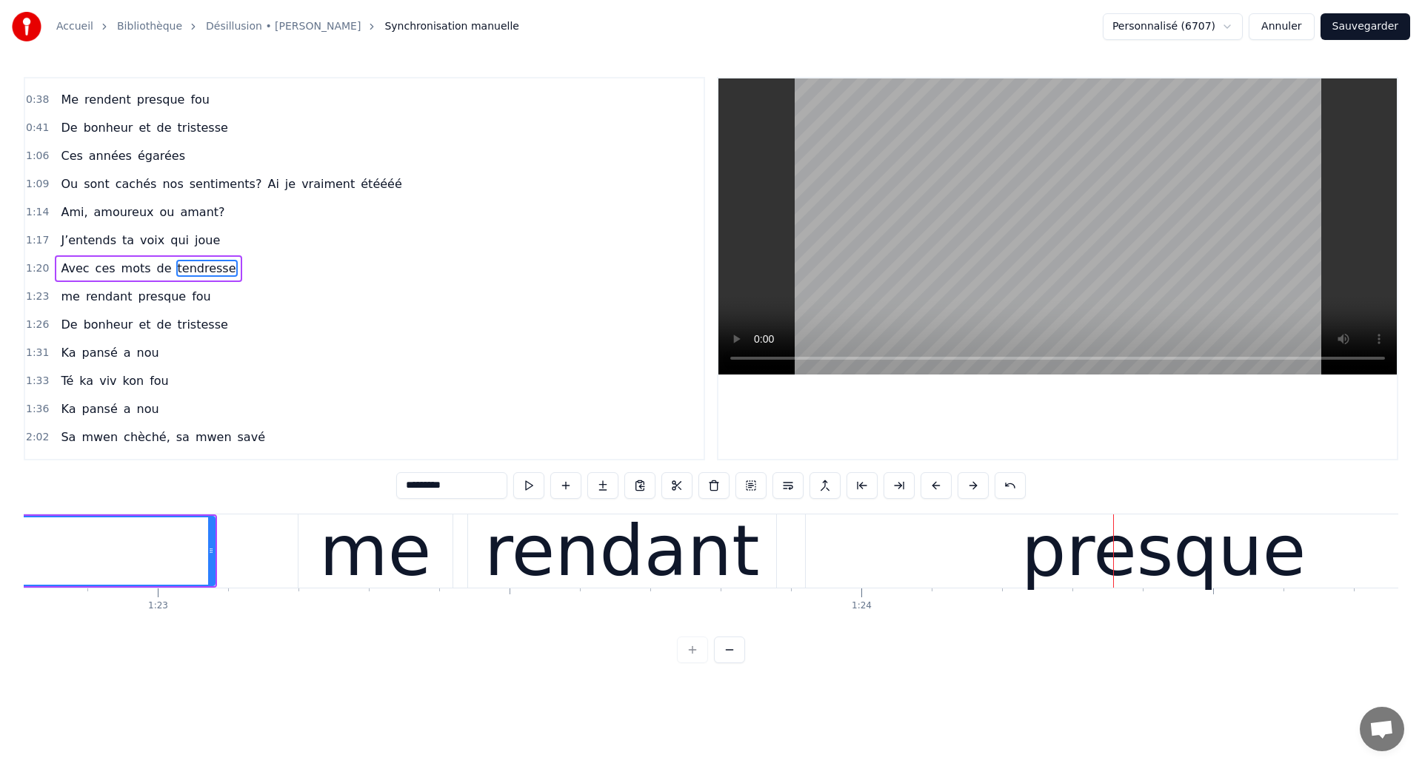
scroll to position [0, 58257]
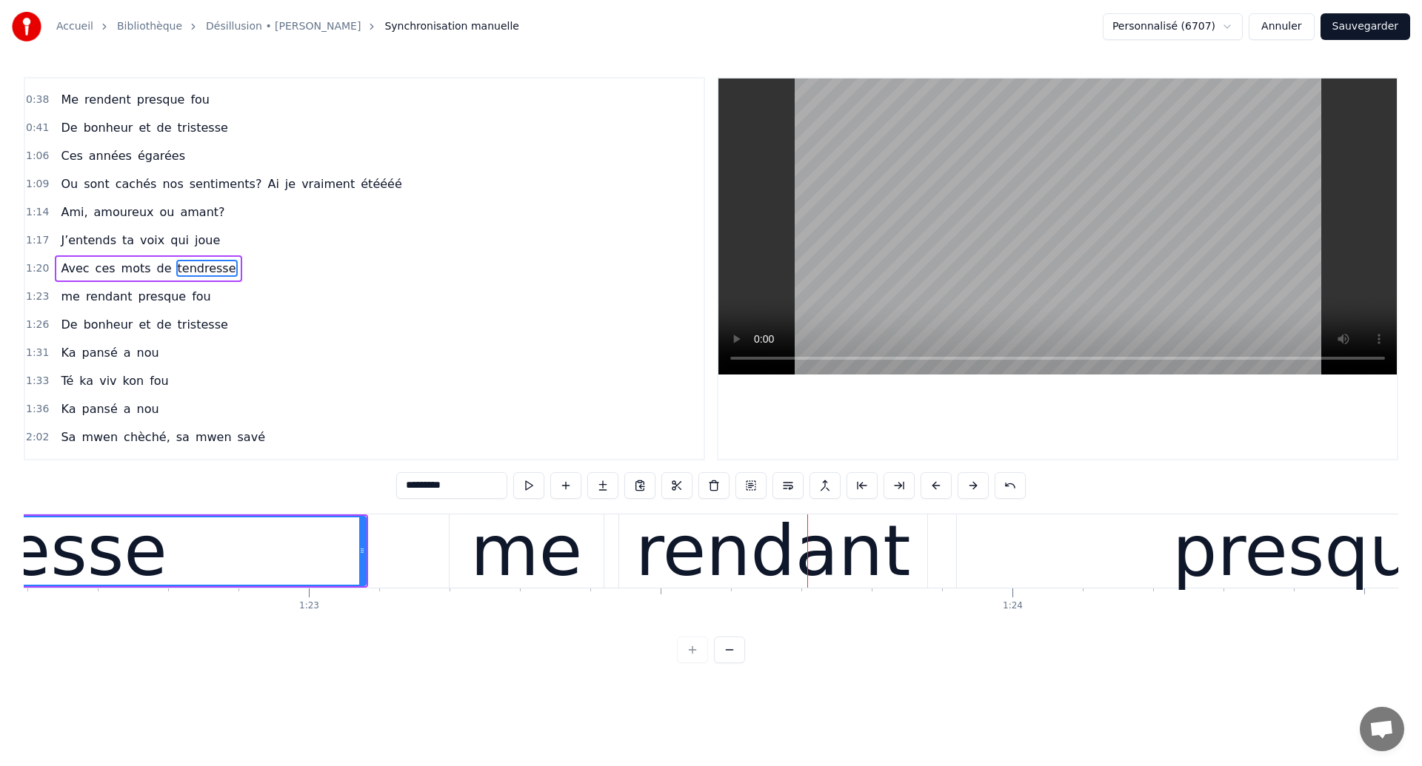
scroll to position [0, 58099]
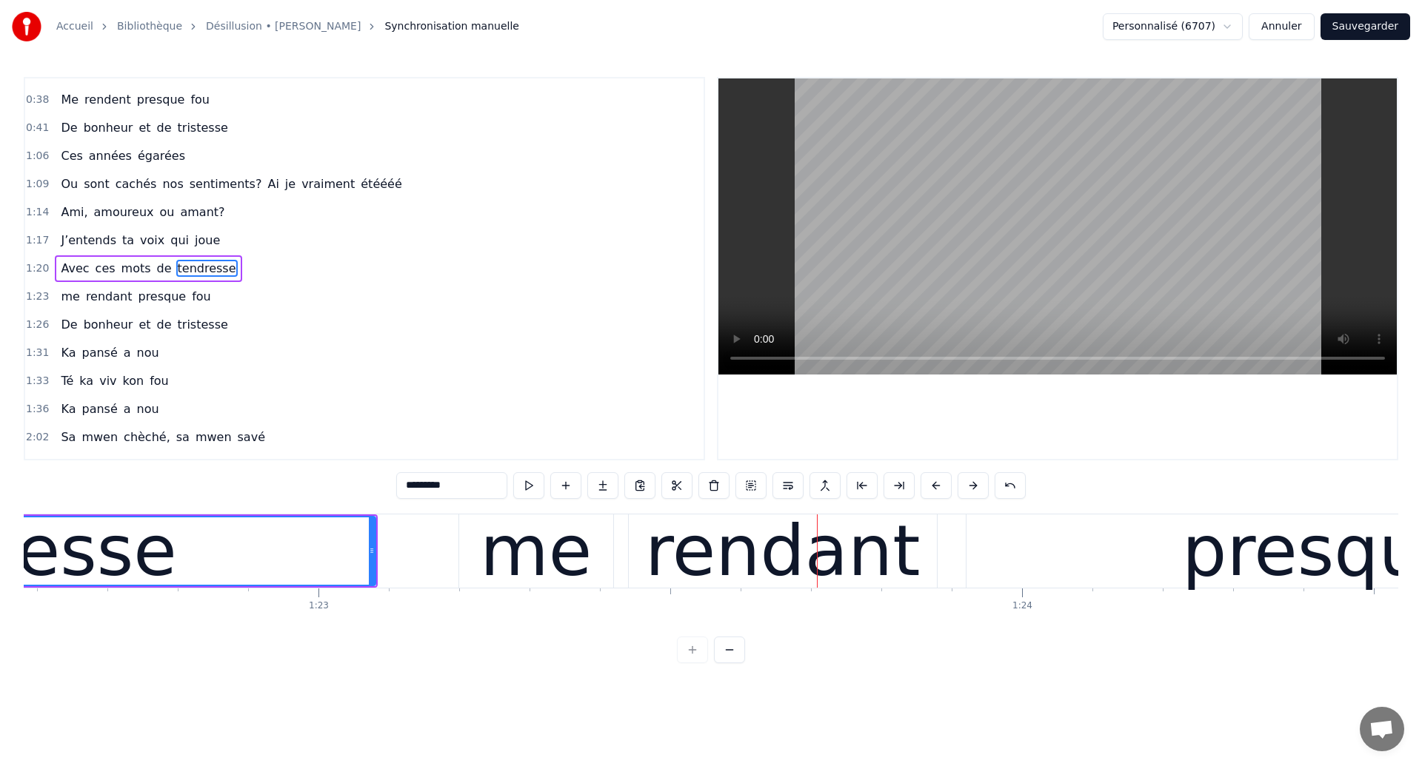
click at [244, 563] on div "tendresse" at bounding box center [3, 551] width 743 height 67
click at [613, 576] on div "me rendant presque fou" at bounding box center [1374, 551] width 1833 height 73
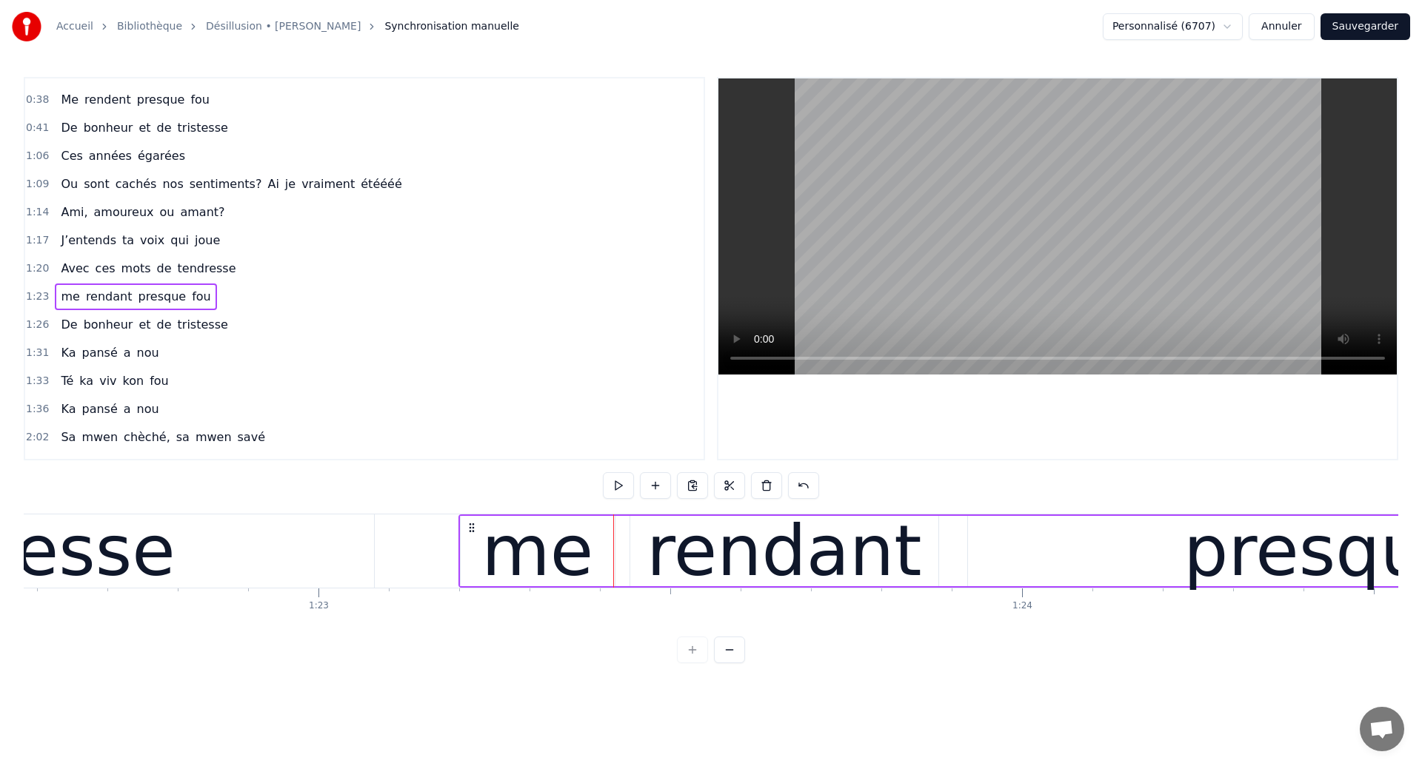
click at [596, 573] on div "me" at bounding box center [538, 551] width 154 height 70
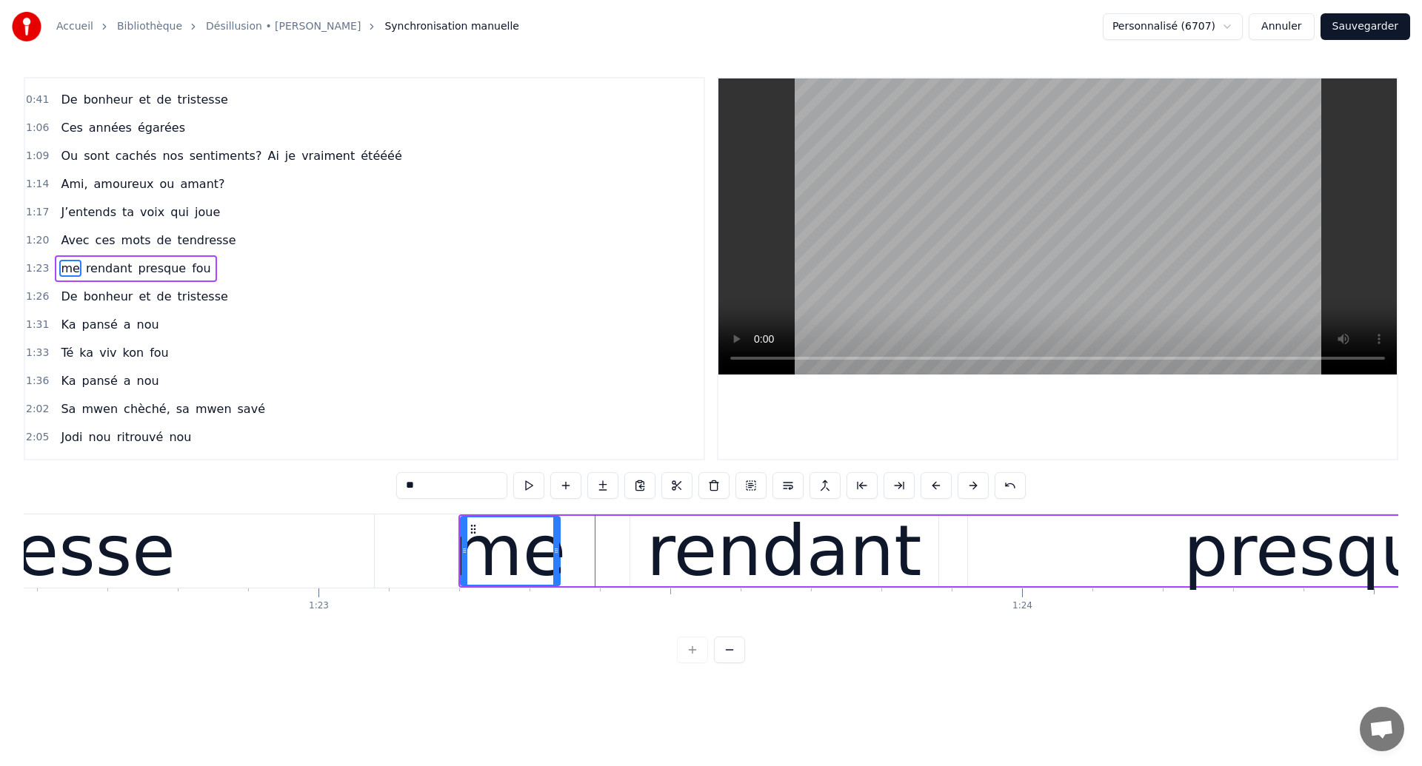
drag, startPoint x: 609, startPoint y: 564, endPoint x: 556, endPoint y: 576, distance: 54.8
click at [555, 576] on div at bounding box center [556, 551] width 6 height 67
click at [345, 564] on div "tendresse" at bounding box center [2, 551] width 744 height 73
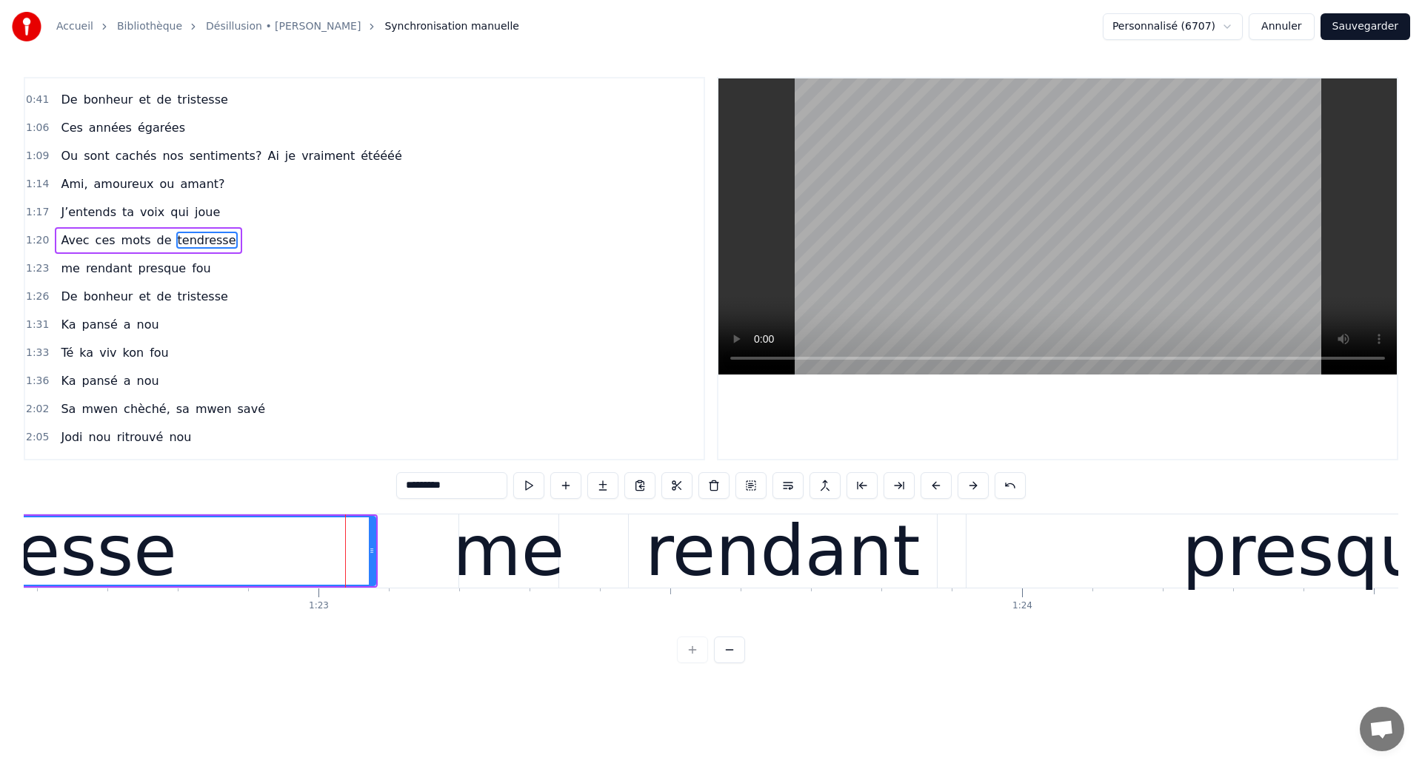
scroll to position [161, 0]
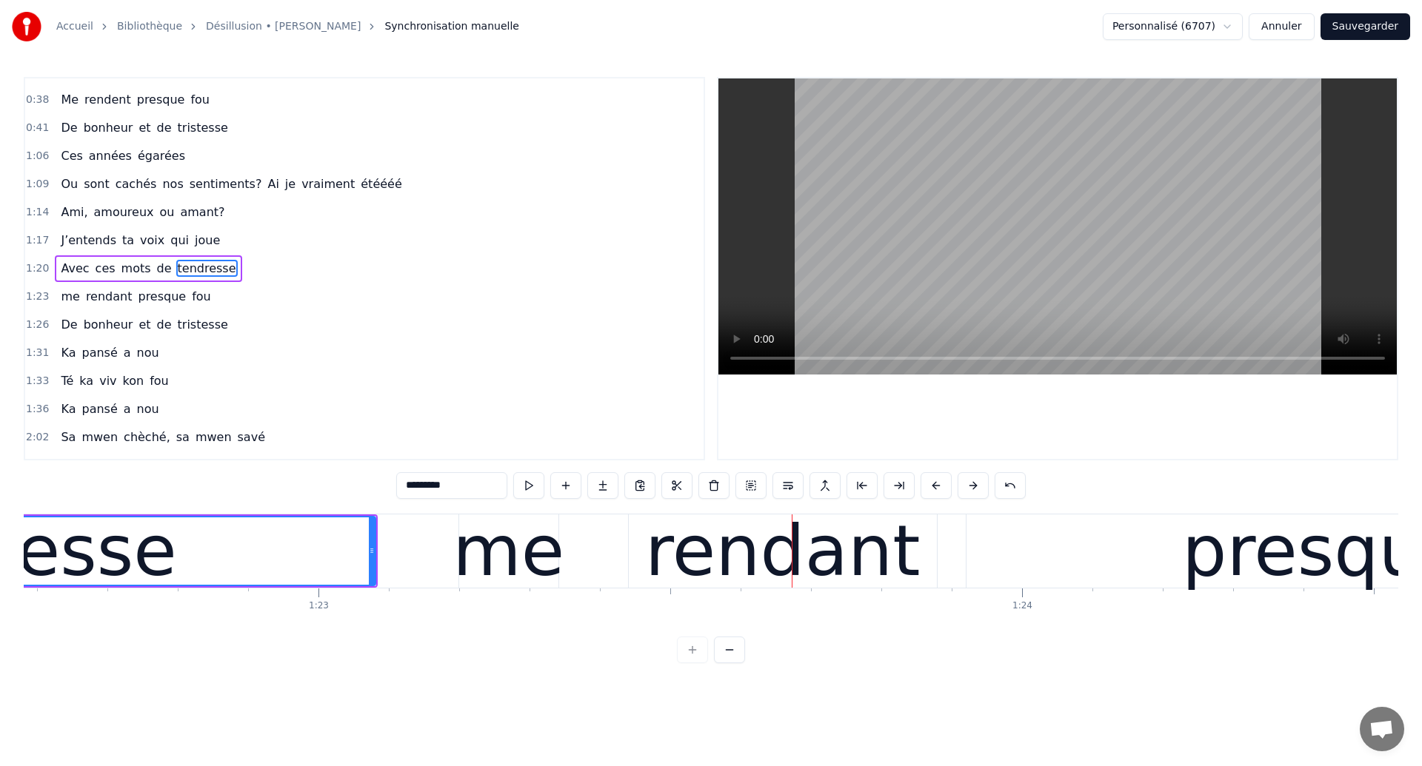
click at [67, 572] on div "tendresse" at bounding box center [3, 551] width 347 height 106
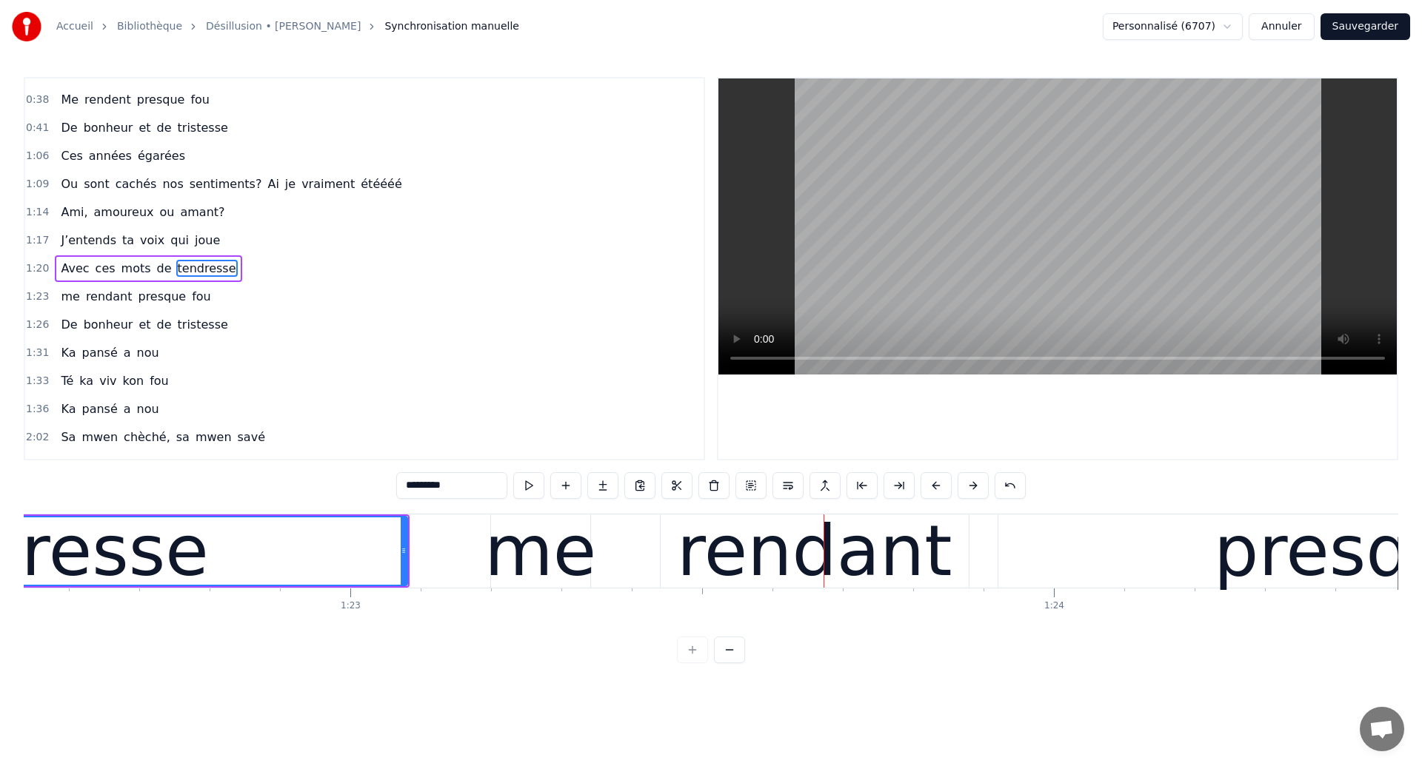
click at [215, 579] on div "tendresse" at bounding box center [35, 551] width 743 height 67
click at [578, 576] on div "me" at bounding box center [540, 551] width 112 height 106
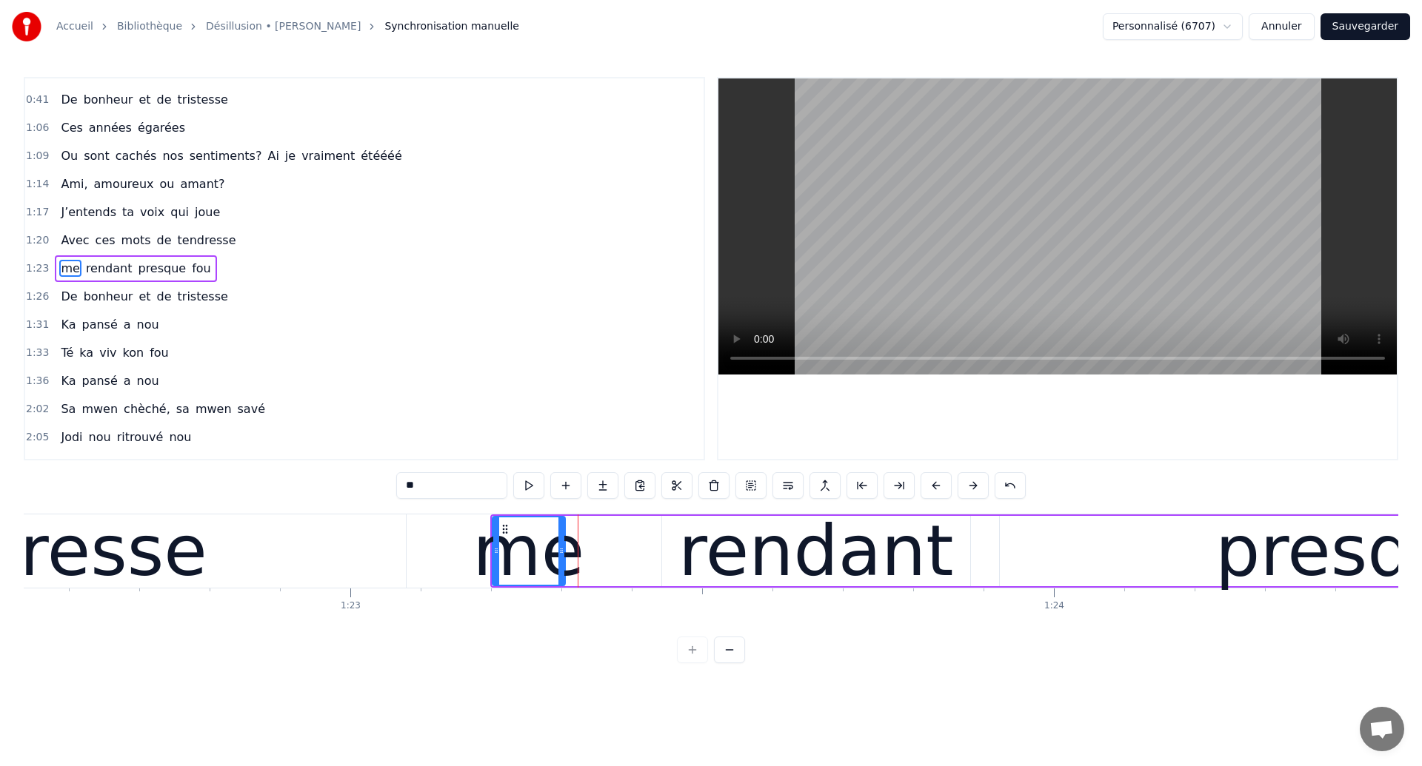
drag, startPoint x: 587, startPoint y: 571, endPoint x: 561, endPoint y: 576, distance: 27.2
click at [561, 576] on div at bounding box center [561, 551] width 6 height 67
click at [681, 541] on div "rendant" at bounding box center [816, 551] width 308 height 70
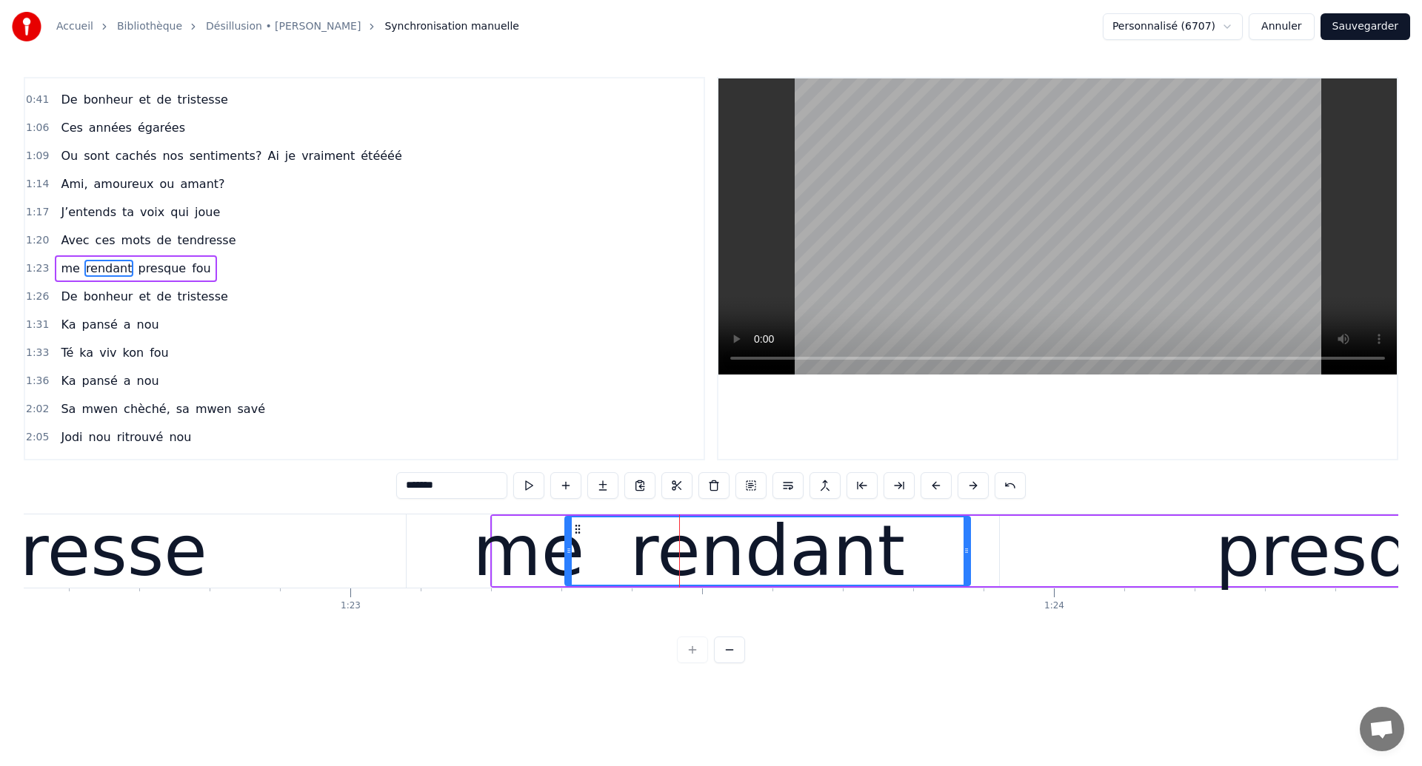
drag, startPoint x: 666, startPoint y: 564, endPoint x: 569, endPoint y: 604, distance: 104.0
click at [569, 604] on div "Ces années égarées Ou sont cachés nos sentiments? Qu’ai je vraiment été Ami, am…" at bounding box center [711, 569] width 1374 height 111
click at [519, 567] on div "me" at bounding box center [528, 551] width 112 height 106
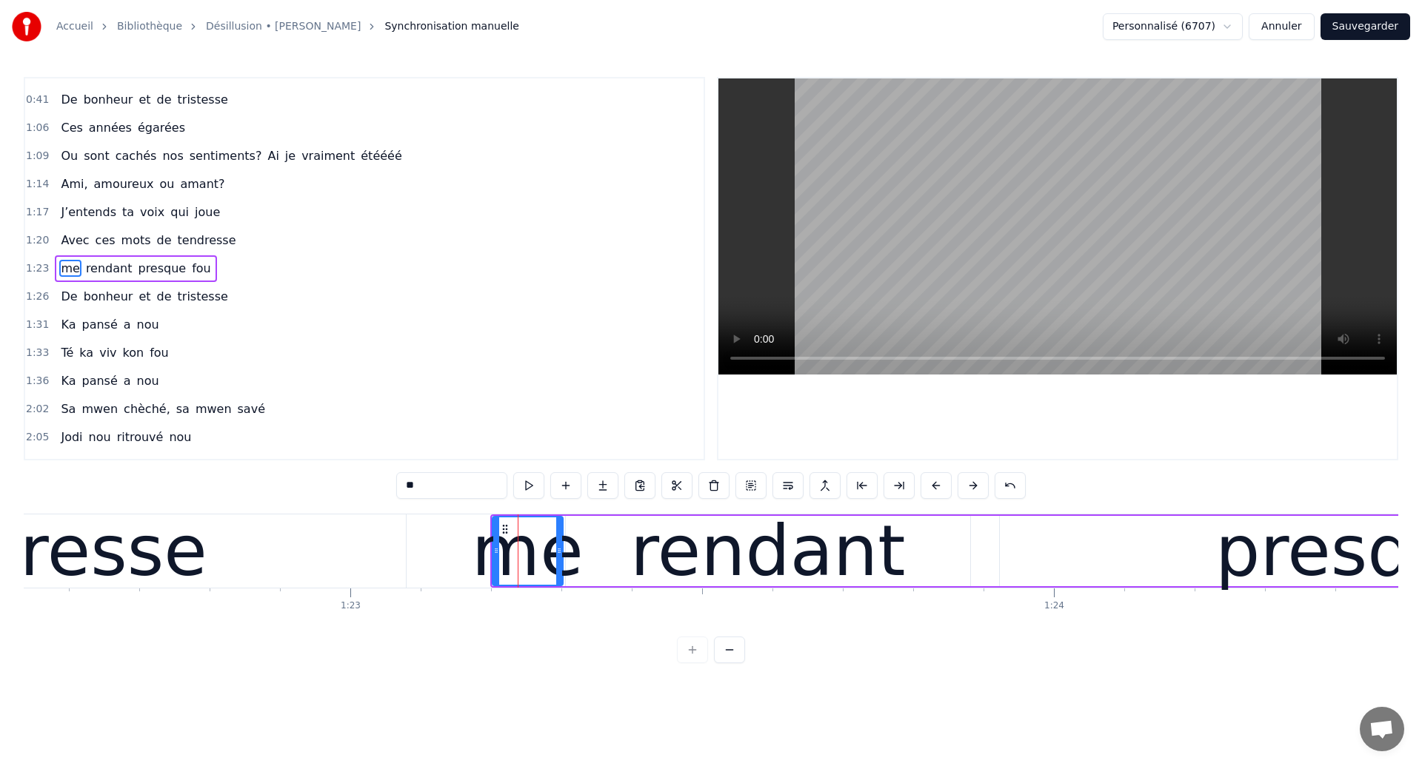
click at [561, 562] on div at bounding box center [559, 551] width 6 height 67
click at [587, 561] on div "rendant" at bounding box center [768, 551] width 404 height 70
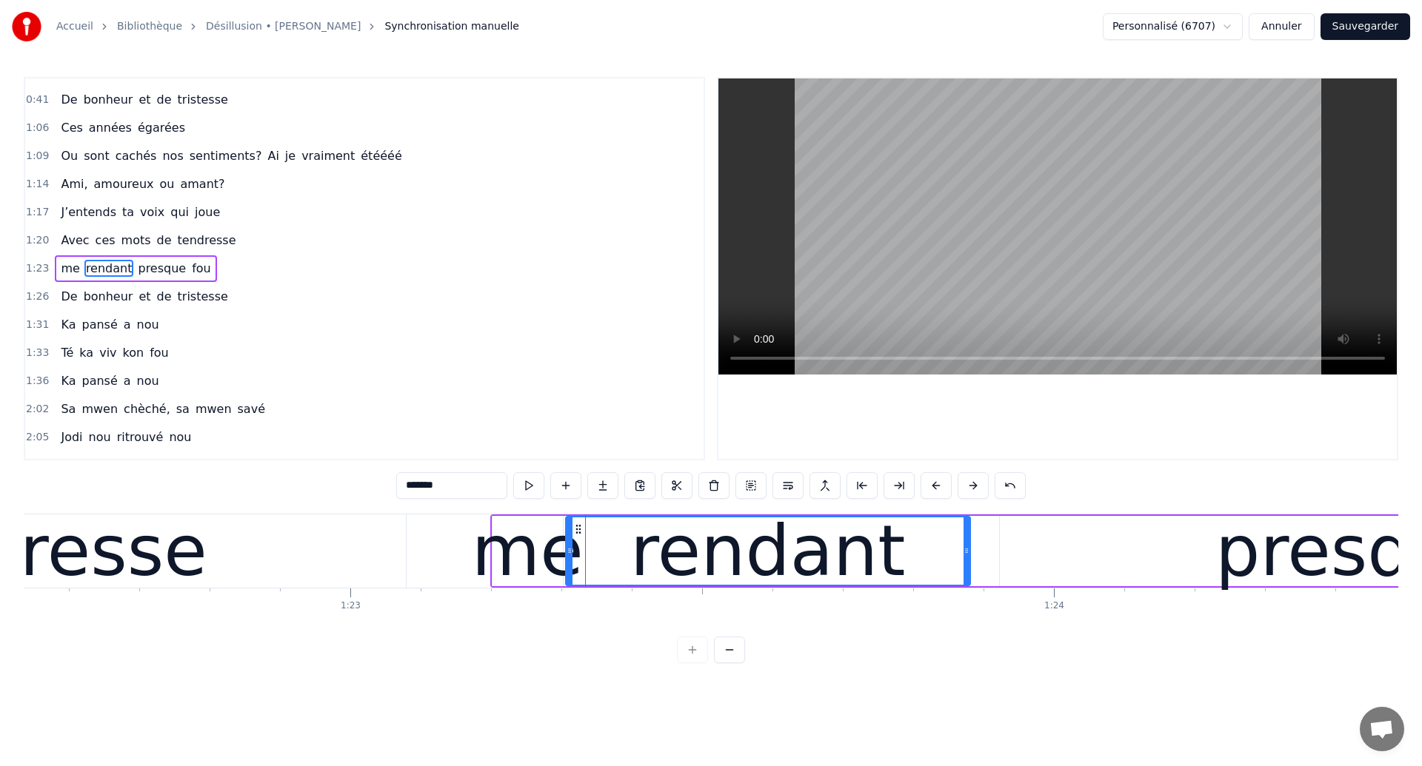
click at [370, 583] on div "tendresse" at bounding box center [34, 551] width 744 height 73
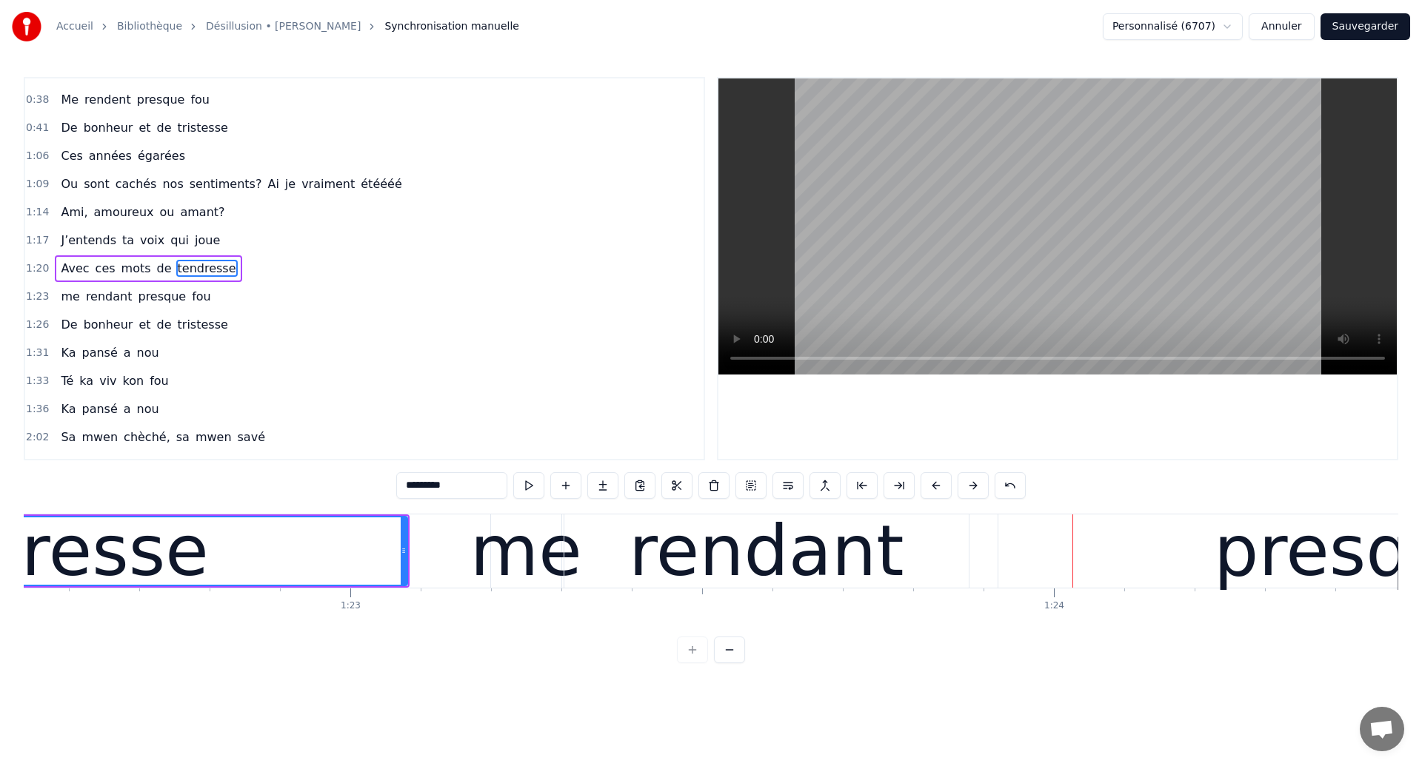
click at [61, 581] on div "tendresse" at bounding box center [35, 551] width 347 height 106
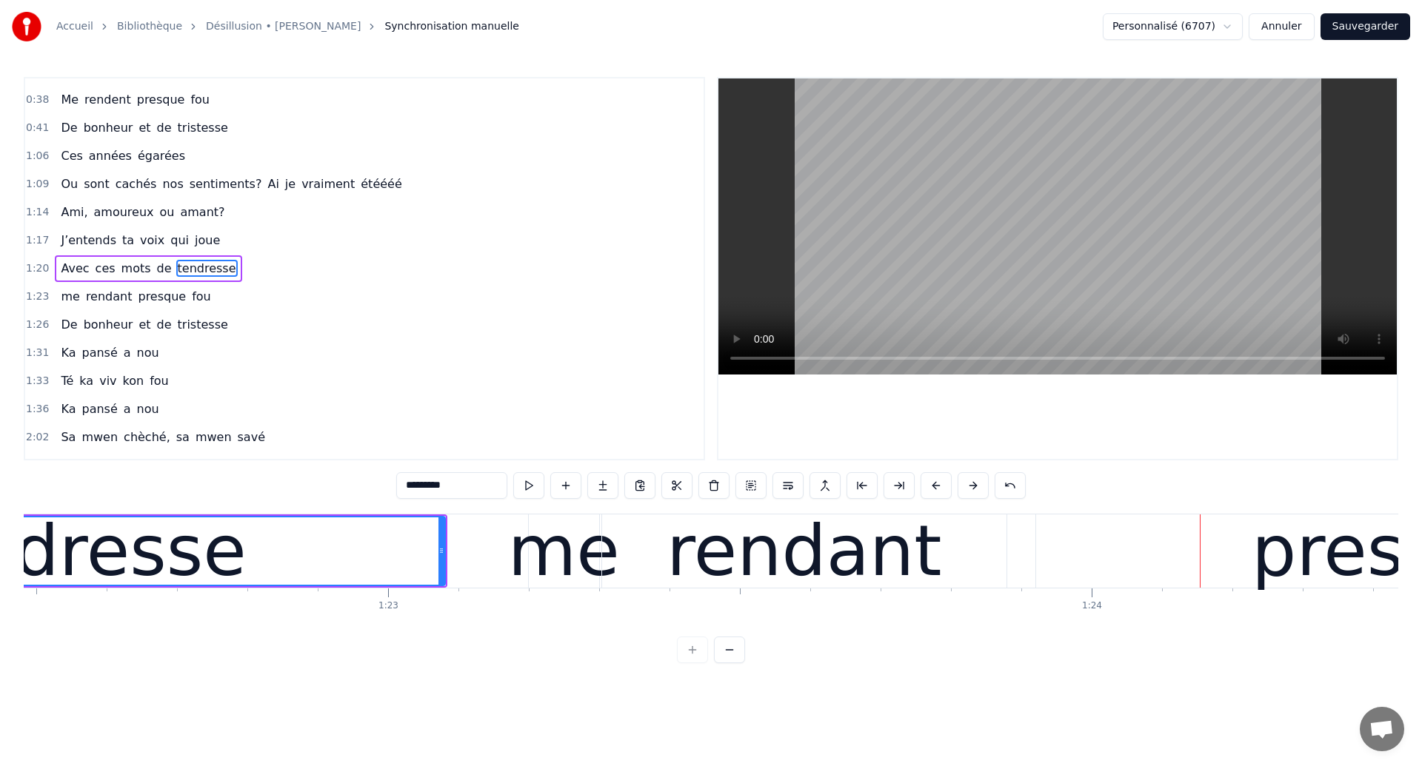
click at [412, 580] on div "tendresse" at bounding box center [73, 551] width 743 height 67
click at [915, 572] on div "rendant" at bounding box center [804, 551] width 275 height 106
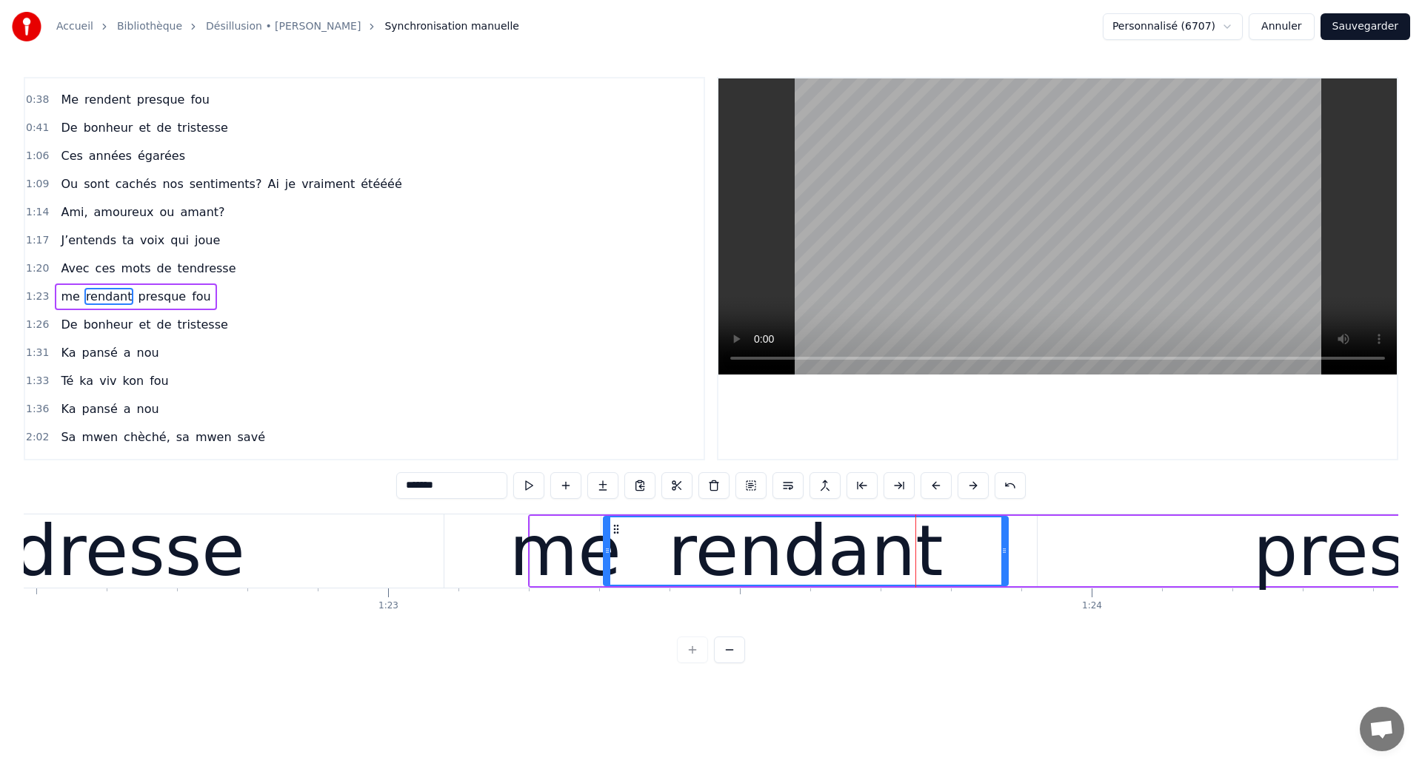
scroll to position [190, 0]
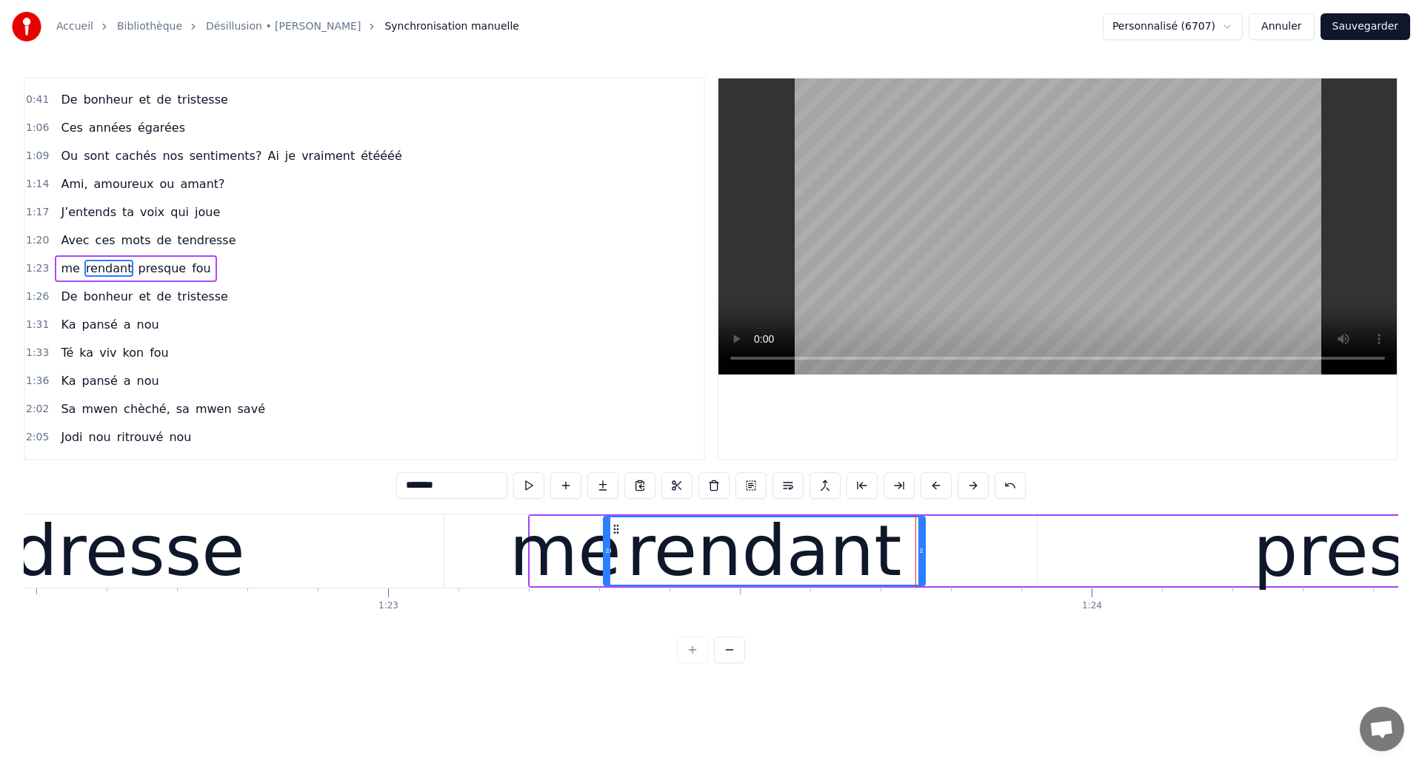
drag, startPoint x: 1002, startPoint y: 567, endPoint x: 918, endPoint y: 584, distance: 85.6
click at [918, 584] on div "rendant" at bounding box center [764, 551] width 323 height 70
click at [419, 573] on div "tendresse" at bounding box center [71, 551] width 744 height 73
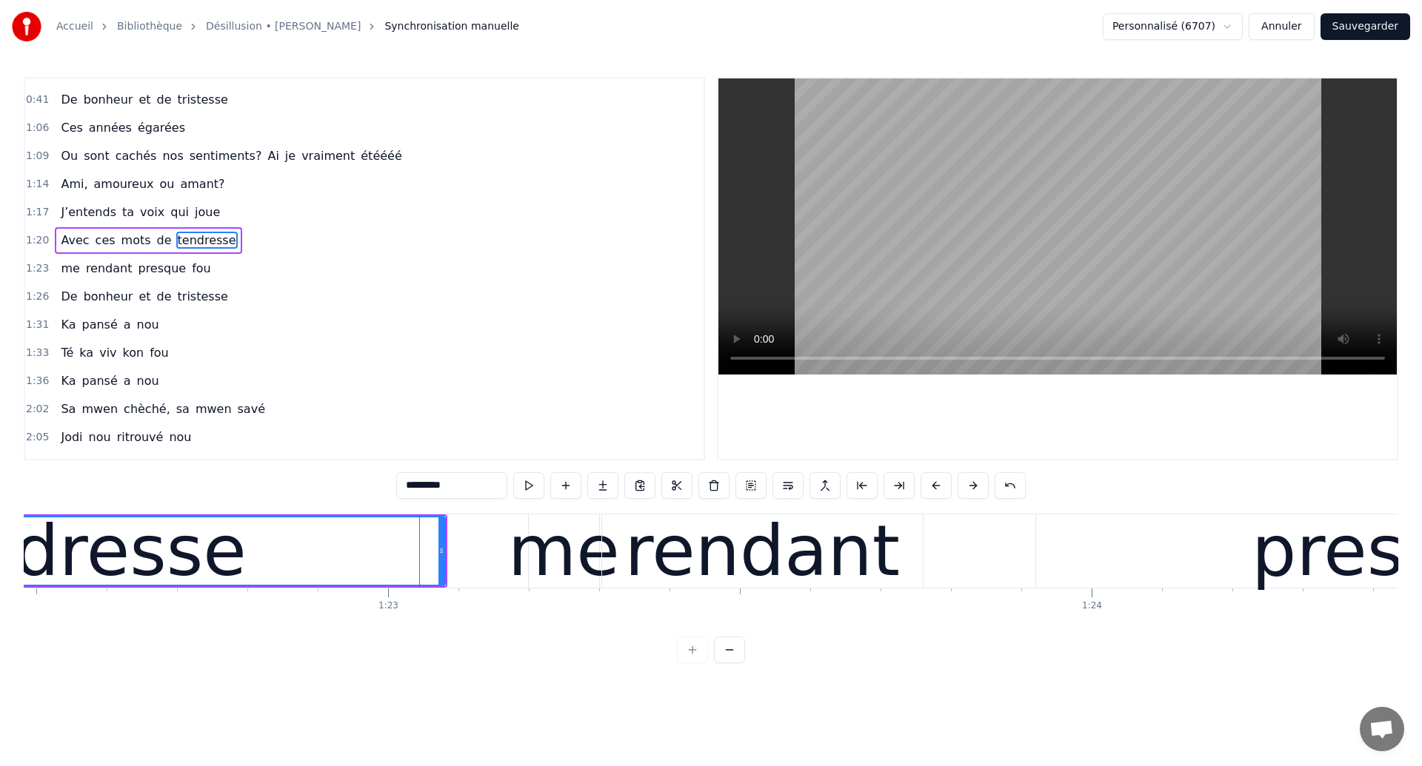
scroll to position [161, 0]
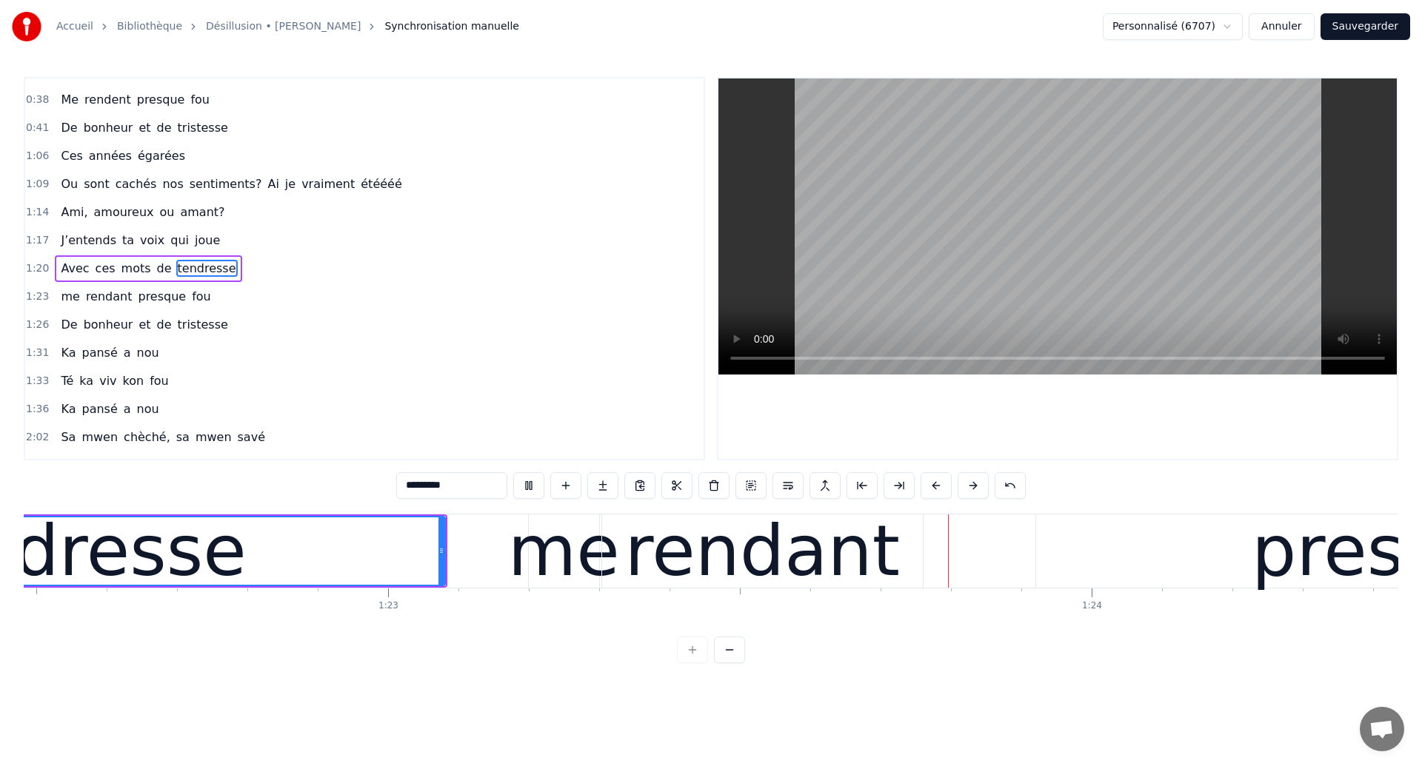
click at [850, 547] on div "rendant" at bounding box center [761, 551] width 275 height 106
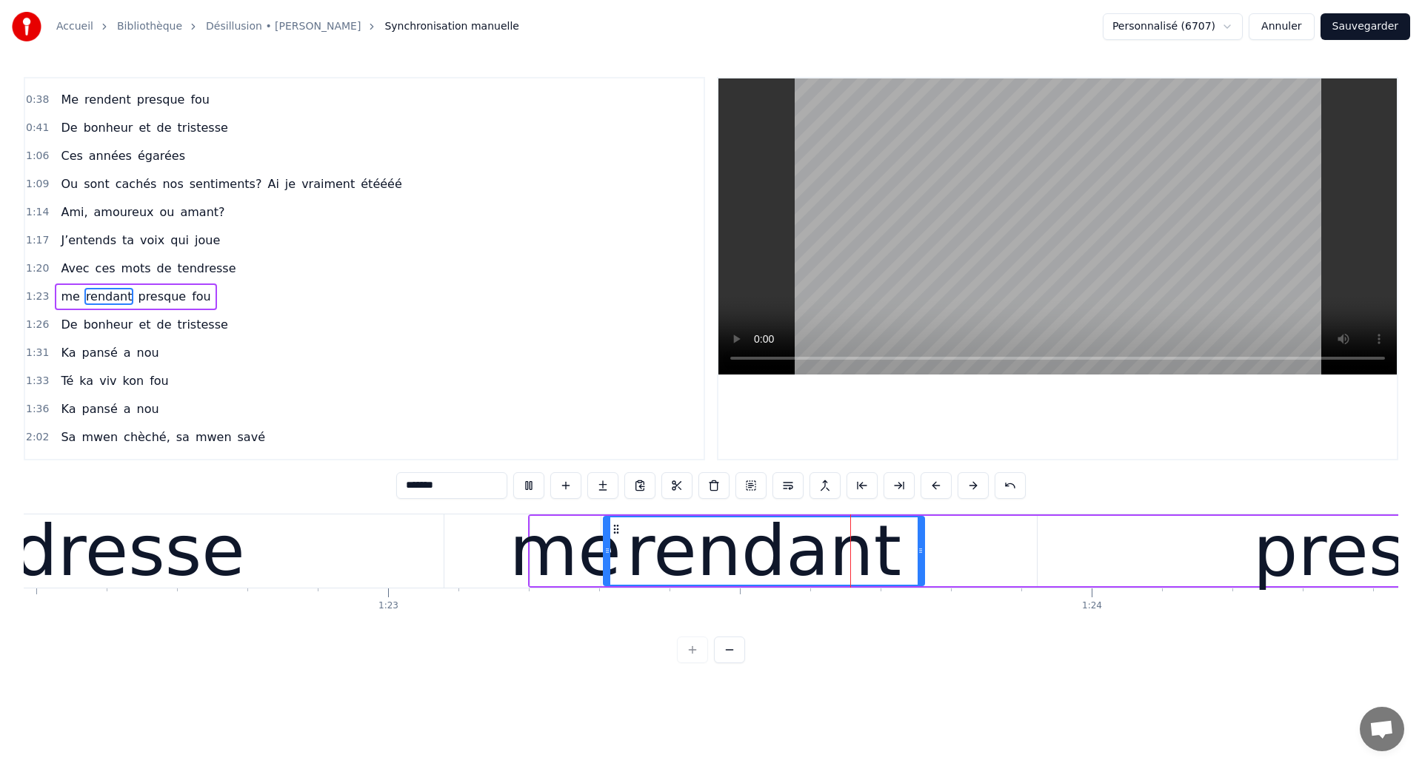
scroll to position [190, 0]
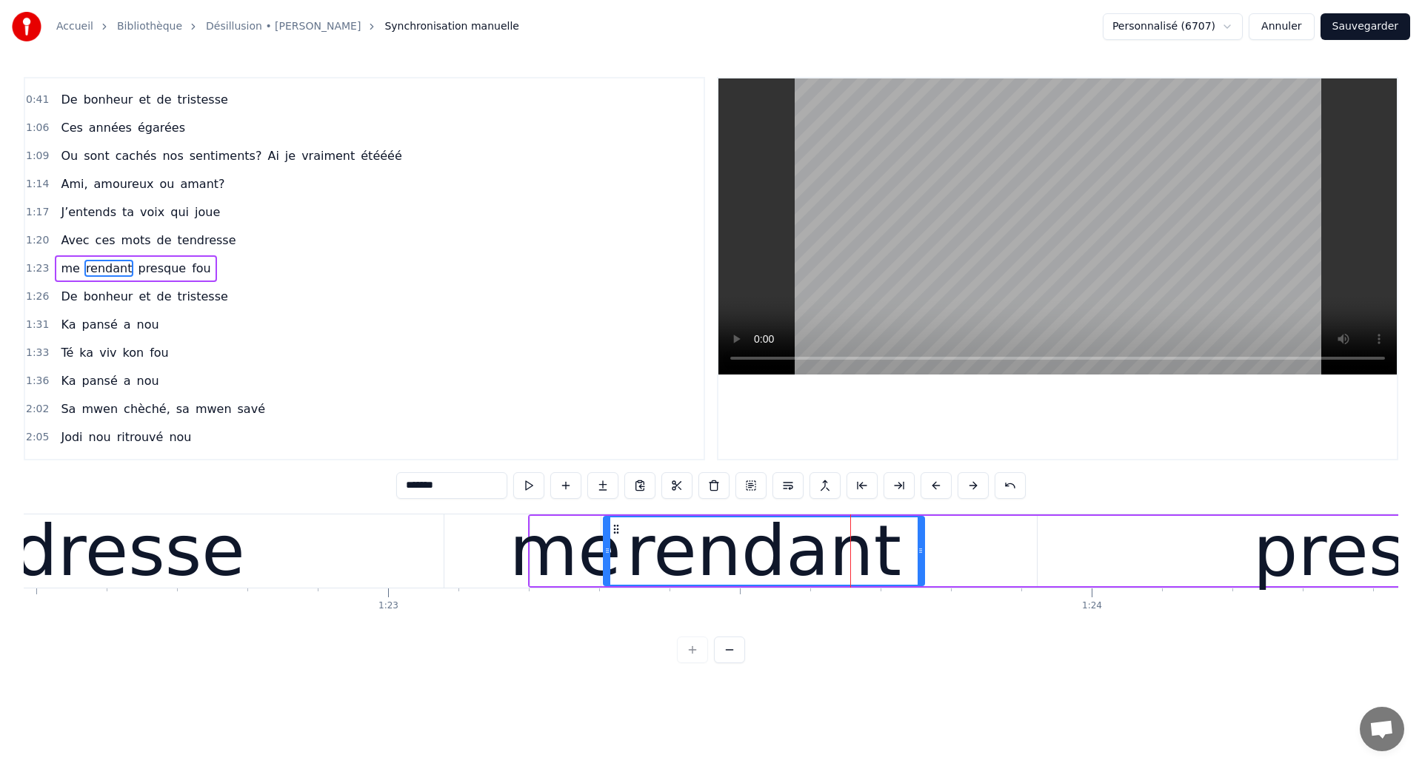
click at [1218, 569] on div "presque" at bounding box center [1396, 551] width 716 height 70
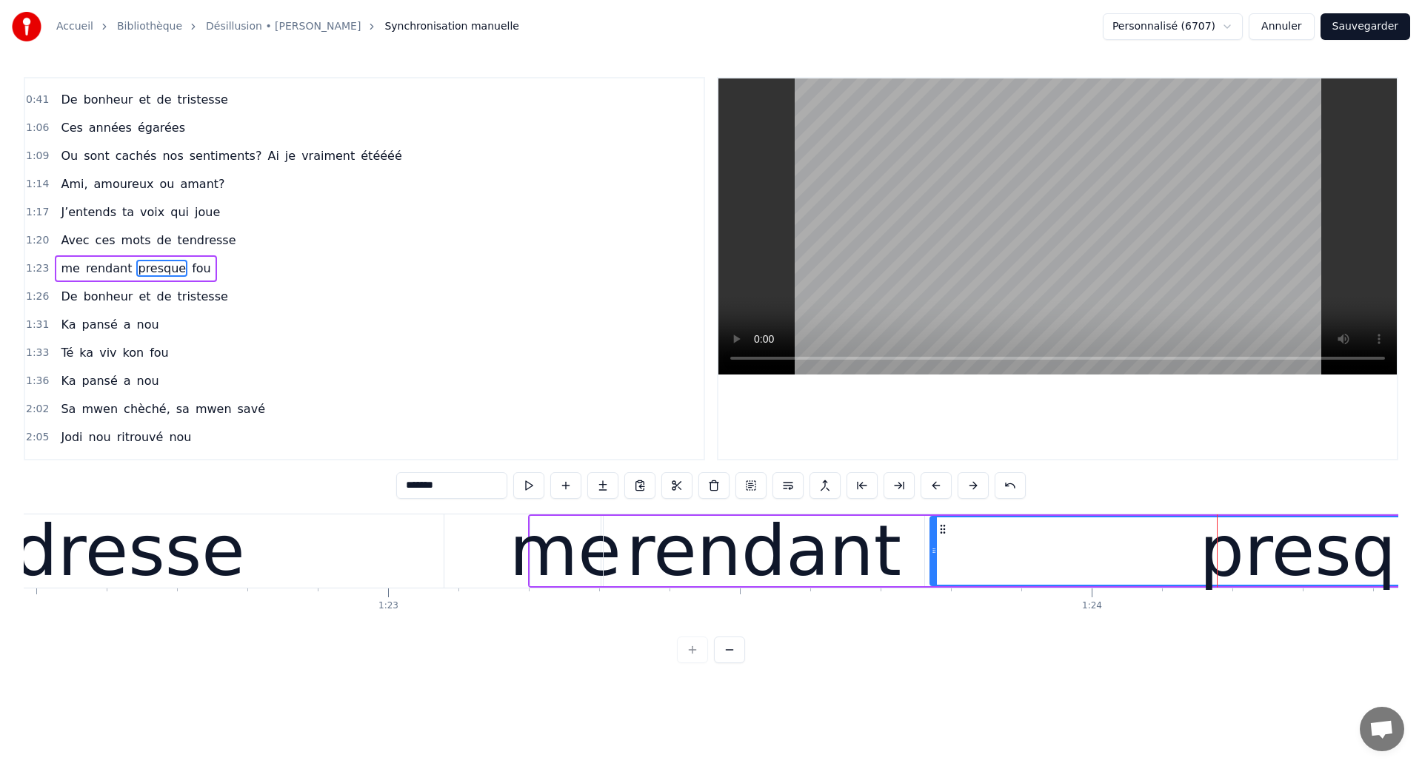
drag, startPoint x: 1041, startPoint y: 559, endPoint x: 935, endPoint y: 613, distance: 119.6
click at [935, 613] on div "Ces années égarées Ou sont cachés nos sentiments? Qu’ai je vraiment été Ami, am…" at bounding box center [711, 569] width 1374 height 111
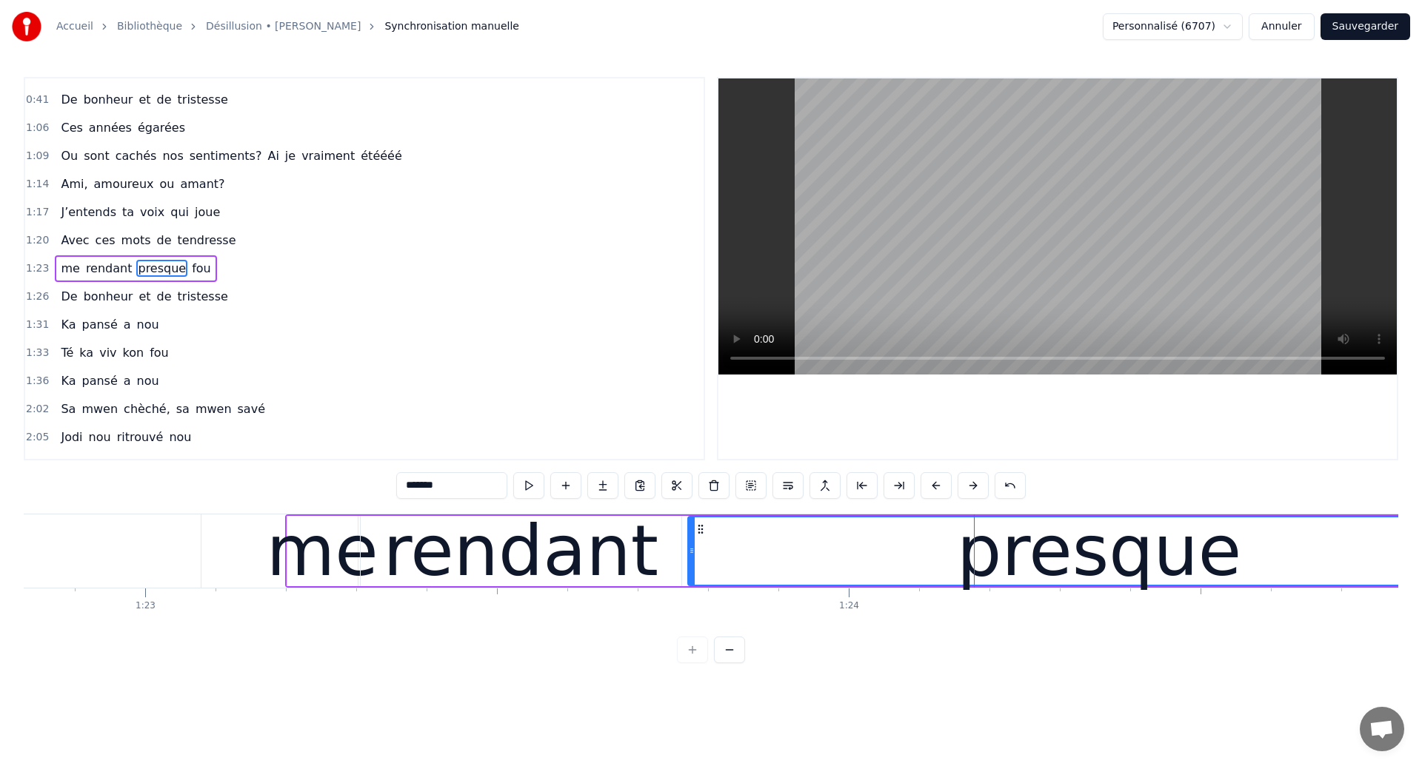
scroll to position [0, 58261]
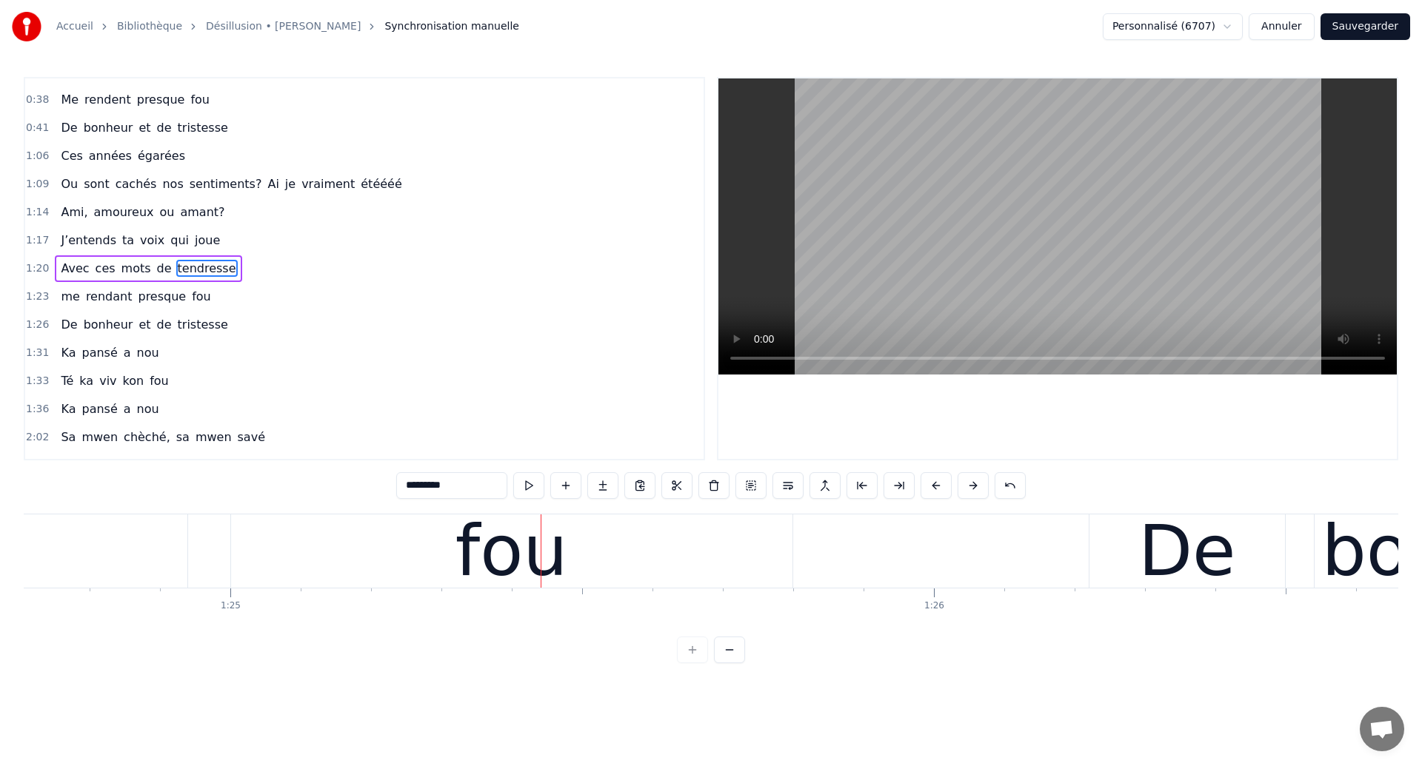
scroll to position [0, 59607]
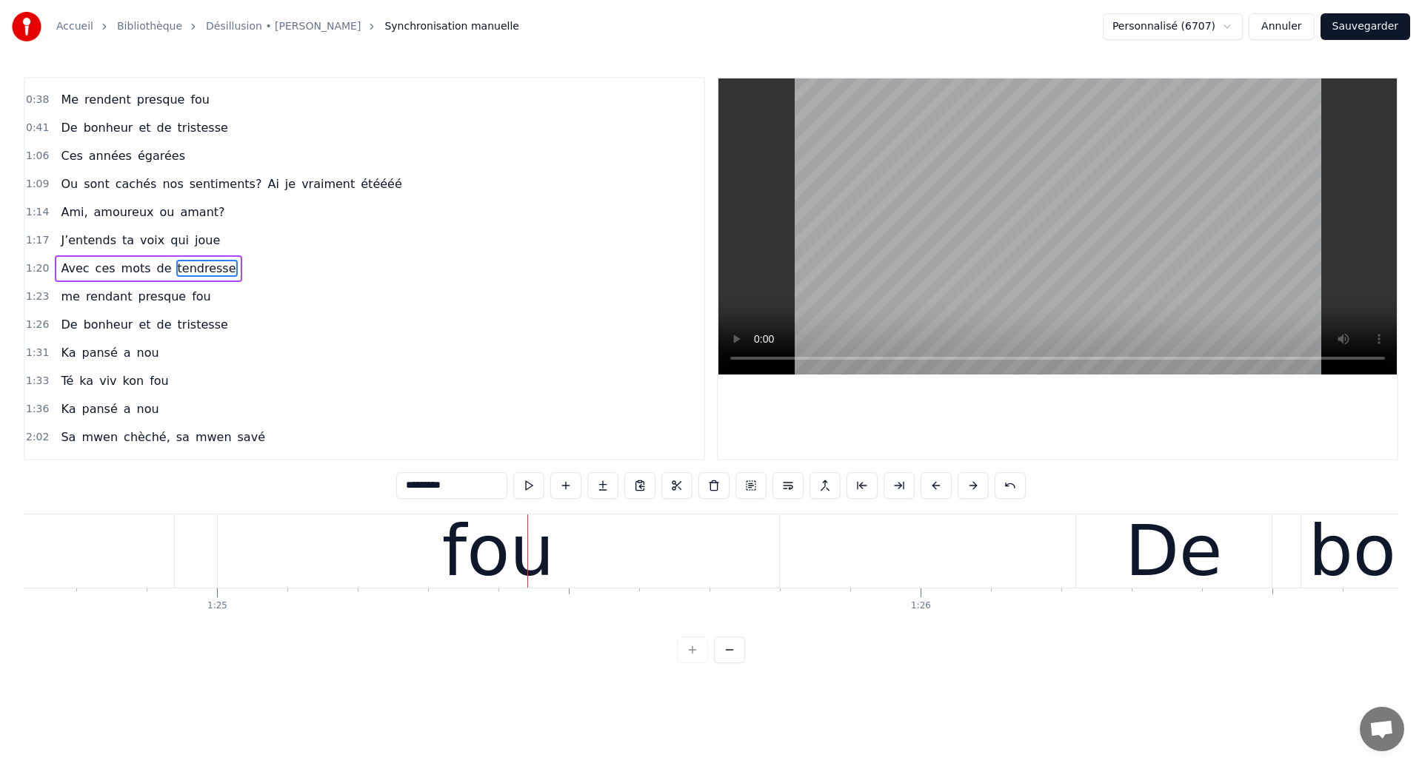
click at [432, 575] on div "fou" at bounding box center [498, 551] width 561 height 73
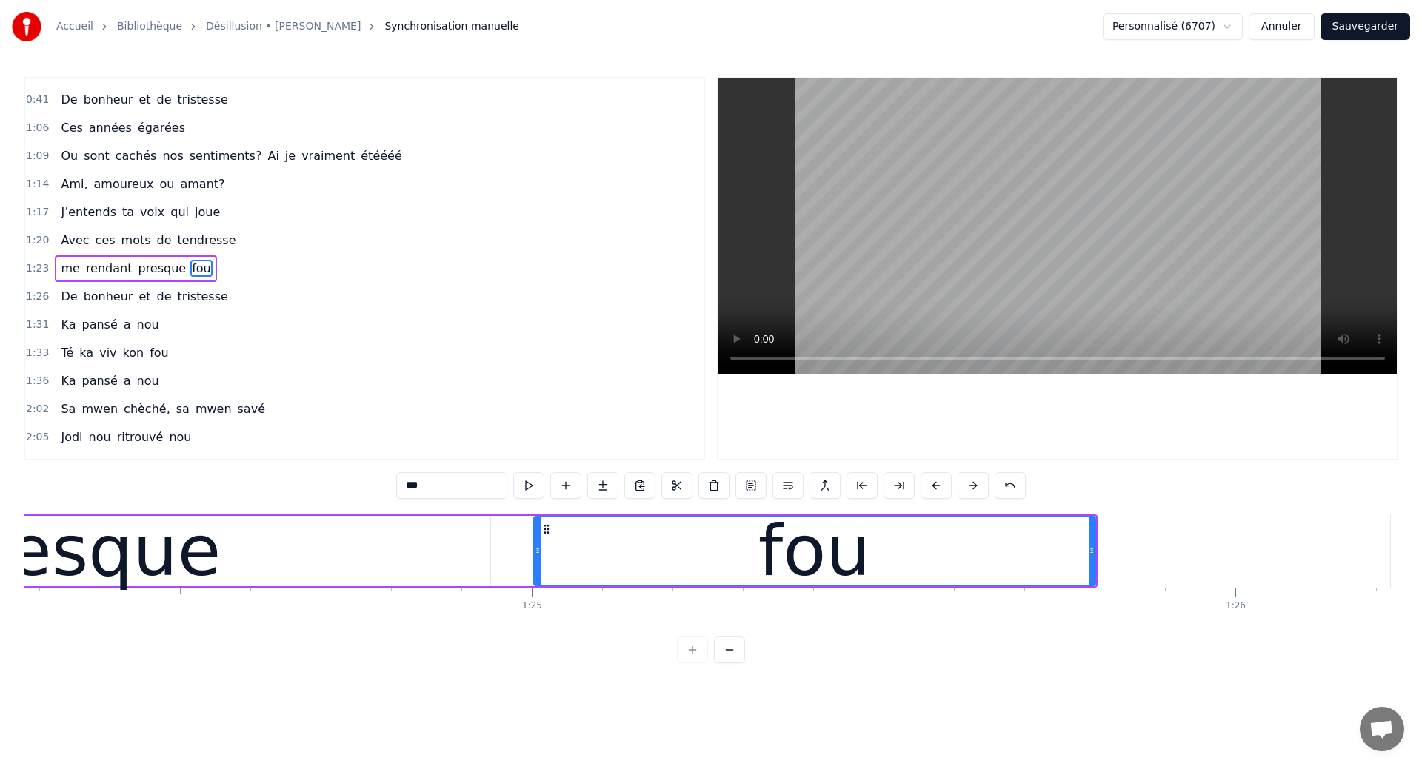
scroll to position [0, 58928]
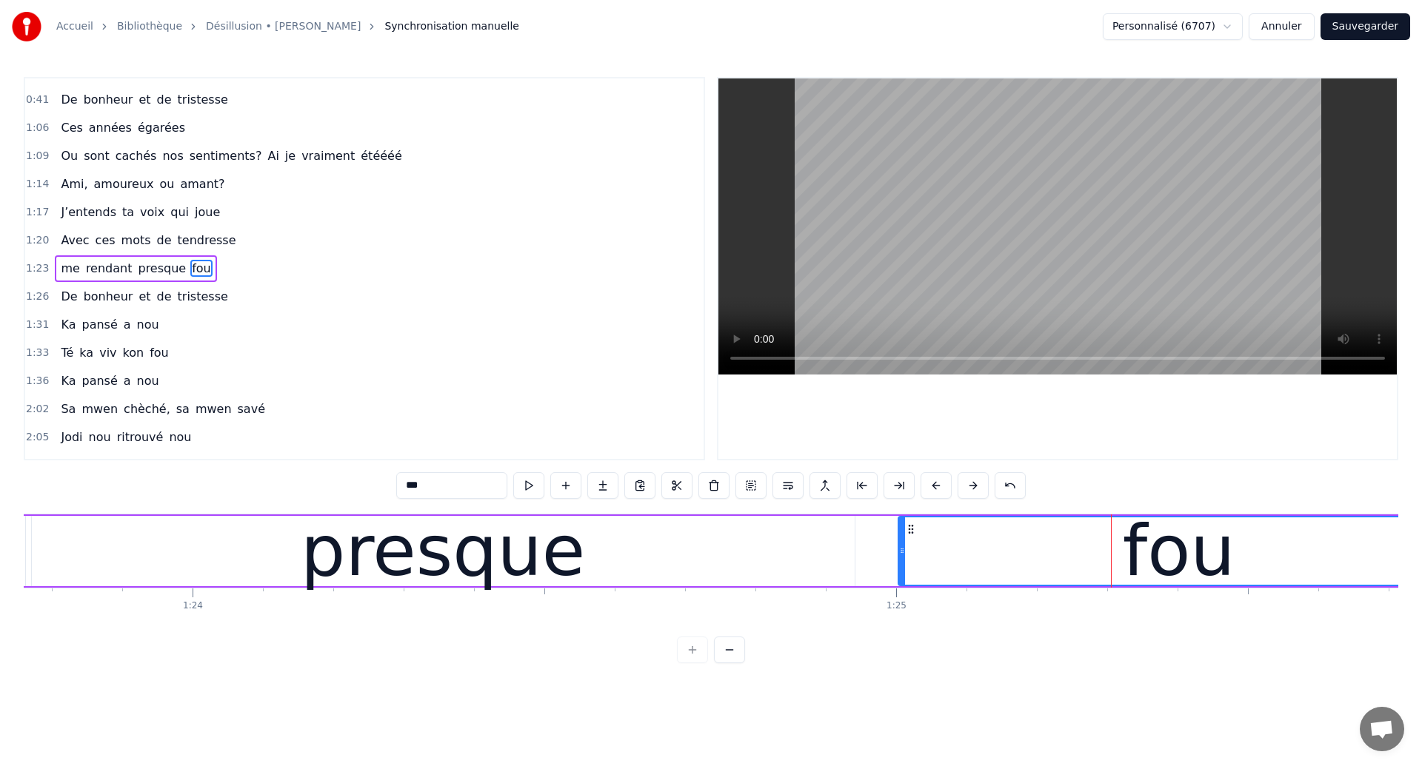
click at [281, 568] on div "presque" at bounding box center [443, 551] width 823 height 70
type input "*******"
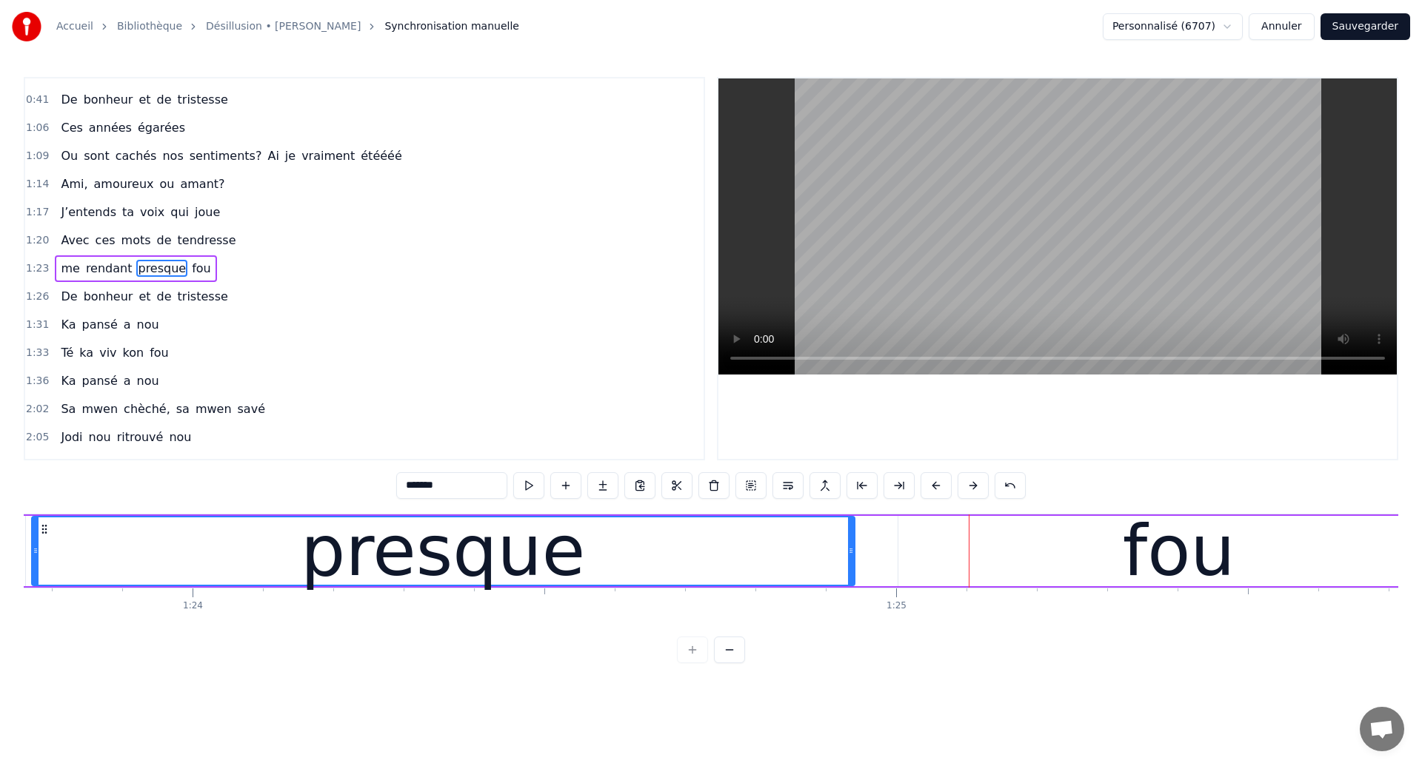
click at [133, 574] on div "presque" at bounding box center [443, 551] width 821 height 67
click at [340, 568] on div "presque" at bounding box center [443, 551] width 284 height 106
click at [121, 575] on div "presque" at bounding box center [443, 551] width 821 height 67
click at [344, 490] on div "0:22 Ces années égarées 0:24 Ou sont cachés nos sentiments? 0:27 Qu’ai je vraim…" at bounding box center [711, 370] width 1374 height 587
click at [104, 547] on div "presque" at bounding box center [443, 551] width 821 height 67
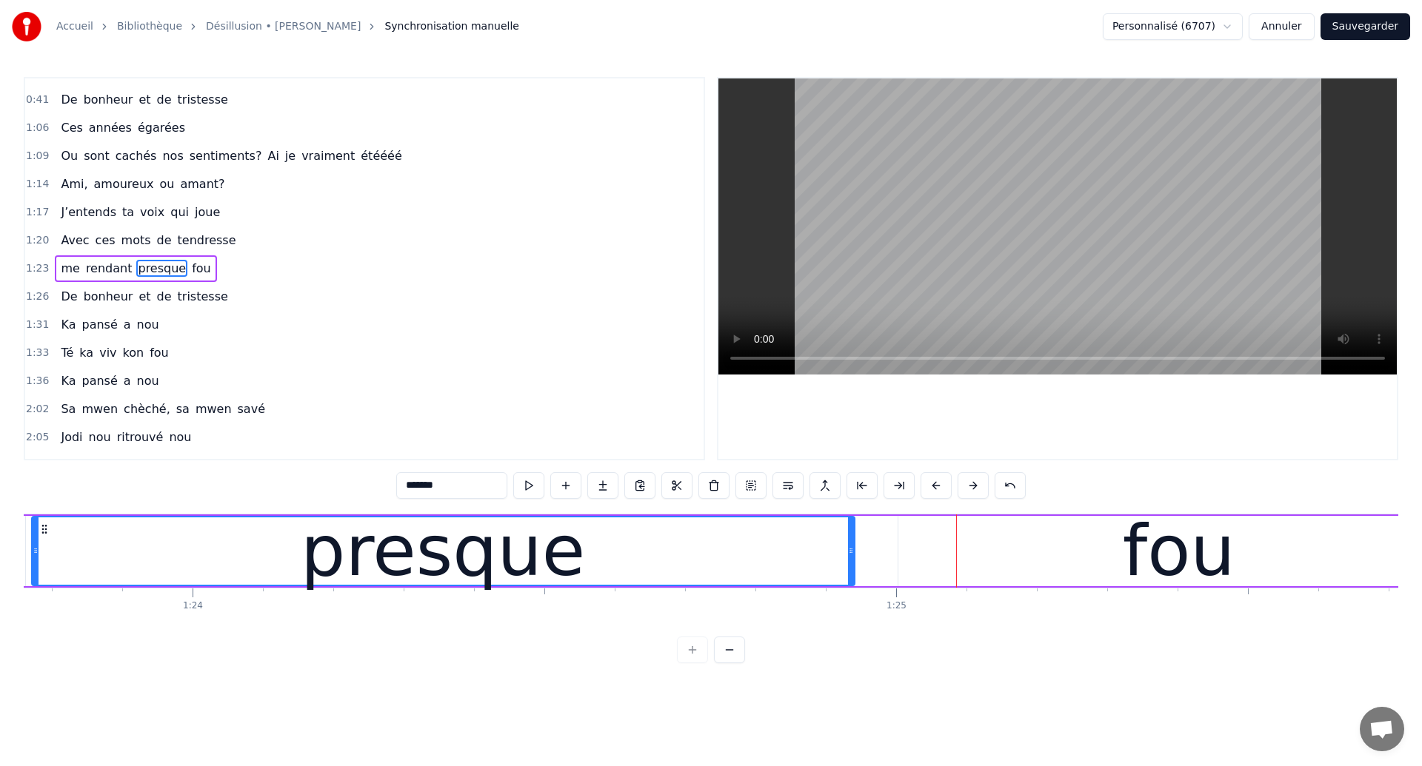
click at [707, 567] on div "presque" at bounding box center [443, 551] width 821 height 67
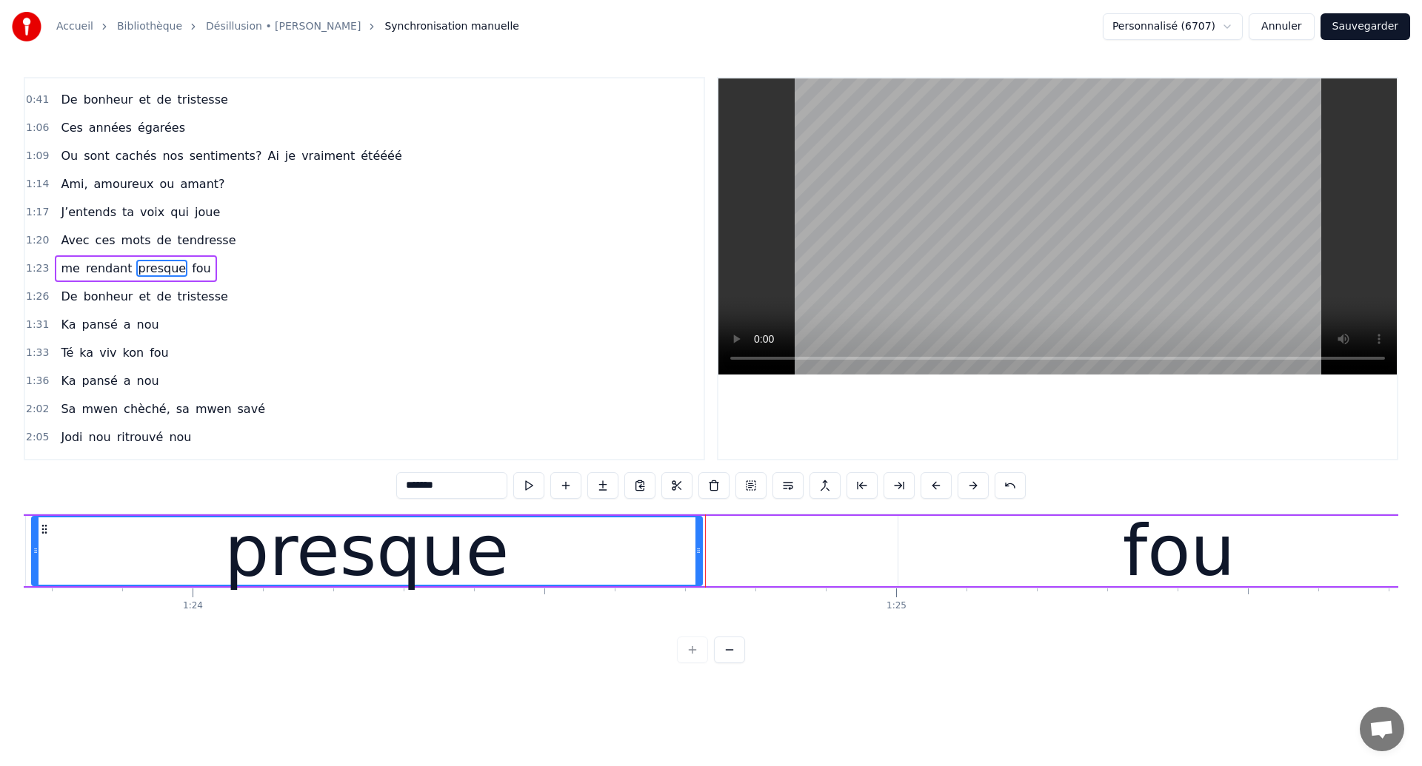
drag, startPoint x: 852, startPoint y: 550, endPoint x: 702, endPoint y: 590, distance: 155.8
click at [702, 590] on div "Ces années égarées Ou sont cachés nos sentiments? Qu’ai je vraiment été Ami, am…" at bounding box center [711, 569] width 1374 height 111
click at [155, 562] on div "presque" at bounding box center [368, 551] width 671 height 67
click at [771, 556] on div "me rendant presque fou" at bounding box center [545, 551] width 1833 height 73
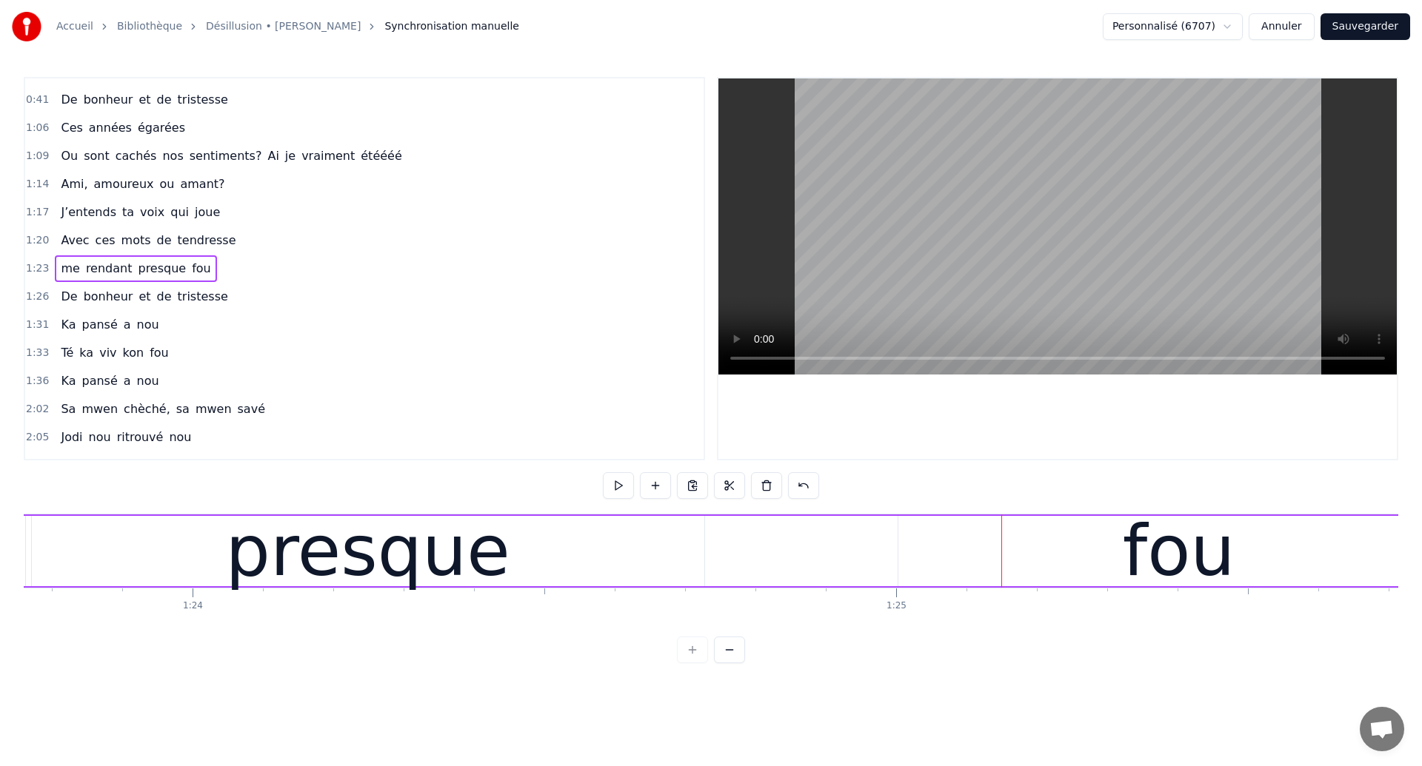
click at [752, 571] on div "me rendant presque fou" at bounding box center [545, 551] width 1833 height 73
click at [1075, 531] on div "fou" at bounding box center [1178, 551] width 561 height 70
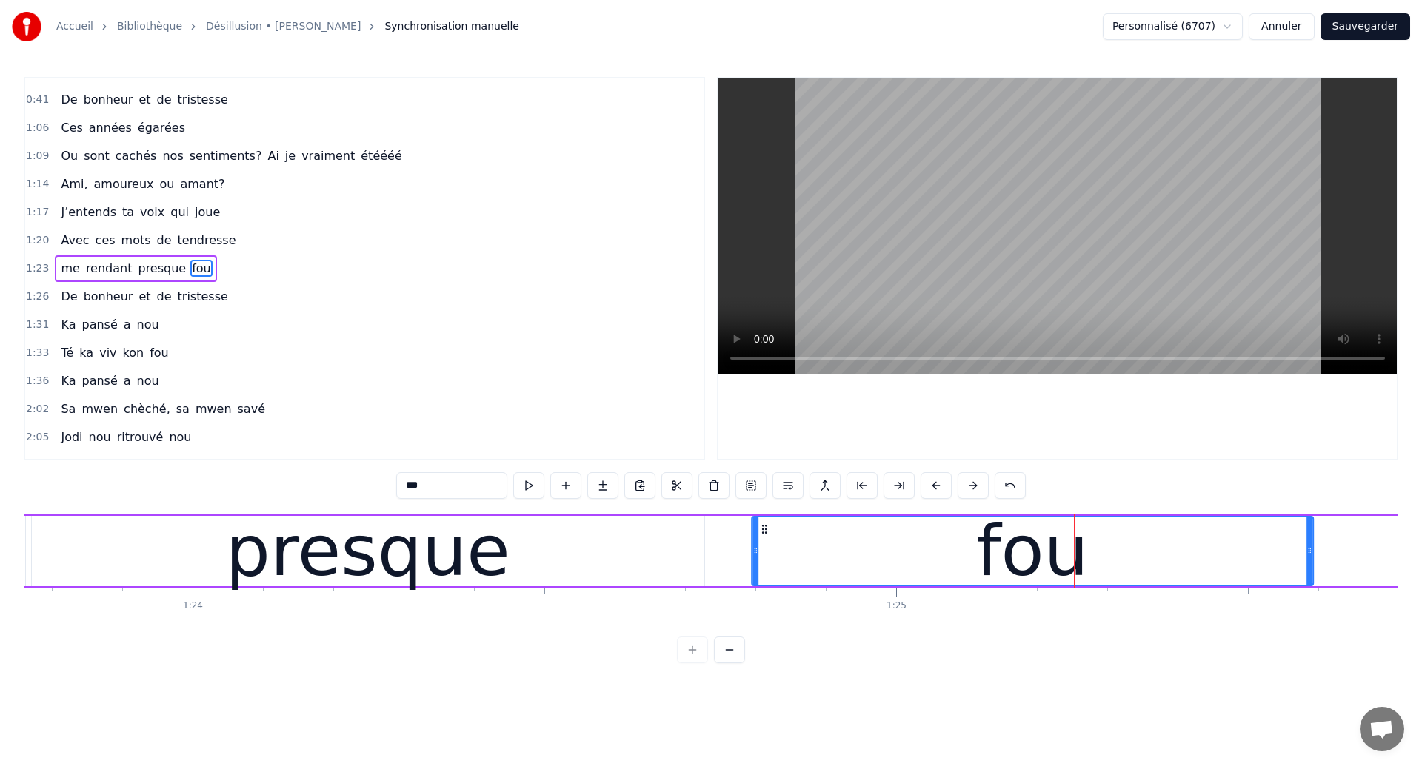
drag, startPoint x: 909, startPoint y: 530, endPoint x: 763, endPoint y: 598, distance: 161.7
click at [763, 598] on div "Ces années égarées Ou sont cachés nos sentiments? Qu’ai je vraiment été Ami, am…" at bounding box center [711, 569] width 1374 height 111
click at [148, 561] on div "presque" at bounding box center [368, 551] width 672 height 70
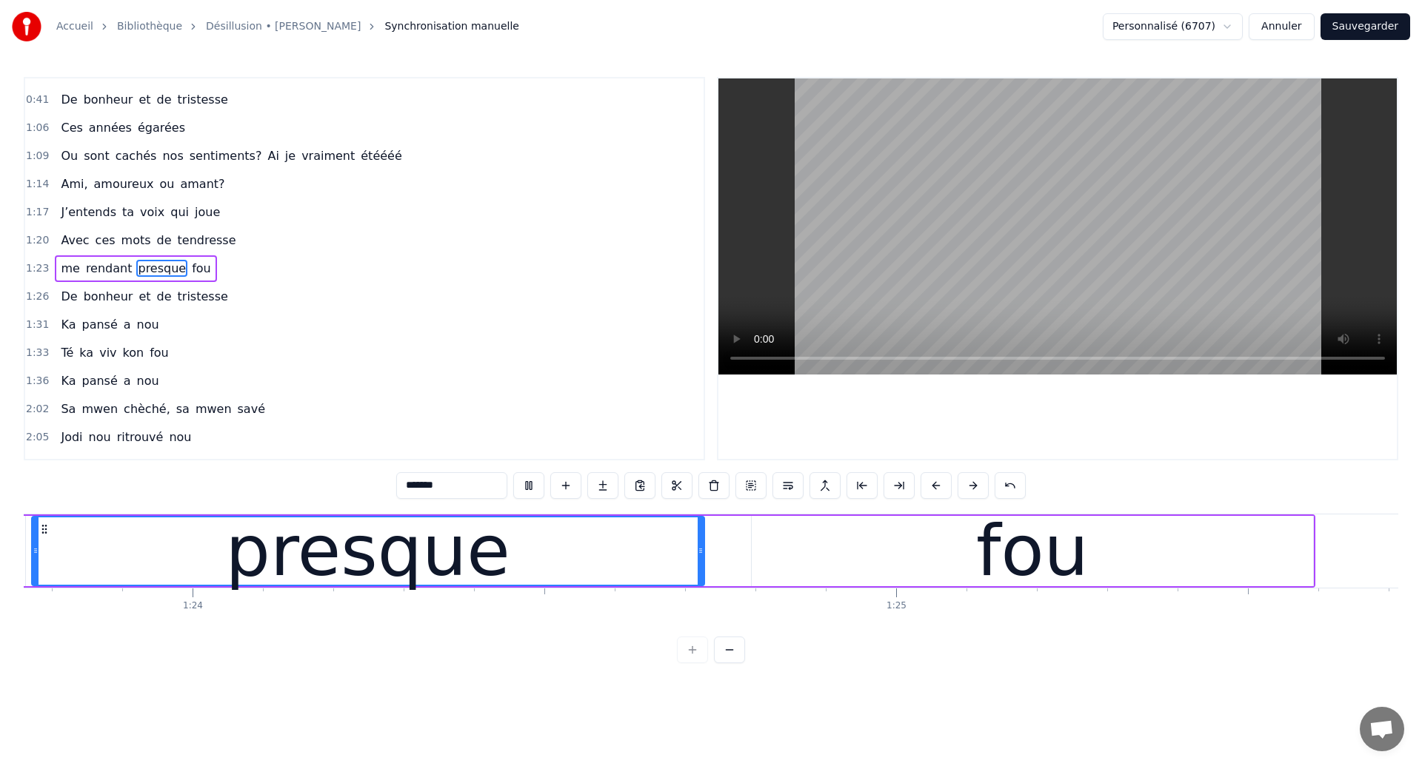
click at [907, 565] on div "fou" at bounding box center [1032, 551] width 561 height 70
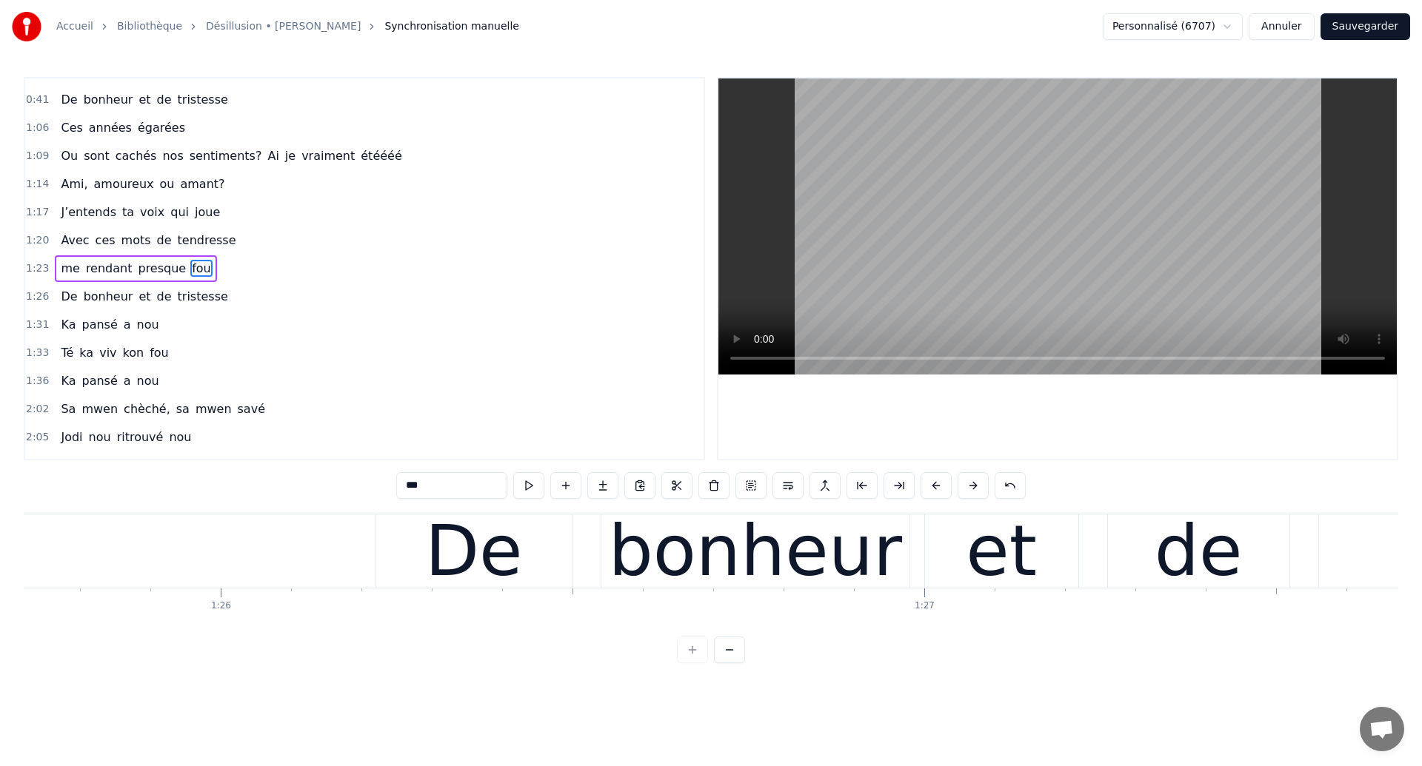
scroll to position [0, 60313]
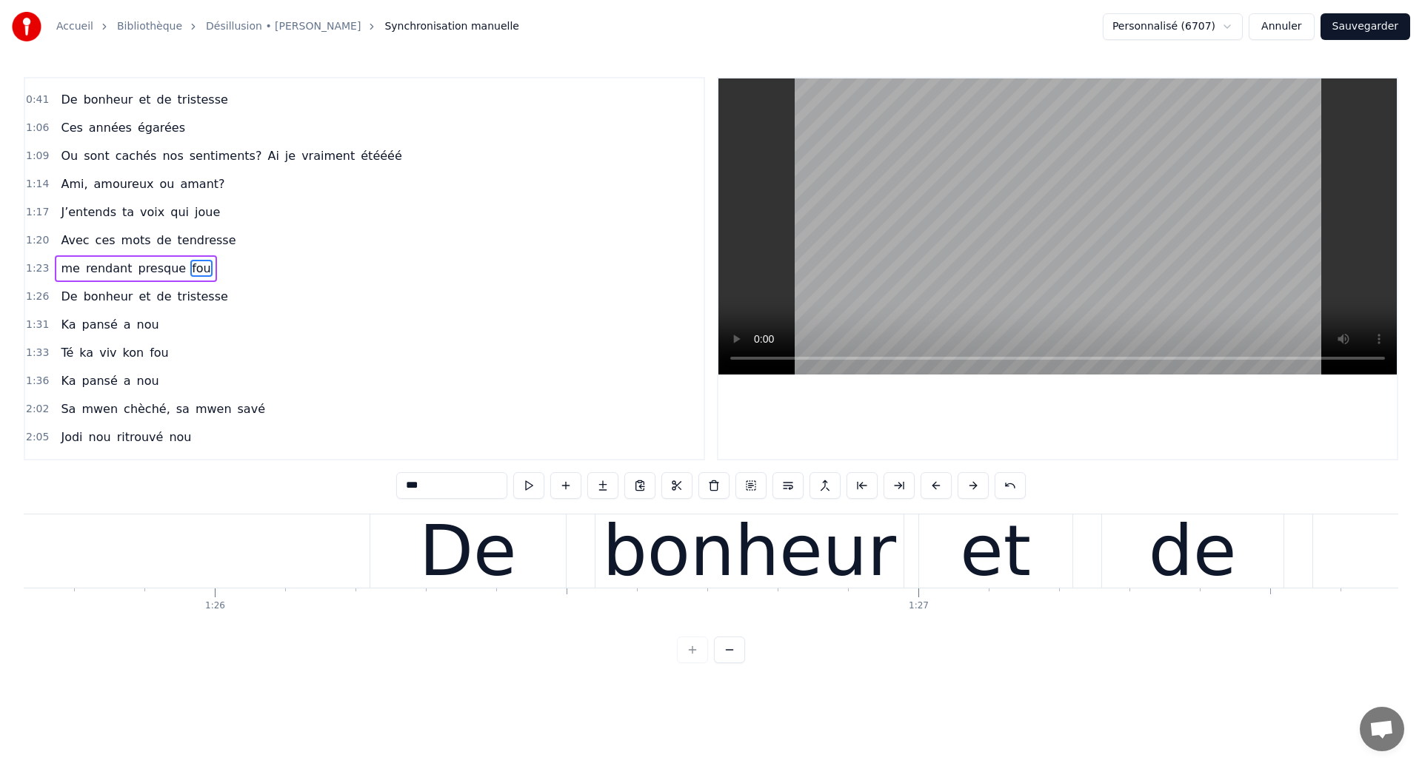
click at [66, 244] on span "Avec" at bounding box center [74, 240] width 31 height 17
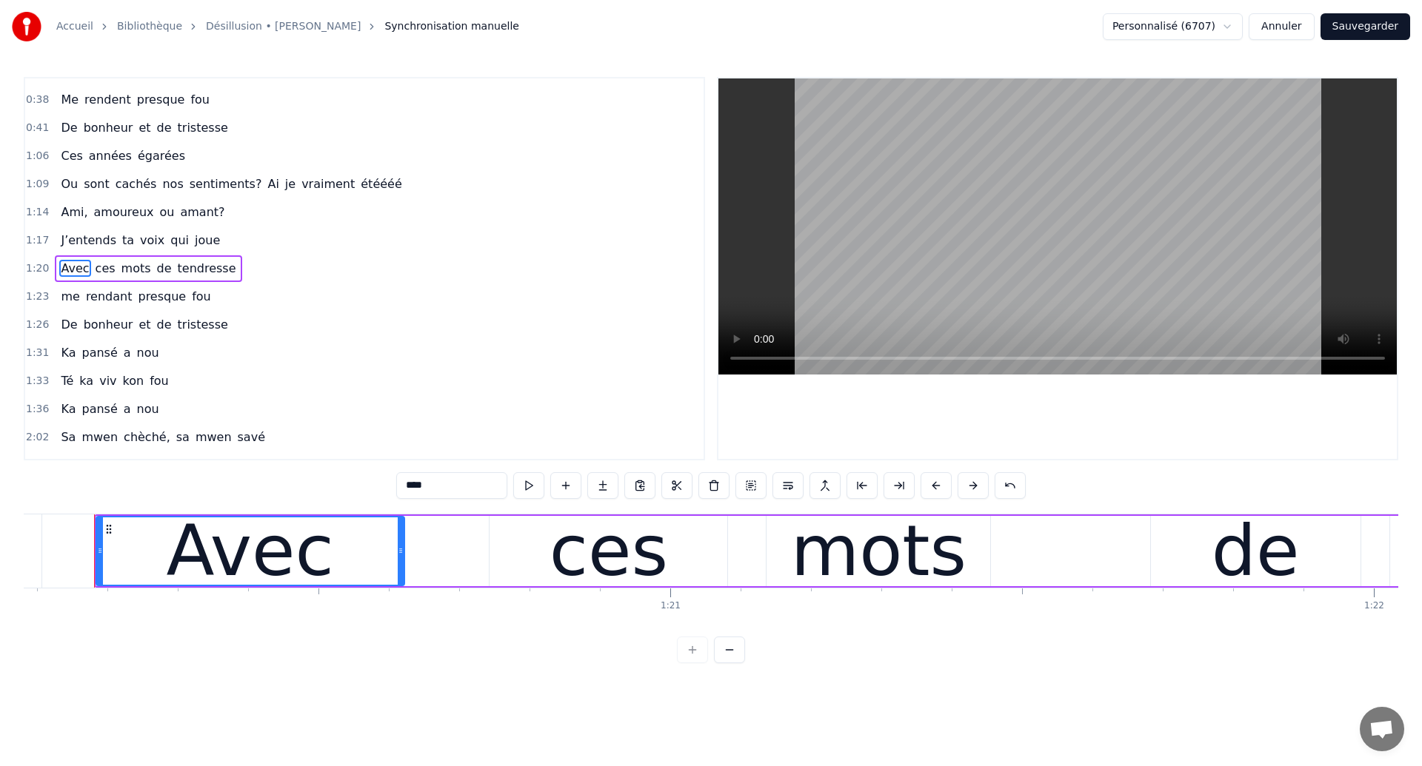
scroll to position [0, 56336]
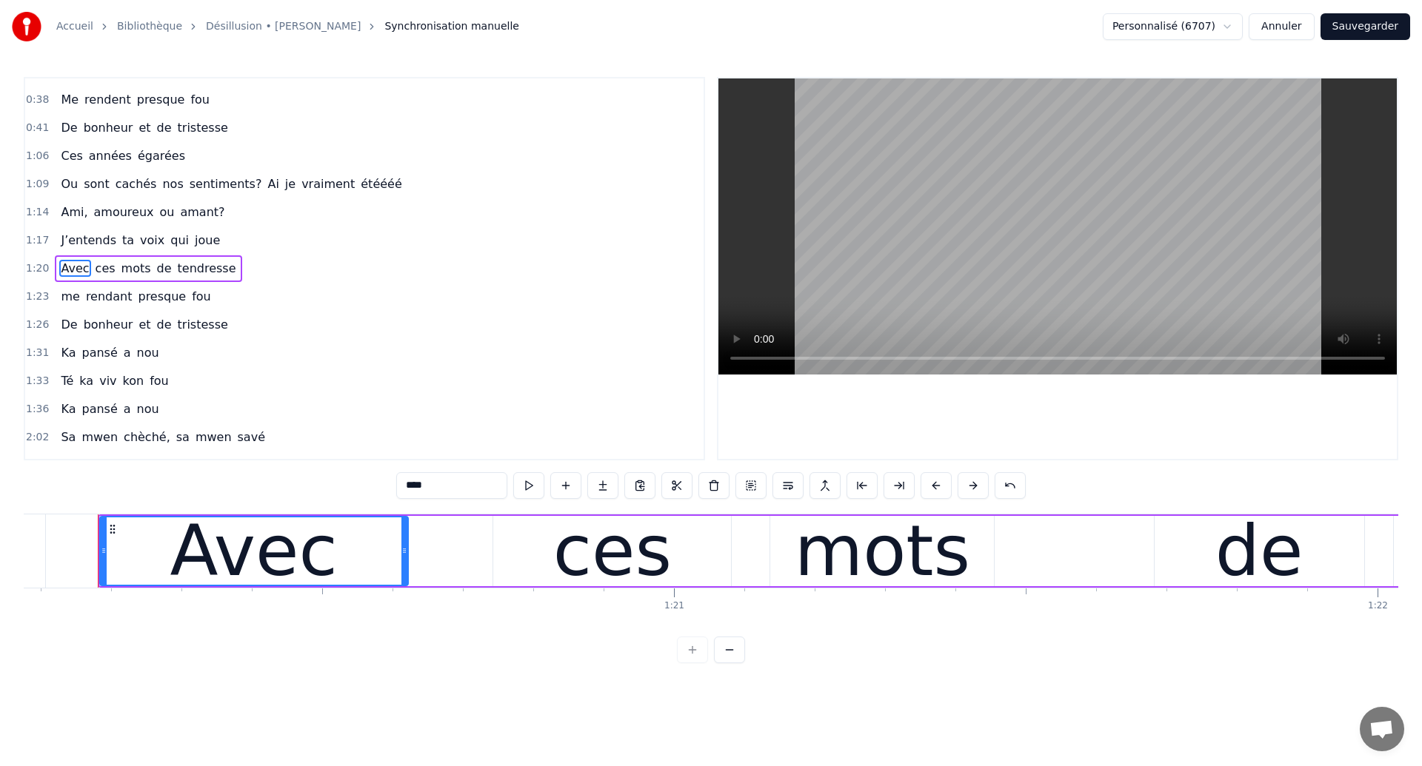
click at [74, 295] on span "me" at bounding box center [69, 296] width 21 height 17
type input "**"
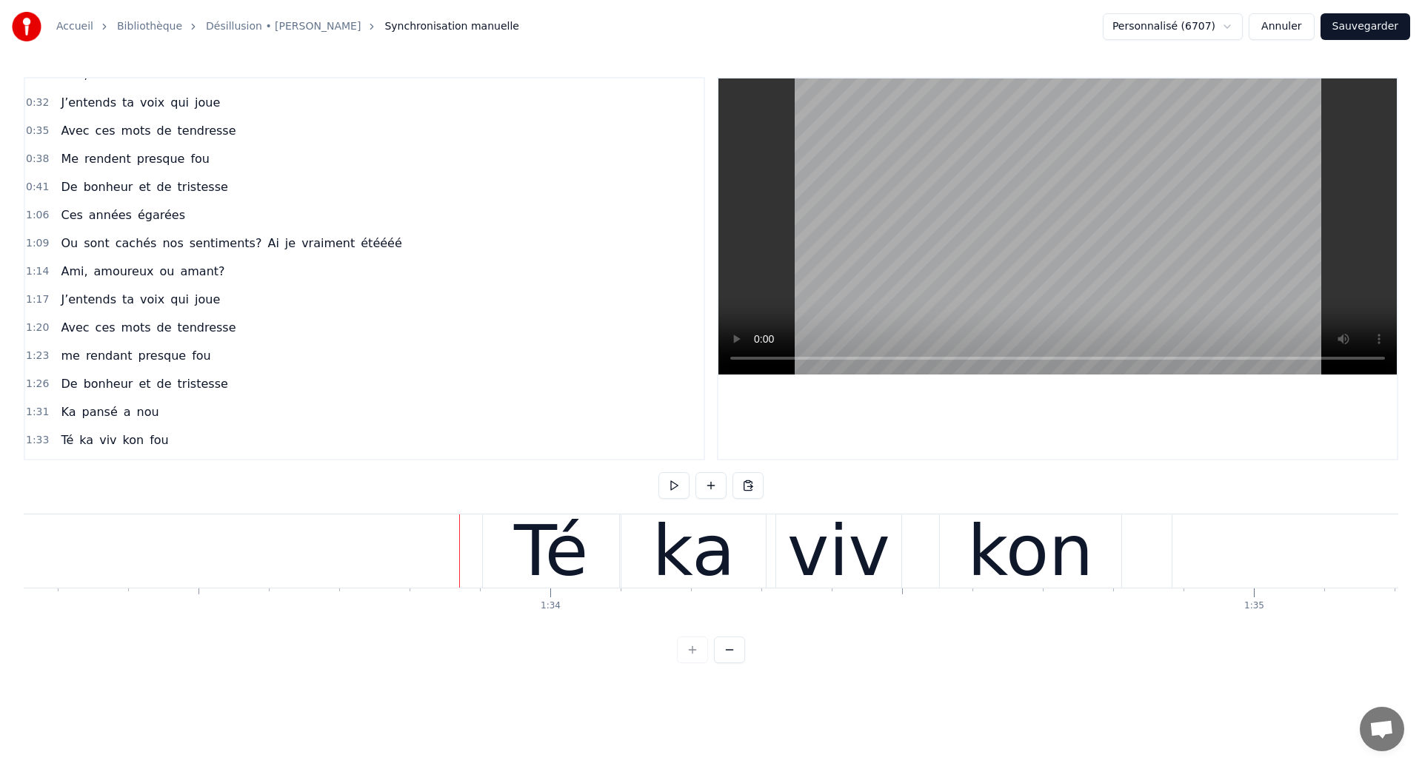
scroll to position [96, 0]
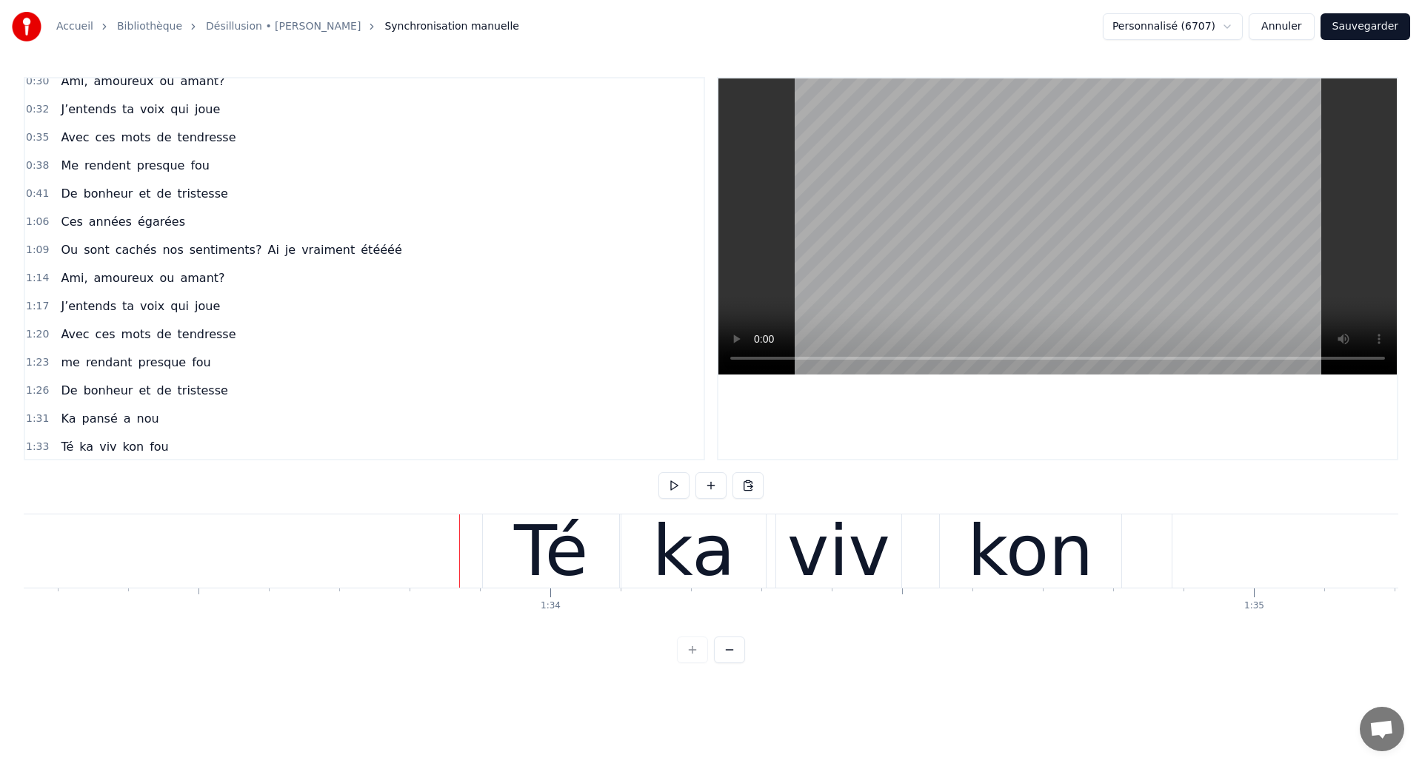
click at [63, 166] on span "Me" at bounding box center [69, 165] width 21 height 17
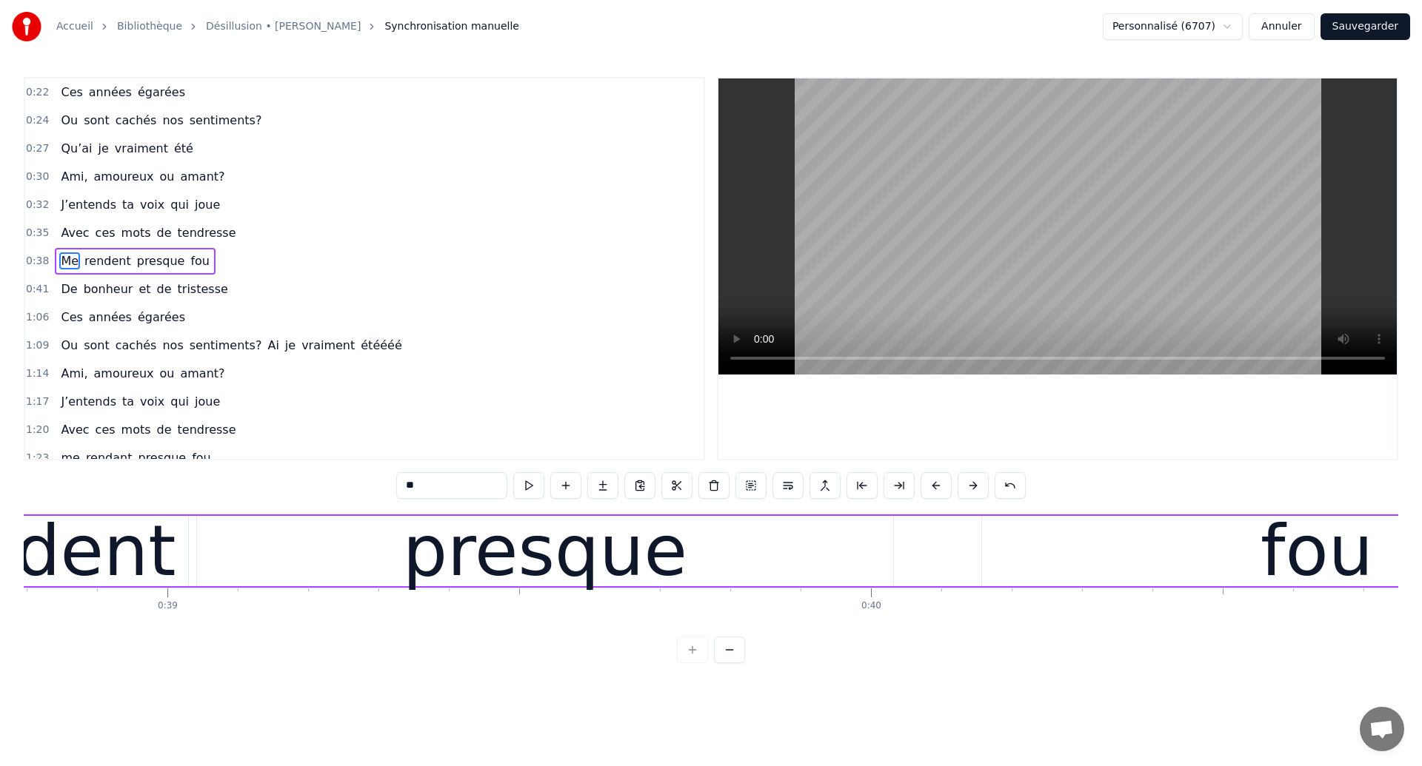
scroll to position [0, 26920]
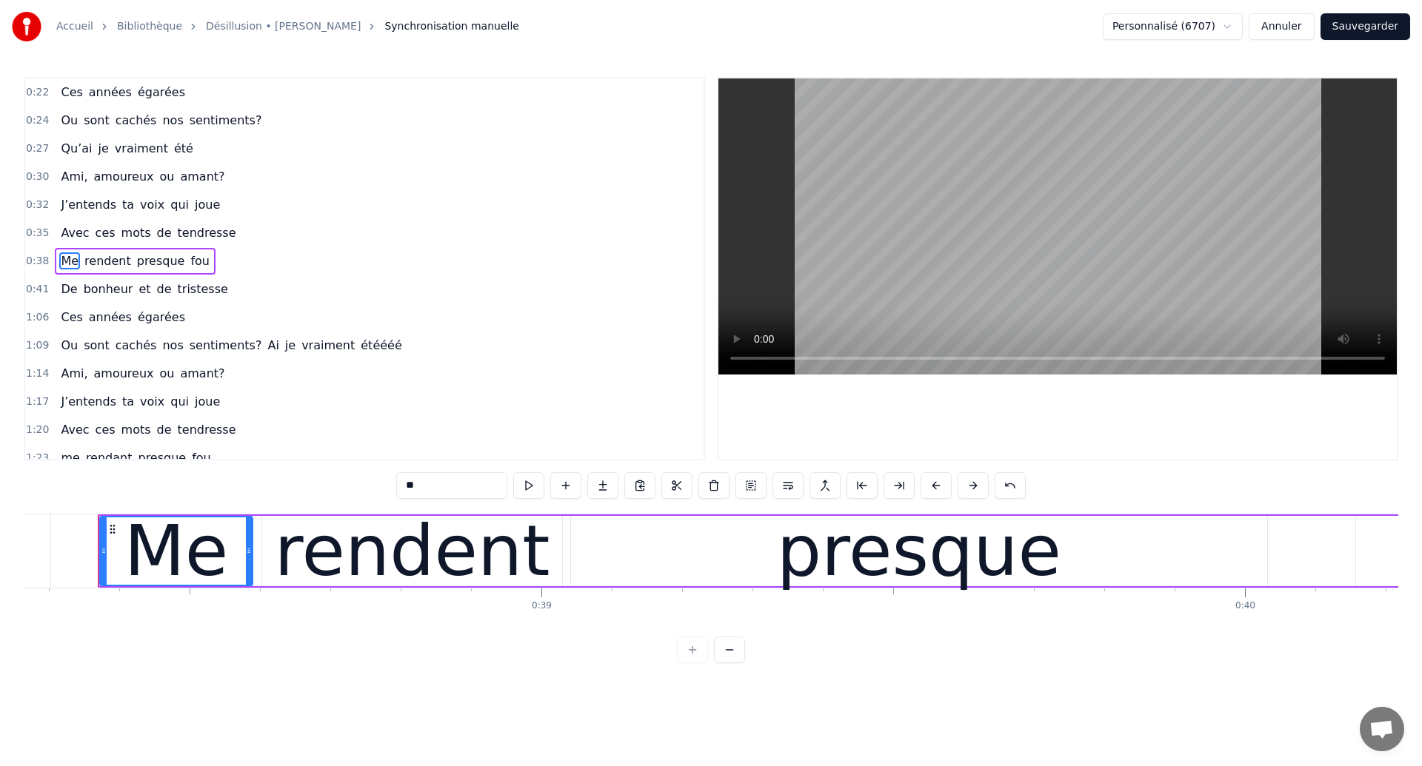
click at [104, 262] on span "rendent" at bounding box center [108, 261] width 50 height 17
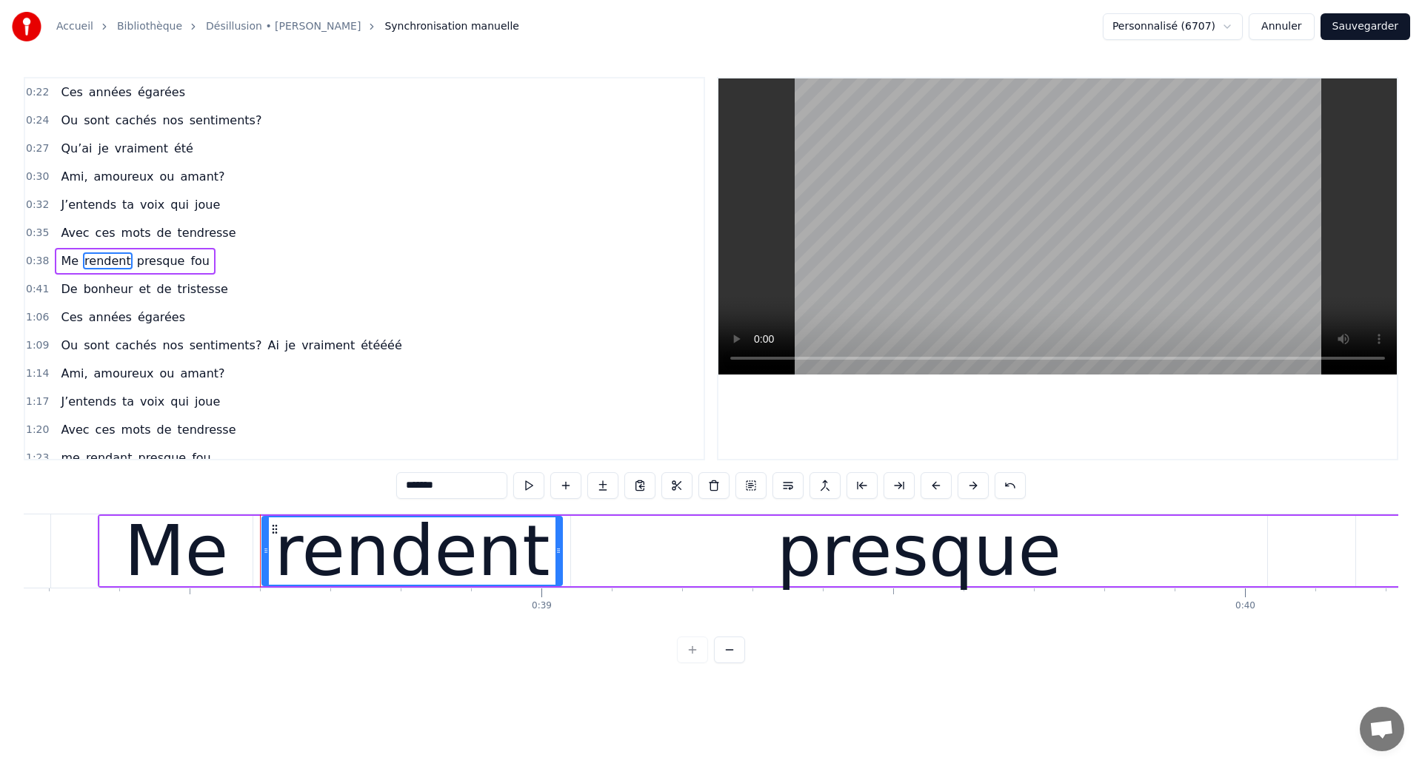
click at [472, 475] on input "*******" at bounding box center [451, 485] width 111 height 27
click at [472, 476] on input "*******" at bounding box center [451, 485] width 111 height 27
click at [478, 484] on input "*******" at bounding box center [451, 485] width 111 height 27
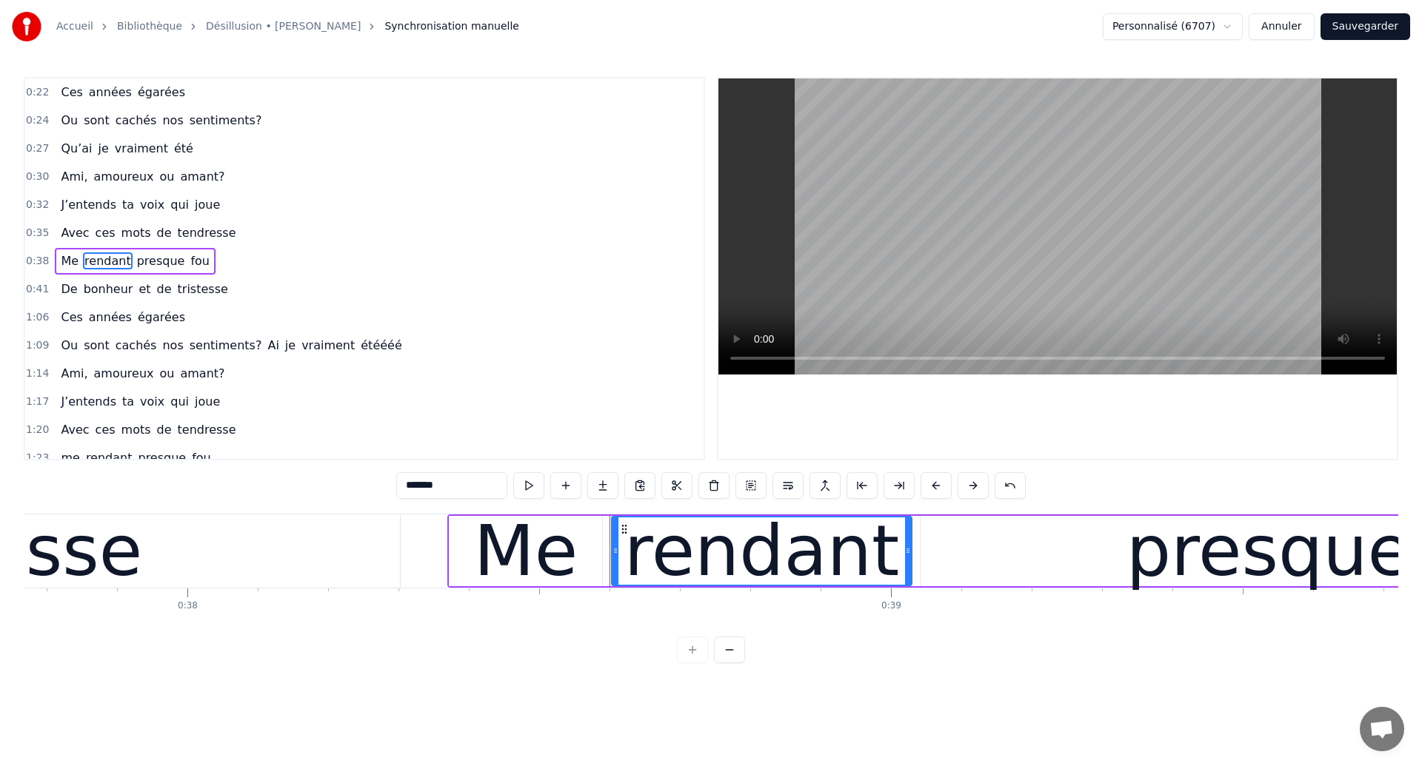
scroll to position [0, 26560]
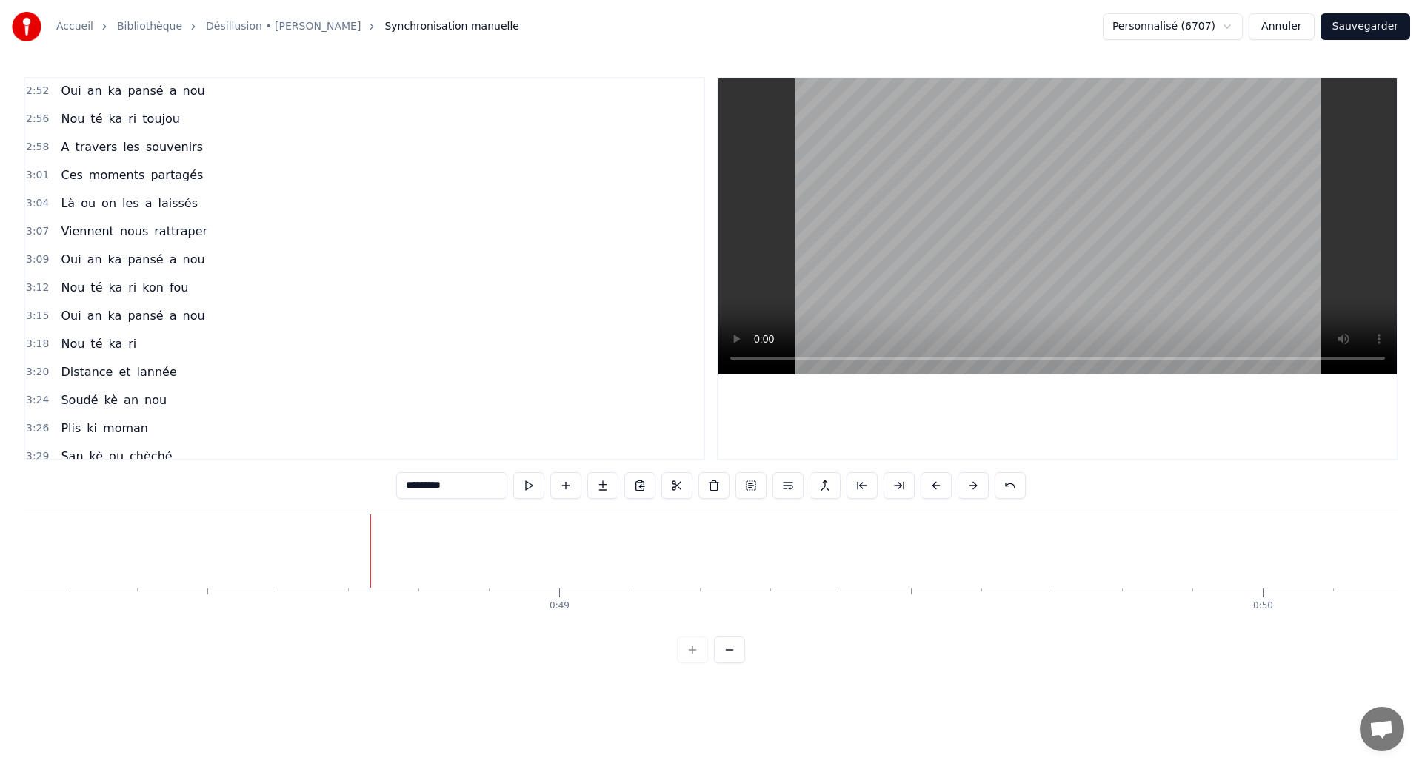
scroll to position [1195, 0]
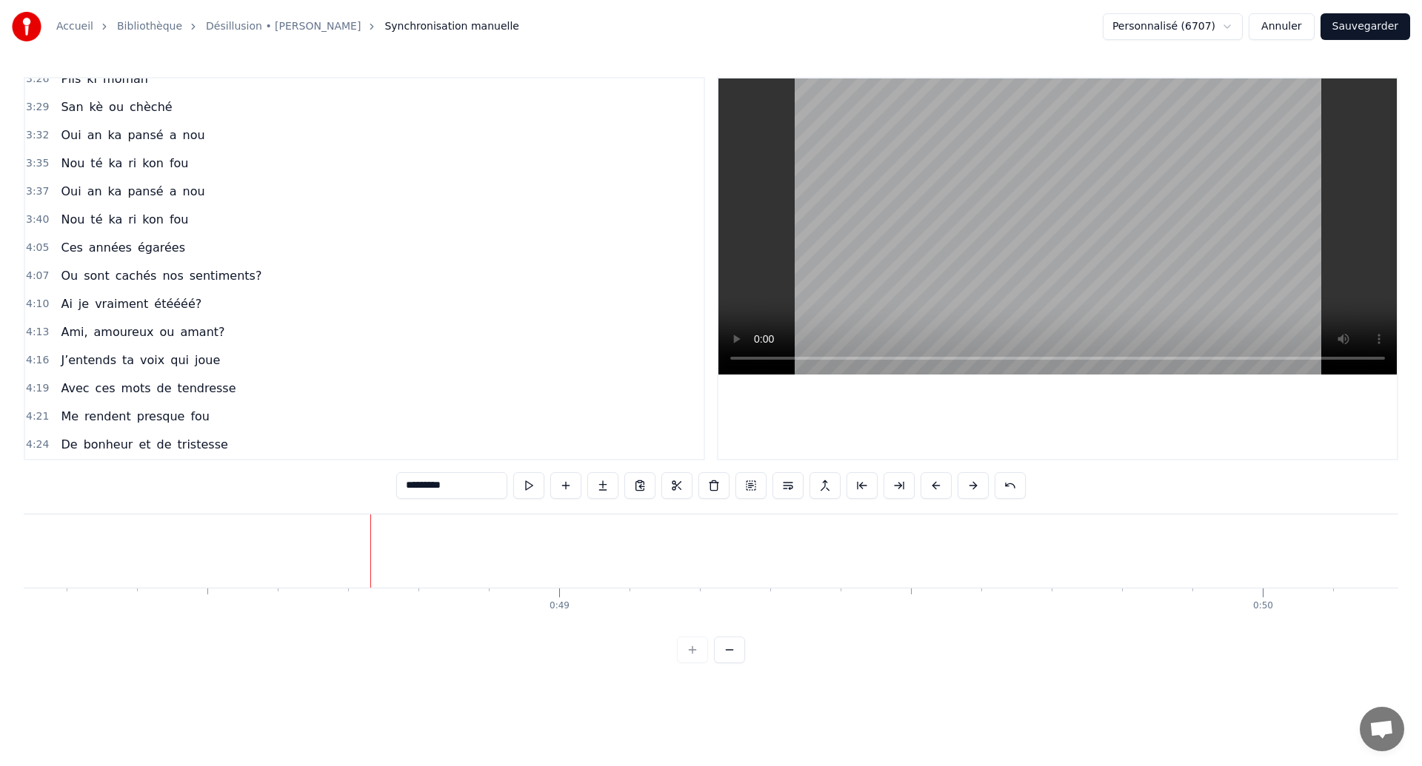
click at [87, 417] on span "rendent" at bounding box center [108, 416] width 50 height 17
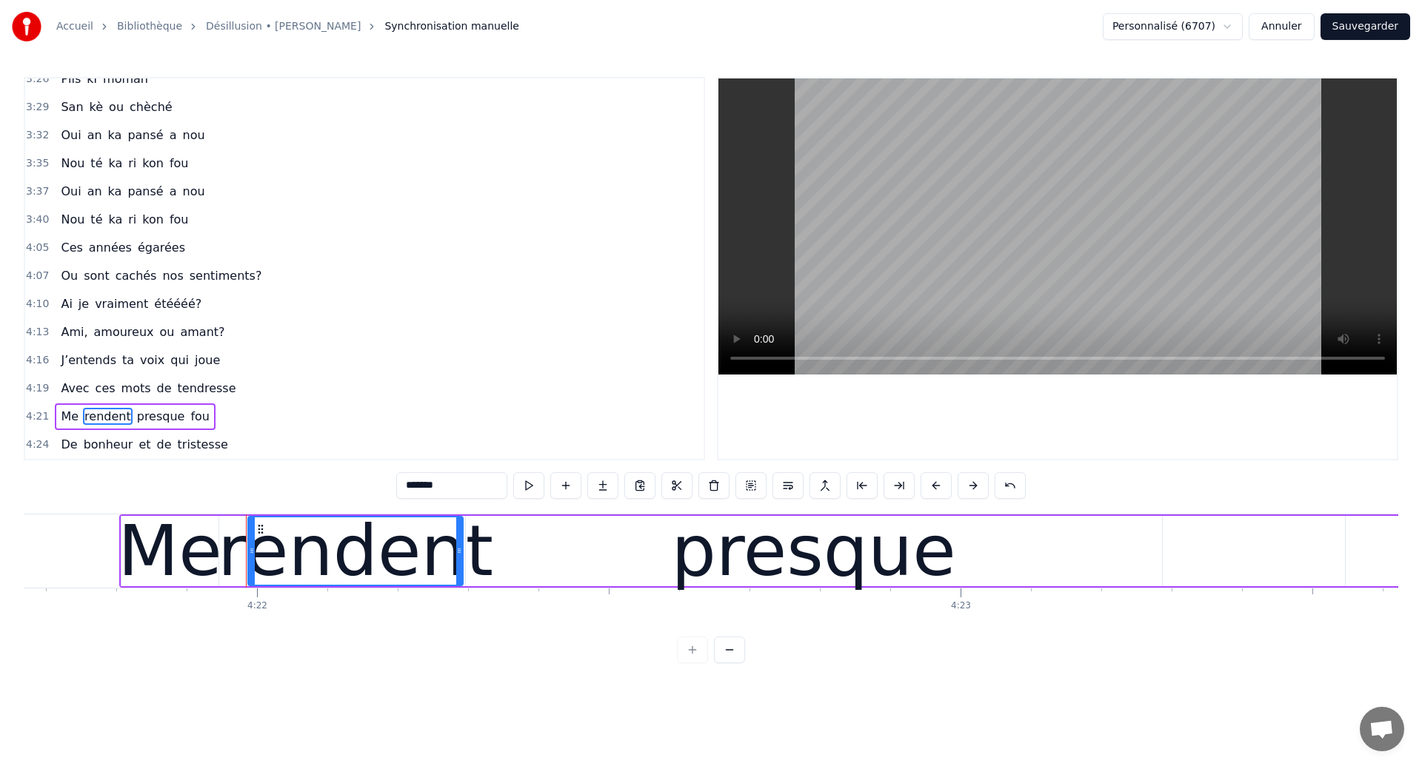
scroll to position [0, 184242]
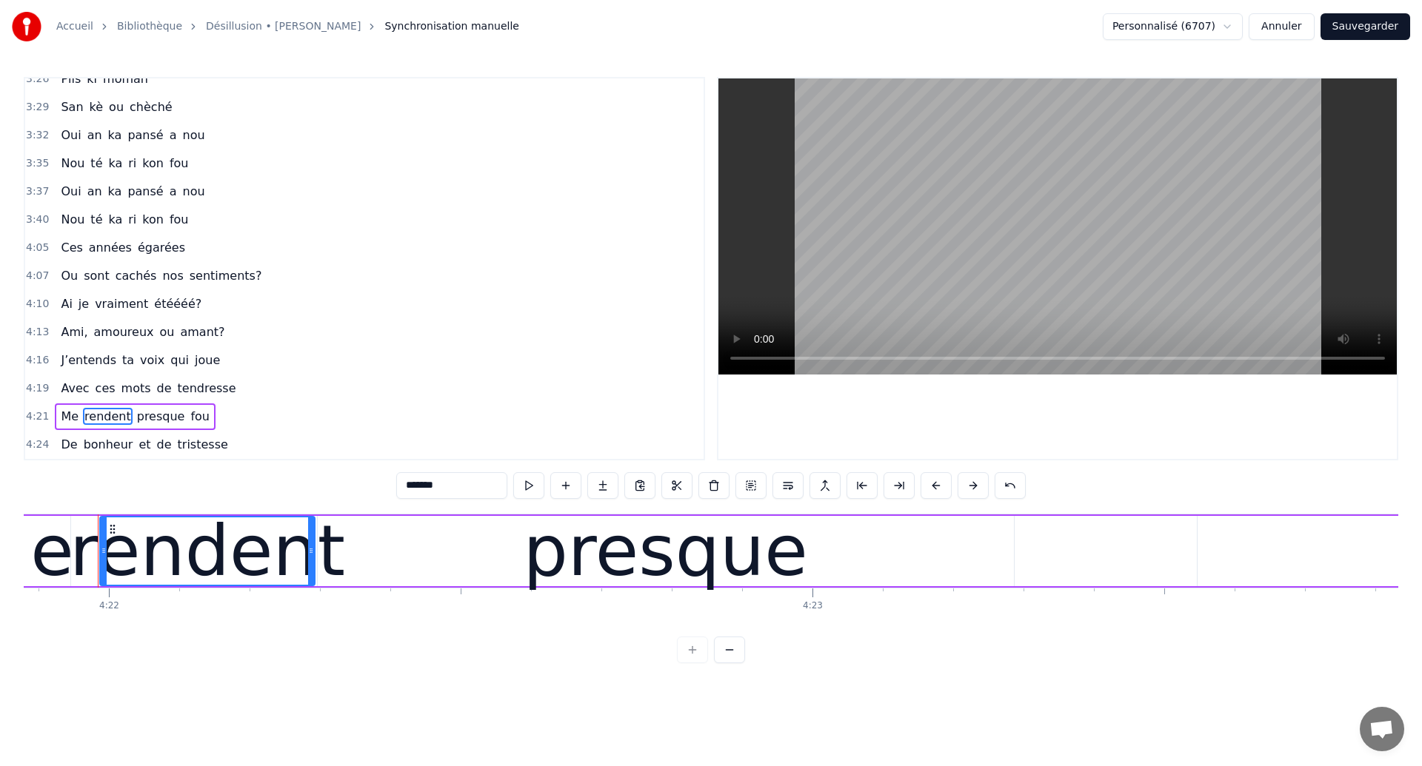
click at [454, 484] on input "*******" at bounding box center [451, 485] width 111 height 27
click at [70, 420] on span "Me" at bounding box center [69, 416] width 21 height 17
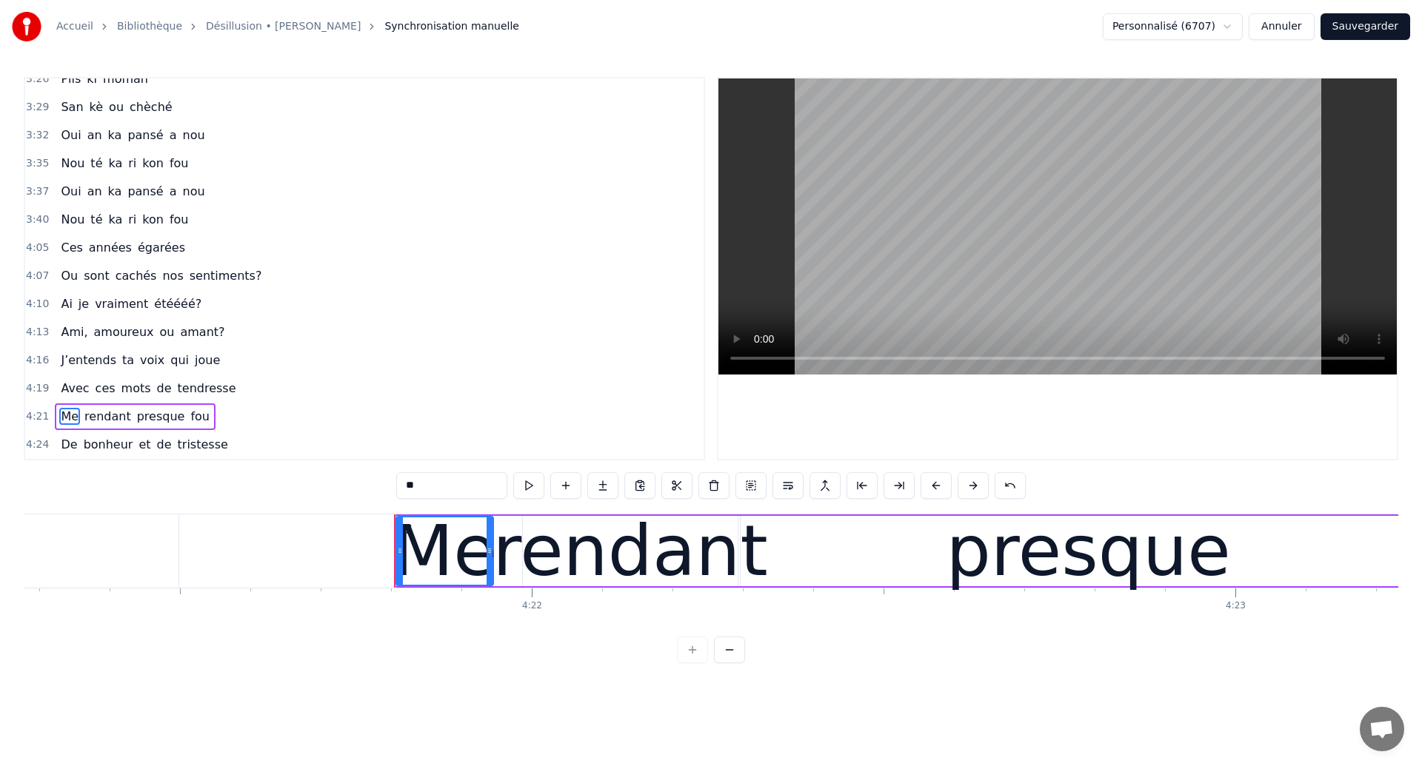
scroll to position [0, 183815]
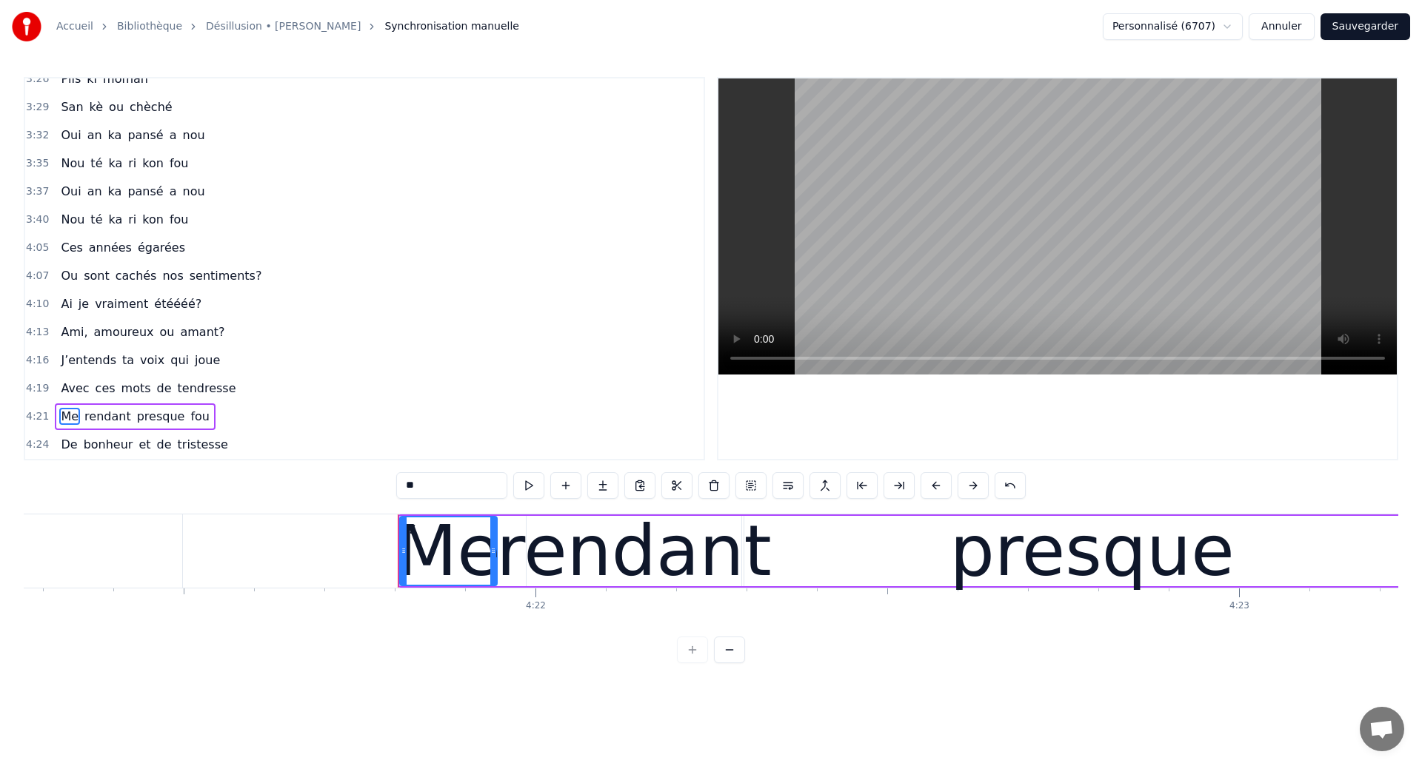
type input "*********"
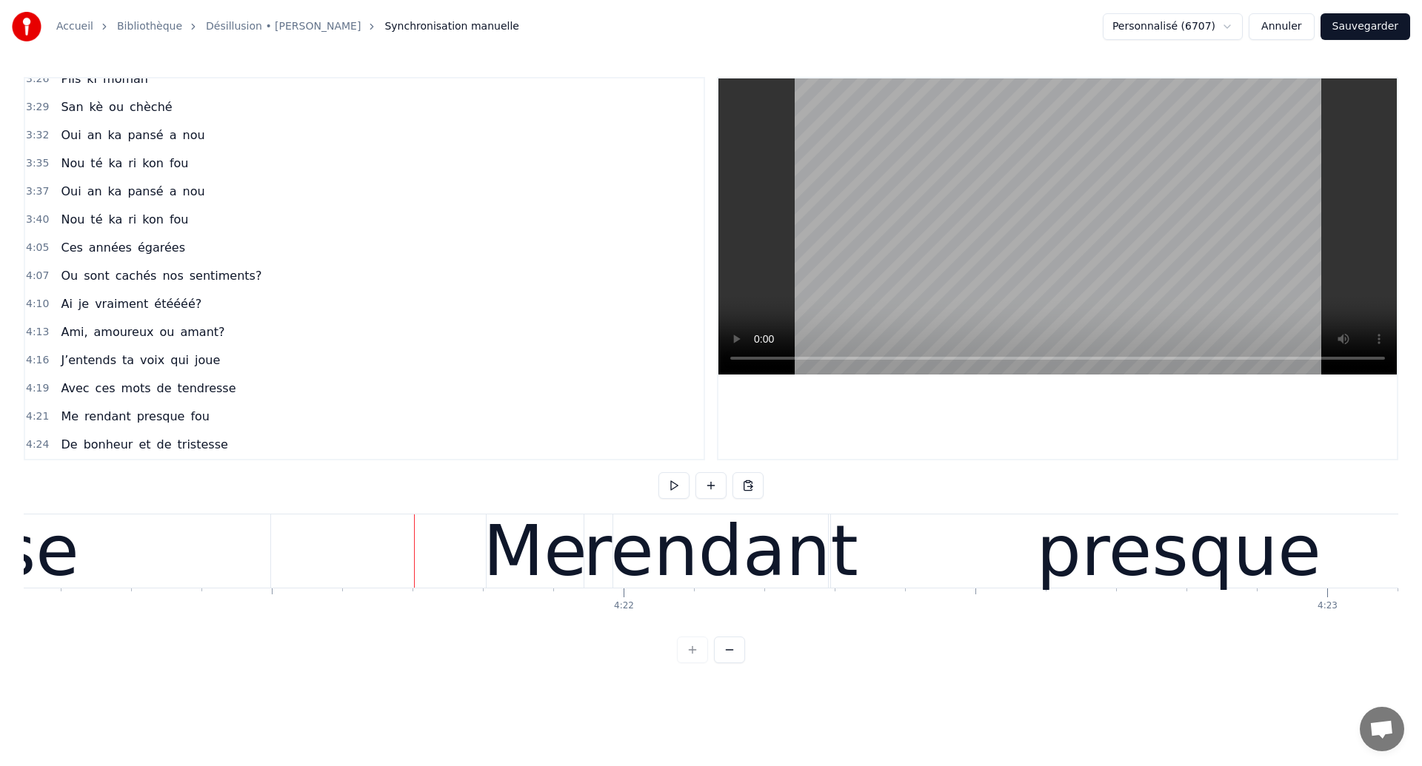
scroll to position [0, 183645]
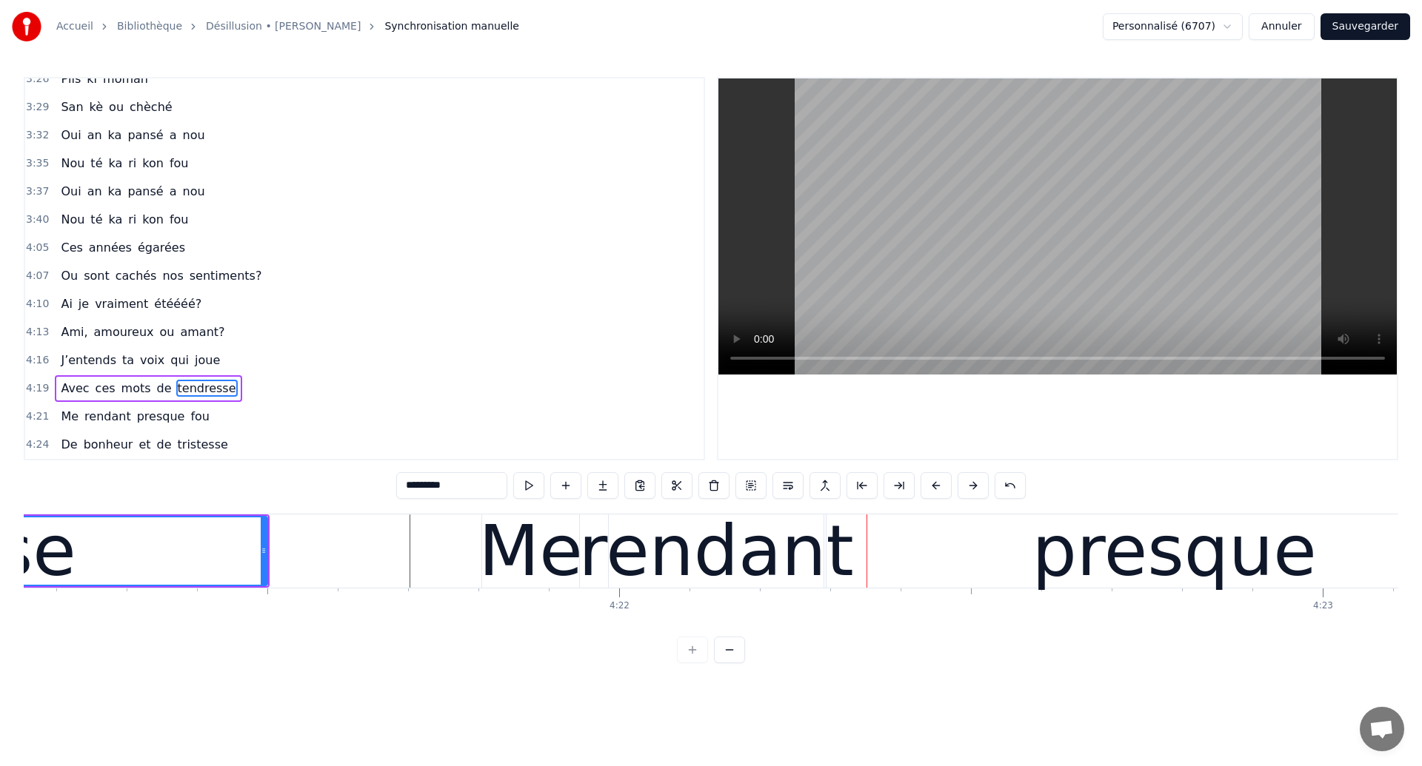
scroll to position [0, 183746]
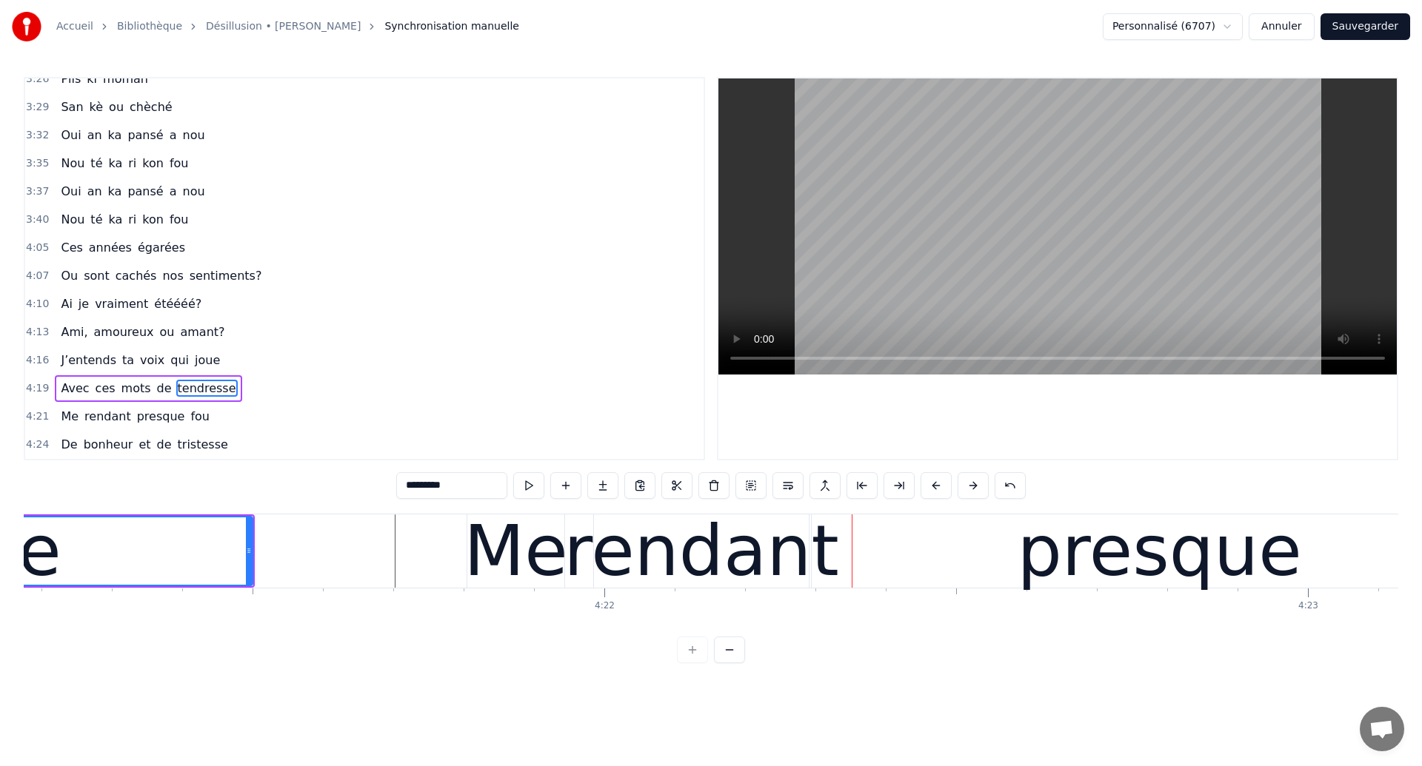
click at [624, 544] on div "rendant" at bounding box center [701, 551] width 275 height 106
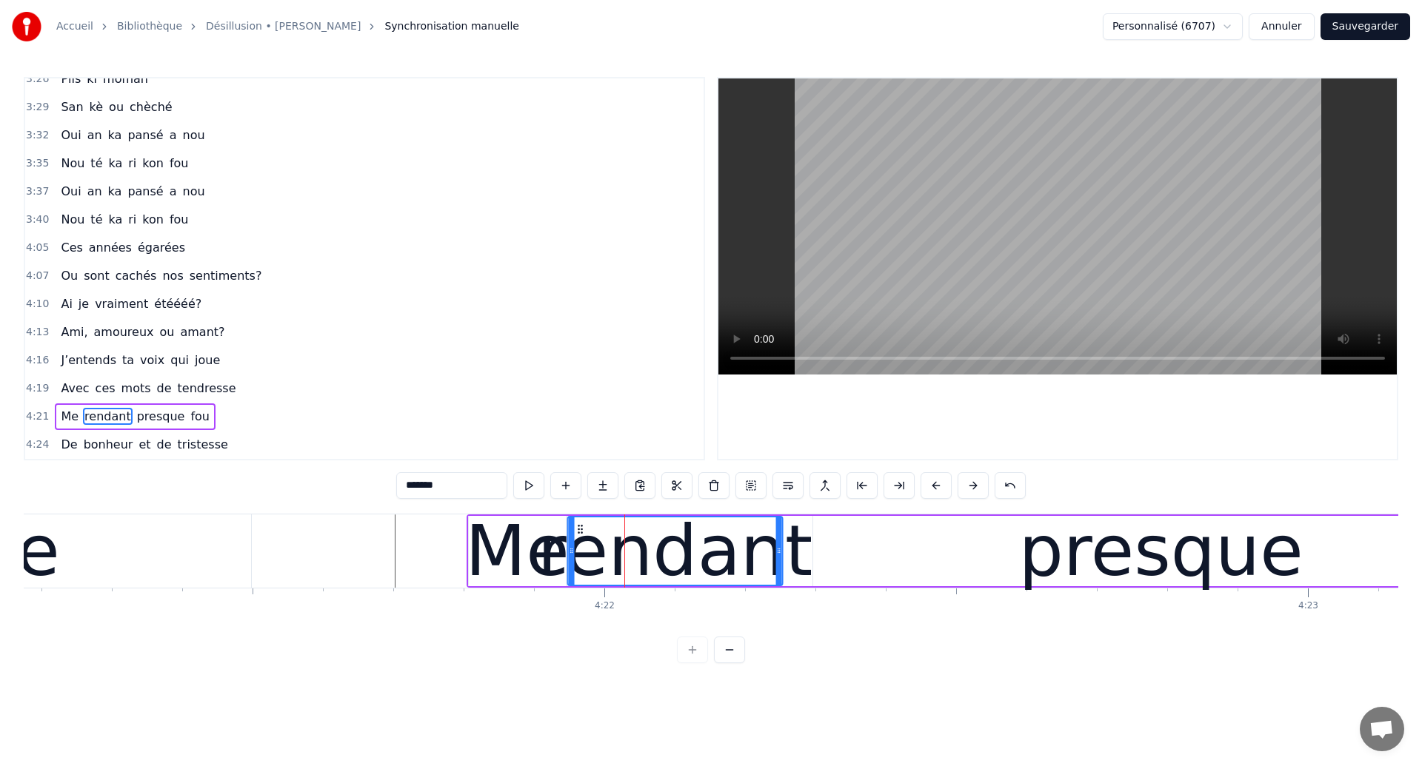
drag, startPoint x: 609, startPoint y: 525, endPoint x: 581, endPoint y: 553, distance: 39.8
click at [581, 553] on div "rendant" at bounding box center [675, 551] width 213 height 67
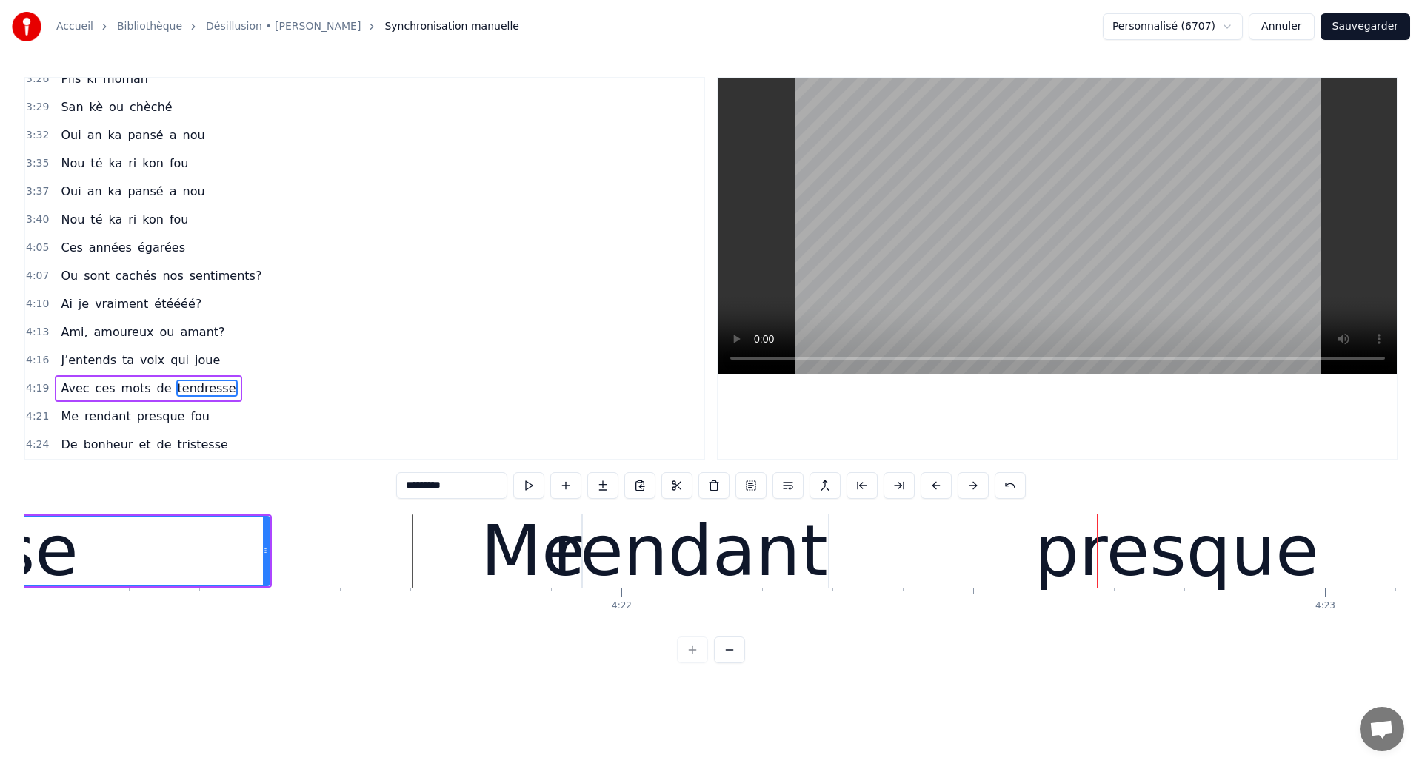
click at [855, 529] on div "presque" at bounding box center [1177, 551] width 696 height 73
type input "*******"
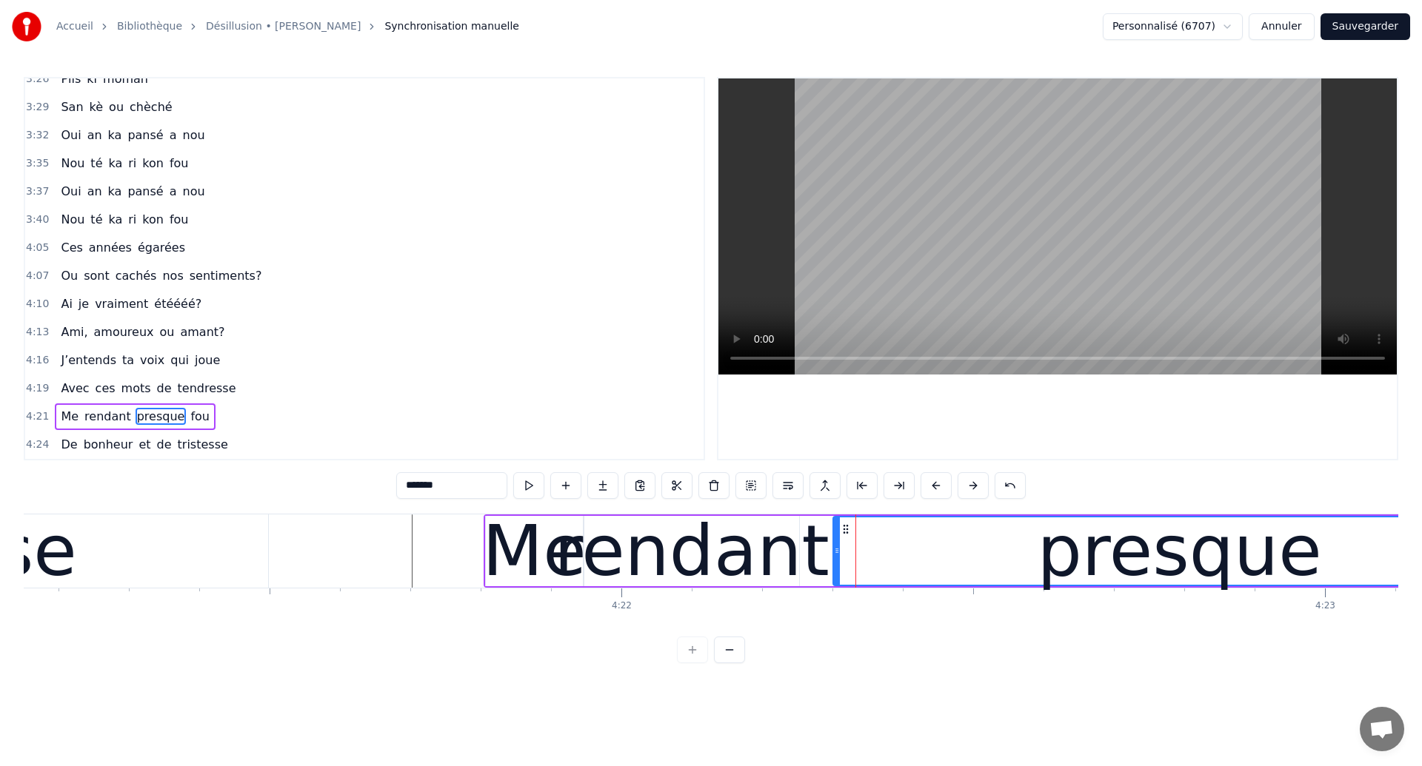
click at [838, 560] on div at bounding box center [837, 551] width 6 height 67
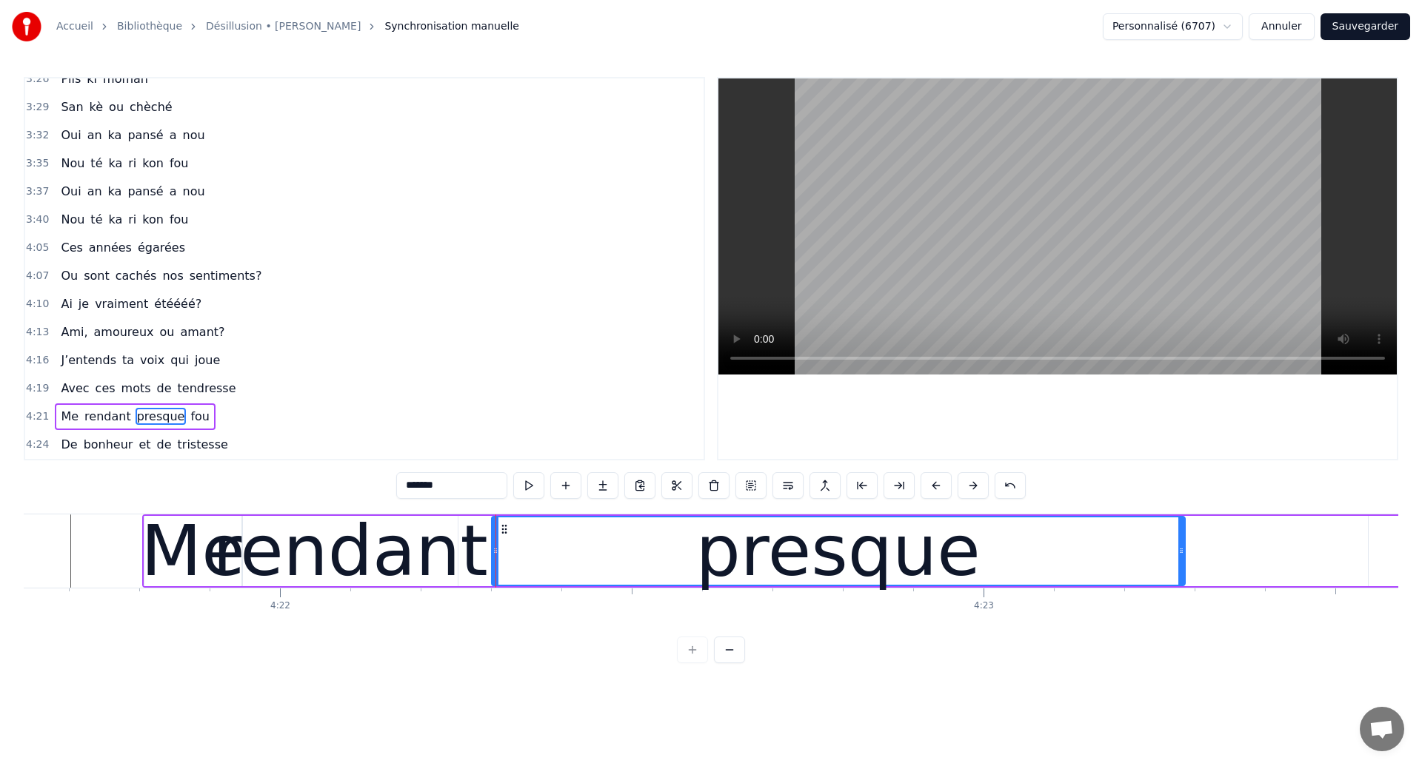
scroll to position [0, 184083]
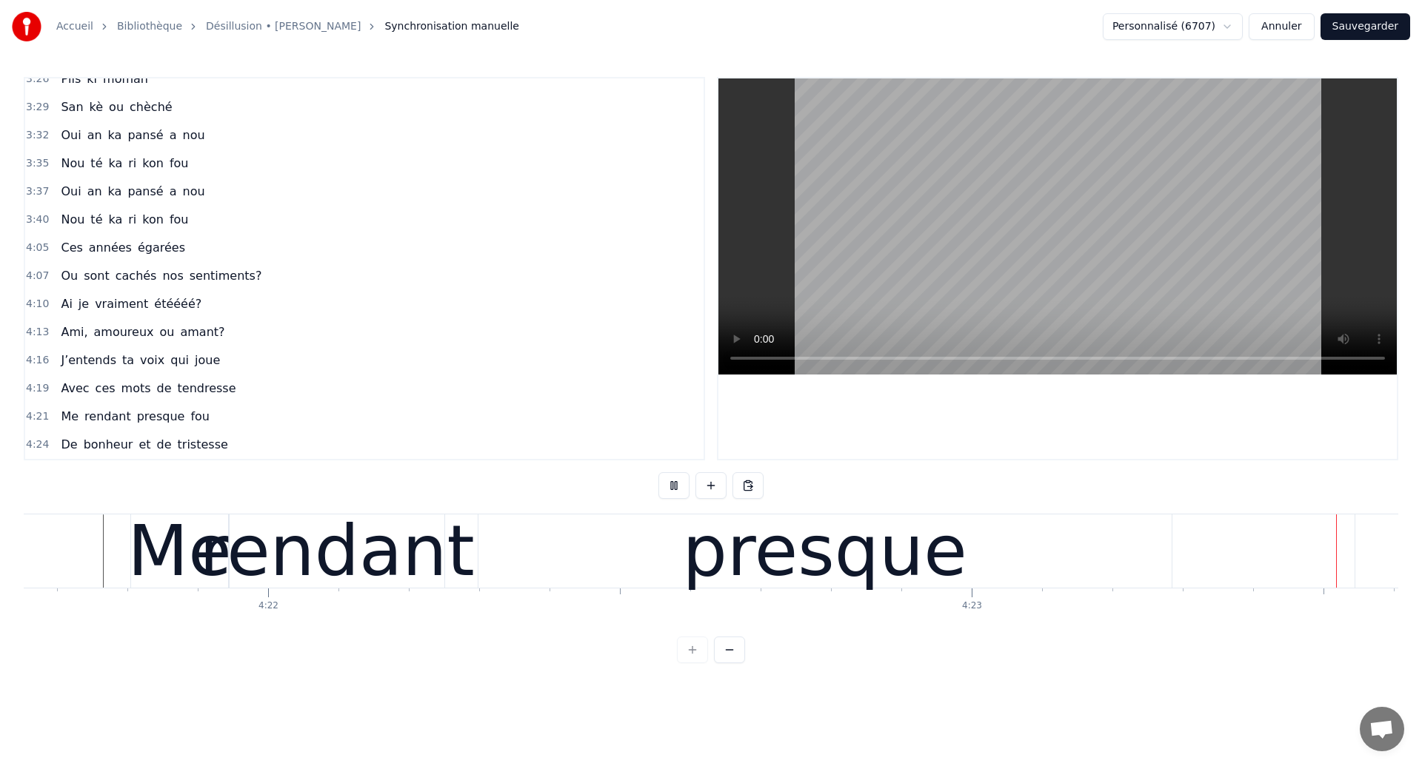
click at [974, 559] on div "presque" at bounding box center [824, 551] width 693 height 73
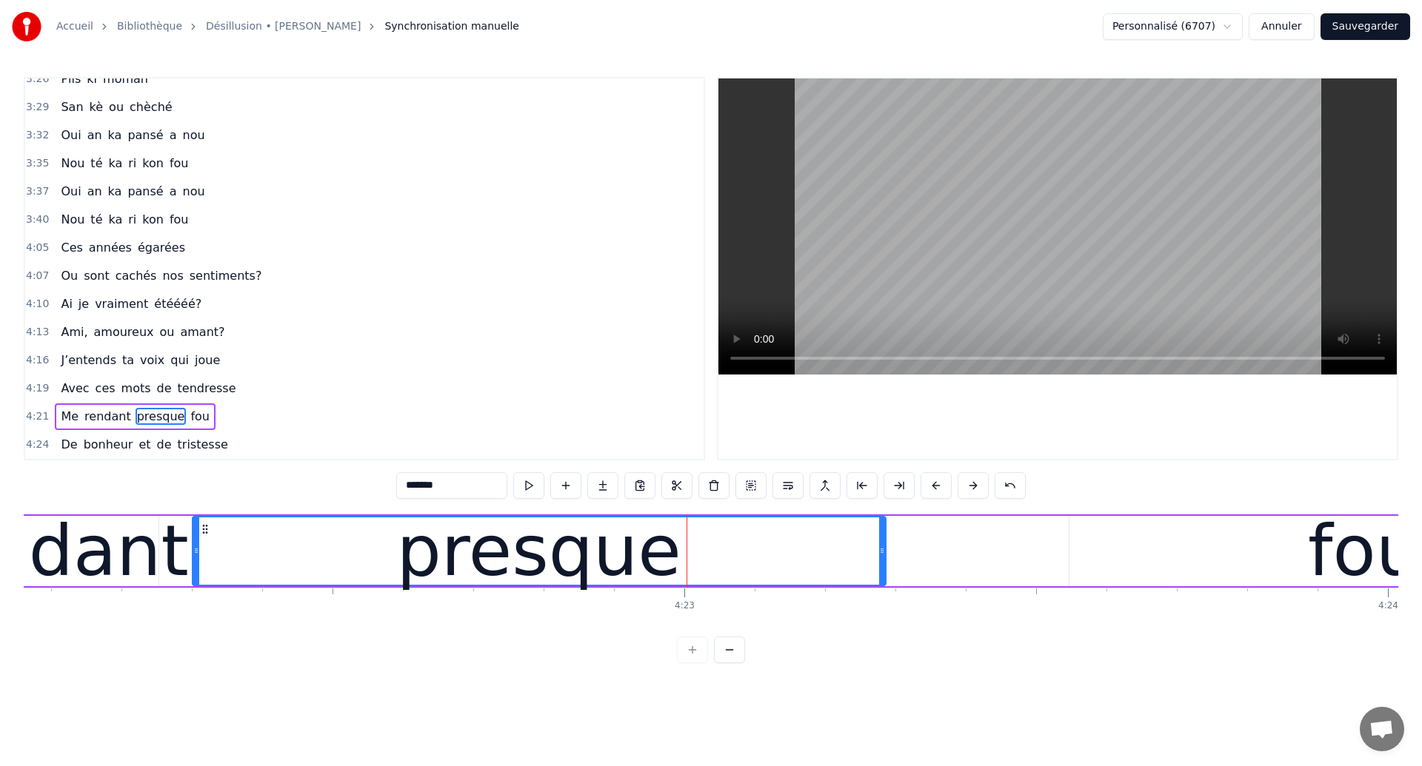
scroll to position [0, 184376]
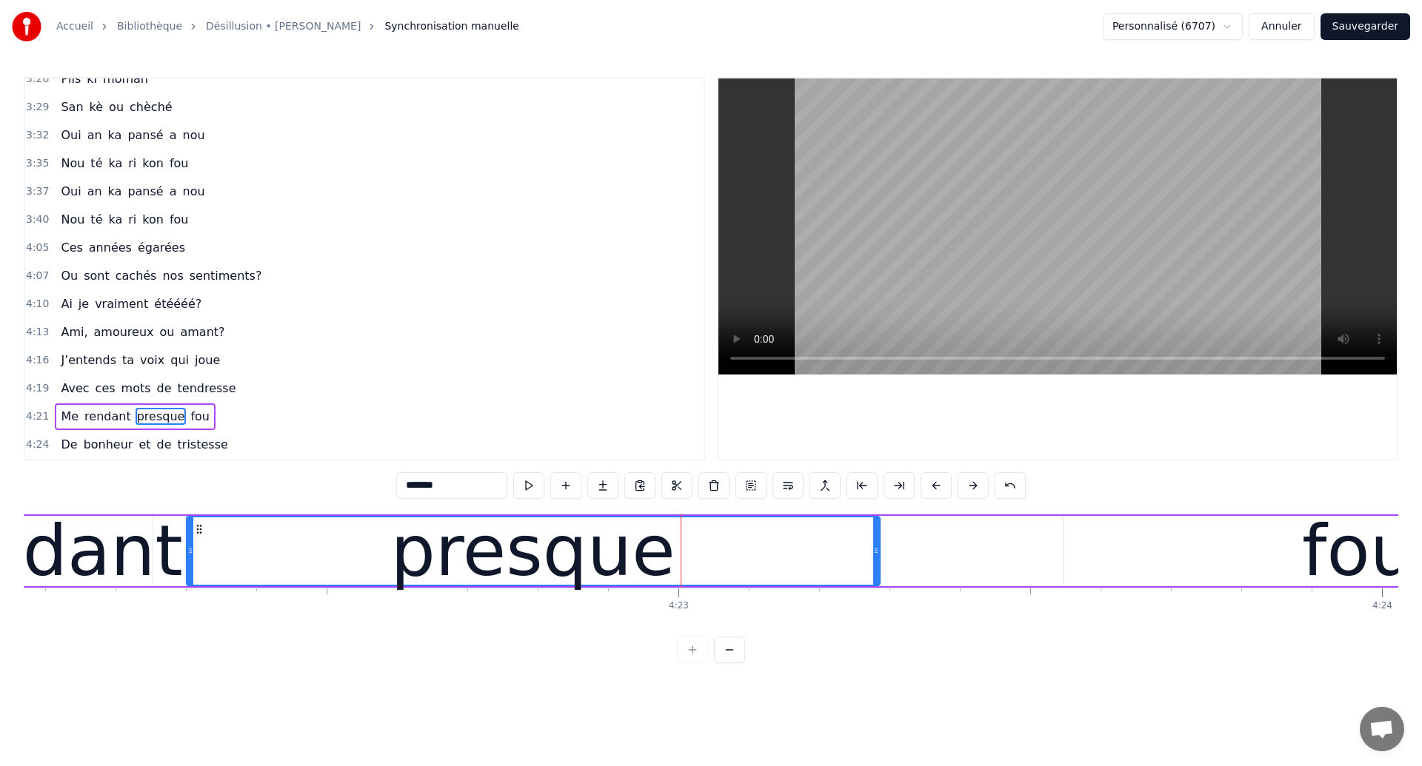
click at [1071, 575] on div "fou" at bounding box center [1357, 551] width 589 height 70
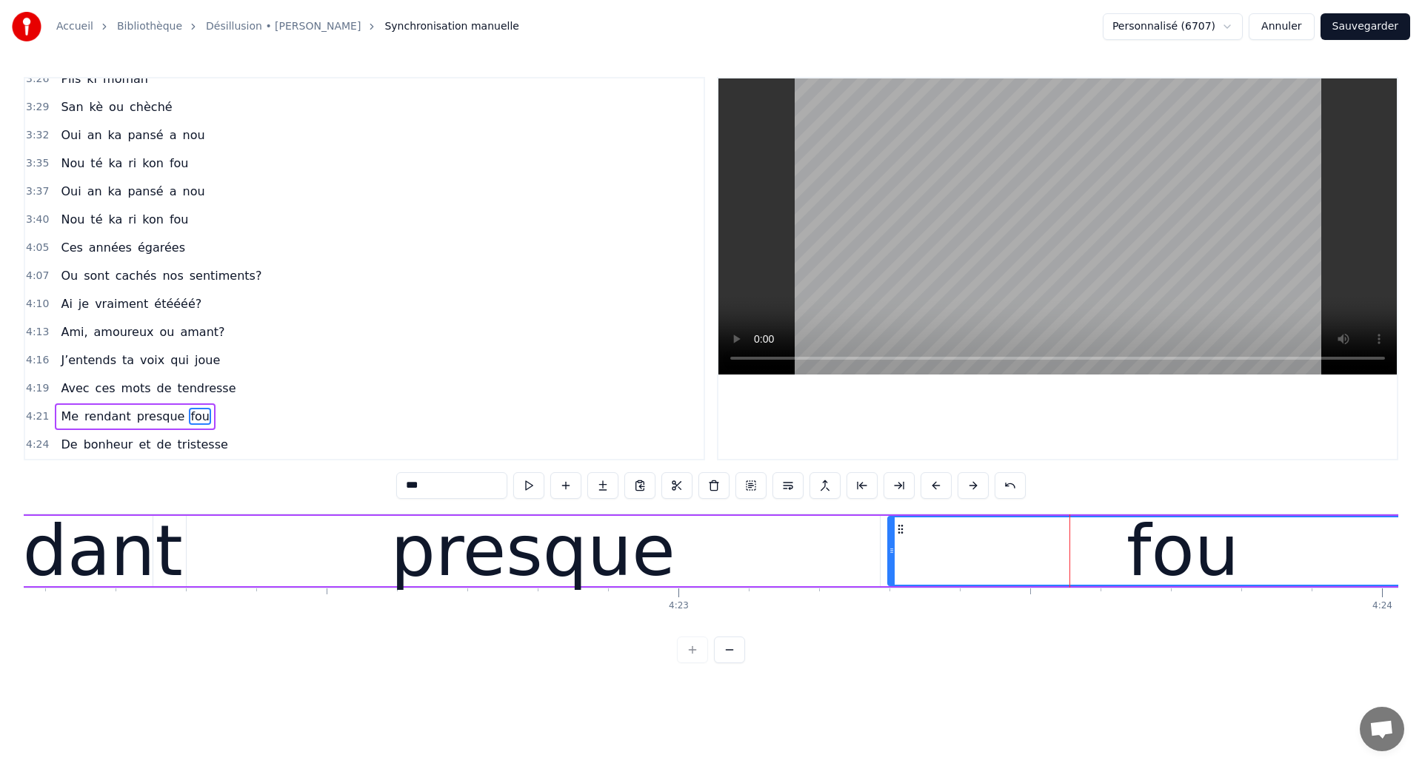
drag, startPoint x: 1075, startPoint y: 524, endPoint x: 900, endPoint y: 643, distance: 211.8
click at [900, 643] on div "0:22 Ces années égarées 0:24 Ou sont cachés nos sentiments? 0:27 Qu’ai je vraim…" at bounding box center [711, 370] width 1374 height 587
click at [60, 412] on span "Me" at bounding box center [69, 416] width 21 height 17
type input "**"
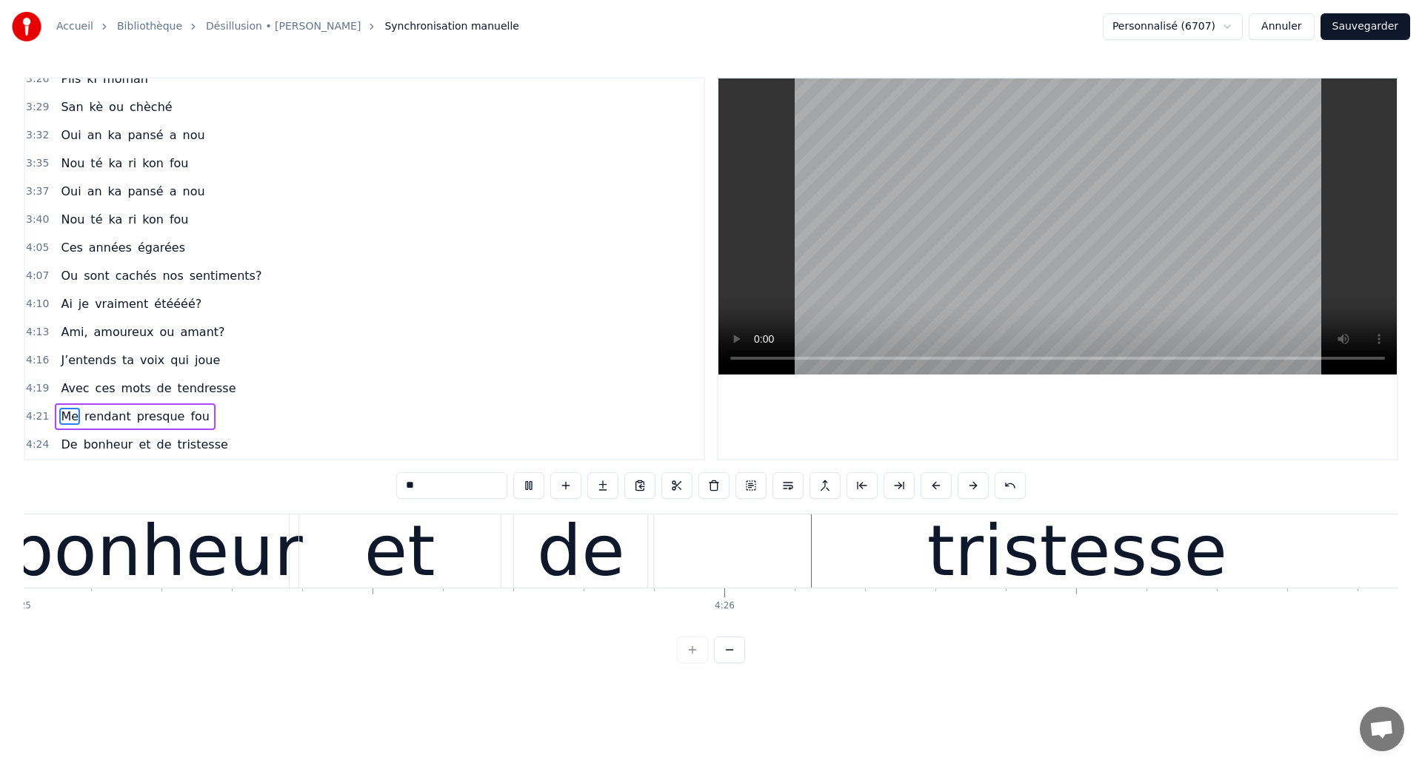
scroll to position [0, 186753]
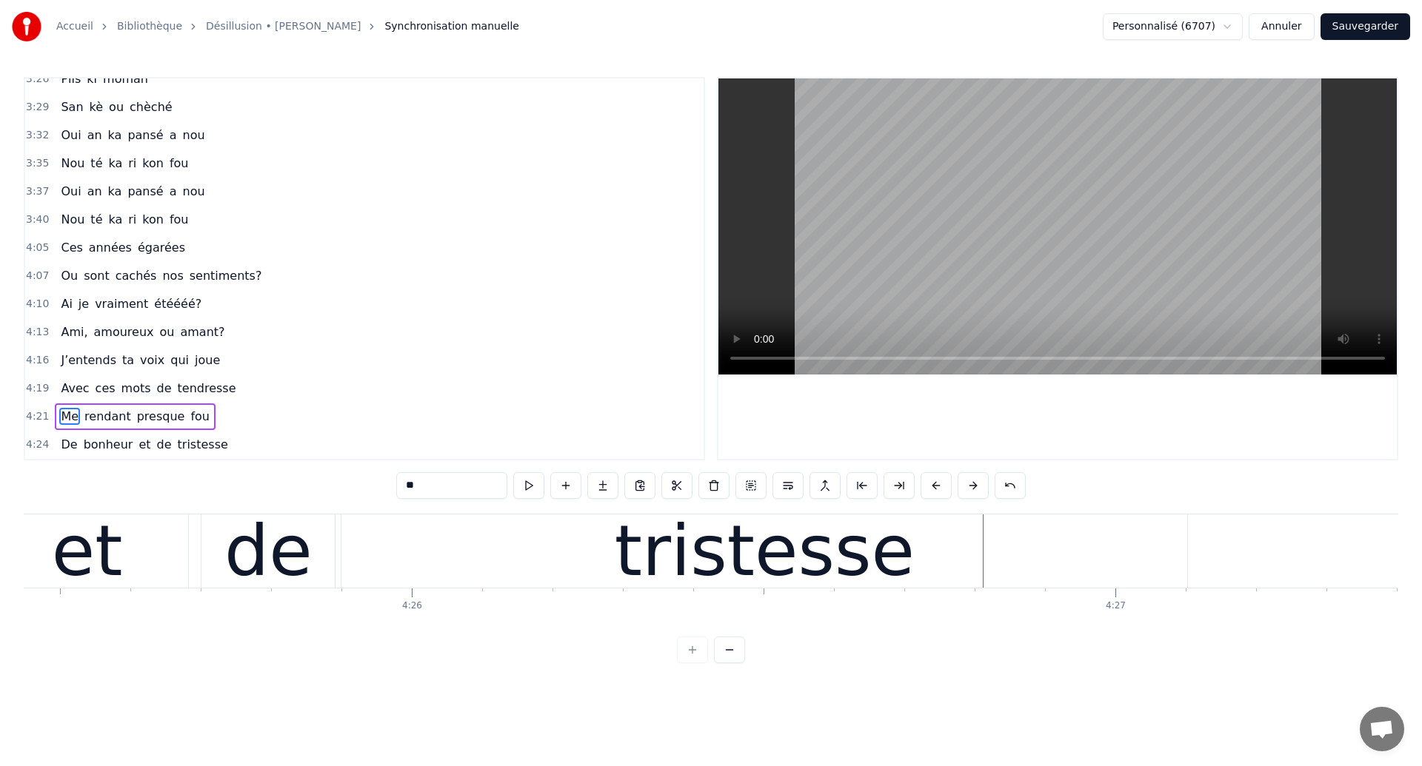
click at [1389, 28] on button "Sauvegarder" at bounding box center [1365, 26] width 90 height 27
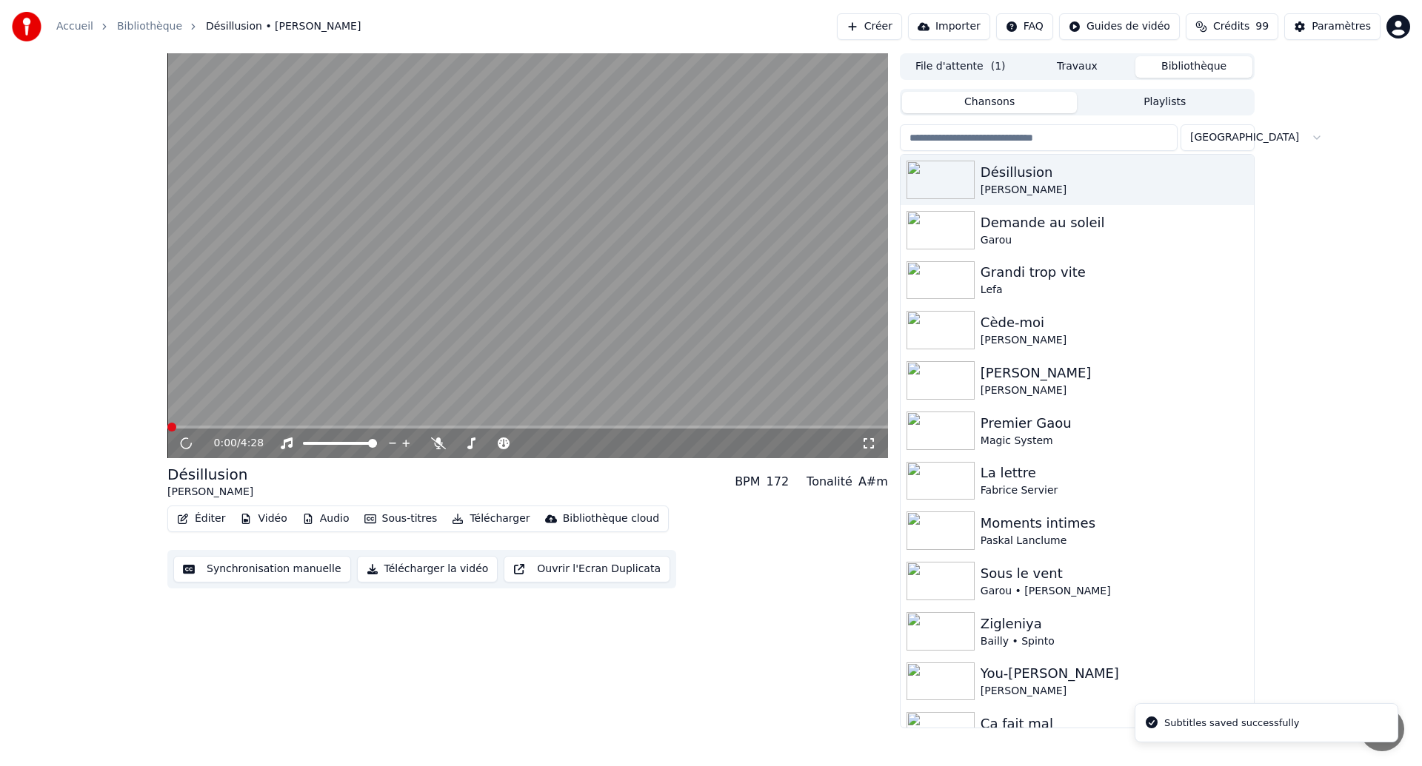
click at [872, 447] on icon at bounding box center [868, 444] width 15 height 12
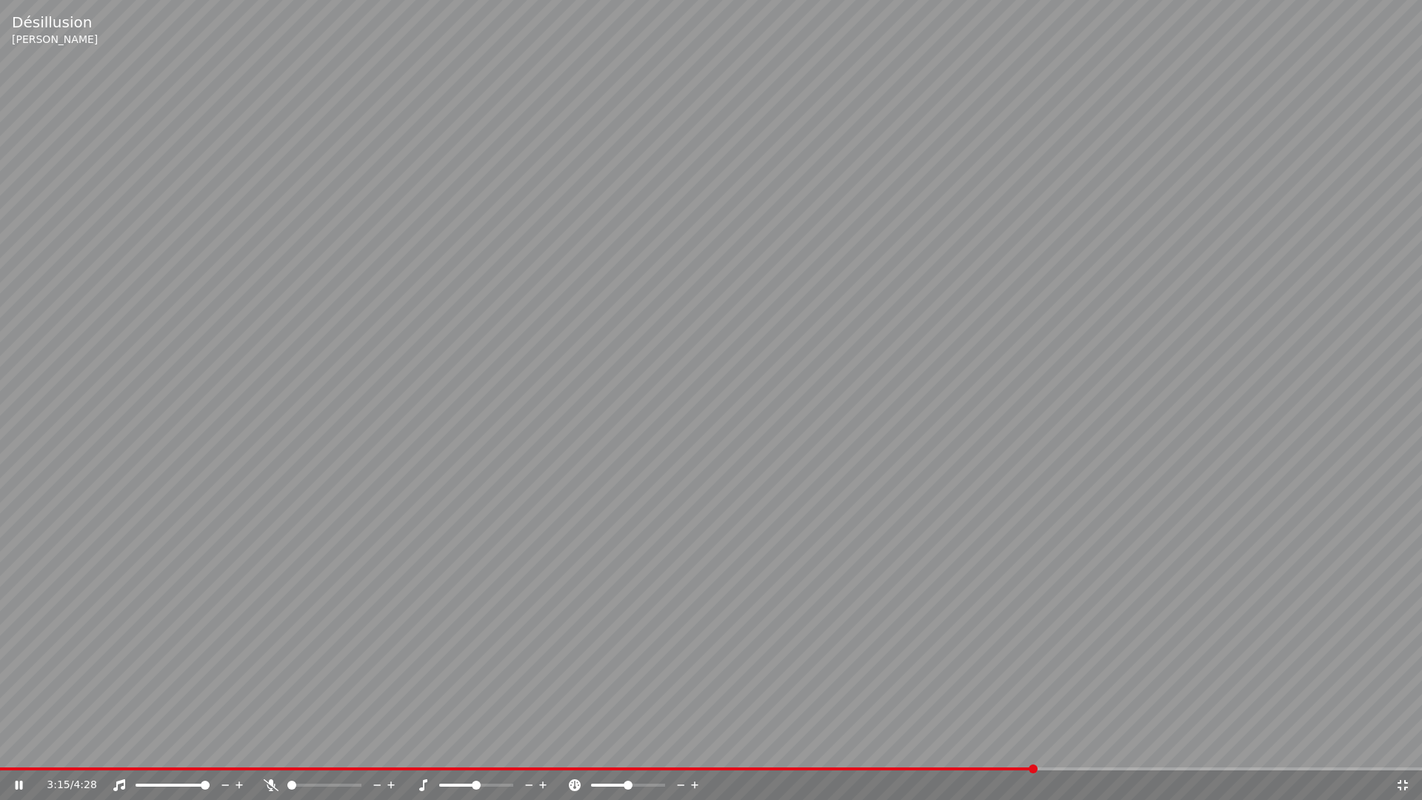
click at [839, 424] on video at bounding box center [711, 400] width 1422 height 800
click at [24, 766] on span at bounding box center [13, 768] width 27 height 3
click at [21, 766] on div "0:05 / 4:28" at bounding box center [711, 785] width 1422 height 30
click at [19, 766] on icon at bounding box center [29, 785] width 35 height 12
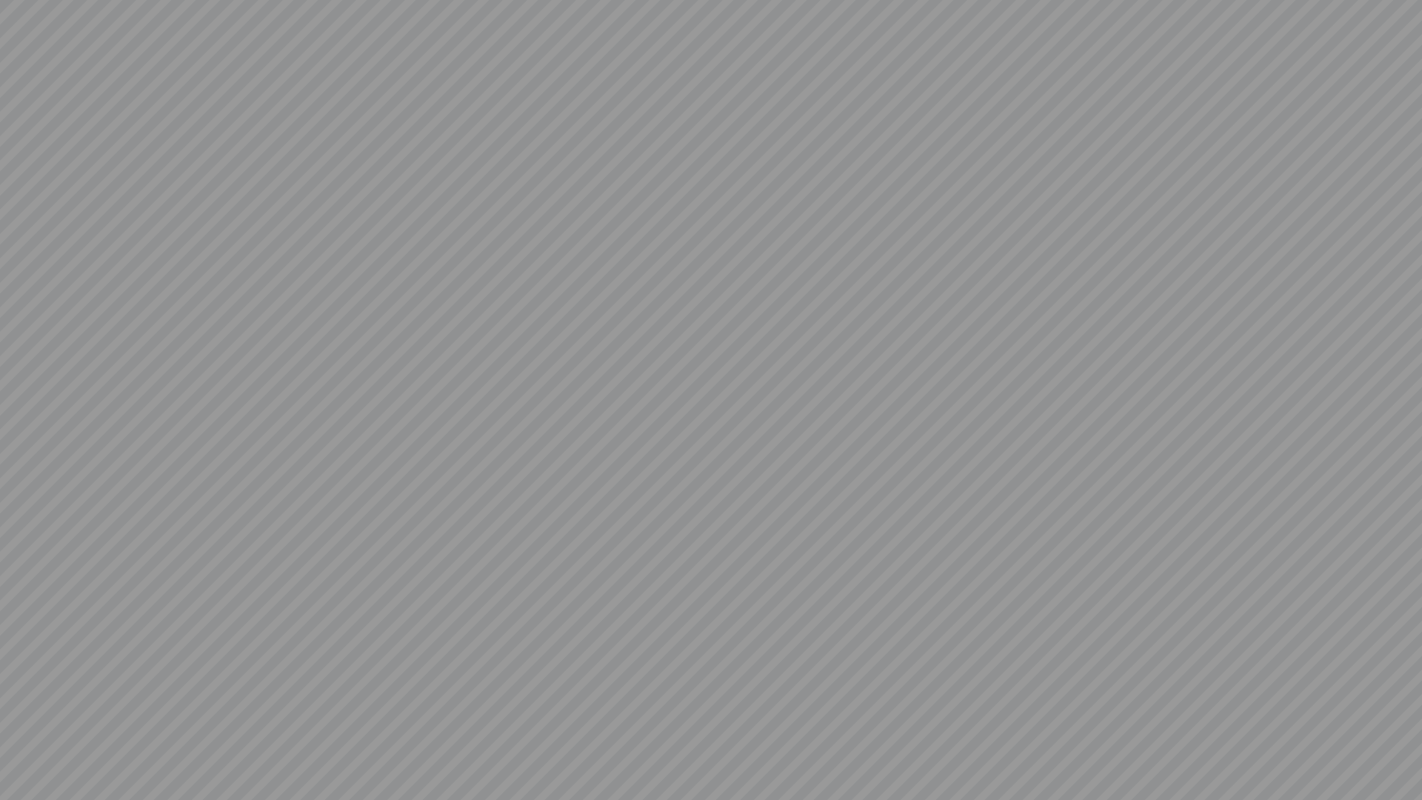
click at [19, 766] on video at bounding box center [711, 400] width 1422 height 800
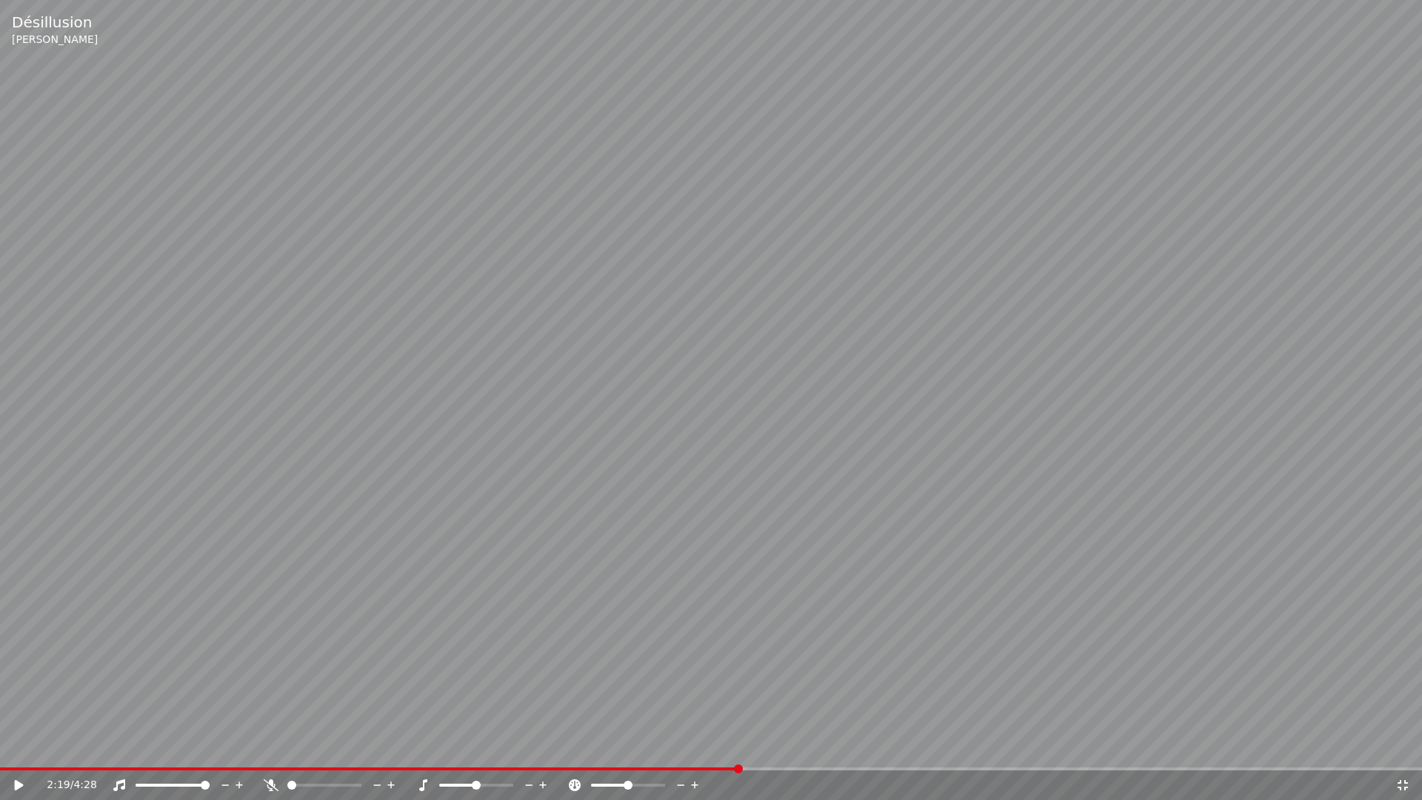
click at [19, 766] on icon at bounding box center [29, 785] width 35 height 12
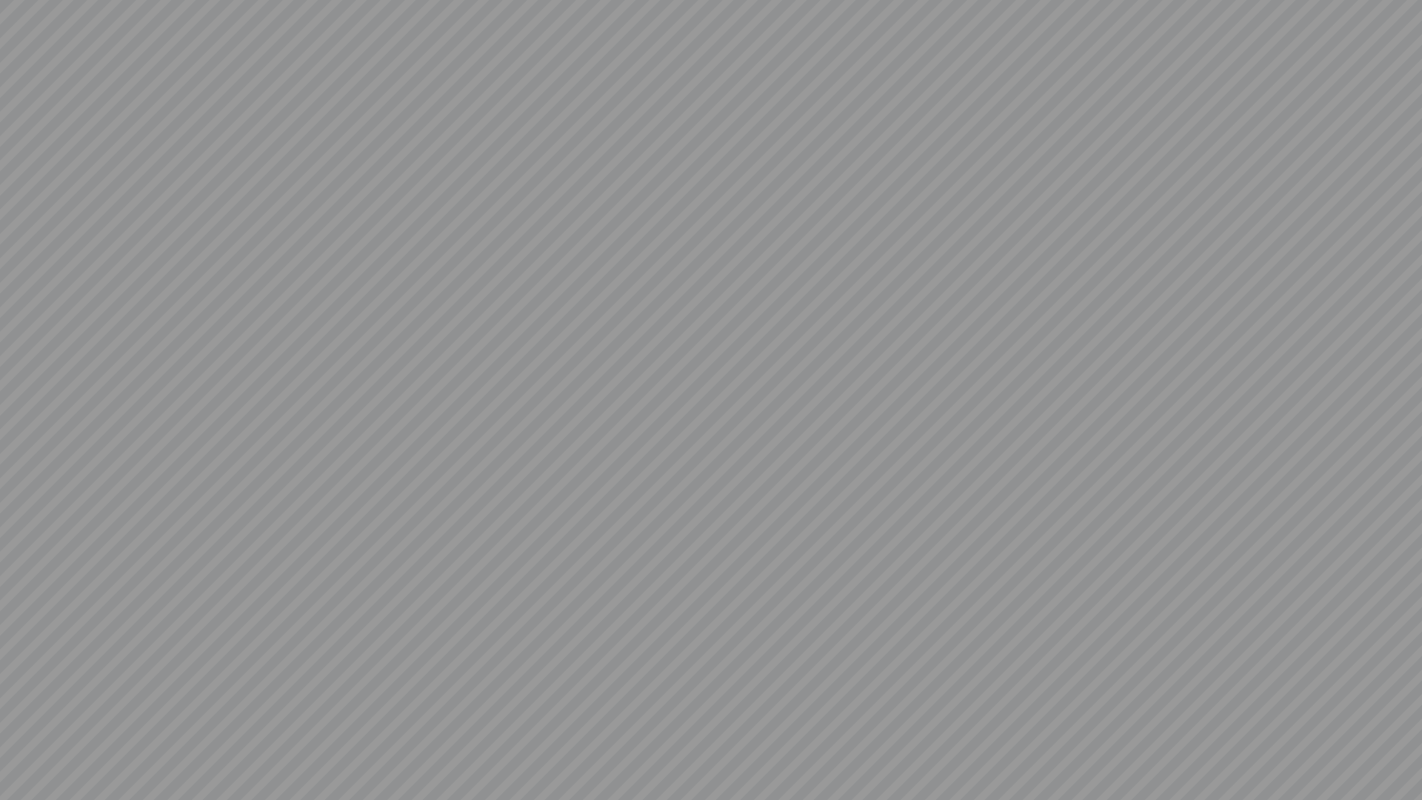
click at [19, 766] on video at bounding box center [711, 400] width 1422 height 800
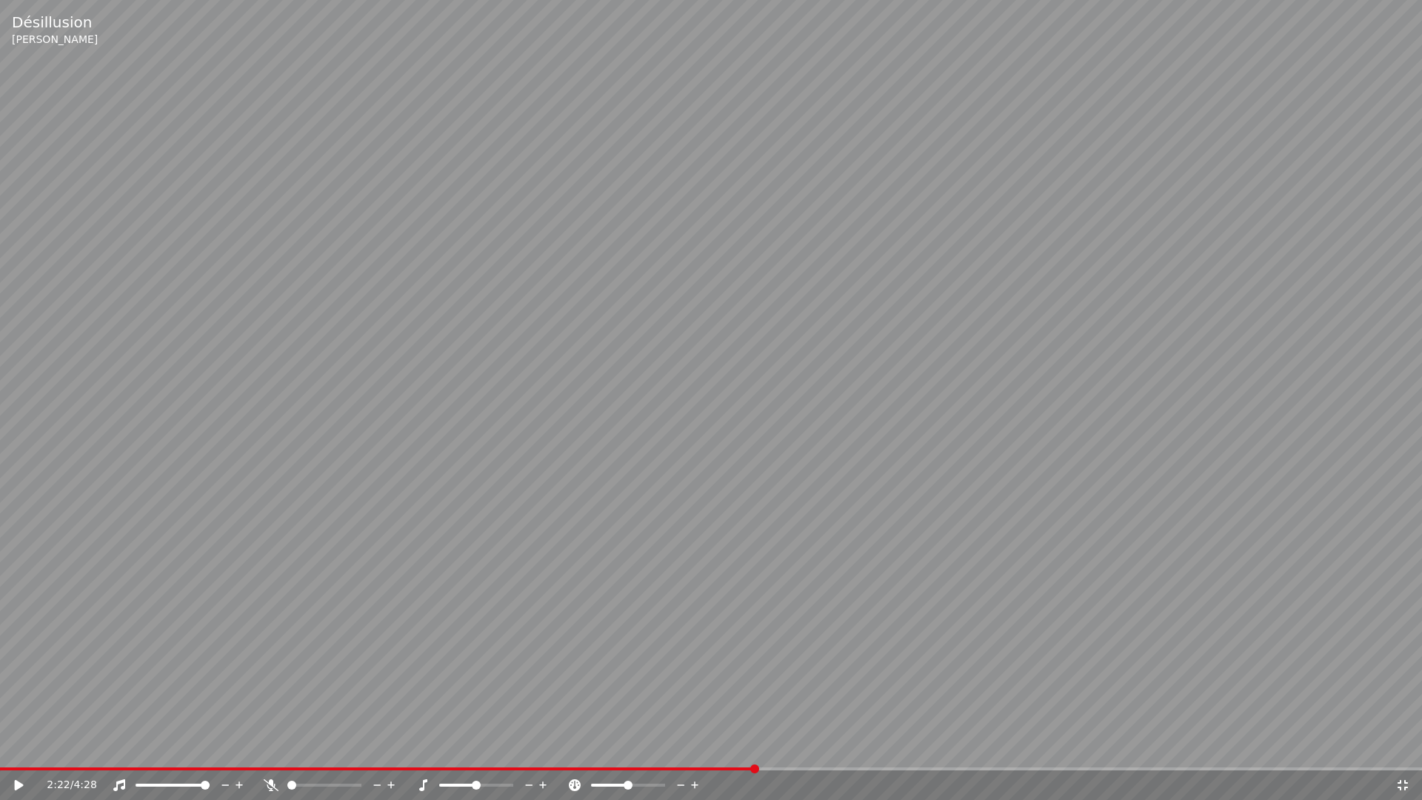
click at [19, 766] on icon at bounding box center [29, 785] width 35 height 12
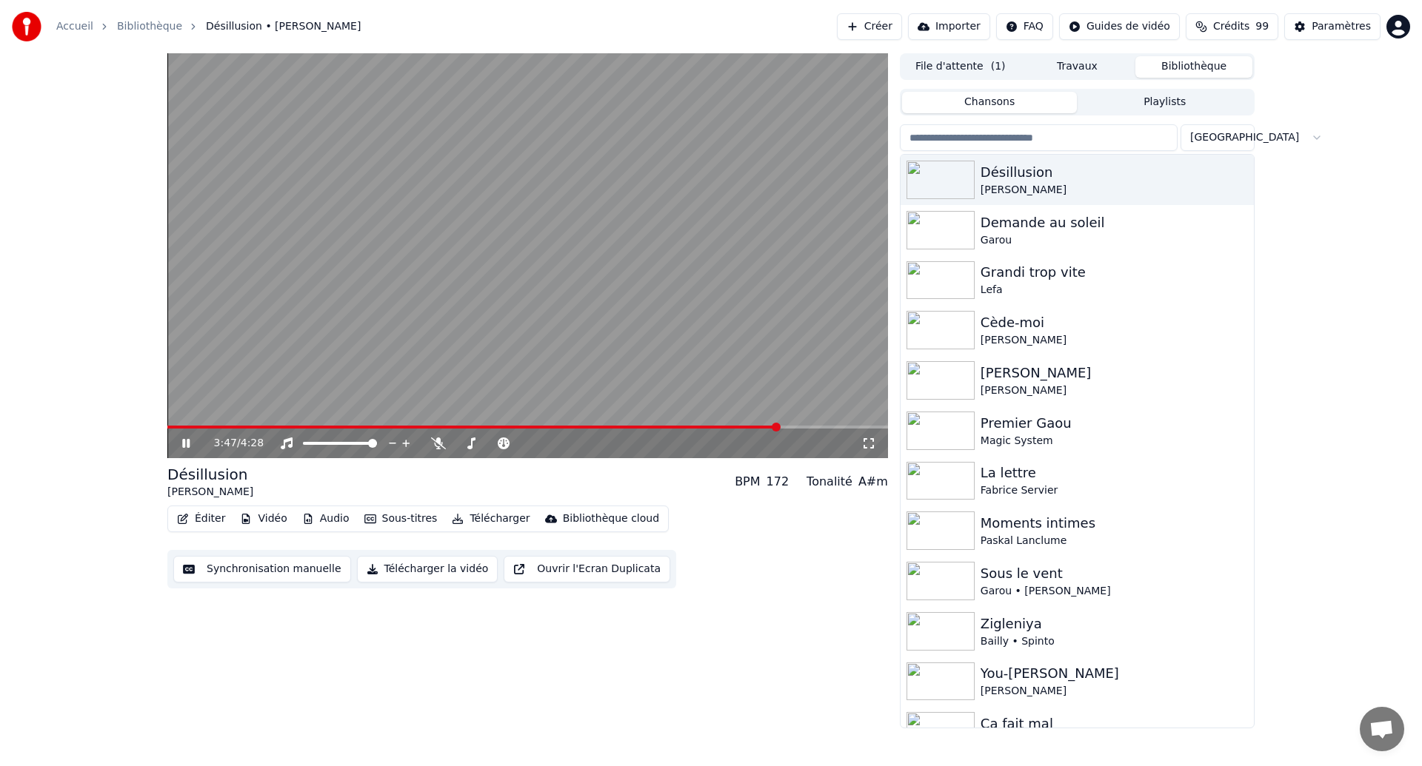
click at [181, 445] on icon at bounding box center [196, 444] width 35 height 12
click at [969, 363] on img at bounding box center [940, 380] width 68 height 39
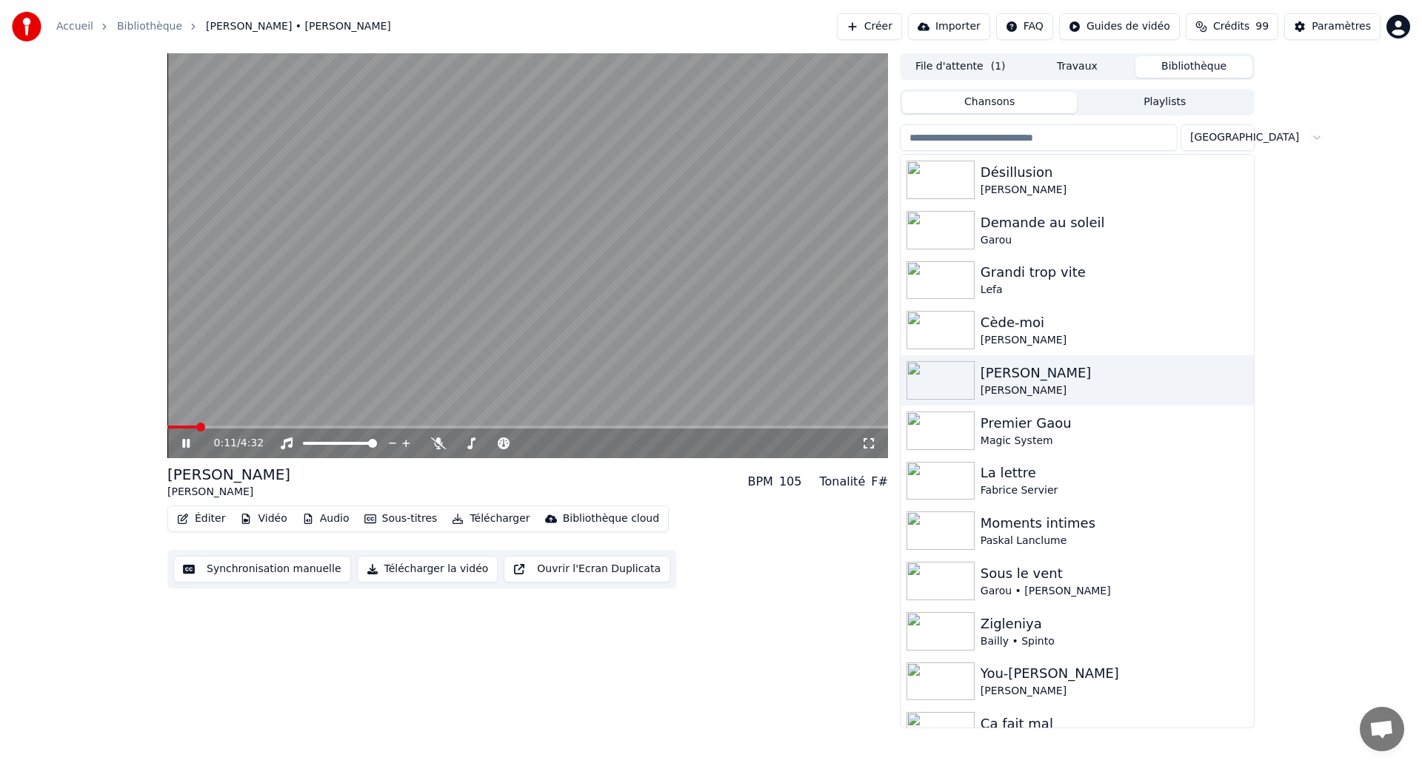
click at [197, 426] on span at bounding box center [527, 427] width 721 height 3
click at [878, 444] on div "2:11 / 4:32" at bounding box center [527, 443] width 709 height 15
click at [587, 295] on video at bounding box center [527, 255] width 721 height 405
click at [1063, 163] on div "Désillusion" at bounding box center [1107, 172] width 253 height 21
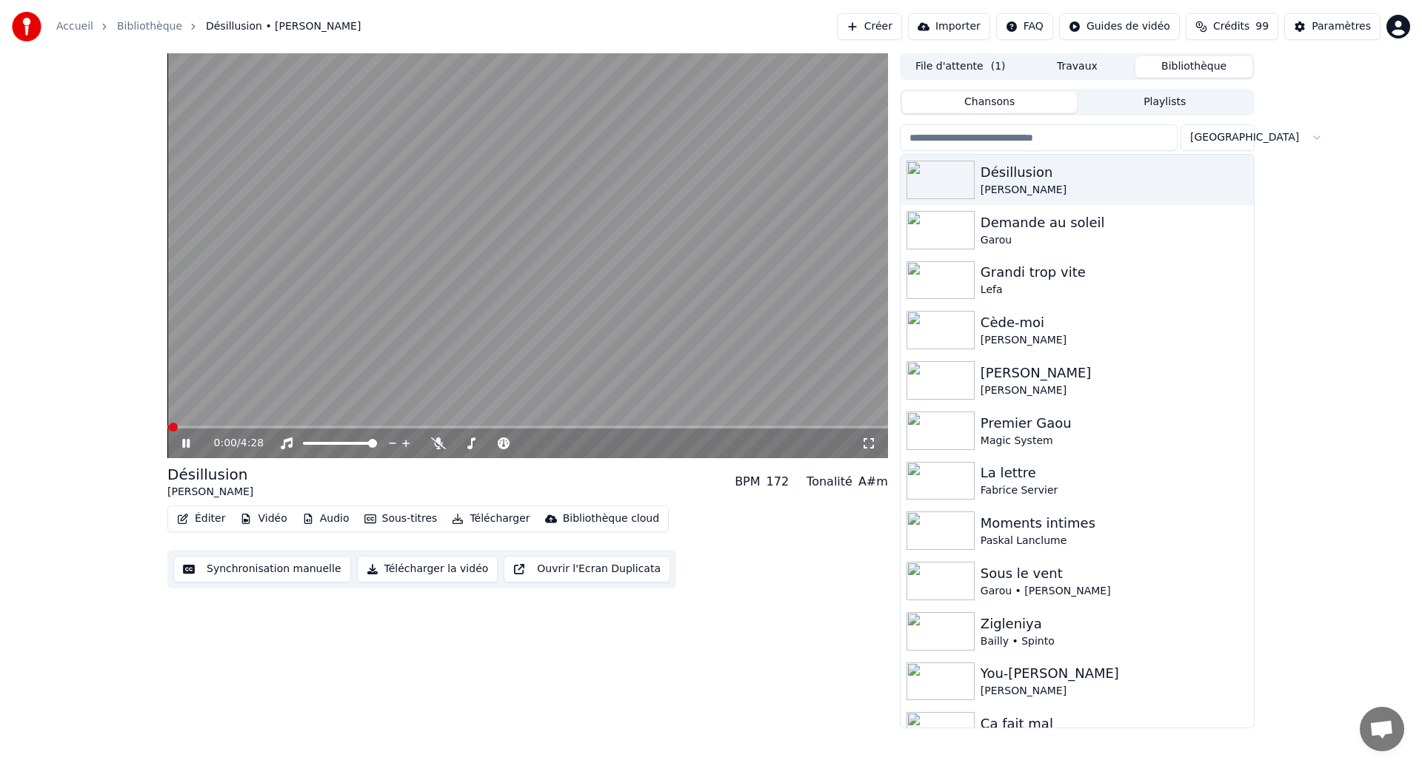
click at [193, 445] on icon at bounding box center [196, 444] width 35 height 12
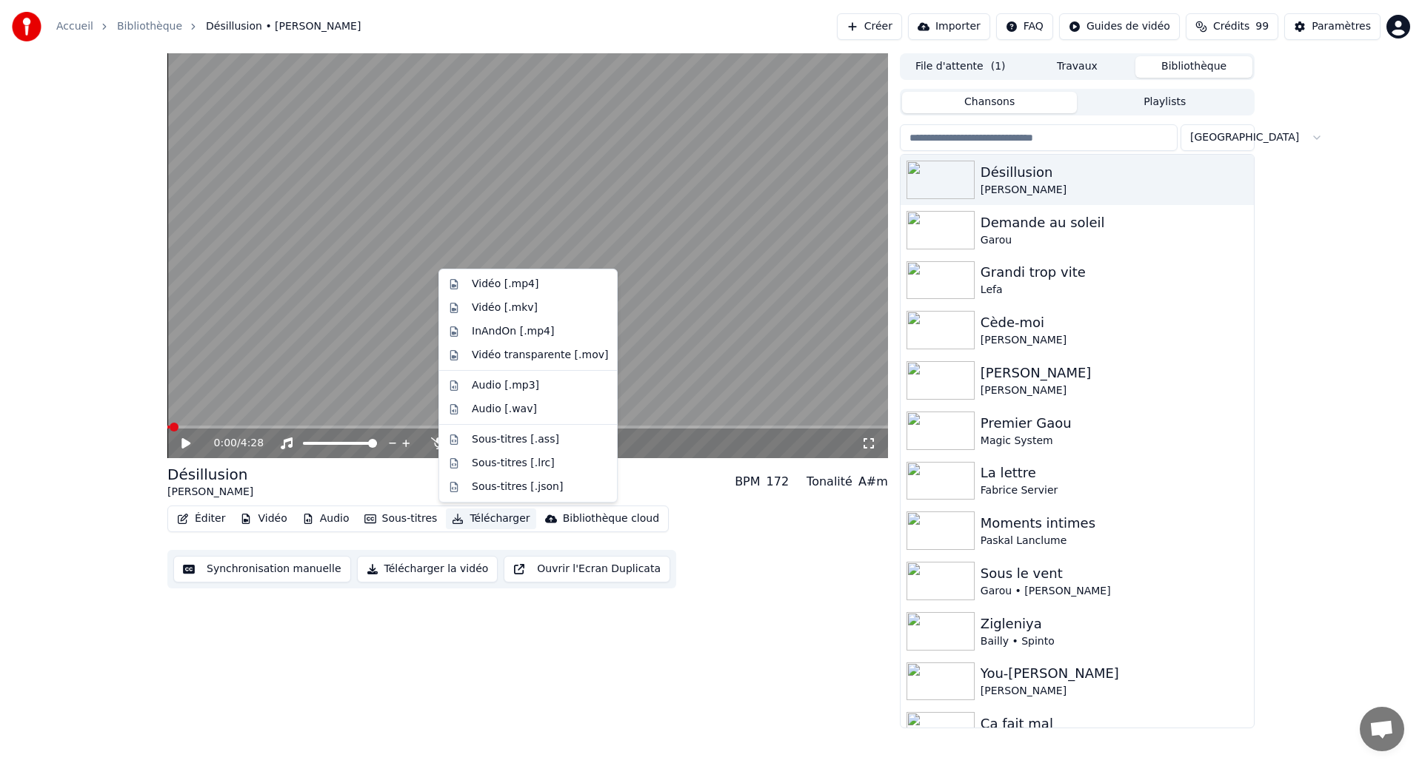
click at [492, 524] on button "Télécharger" at bounding box center [491, 519] width 90 height 21
click at [487, 281] on div "Vidéo [.mp4]" at bounding box center [505, 284] width 67 height 15
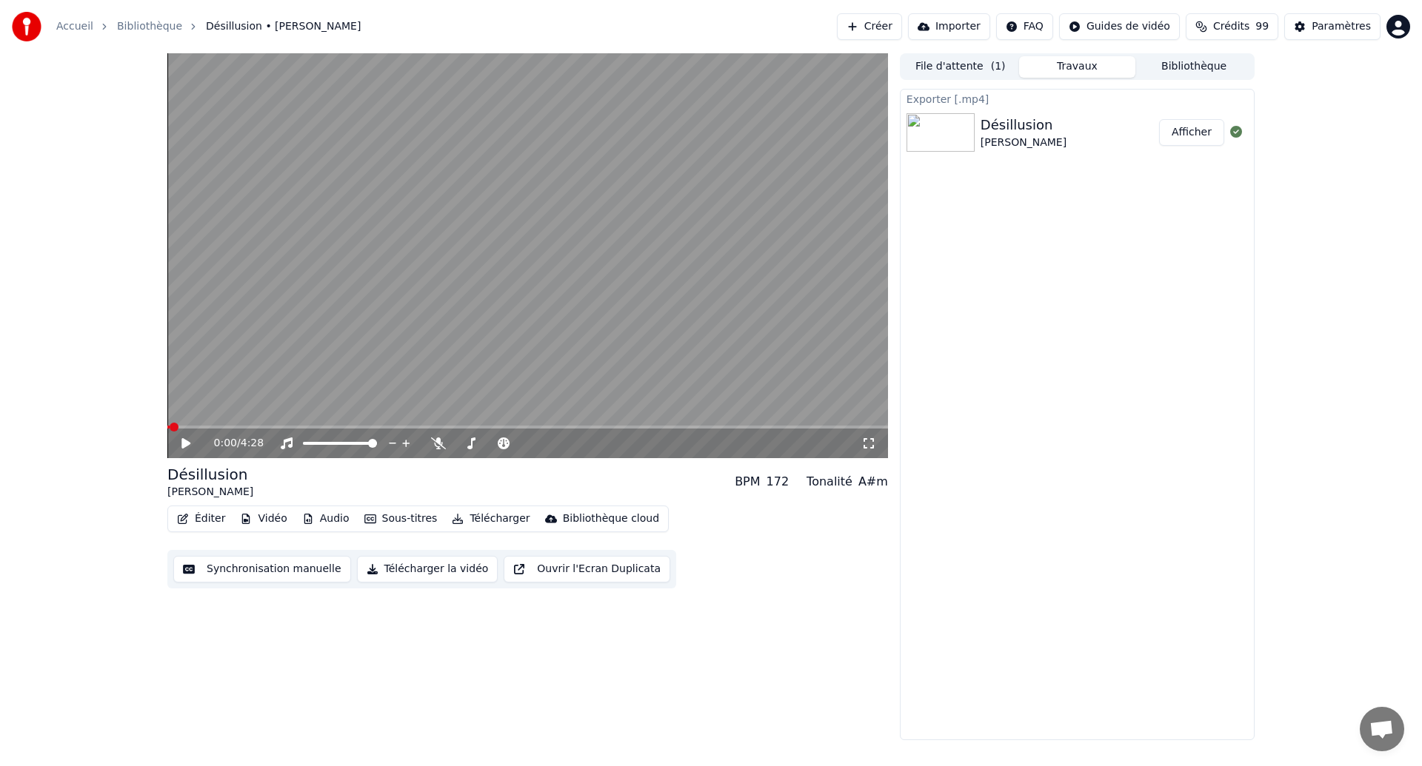
click at [1181, 137] on button "Afficher" at bounding box center [1191, 132] width 65 height 27
drag, startPoint x: 519, startPoint y: 4, endPoint x: 878, endPoint y: -32, distance: 360.3
click at [878, 0] on html "Accueil Bibliothèque Désillusion • [PERSON_NAME] Créer Importer FAQ Guides de v…" at bounding box center [711, 383] width 1422 height 766
